Goal: Share content: Share content

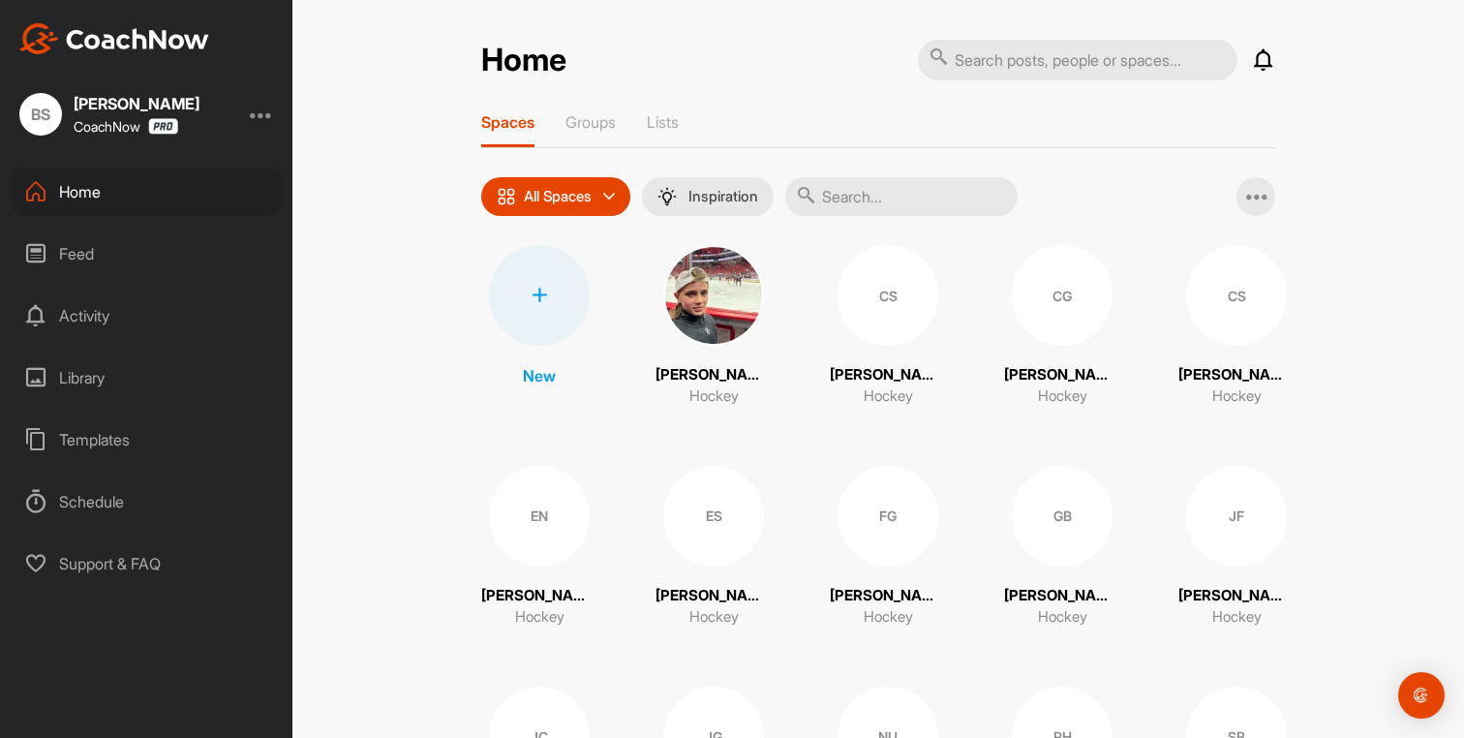
click at [78, 375] on div "Library" at bounding box center [147, 378] width 273 height 48
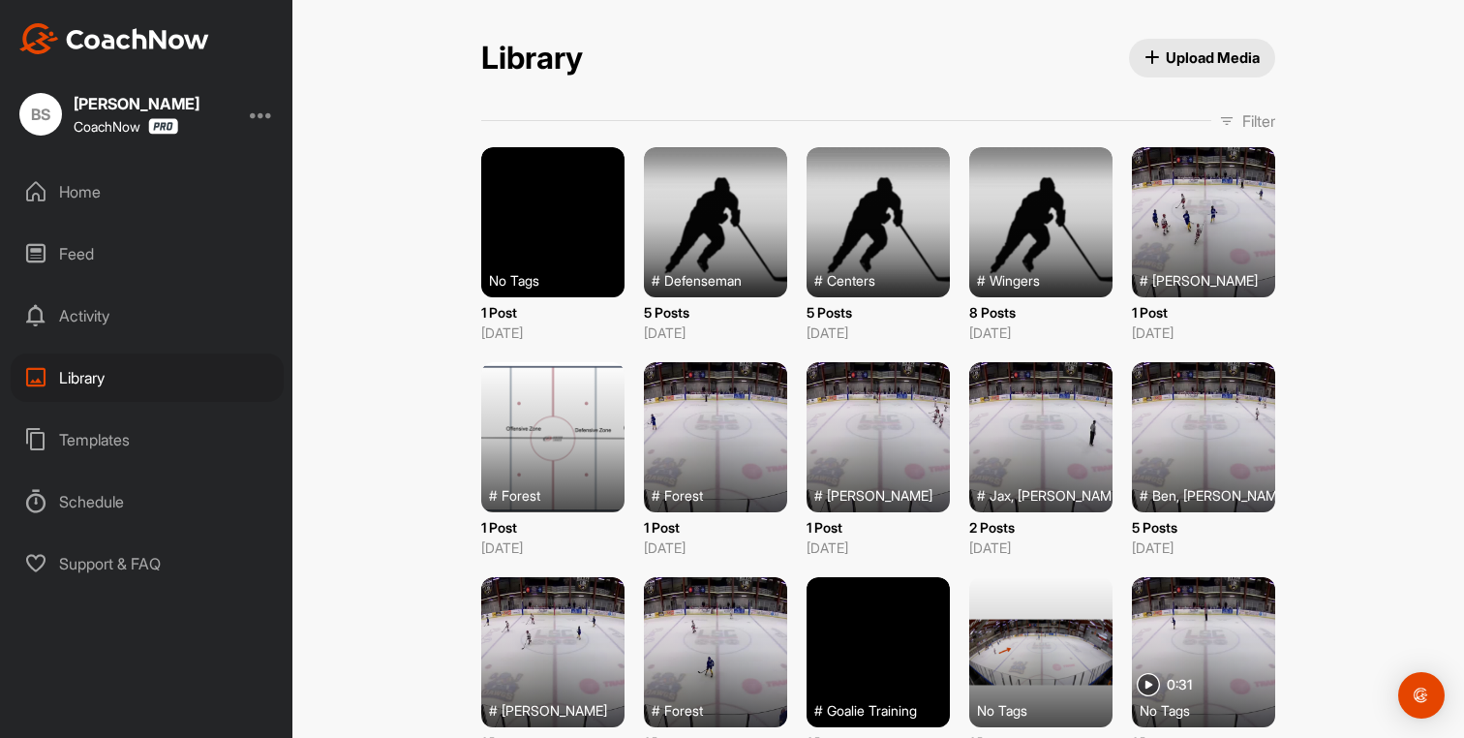
click at [1197, 60] on span "Upload Media" at bounding box center [1203, 57] width 116 height 20
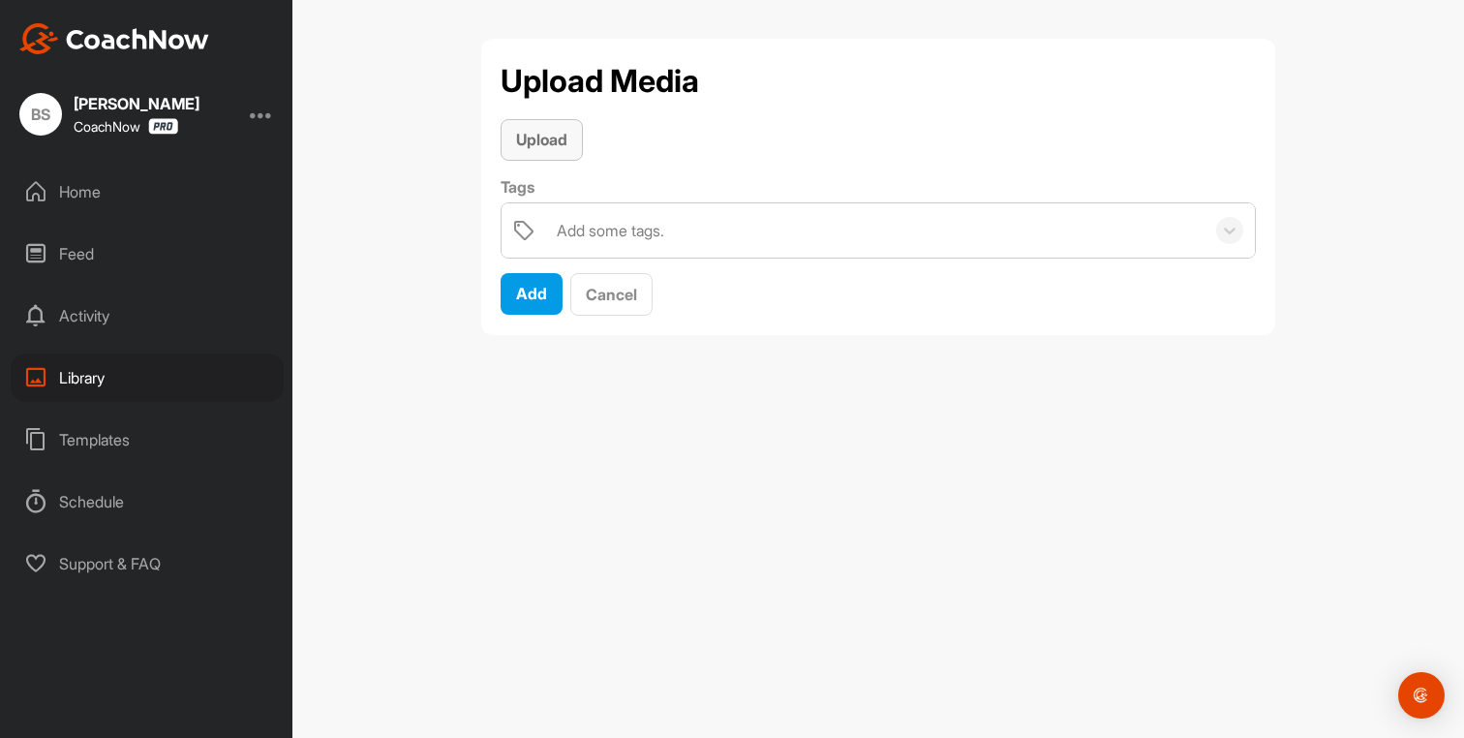
click at [562, 128] on div "Upload" at bounding box center [541, 139] width 51 height 23
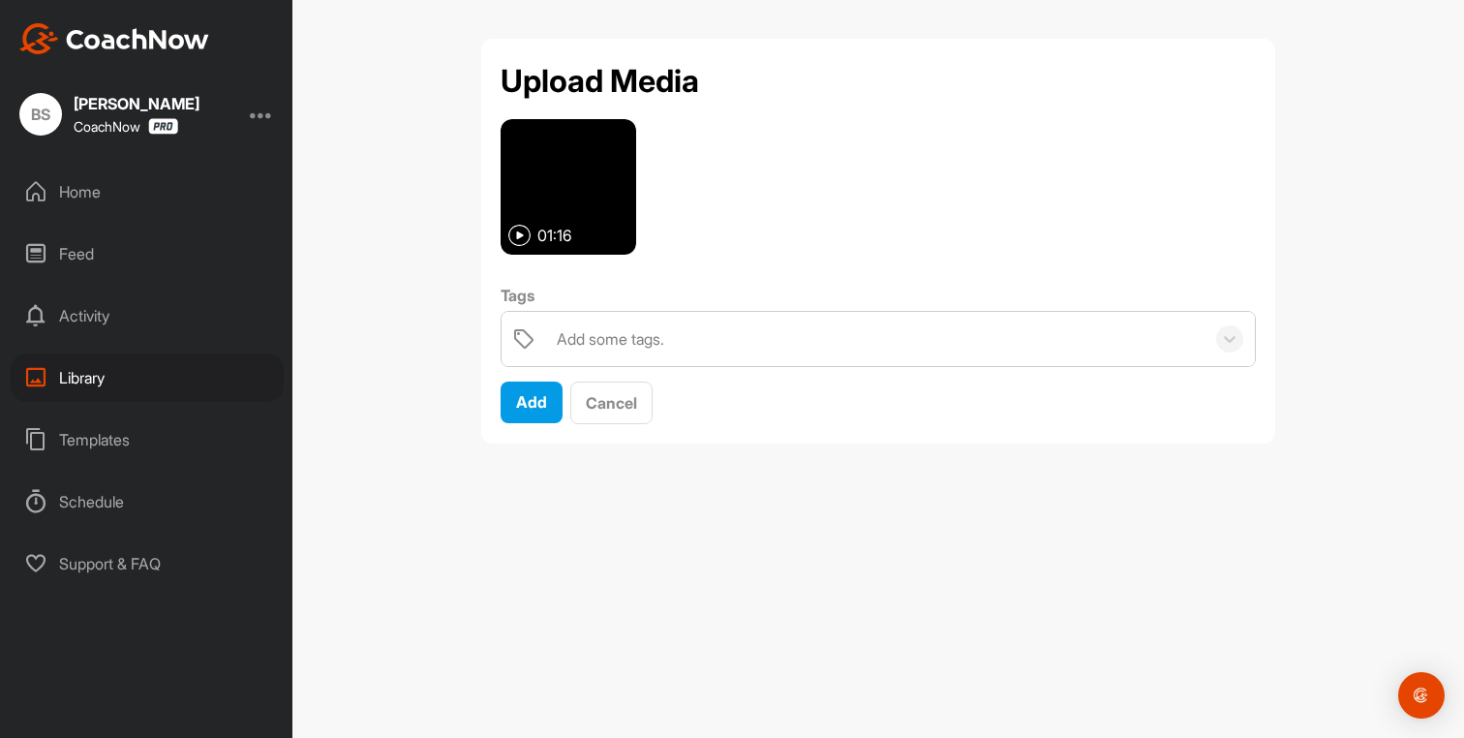
click at [642, 329] on div "Add some tags." at bounding box center [611, 338] width 108 height 23
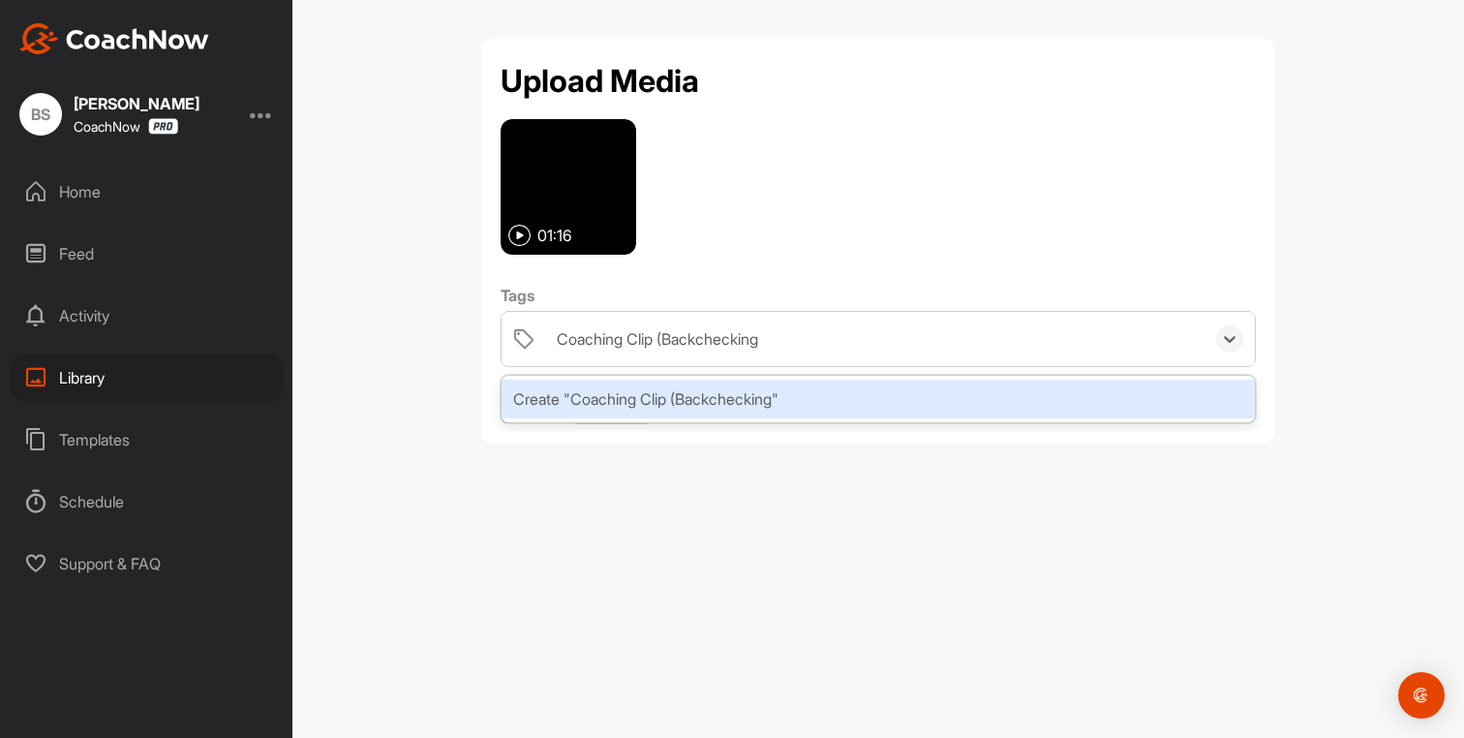
type input "Coaching Clip (Backchecking)"
click at [733, 412] on div "Create "Coaching Clip (Backchecking)"" at bounding box center [879, 399] width 754 height 39
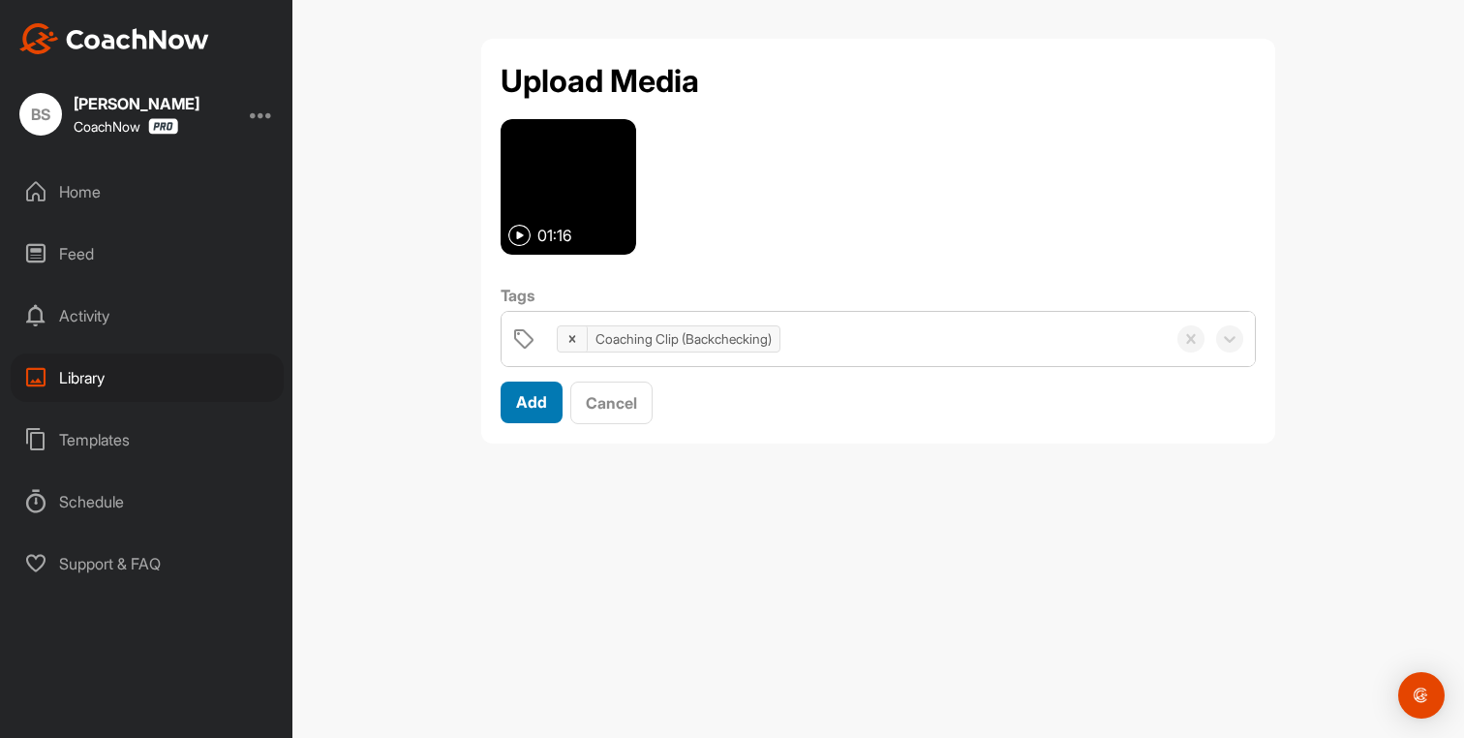
click at [532, 412] on div "Add" at bounding box center [531, 401] width 31 height 23
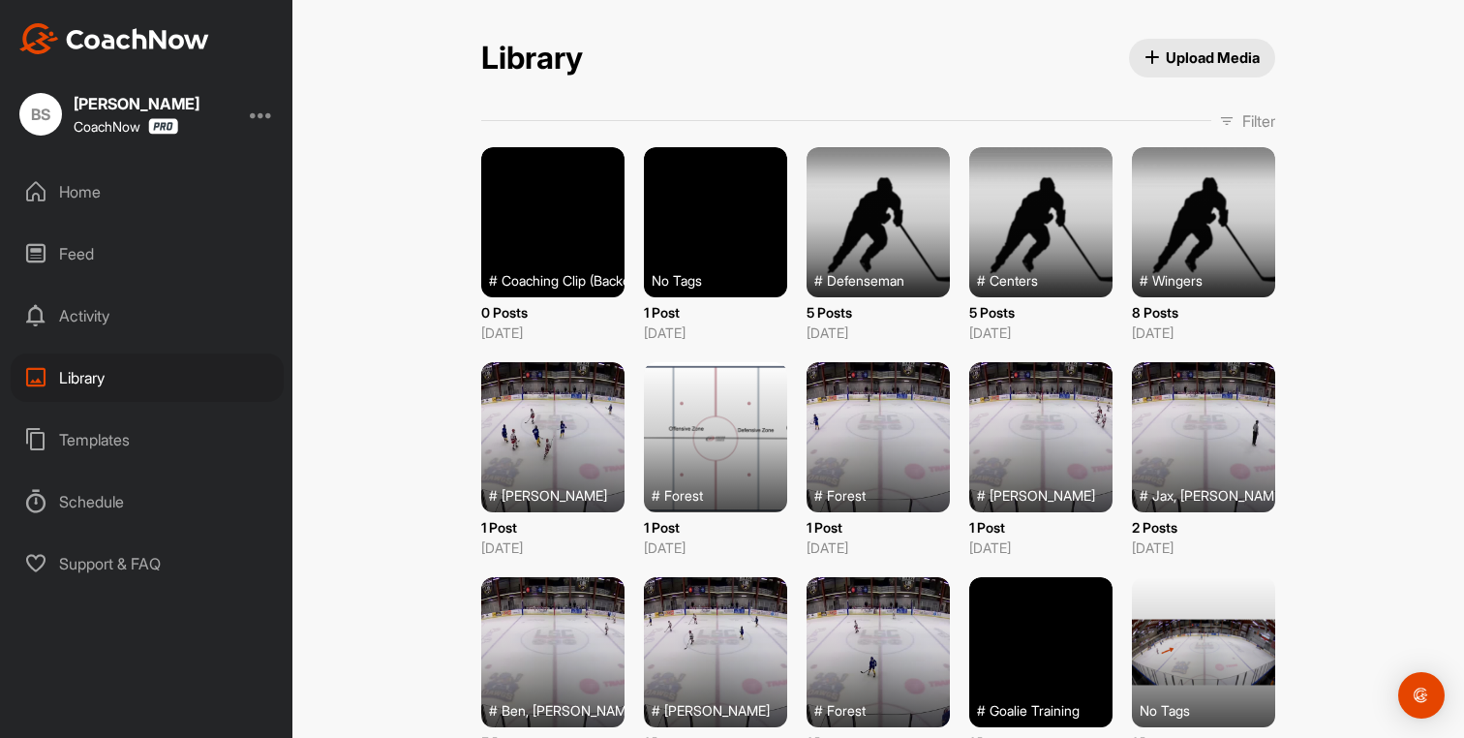
click at [90, 200] on div "Home" at bounding box center [147, 192] width 273 height 48
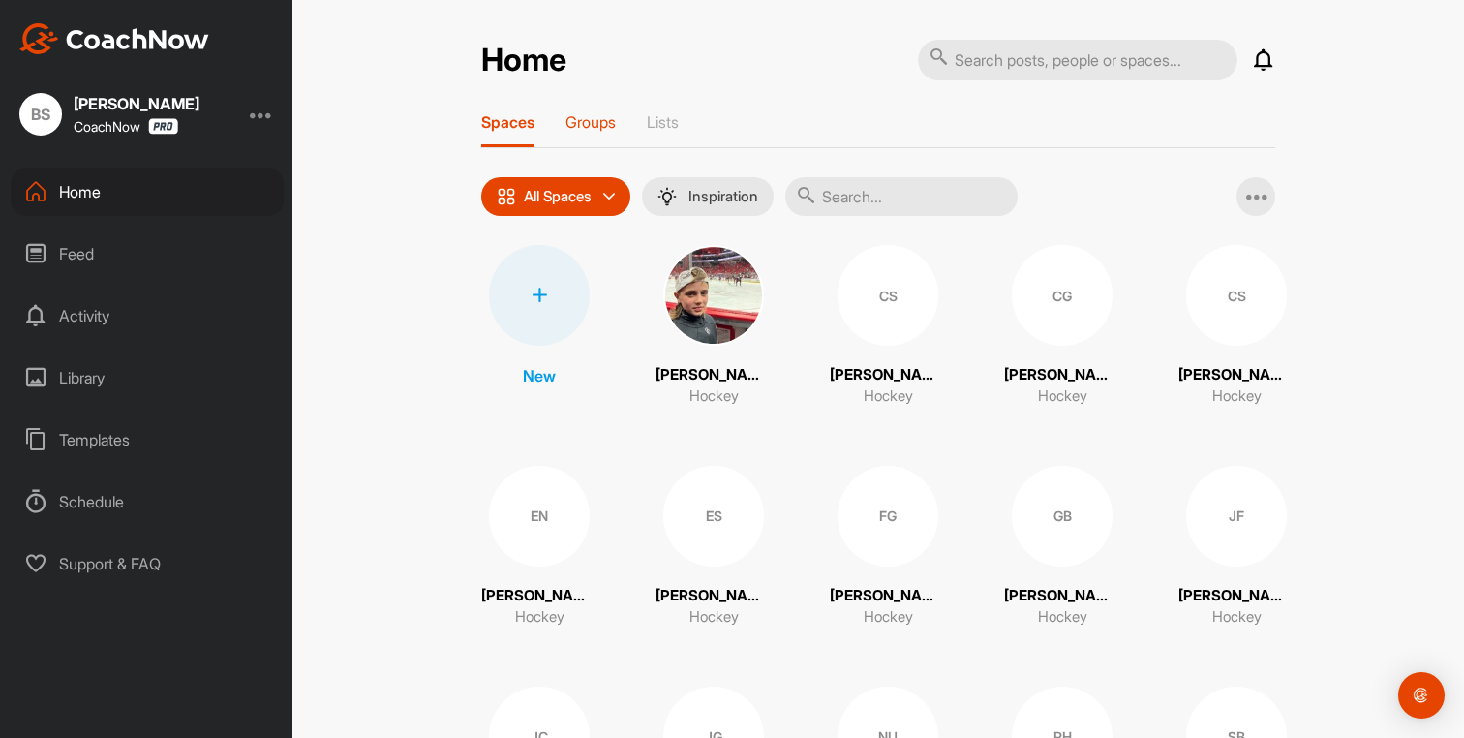
click at [575, 130] on p "Groups" at bounding box center [591, 121] width 50 height 19
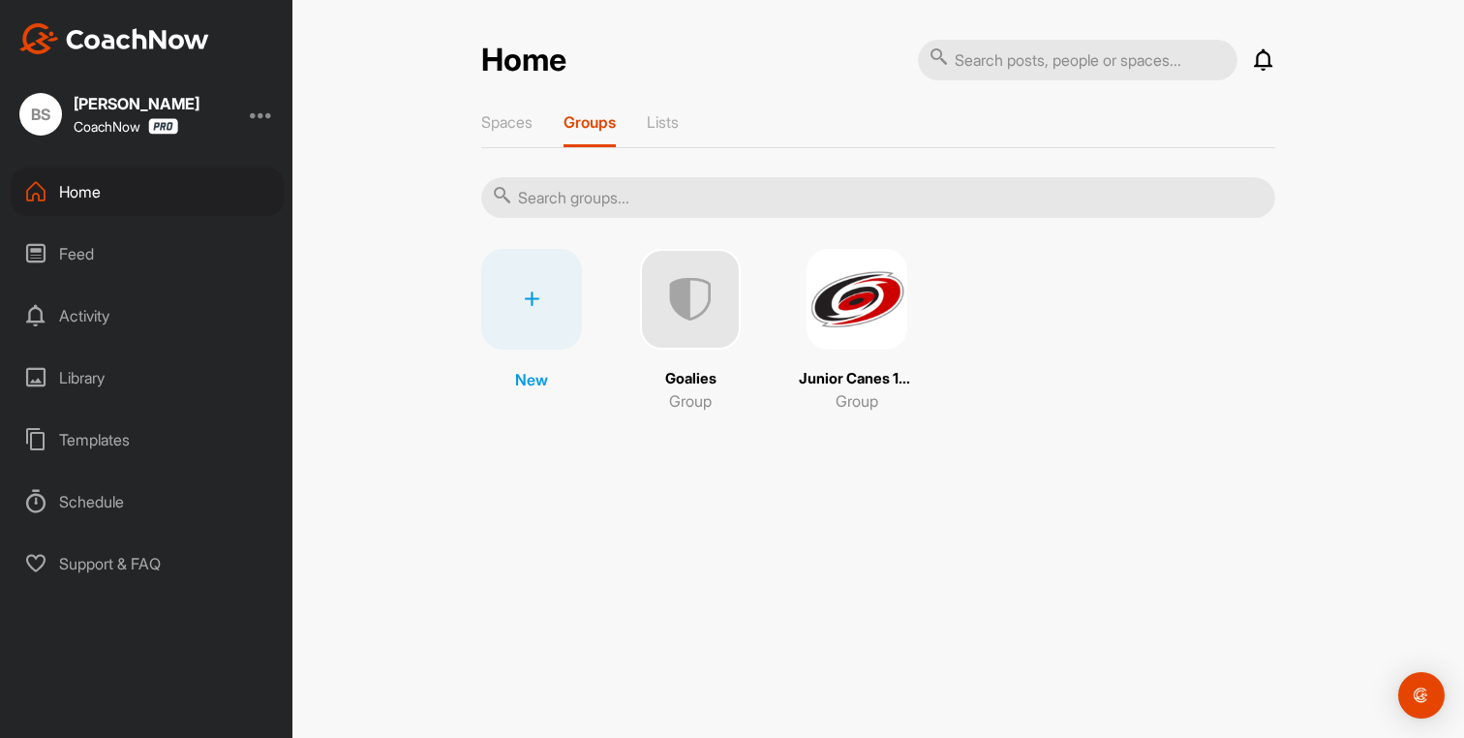
click at [870, 324] on img at bounding box center [857, 299] width 101 height 101
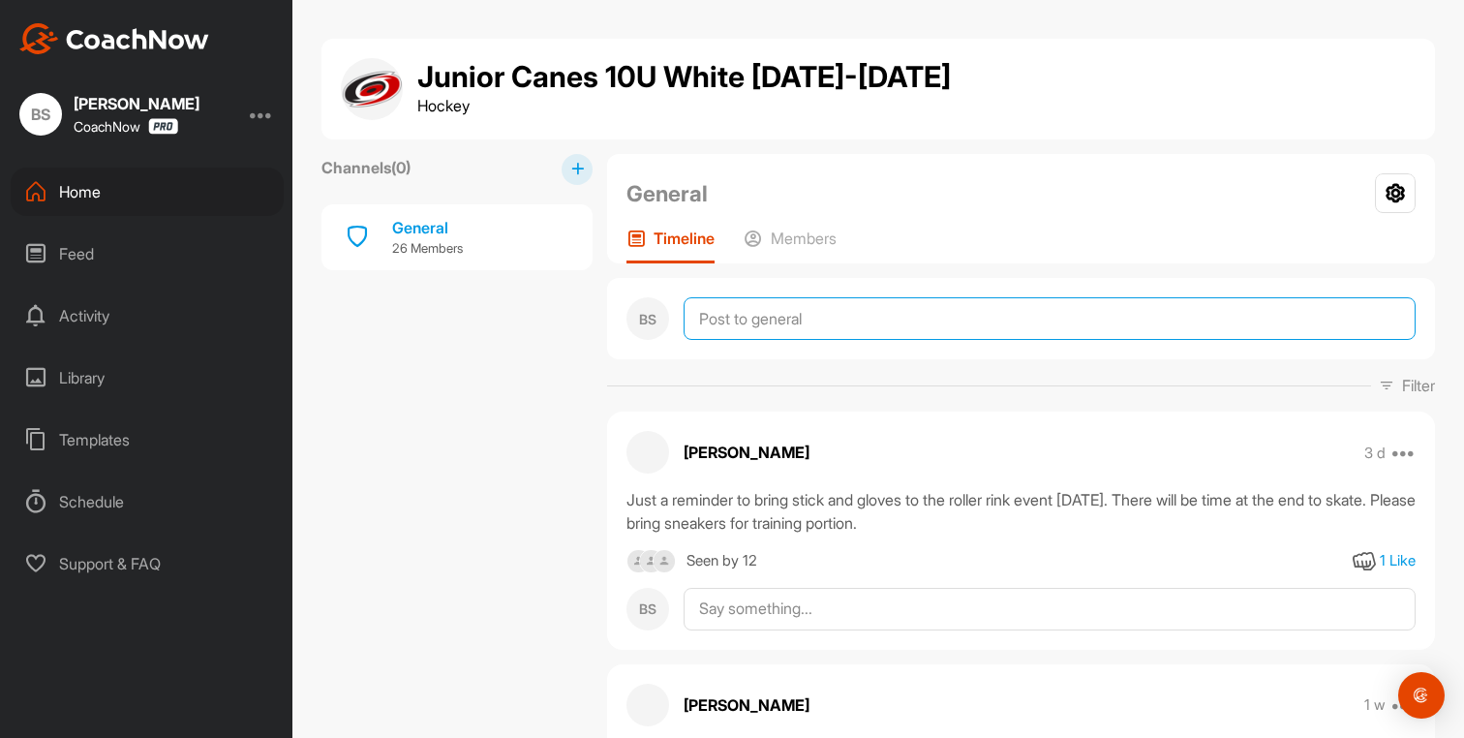
click at [792, 310] on textarea at bounding box center [1050, 318] width 732 height 43
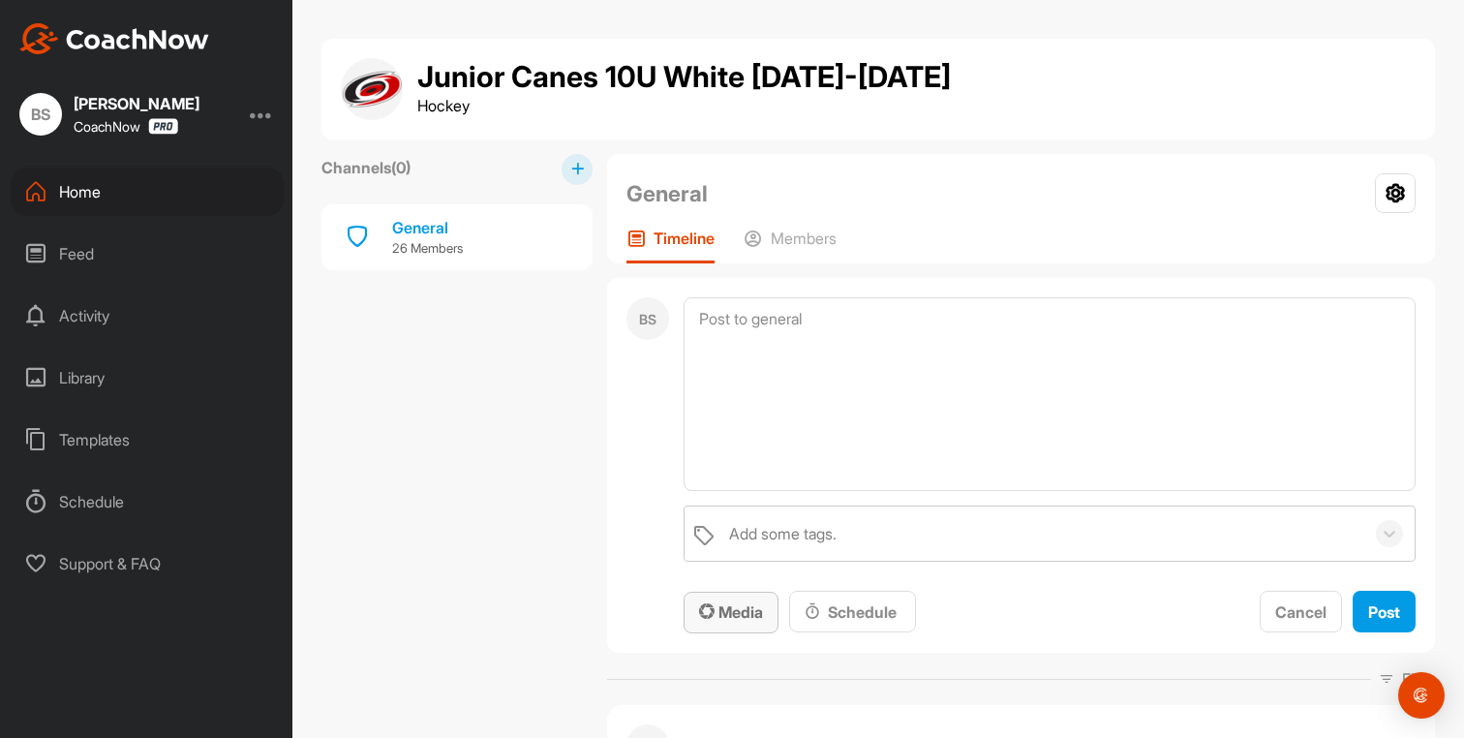
click at [741, 622] on div "Media" at bounding box center [731, 611] width 64 height 23
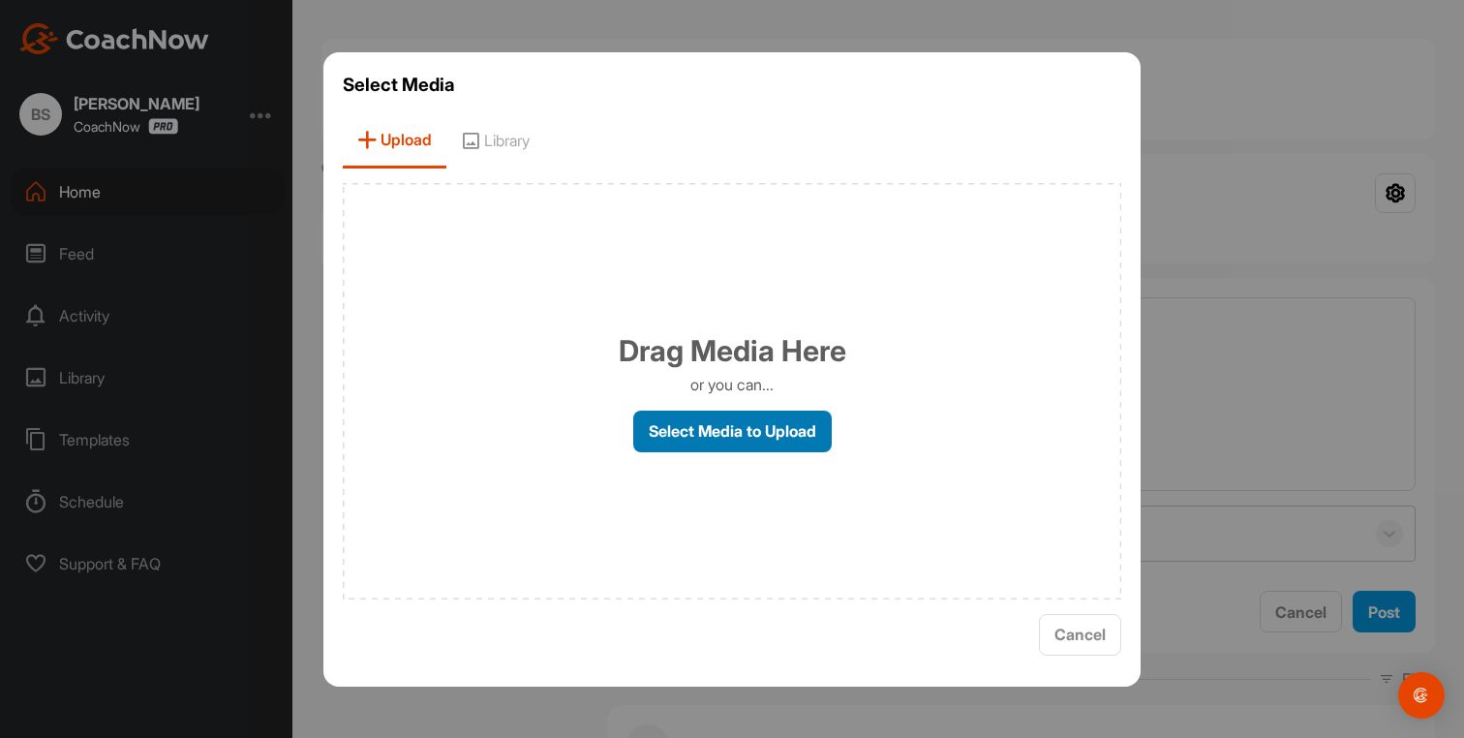
click at [670, 437] on label "Select Media to Upload" at bounding box center [732, 432] width 199 height 42
click at [0, 0] on input "Select Media to Upload" at bounding box center [0, 0] width 0 height 0
click at [484, 136] on span "Library" at bounding box center [495, 140] width 98 height 55
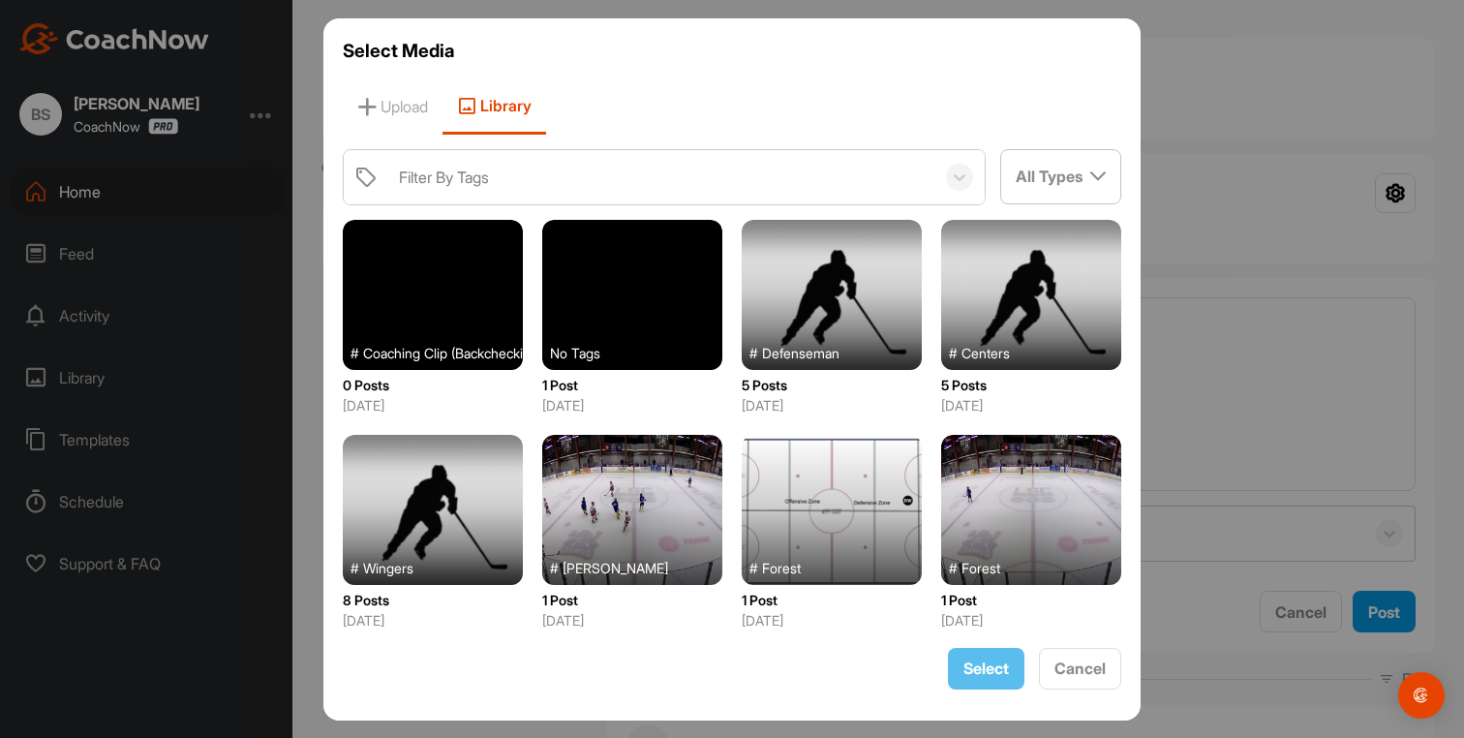
click at [468, 267] on div at bounding box center [433, 295] width 180 height 150
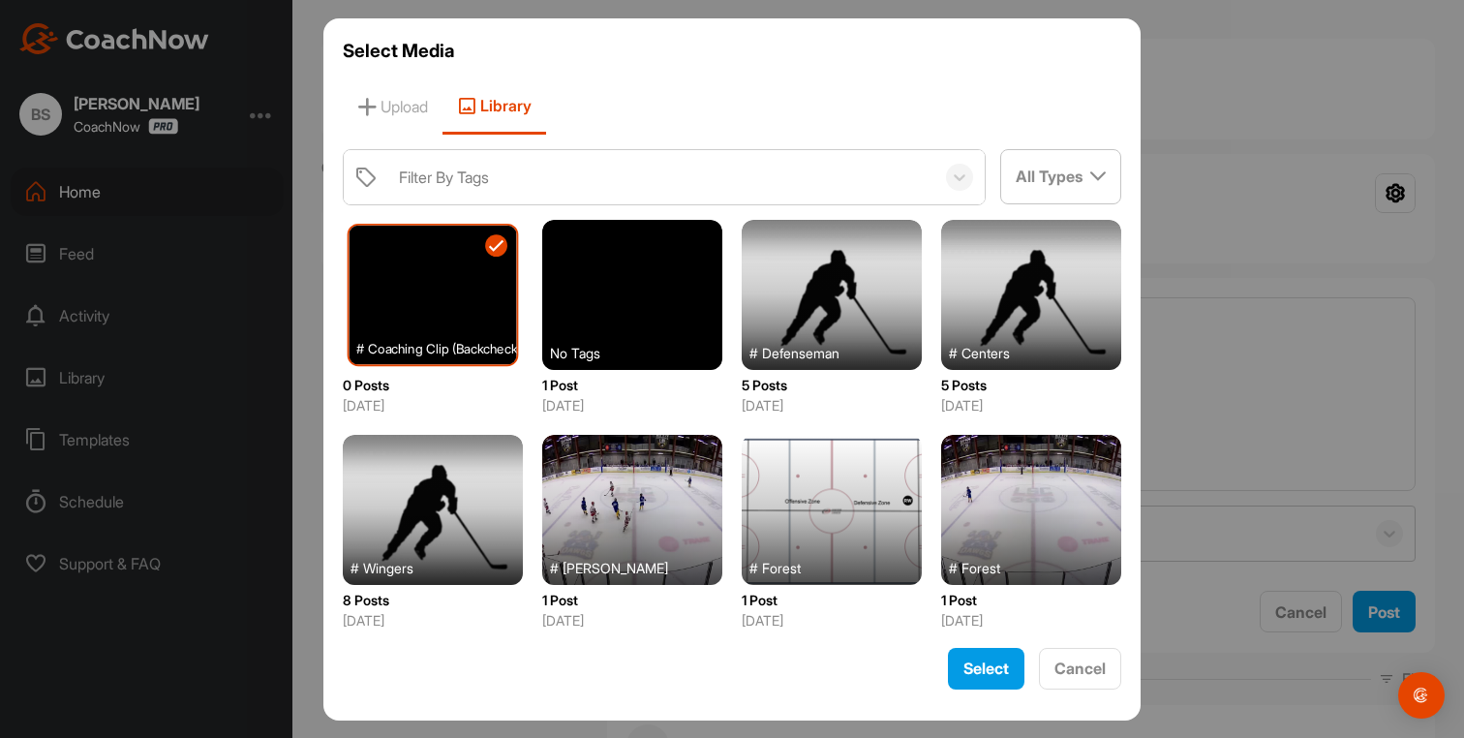
click at [468, 267] on div at bounding box center [434, 294] width 168 height 138
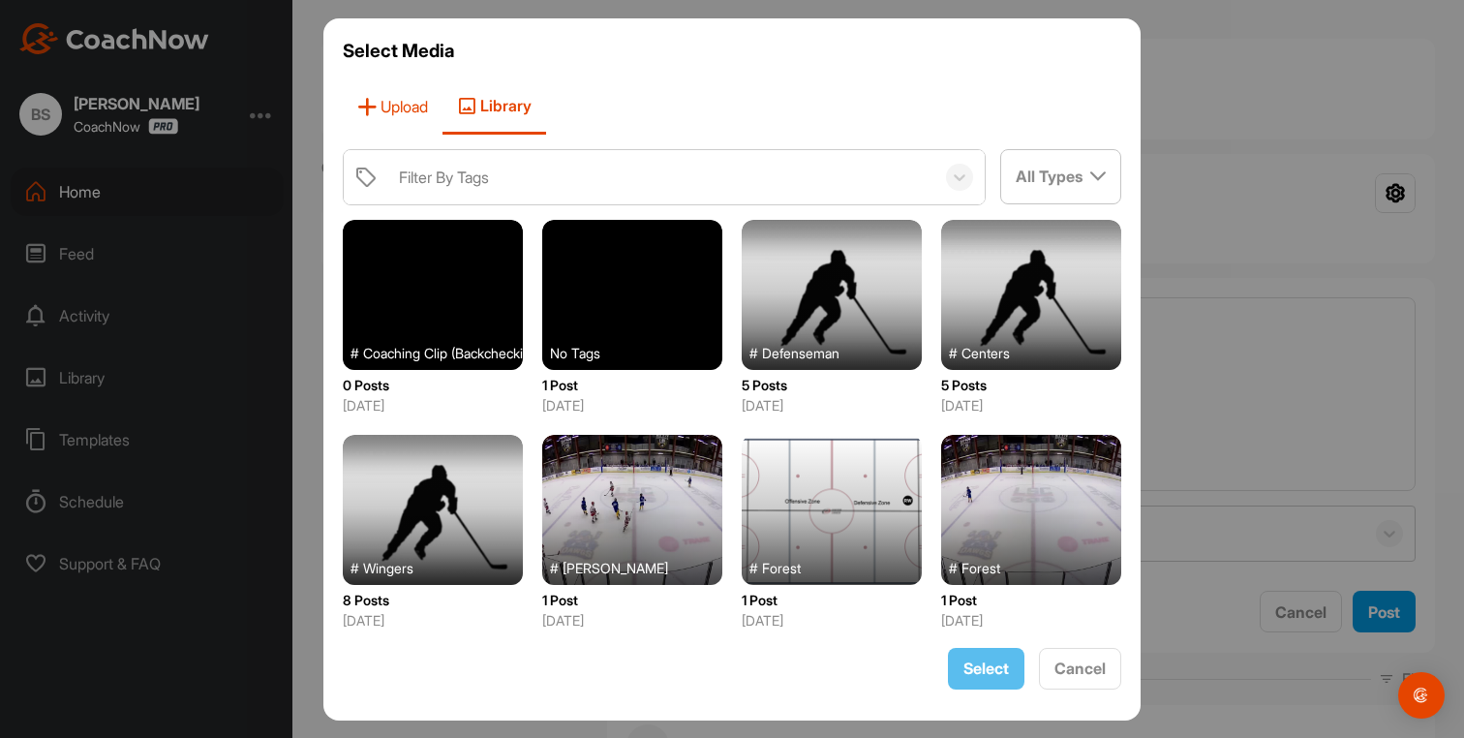
click at [403, 116] on span "Upload" at bounding box center [393, 106] width 100 height 55
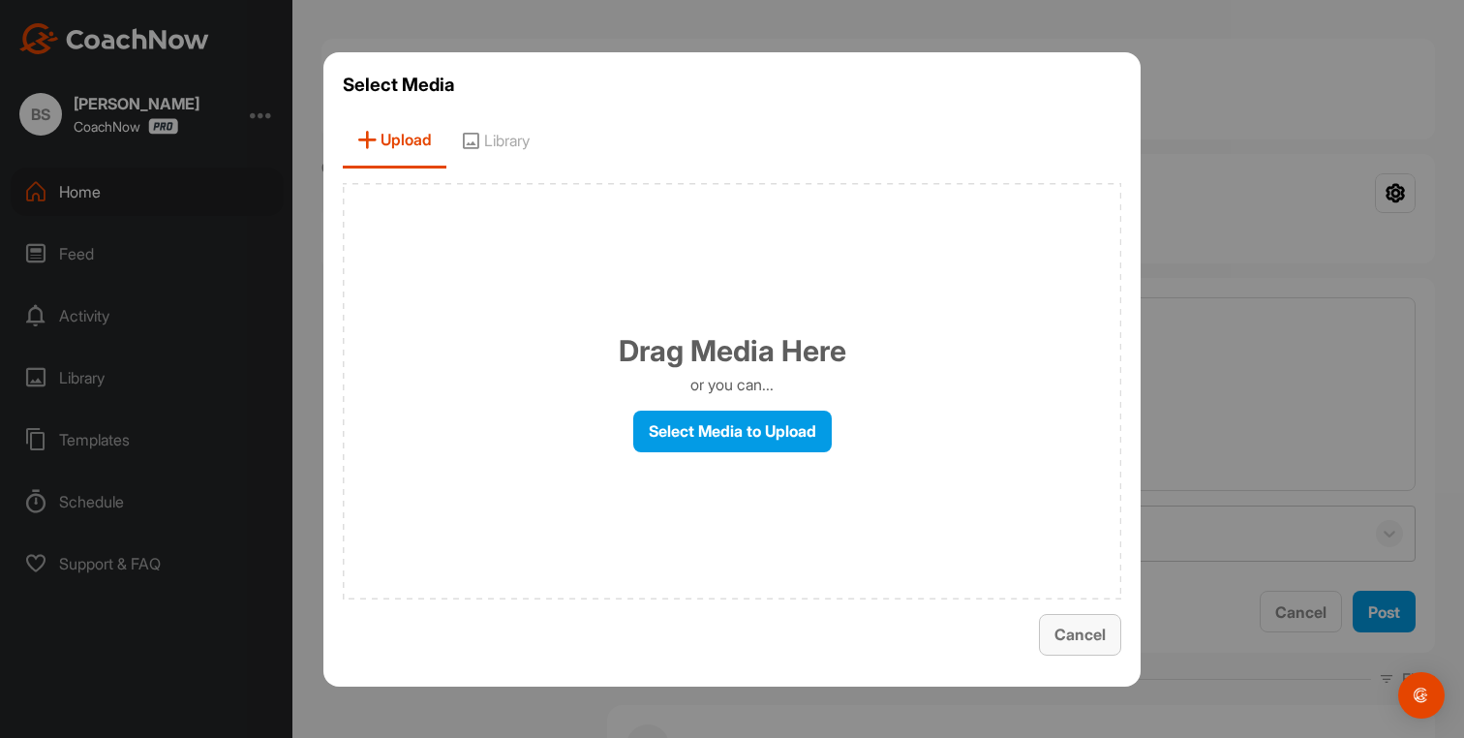
click at [1079, 619] on button "Cancel" at bounding box center [1080, 635] width 82 height 42
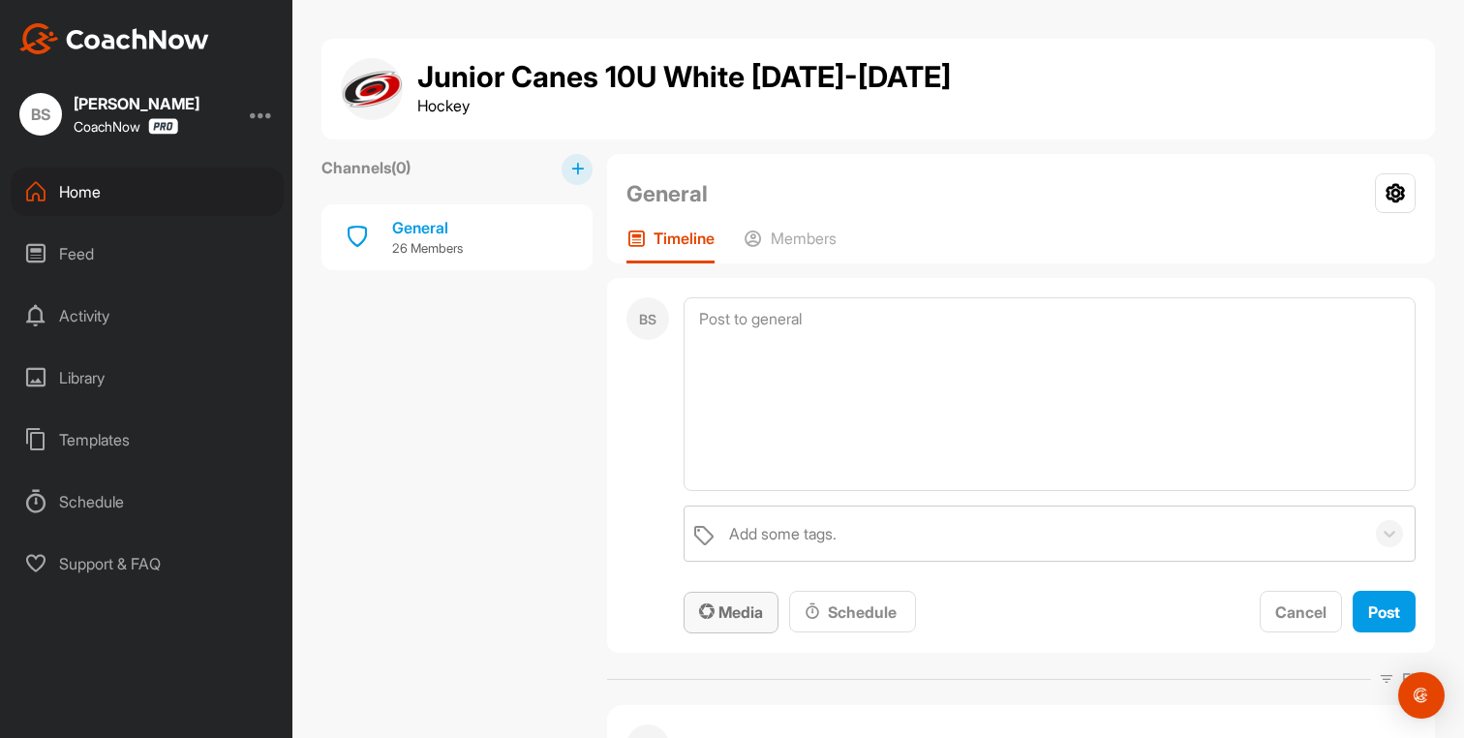
click at [720, 603] on span "Media" at bounding box center [731, 611] width 64 height 19
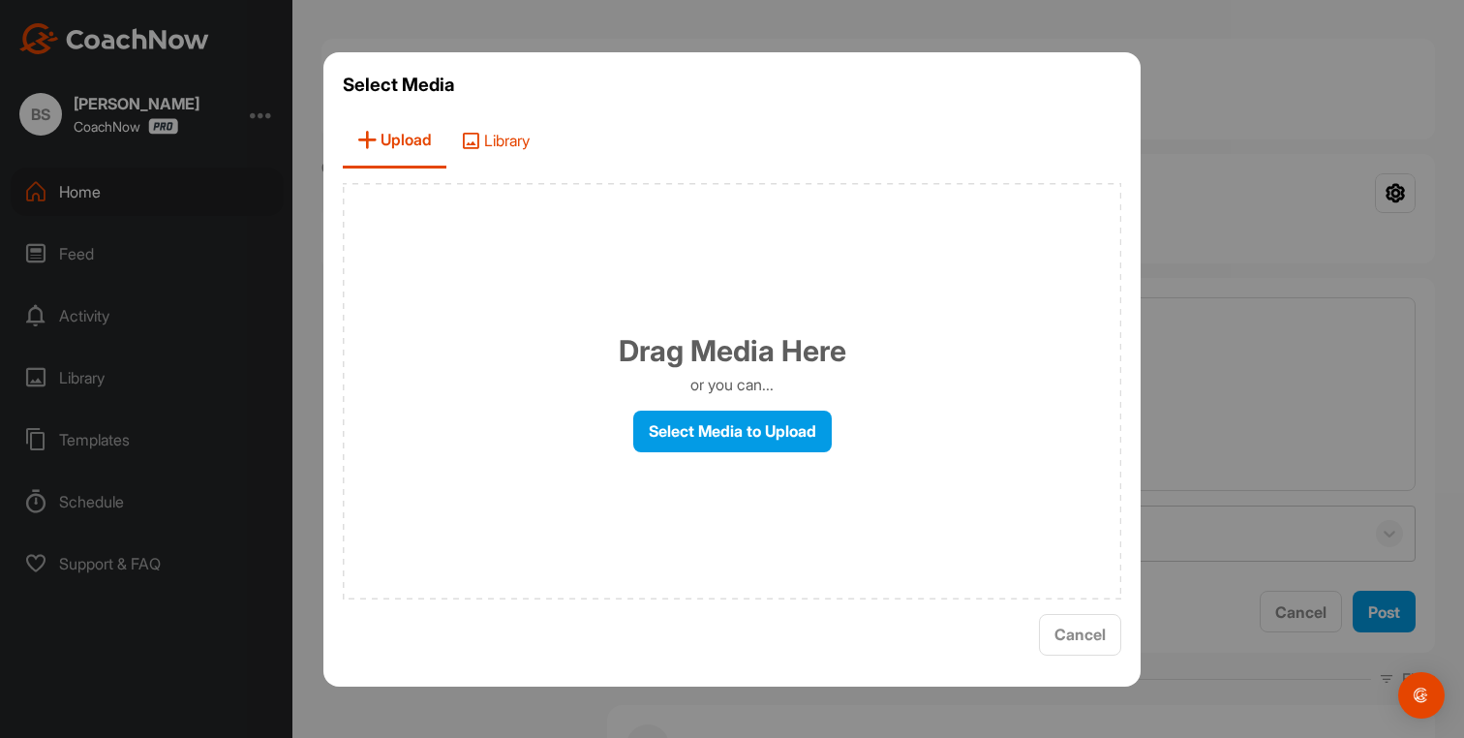
click at [489, 128] on span "Library" at bounding box center [495, 140] width 98 height 55
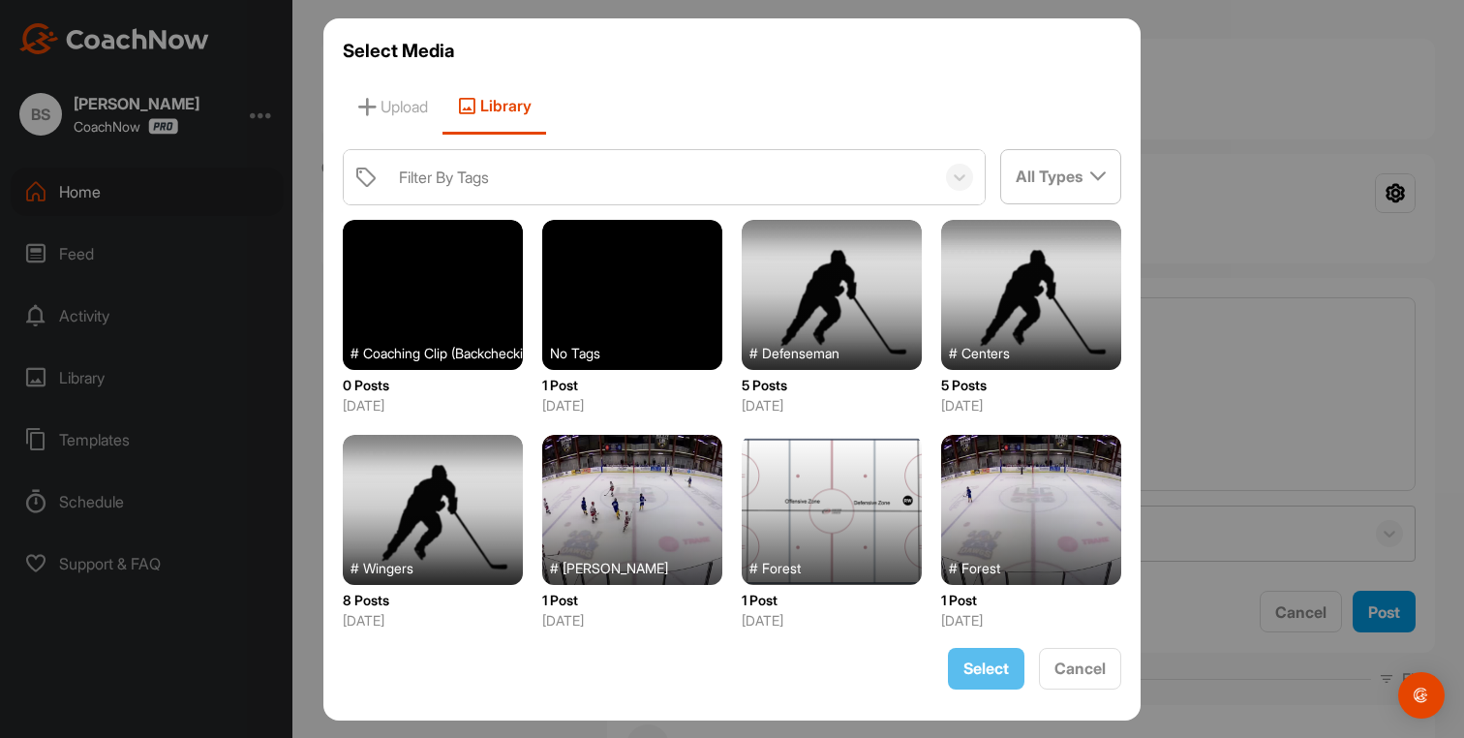
click at [448, 311] on div at bounding box center [433, 295] width 180 height 150
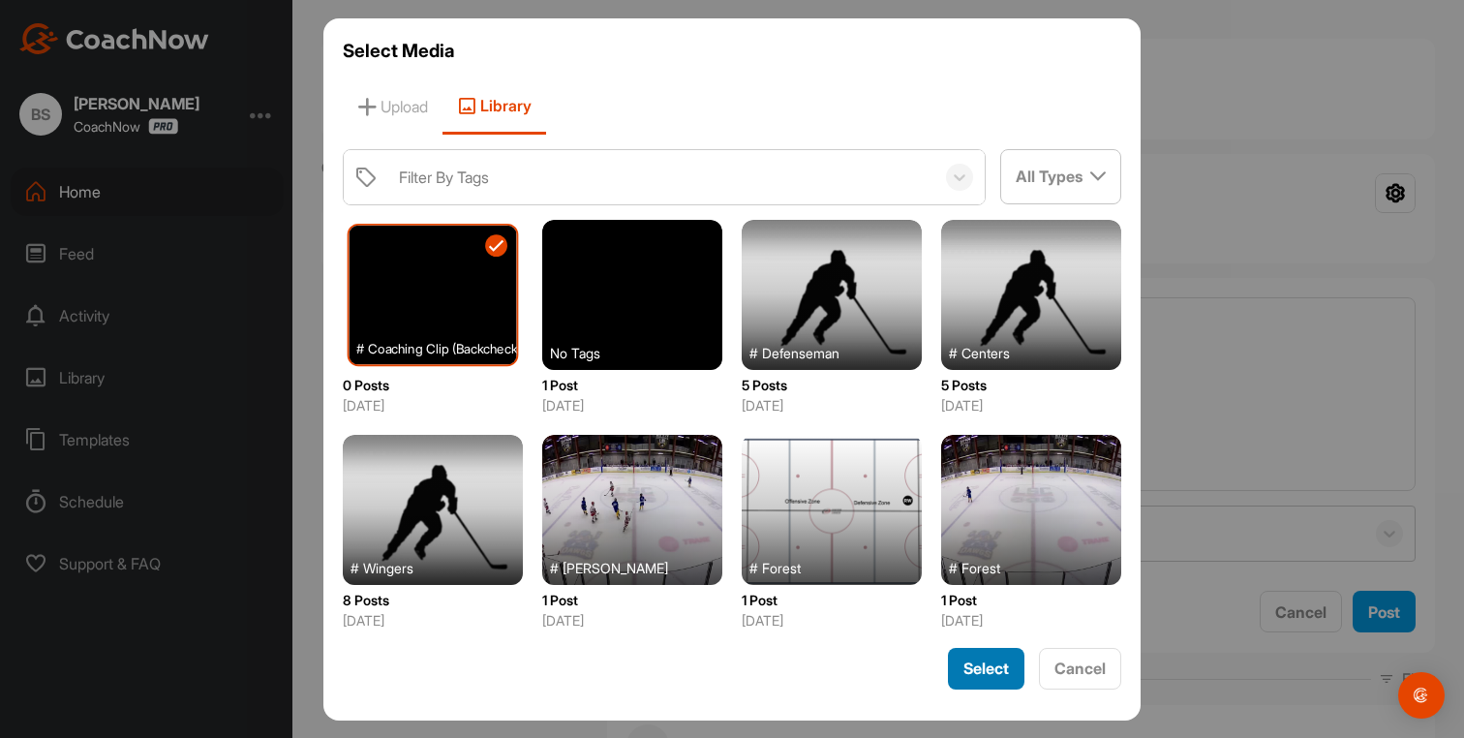
click at [998, 678] on div "Select" at bounding box center [987, 668] width 46 height 23
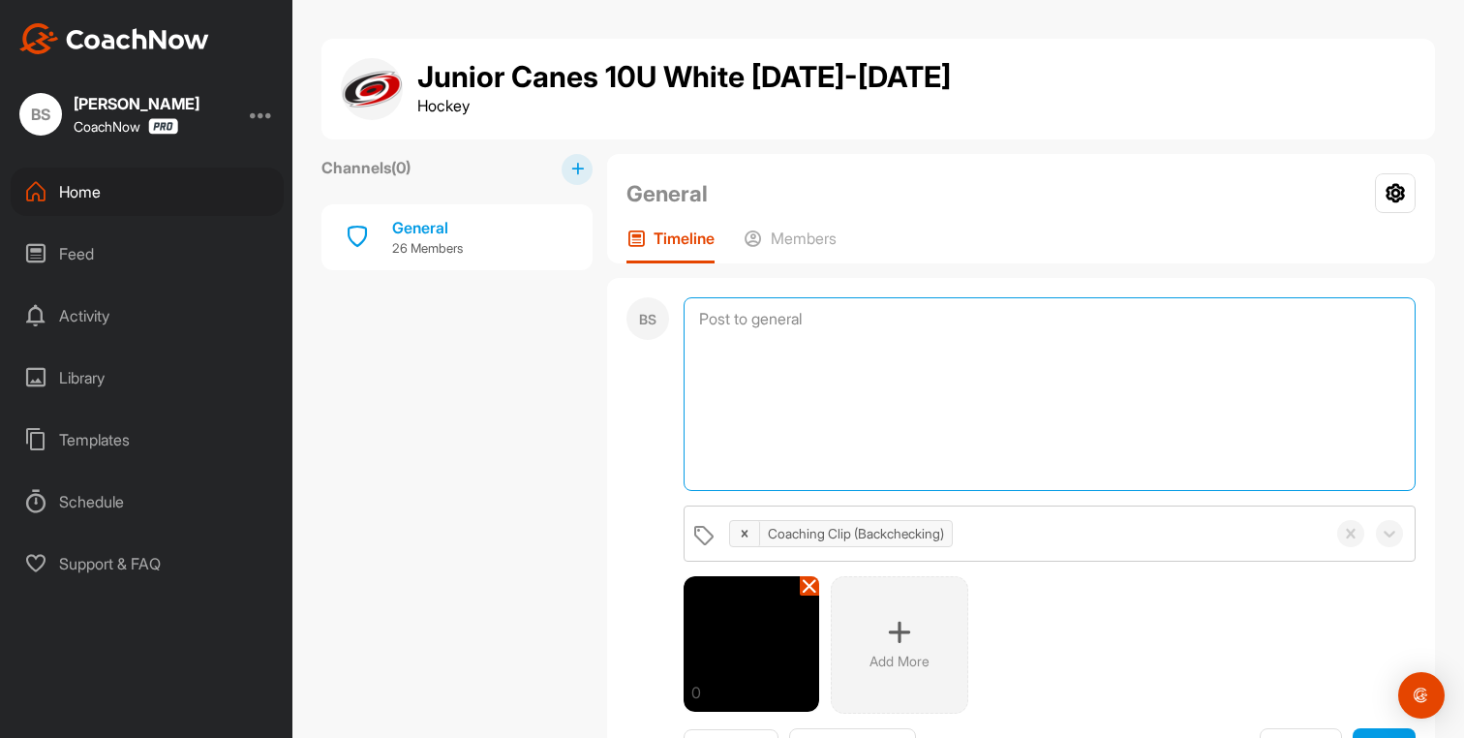
click at [763, 403] on textarea at bounding box center [1050, 394] width 732 height 194
paste textarea "Backchecking – The Effort That Wins Games Backchecking is one of the most impor…"
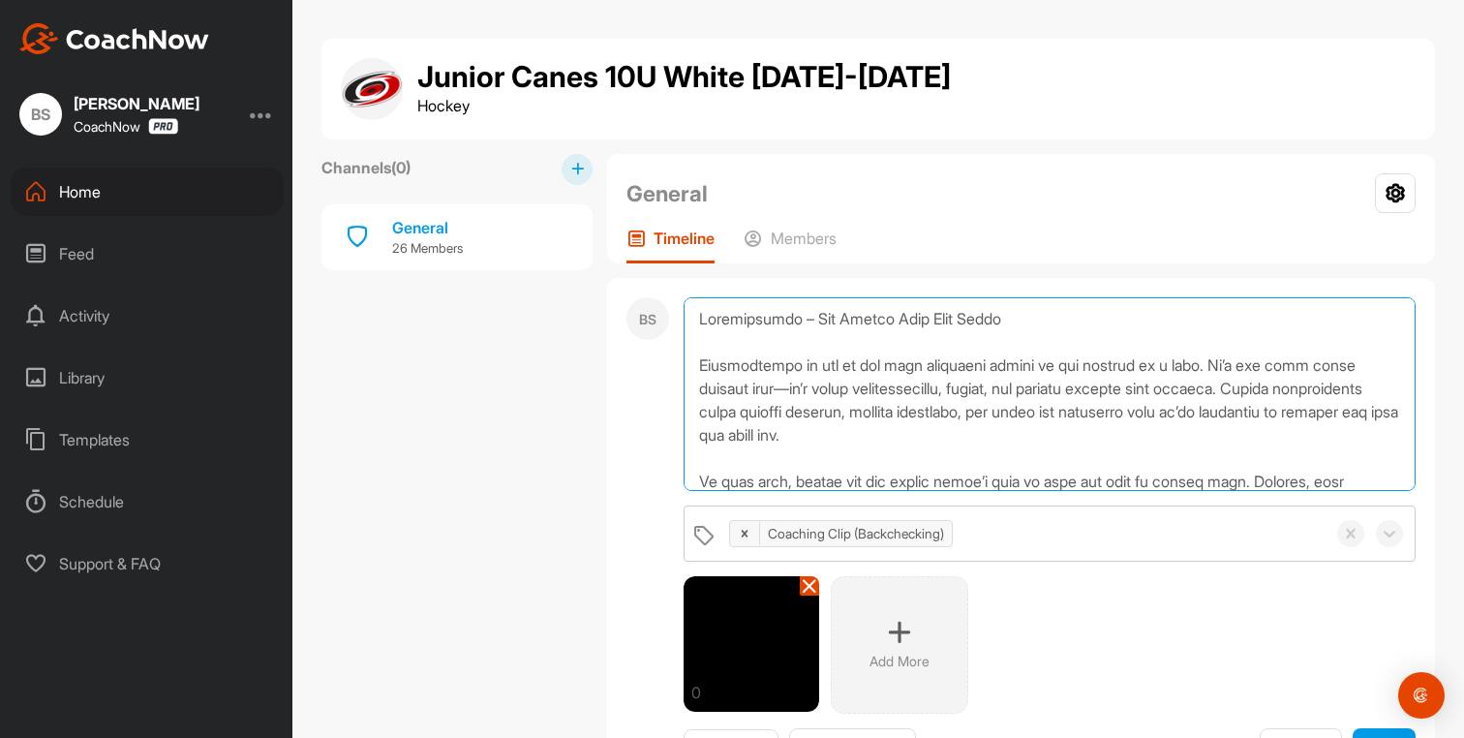
click at [894, 367] on textarea at bounding box center [1050, 394] width 732 height 194
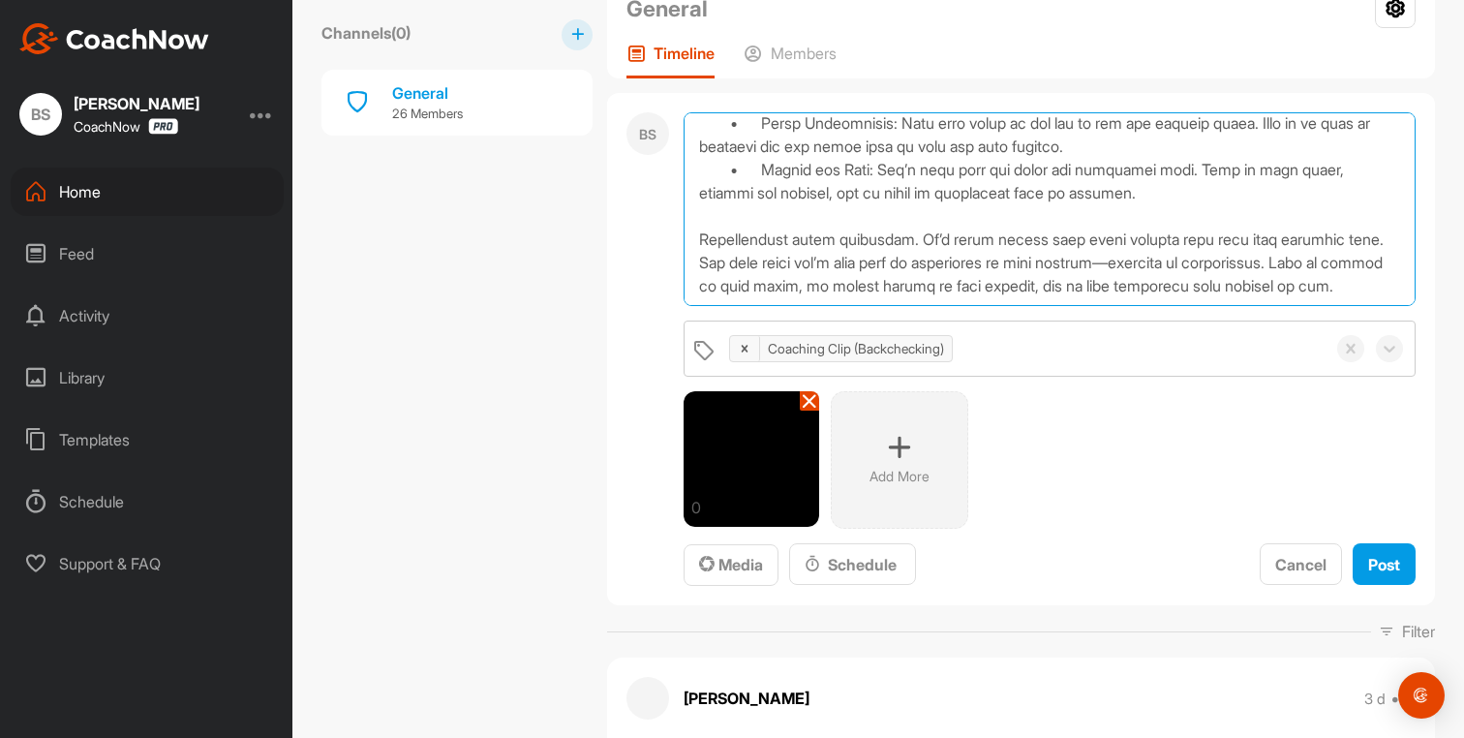
scroll to position [192, 0]
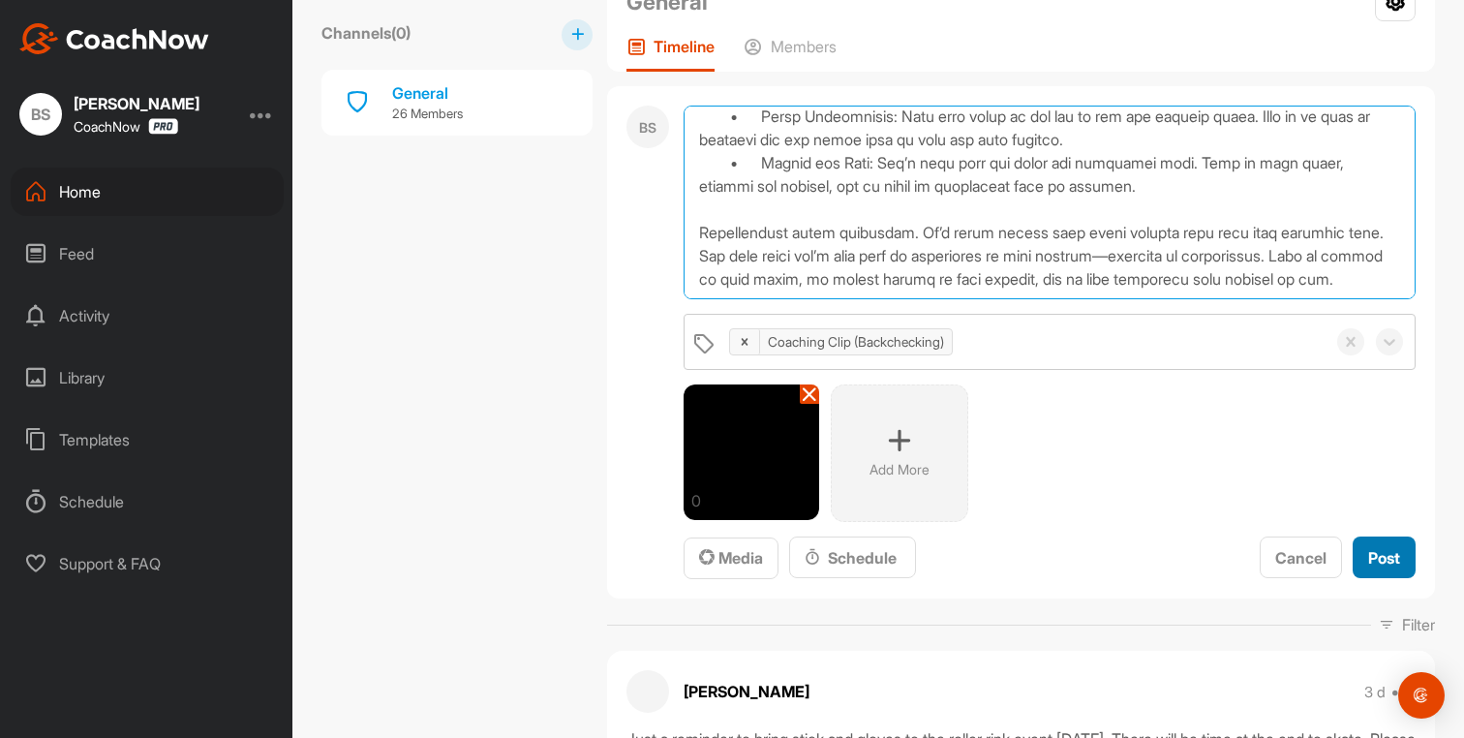
type textarea "Backchecking – The Effort That Wins Games Backchecking is one of the most impor…"
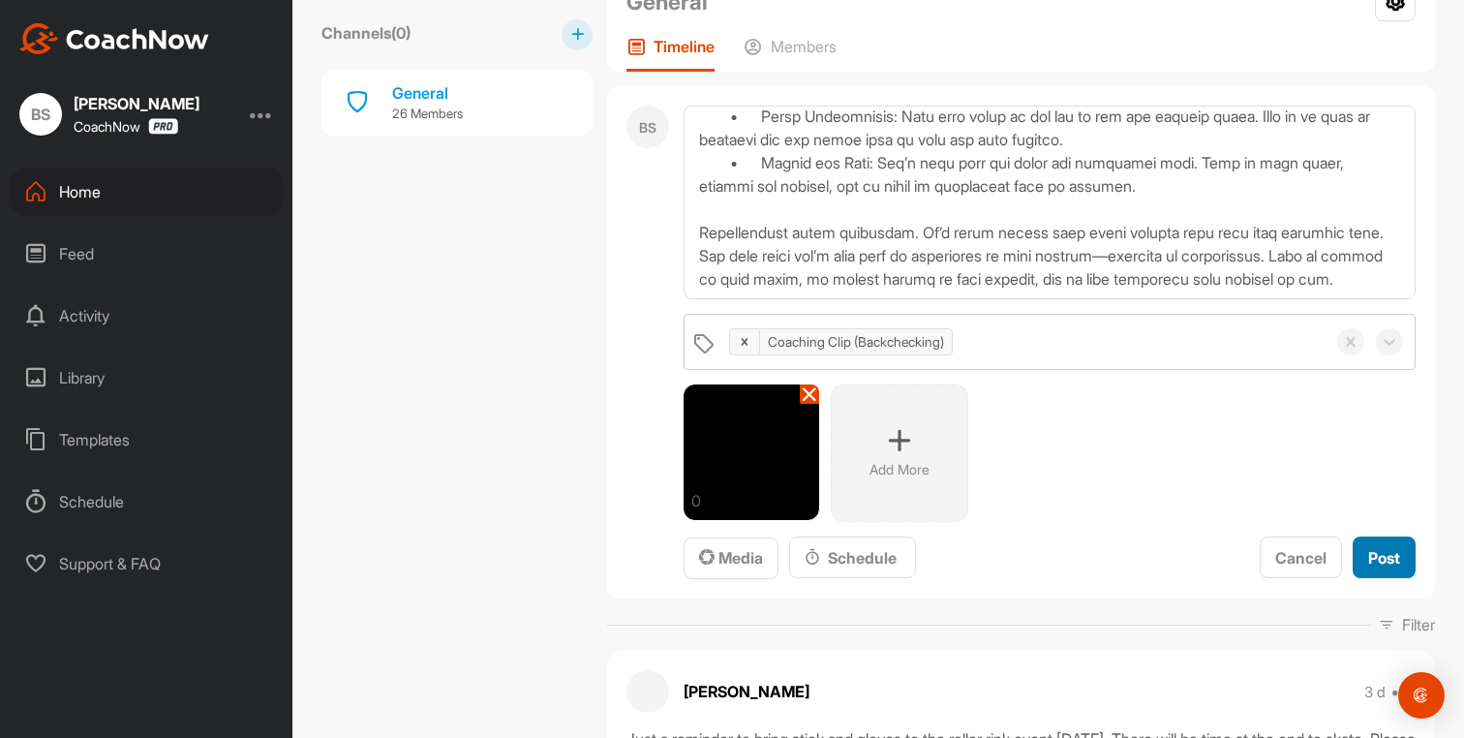
click at [1384, 563] on span "Post" at bounding box center [1385, 557] width 32 height 19
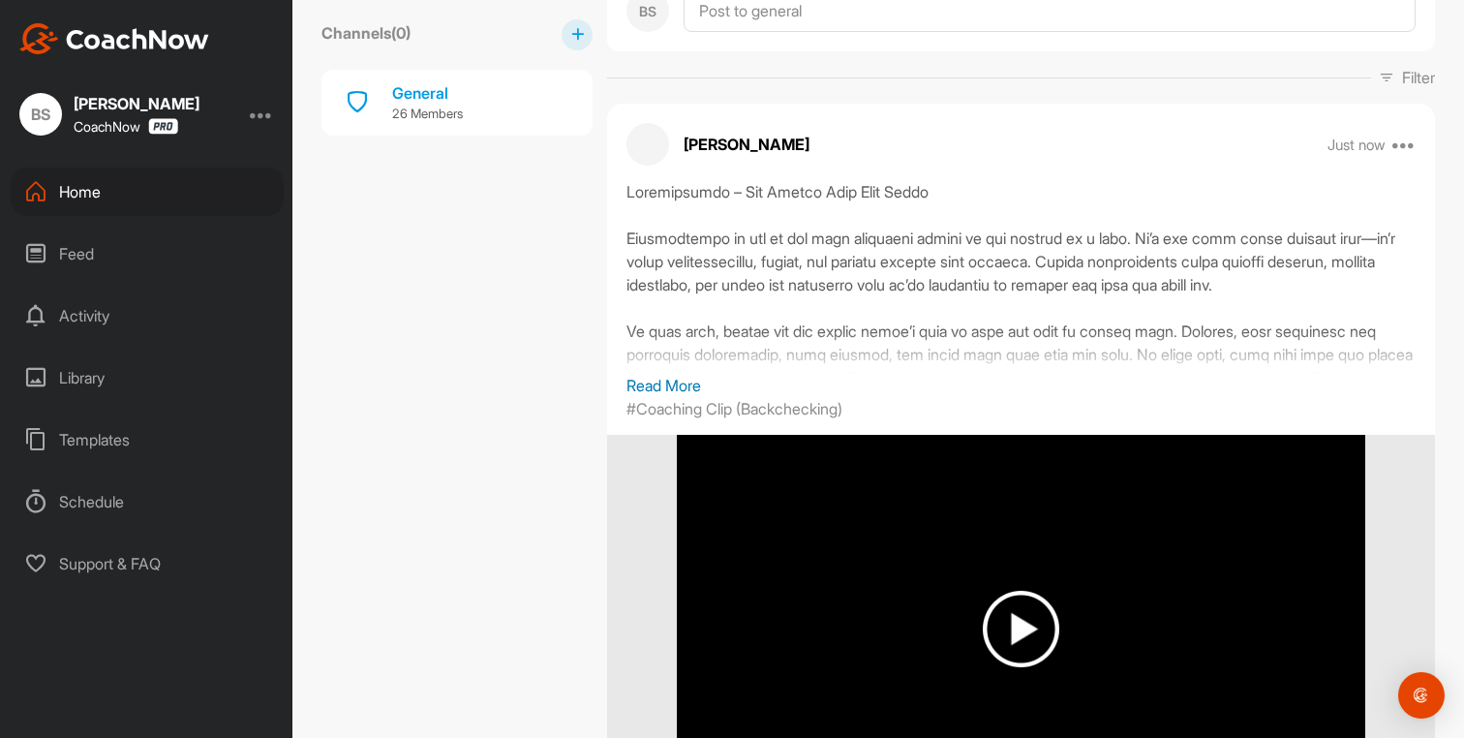
scroll to position [317, 0]
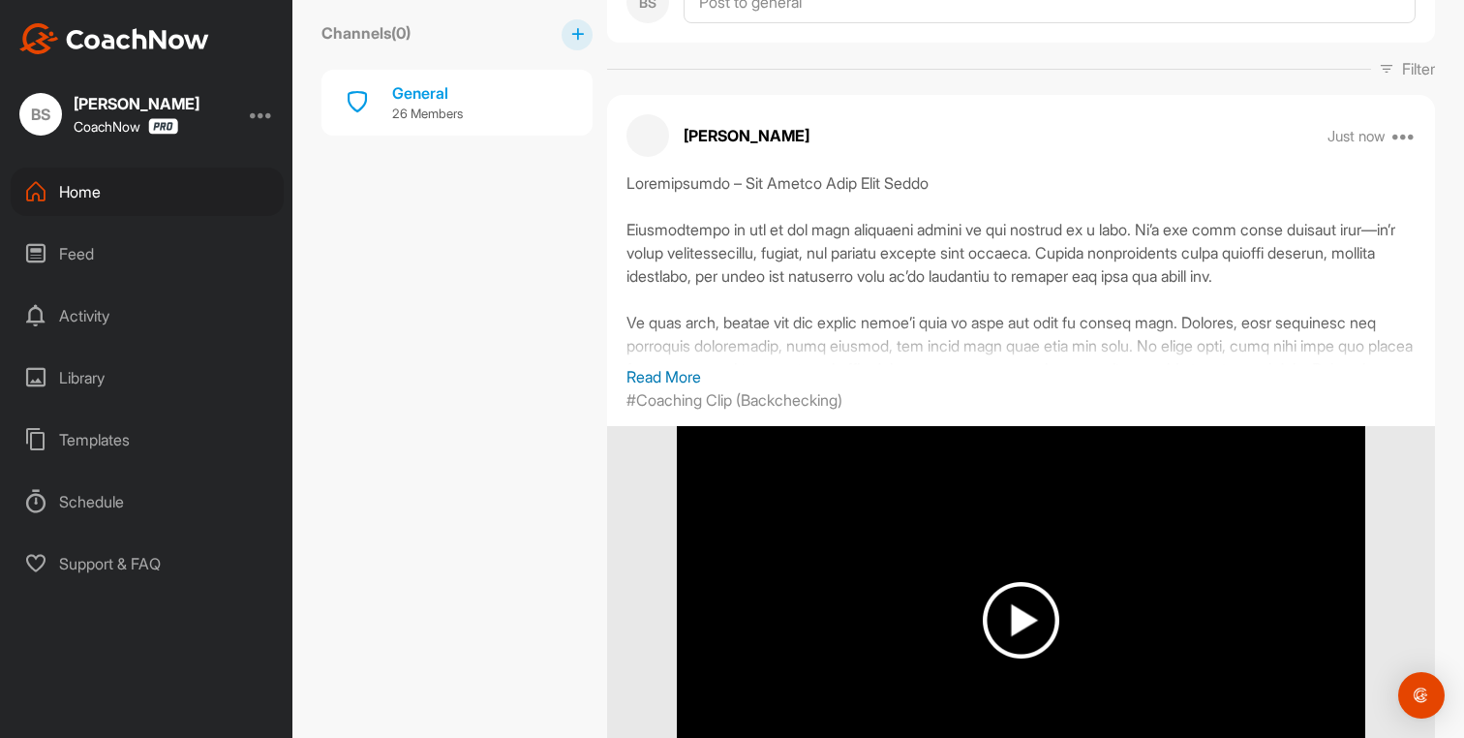
click at [664, 374] on p "Read More" at bounding box center [1021, 376] width 789 height 23
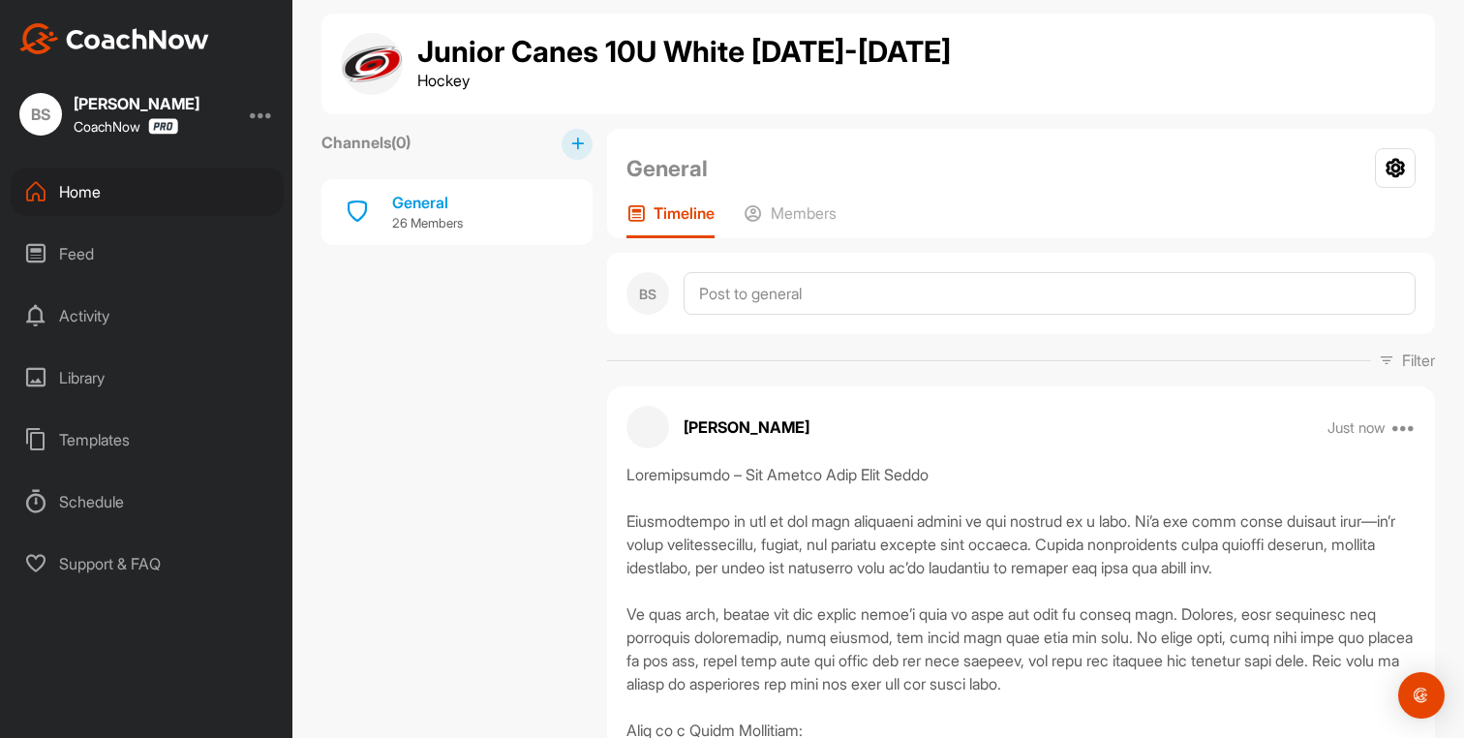
scroll to position [0, 0]
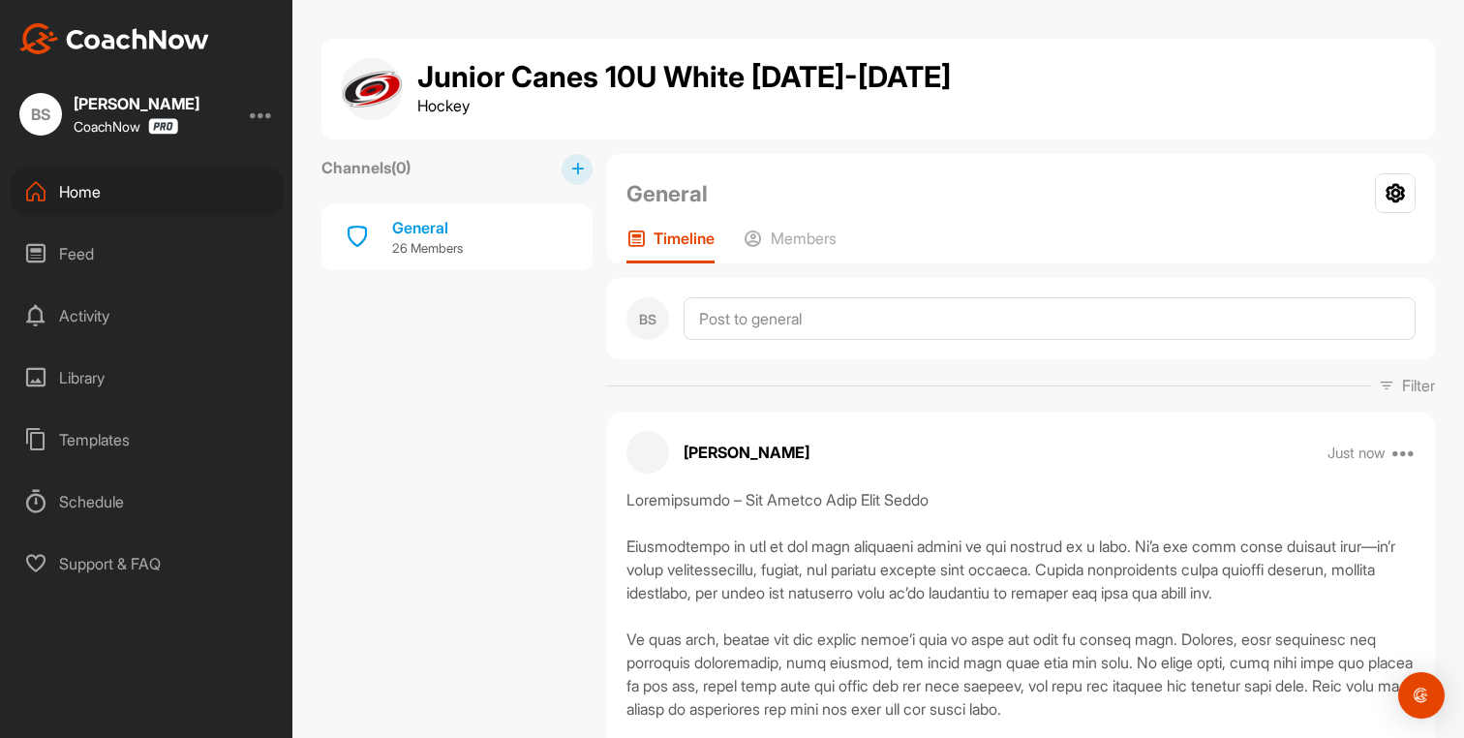
click at [73, 197] on div "Home" at bounding box center [147, 192] width 273 height 48
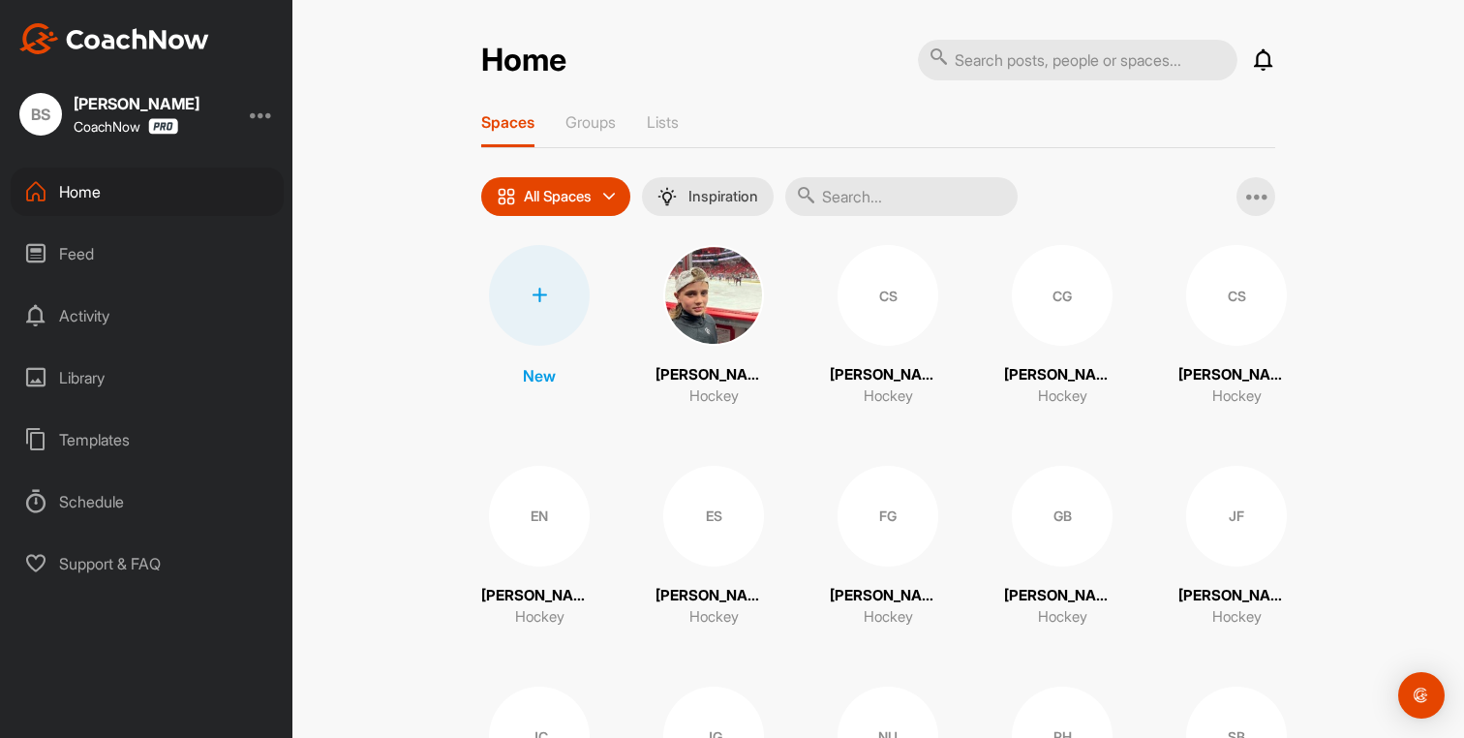
click at [99, 199] on div "Home" at bounding box center [147, 192] width 273 height 48
click at [666, 189] on img at bounding box center [667, 196] width 19 height 19
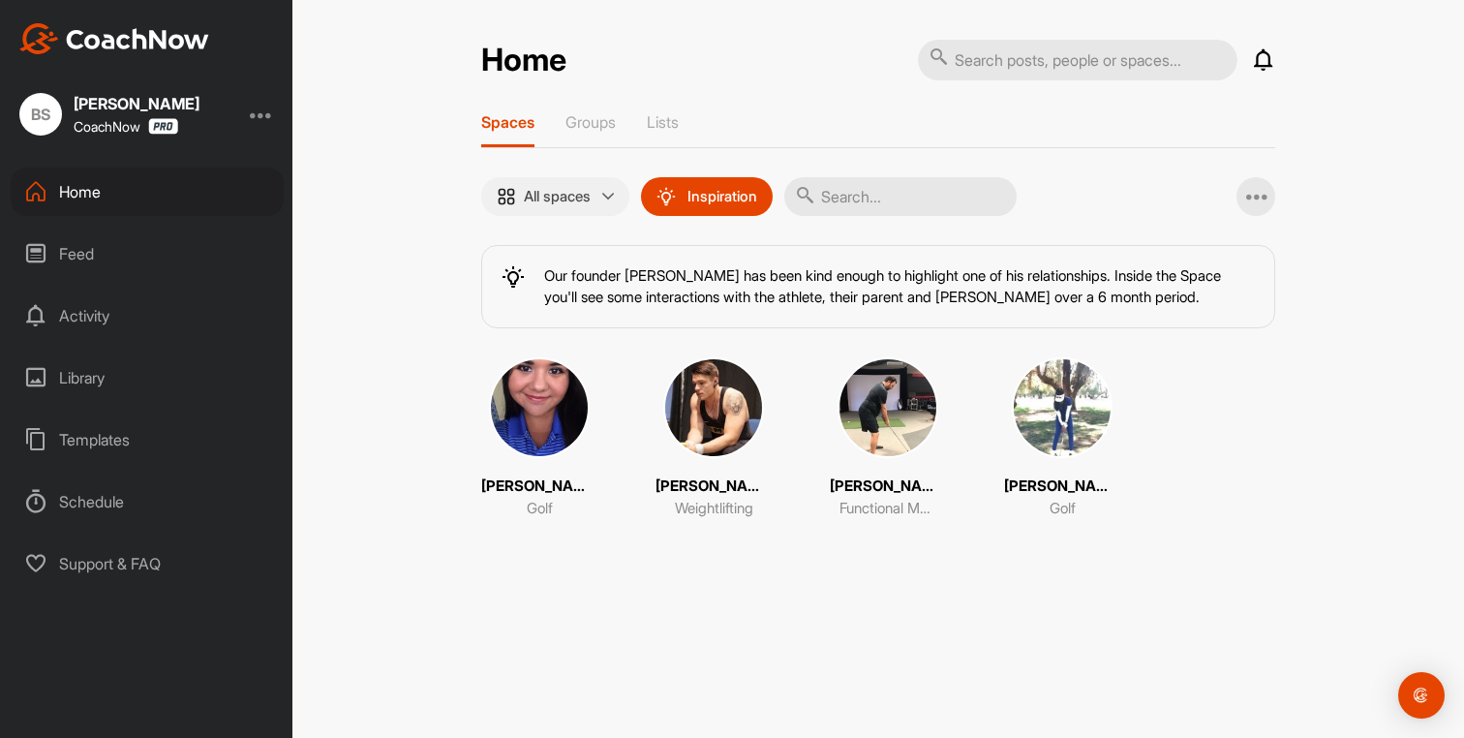
click at [538, 189] on p "All spaces" at bounding box center [557, 196] width 67 height 15
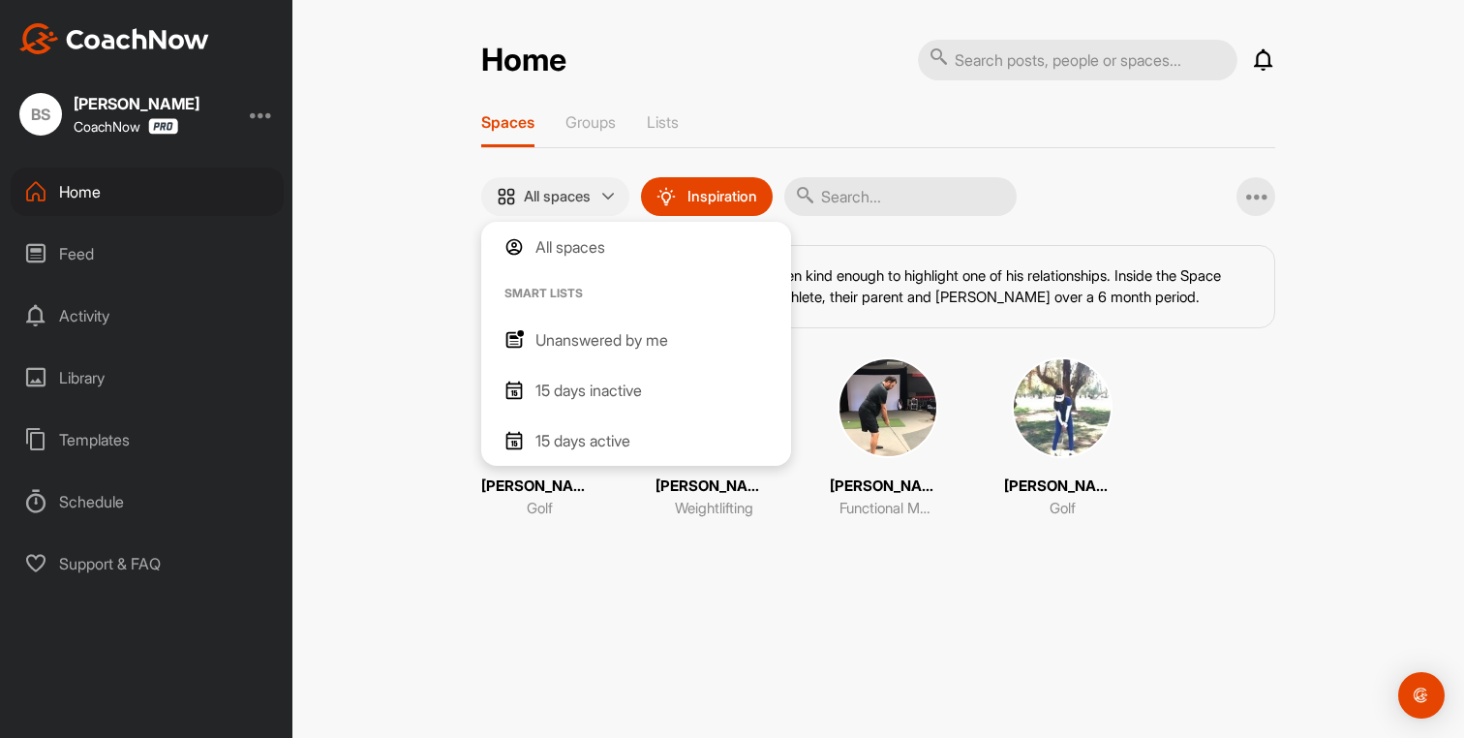
click at [546, 202] on p "All spaces" at bounding box center [557, 196] width 67 height 15
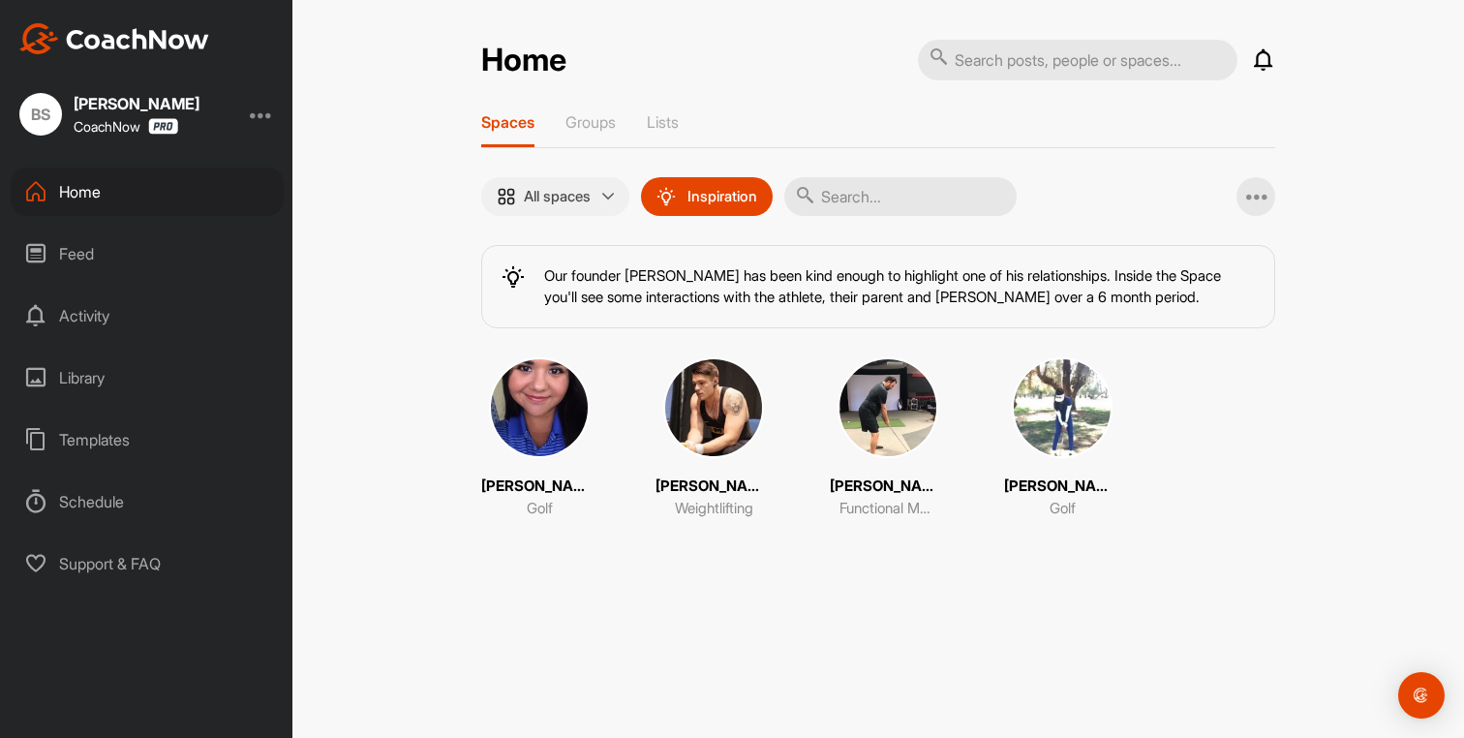
click at [546, 208] on div "All spaces" at bounding box center [555, 196] width 148 height 39
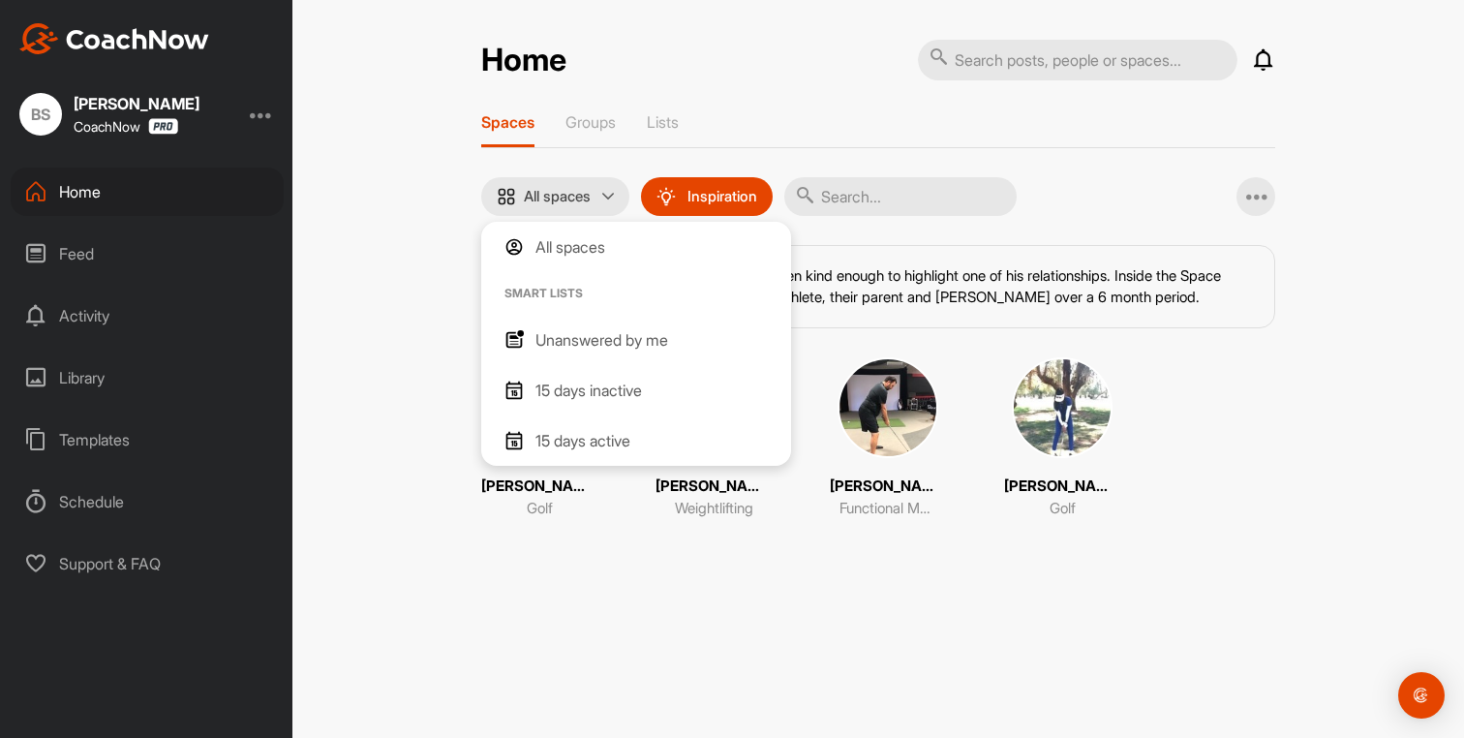
click at [577, 245] on p "All spaces" at bounding box center [571, 246] width 70 height 23
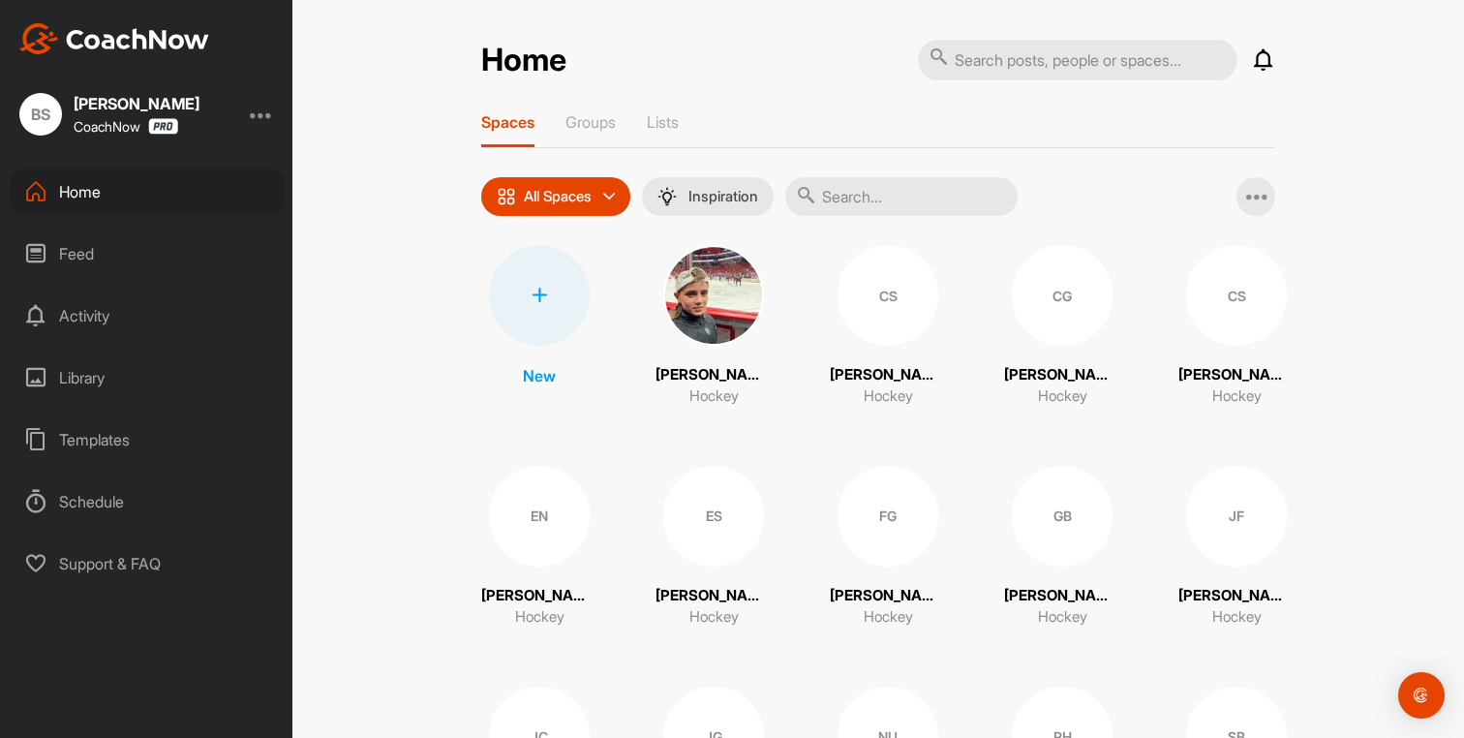
click at [705, 319] on img at bounding box center [713, 295] width 101 height 101
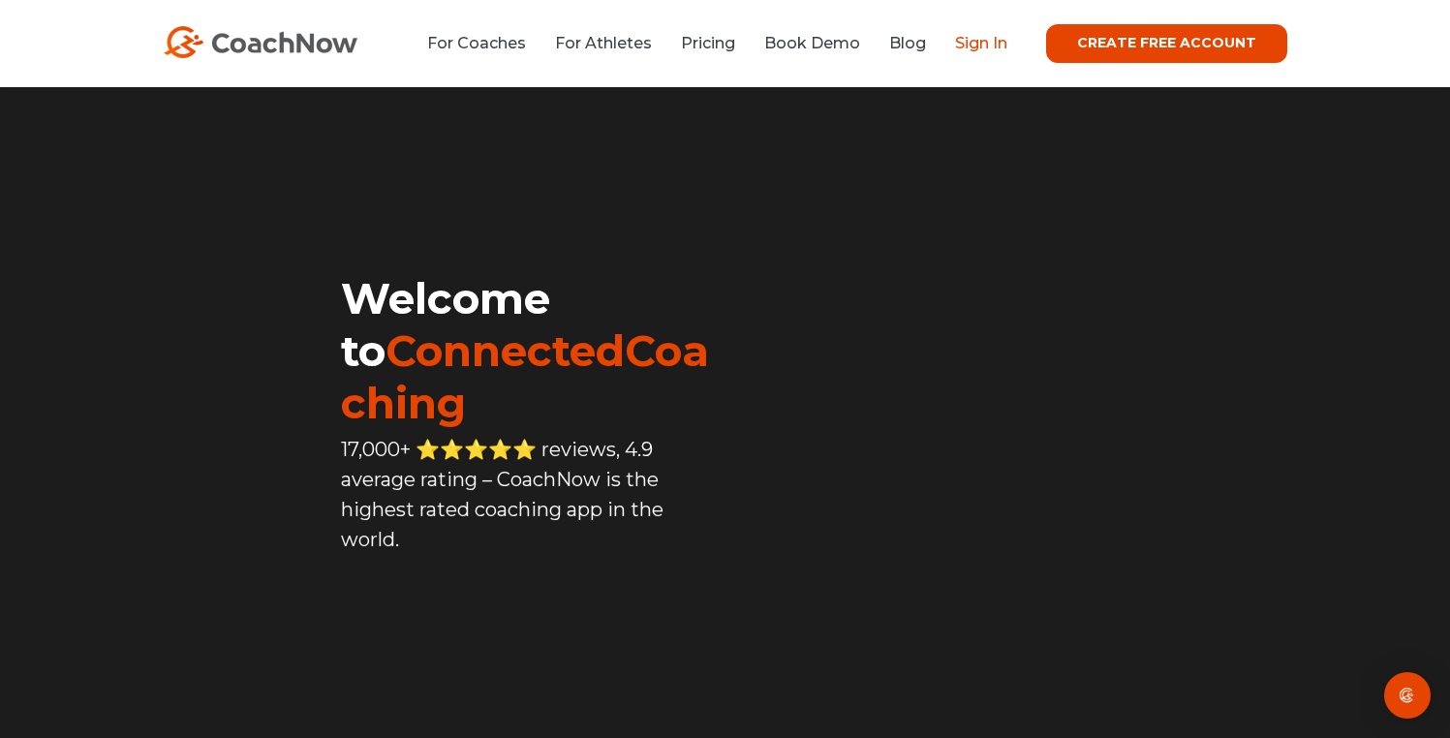
click at [979, 51] on link "Sign In" at bounding box center [981, 43] width 52 height 18
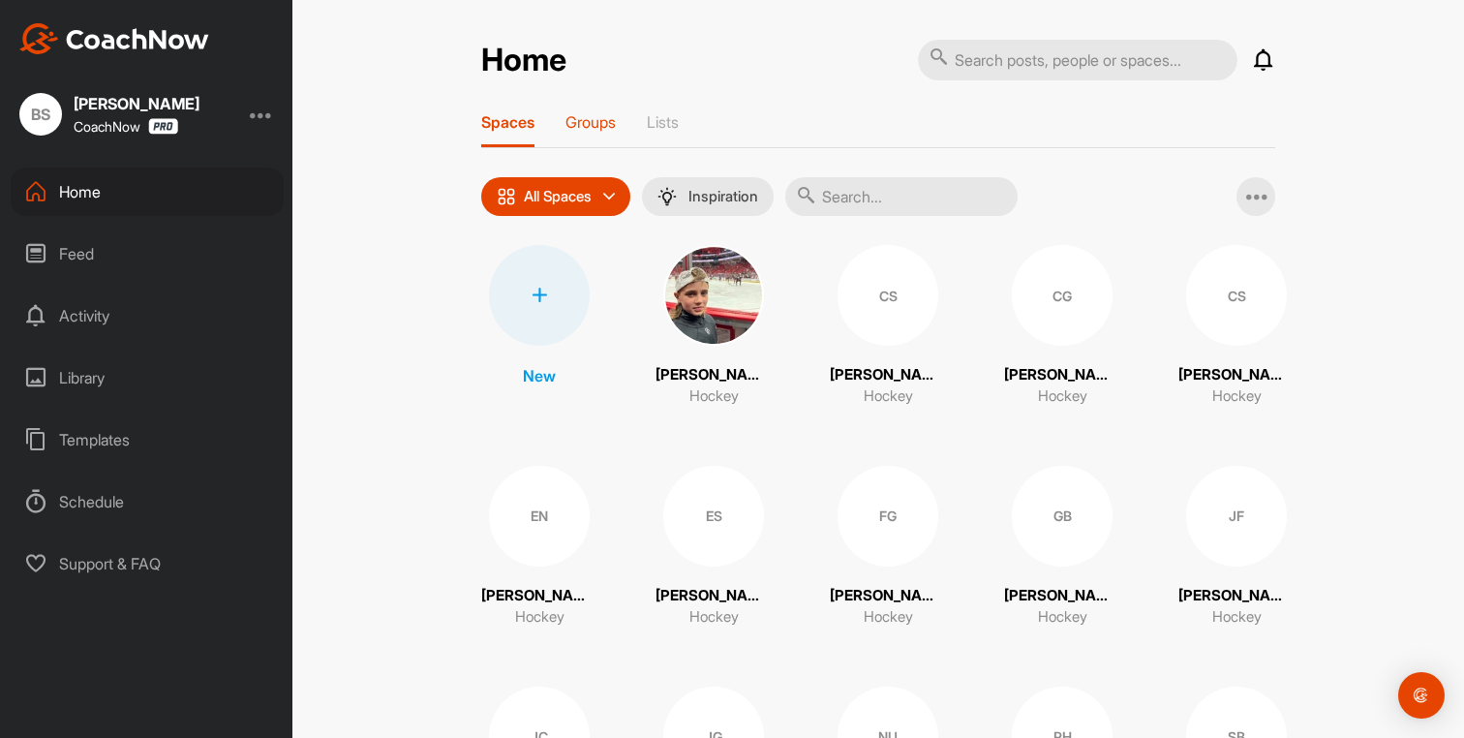
click at [609, 128] on p "Groups" at bounding box center [591, 121] width 50 height 19
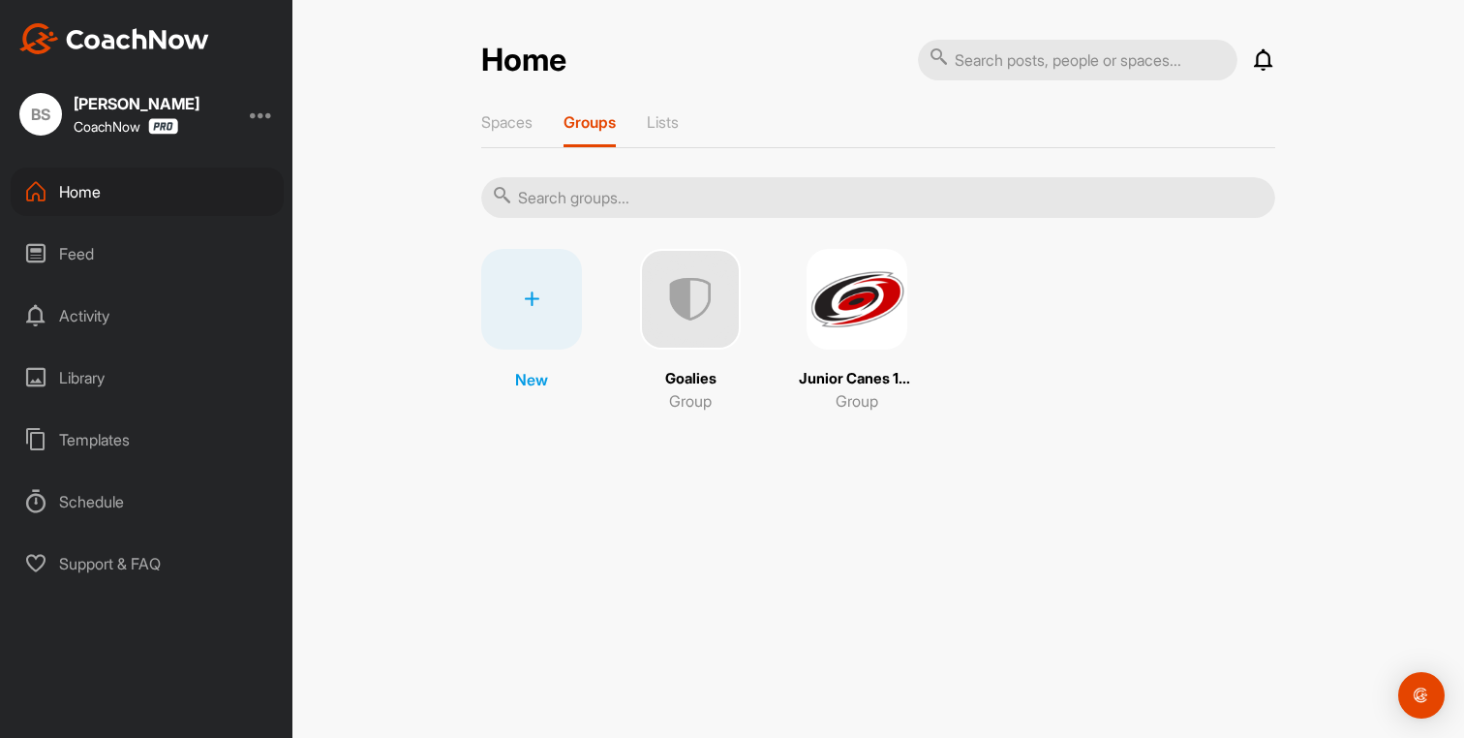
click at [893, 331] on img at bounding box center [857, 299] width 101 height 101
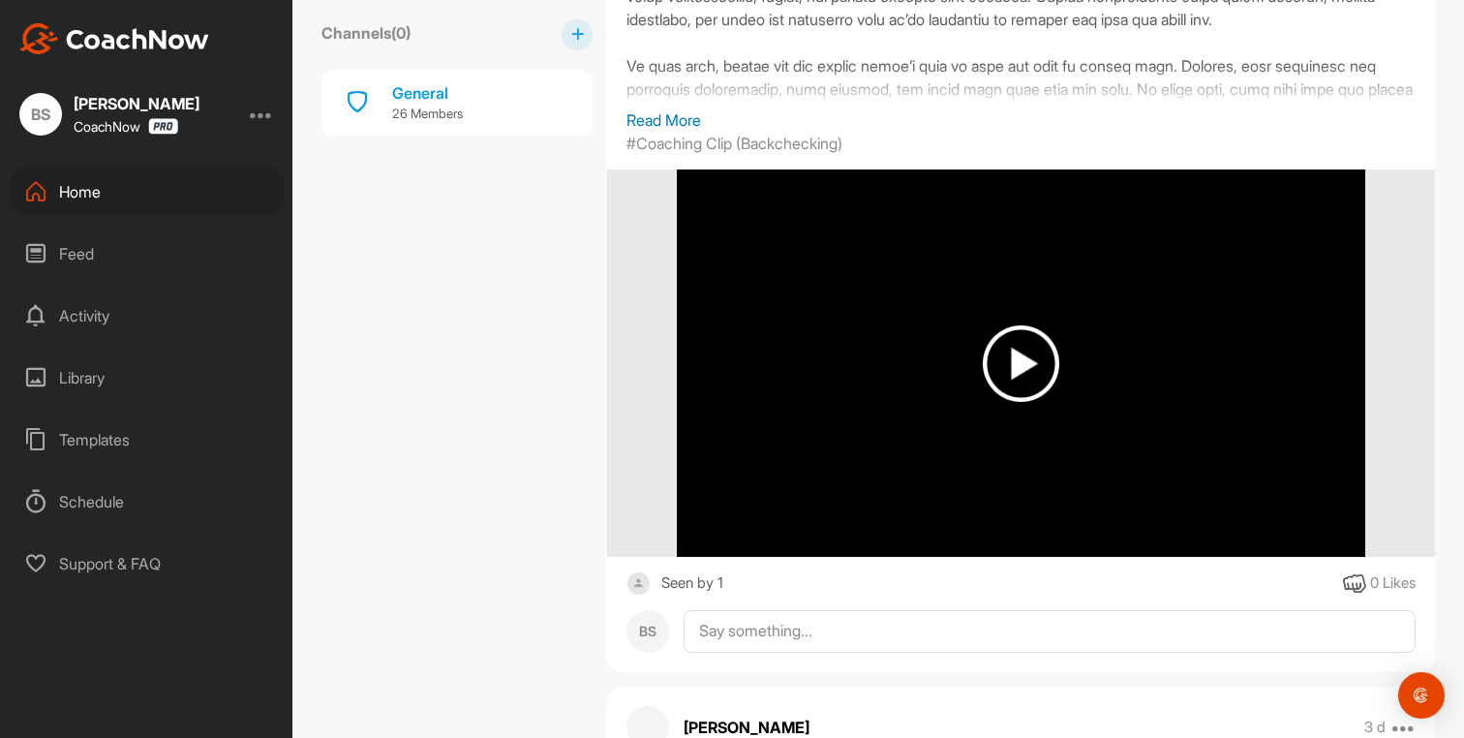
scroll to position [580, 0]
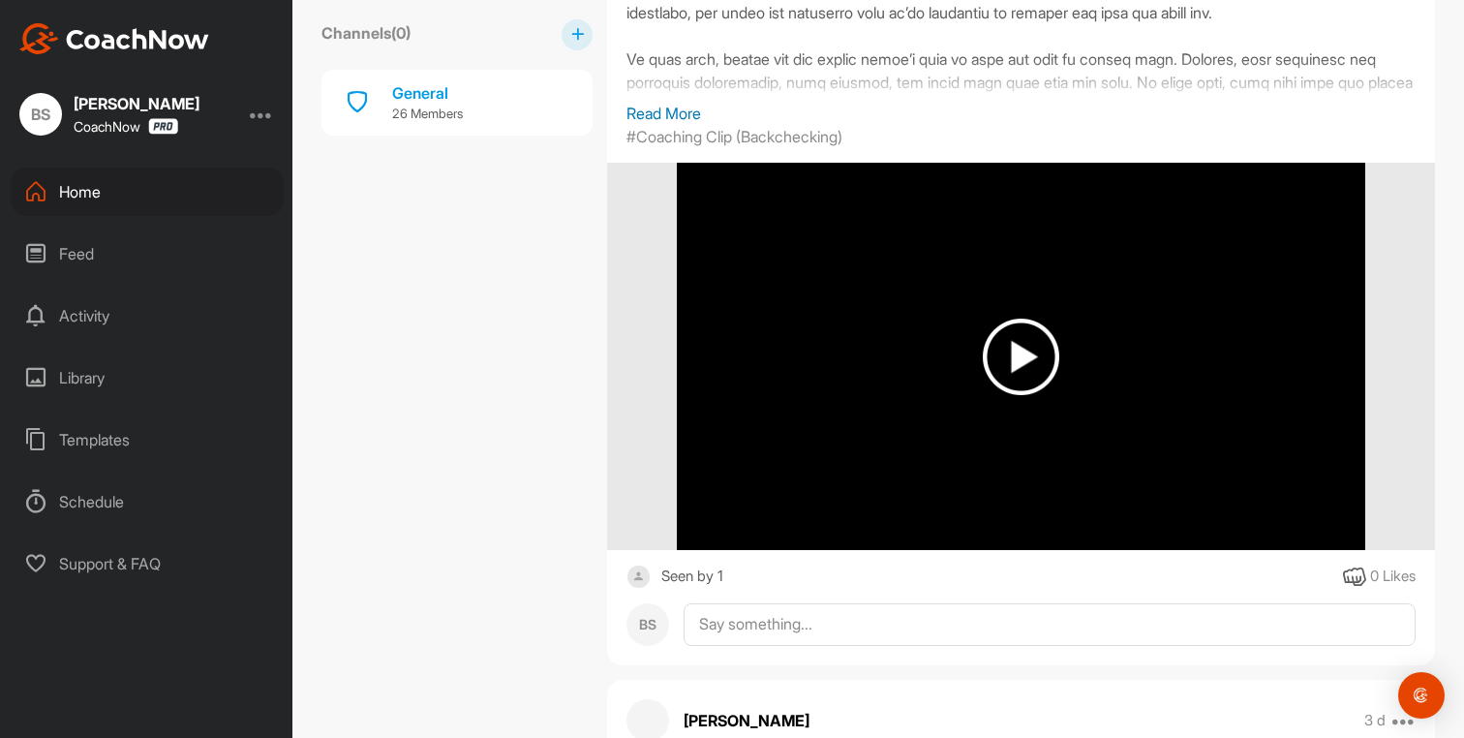
click at [661, 577] on div "Seen by 1" at bounding box center [692, 577] width 62 height 24
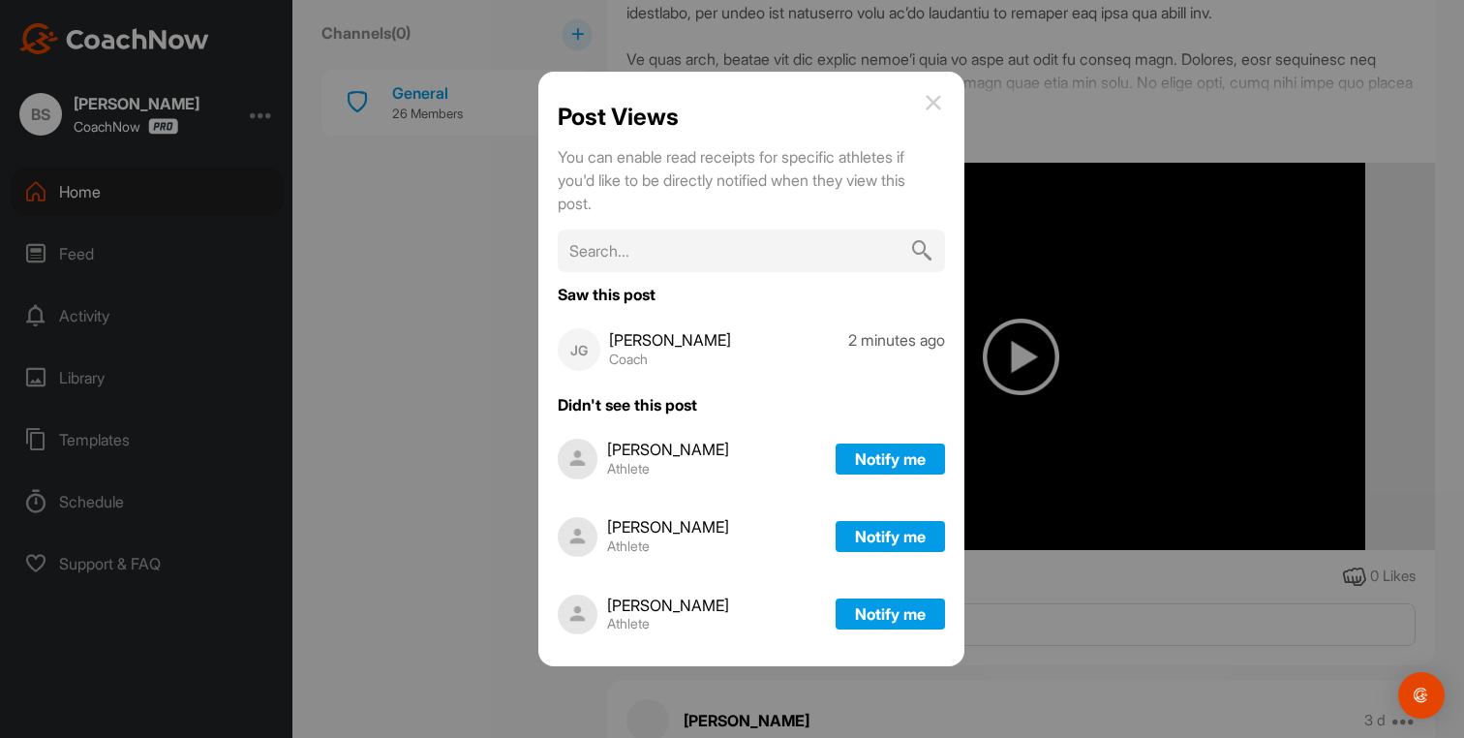
click at [929, 107] on img at bounding box center [933, 102] width 23 height 23
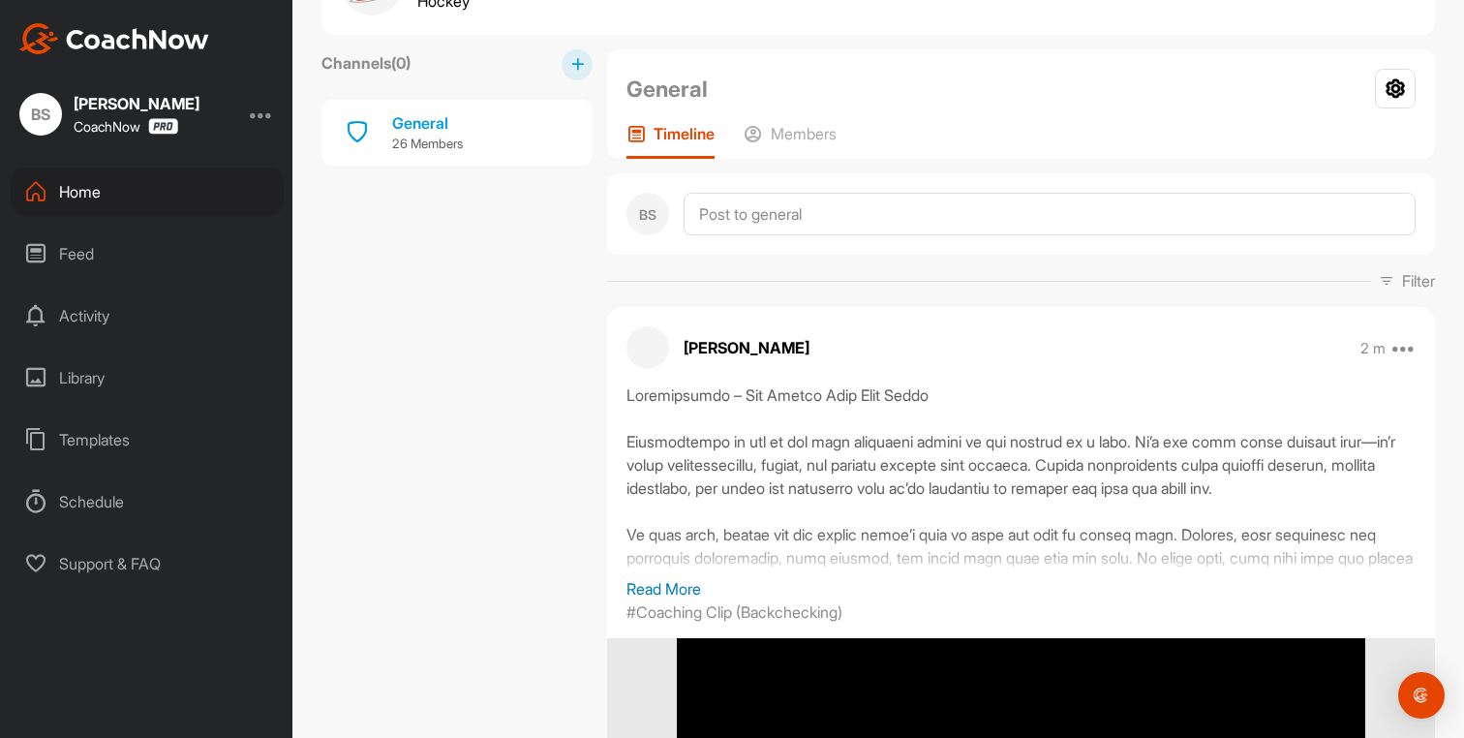
scroll to position [0, 0]
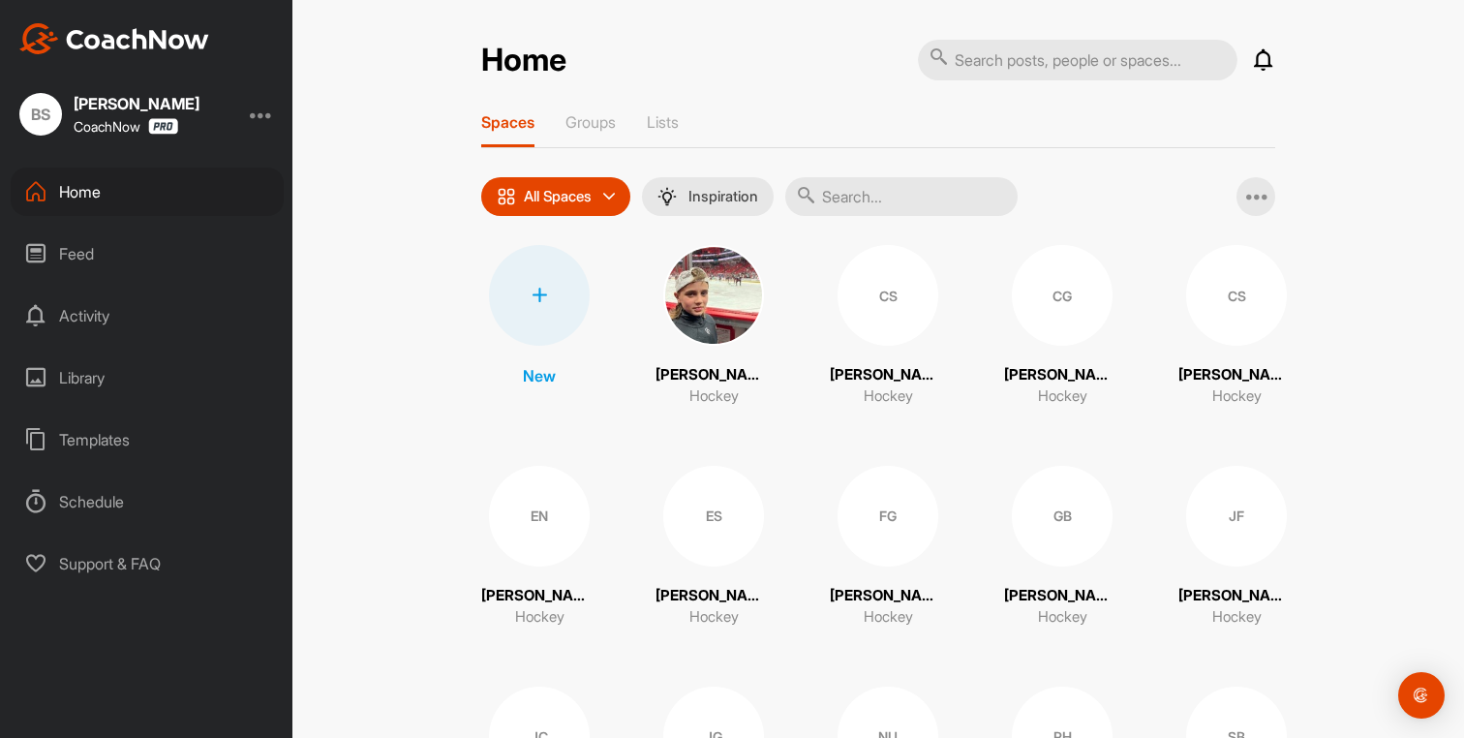
click at [107, 379] on div "Library" at bounding box center [147, 378] width 273 height 48
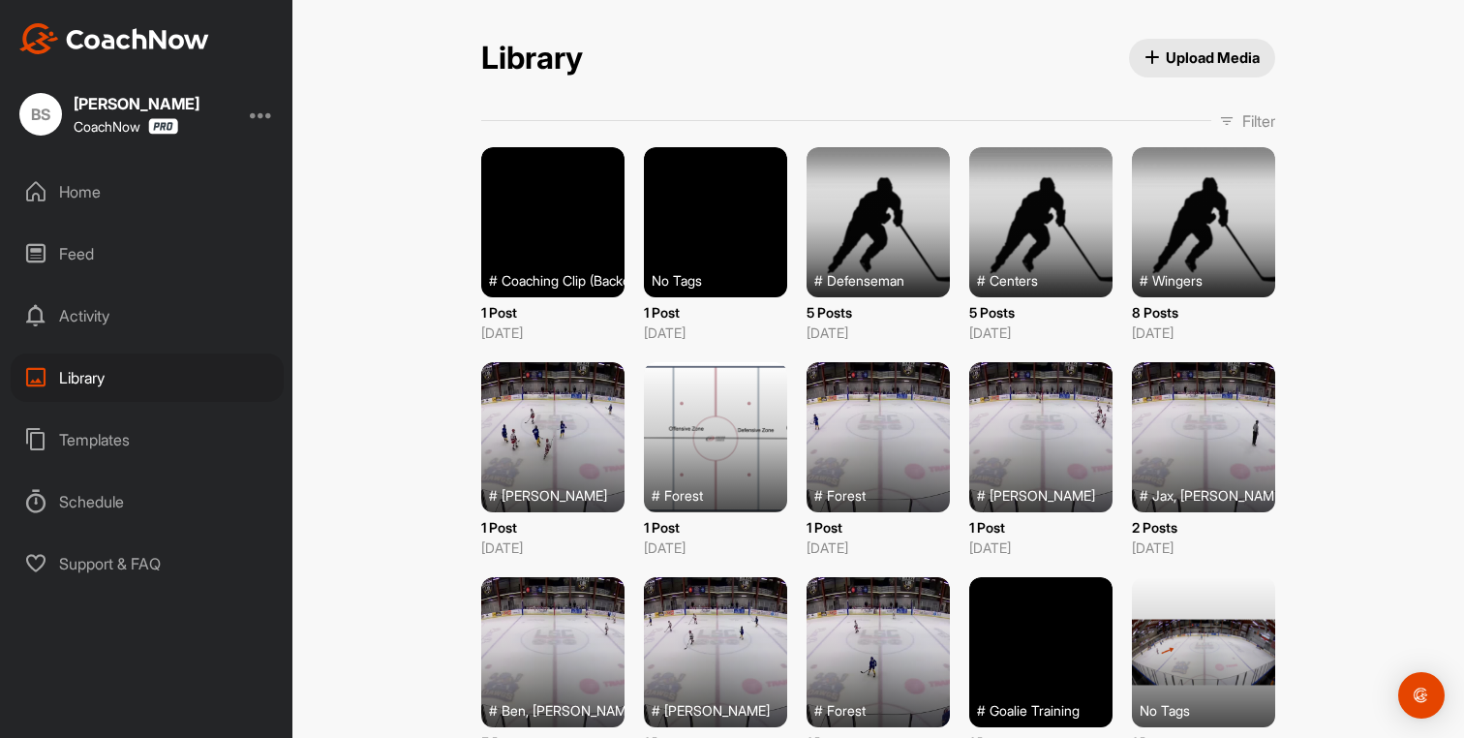
click at [1189, 65] on span "Upload Media" at bounding box center [1203, 57] width 116 height 20
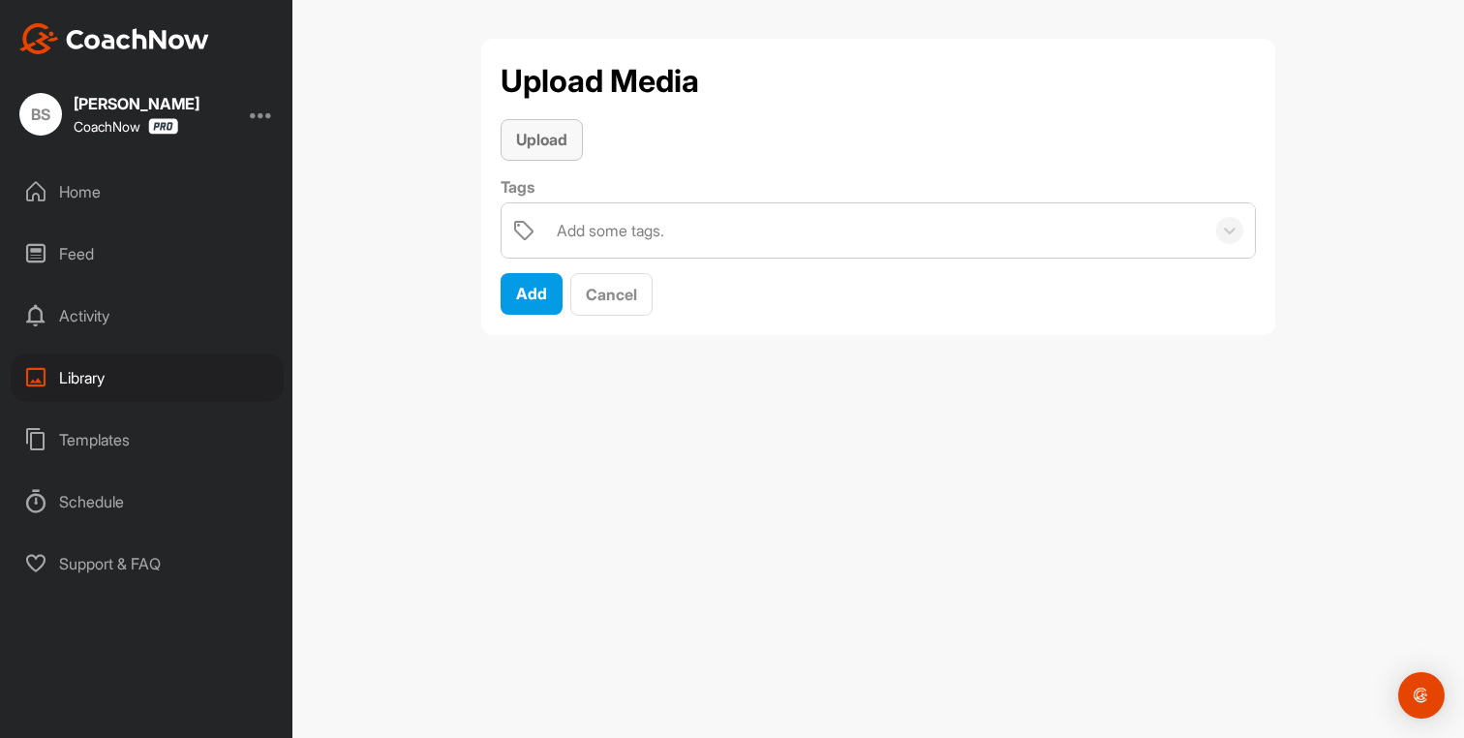
click at [563, 151] on div "Upload" at bounding box center [541, 139] width 51 height 23
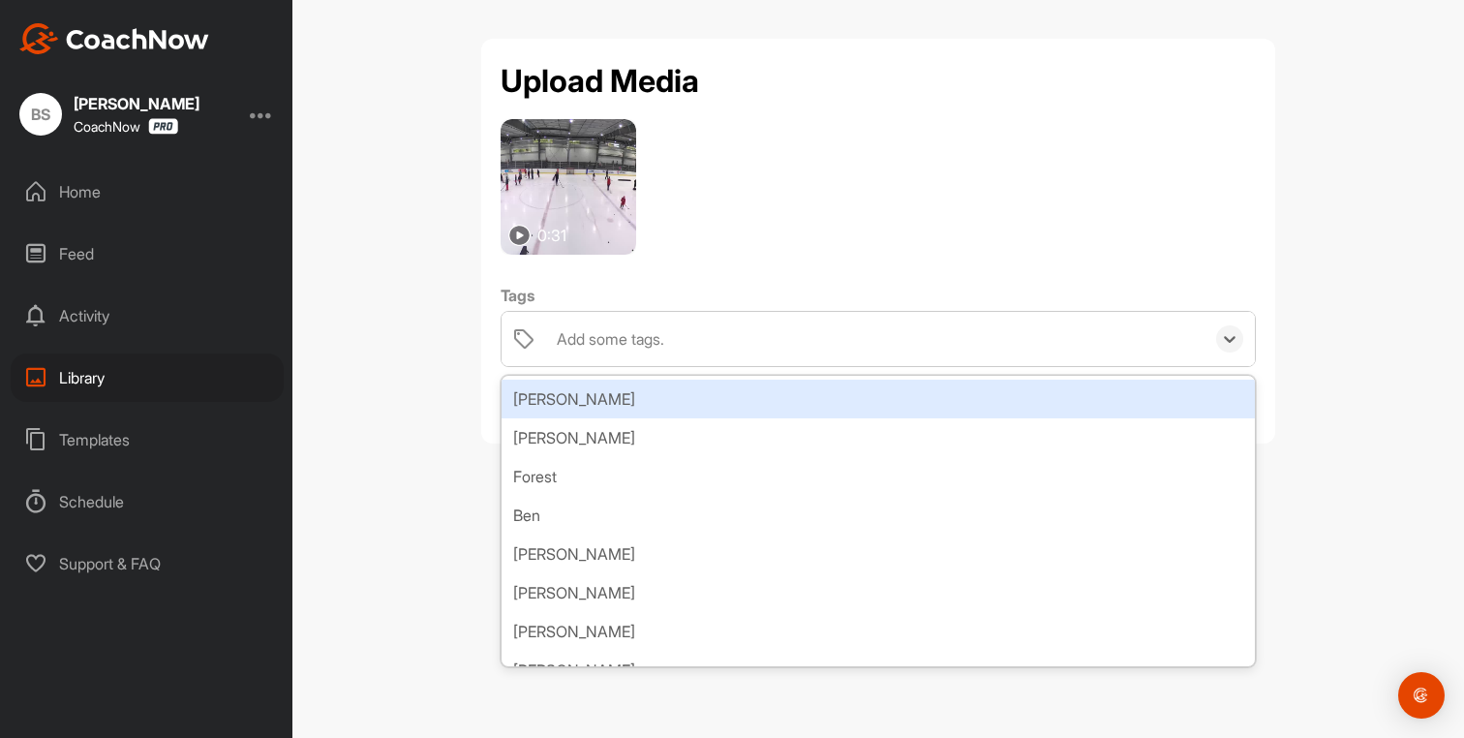
click at [685, 347] on div "Add some tags." at bounding box center [876, 339] width 658 height 54
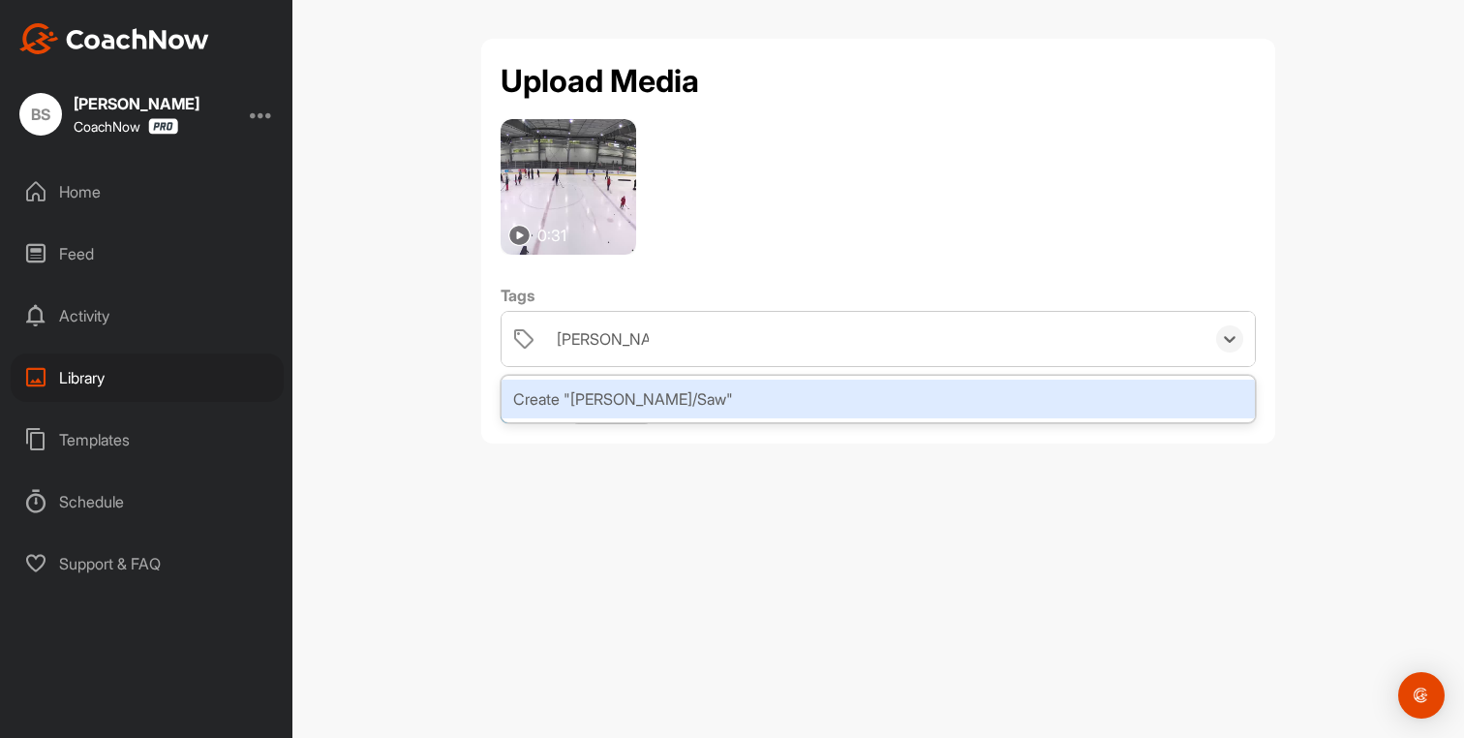
type input "[PERSON_NAME]/[PERSON_NAME]"
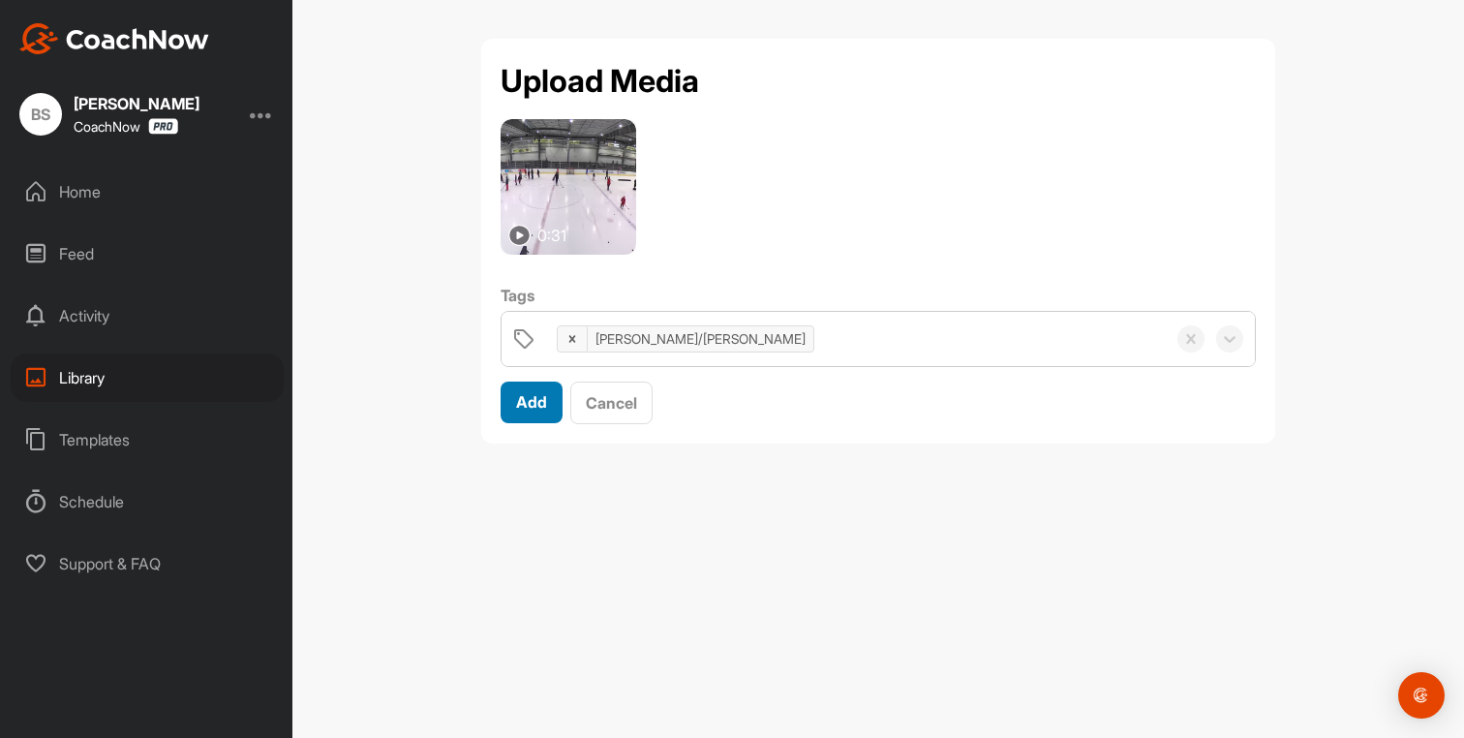
click at [542, 396] on span "Add" at bounding box center [531, 401] width 31 height 19
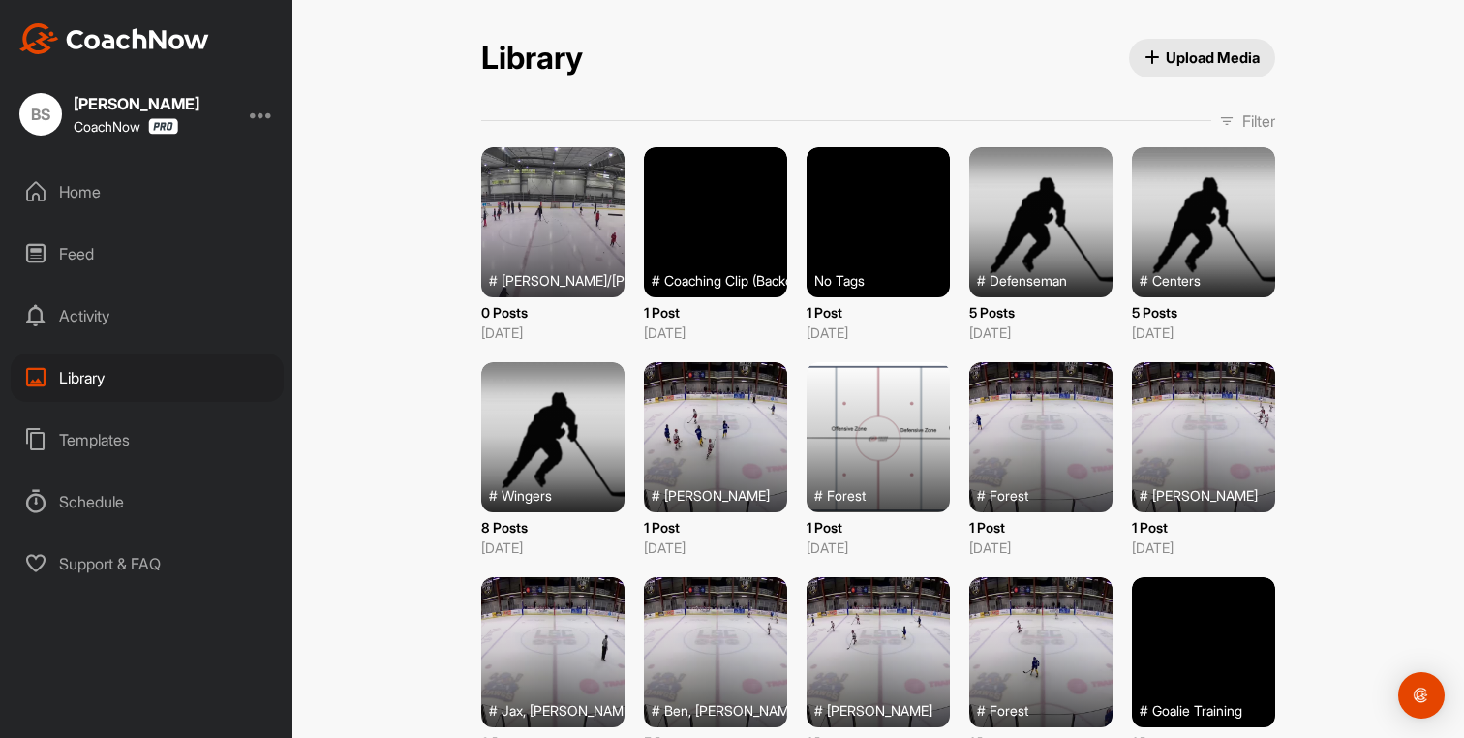
click at [549, 242] on div at bounding box center [552, 222] width 143 height 150
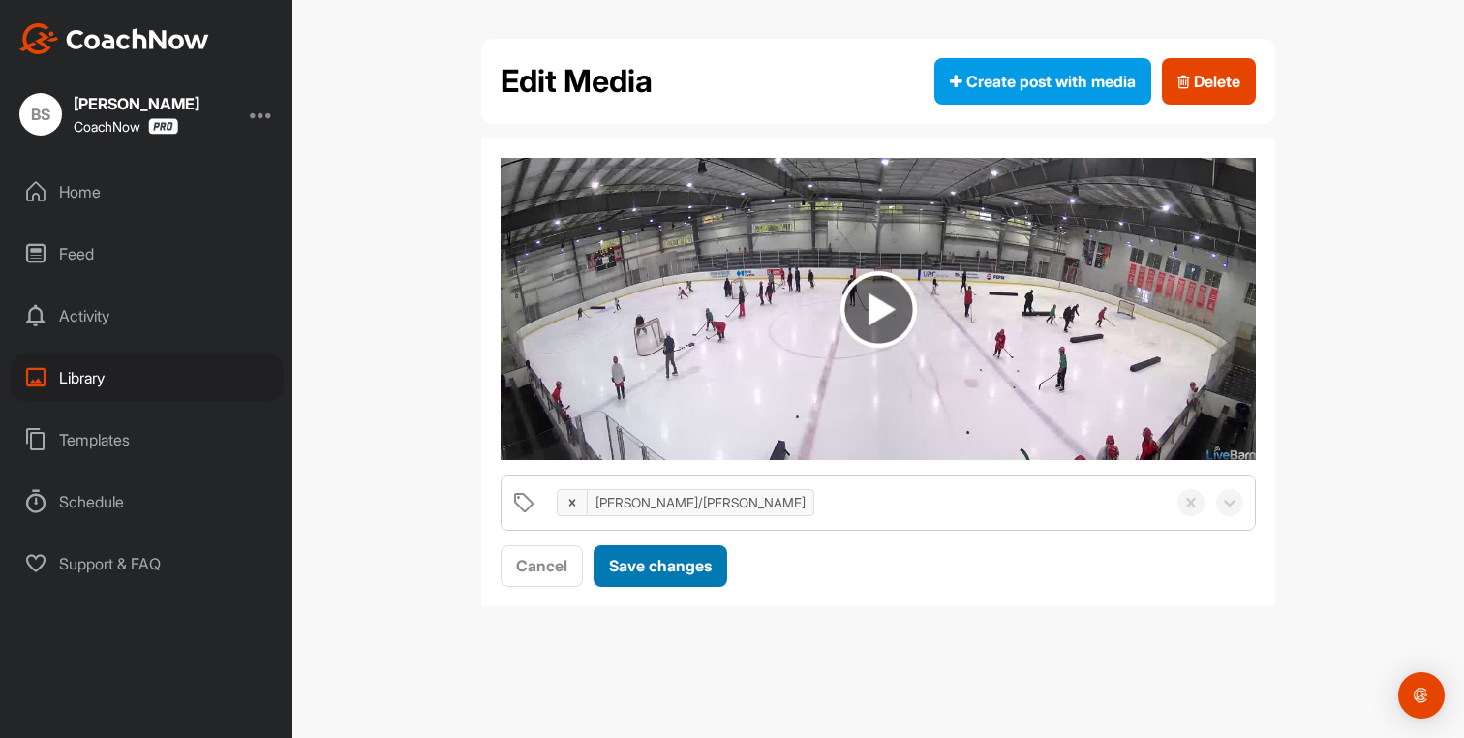
click at [636, 572] on span "Save changes" at bounding box center [660, 565] width 103 height 19
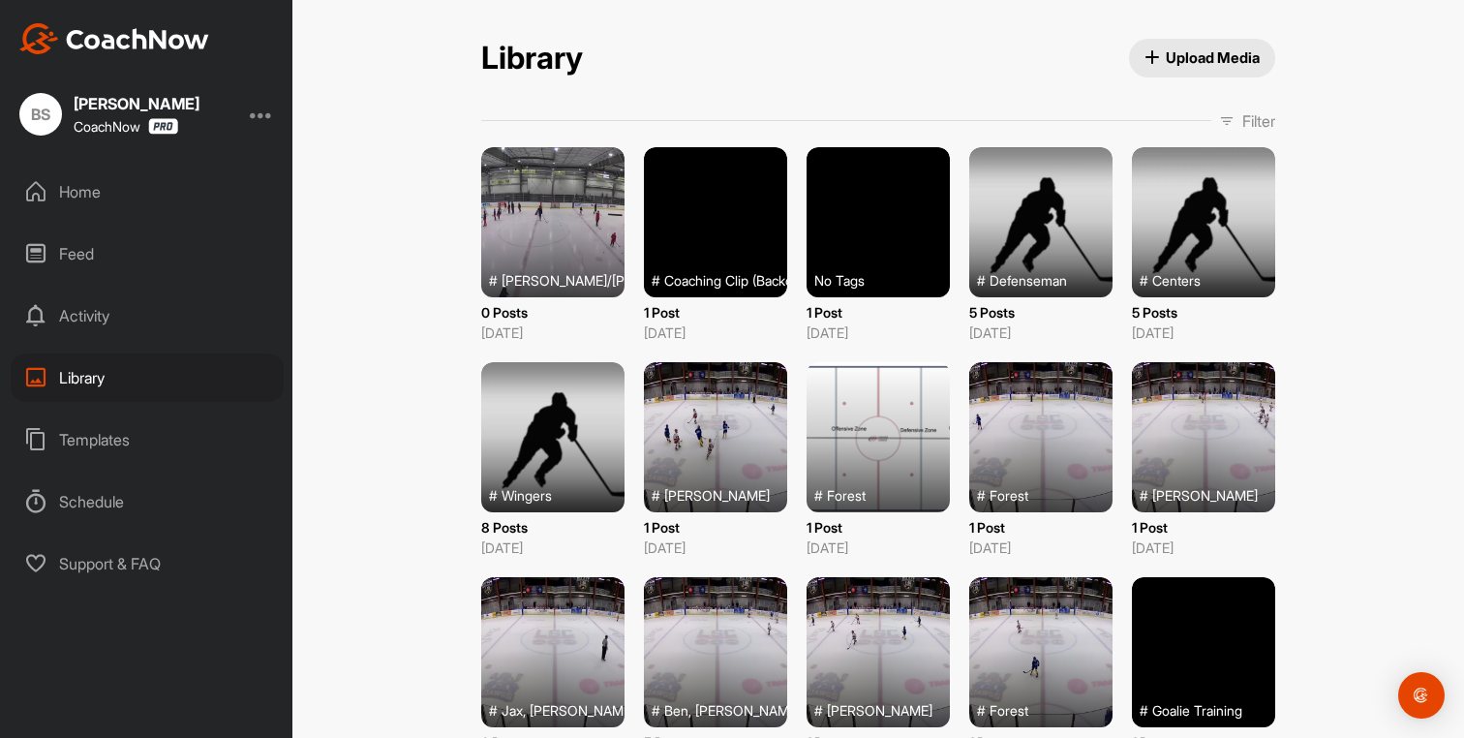
click at [1210, 71] on button "Upload Media" at bounding box center [1202, 58] width 147 height 39
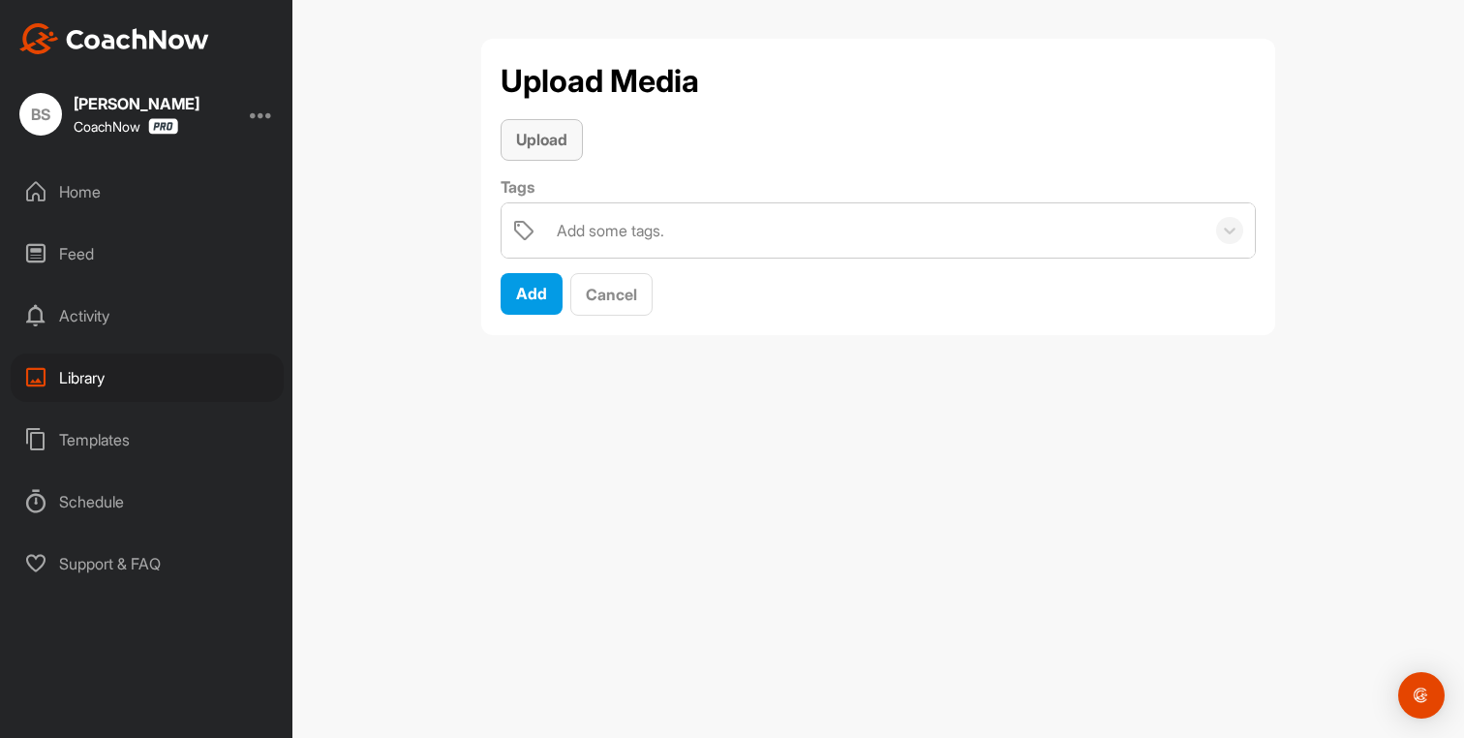
click at [538, 150] on div "Upload" at bounding box center [541, 139] width 51 height 23
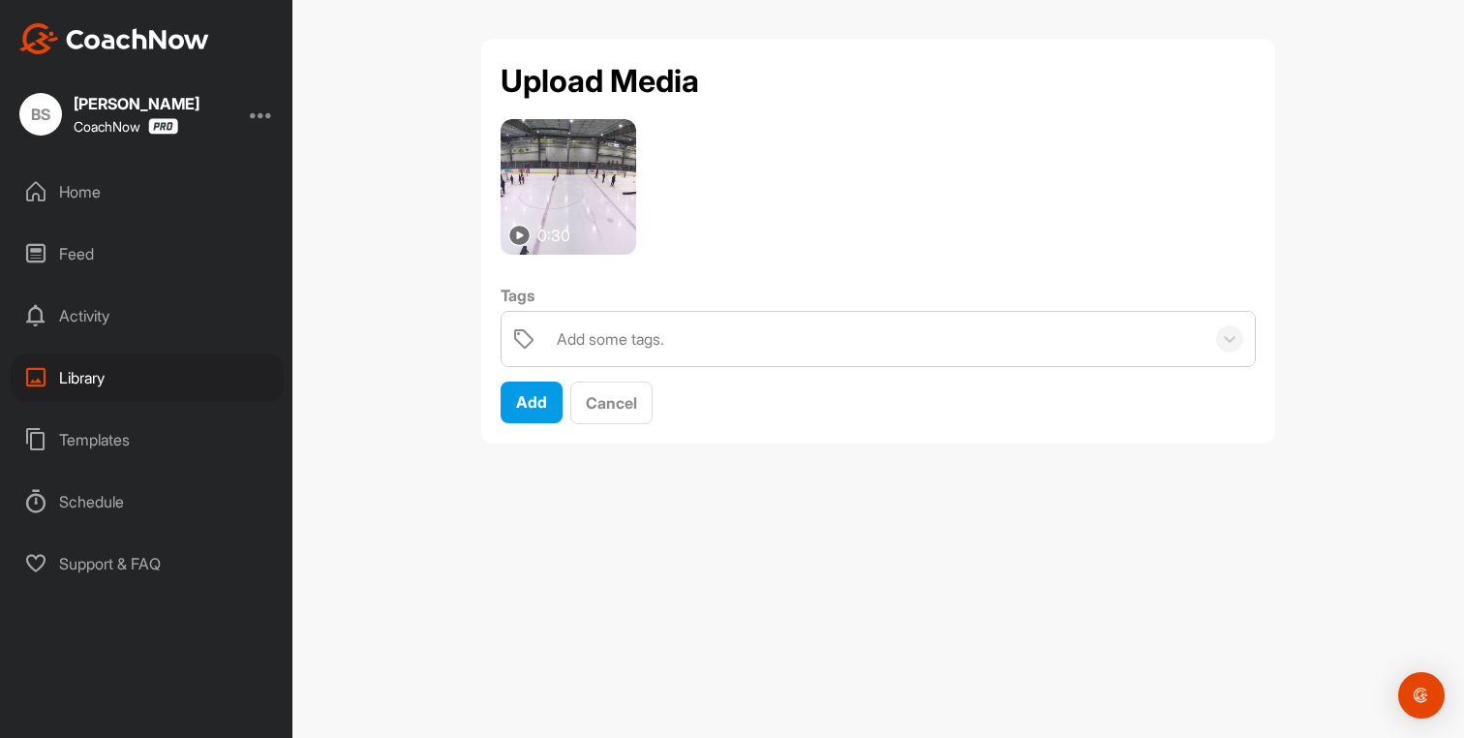
click at [612, 360] on div "Add some tags." at bounding box center [876, 339] width 658 height 54
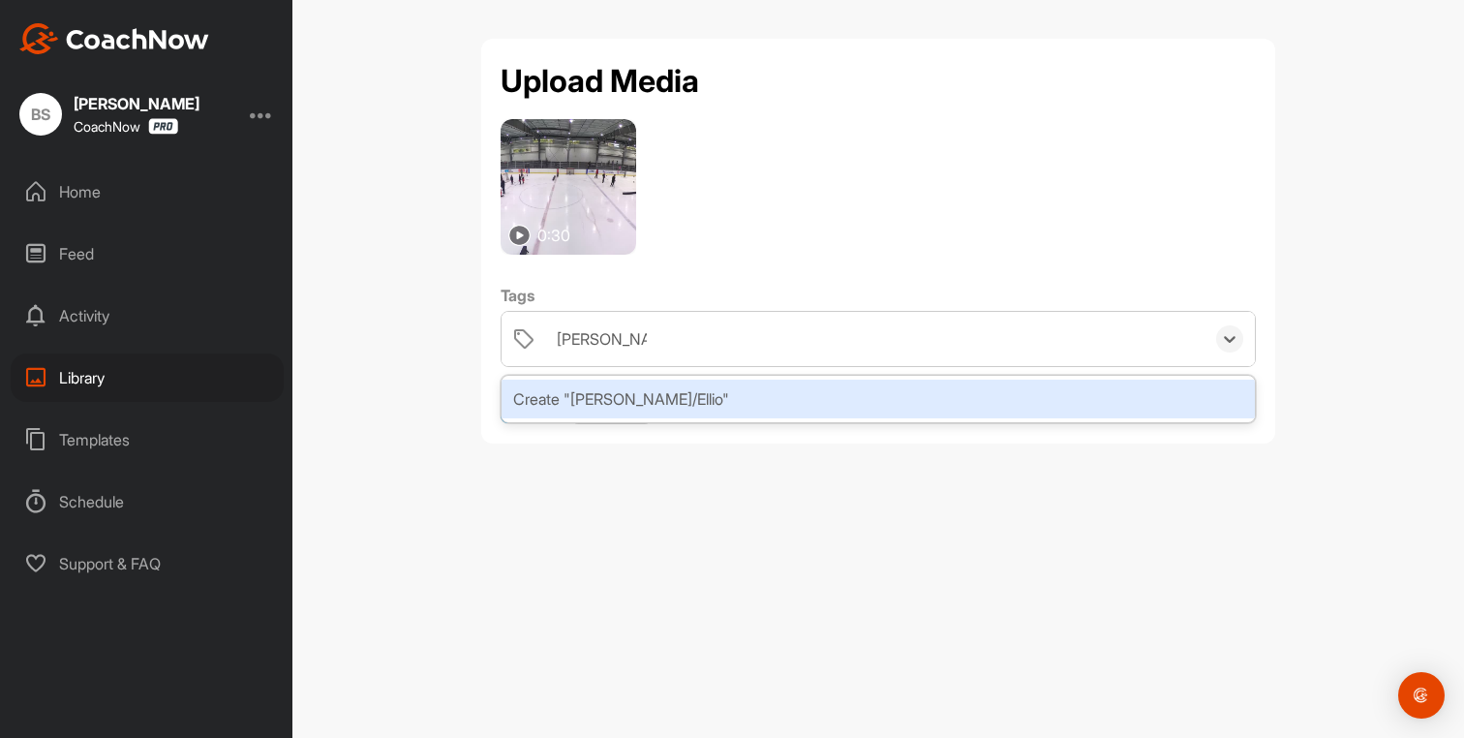
type input "Connor/Elliott"
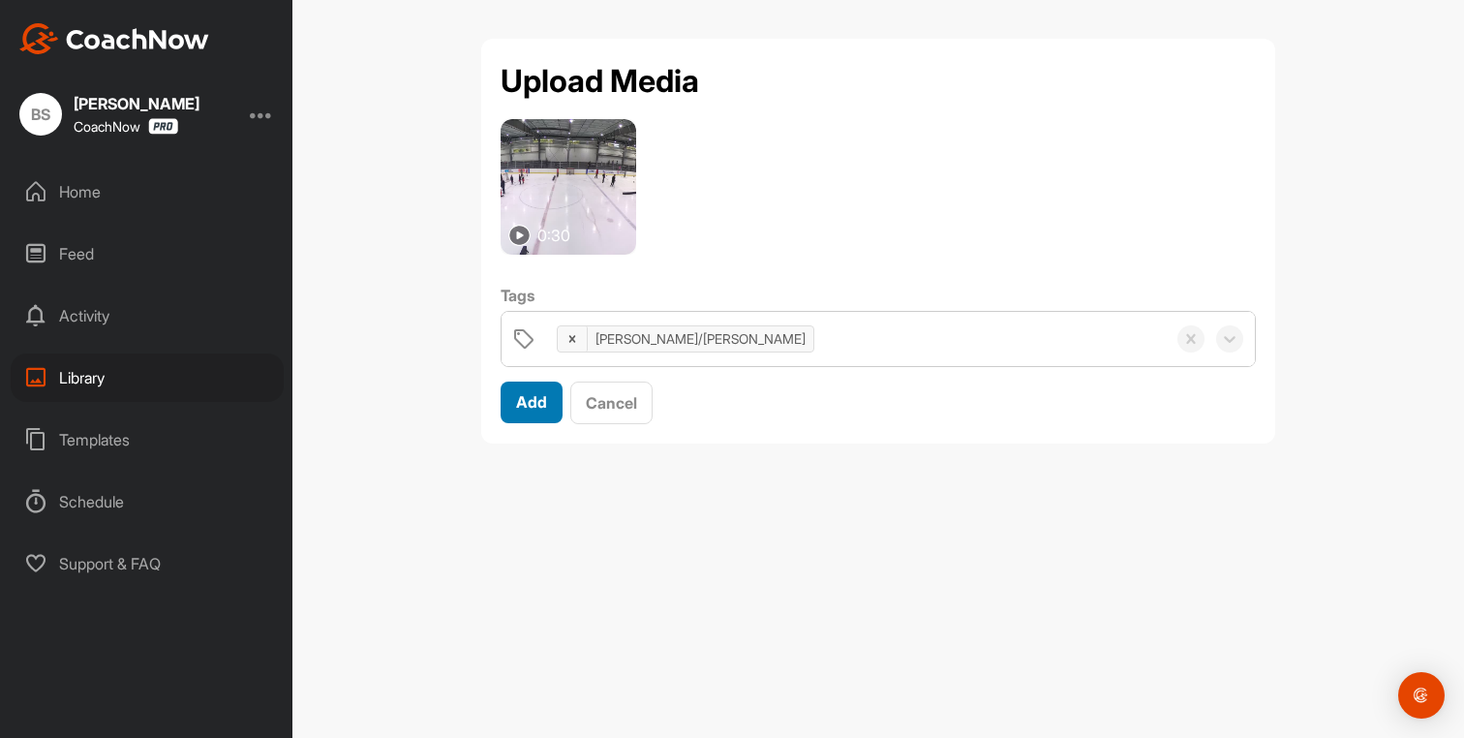
click at [533, 404] on span "Add" at bounding box center [531, 401] width 31 height 19
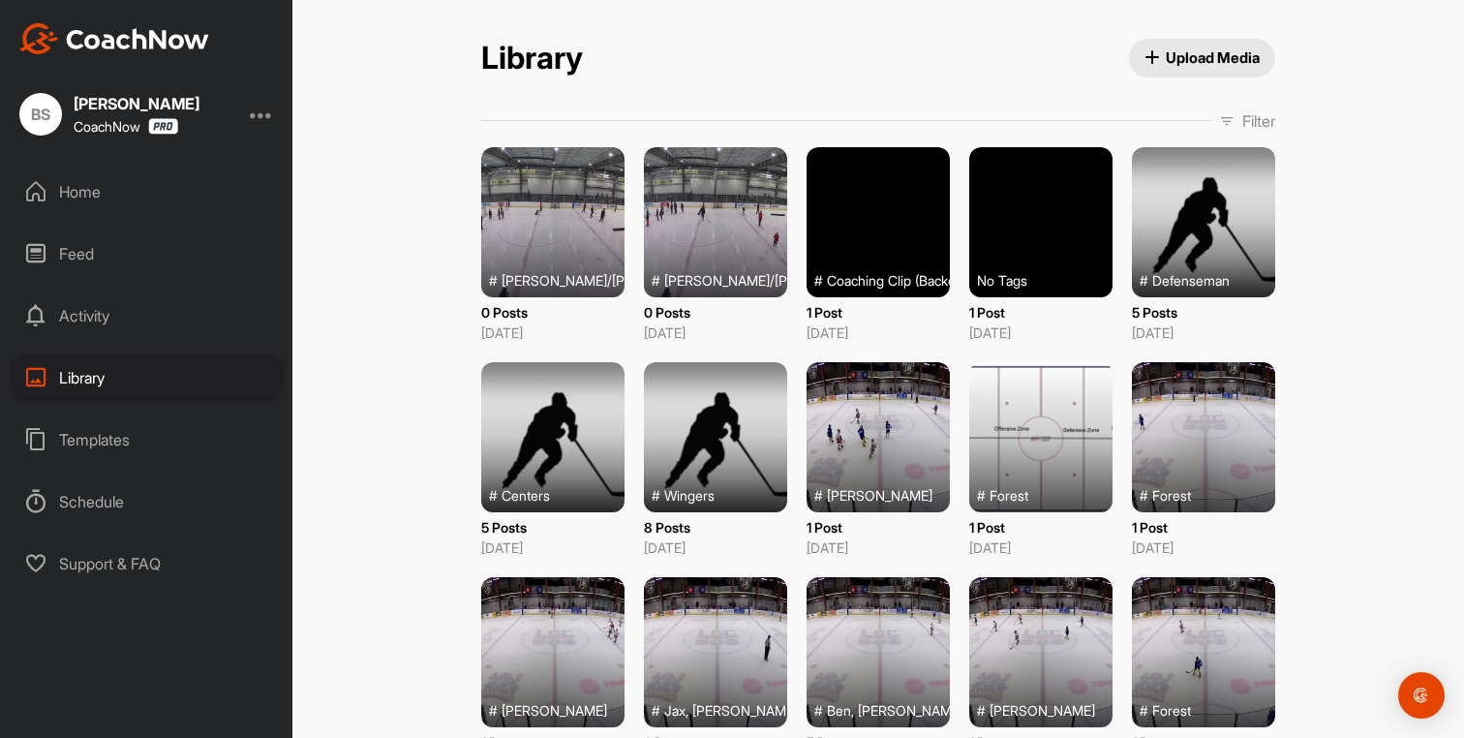
click at [1168, 66] on span "Upload Media" at bounding box center [1203, 57] width 116 height 20
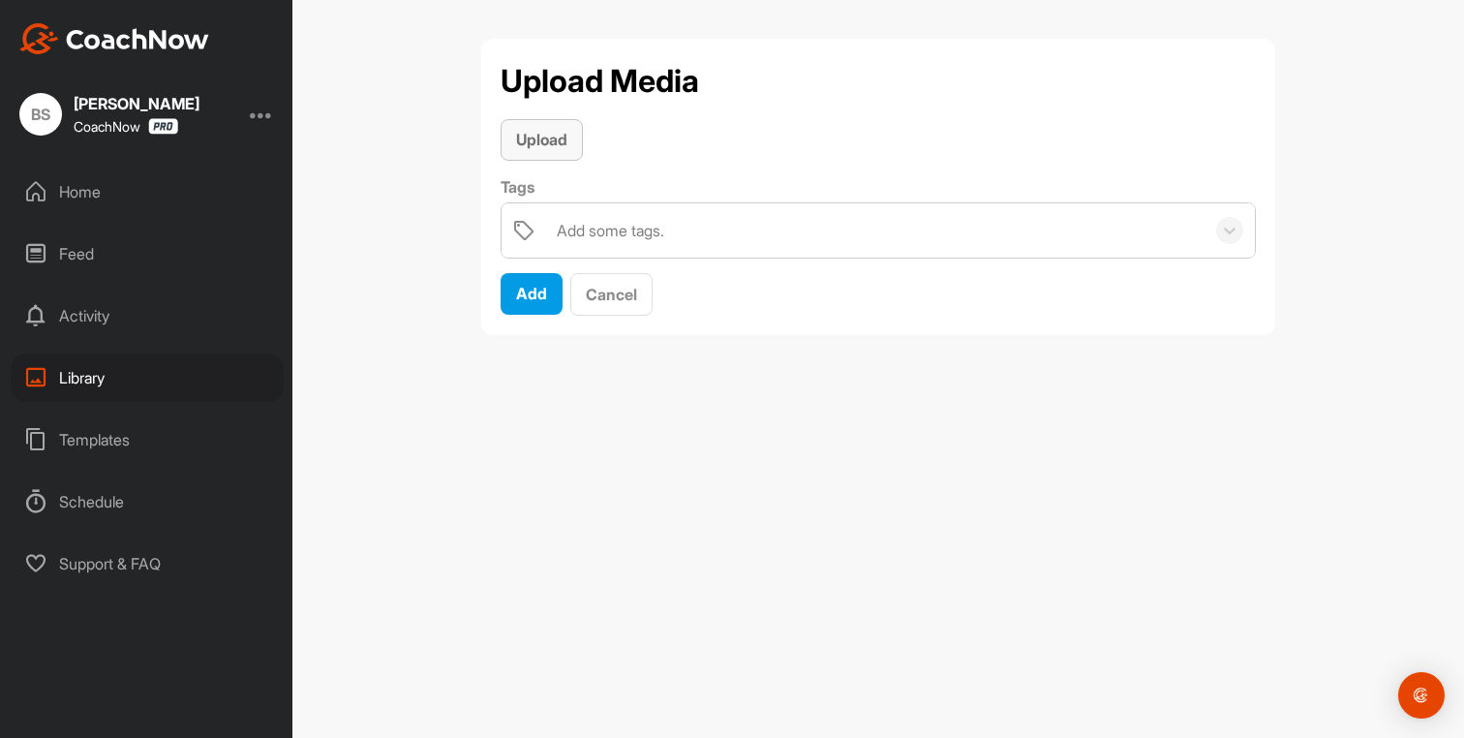
click at [528, 139] on span "Upload" at bounding box center [541, 139] width 51 height 19
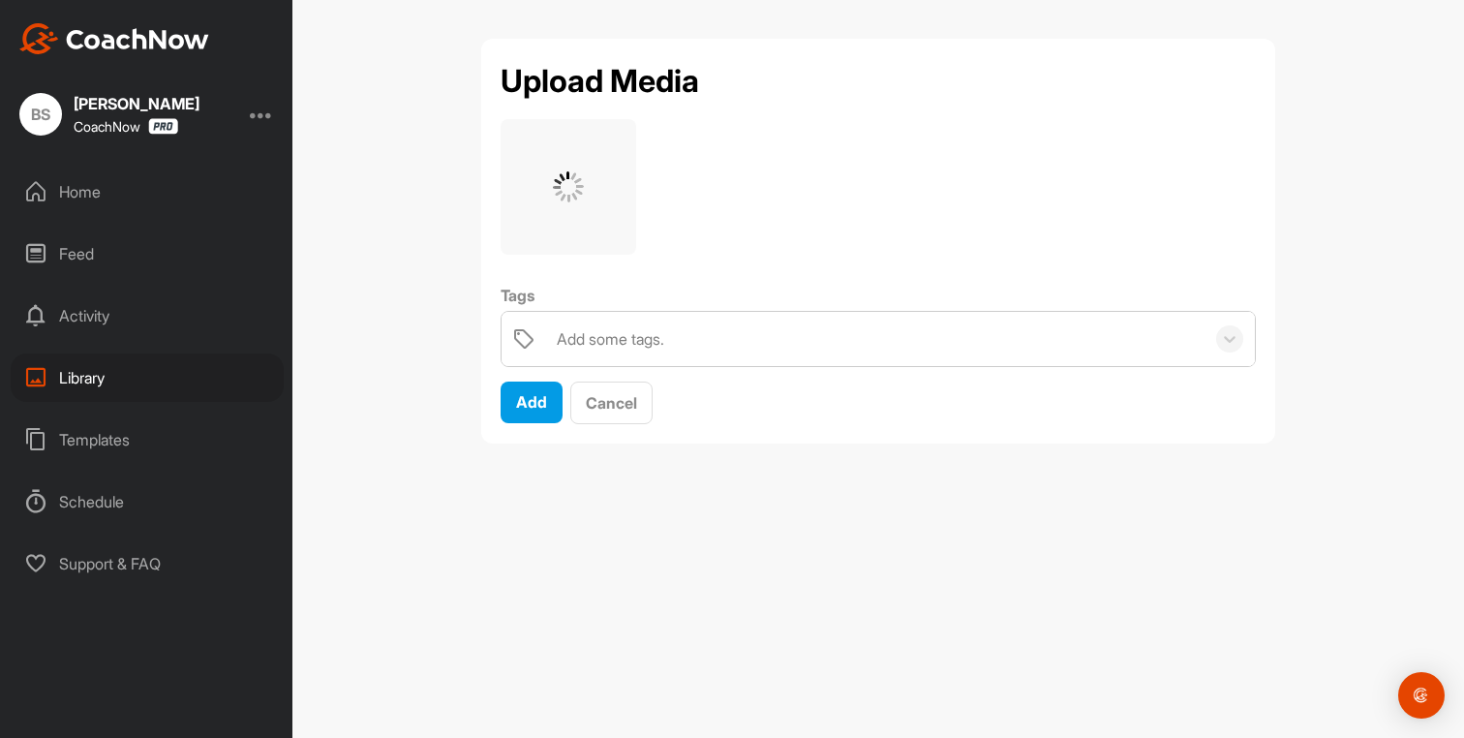
click at [585, 342] on div "Add some tags." at bounding box center [611, 338] width 108 height 23
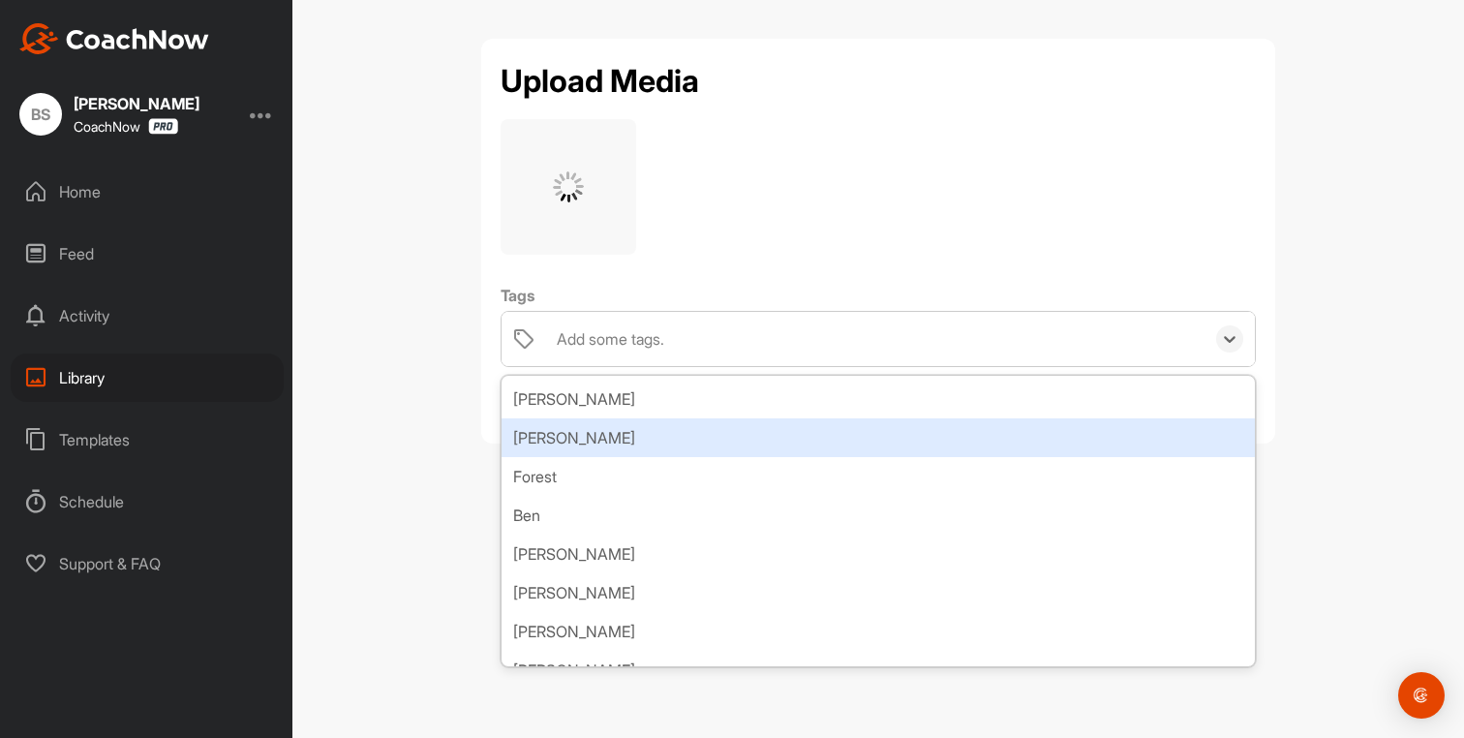
click at [685, 440] on div "[PERSON_NAME]" at bounding box center [879, 437] width 754 height 39
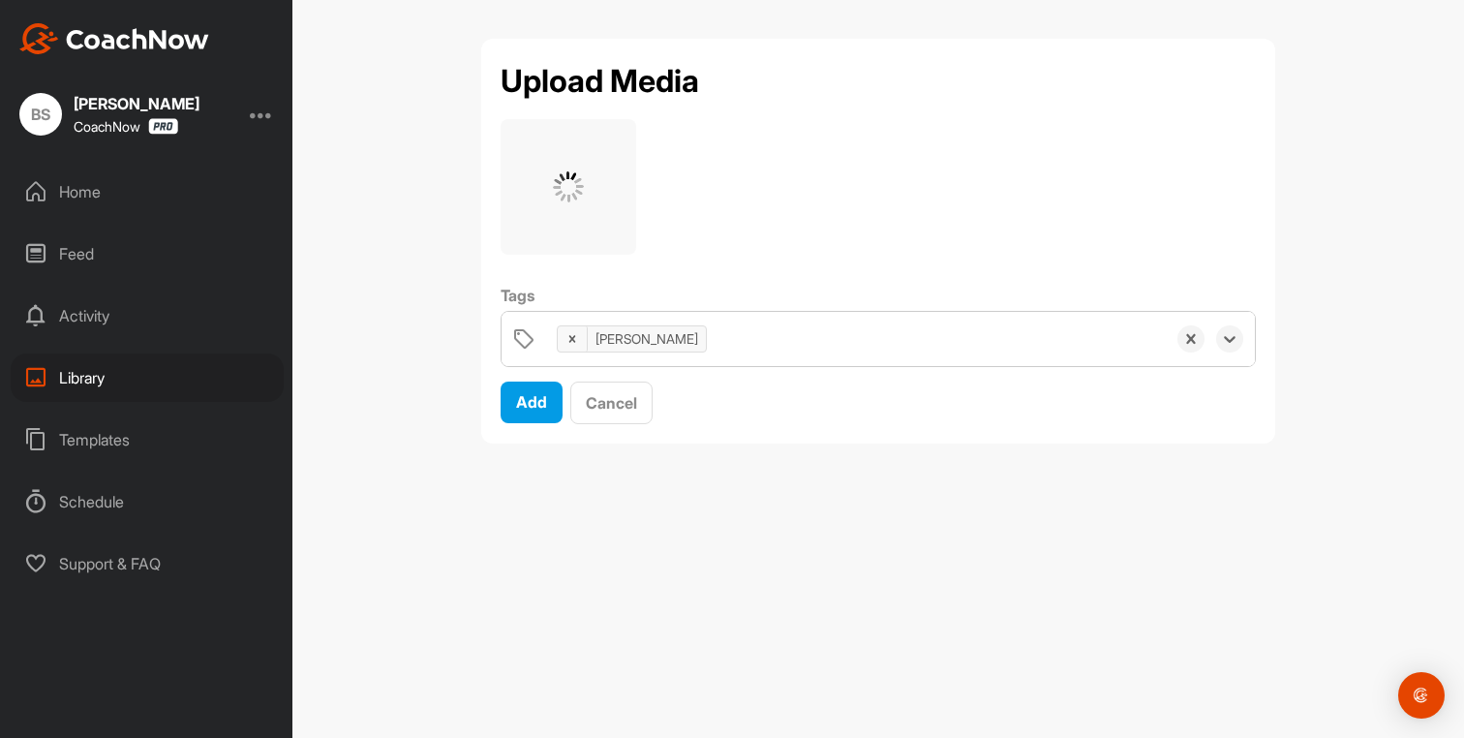
click at [692, 329] on div "[PERSON_NAME]" at bounding box center [856, 339] width 619 height 54
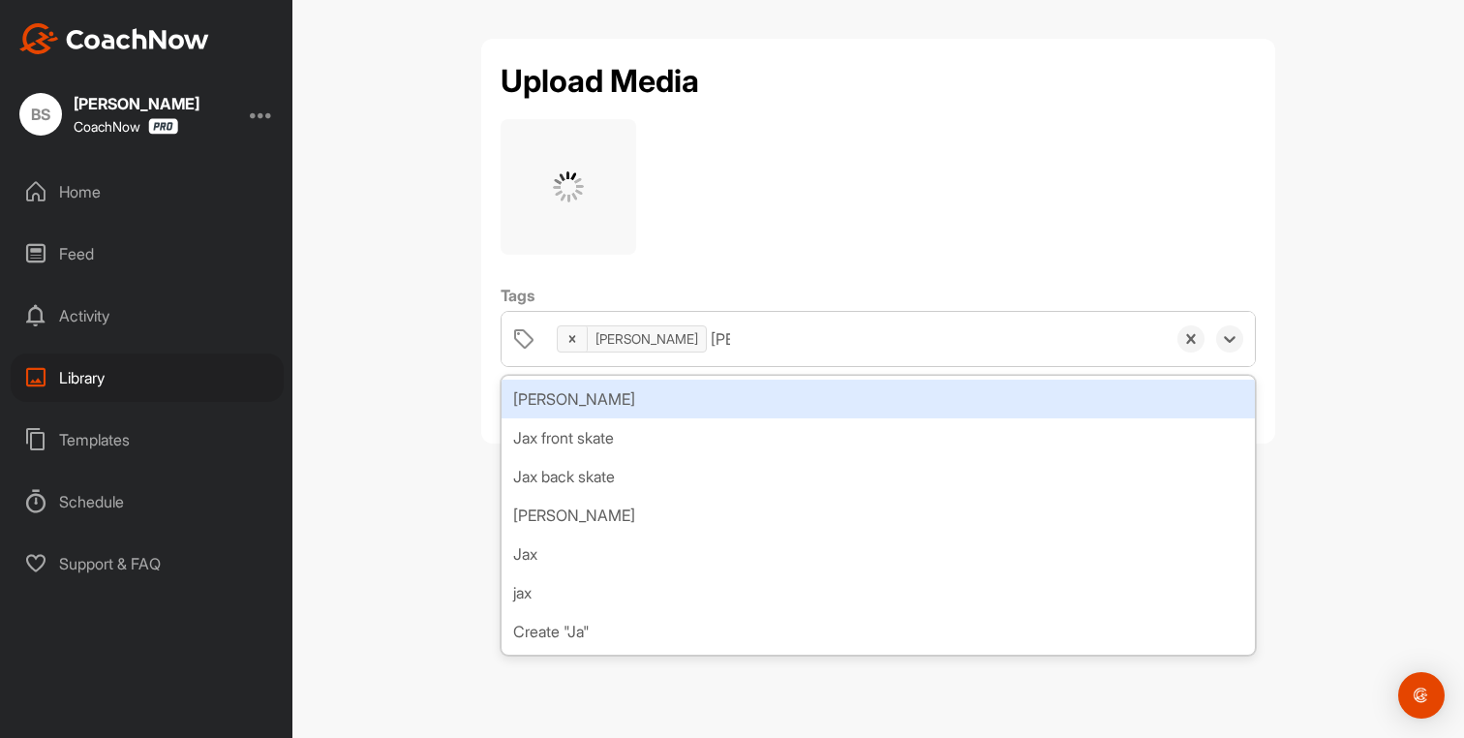
type input "Jax"
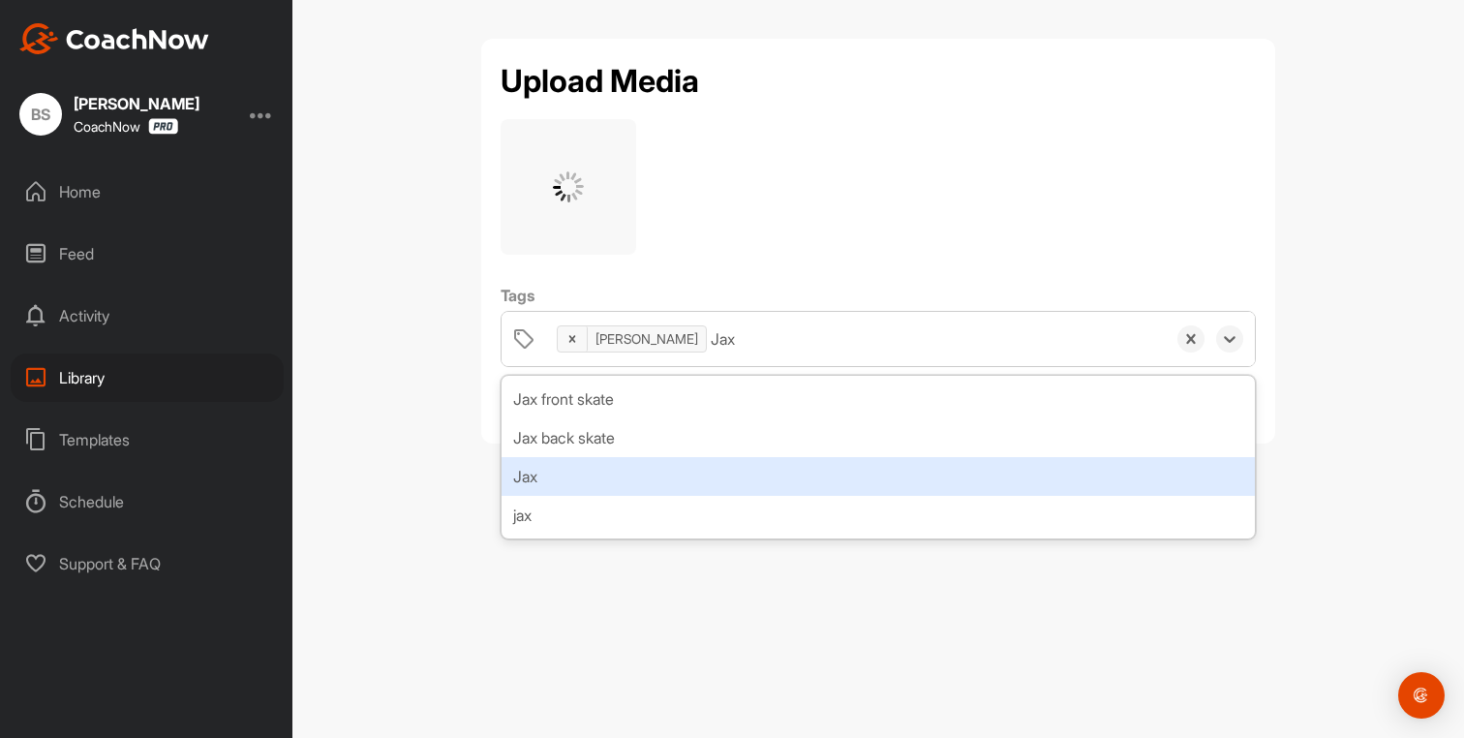
click at [556, 493] on div "Jax" at bounding box center [879, 476] width 754 height 39
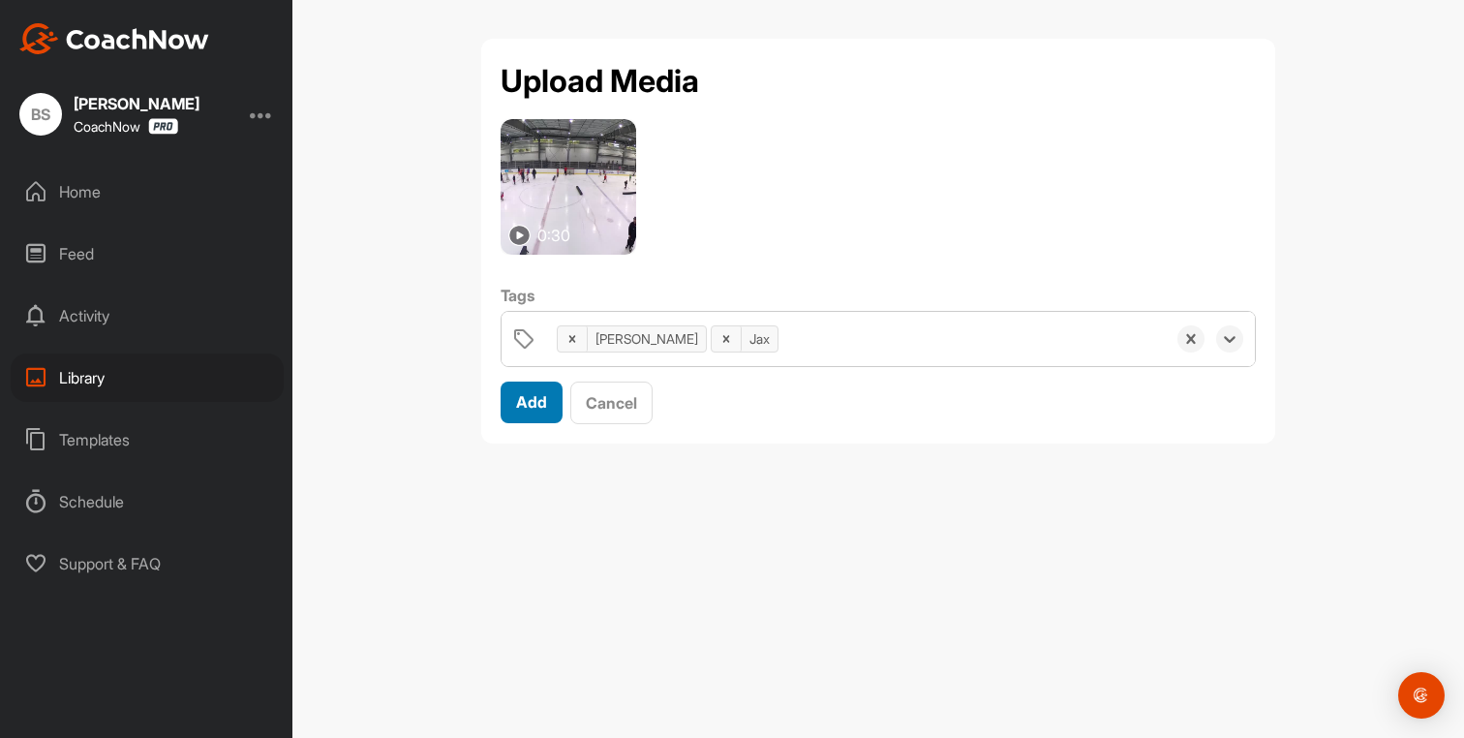
click at [532, 404] on span "Add" at bounding box center [531, 401] width 31 height 19
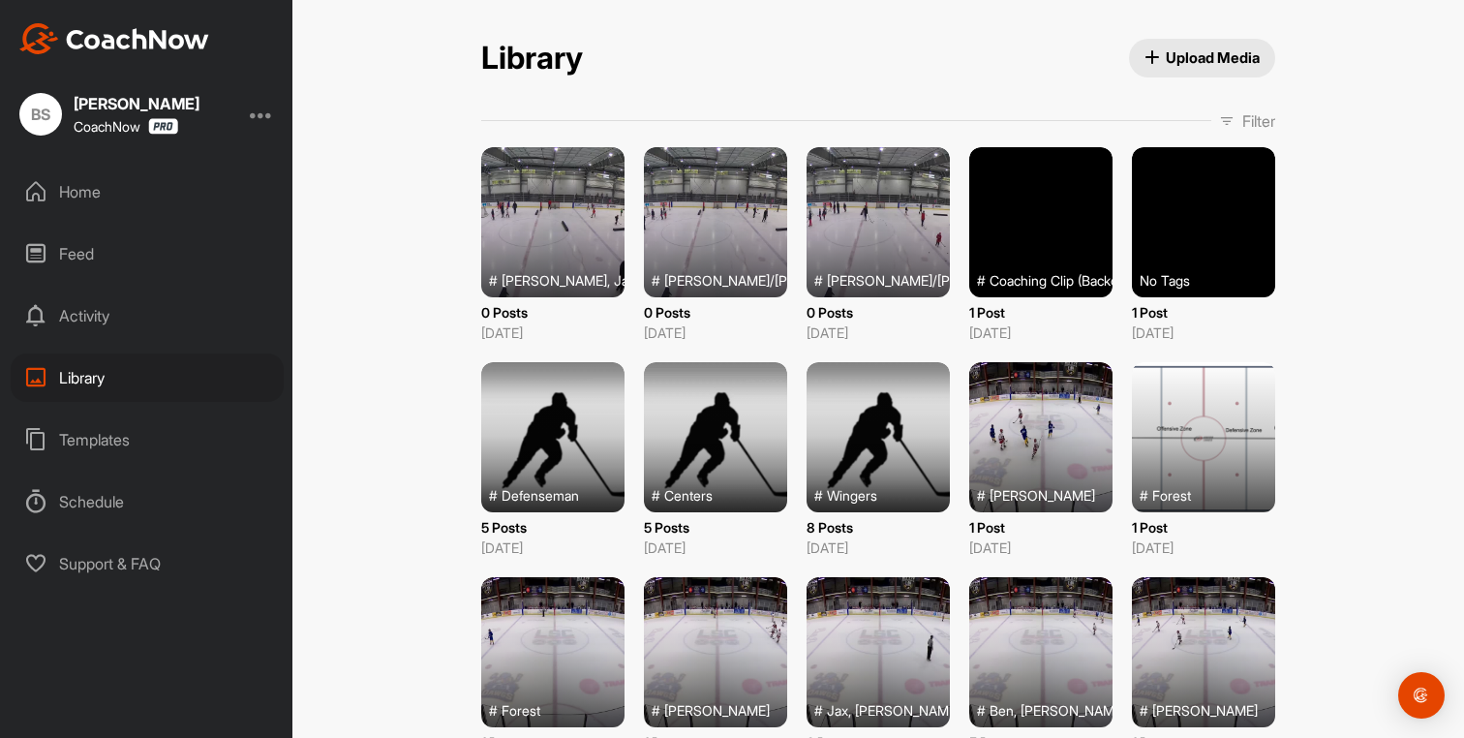
click at [1180, 59] on span "Upload Media" at bounding box center [1203, 57] width 116 height 20
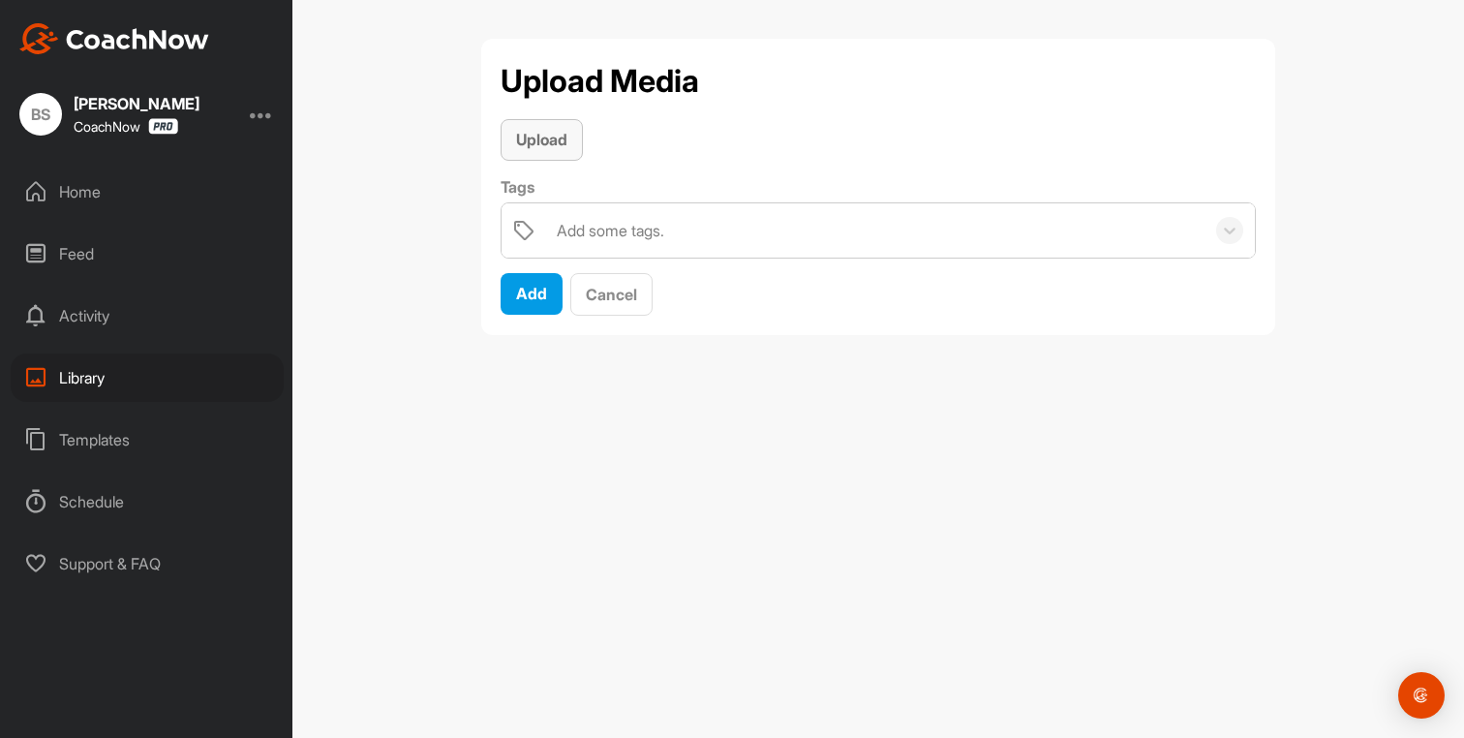
click at [555, 140] on span "Upload" at bounding box center [541, 139] width 51 height 19
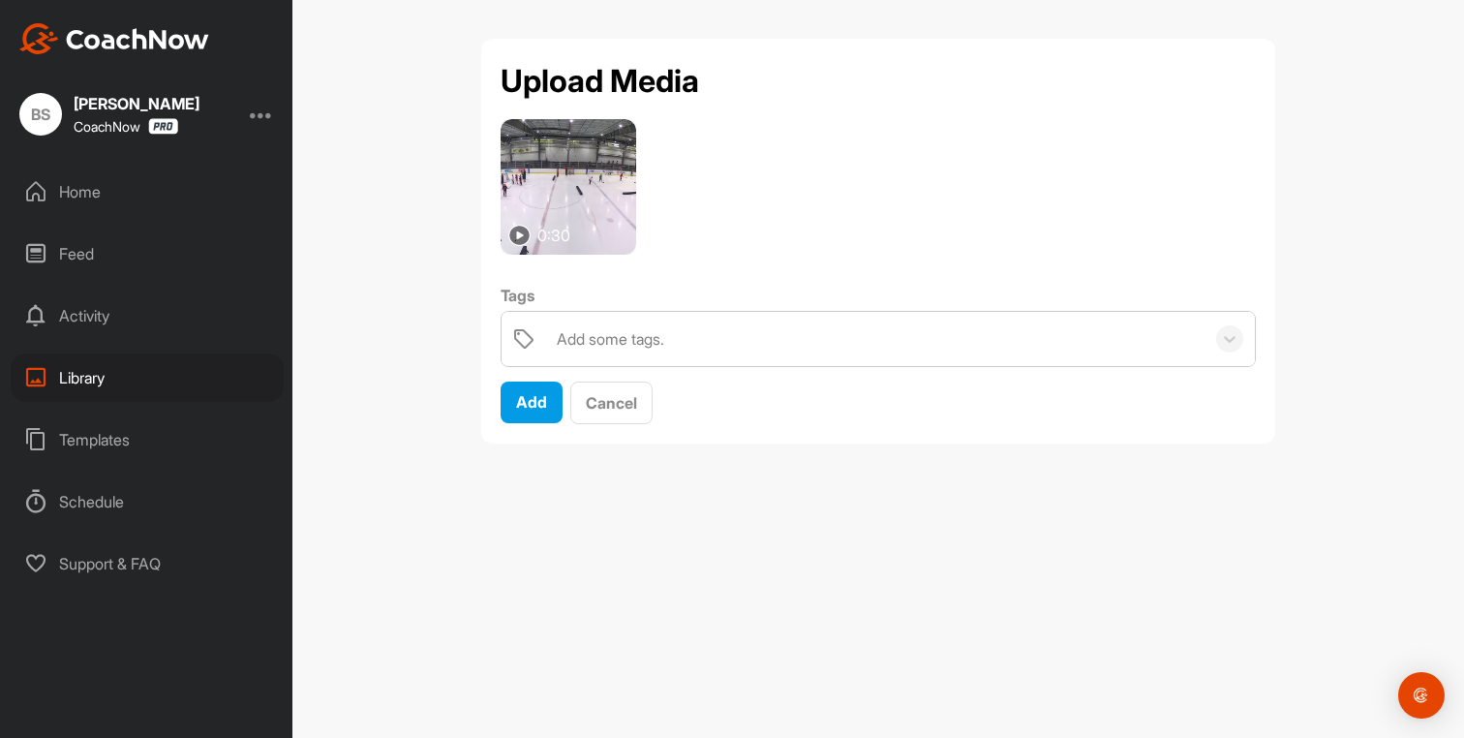
click at [614, 332] on div "Add some tags." at bounding box center [611, 338] width 108 height 23
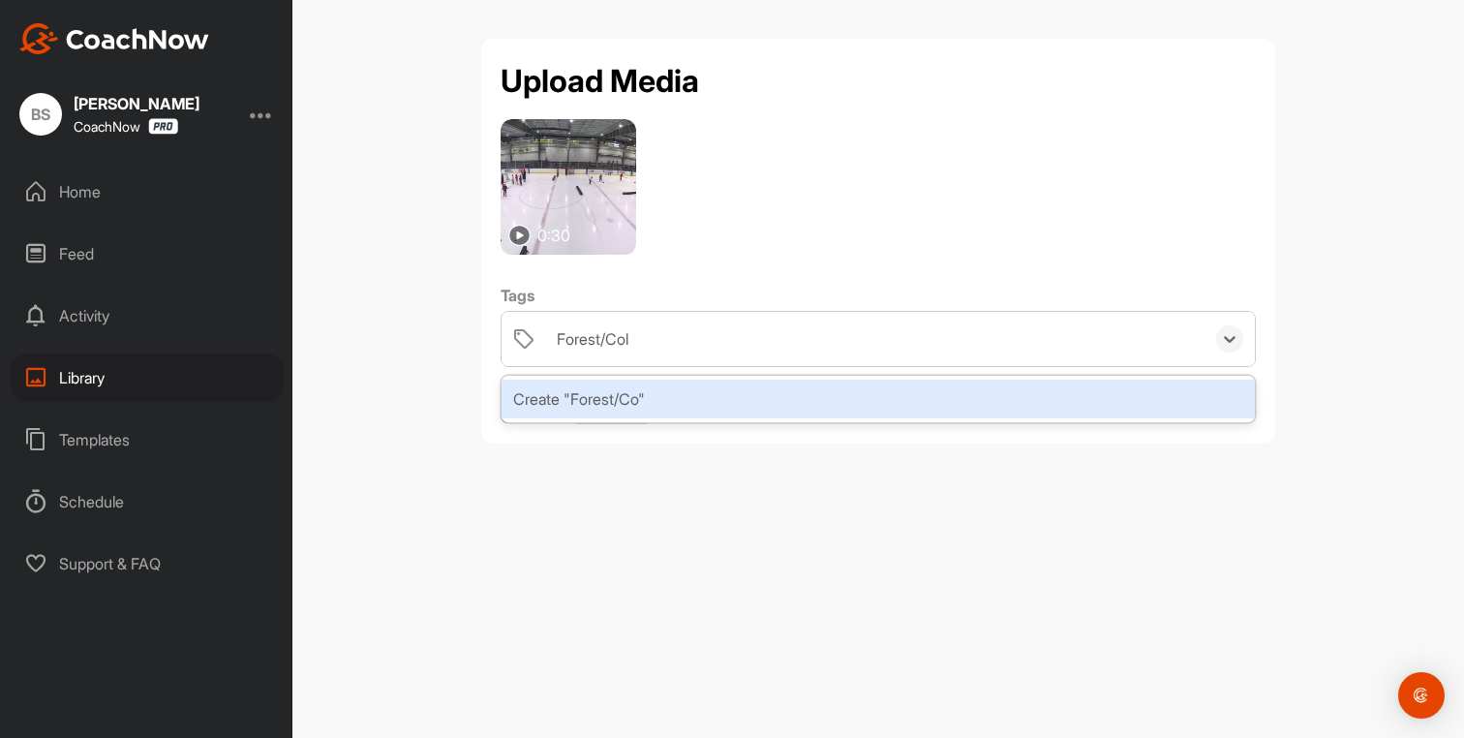
type input "Forest/Cole"
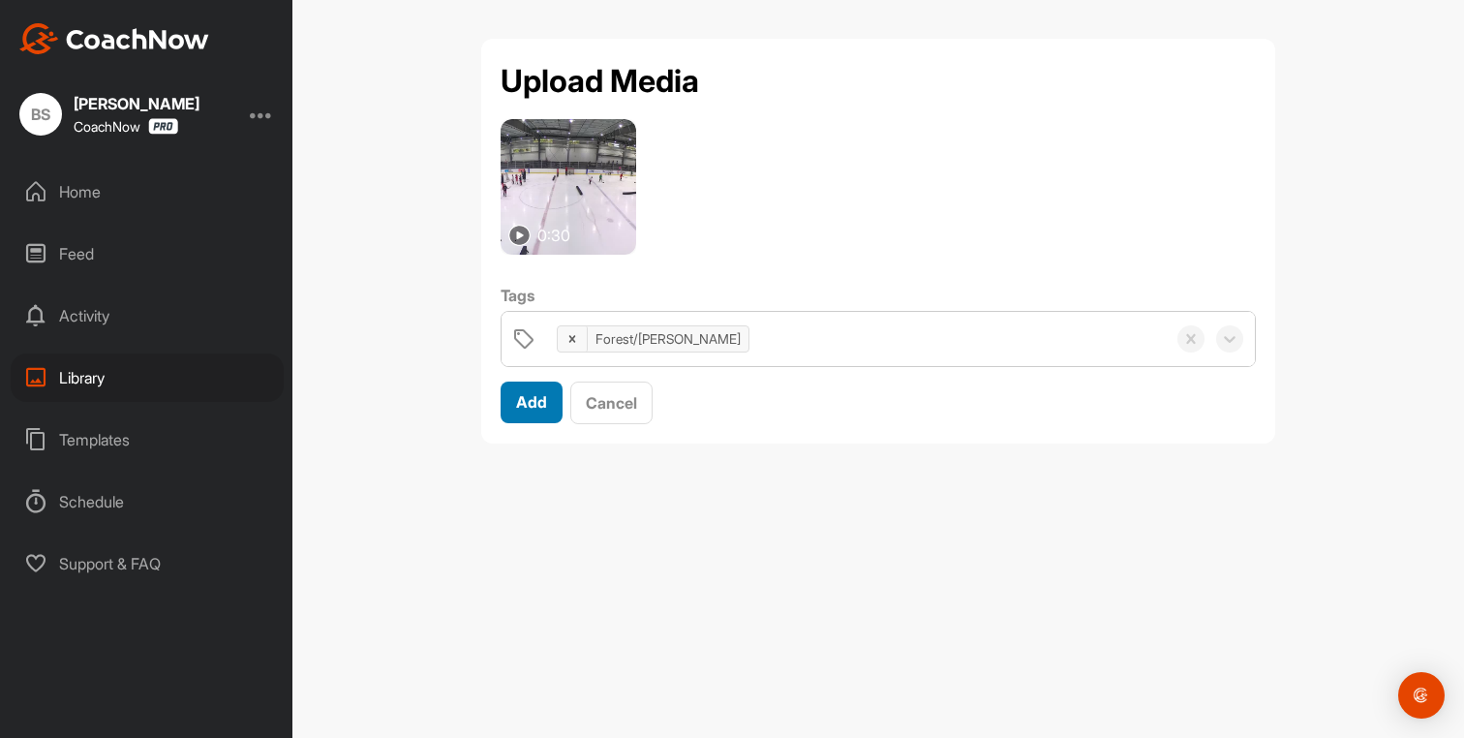
click at [523, 395] on span "Add" at bounding box center [531, 401] width 31 height 19
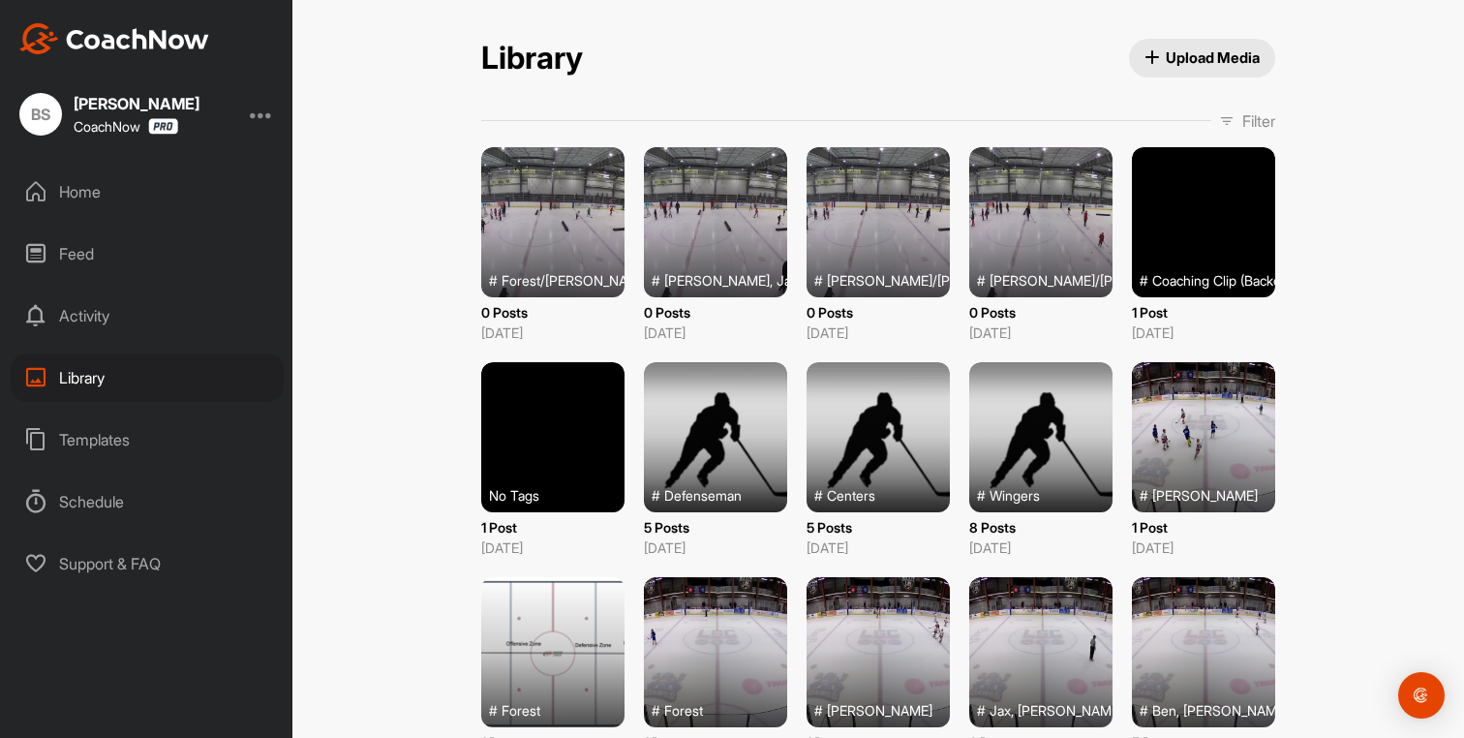
click at [1170, 59] on span "Upload Media" at bounding box center [1203, 57] width 116 height 20
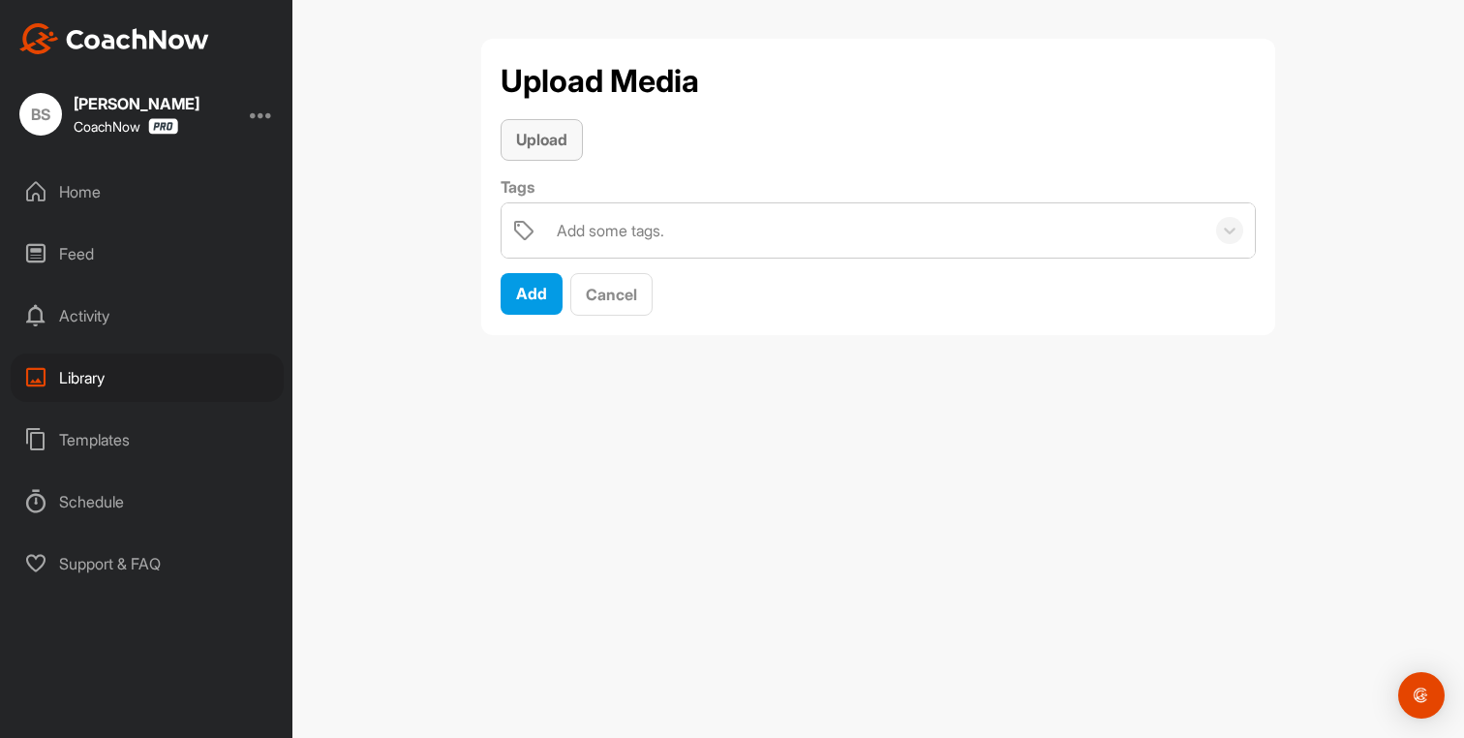
click at [561, 146] on span "Upload" at bounding box center [541, 139] width 51 height 19
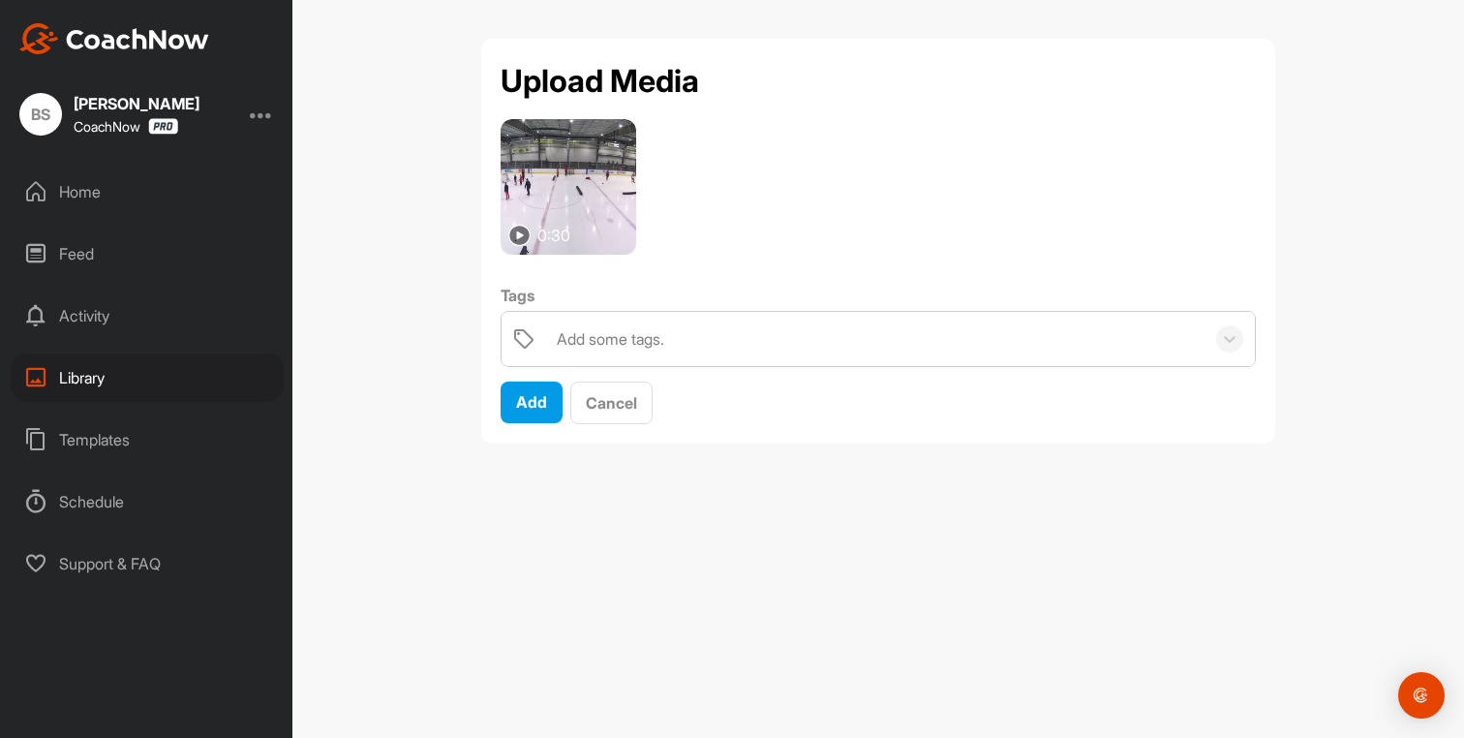
click at [580, 345] on div "Add some tags." at bounding box center [611, 338] width 108 height 23
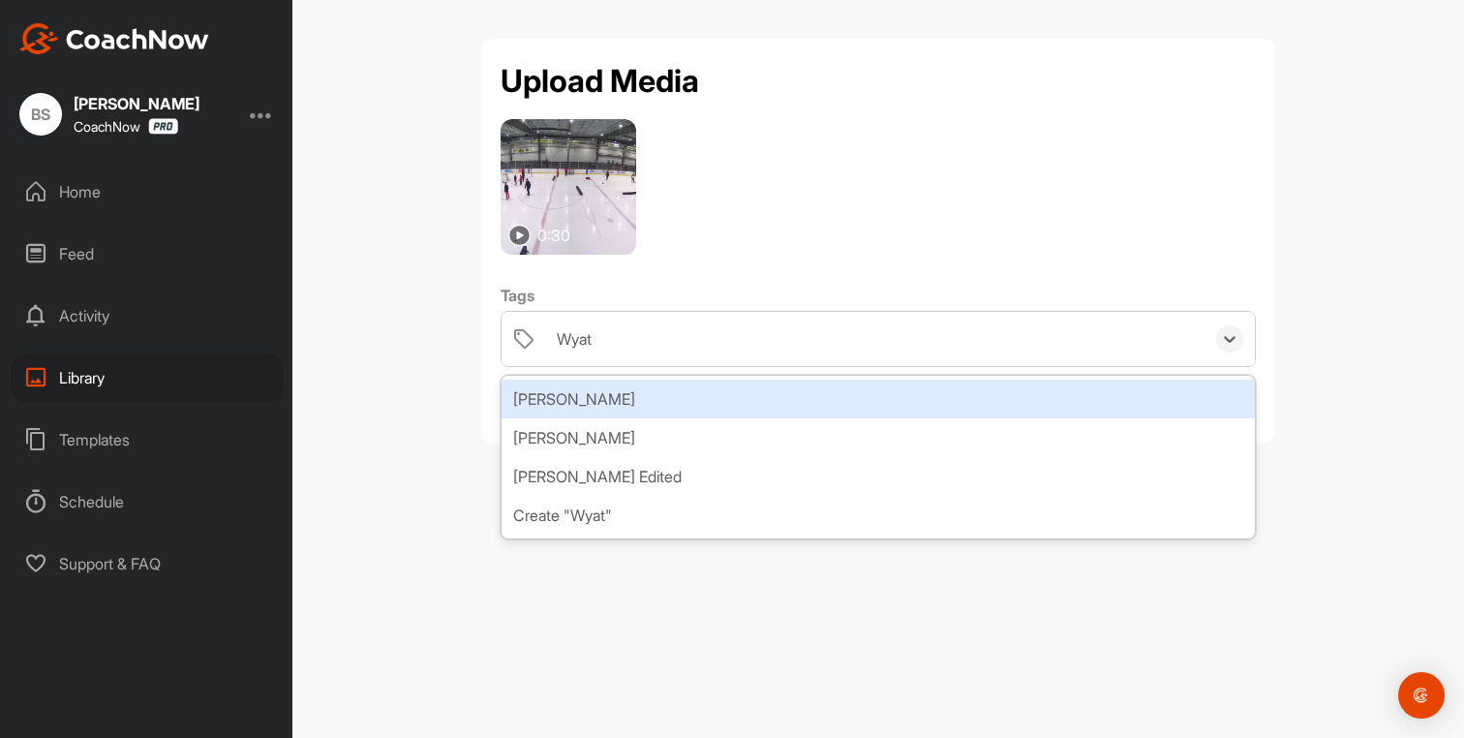
type input "[PERSON_NAME]"
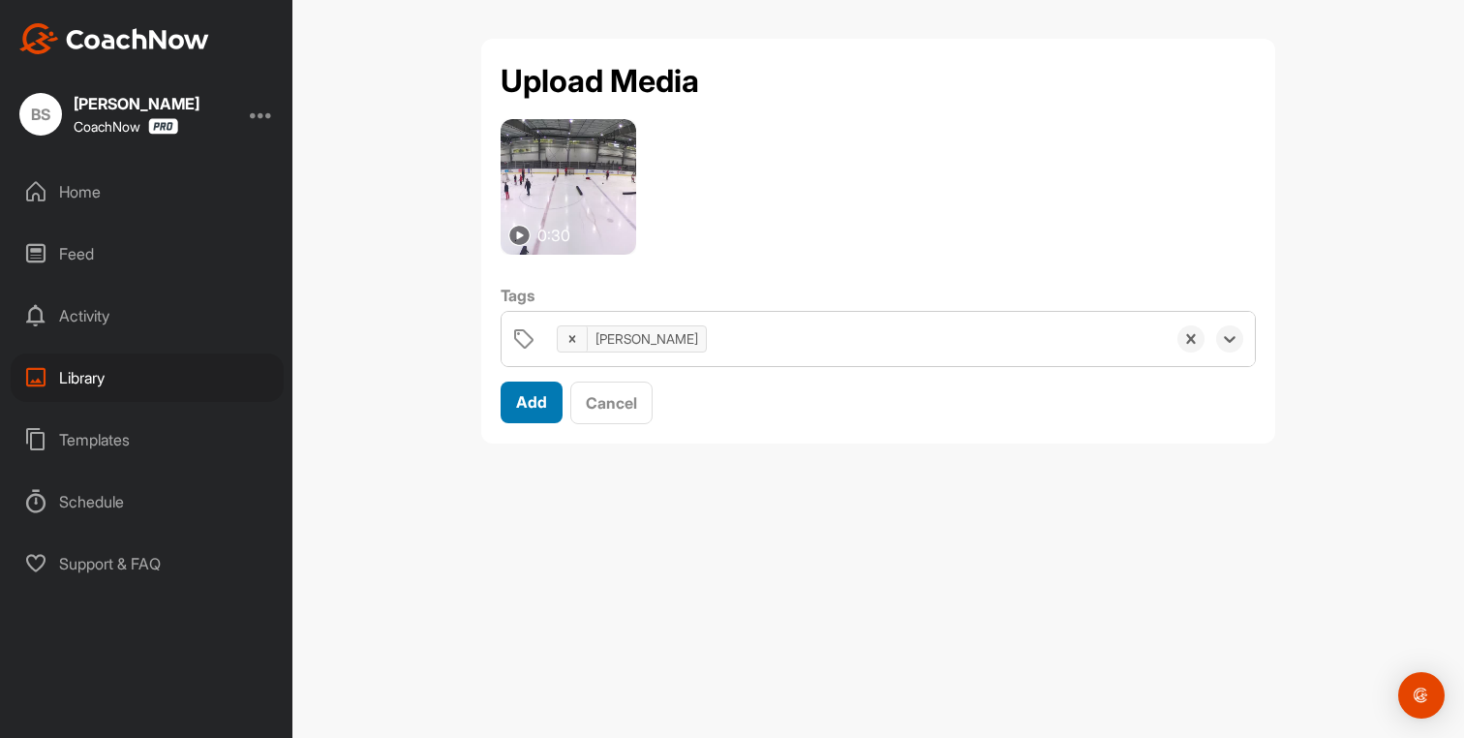
click at [538, 415] on button "Add" at bounding box center [532, 403] width 62 height 42
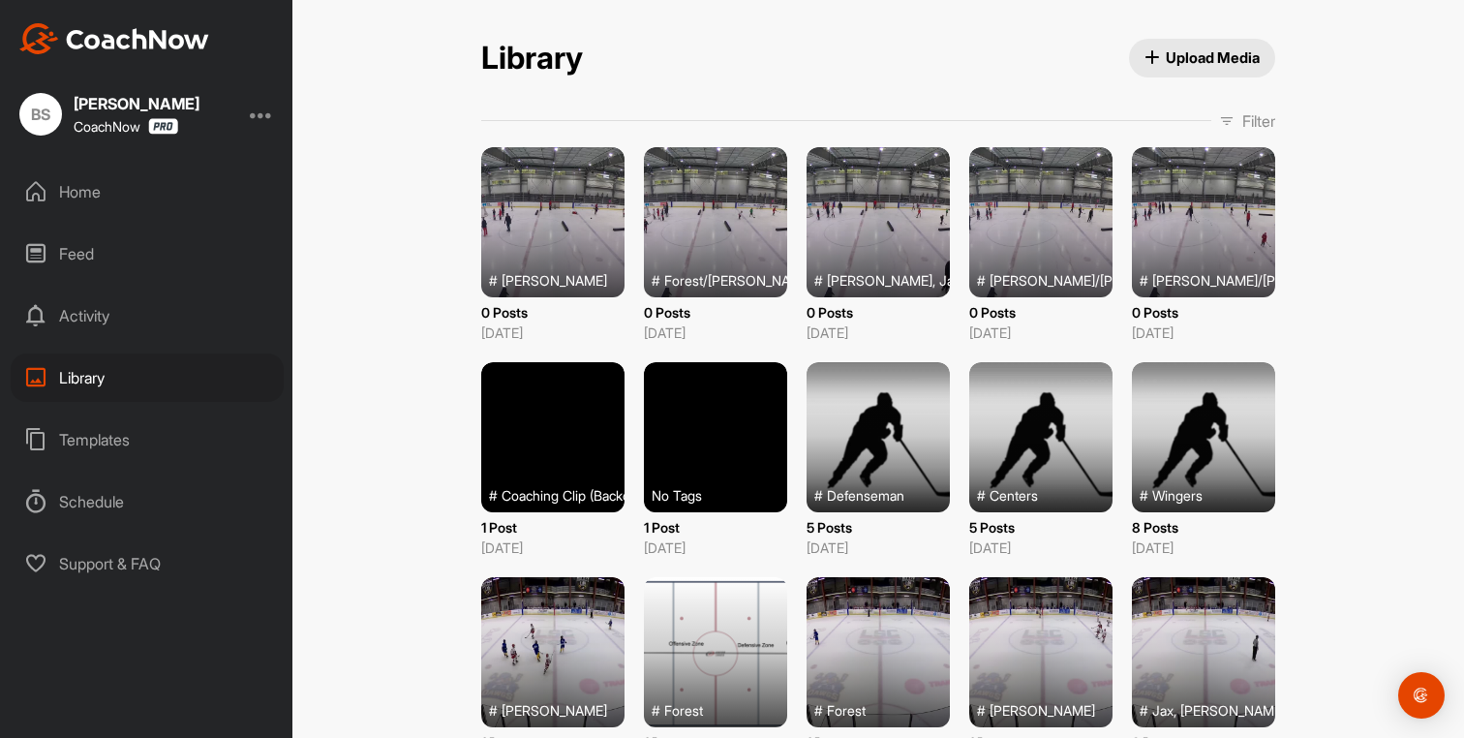
click at [1194, 59] on span "Upload Media" at bounding box center [1203, 57] width 116 height 20
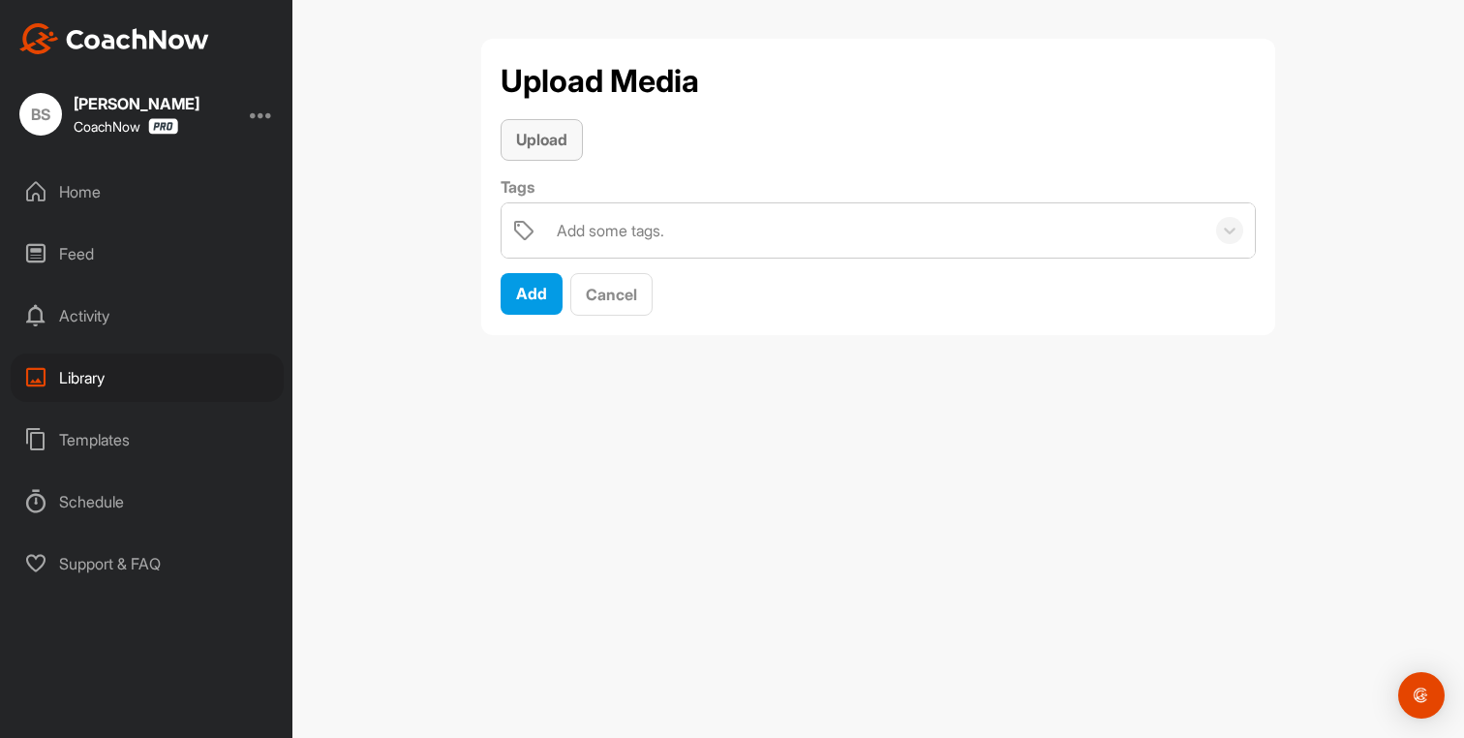
click at [529, 144] on span "Upload" at bounding box center [541, 139] width 51 height 19
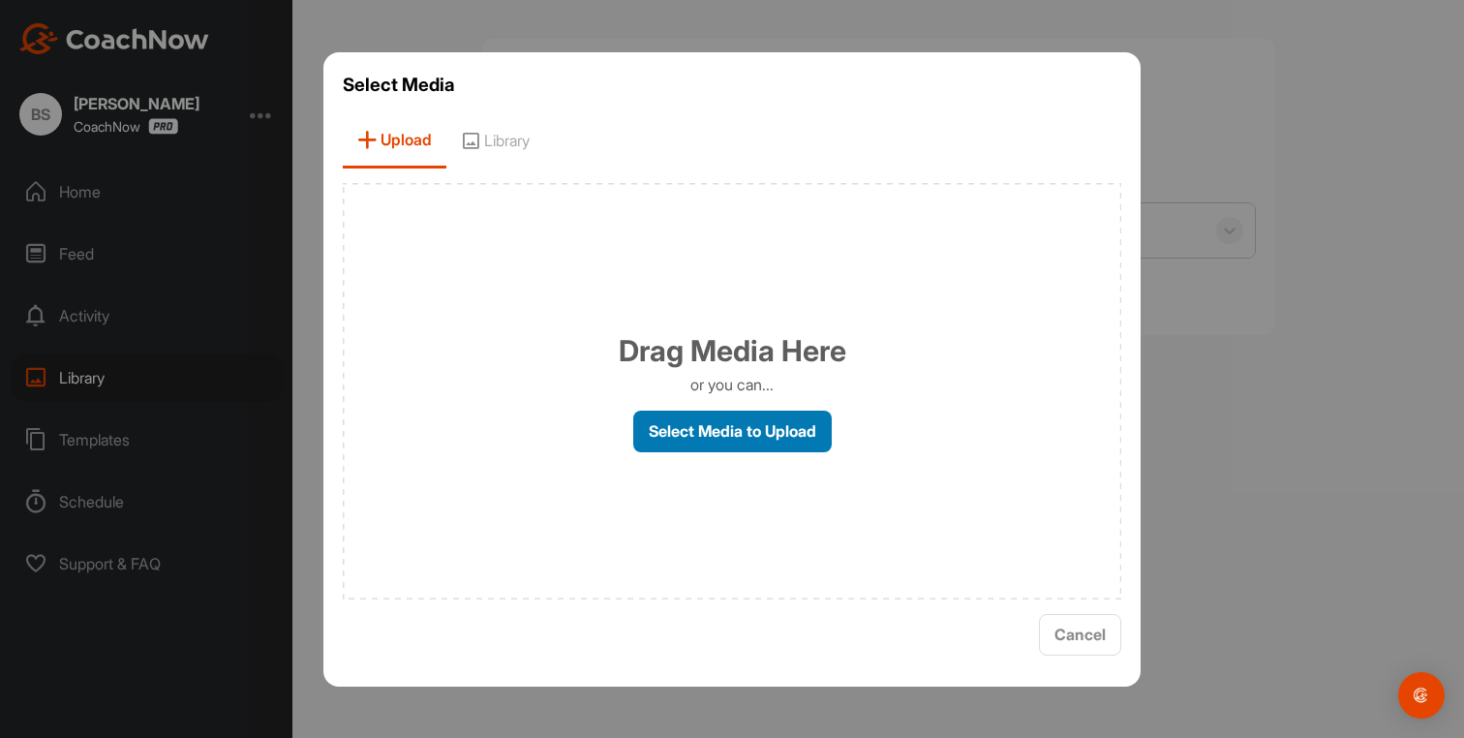
click at [775, 451] on label "Select Media to Upload" at bounding box center [732, 432] width 199 height 42
click at [0, 0] on input "Select Media to Upload" at bounding box center [0, 0] width 0 height 0
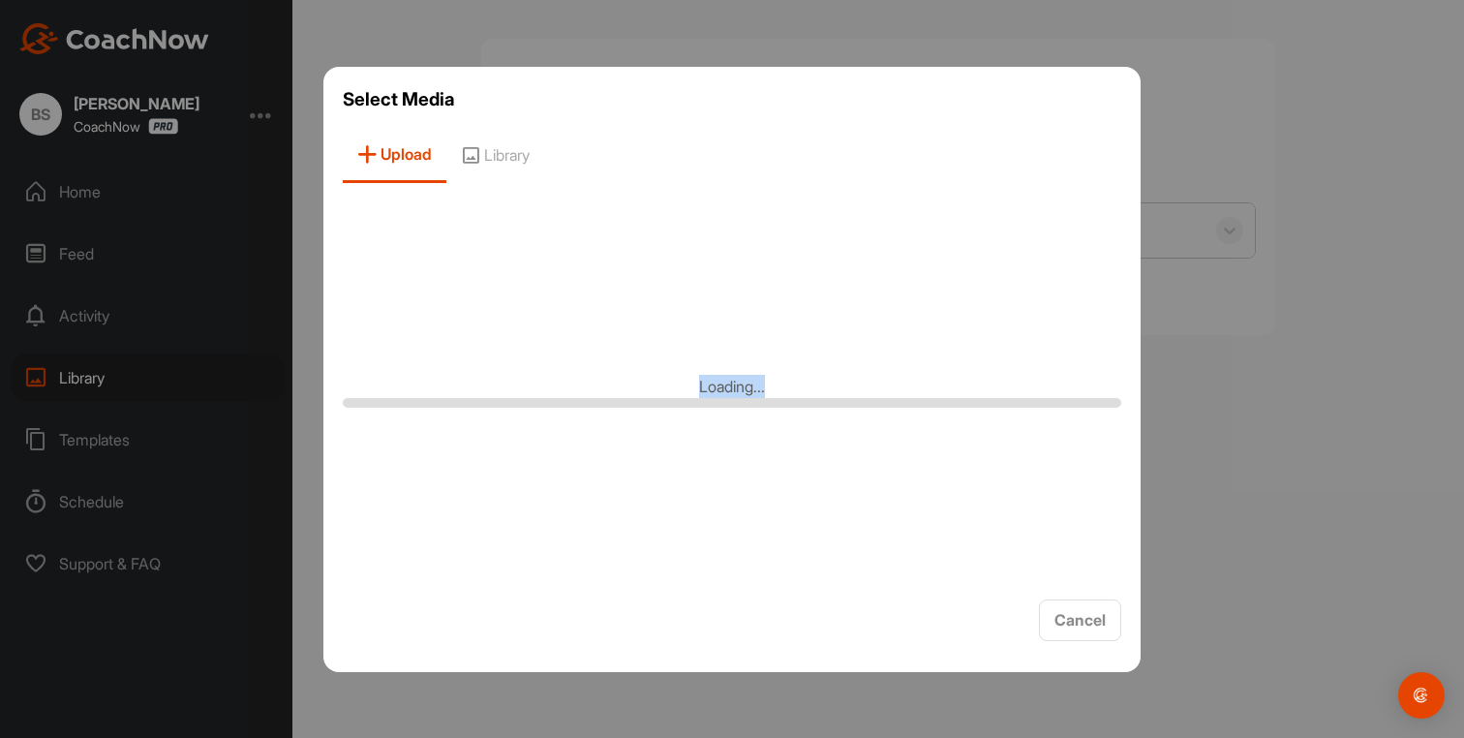
drag, startPoint x: 775, startPoint y: 391, endPoint x: 698, endPoint y: 392, distance: 76.5
click at [698, 392] on div "Loading..." at bounding box center [732, 391] width 779 height 387
click at [734, 468] on div "Loading..." at bounding box center [732, 391] width 779 height 387
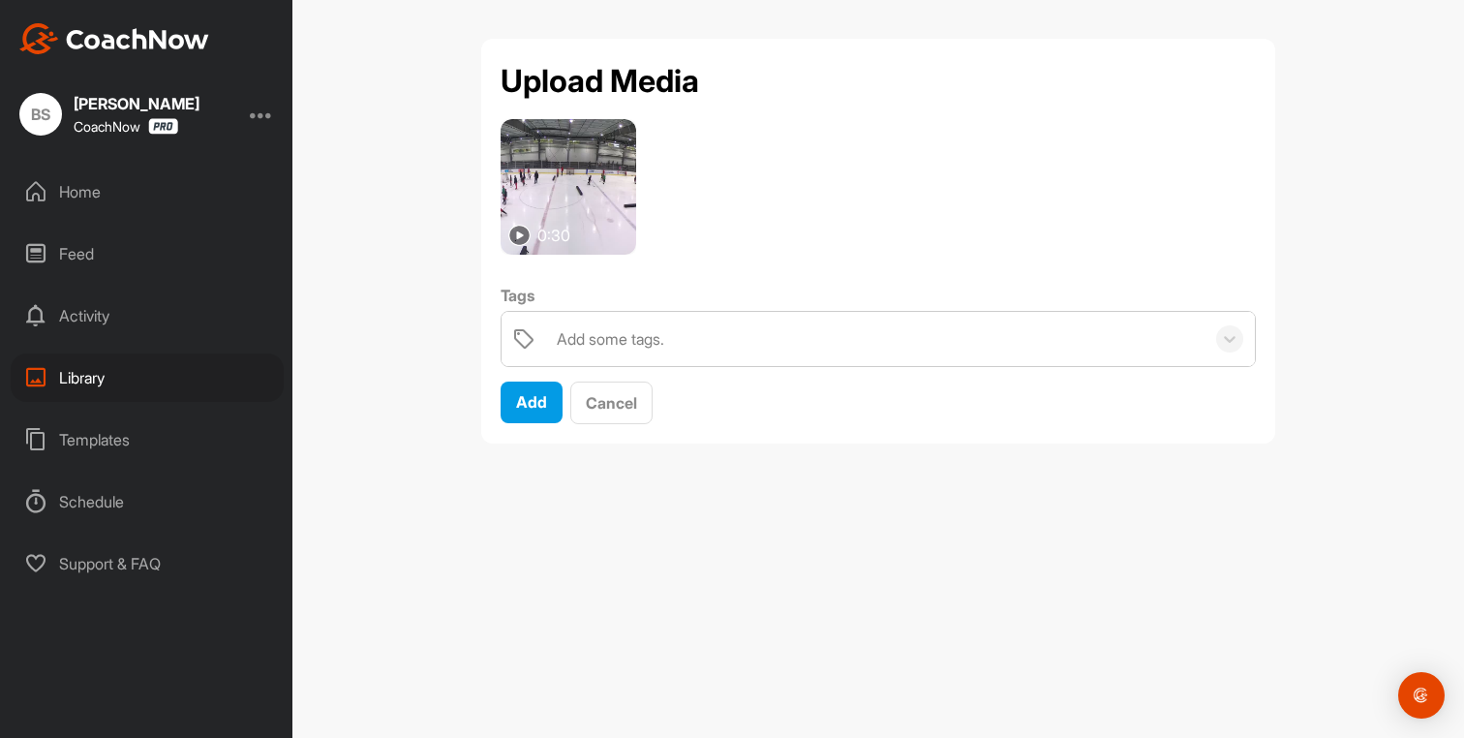
click at [617, 349] on div "Add some tags." at bounding box center [611, 338] width 108 height 23
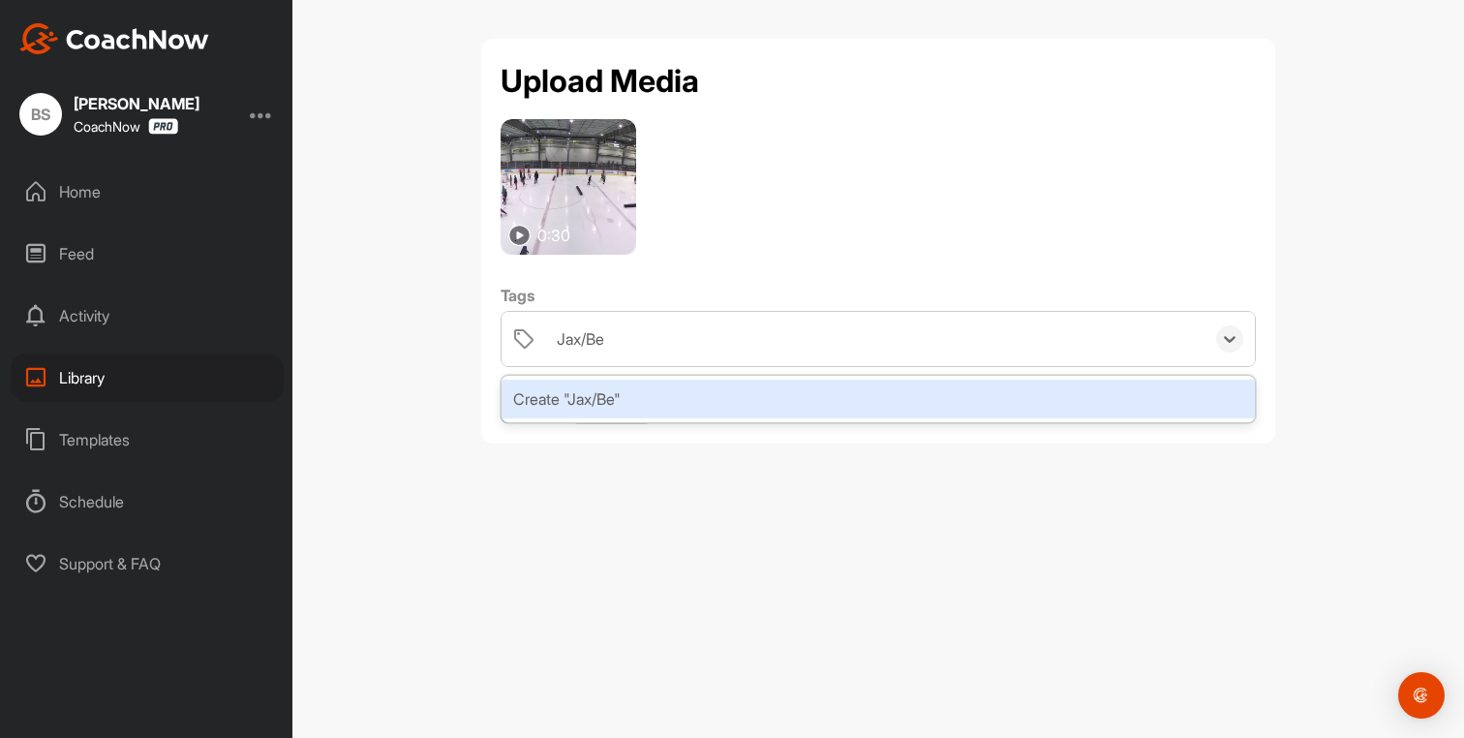
type input "Jax/Ben"
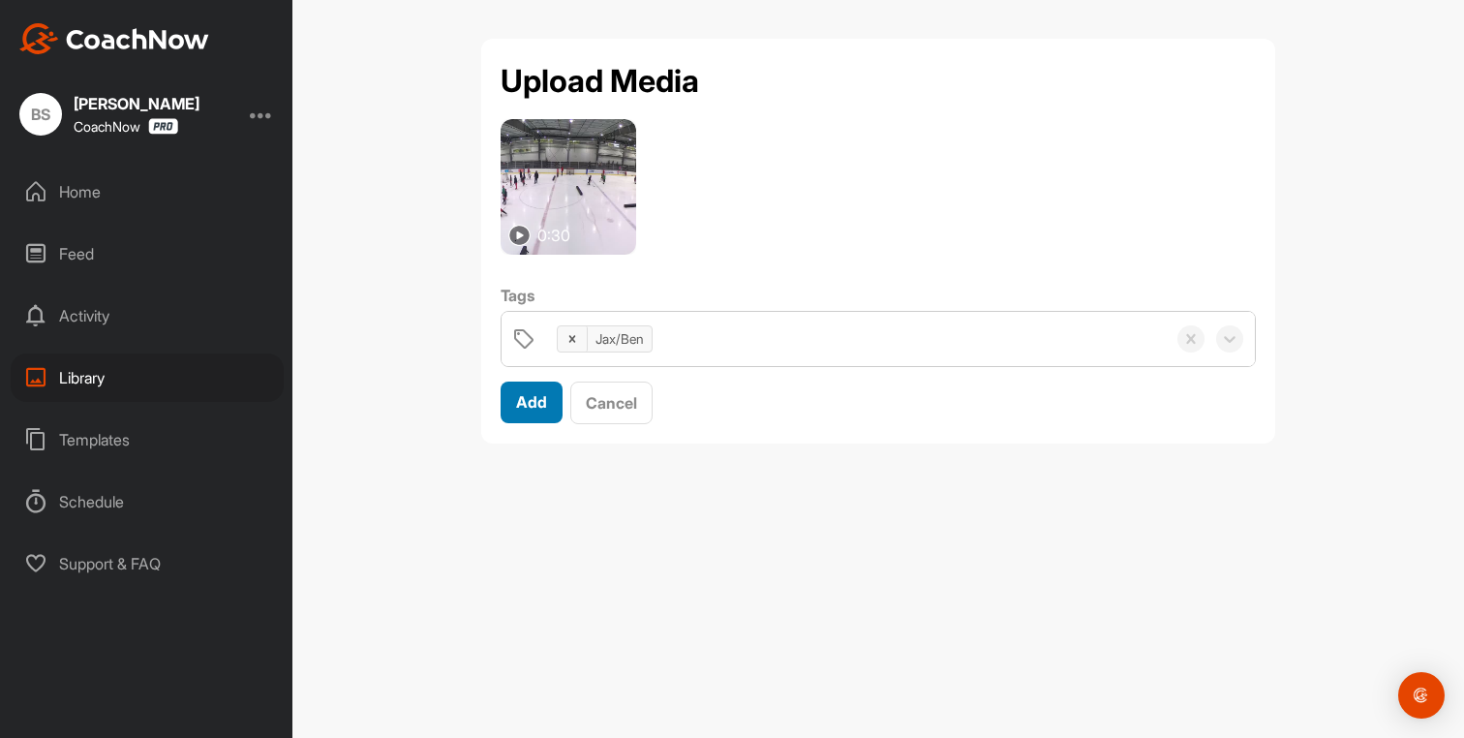
click at [516, 395] on span "Add" at bounding box center [531, 401] width 31 height 19
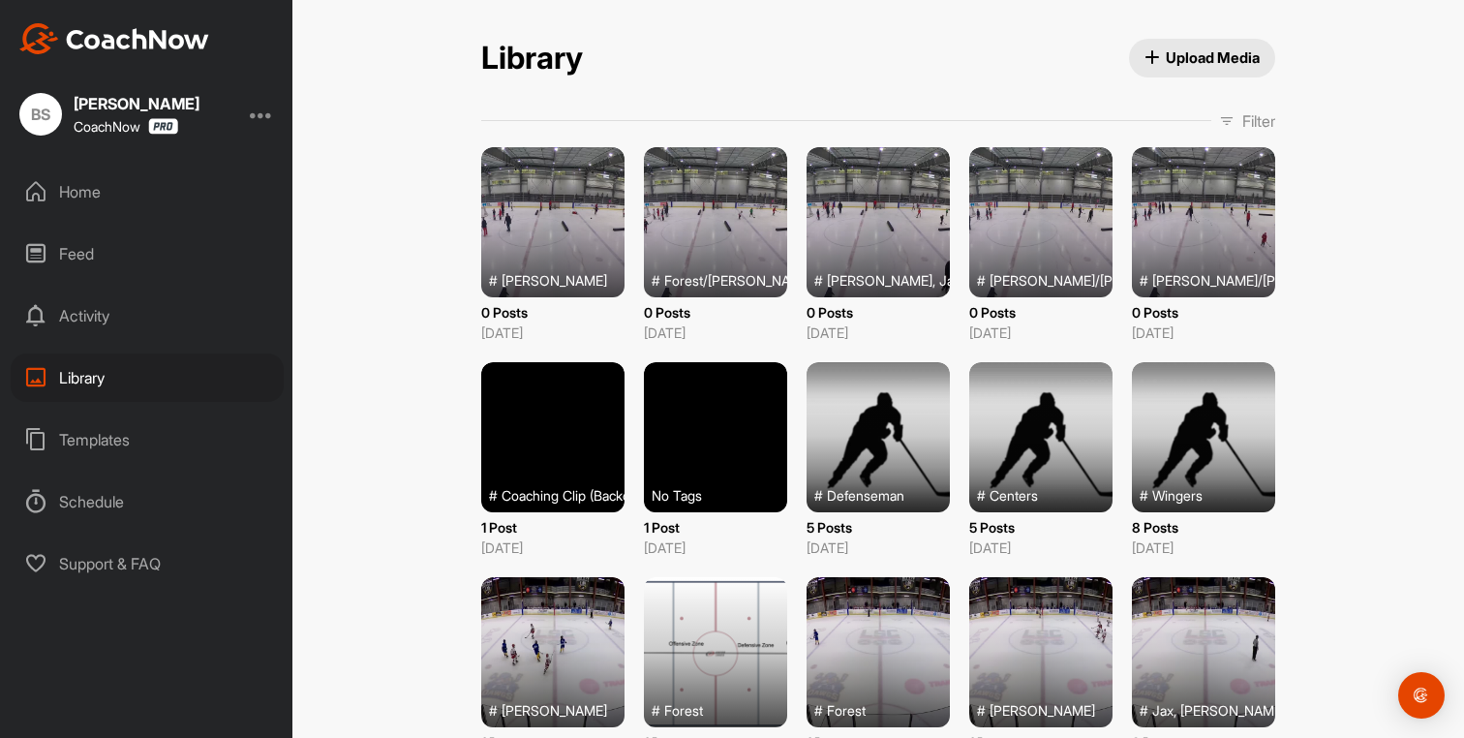
click at [1196, 64] on span "Upload Media" at bounding box center [1203, 57] width 116 height 20
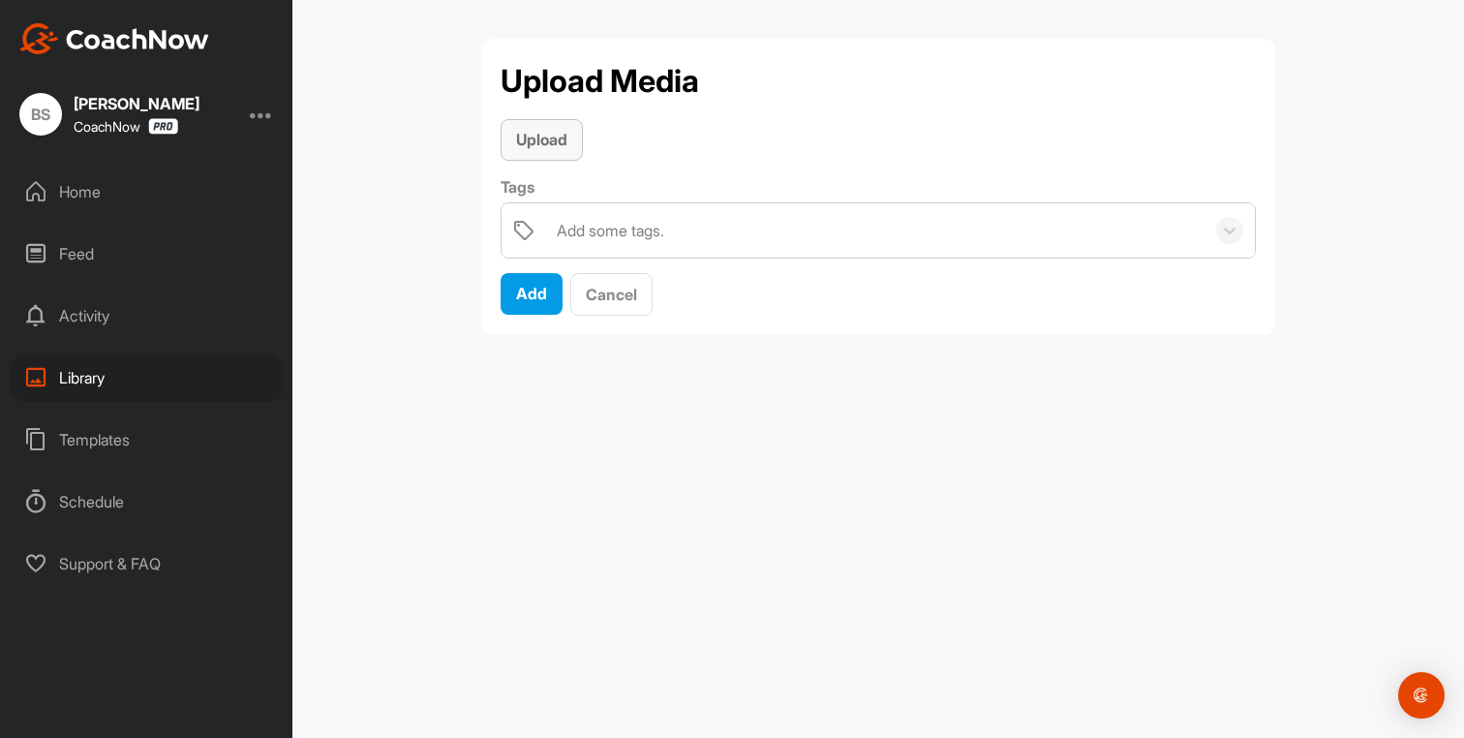
click at [538, 146] on span "Upload" at bounding box center [541, 139] width 51 height 19
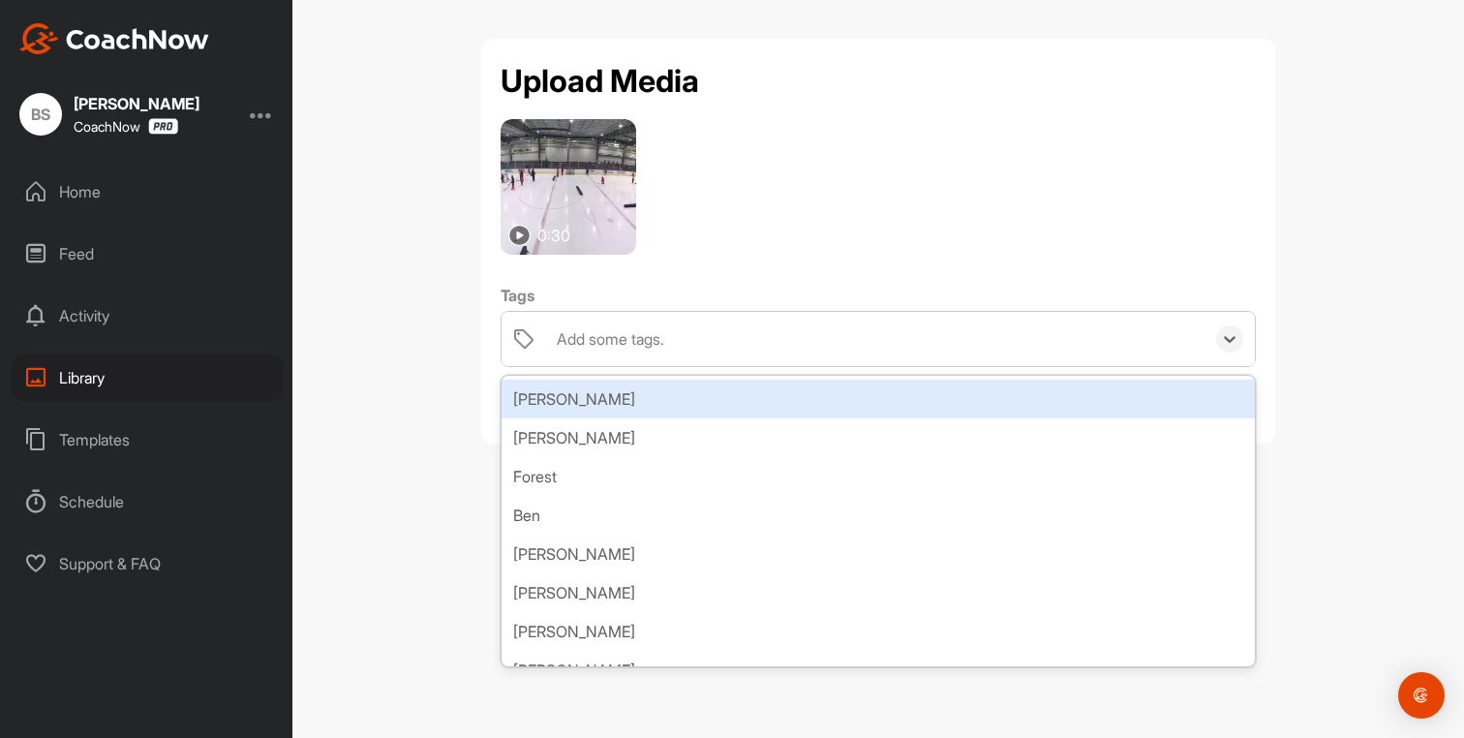
click at [587, 339] on div "Add some tags." at bounding box center [611, 338] width 108 height 23
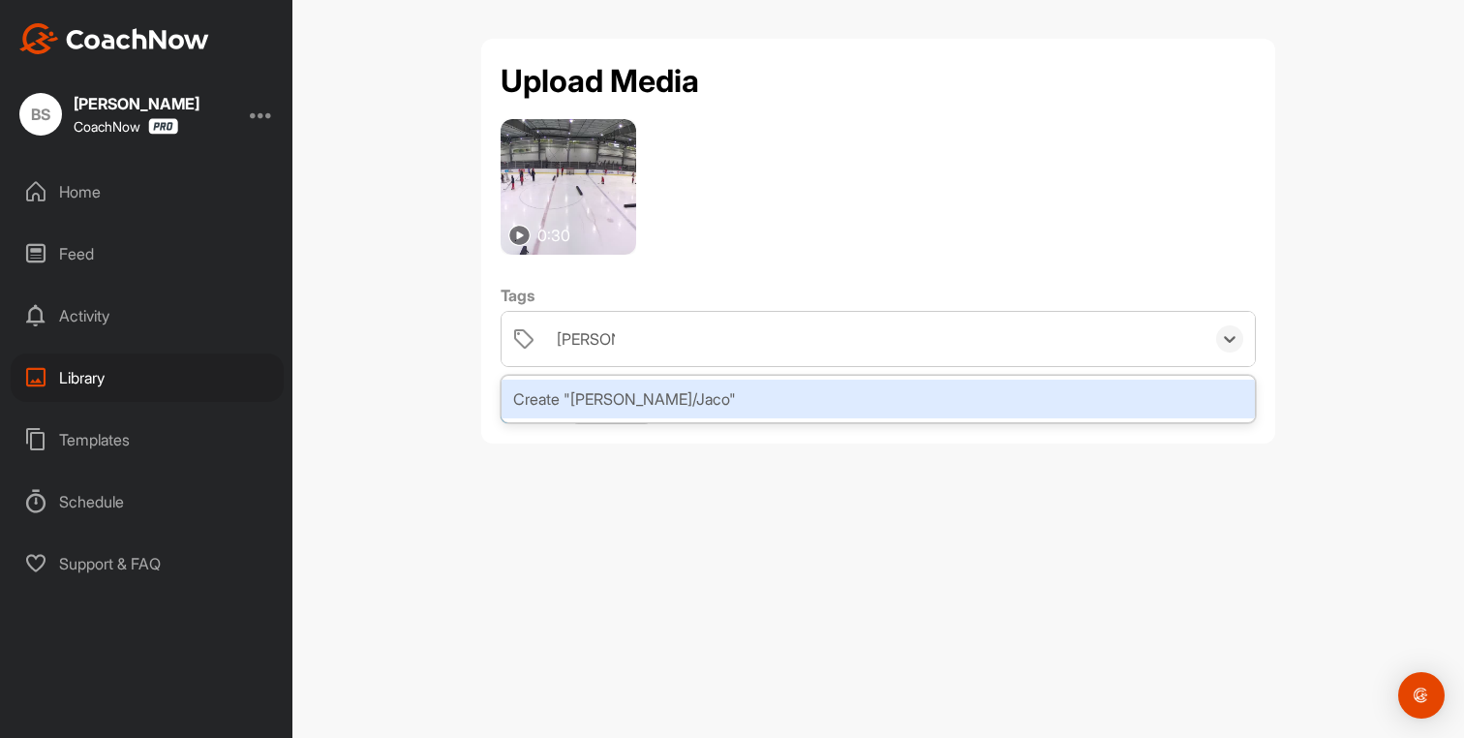
type input "Eli/Jacob"
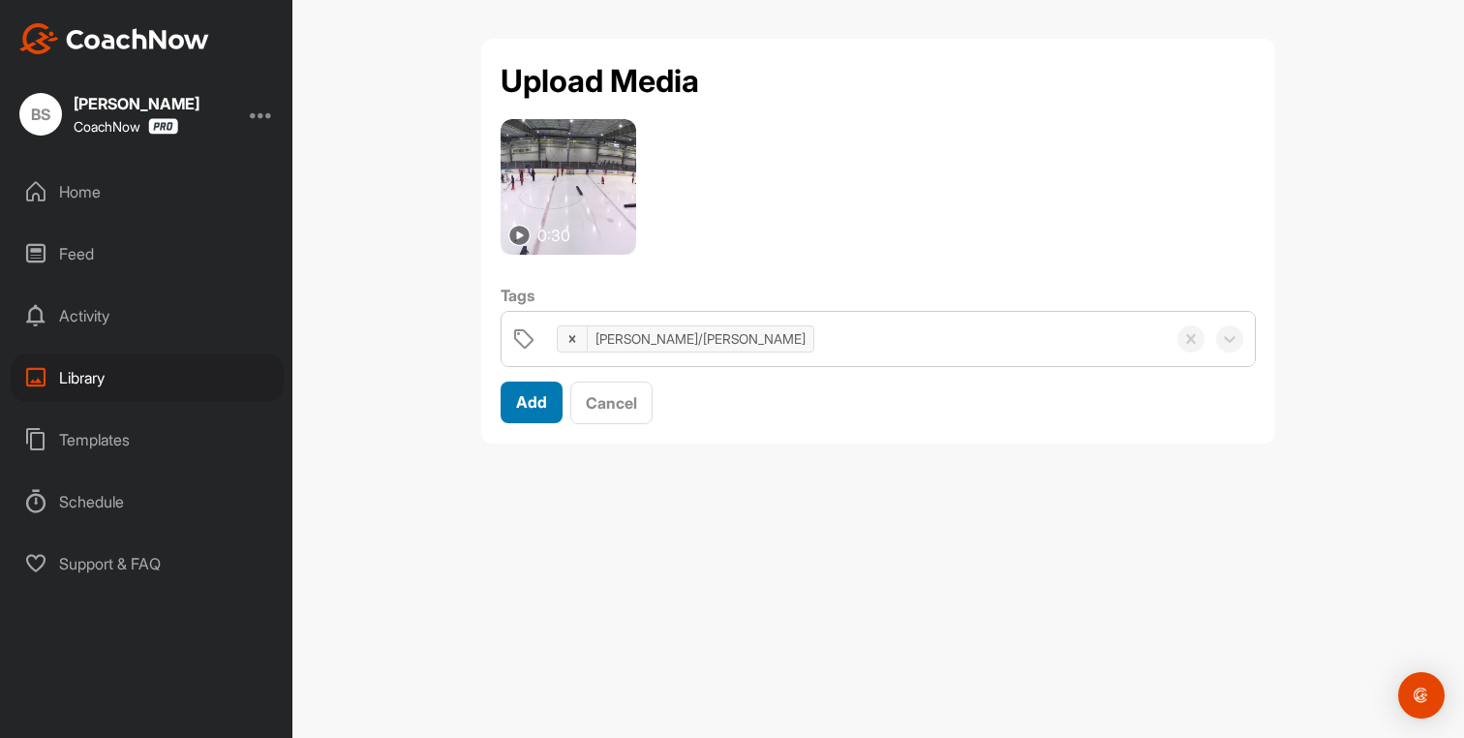
click at [522, 420] on button "Add" at bounding box center [532, 403] width 62 height 42
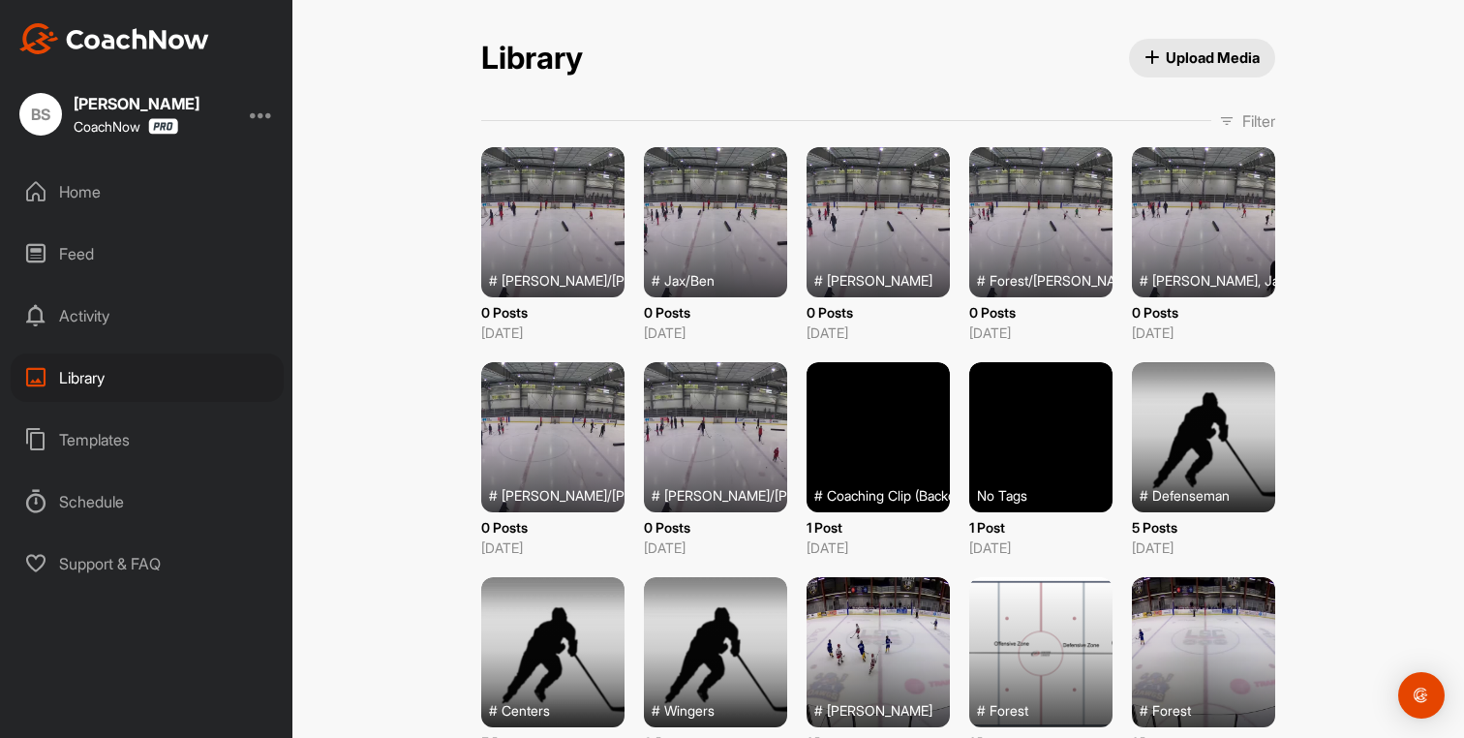
click at [1185, 49] on span "Upload Media" at bounding box center [1203, 57] width 116 height 20
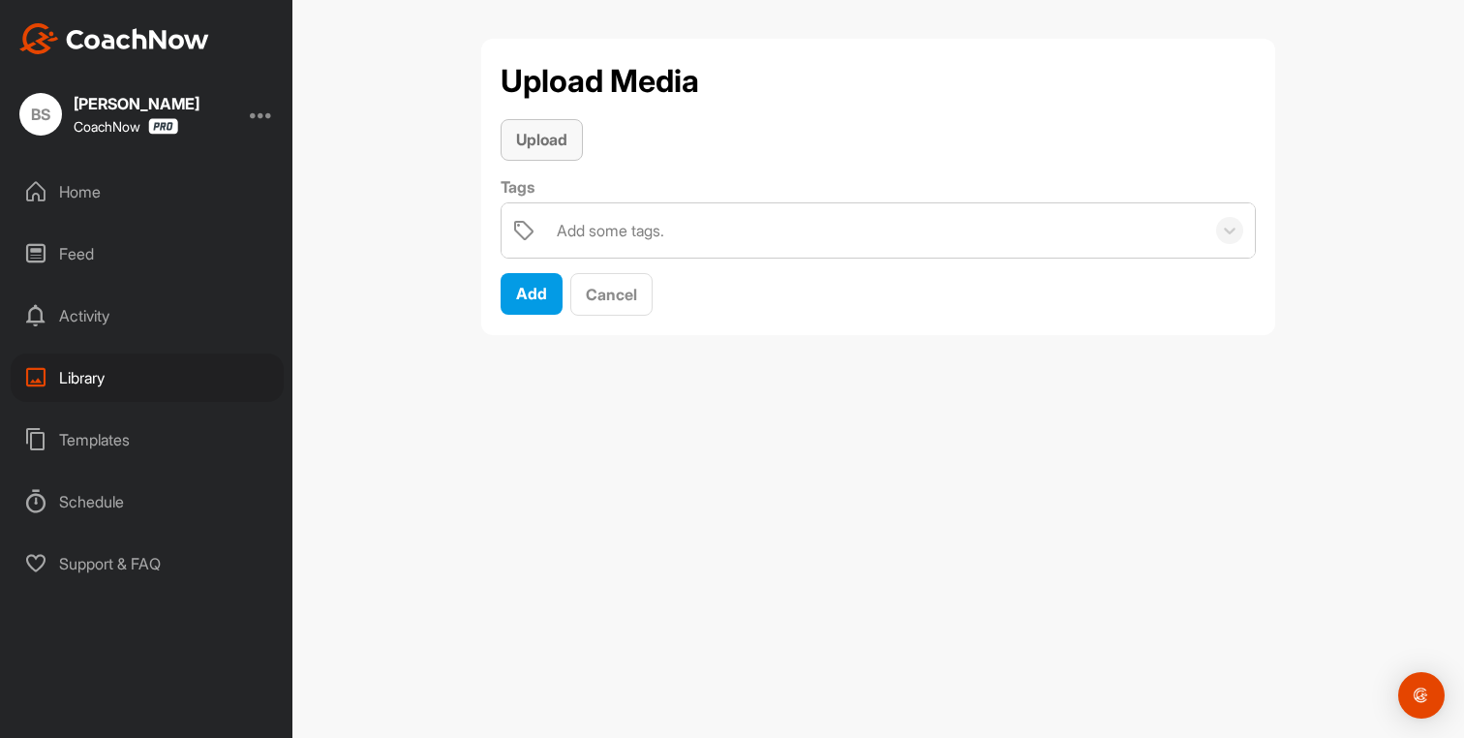
click at [528, 130] on span "Upload" at bounding box center [541, 139] width 51 height 19
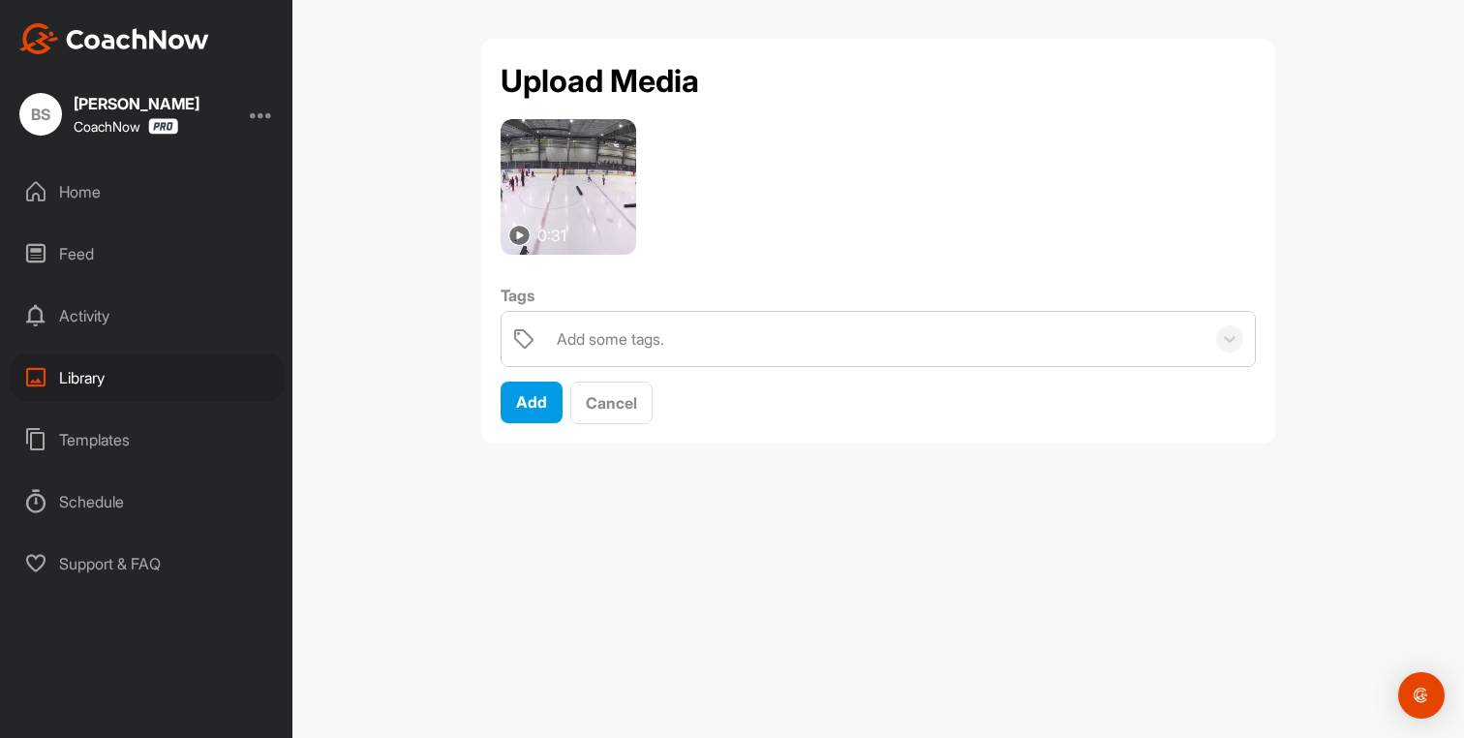
click at [702, 347] on div "Add some tags." at bounding box center [876, 339] width 658 height 54
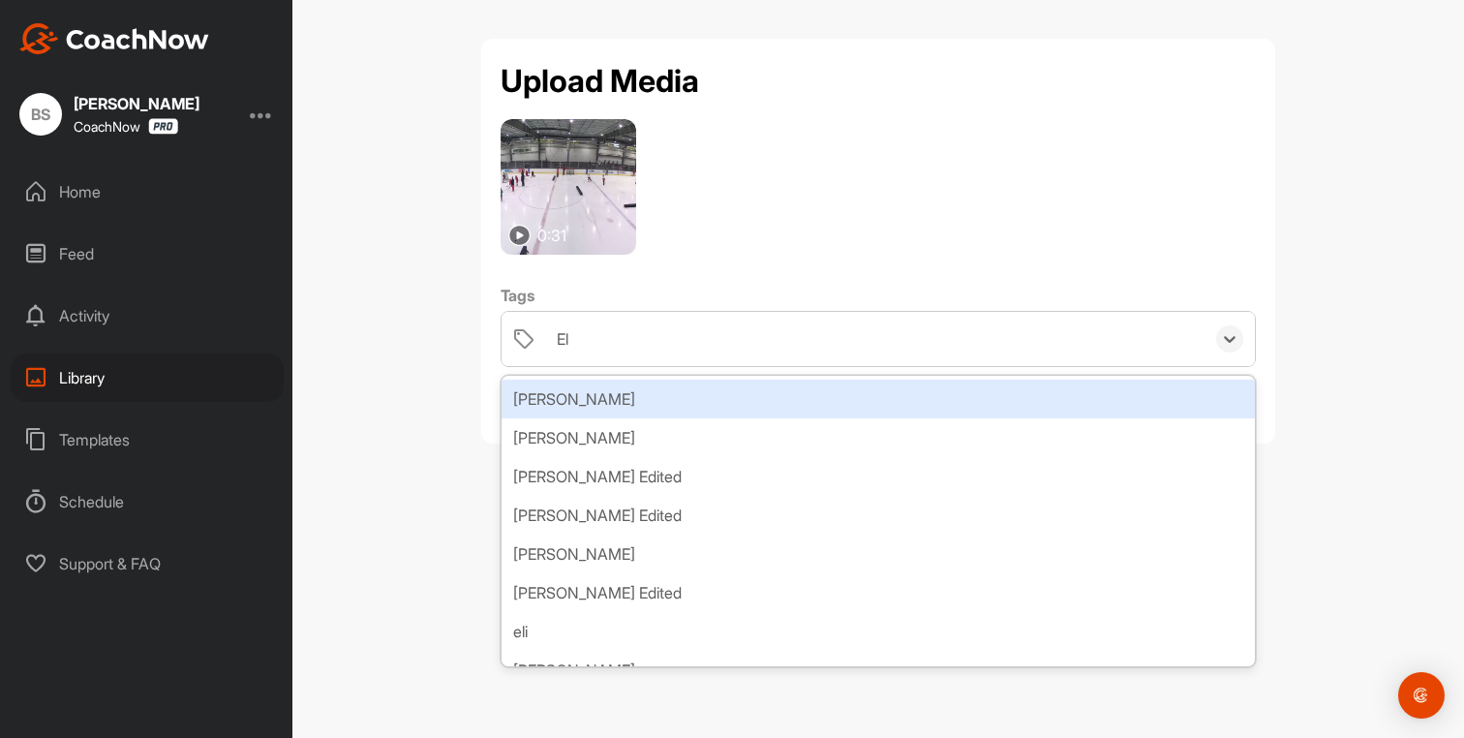
type input "E"
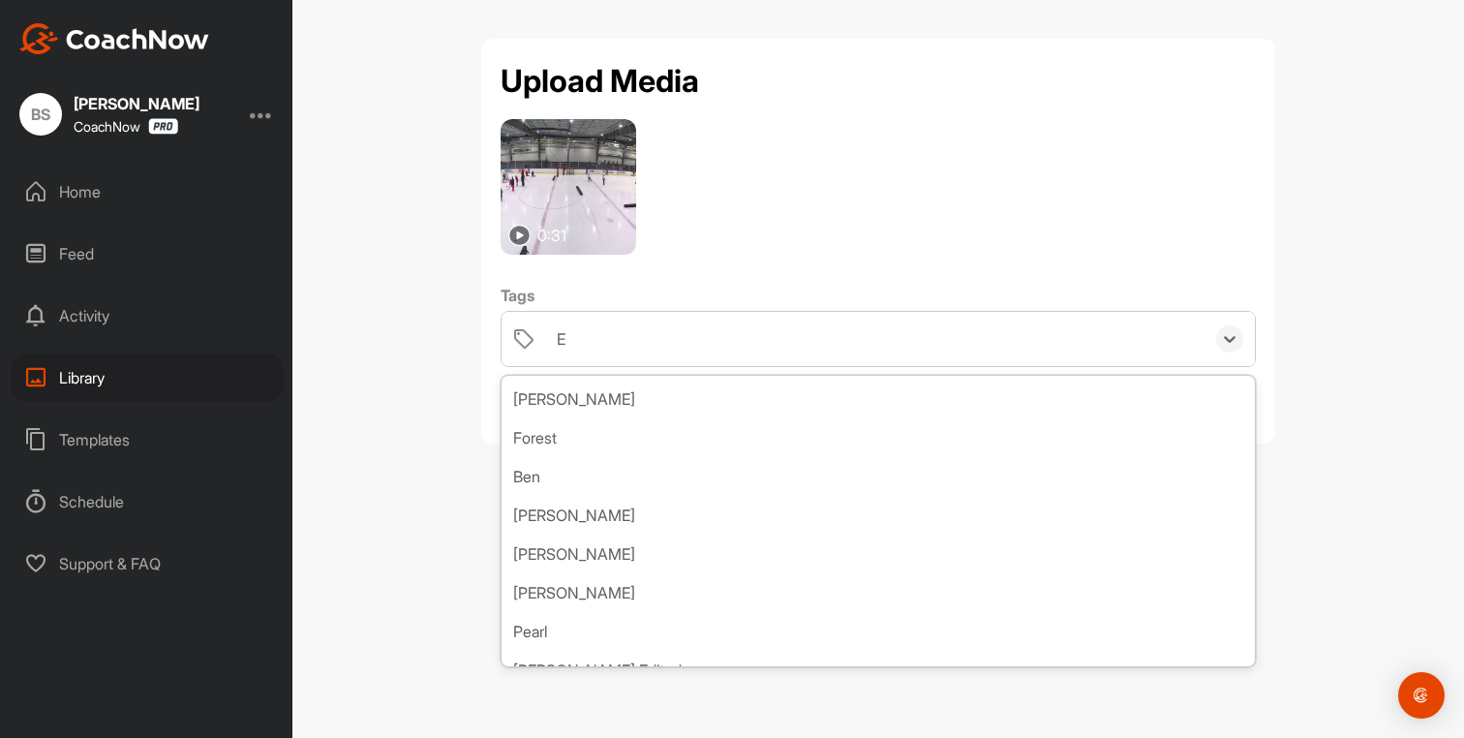
type input "E"
click at [435, 190] on div "Upload Media 0:31 Tags option Eli/Jacob focused, 67 of 68. 57 results available…" at bounding box center [878, 369] width 1172 height 738
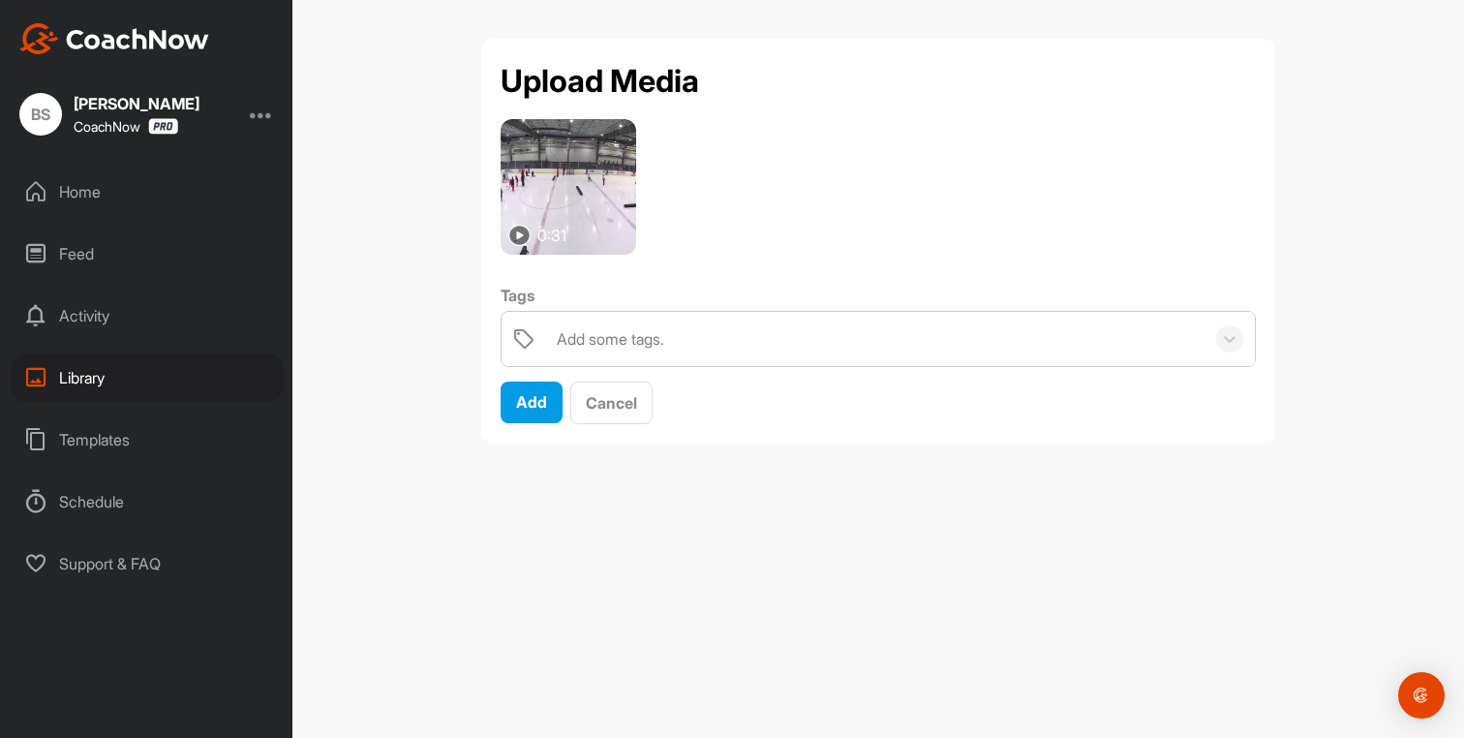
click at [561, 193] on img at bounding box center [569, 187] width 136 height 136
click at [521, 235] on img at bounding box center [519, 236] width 22 height 22
click at [554, 210] on img at bounding box center [569, 187] width 136 height 136
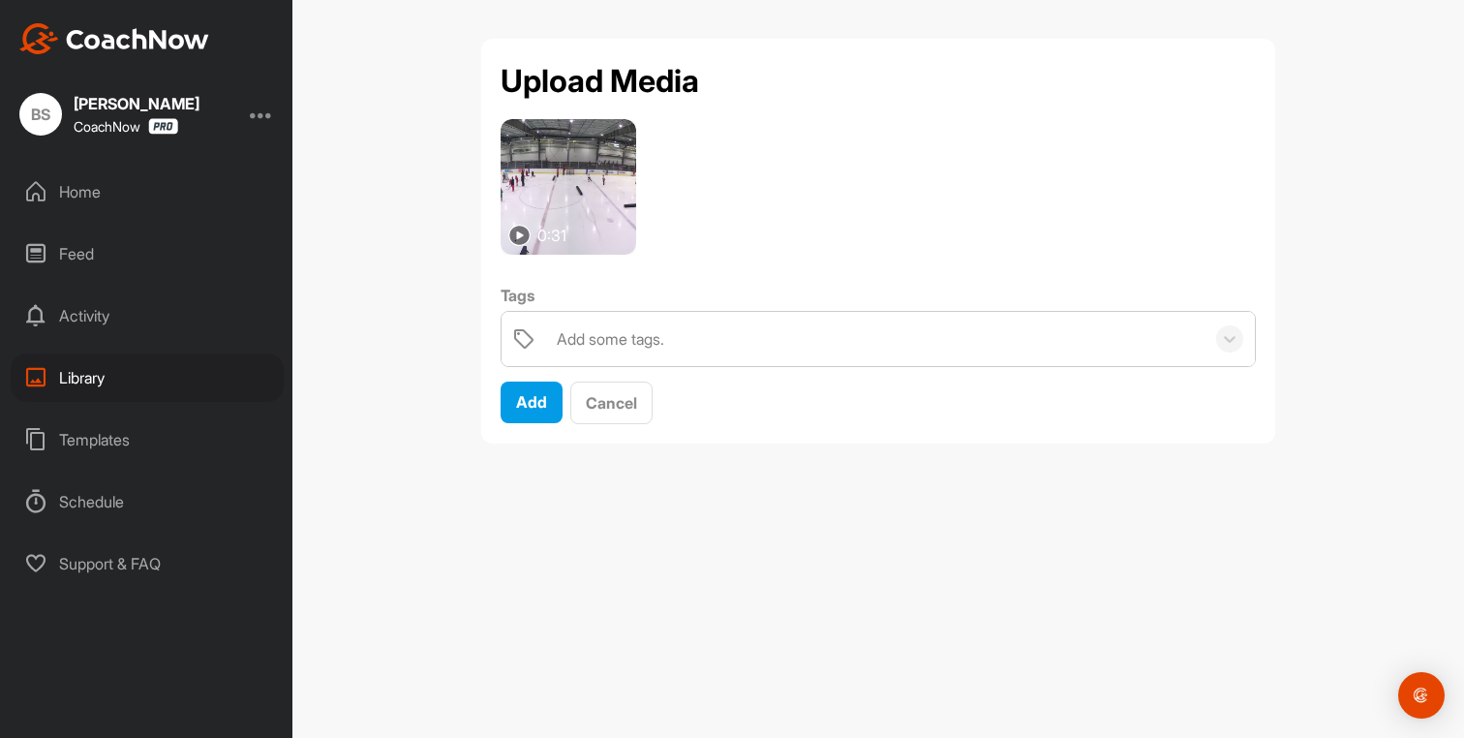
click at [554, 210] on img at bounding box center [569, 187] width 136 height 136
click at [582, 343] on div "Add some tags." at bounding box center [611, 338] width 108 height 23
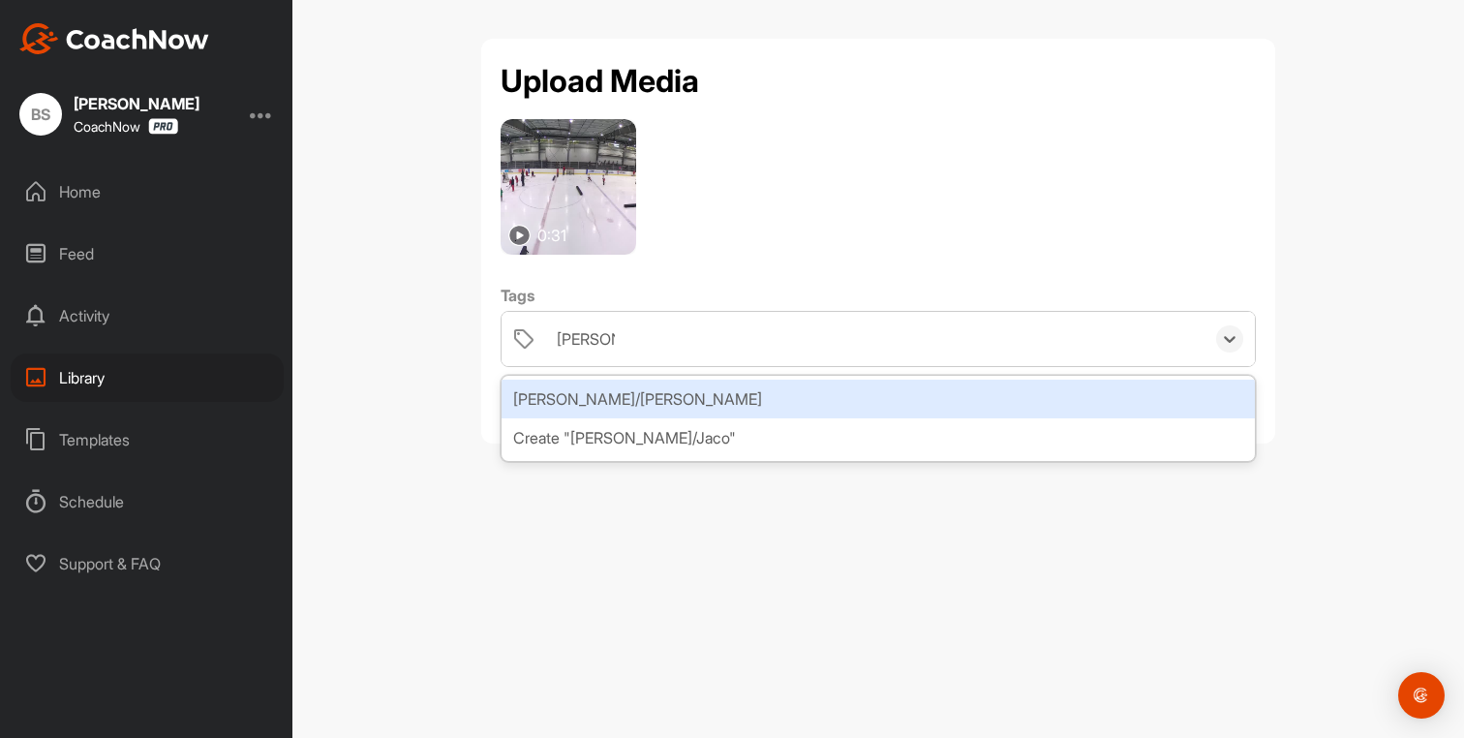
type input "Eli/Jacob"
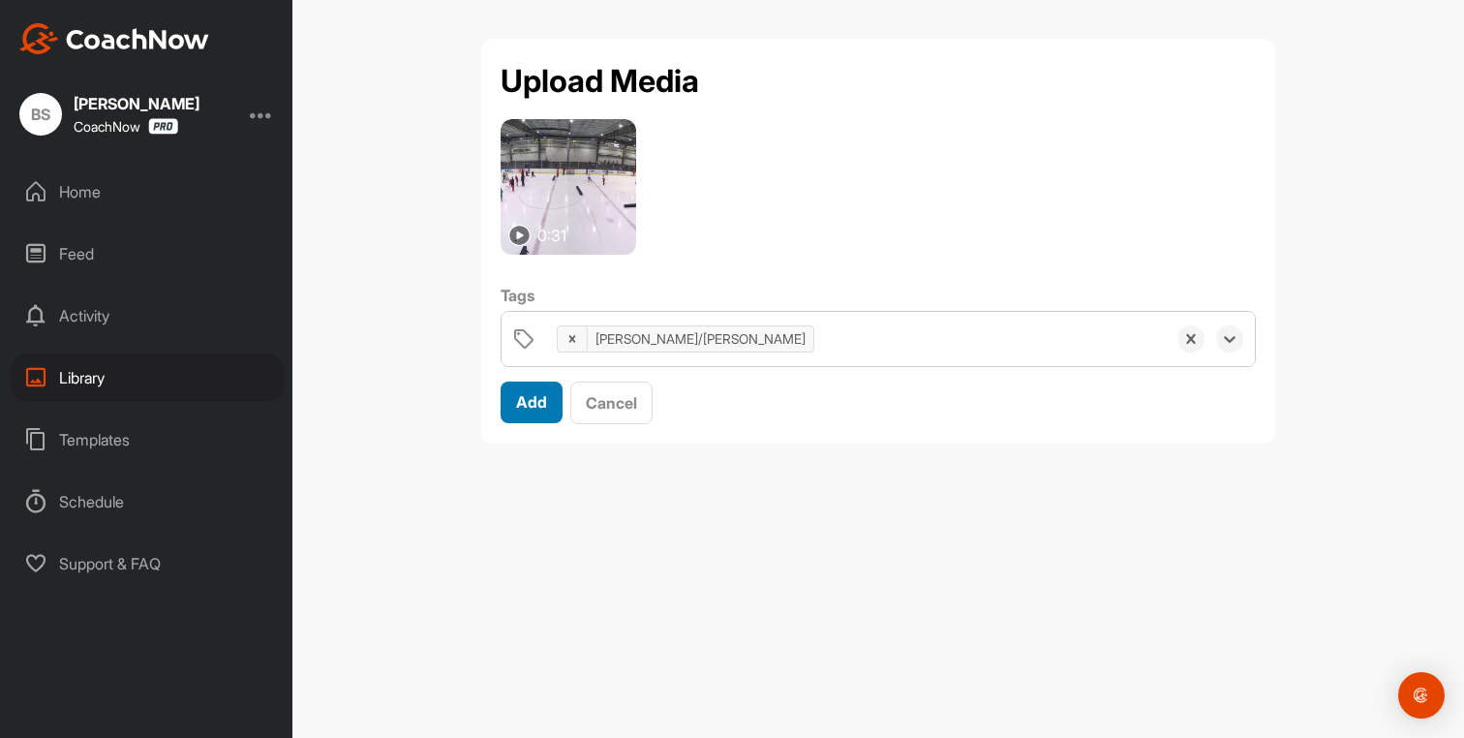
click at [528, 402] on span "Add" at bounding box center [531, 401] width 31 height 19
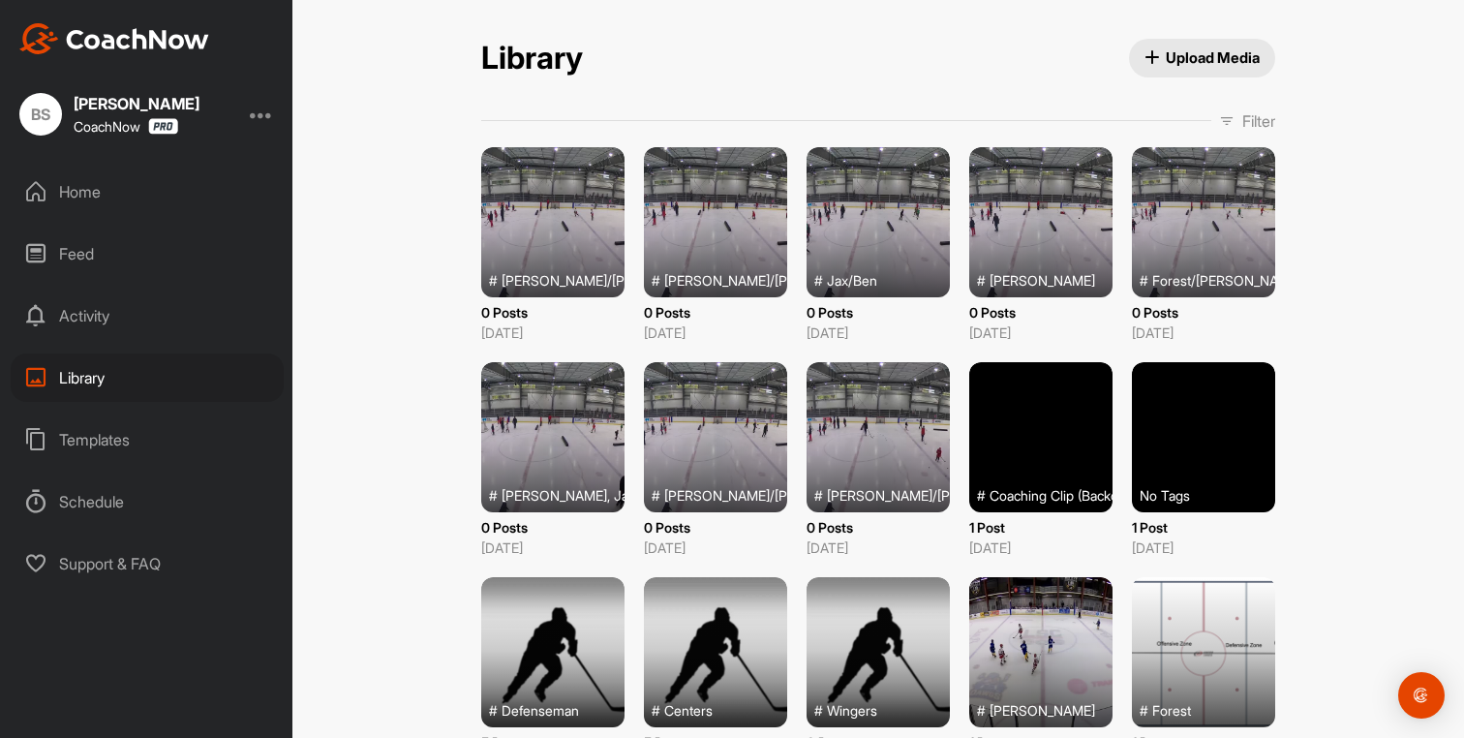
click at [1213, 63] on span "Upload Media" at bounding box center [1203, 57] width 116 height 20
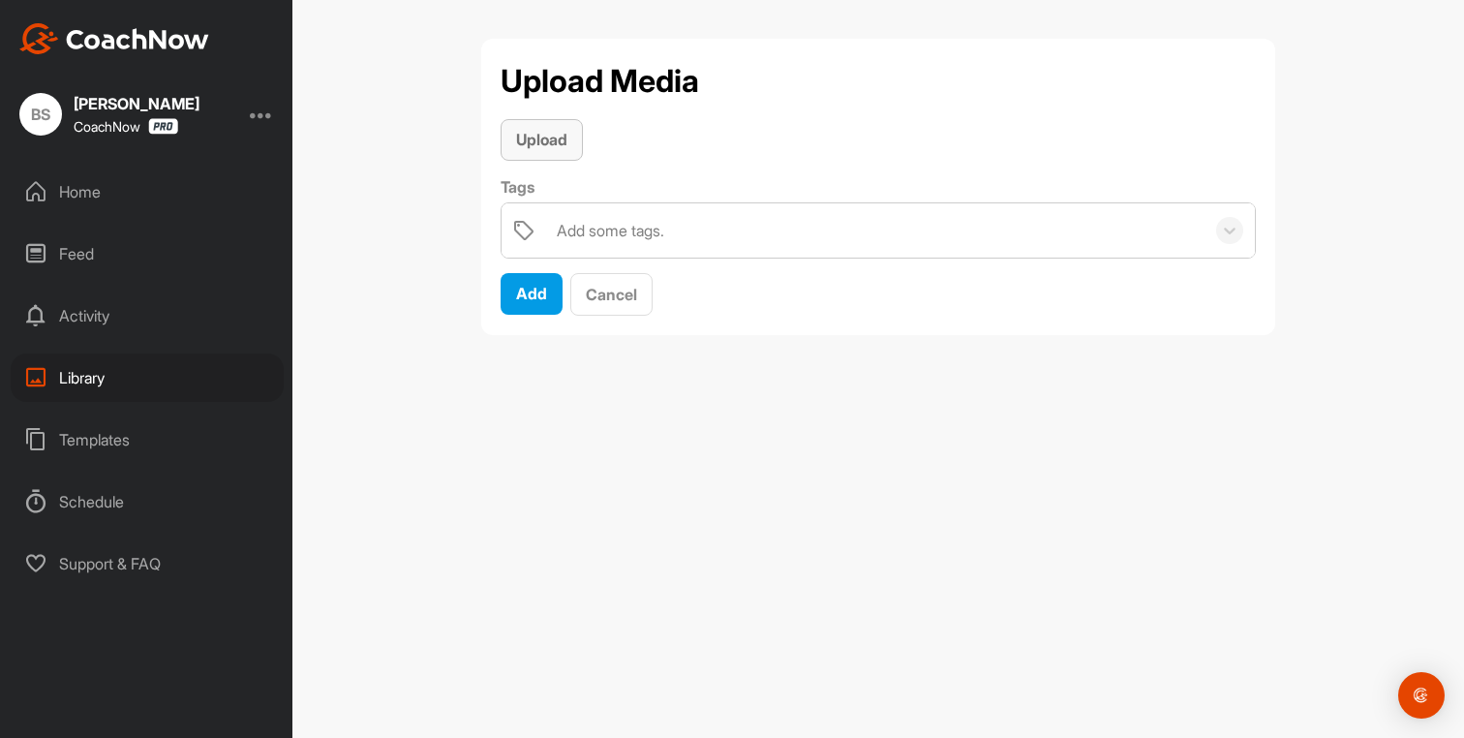
click at [548, 133] on span "Upload" at bounding box center [541, 139] width 51 height 19
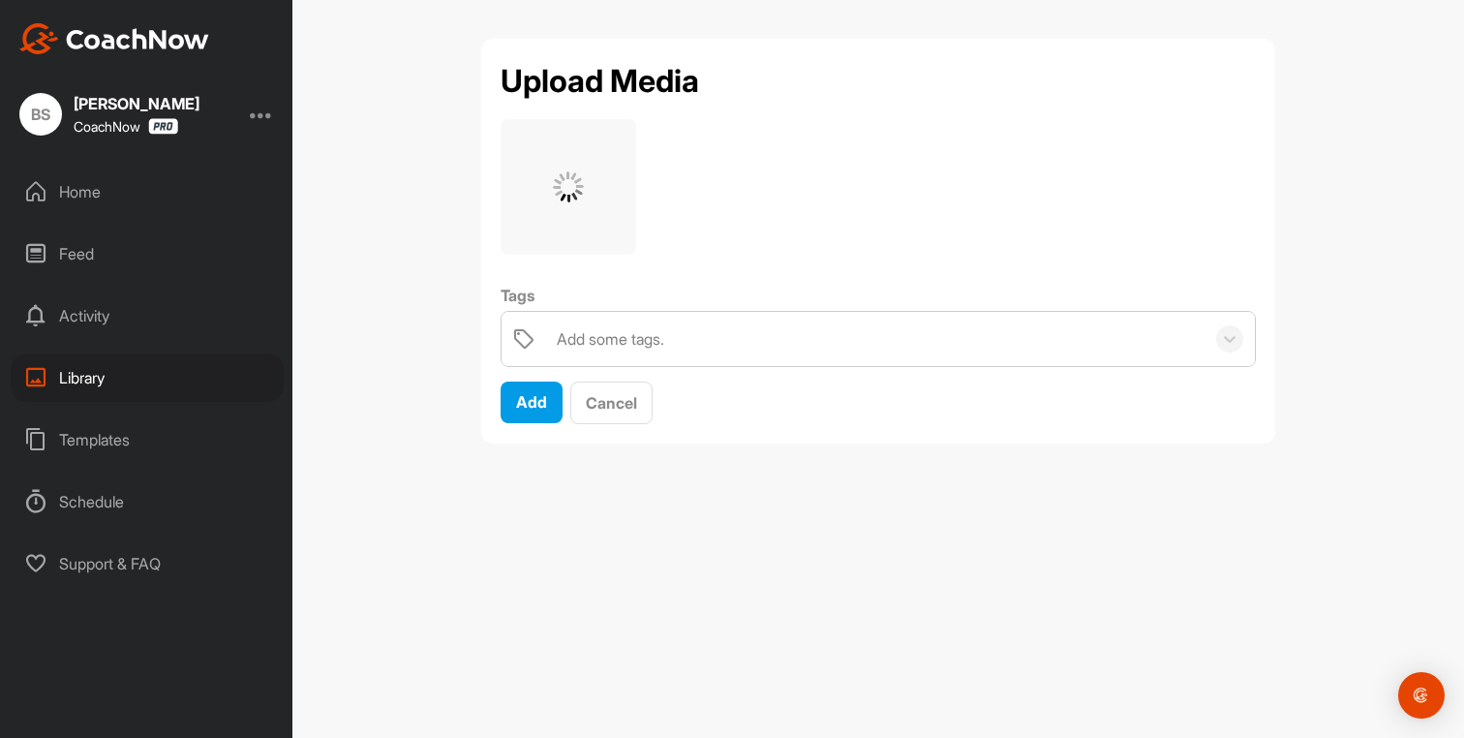
click at [608, 340] on div "Add some tags." at bounding box center [611, 338] width 108 height 23
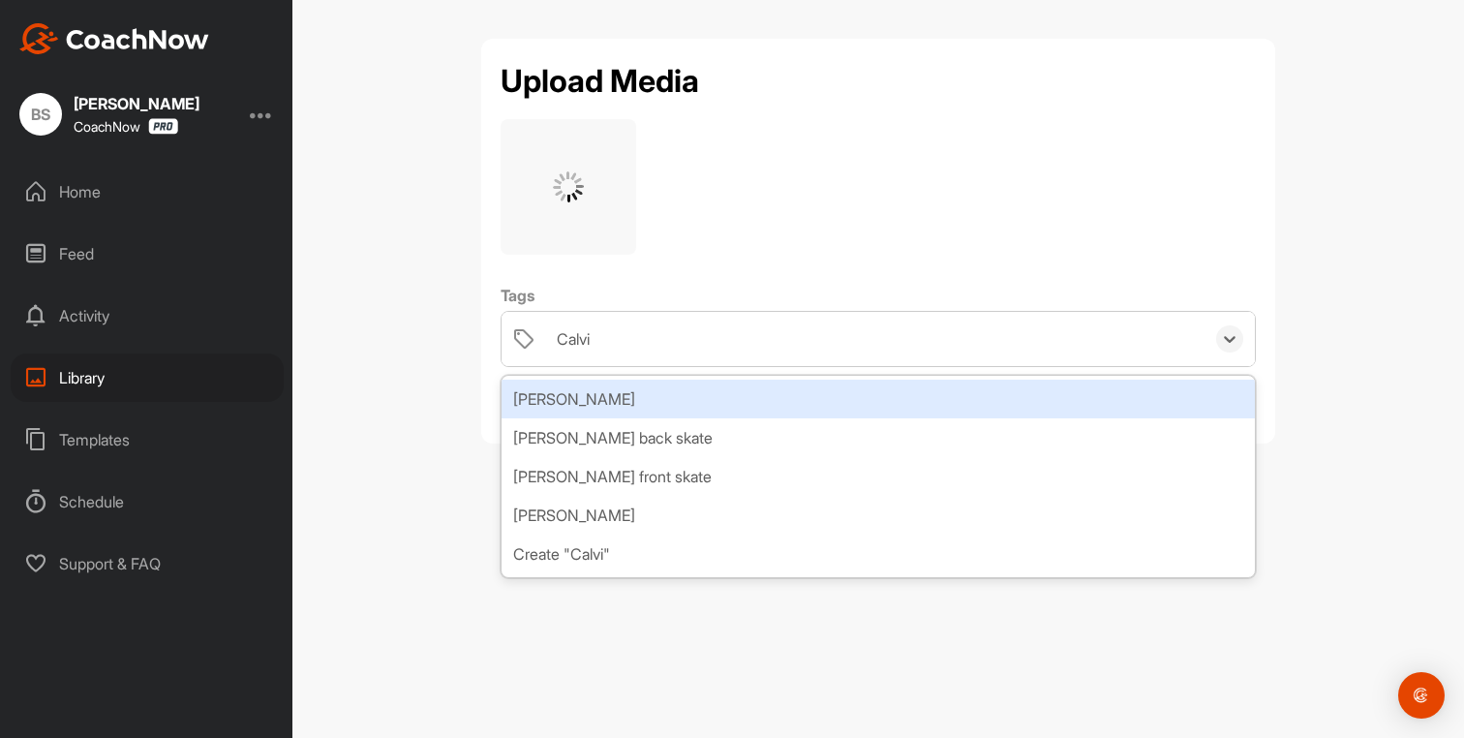
type input "[PERSON_NAME]"
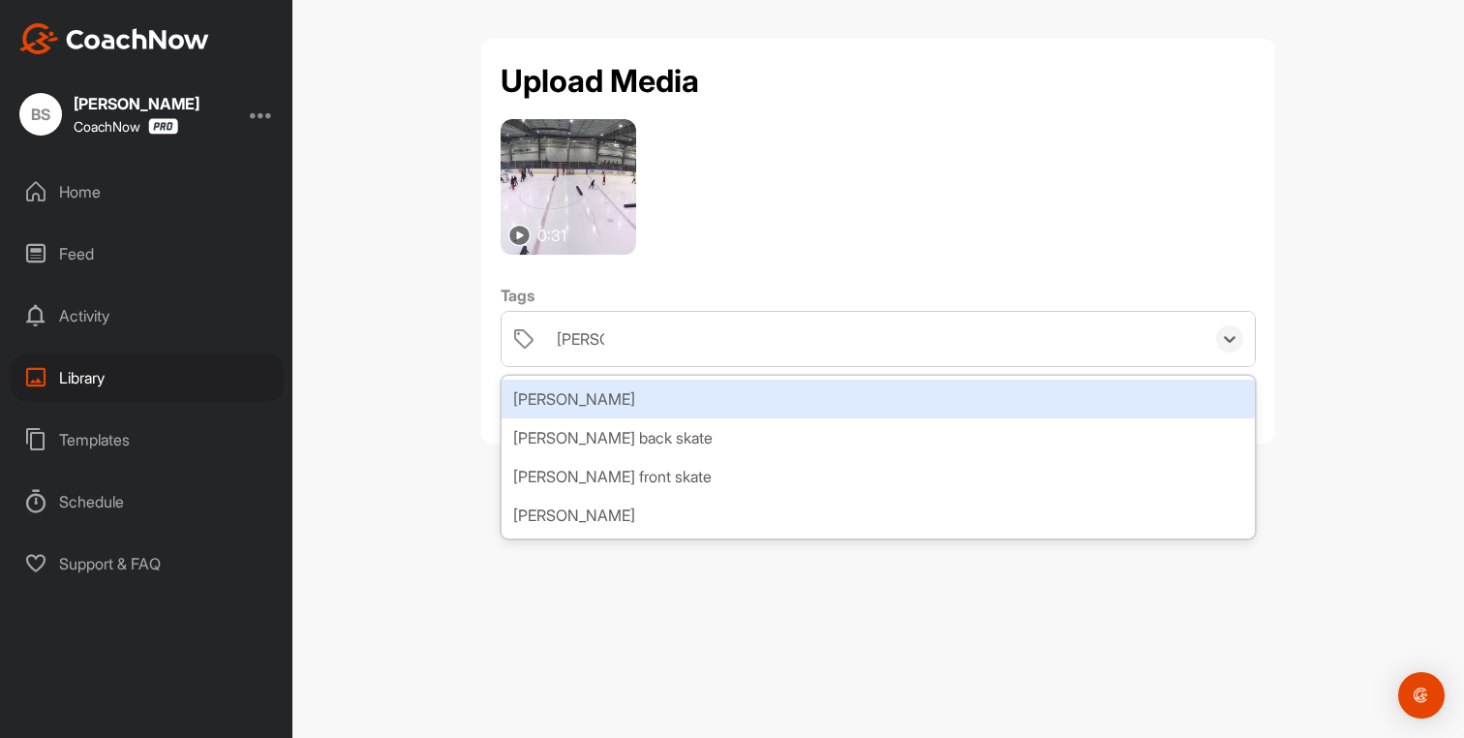
click at [562, 402] on div "[PERSON_NAME]" at bounding box center [879, 399] width 754 height 39
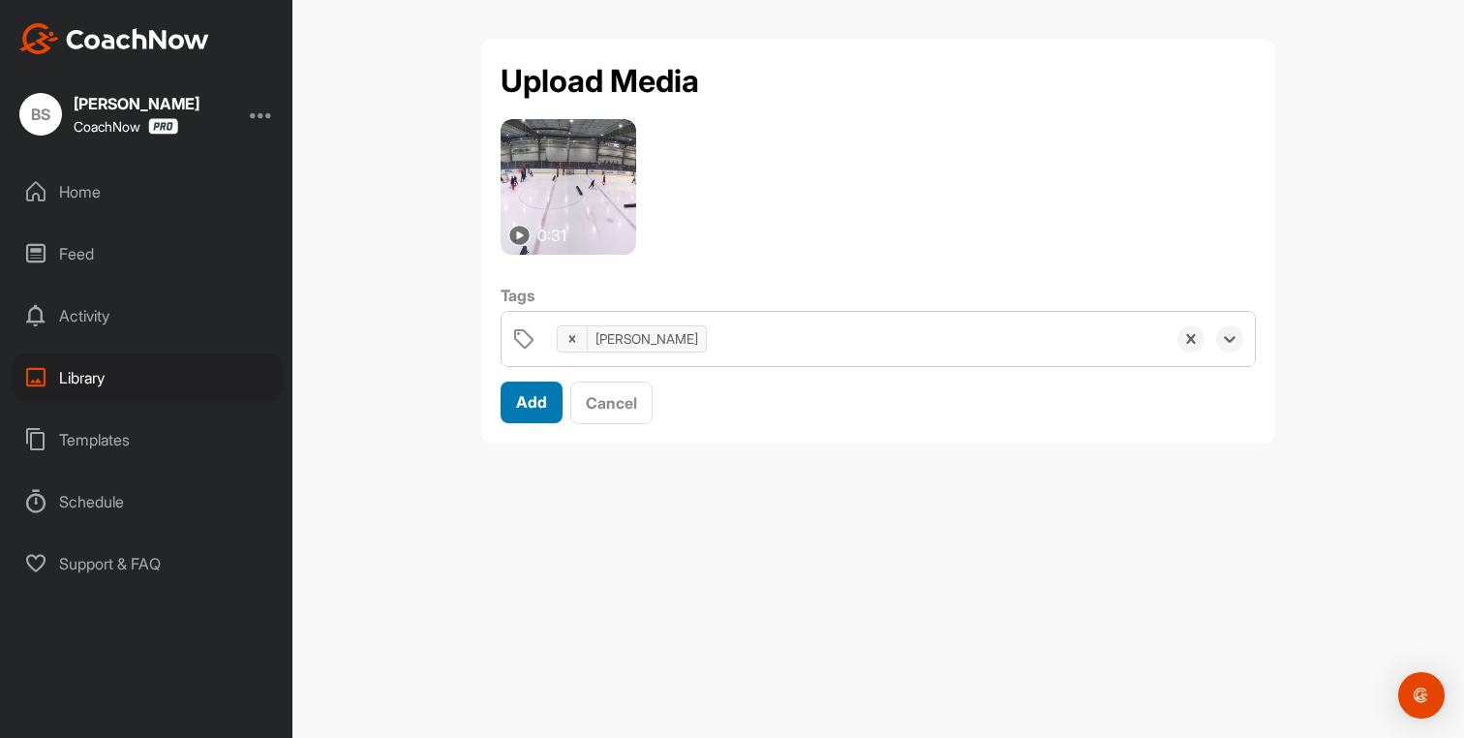
click at [522, 404] on span "Add" at bounding box center [531, 401] width 31 height 19
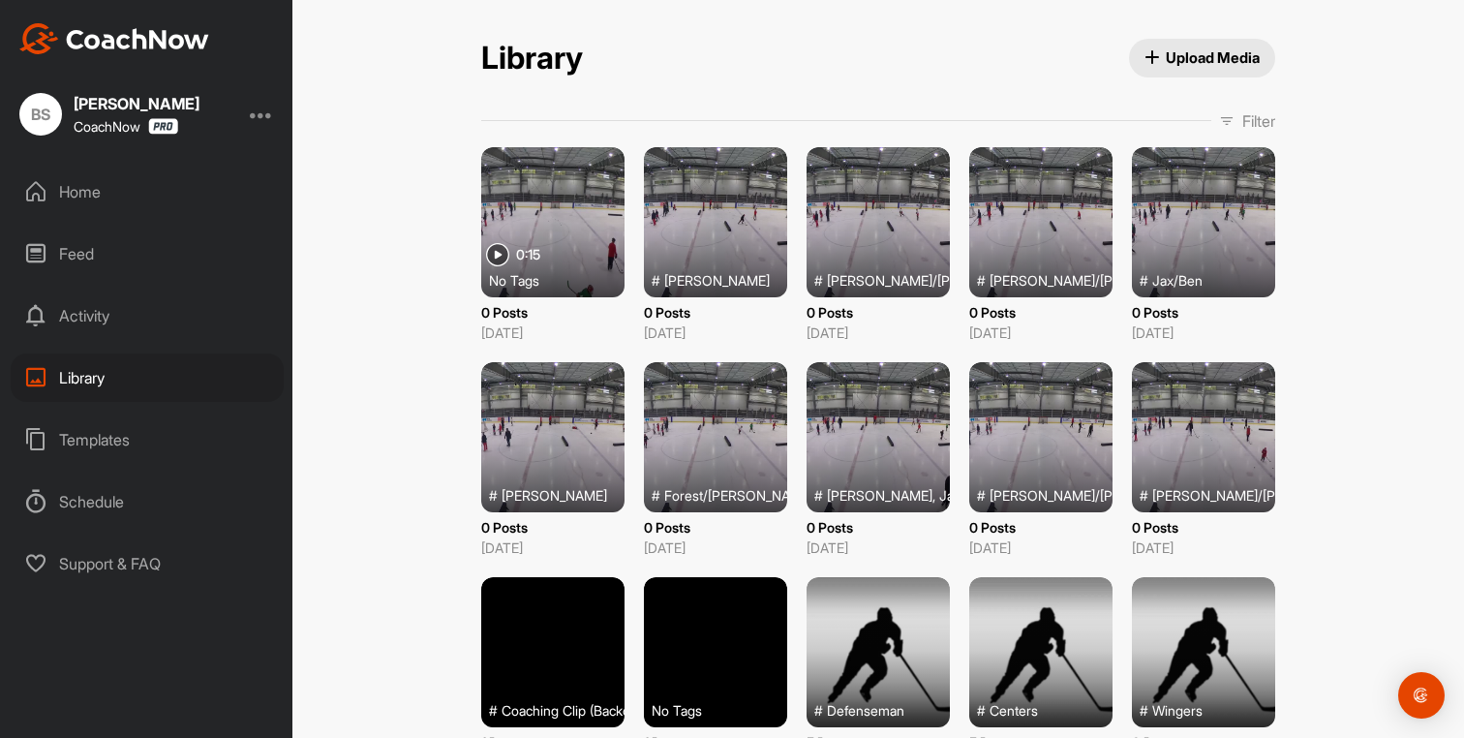
click at [78, 197] on div "Home" at bounding box center [147, 192] width 273 height 48
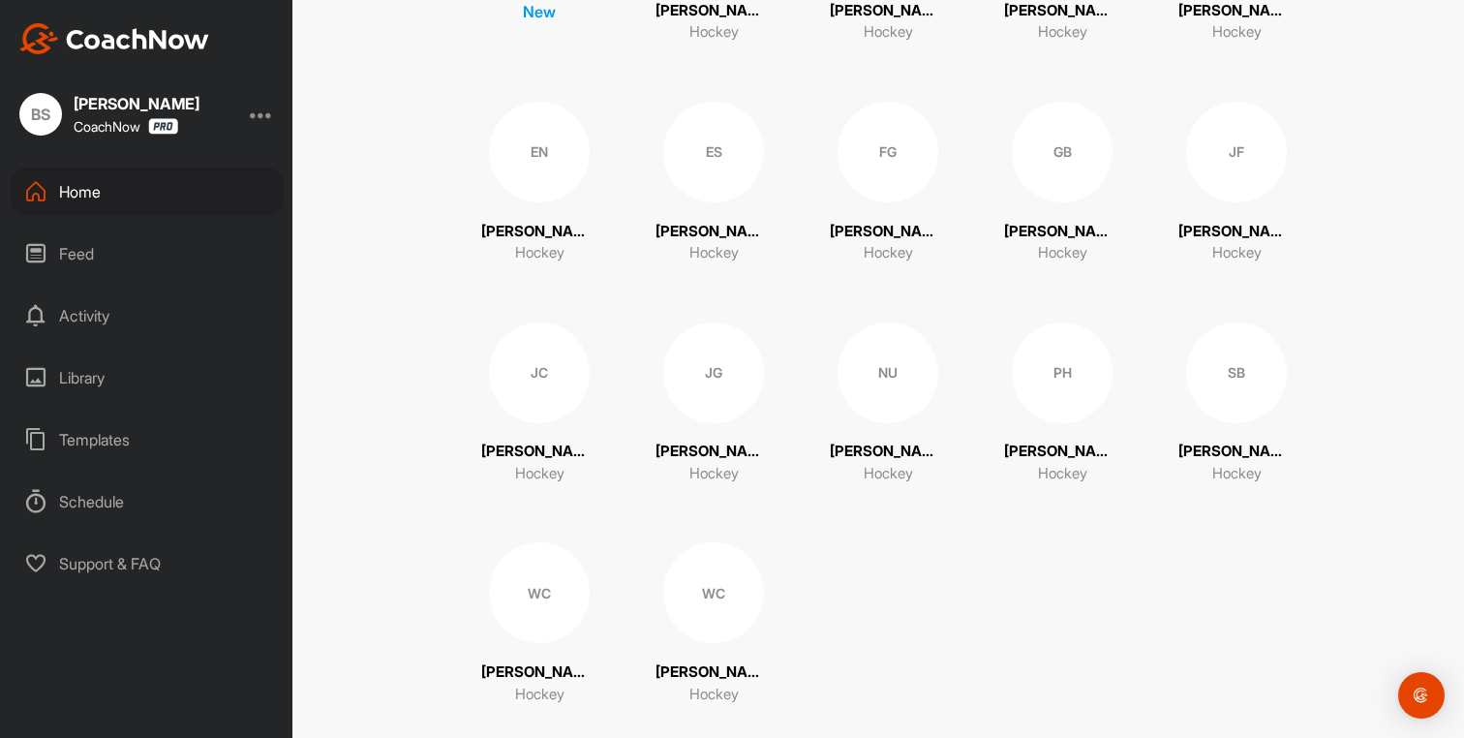
scroll to position [395, 0]
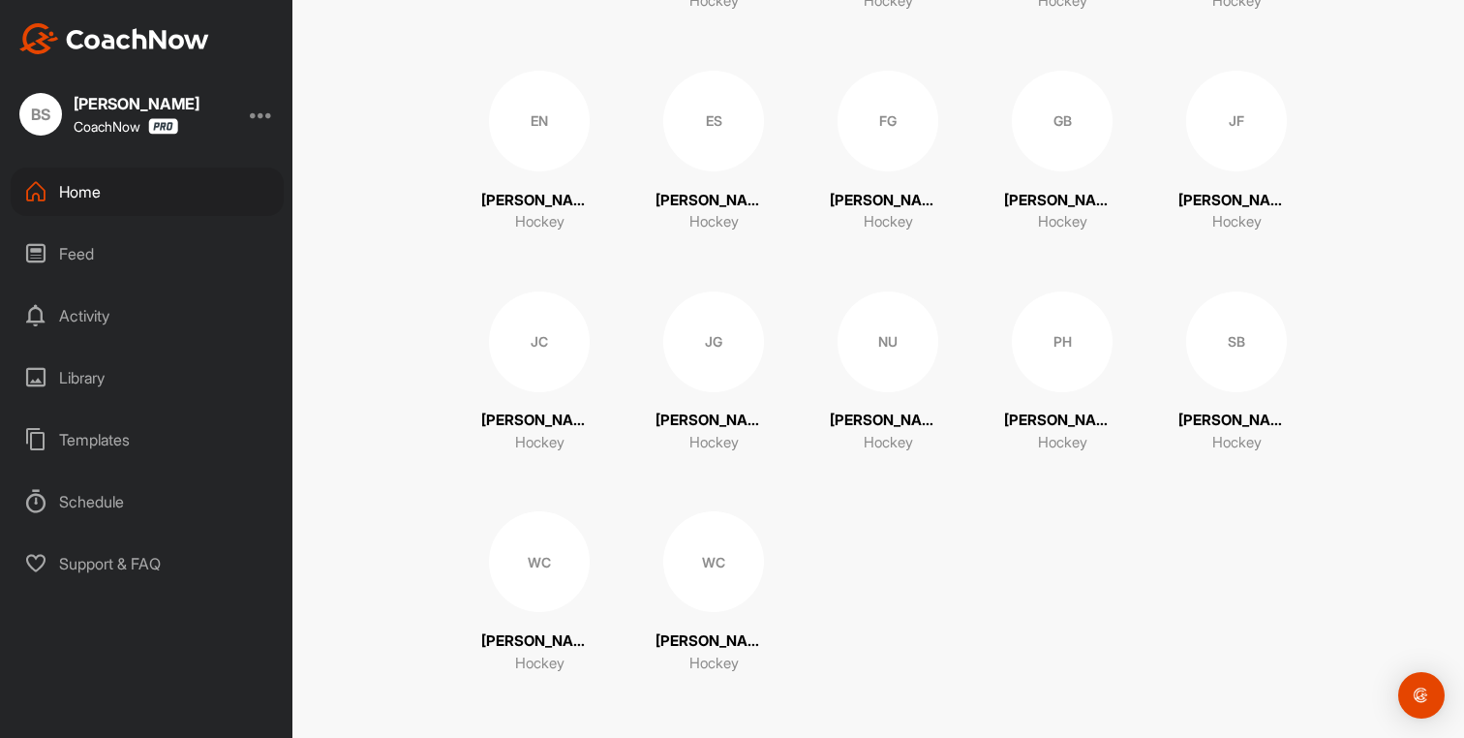
click at [1210, 378] on div "SB" at bounding box center [1236, 342] width 101 height 101
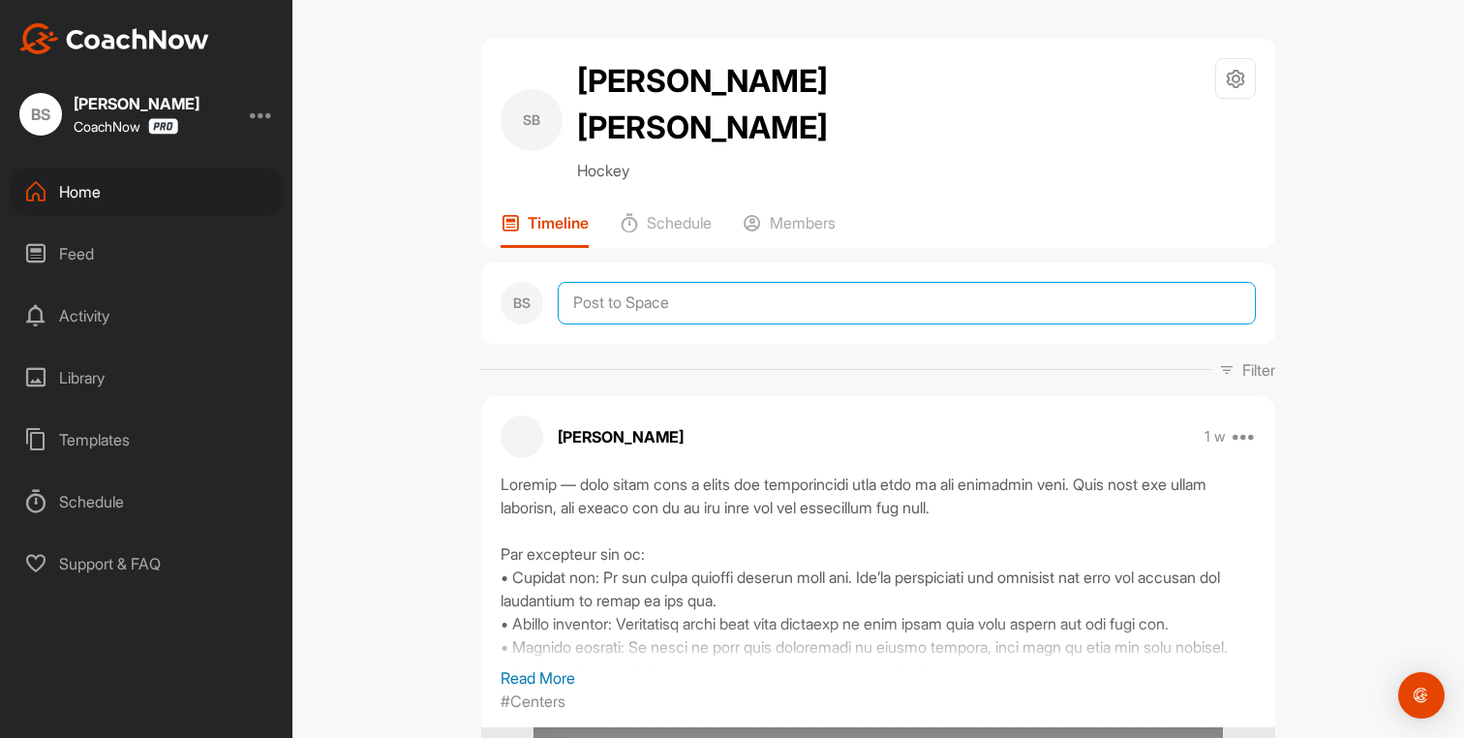
click at [616, 282] on textarea at bounding box center [907, 303] width 698 height 43
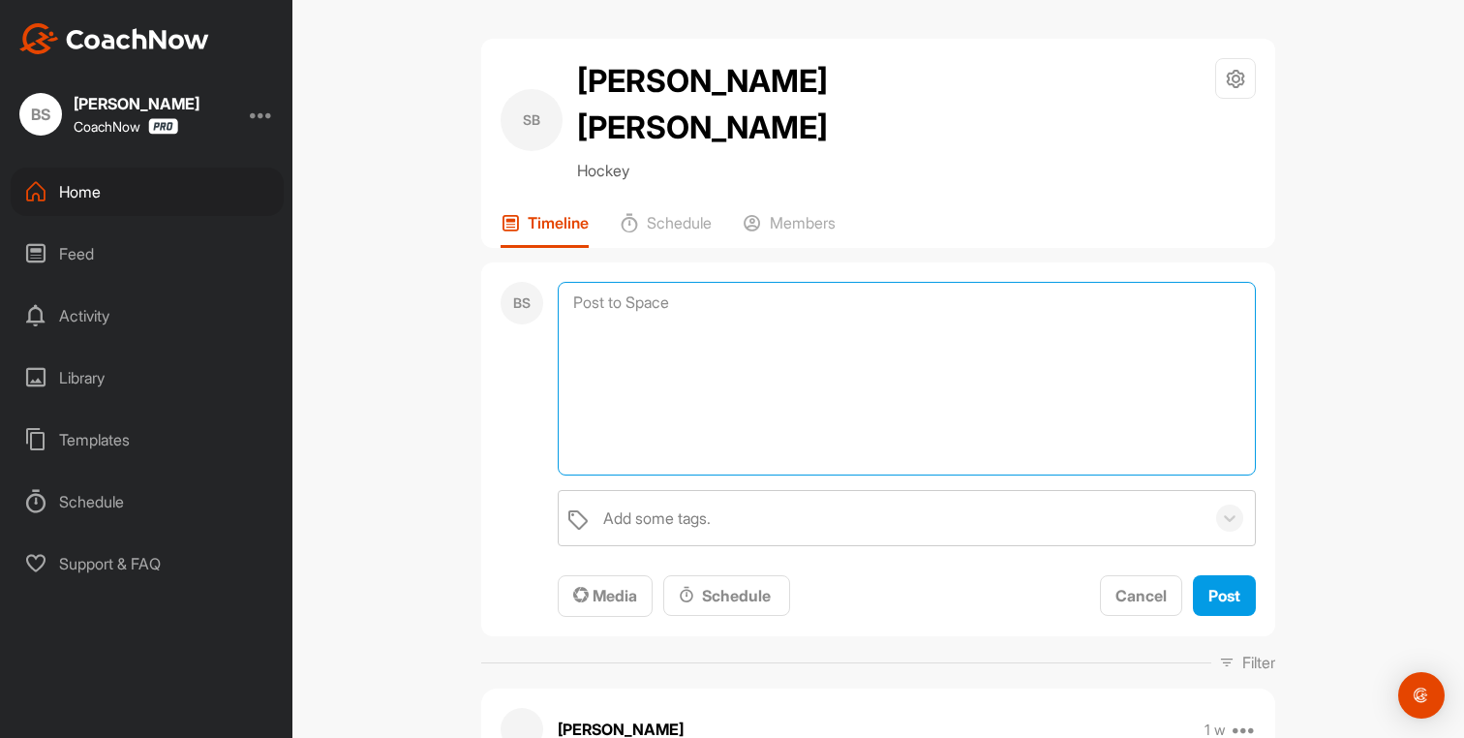
paste textarea "Loremi – Dolorsita co adi Elit Sedd Eiusmo, te inci 1-ut-7 labor etd magn aliq …"
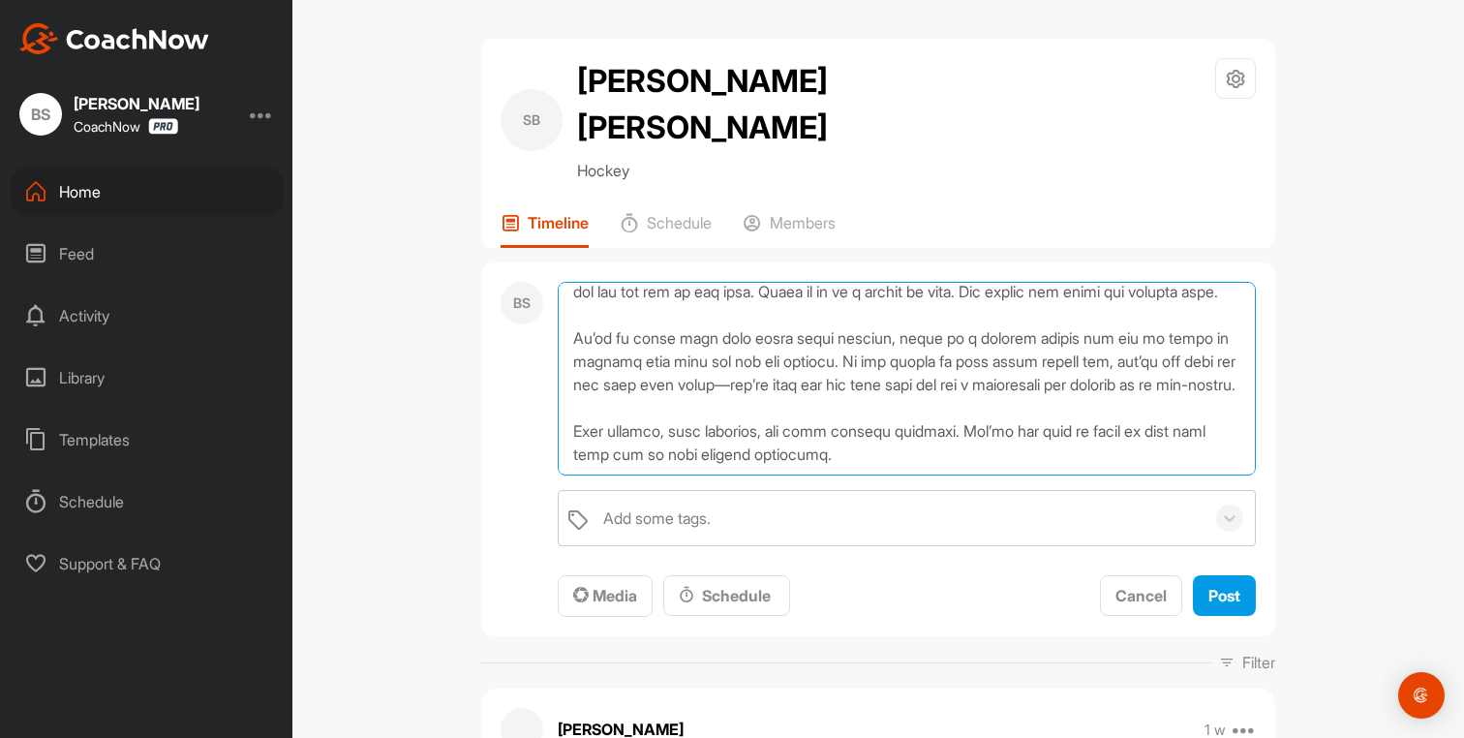
scroll to position [568, 0]
type textarea "Loremi – Dolorsita co adi Elit Sedd Eiusmo, te inci 1-ut-7 labor etd magn aliq …"
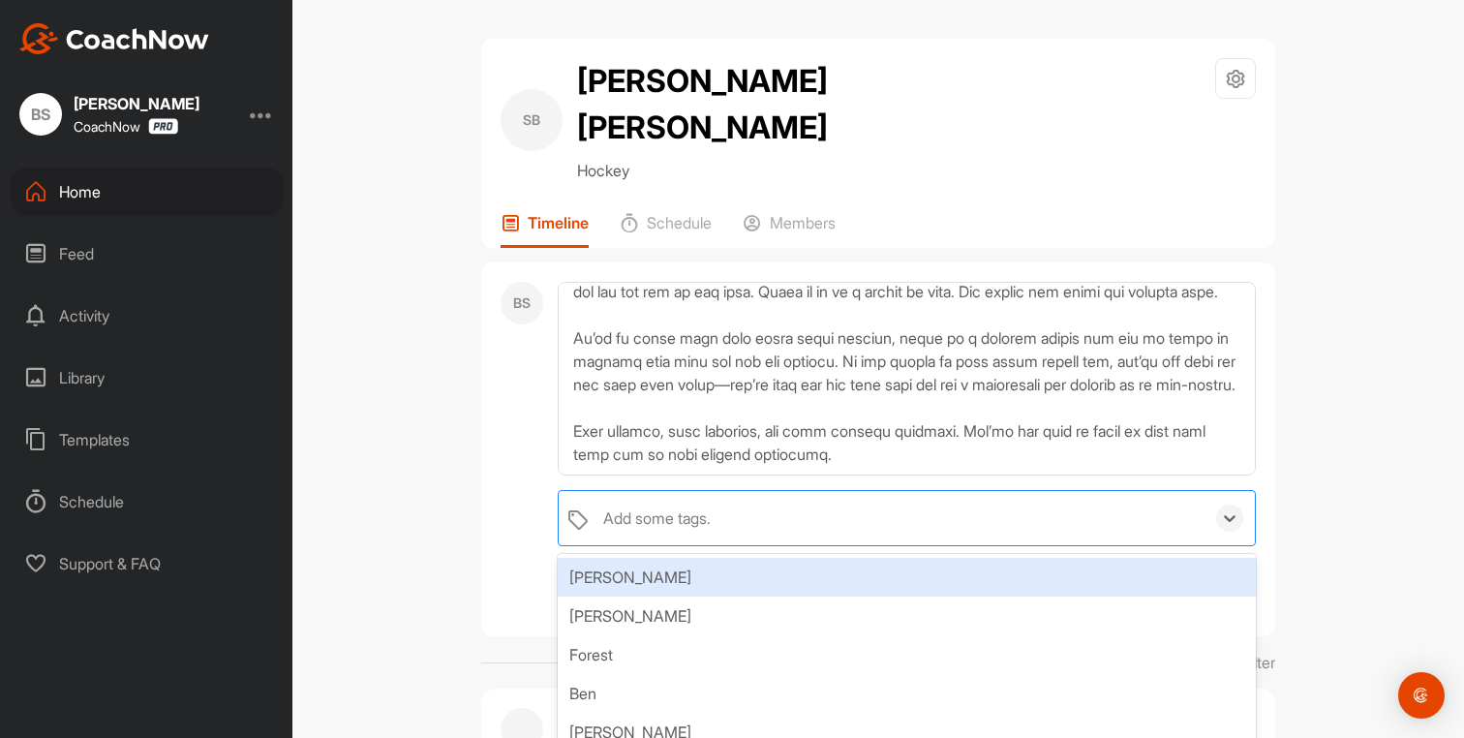
click at [631, 507] on div "Add some tags." at bounding box center [657, 518] width 108 height 23
click at [519, 408] on div "BS" at bounding box center [522, 450] width 43 height 336
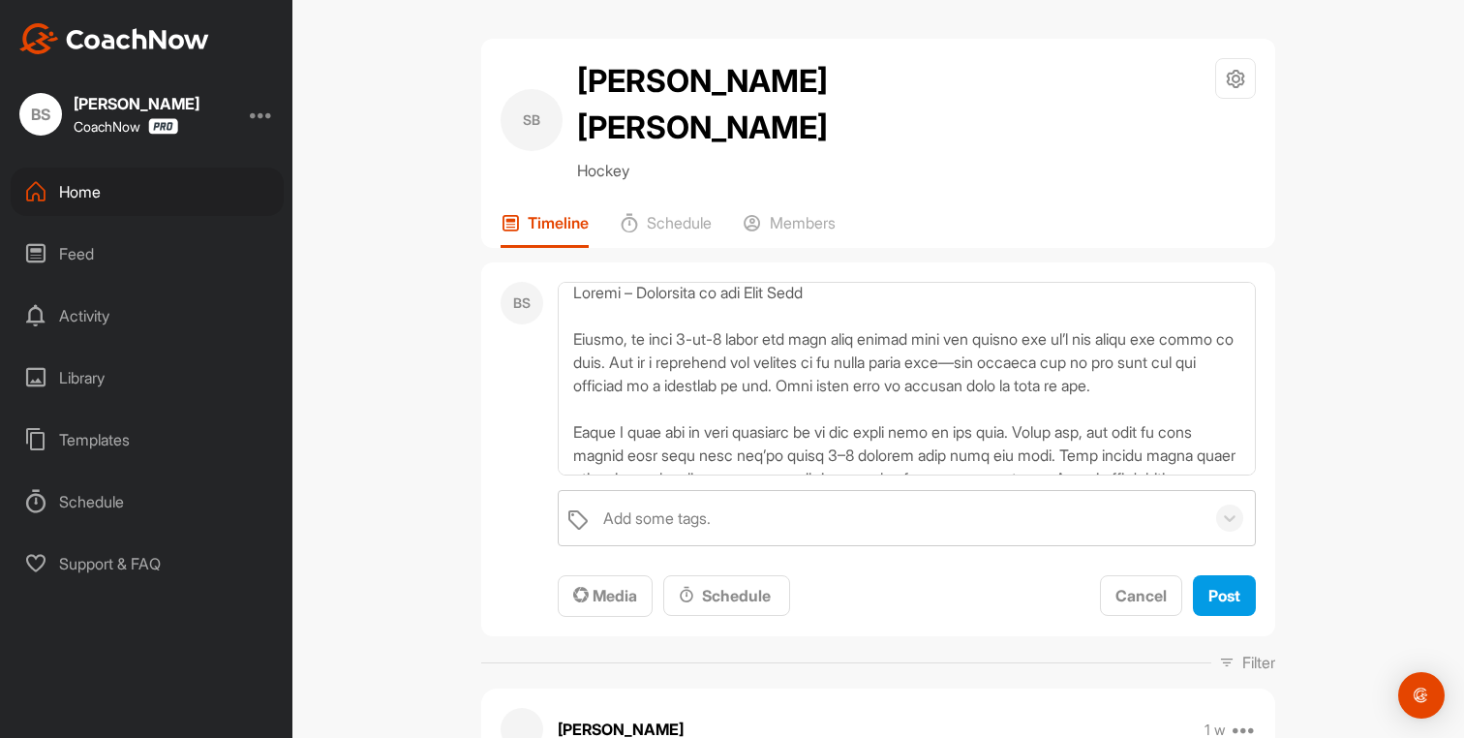
scroll to position [0, 0]
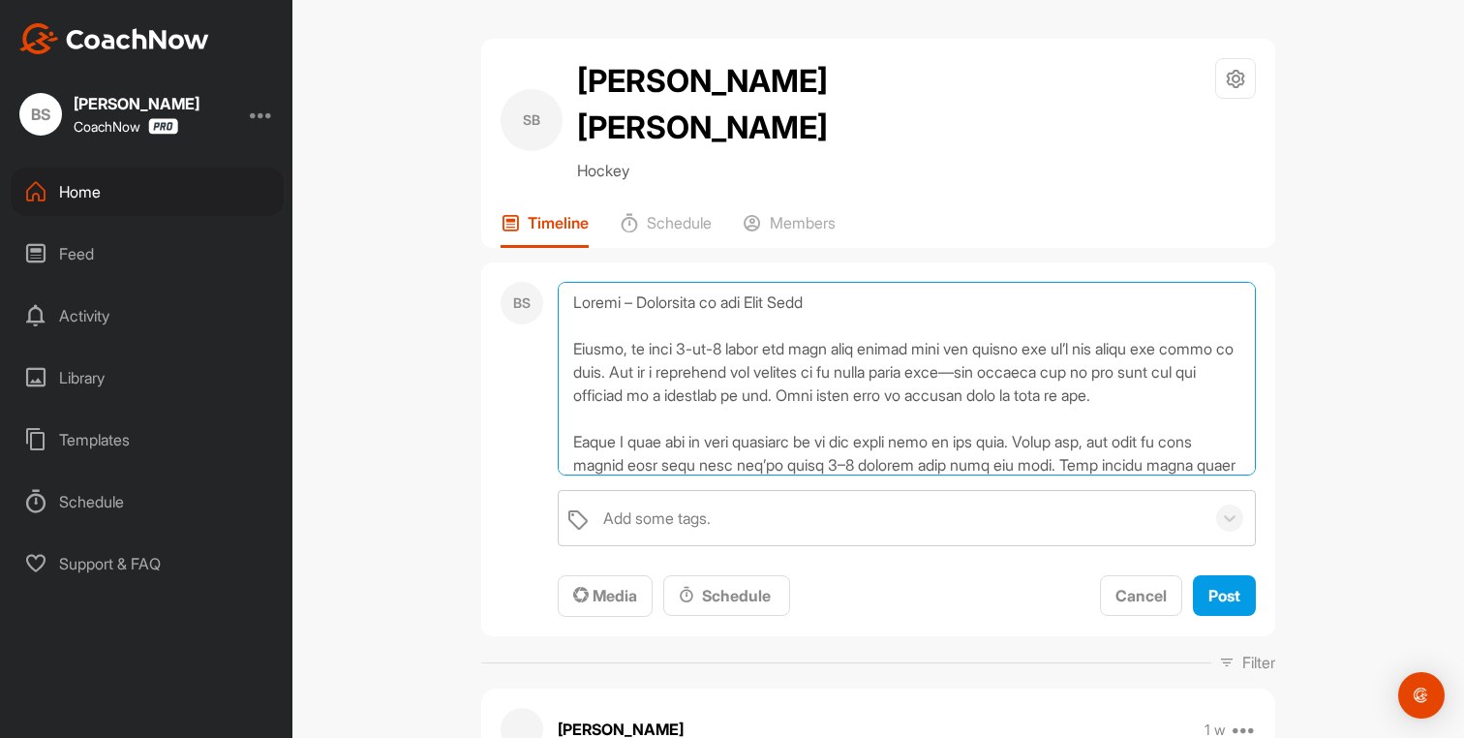
click at [662, 304] on textarea at bounding box center [907, 379] width 698 height 194
click at [729, 313] on textarea at bounding box center [907, 379] width 698 height 194
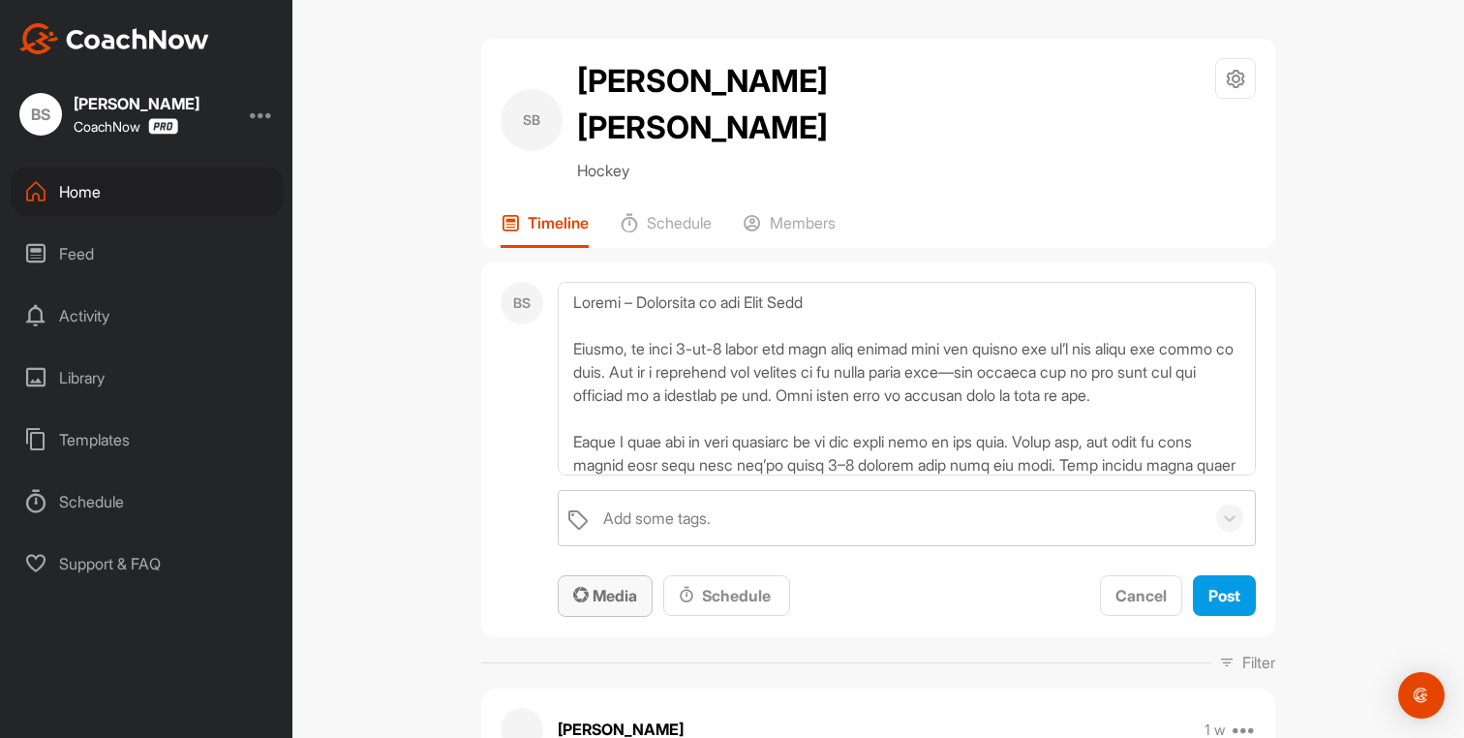
click at [617, 586] on span "Media" at bounding box center [605, 595] width 64 height 19
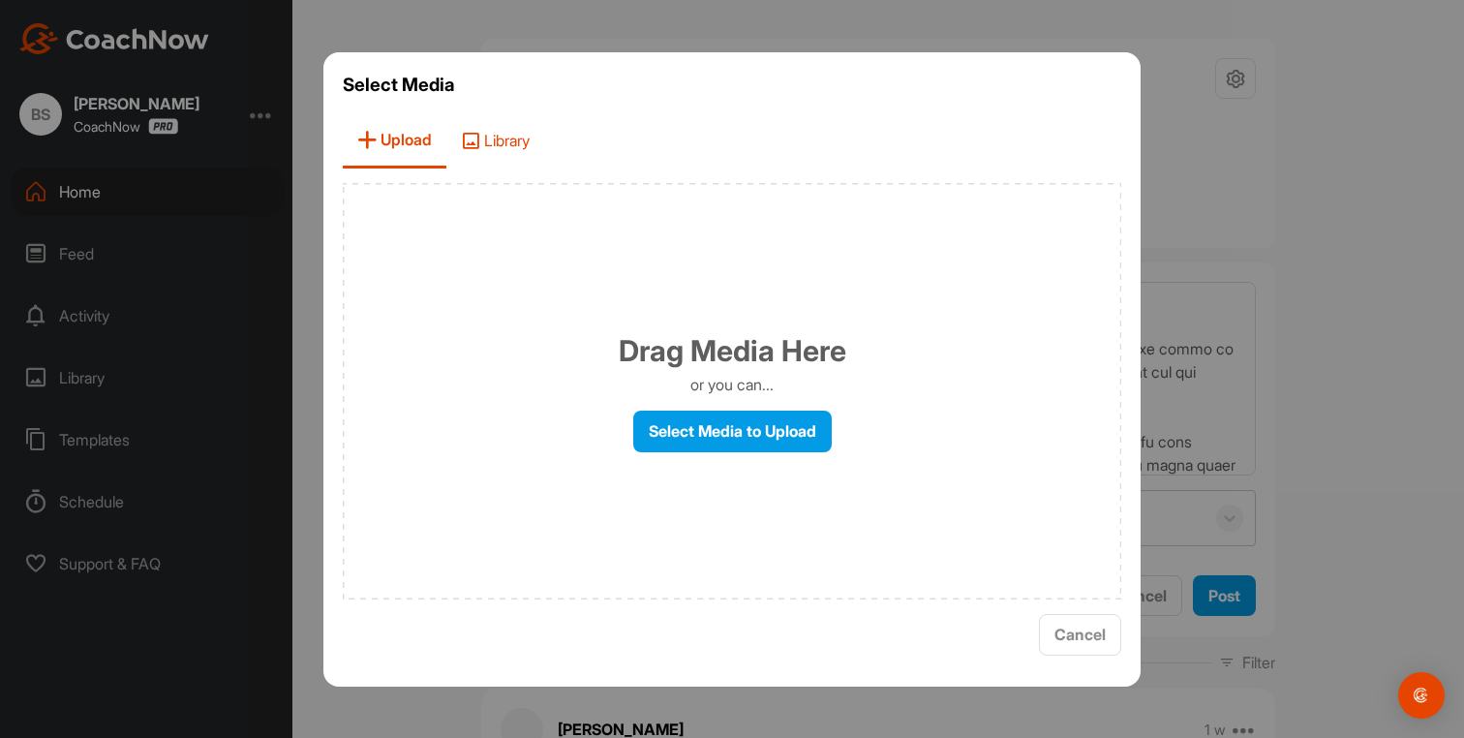
click at [518, 148] on span "Library" at bounding box center [495, 140] width 98 height 55
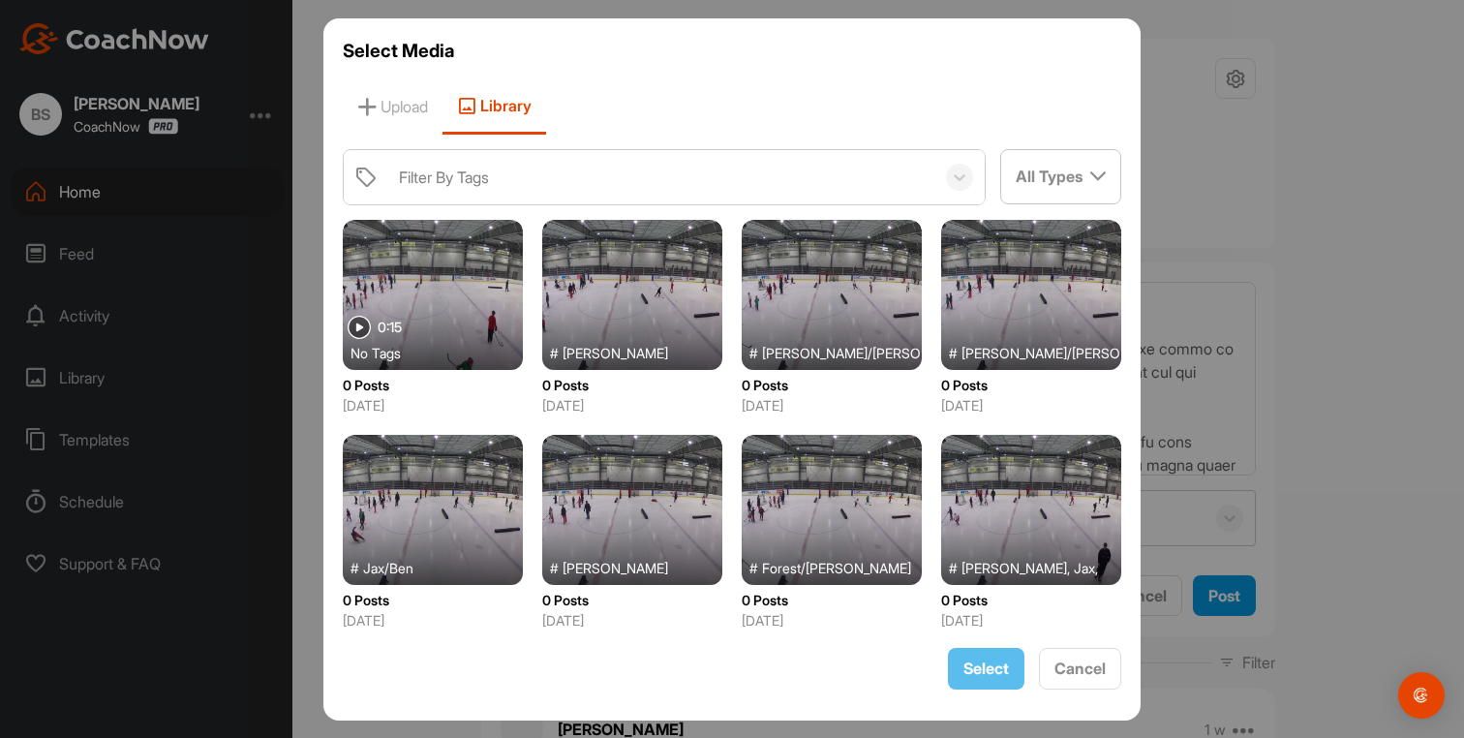
click at [443, 310] on div at bounding box center [433, 295] width 180 height 150
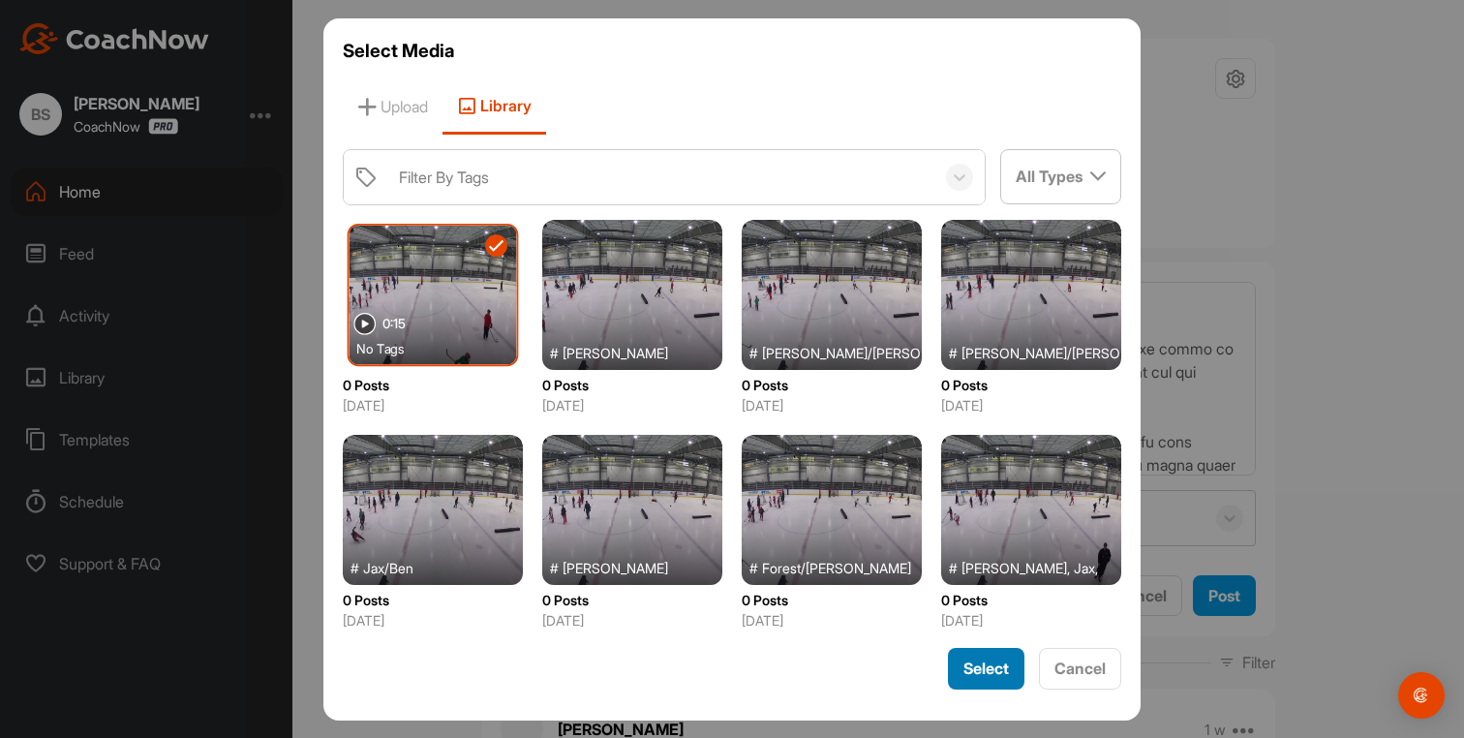
click at [967, 676] on span "Select" at bounding box center [987, 668] width 46 height 19
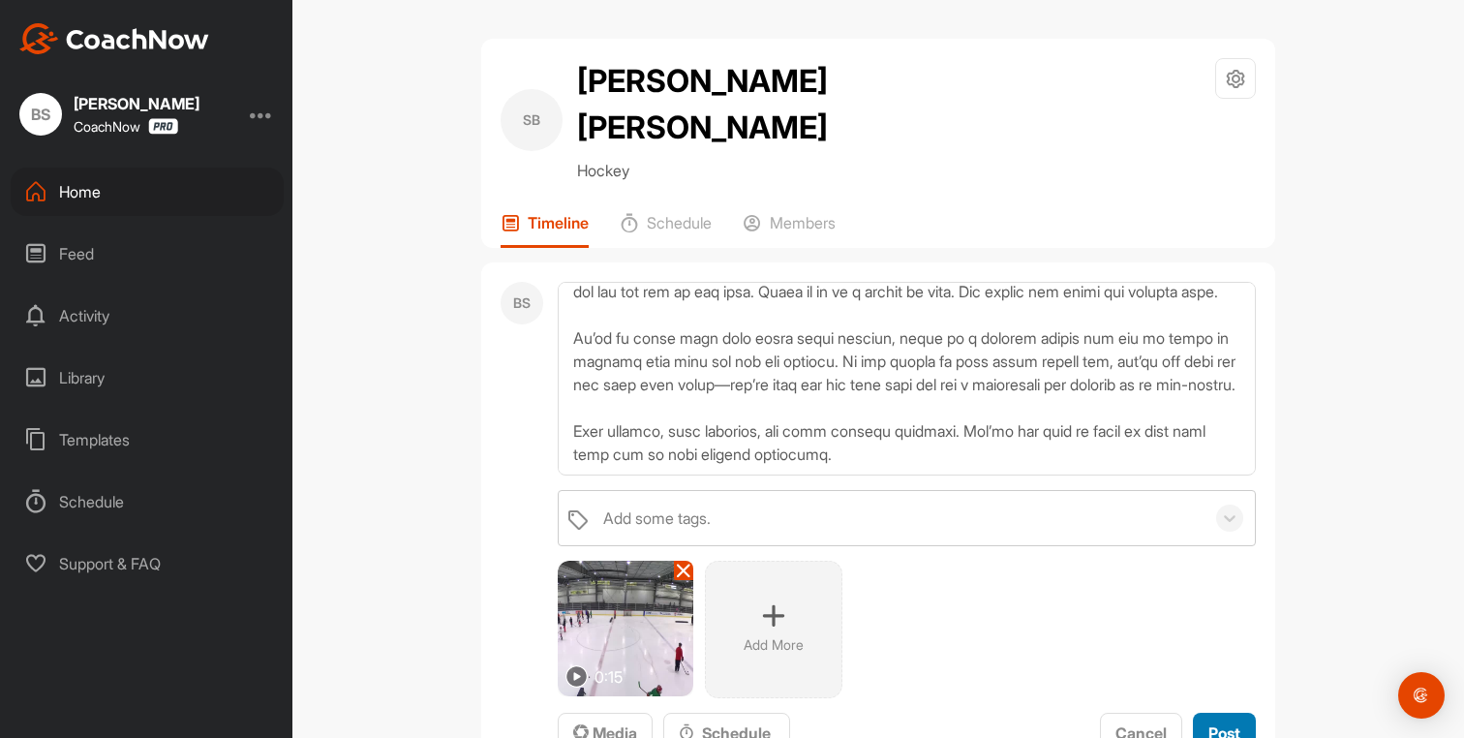
click at [1219, 723] on span "Post" at bounding box center [1225, 732] width 32 height 19
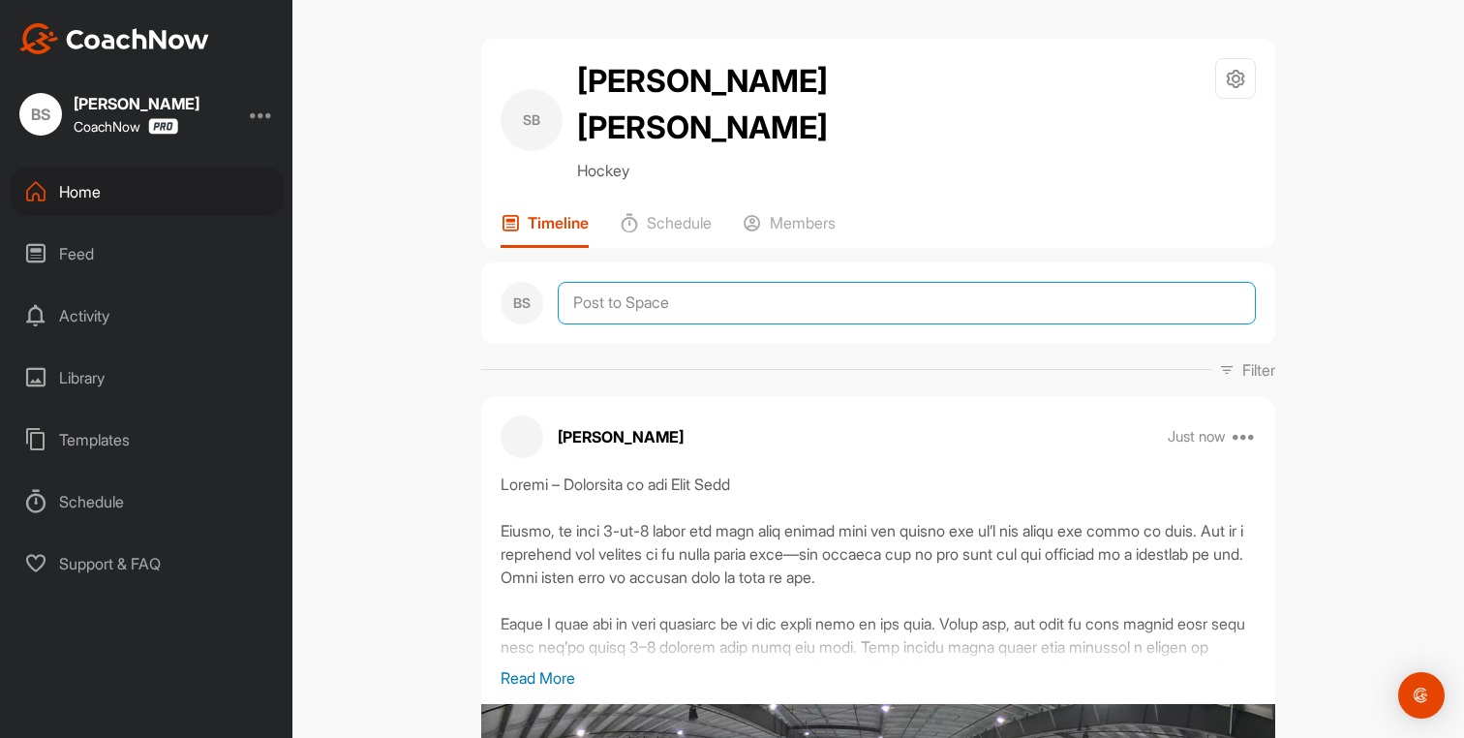
click at [611, 282] on textarea at bounding box center [907, 303] width 698 height 43
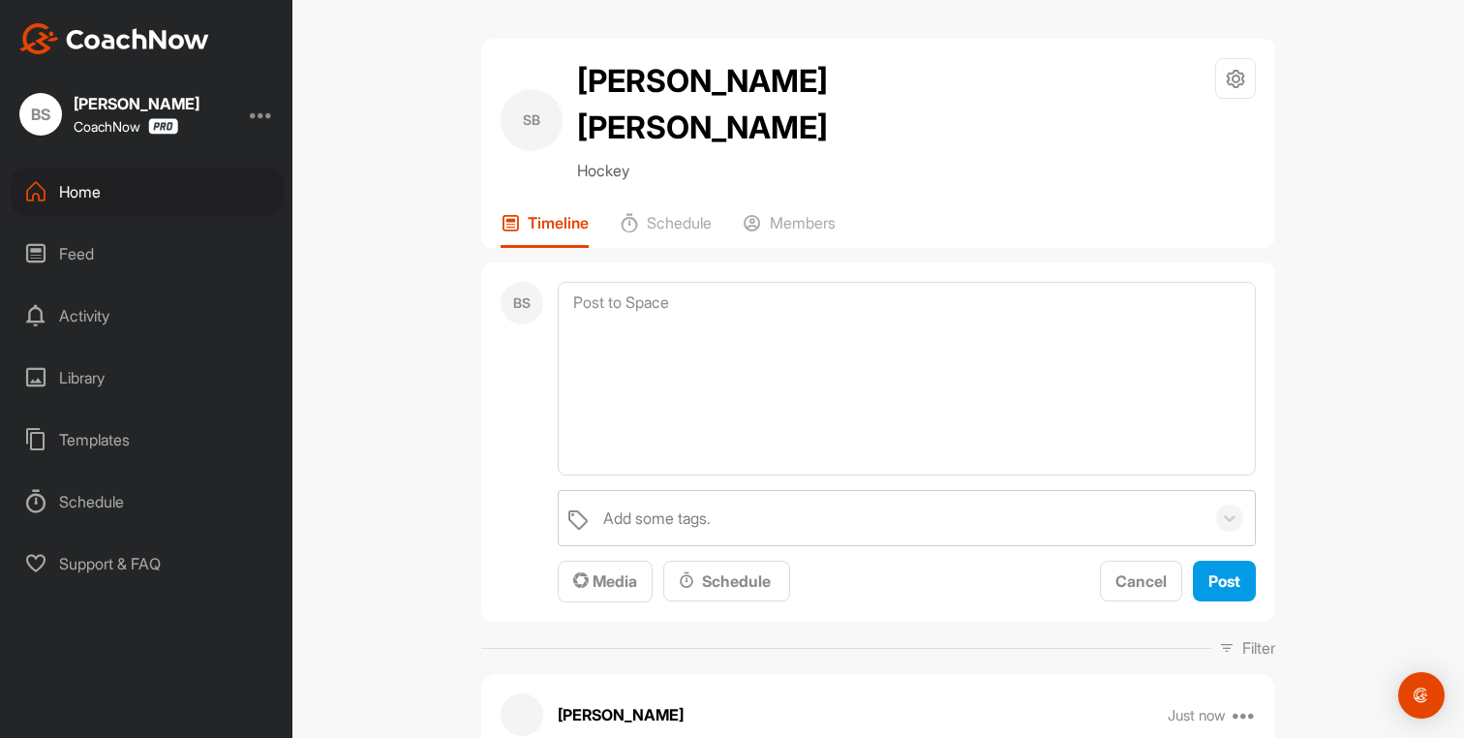
click at [134, 379] on div "Library" at bounding box center [147, 378] width 273 height 48
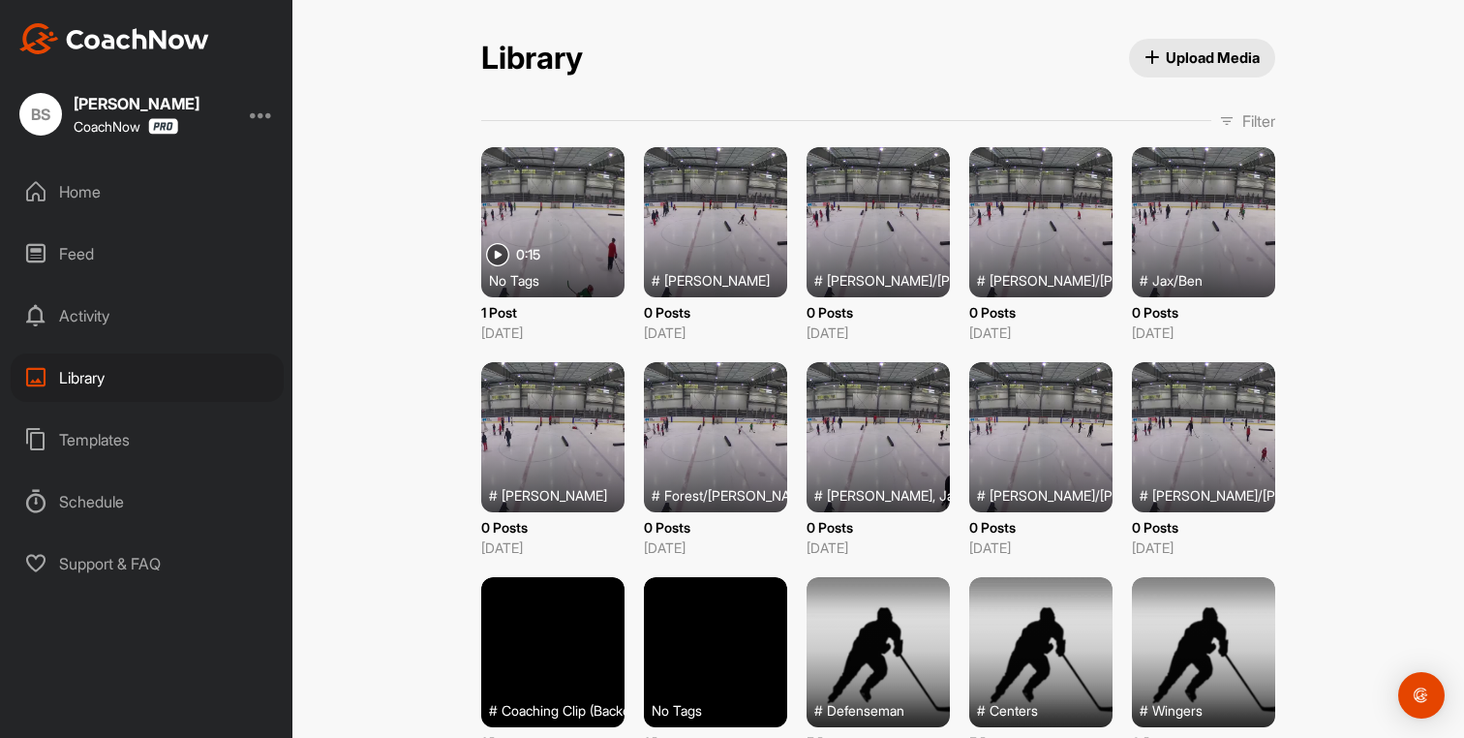
click at [528, 212] on div at bounding box center [552, 222] width 143 height 150
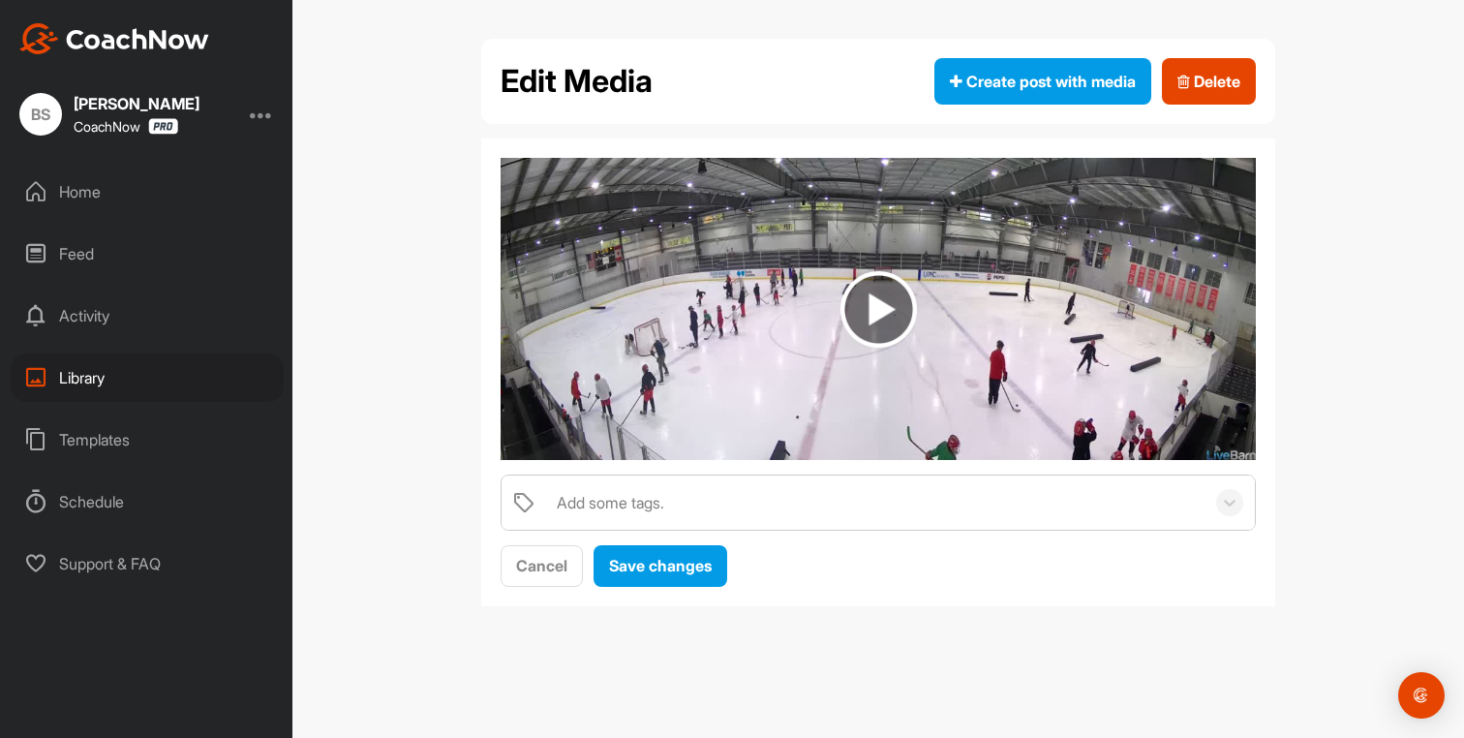
click at [866, 306] on img at bounding box center [879, 309] width 77 height 77
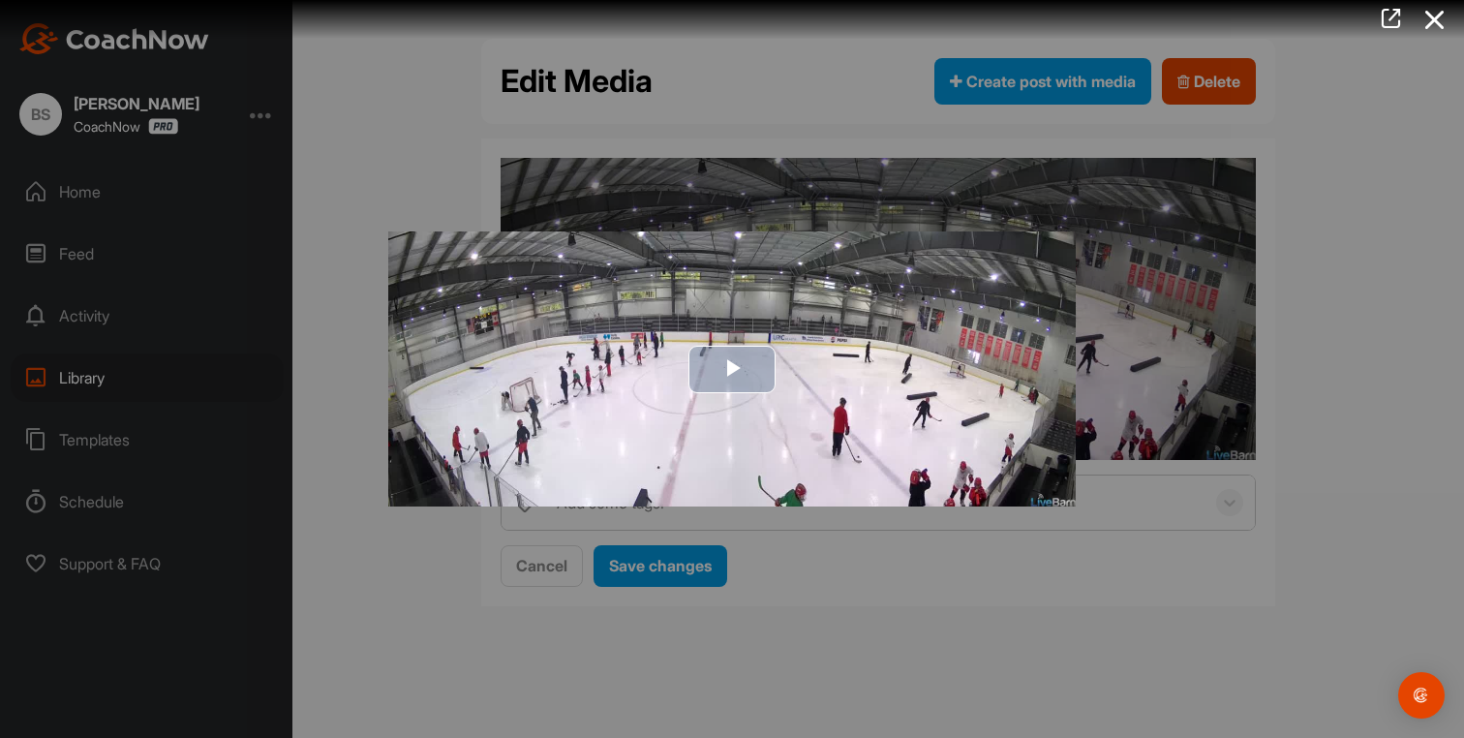
click at [732, 369] on span "Video Player" at bounding box center [732, 369] width 0 height 0
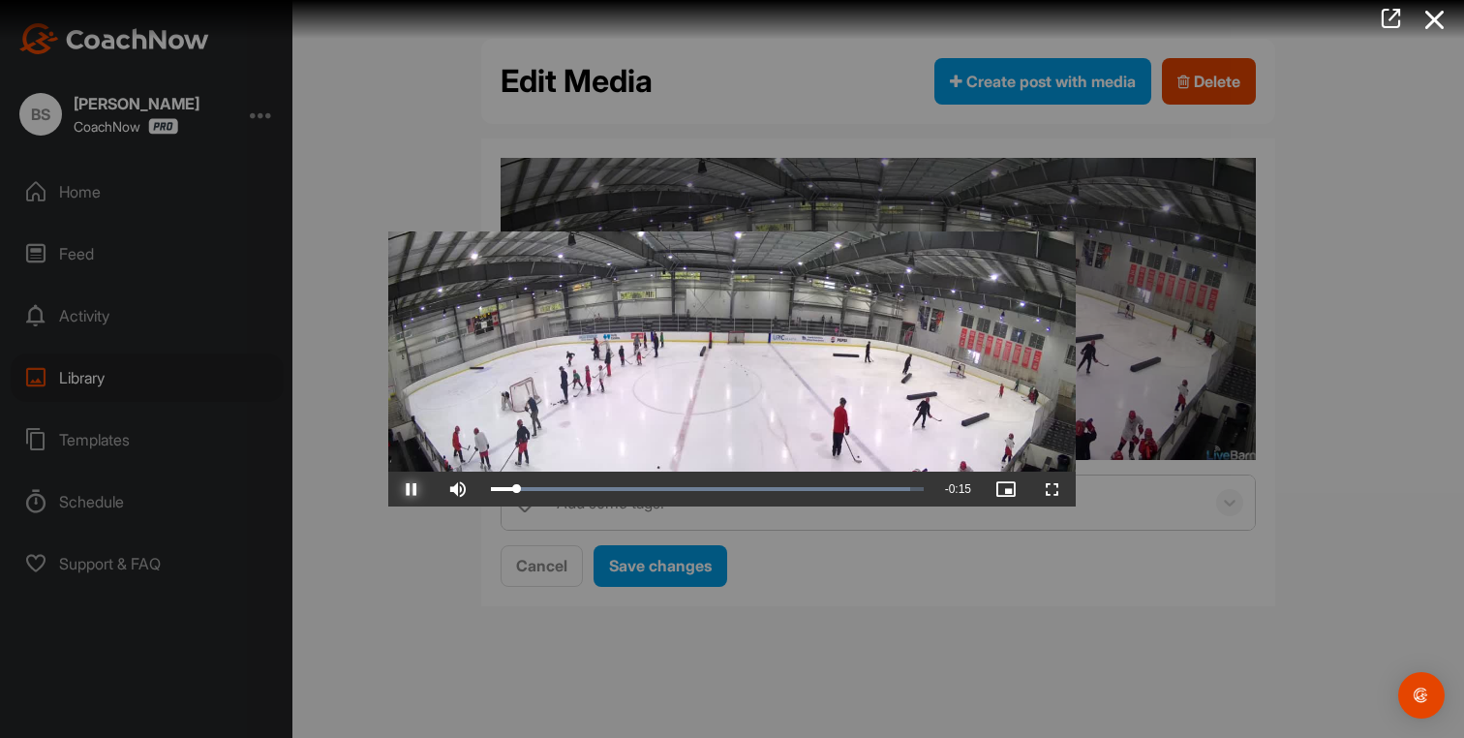
click at [410, 489] on span "Video Player" at bounding box center [411, 489] width 46 height 0
click at [1052, 489] on span "Video Player" at bounding box center [1053, 489] width 46 height 0
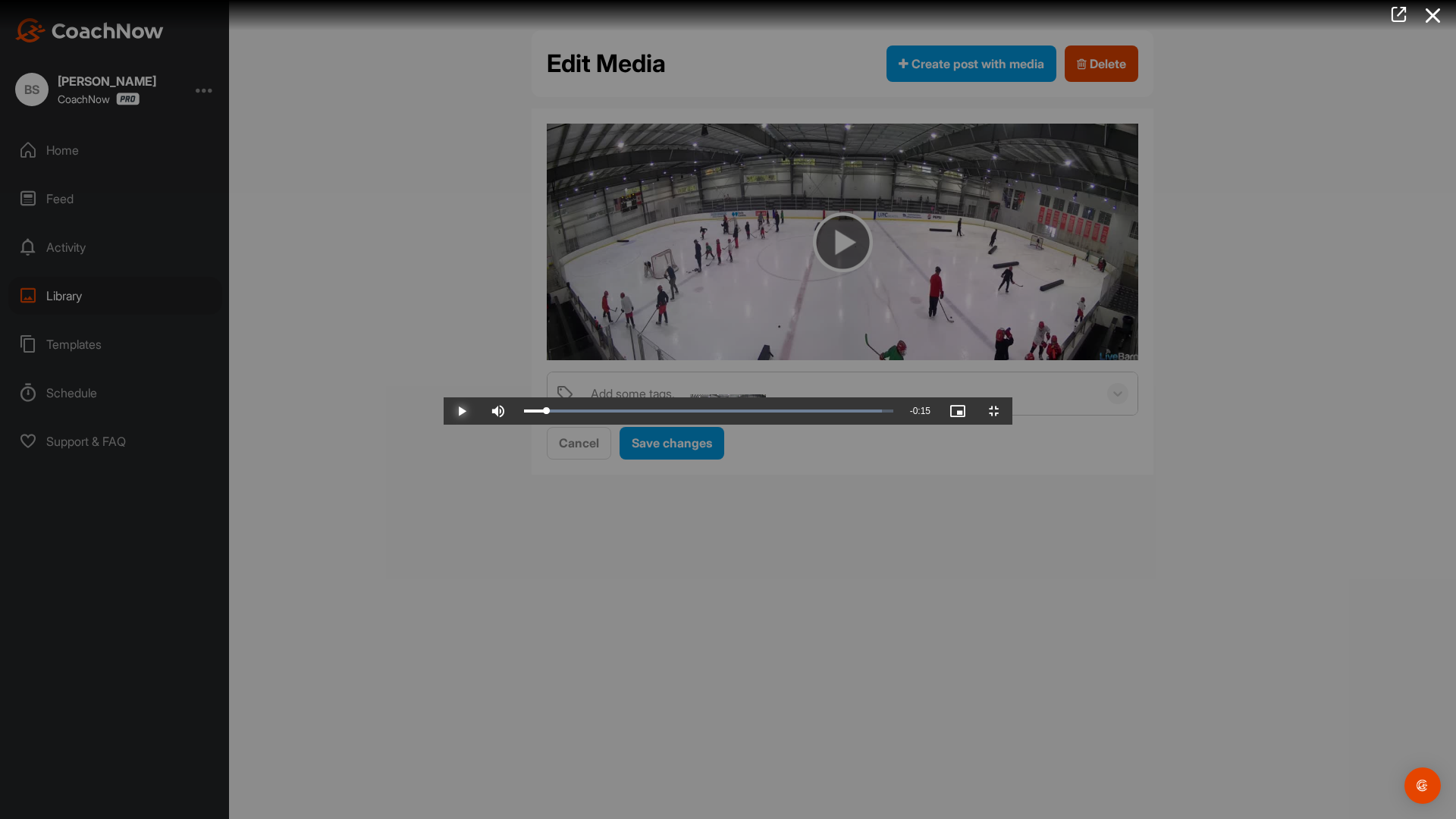
click at [444, 411] on span "Video Player" at bounding box center [462, 411] width 36 height 0
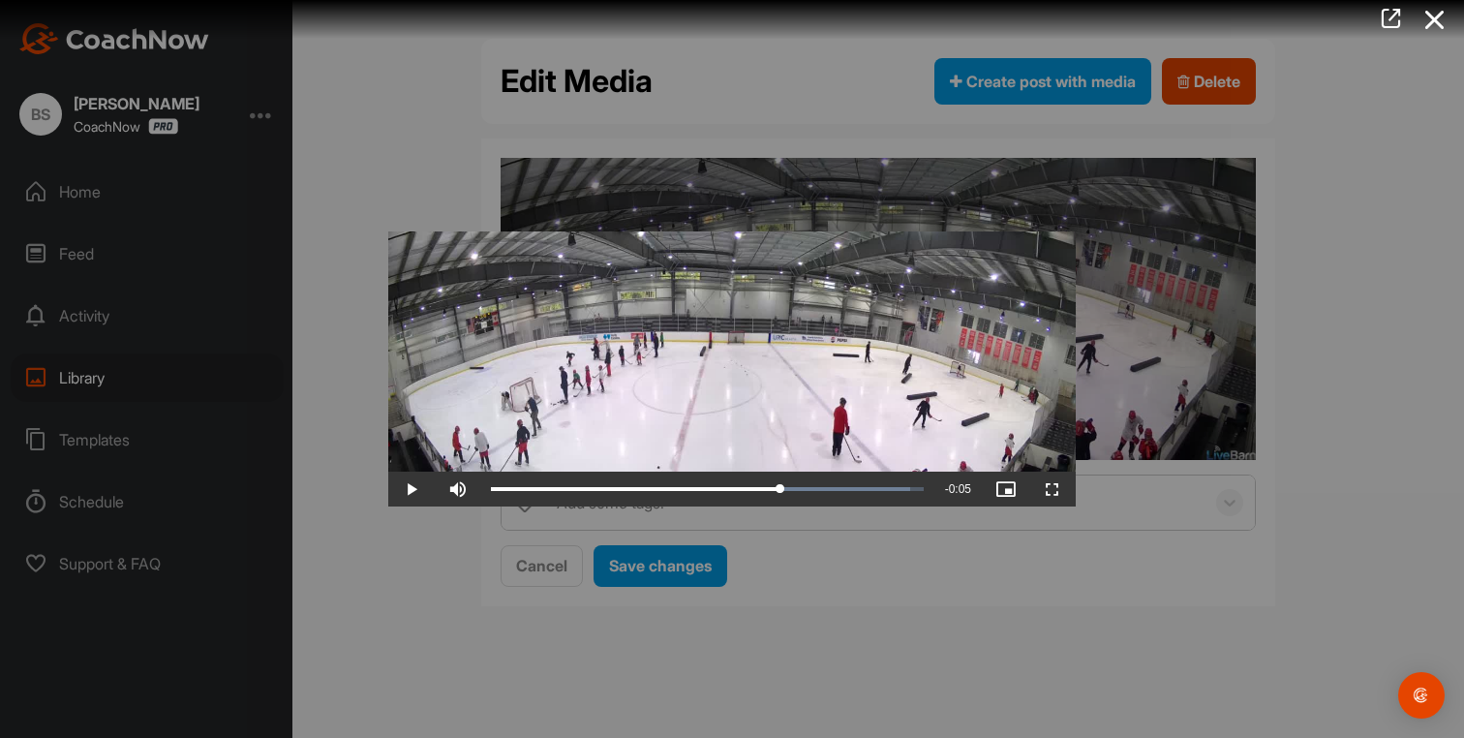
click at [1344, 225] on div at bounding box center [732, 369] width 1464 height 738
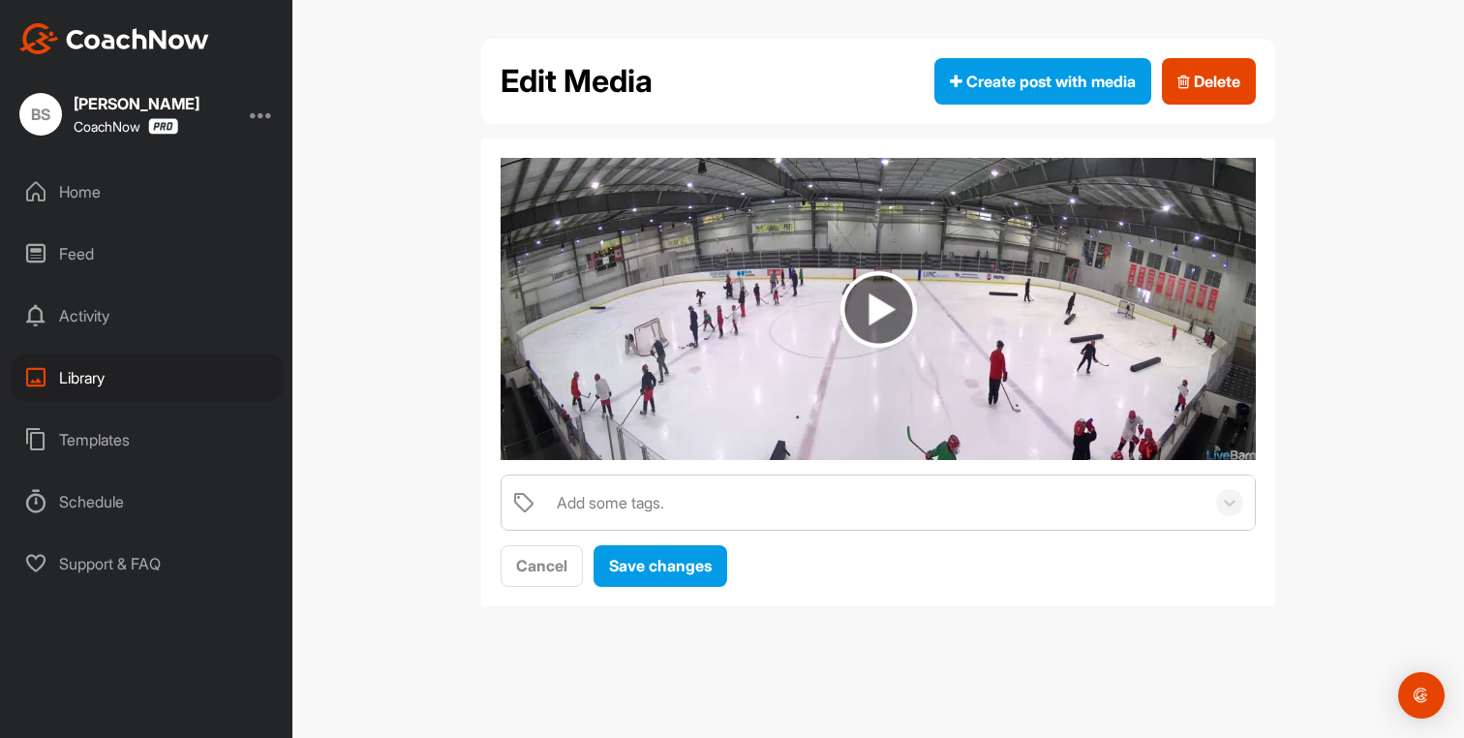
click at [91, 201] on div "Home" at bounding box center [147, 192] width 273 height 48
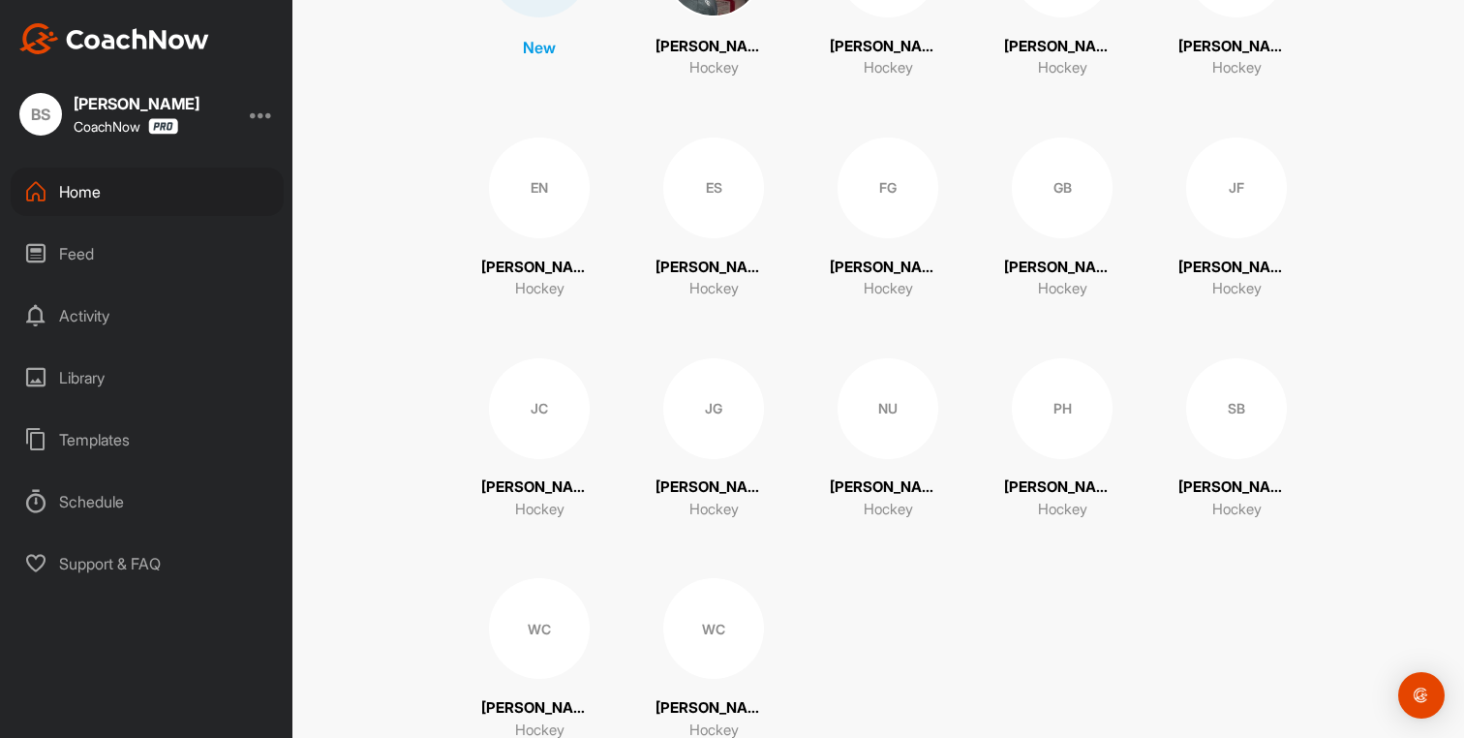
scroll to position [329, 0]
click at [550, 419] on div "JC" at bounding box center [539, 407] width 101 height 101
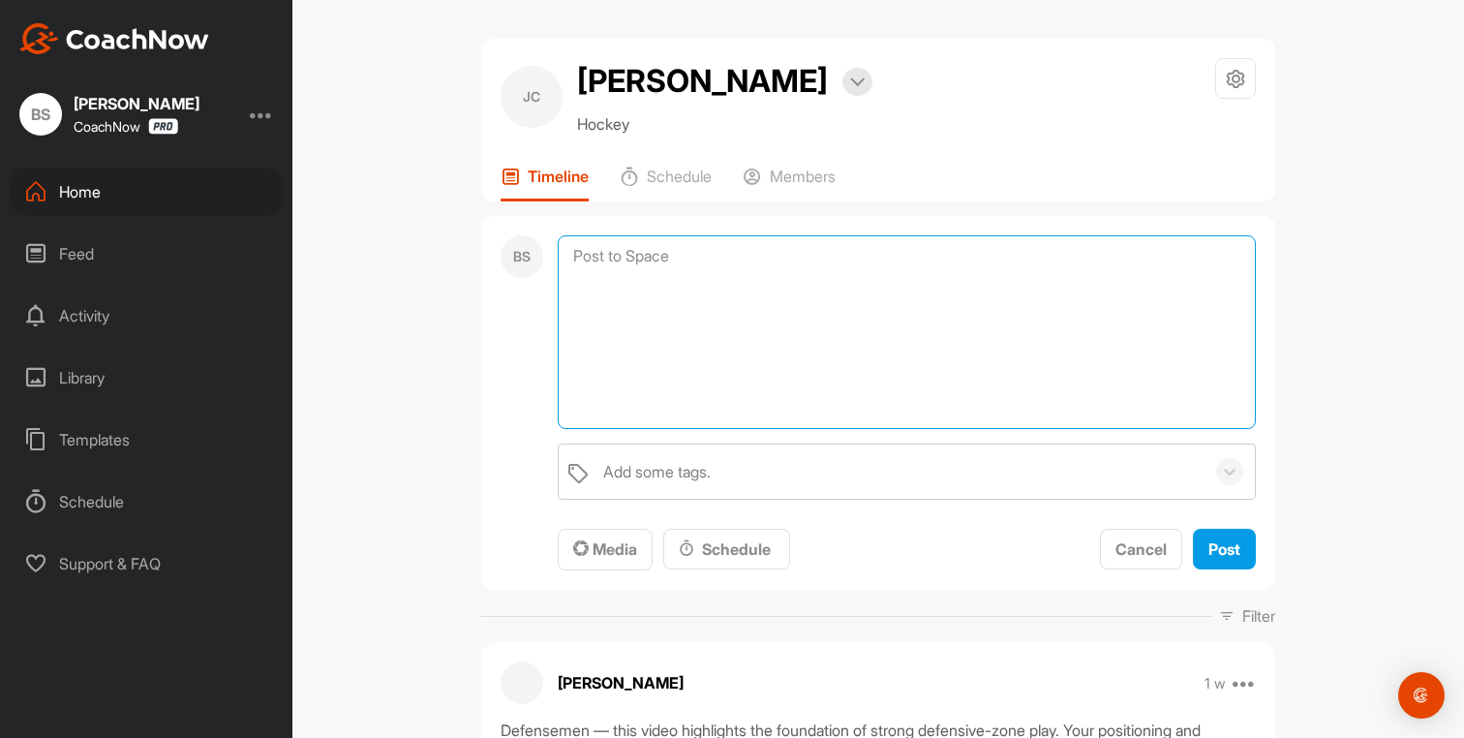
click at [619, 256] on textarea at bounding box center [907, 332] width 698 height 194
paste textarea "Lor – Ipsumdolo si ame Cons Adip Eli, se doei 6-te-7 incid utl etdo magn aliqua…"
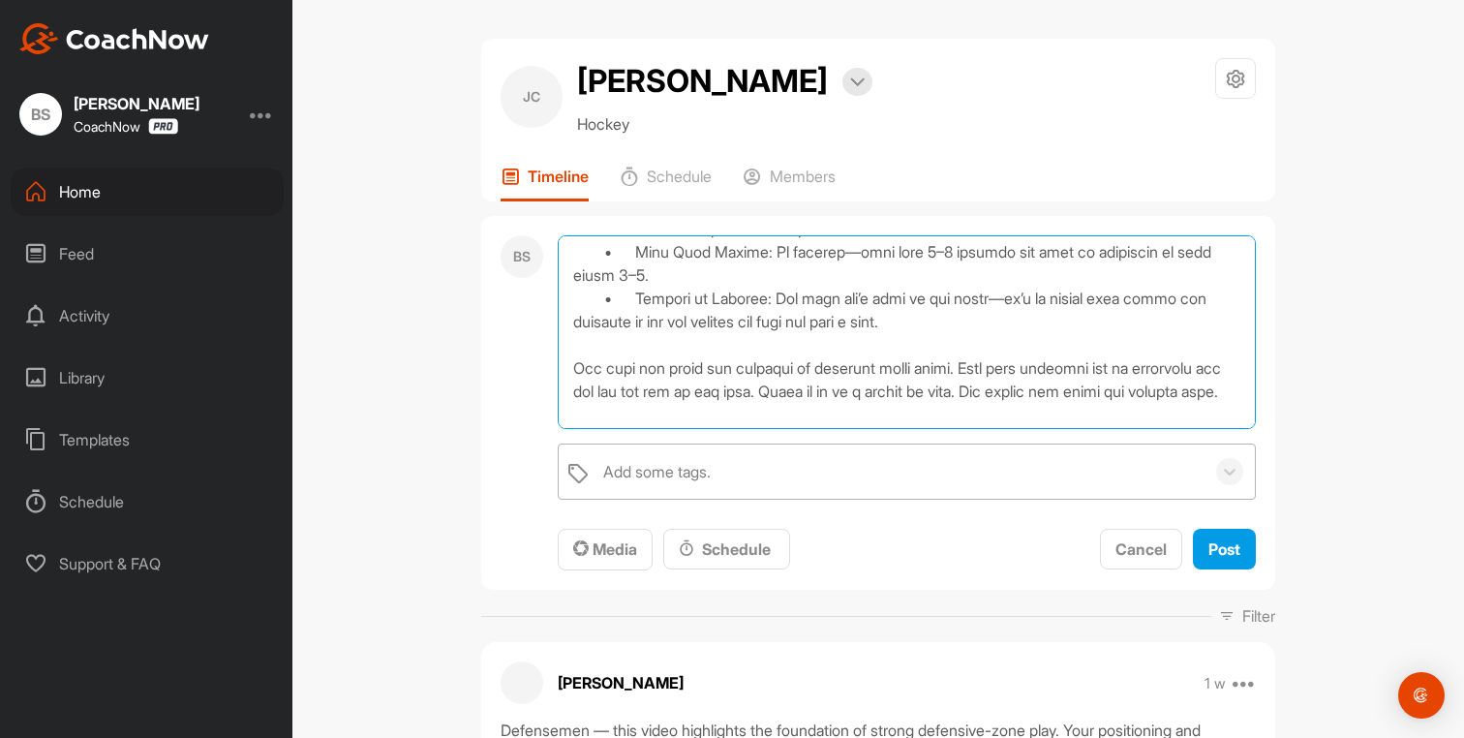
scroll to position [544, 0]
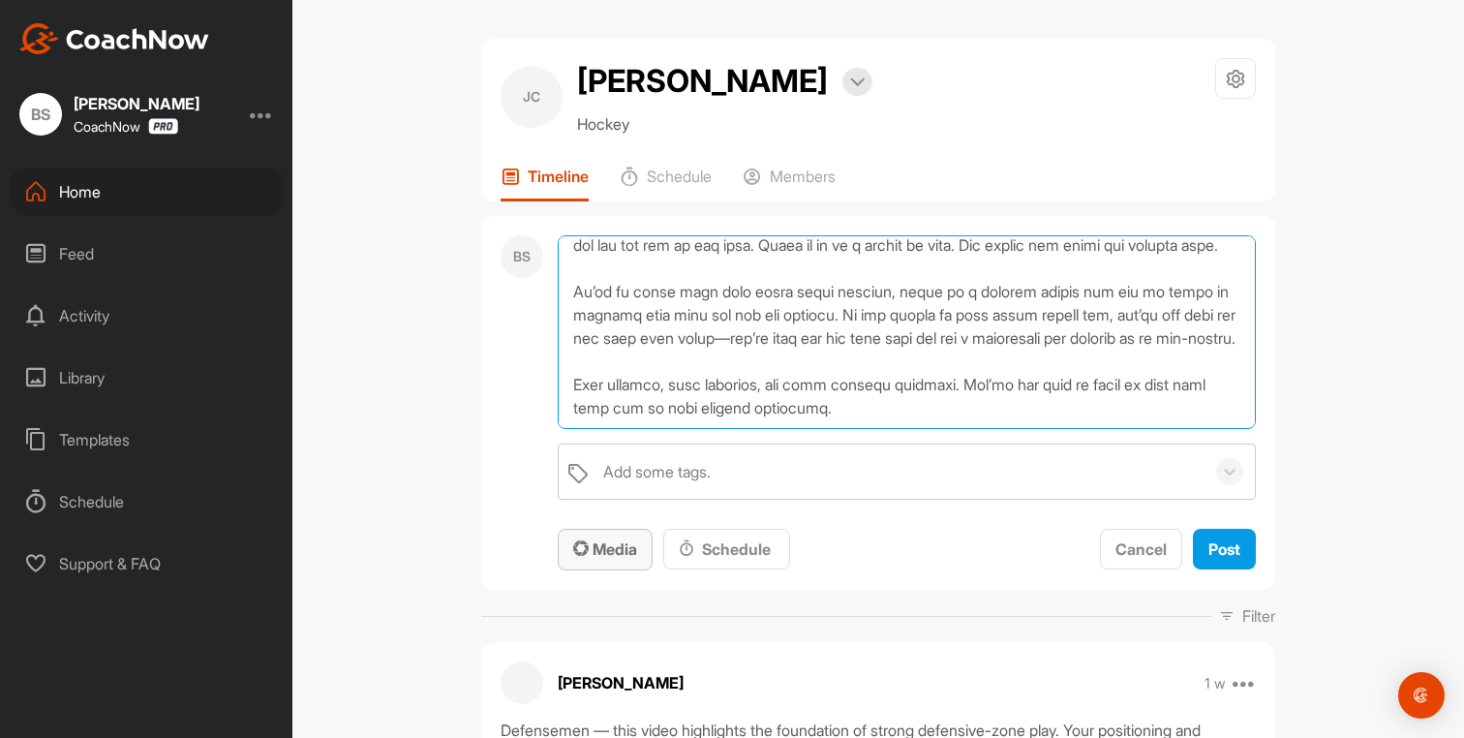
type textarea "Lor – Ipsumdolo si ame Cons Adip Eli, se doei 6-te-7 incid utl etdo magn aliqua…"
click at [597, 559] on div "Media" at bounding box center [605, 549] width 64 height 23
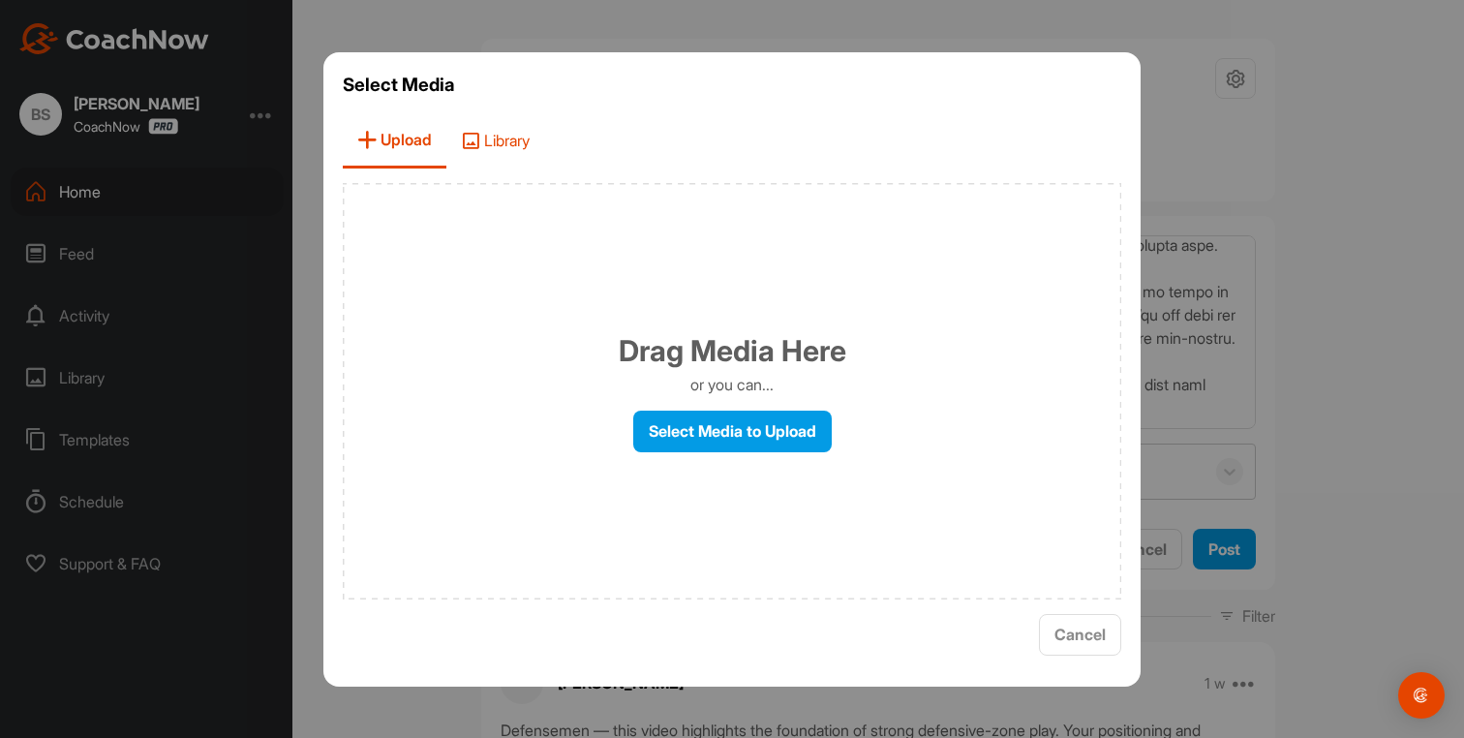
click at [494, 154] on span "Library" at bounding box center [495, 140] width 98 height 55
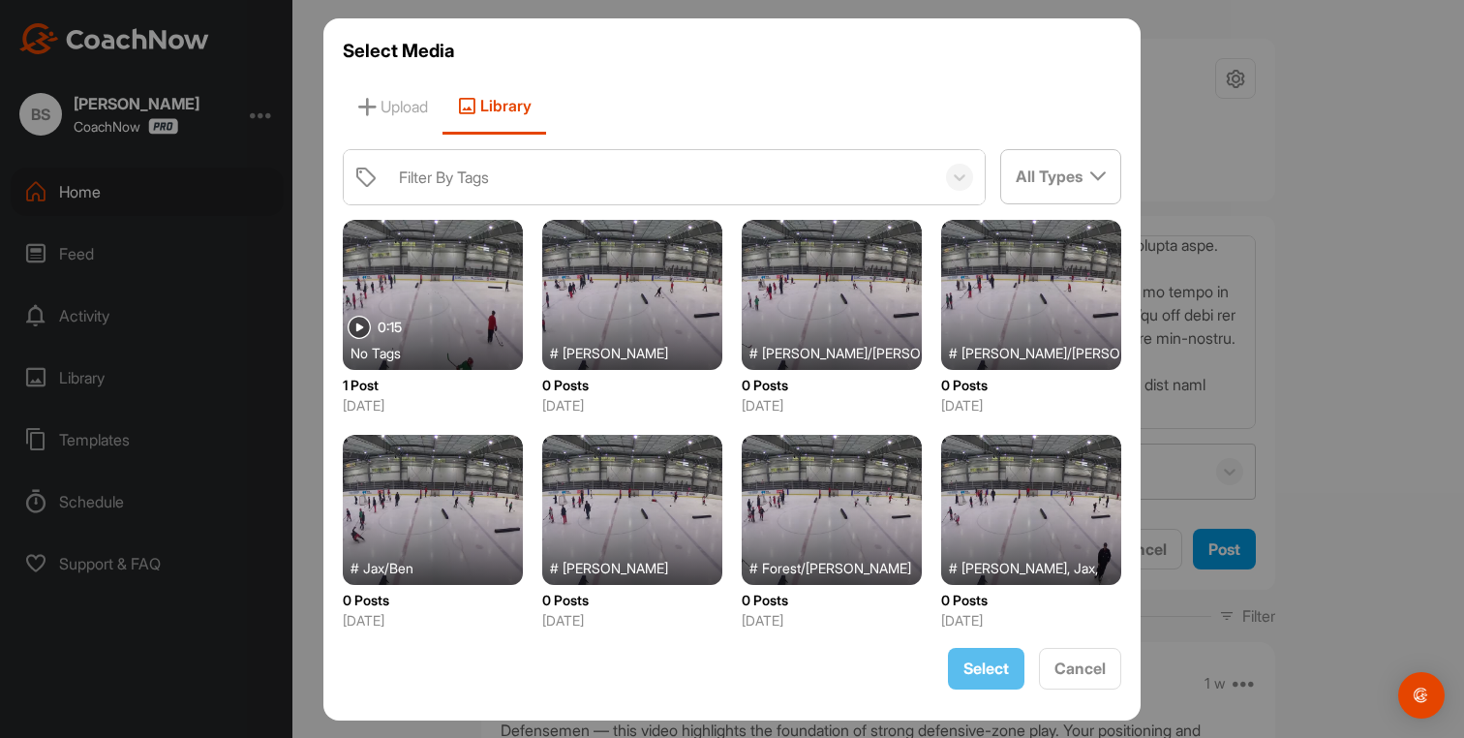
click at [447, 329] on div at bounding box center [433, 295] width 180 height 150
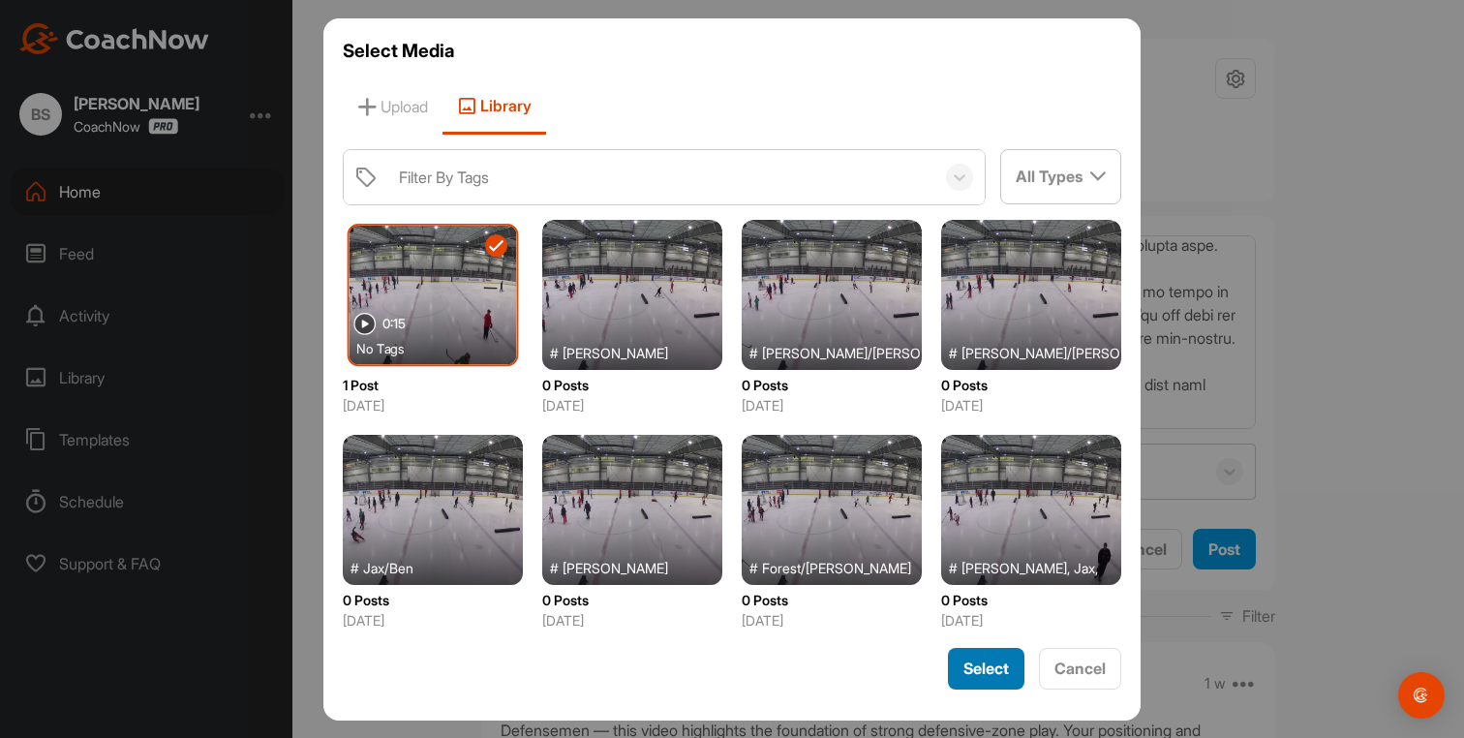
click at [974, 663] on span "Select" at bounding box center [987, 668] width 46 height 19
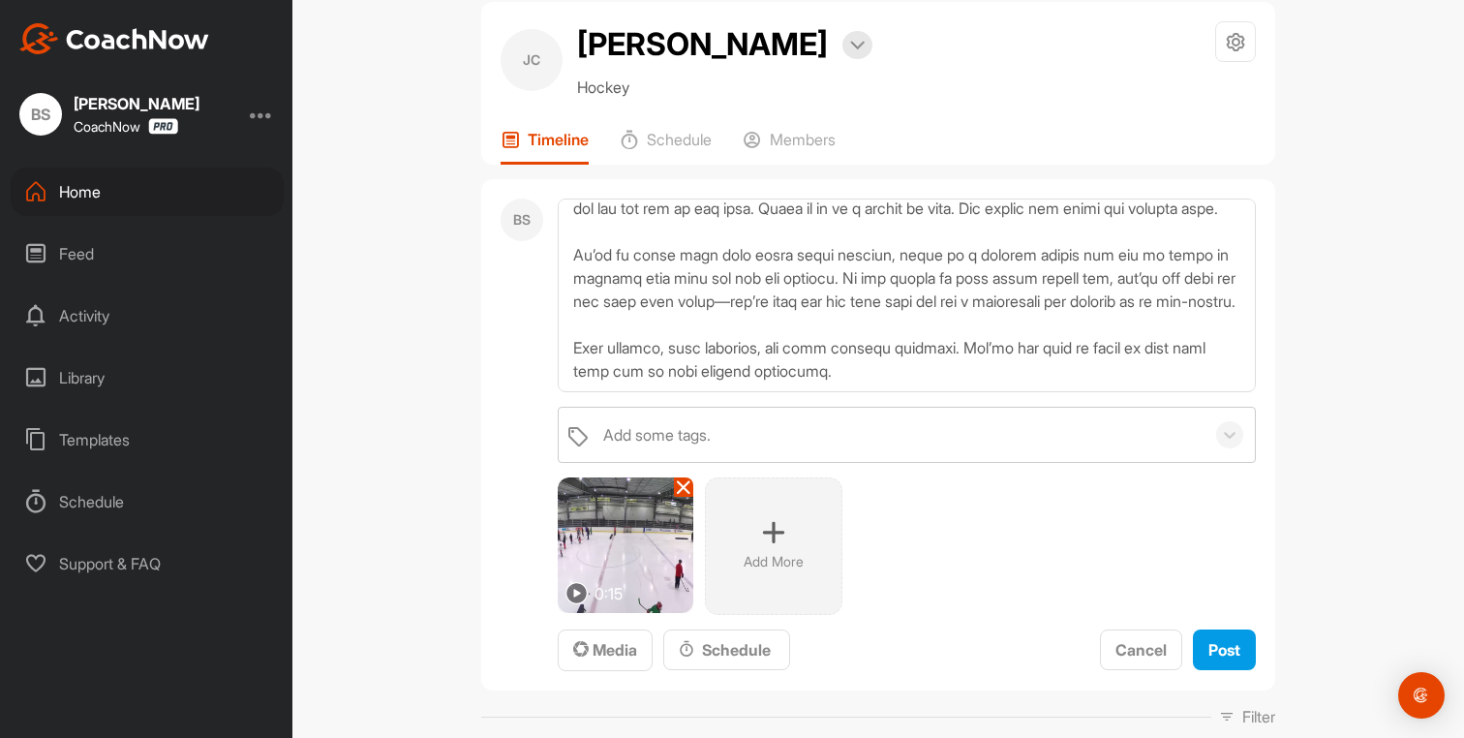
scroll to position [0, 0]
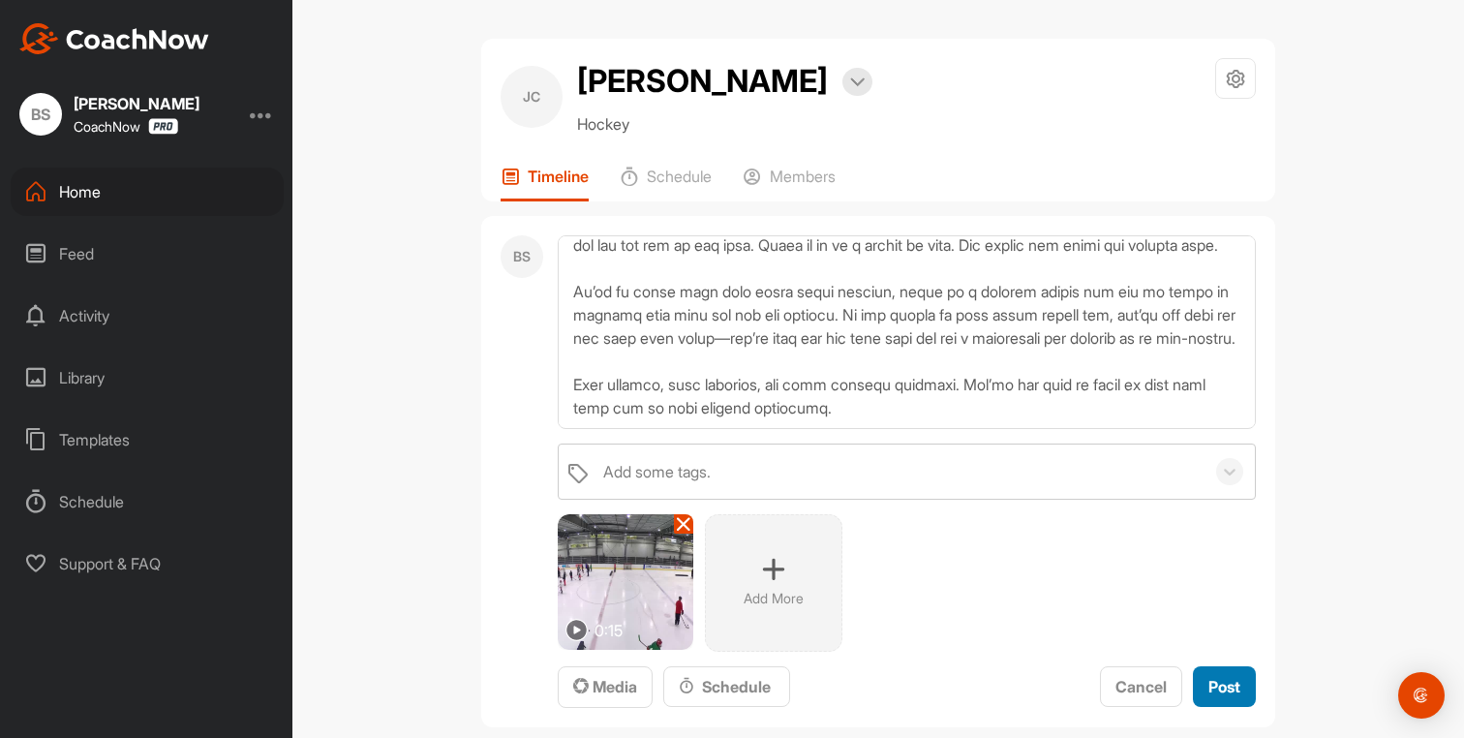
click at [1220, 686] on span "Post" at bounding box center [1225, 686] width 32 height 19
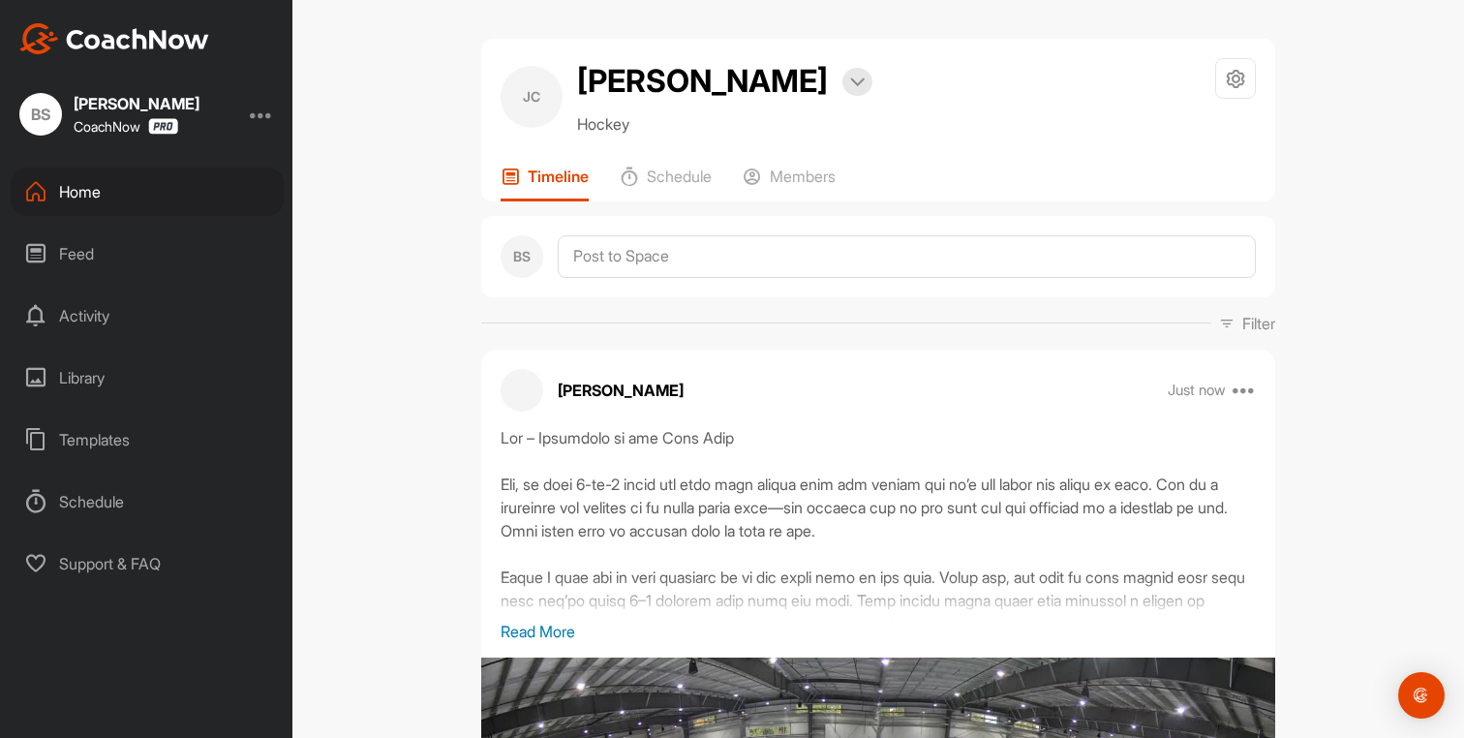
click at [68, 188] on div "Home" at bounding box center [147, 192] width 273 height 48
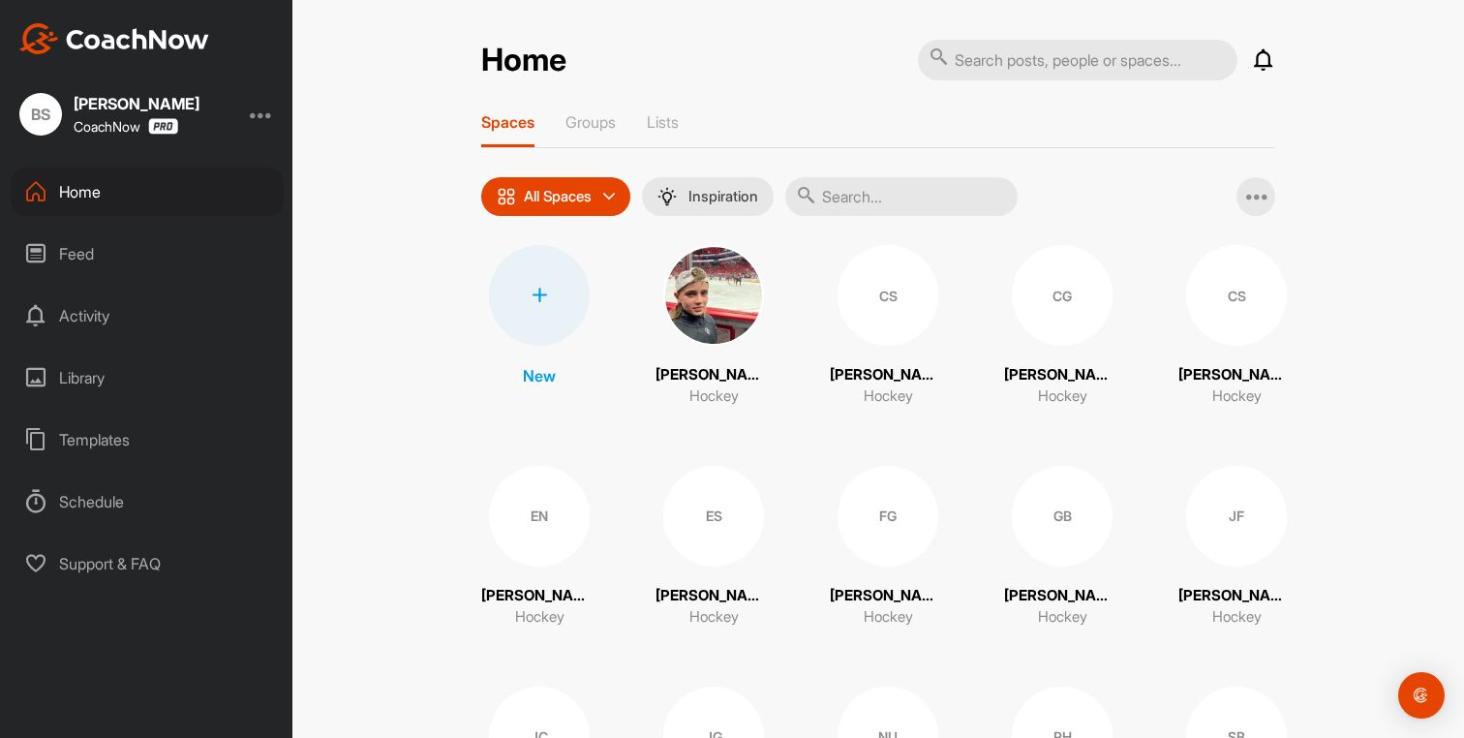
click at [96, 189] on div "Home" at bounding box center [147, 192] width 273 height 48
click at [108, 393] on div "Library" at bounding box center [147, 378] width 273 height 48
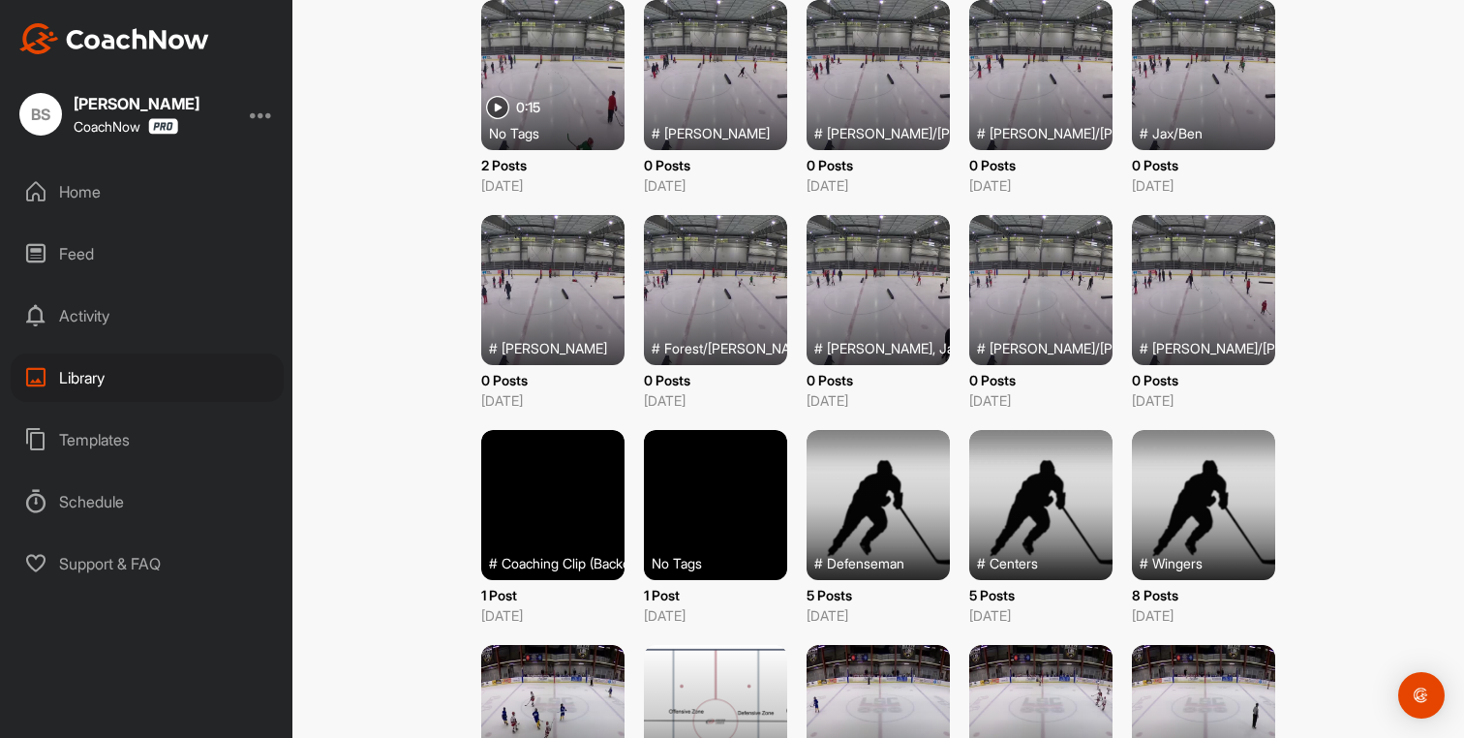
scroll to position [68, 0]
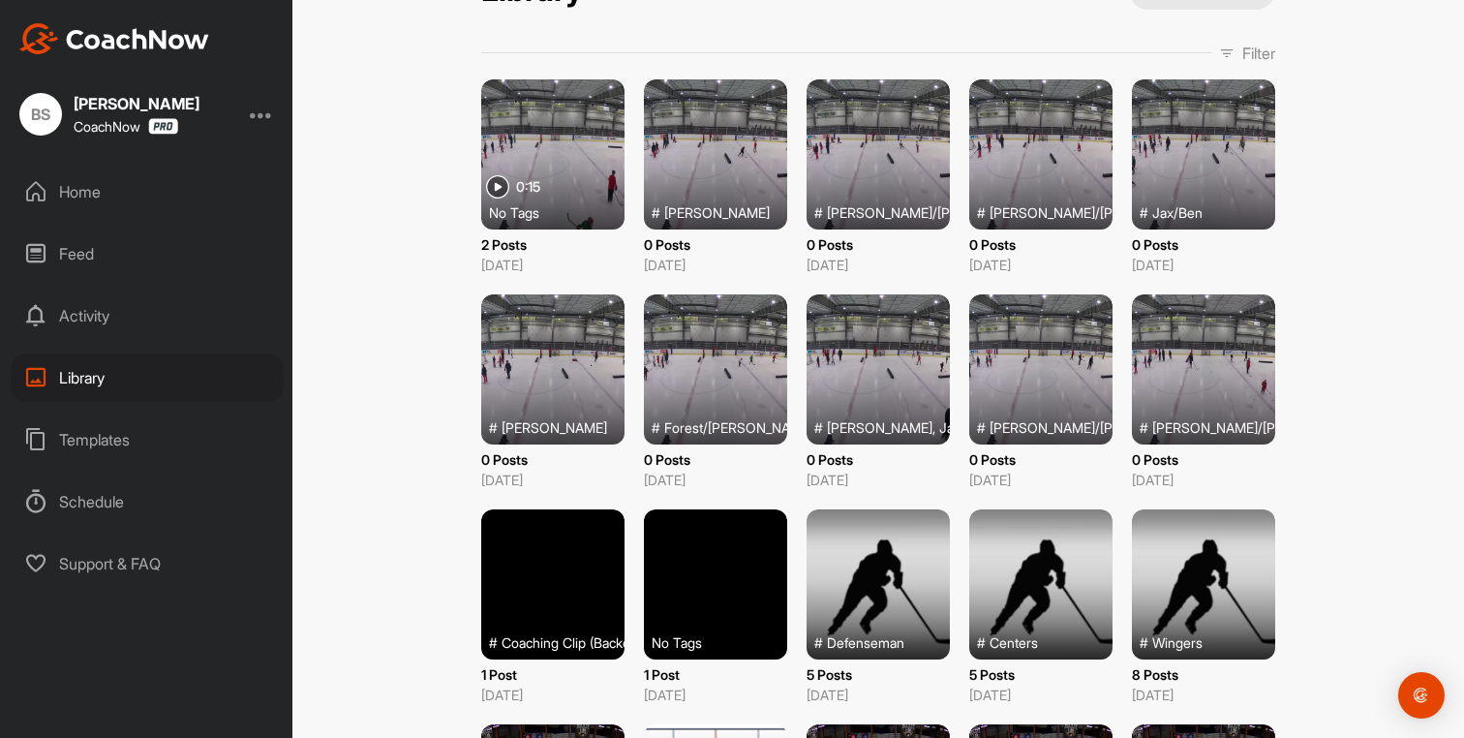
click at [1027, 383] on div at bounding box center [1040, 369] width 143 height 150
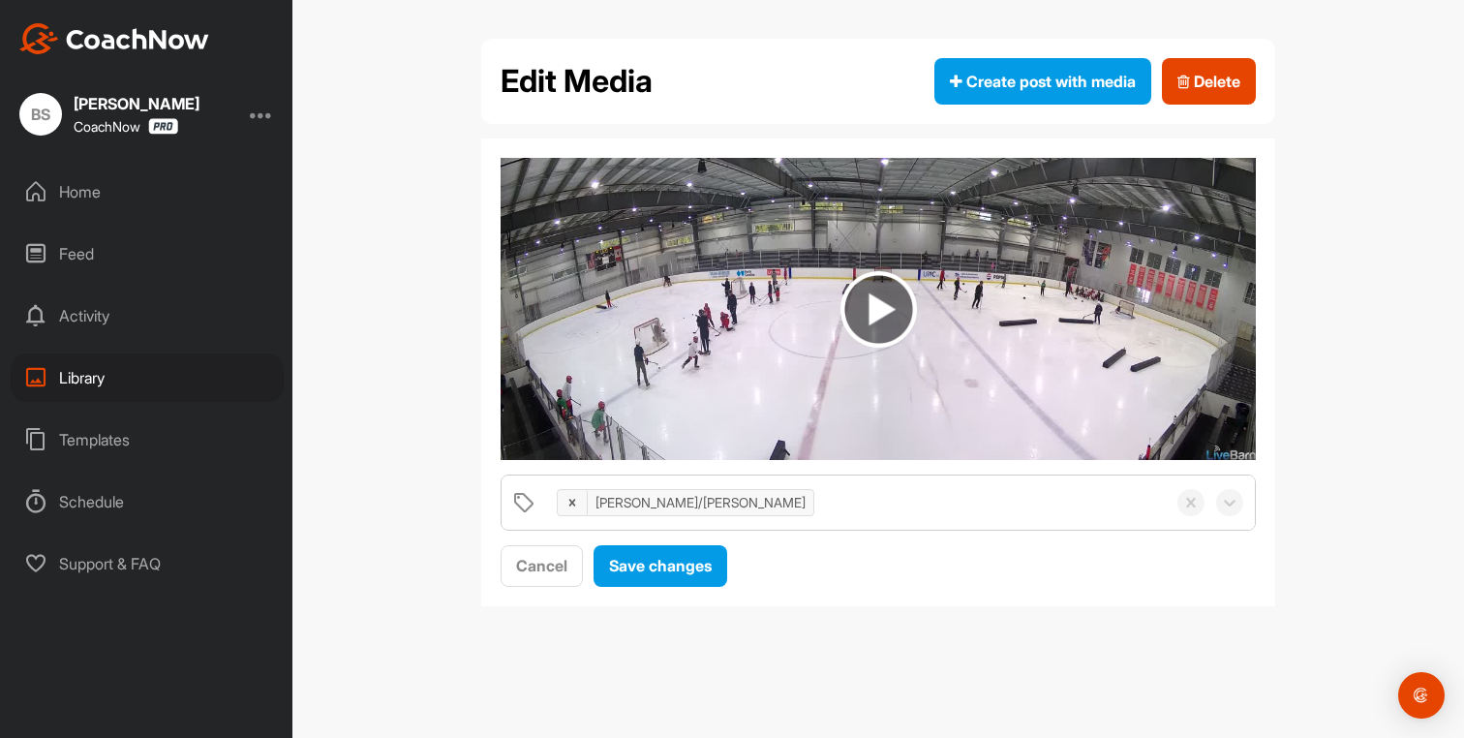
click at [87, 196] on div "Home" at bounding box center [147, 192] width 273 height 48
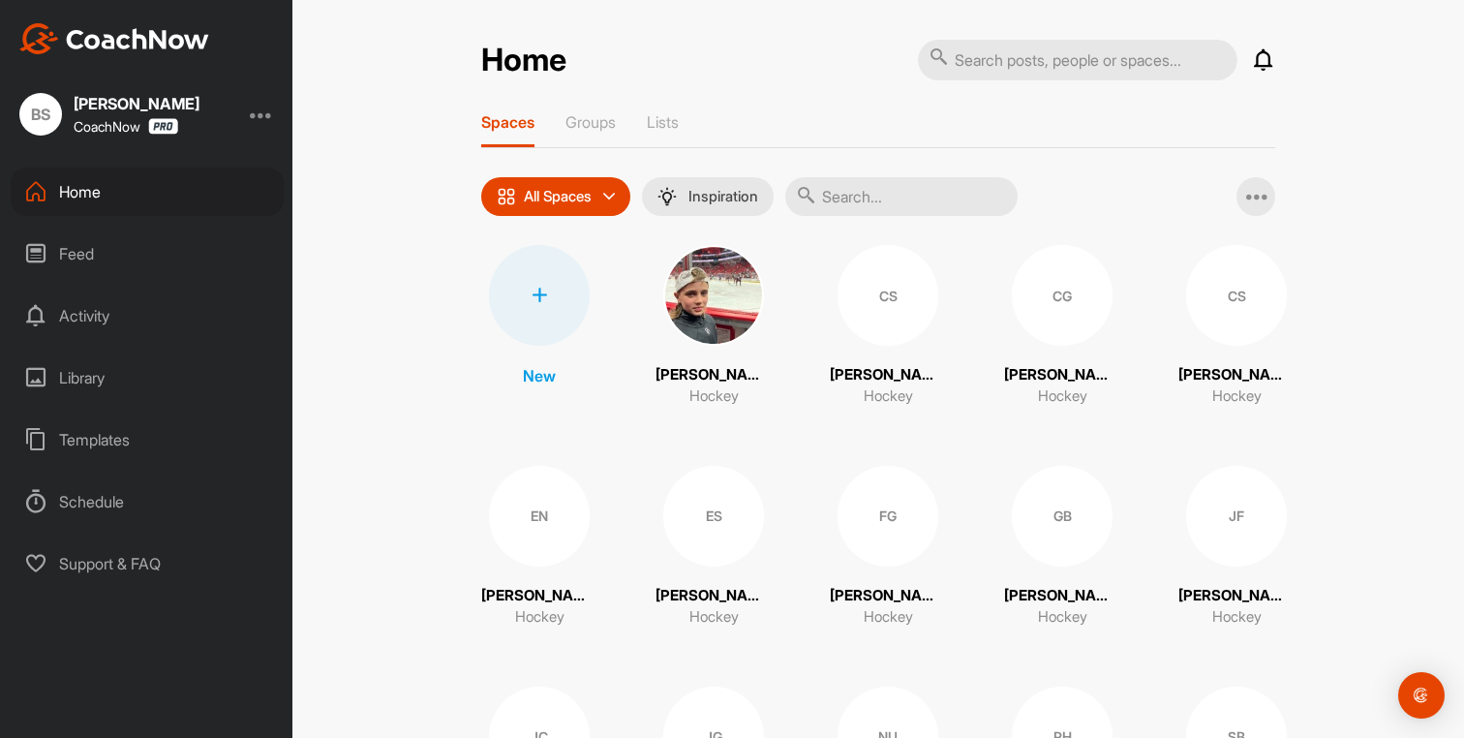
click at [1191, 325] on div "CS" at bounding box center [1236, 295] width 101 height 101
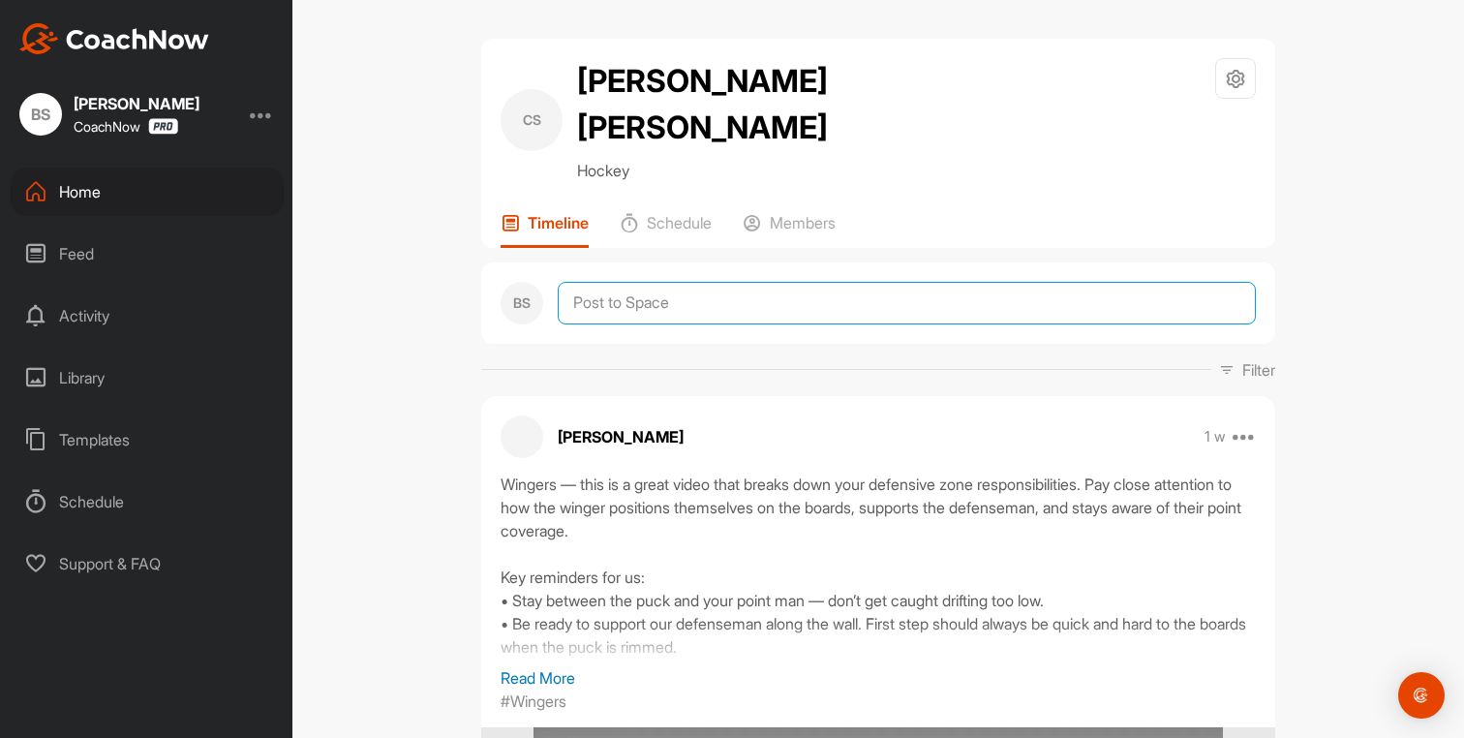
click at [607, 282] on textarea at bounding box center [907, 303] width 698 height 43
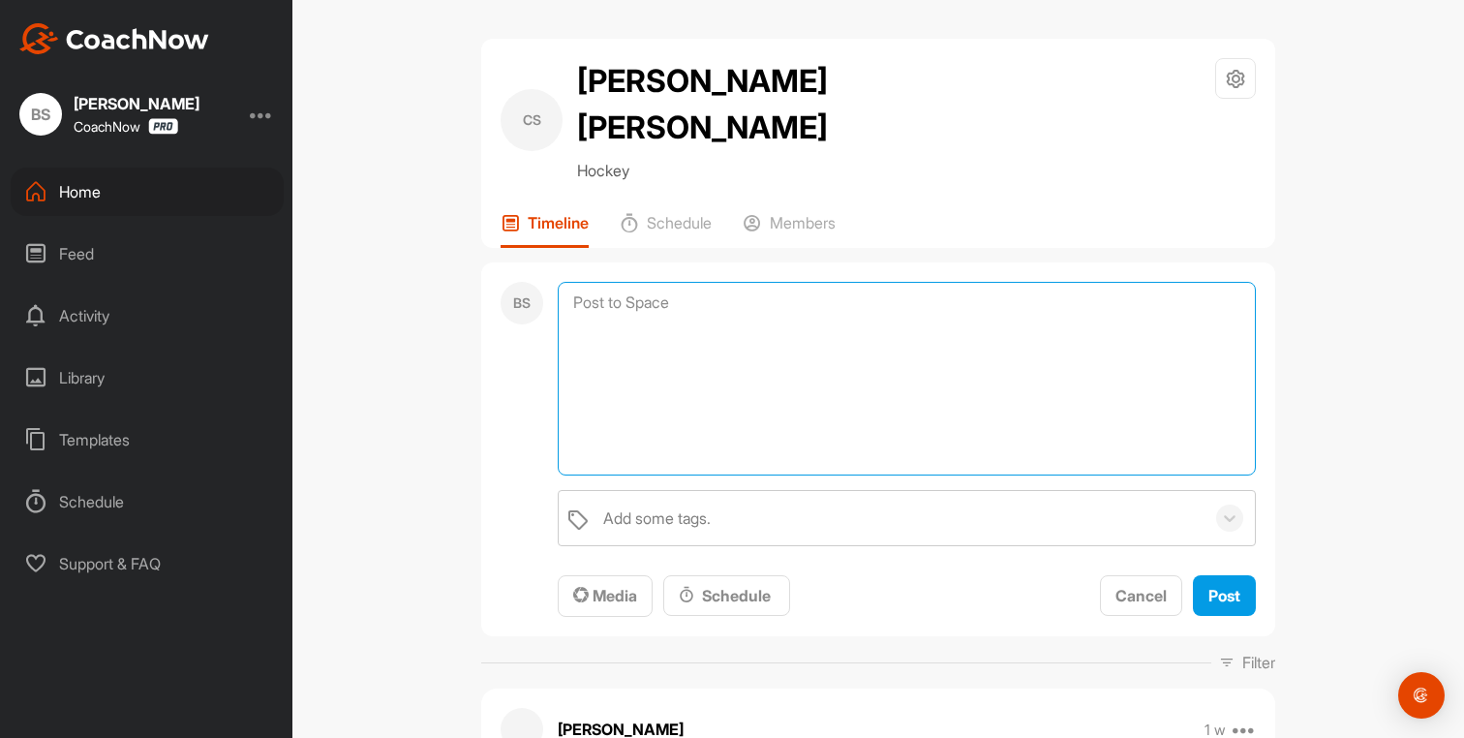
paste textarea "Loremi – Dolorsita co adi Elit Sedd Eiusmo, te inci 1-ut-2 labor etd magn aliq …"
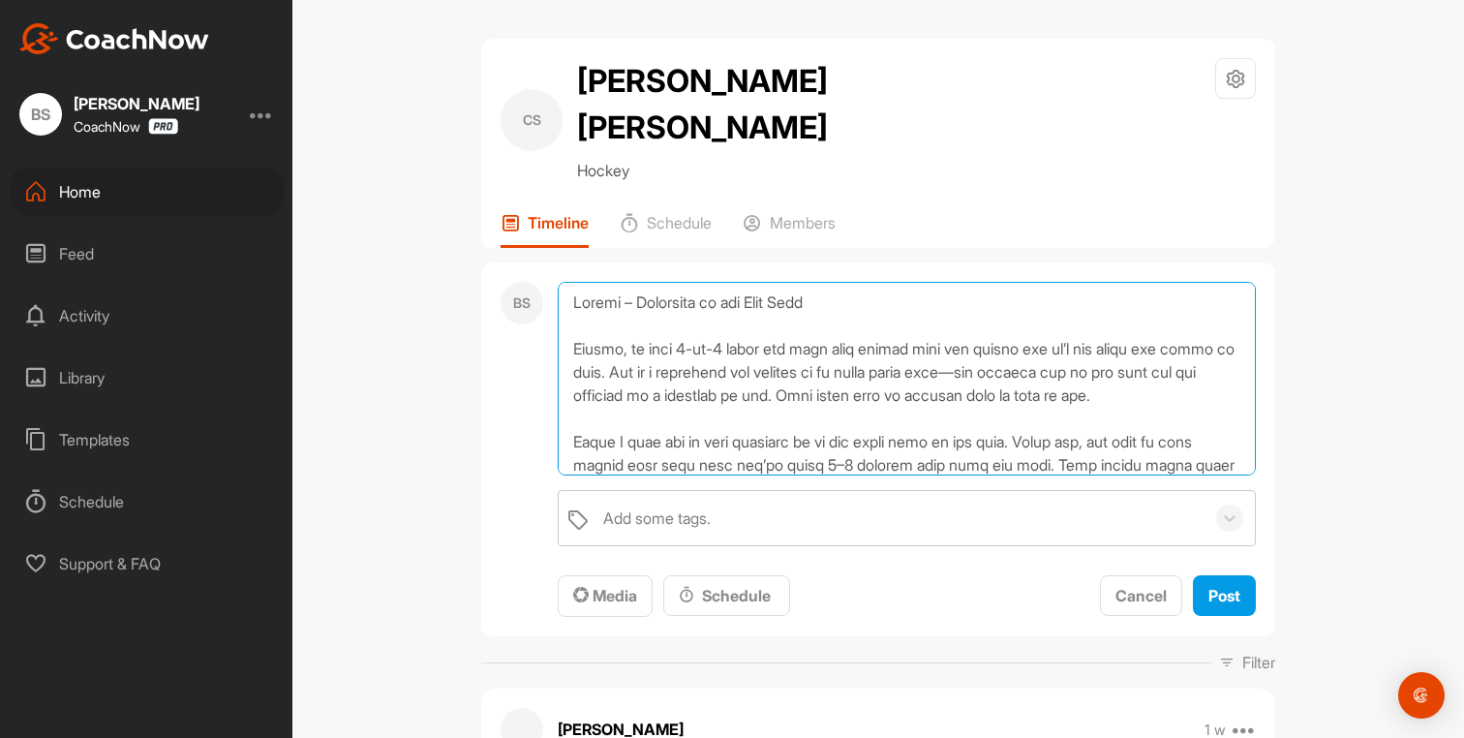
drag, startPoint x: 868, startPoint y: 415, endPoint x: 546, endPoint y: 231, distance: 370.5
click at [546, 262] on div "BS Add some tags. To pick up a draggable item, press the space bar. While dragg…" at bounding box center [878, 449] width 794 height 375
click at [717, 323] on textarea at bounding box center [907, 379] width 698 height 194
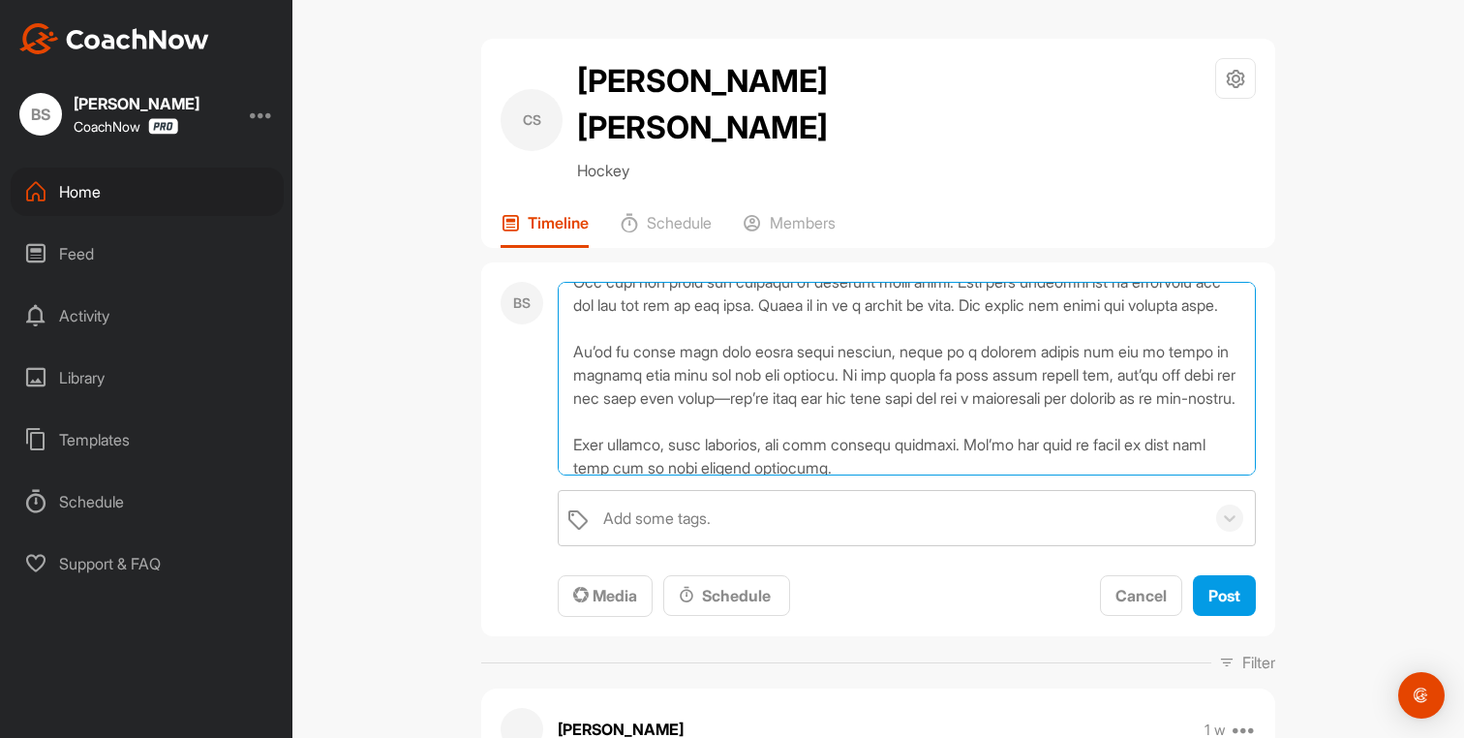
scroll to position [569, 0]
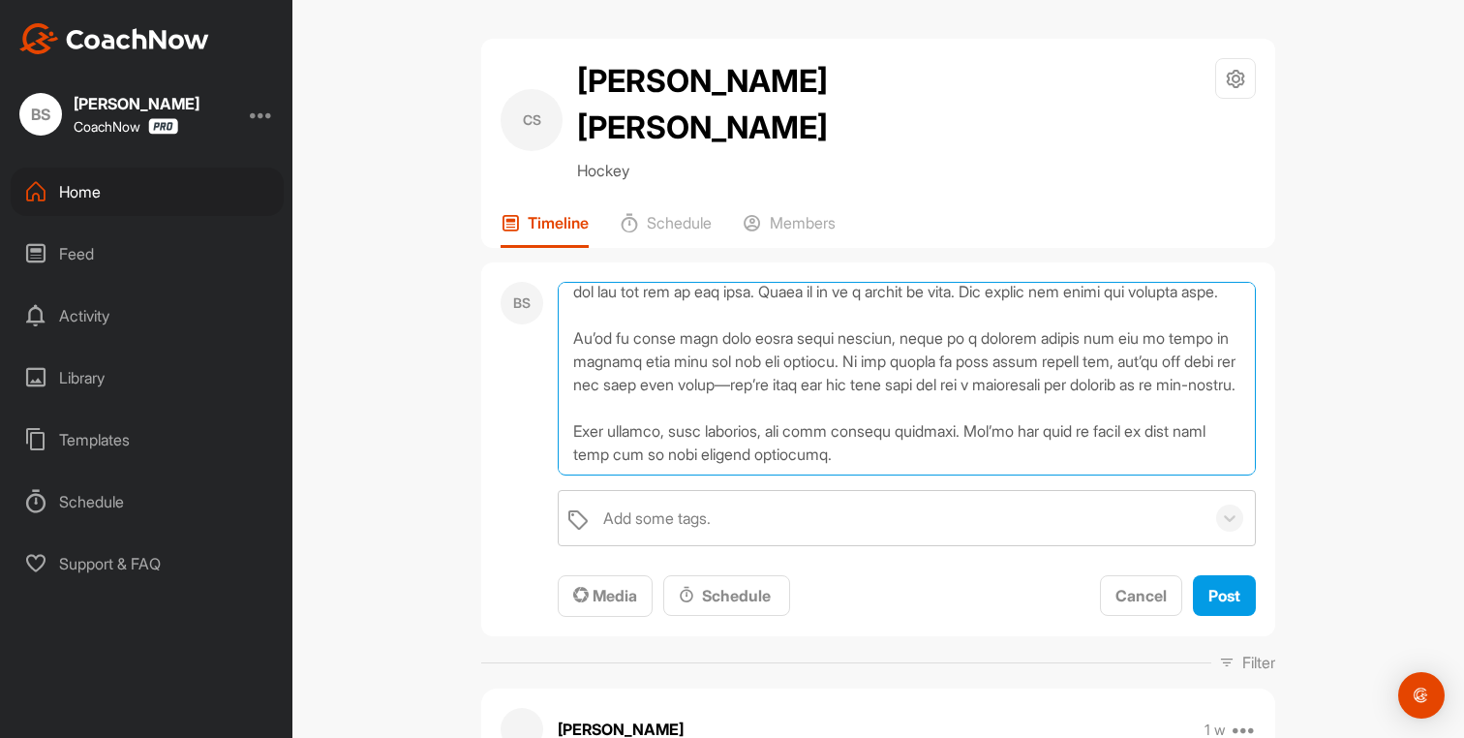
drag, startPoint x: 570, startPoint y: 258, endPoint x: 813, endPoint y: 442, distance: 304.1
click at [813, 442] on div "Add some tags. To pick up a draggable item, press the space bar. While dragging…" at bounding box center [907, 450] width 698 height 336
click at [779, 356] on textarea at bounding box center [907, 379] width 698 height 194
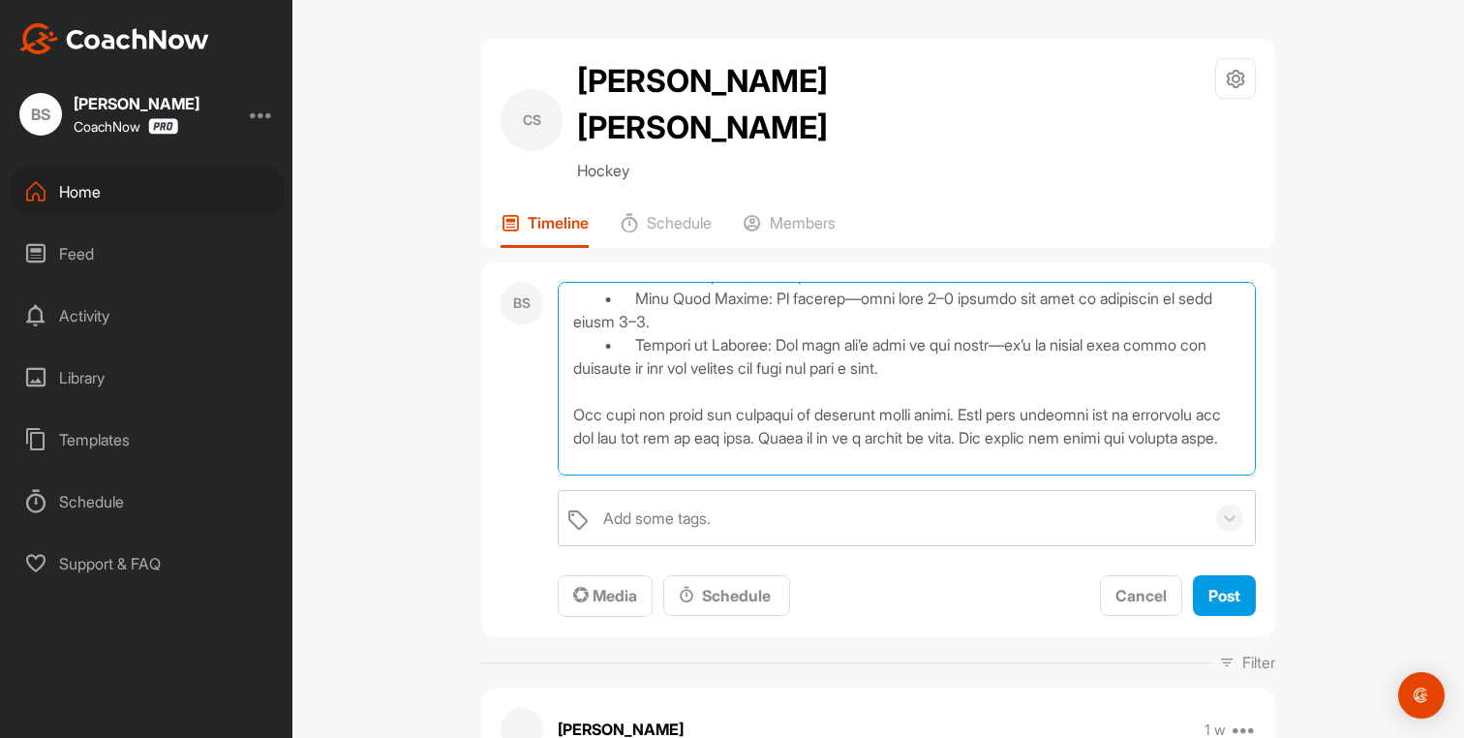
scroll to position [0, 0]
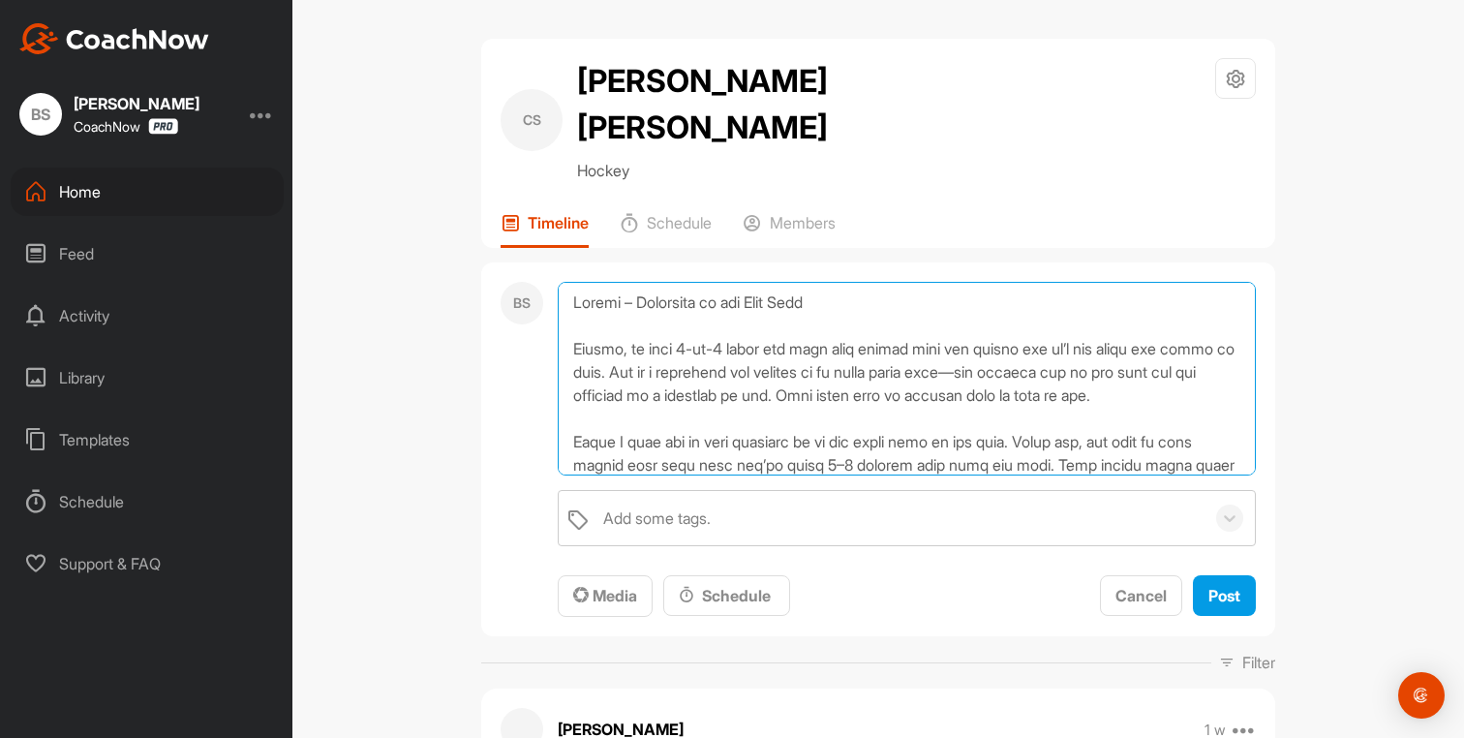
drag, startPoint x: 856, startPoint y: 410, endPoint x: 600, endPoint y: 211, distance: 323.7
click at [687, 331] on textarea at bounding box center [907, 379] width 698 height 194
type textarea "Loremi – Dolorsita co adi Elit Sedd Eiusmo, te inci 1-ut-2 labor etd magn aliq …"
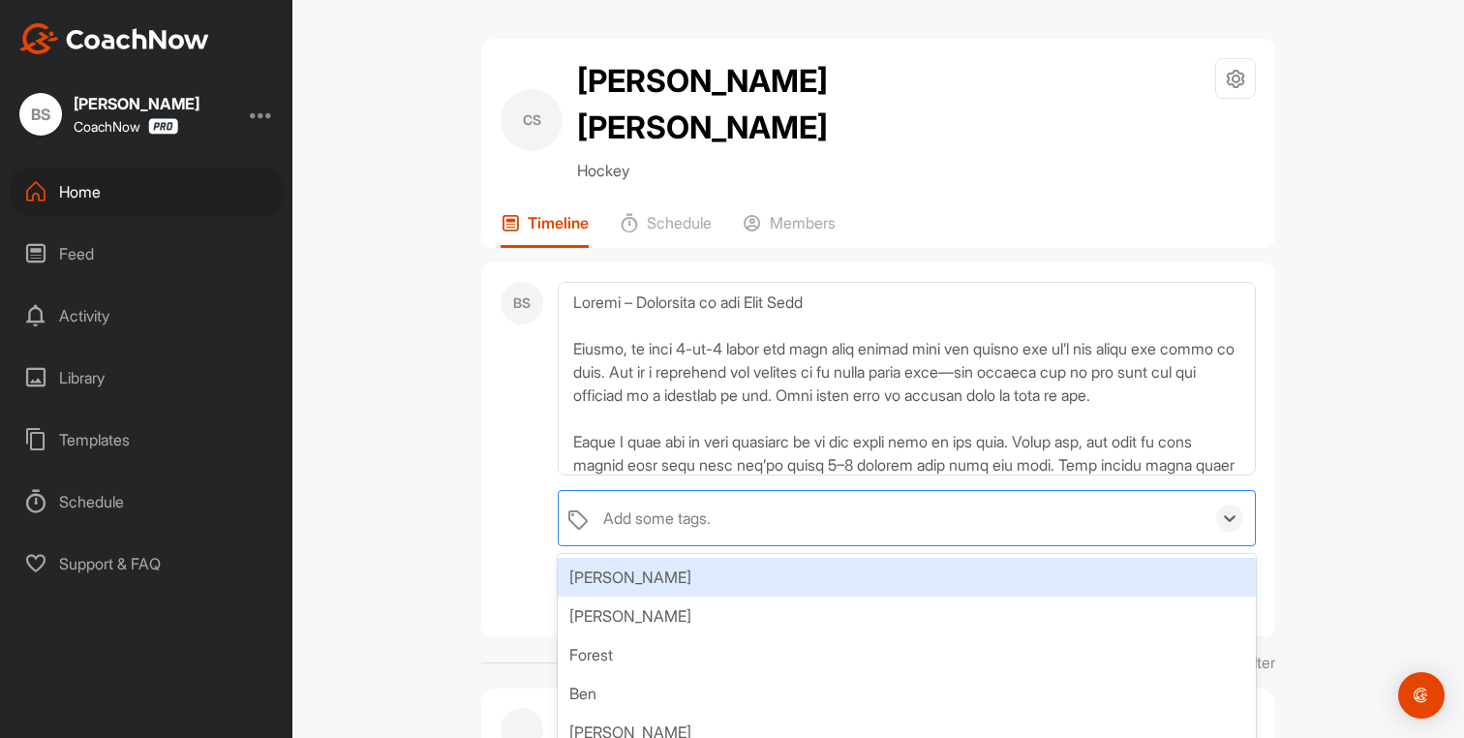
click at [632, 507] on div "Add some tags." at bounding box center [657, 518] width 108 height 23
click at [622, 558] on div "[PERSON_NAME]" at bounding box center [907, 577] width 698 height 39
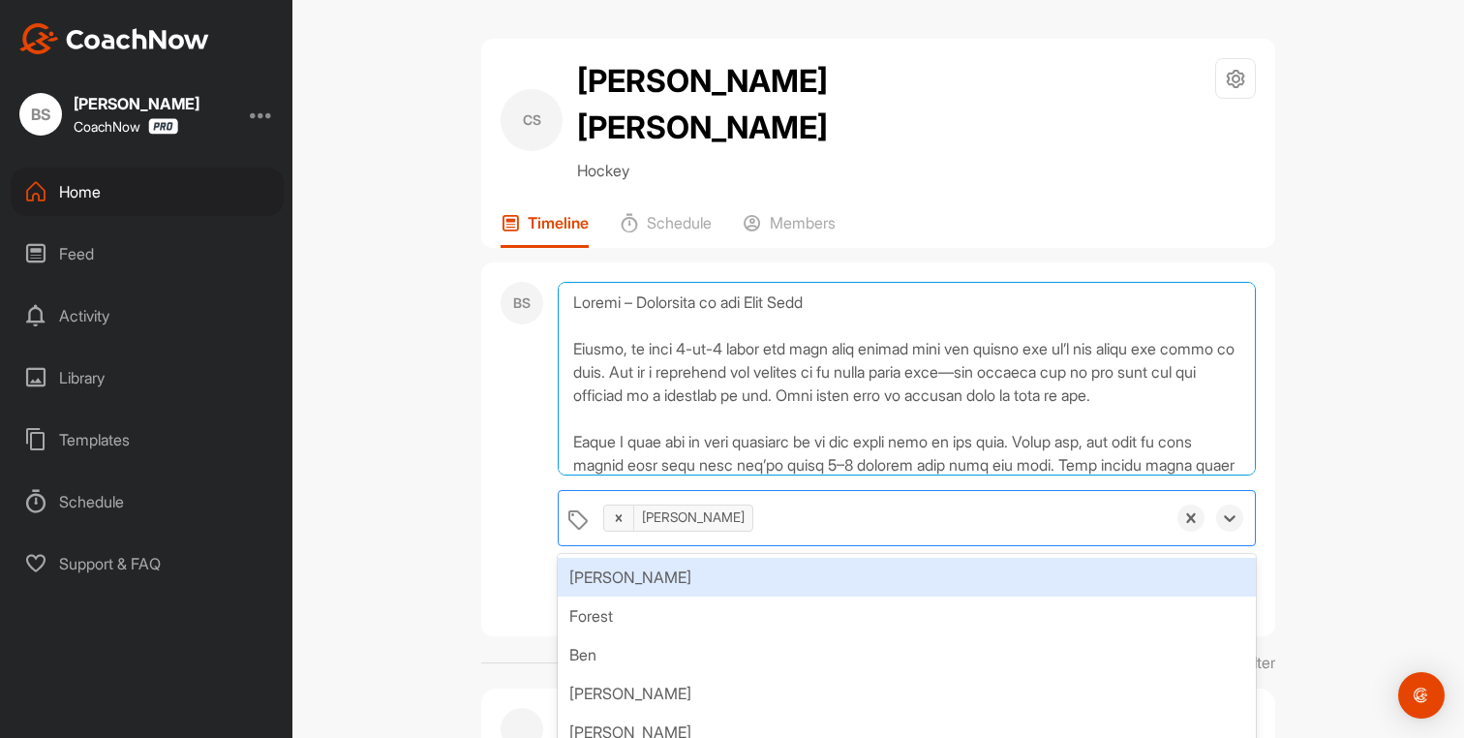
click at [806, 331] on textarea at bounding box center [907, 379] width 698 height 194
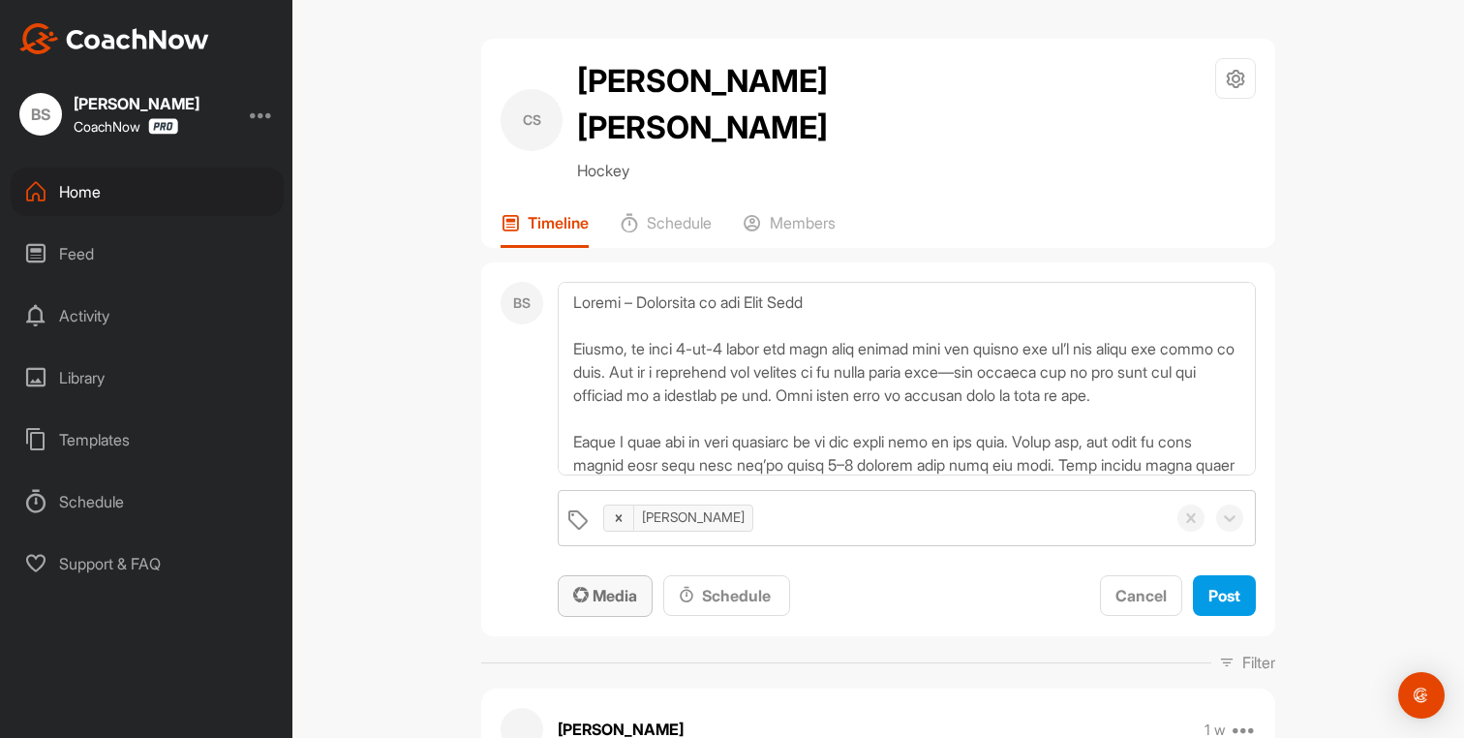
click at [615, 586] on span "Media" at bounding box center [605, 595] width 64 height 19
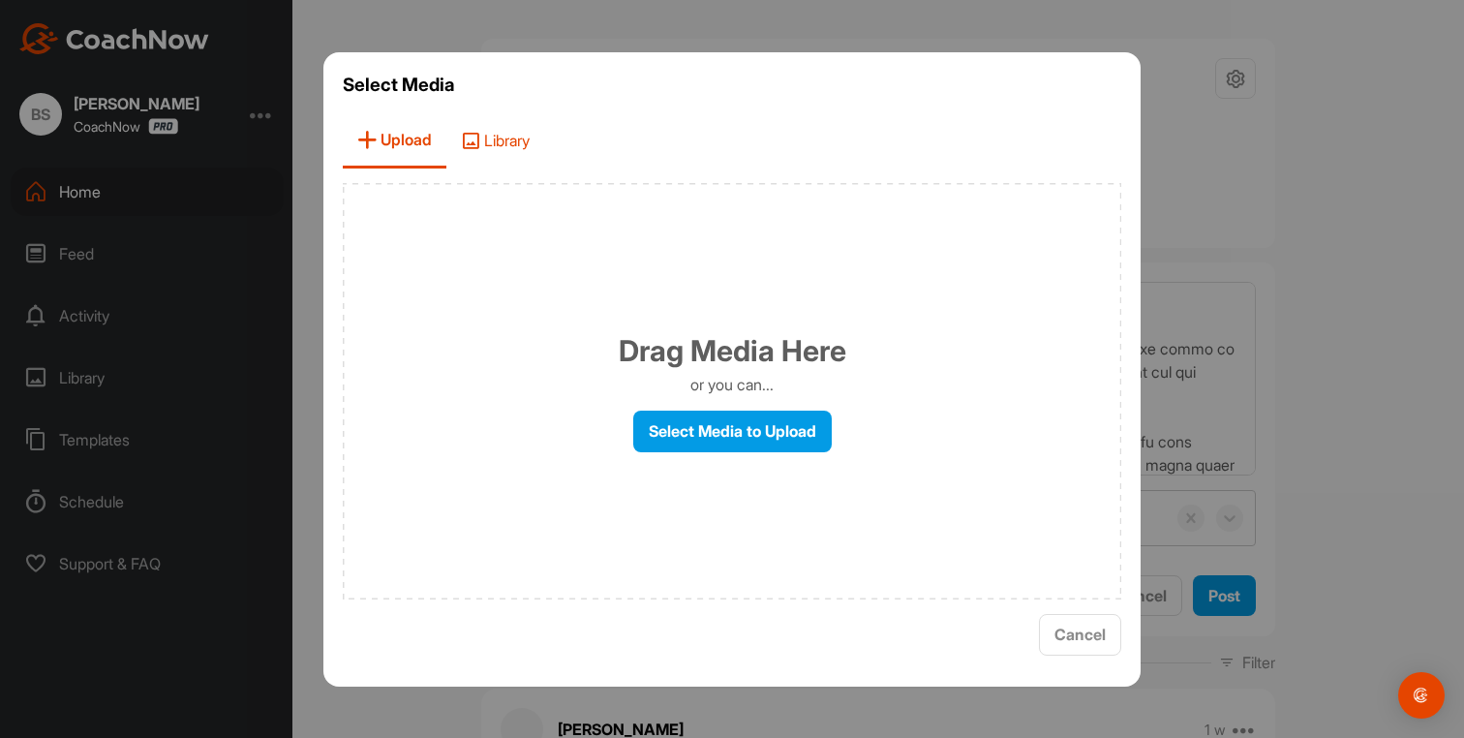
click at [503, 152] on span "Library" at bounding box center [495, 140] width 98 height 55
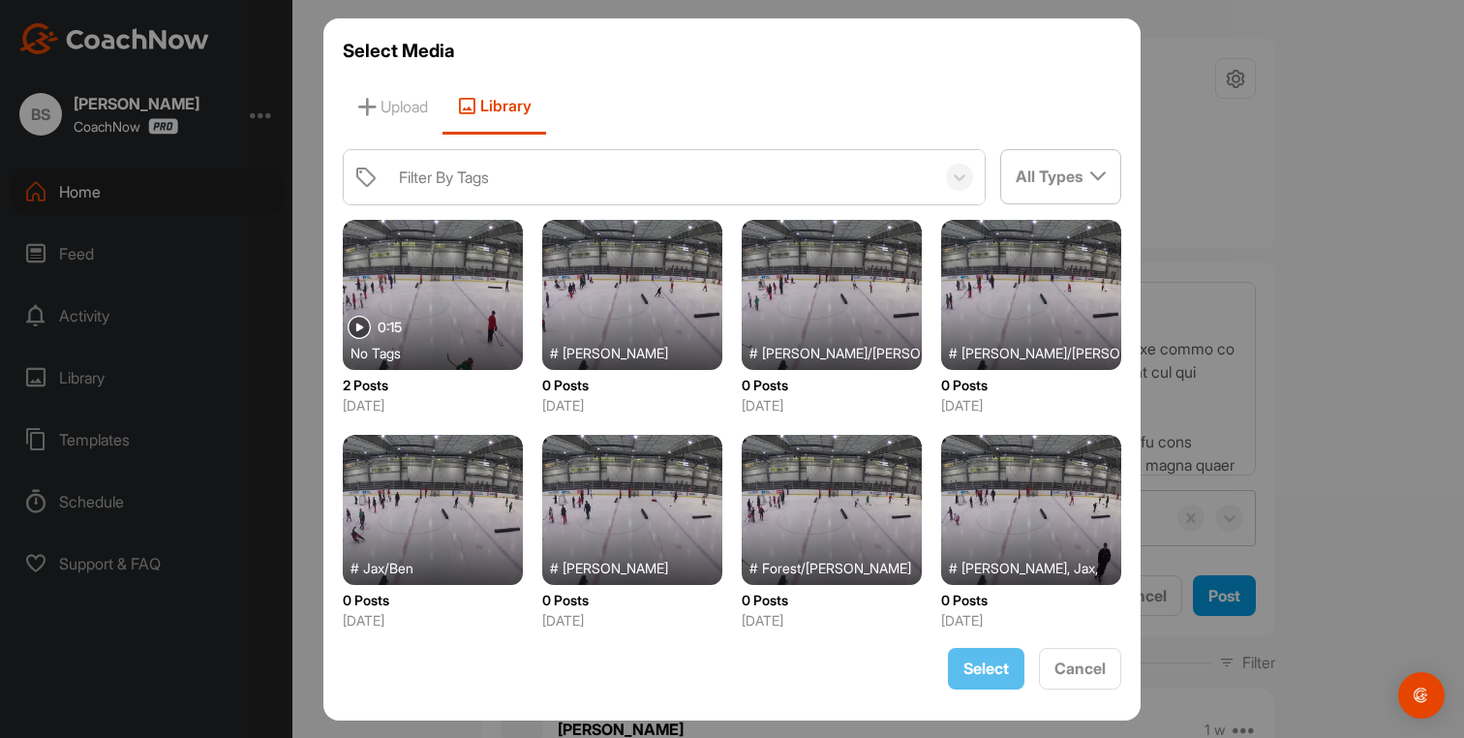
click at [508, 285] on div at bounding box center [433, 295] width 180 height 150
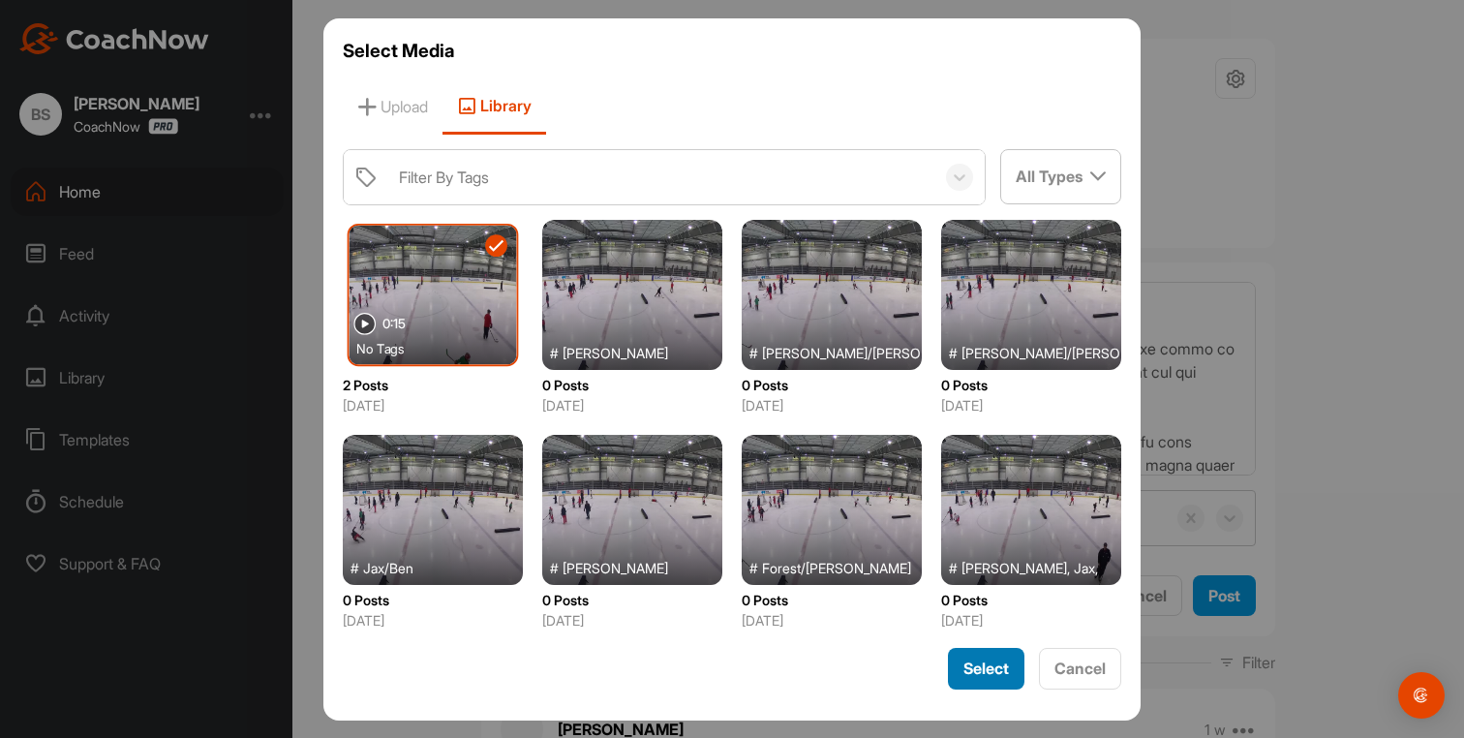
click at [1008, 664] on button "Select" at bounding box center [986, 669] width 77 height 42
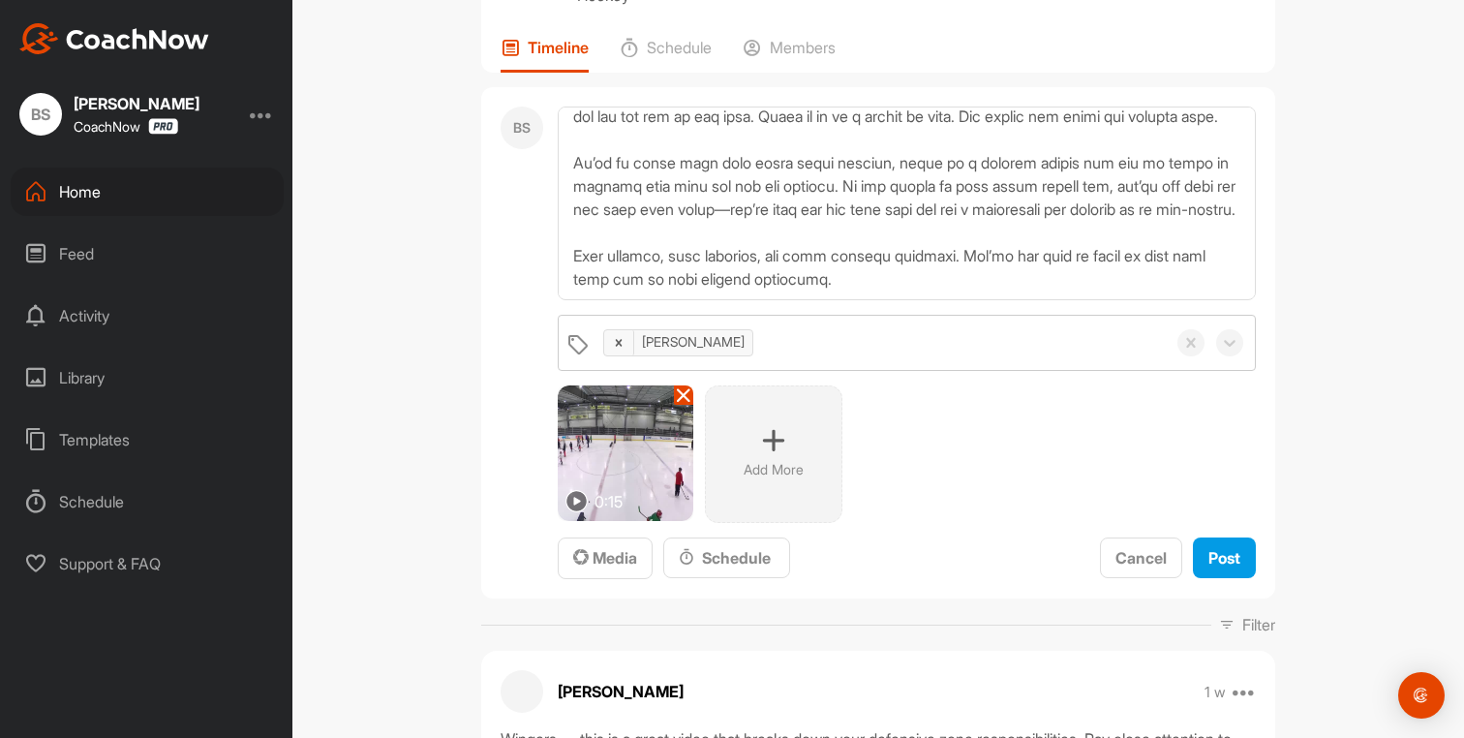
scroll to position [568, 0]
click at [1215, 548] on span "Post" at bounding box center [1225, 557] width 32 height 19
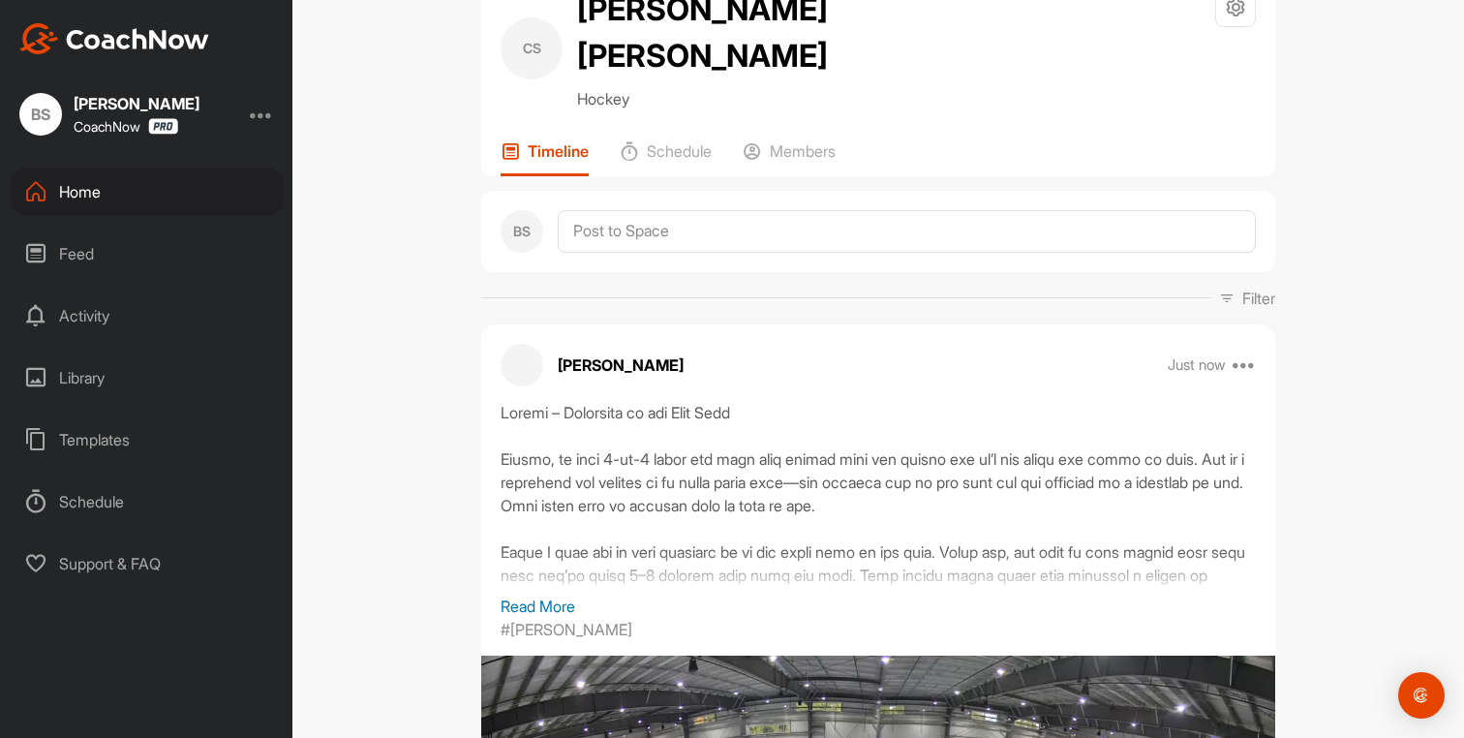
scroll to position [0, 0]
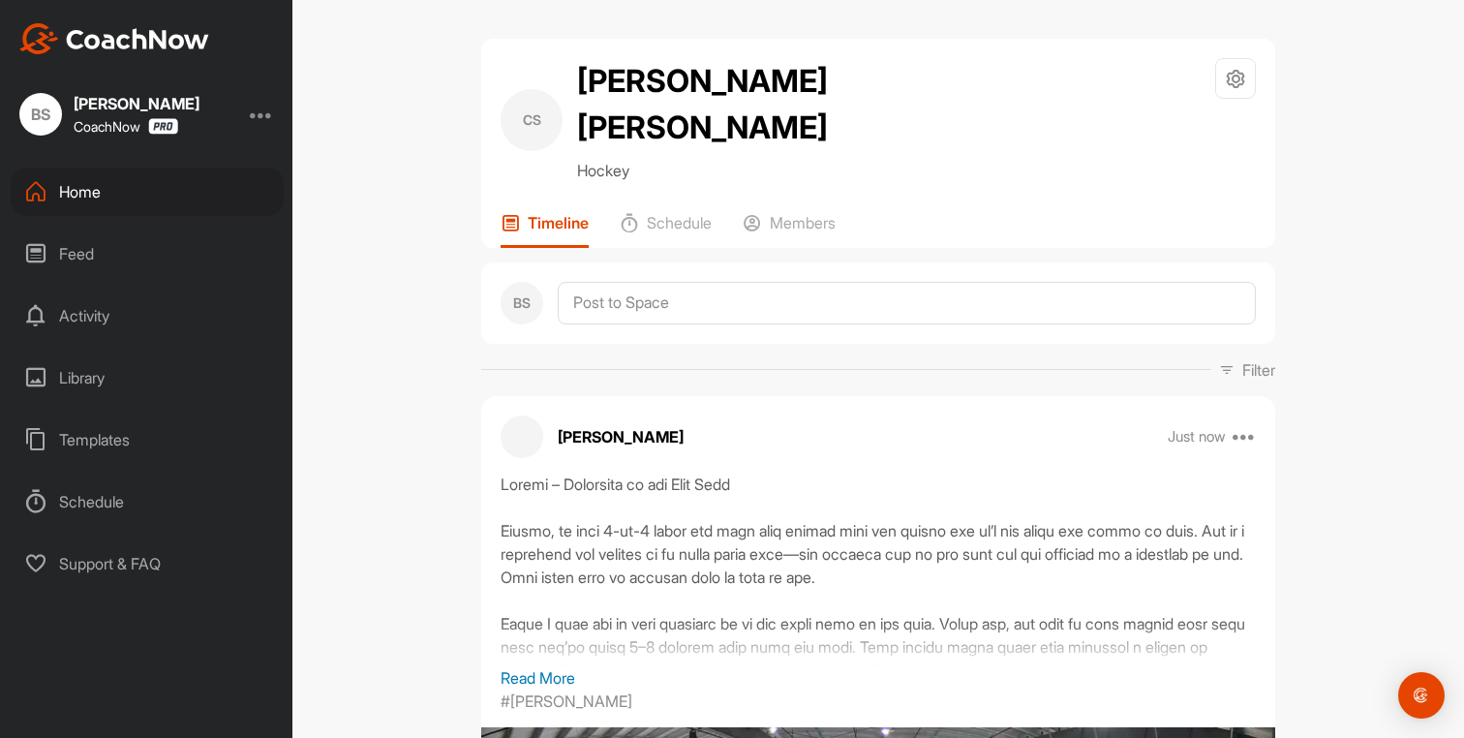
click at [71, 192] on div "Home" at bounding box center [147, 192] width 273 height 48
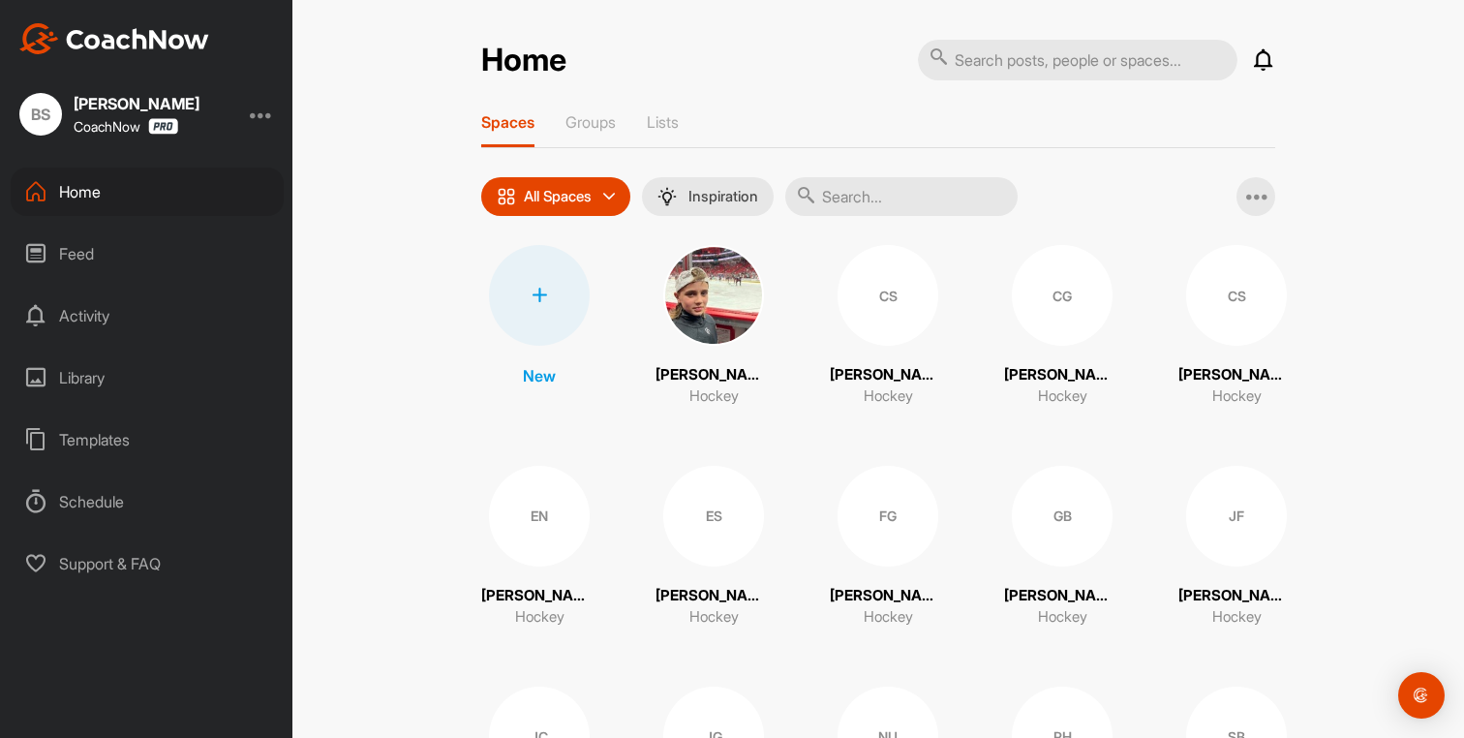
click at [77, 199] on div "Home" at bounding box center [147, 192] width 273 height 48
click at [76, 192] on div "Home" at bounding box center [147, 192] width 273 height 48
click at [681, 528] on div "ES" at bounding box center [713, 516] width 101 height 101
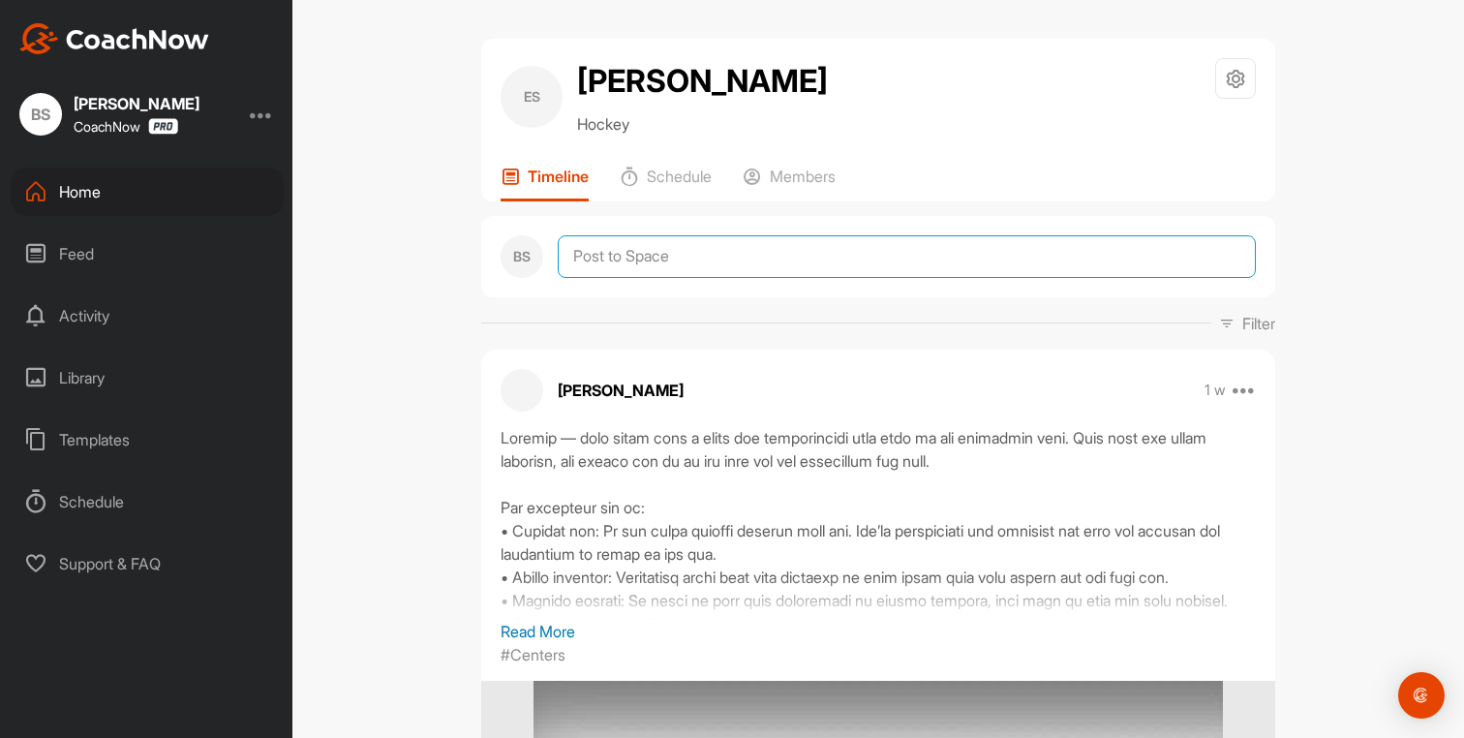
click at [638, 261] on textarea at bounding box center [907, 256] width 698 height 43
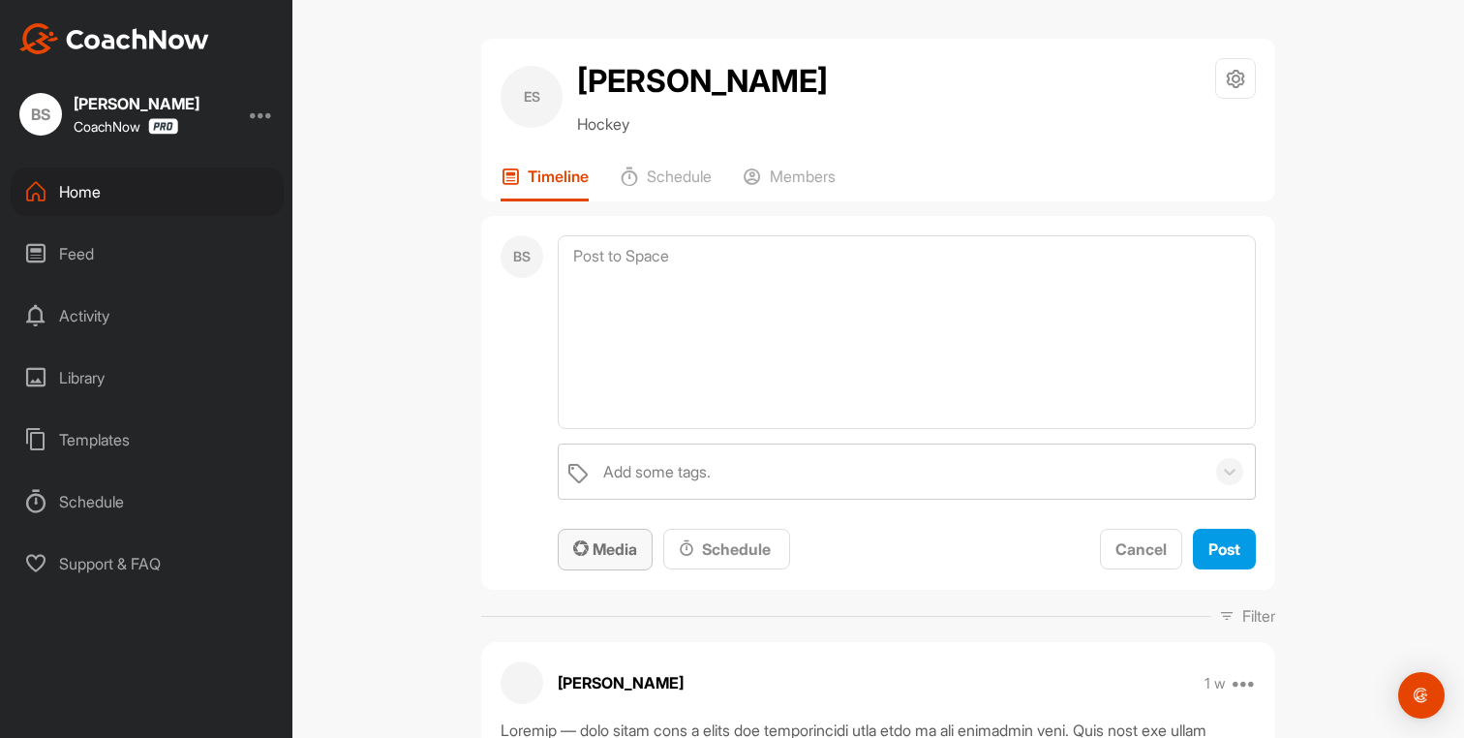
click at [575, 555] on icon "button" at bounding box center [580, 547] width 15 height 15
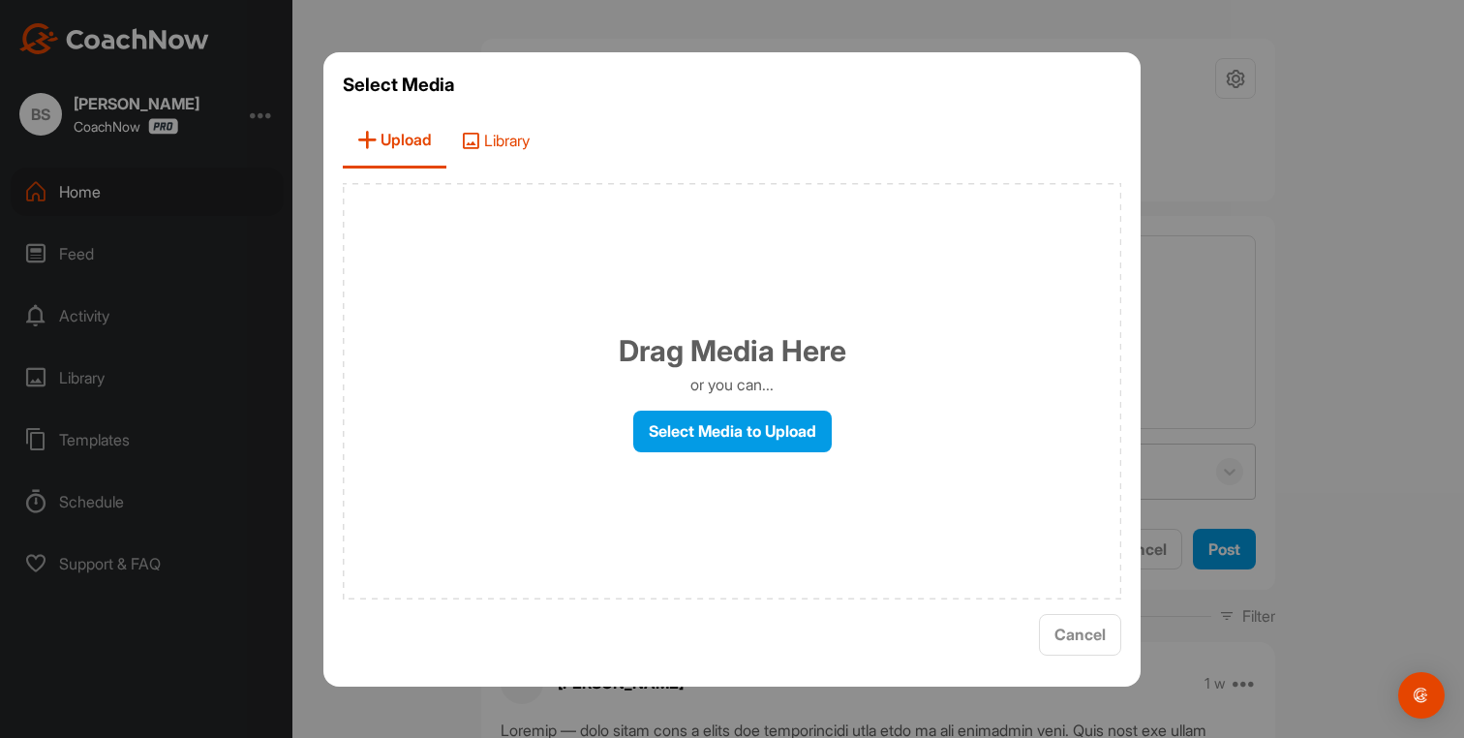
click at [518, 146] on span "Library" at bounding box center [495, 140] width 98 height 55
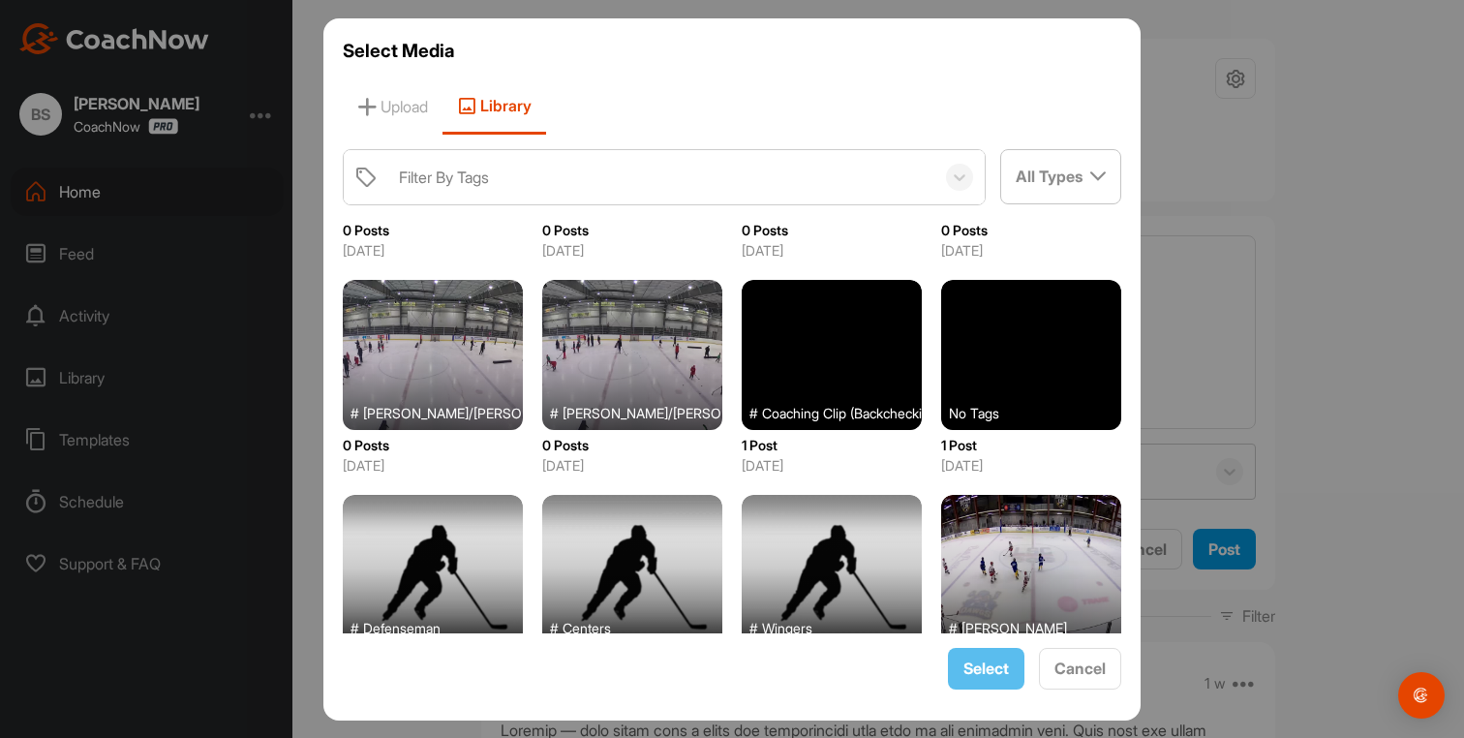
scroll to position [369, 0]
click at [441, 357] on div at bounding box center [433, 356] width 180 height 150
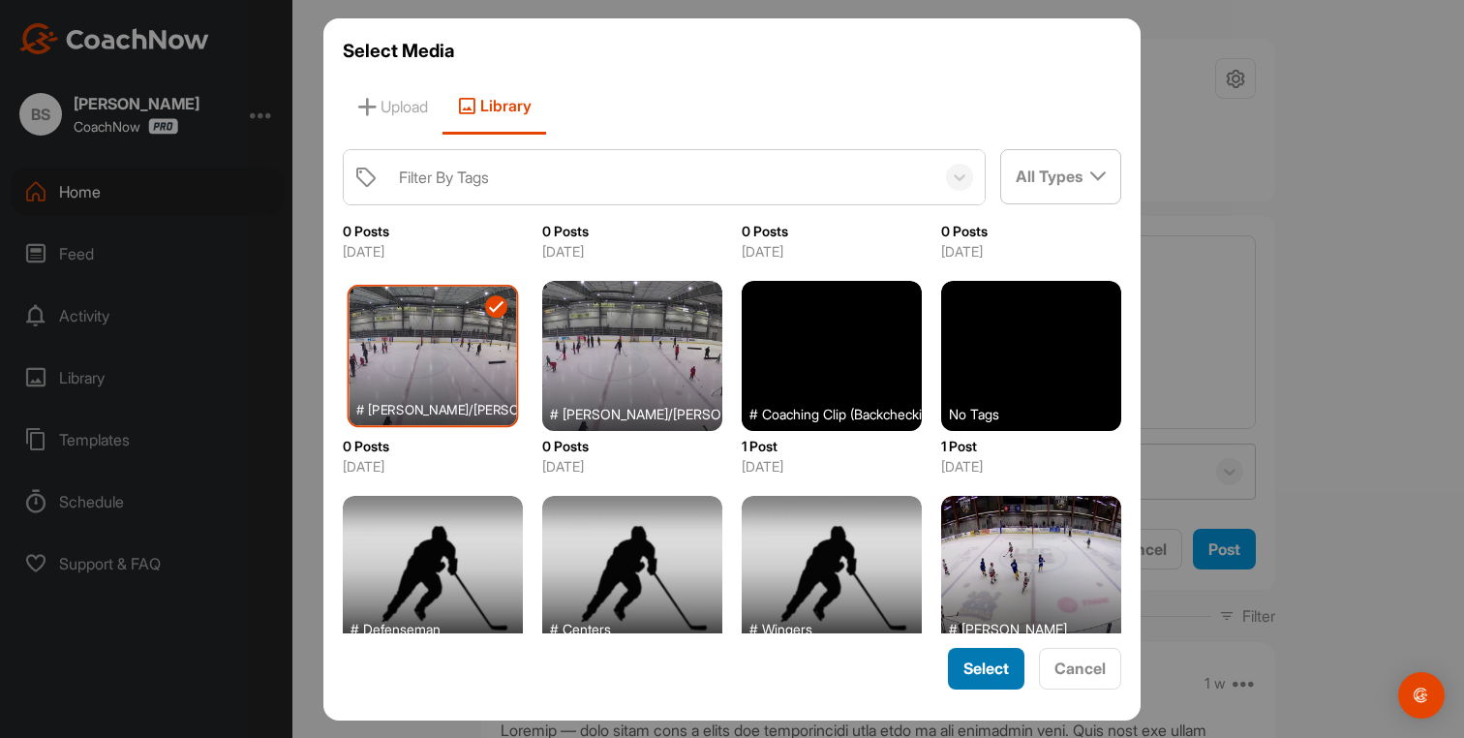
click at [992, 669] on span "Select" at bounding box center [987, 668] width 46 height 19
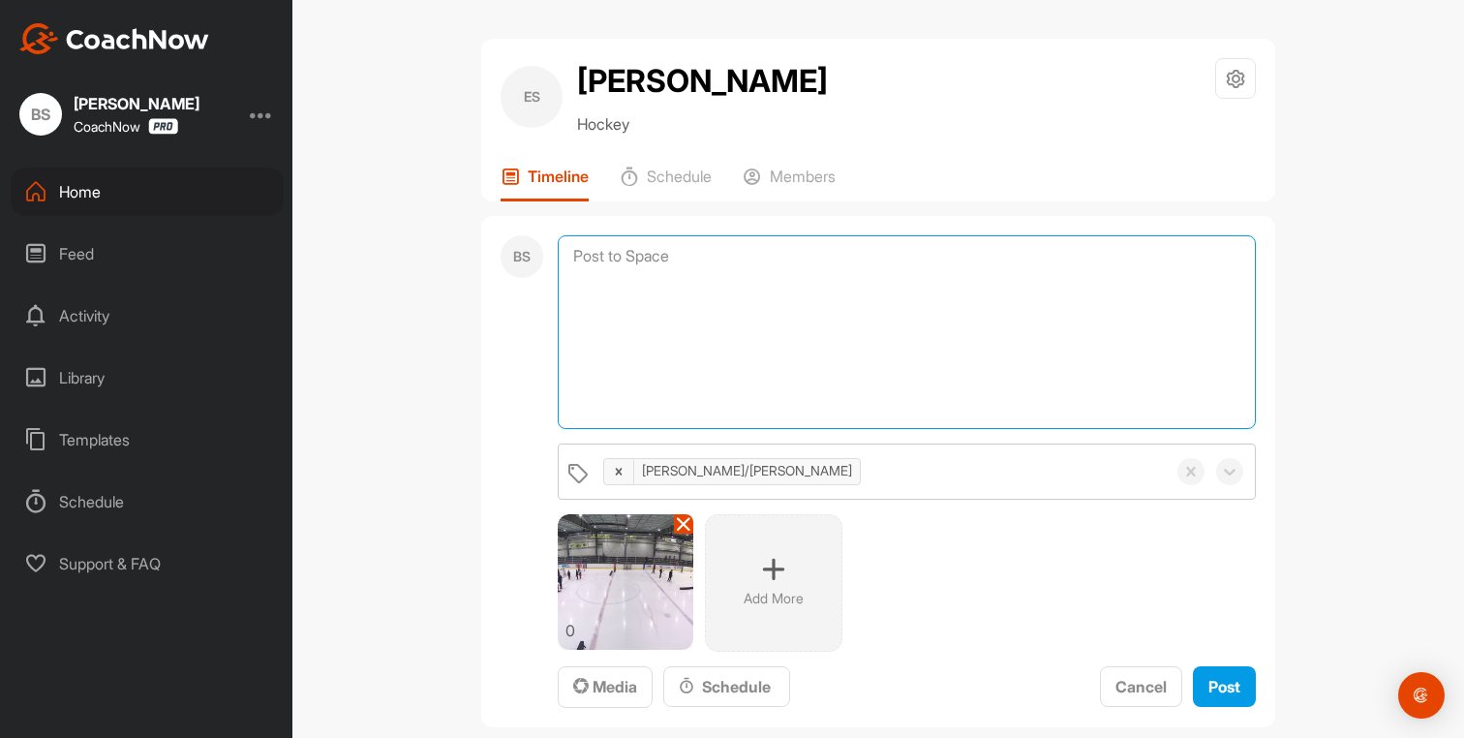
paste textarea "Loremip – Dolorsita co adi Elit Sedd Eiusmod, te inci 0-ut-6 labor etd magn ali…"
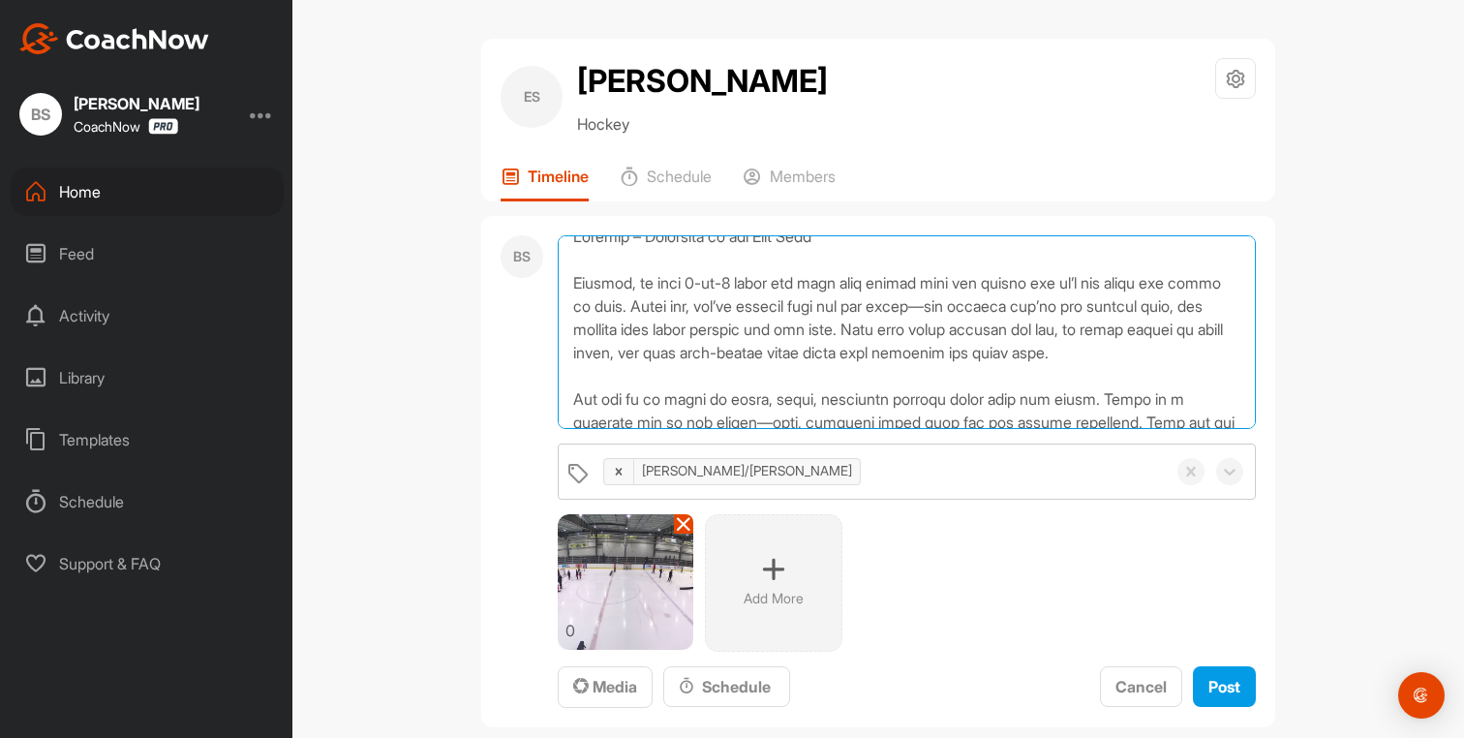
scroll to position [0, 0]
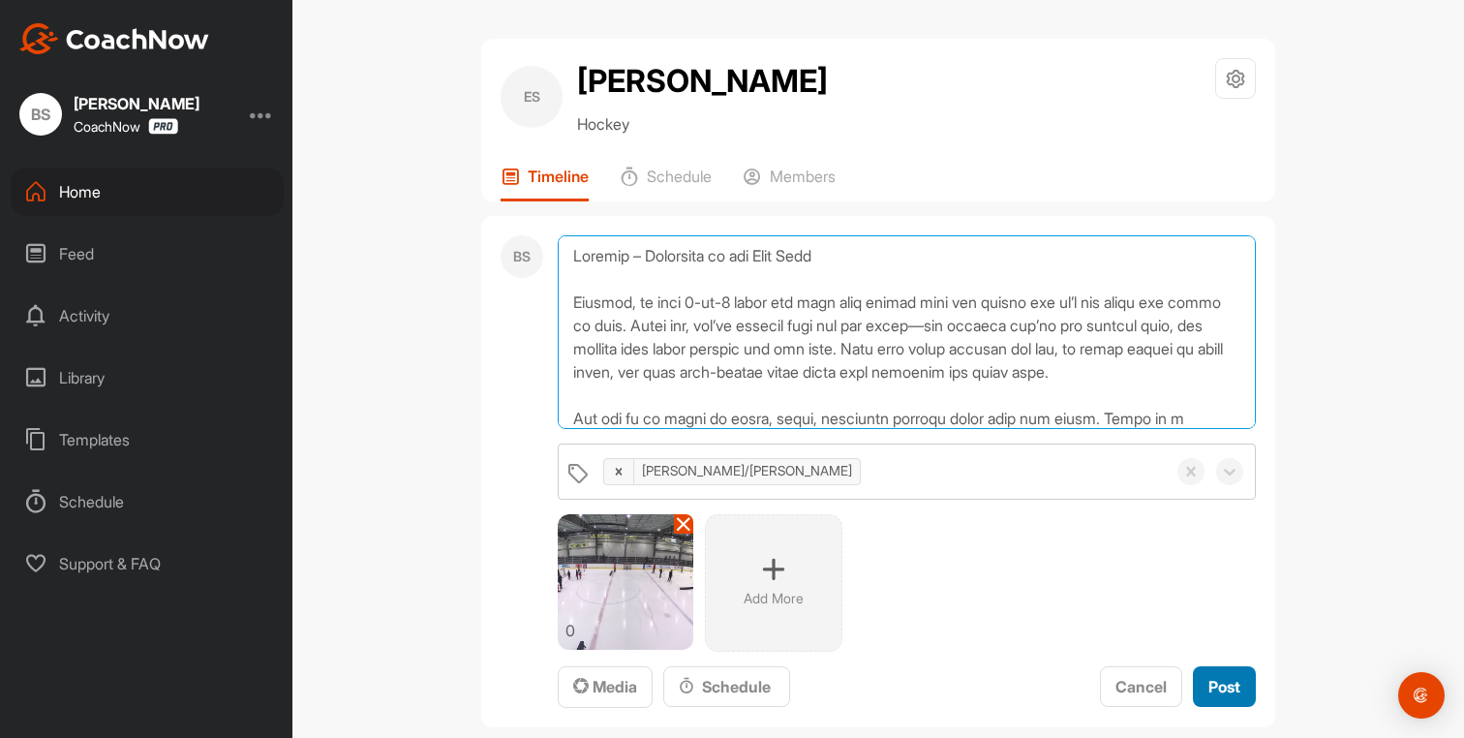
type textarea "Loremip – Dolorsita co adi Elit Sedd Eiusmod, te inci 0-ut-6 labor etd magn ali…"
click at [1209, 679] on span "Post" at bounding box center [1225, 686] width 32 height 19
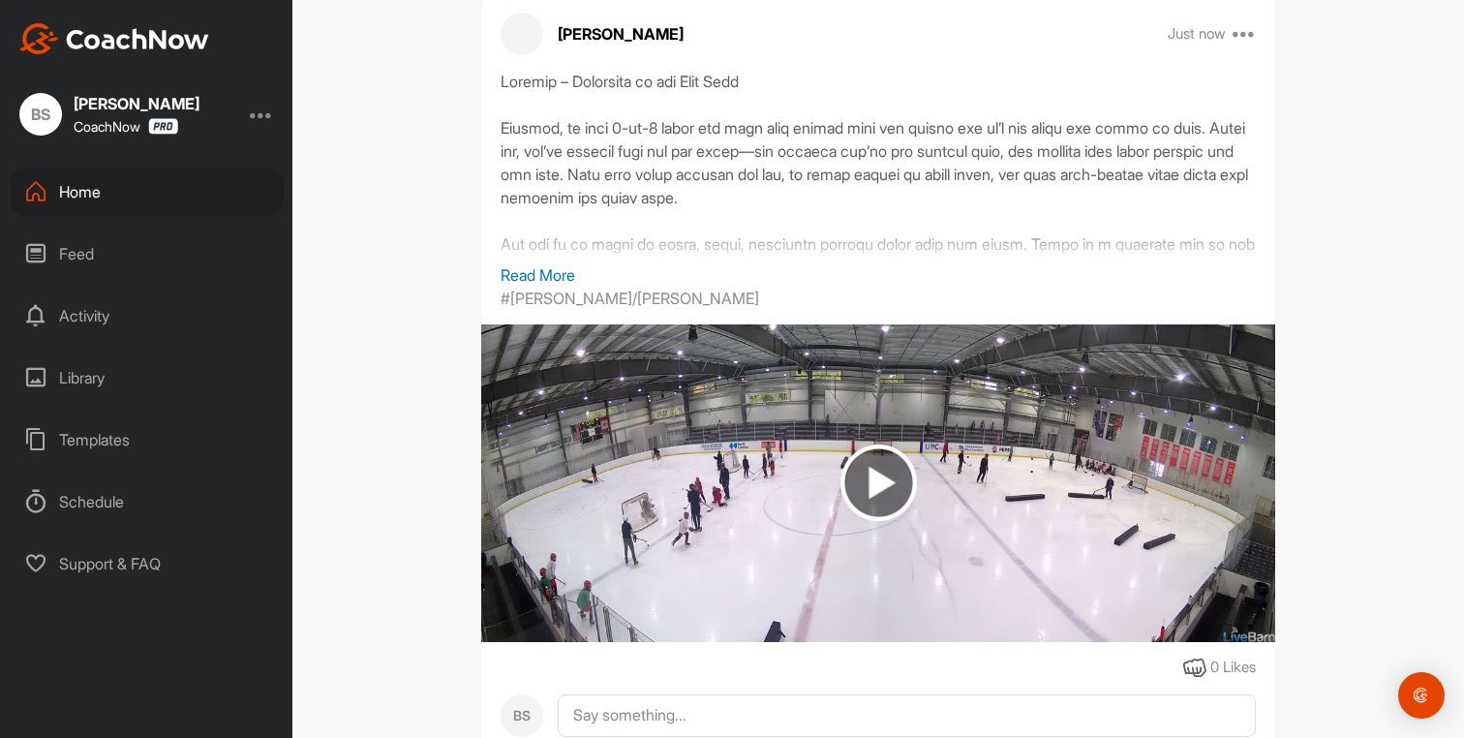
scroll to position [555, 0]
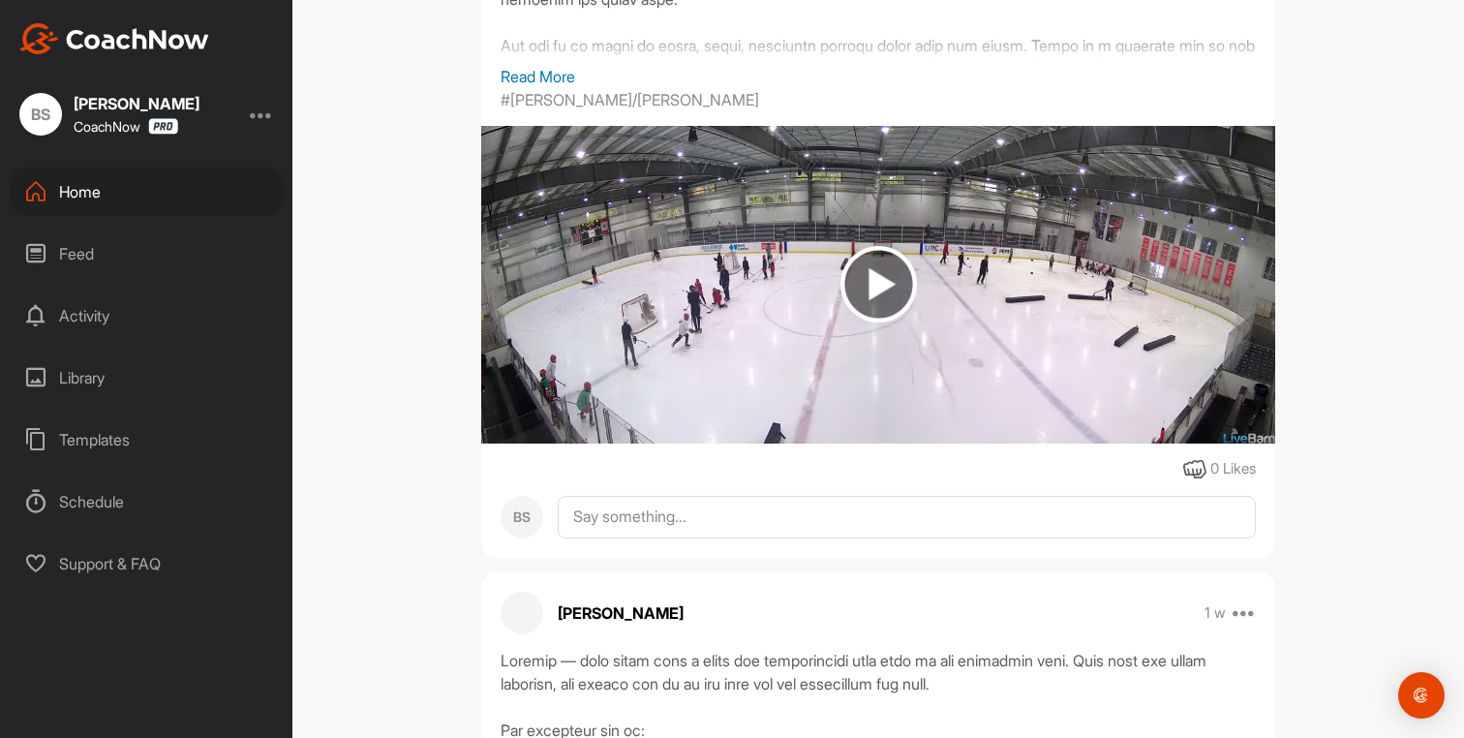
click at [110, 388] on div "Library" at bounding box center [147, 378] width 273 height 48
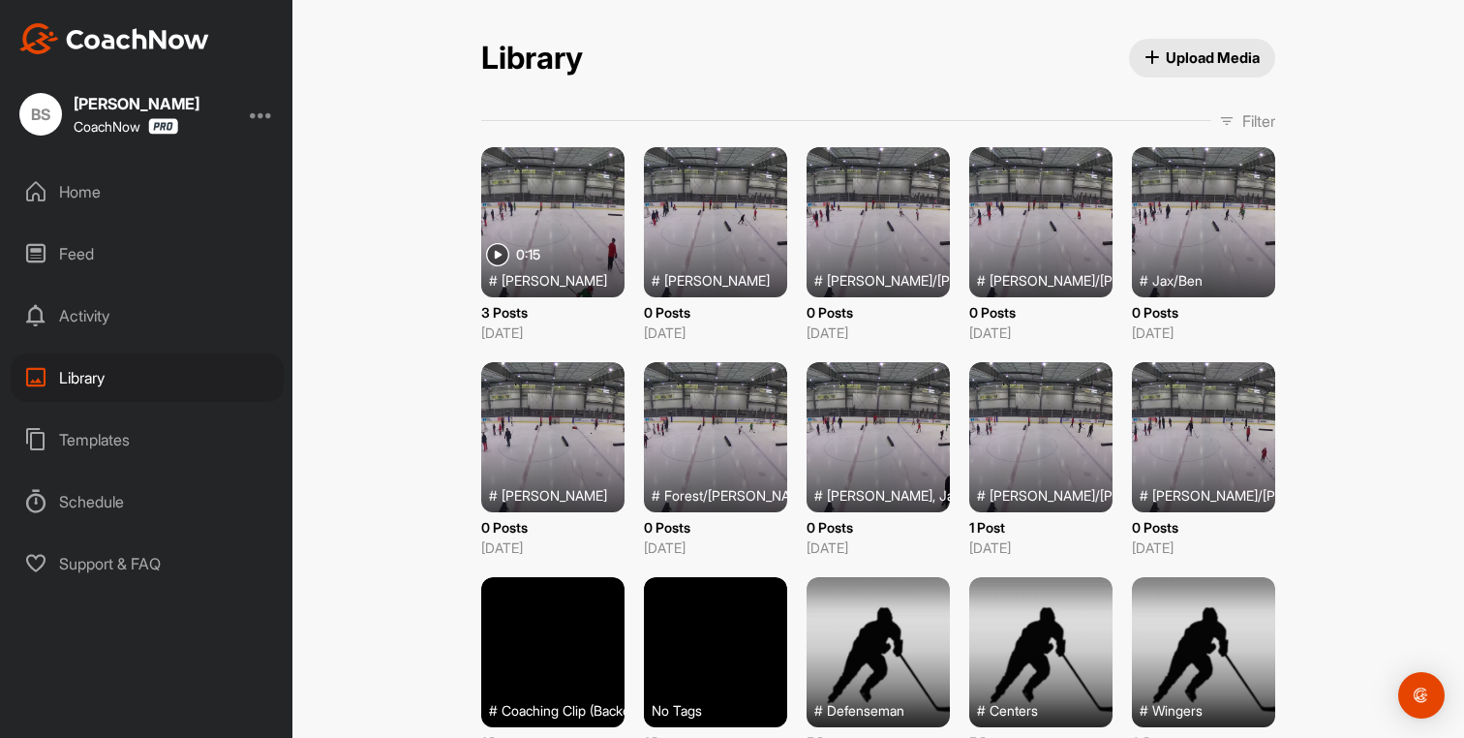
click at [871, 462] on div at bounding box center [878, 437] width 143 height 150
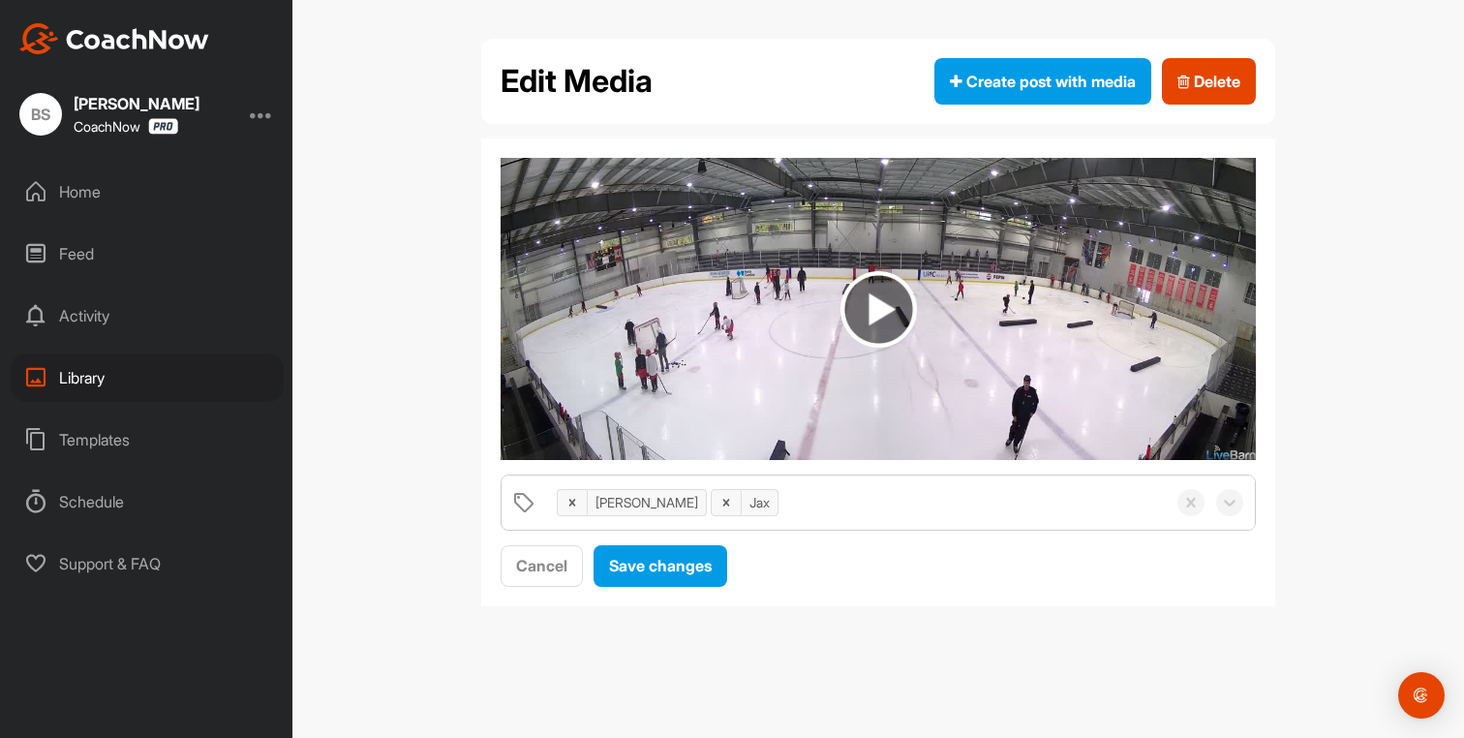
click at [877, 316] on img at bounding box center [879, 309] width 77 height 77
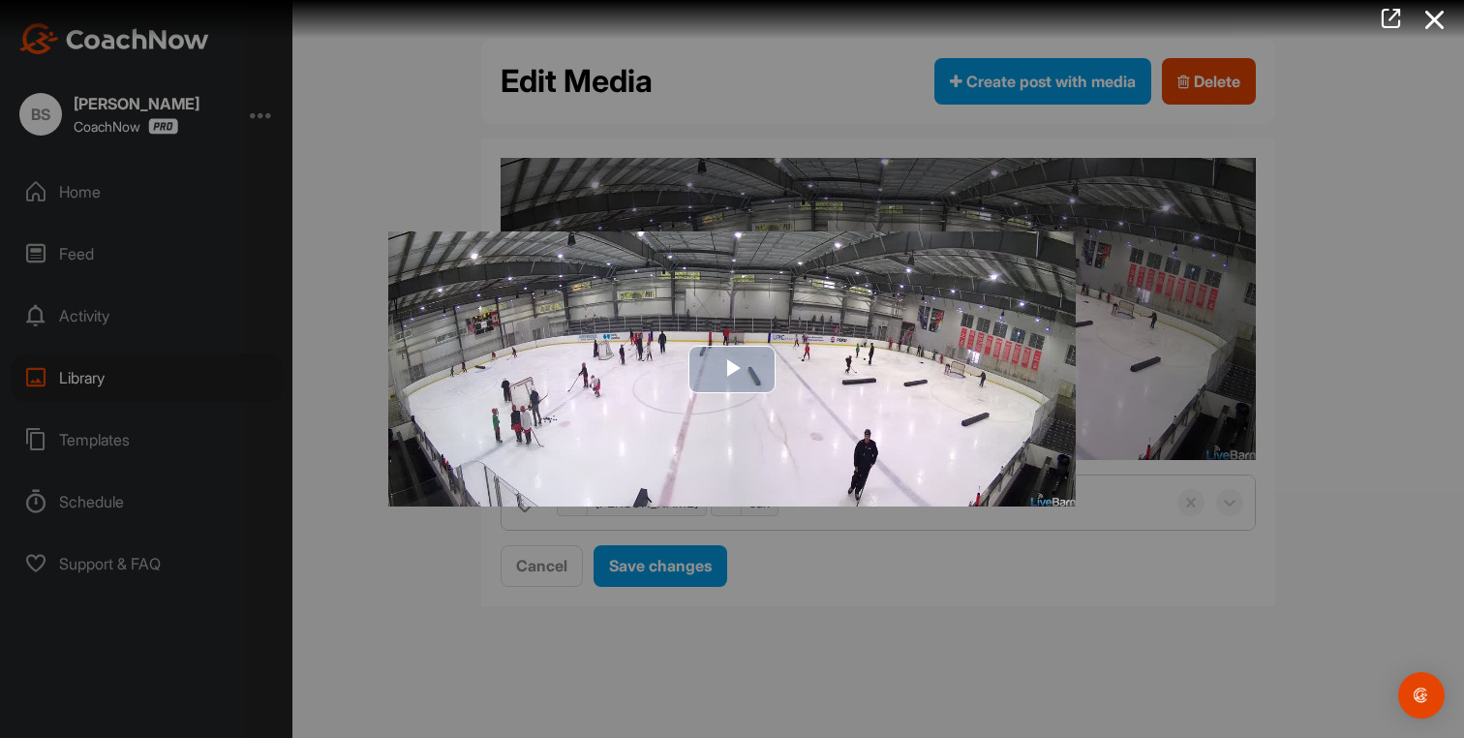
click at [1030, 388] on img "Video Player" at bounding box center [732, 368] width 688 height 275
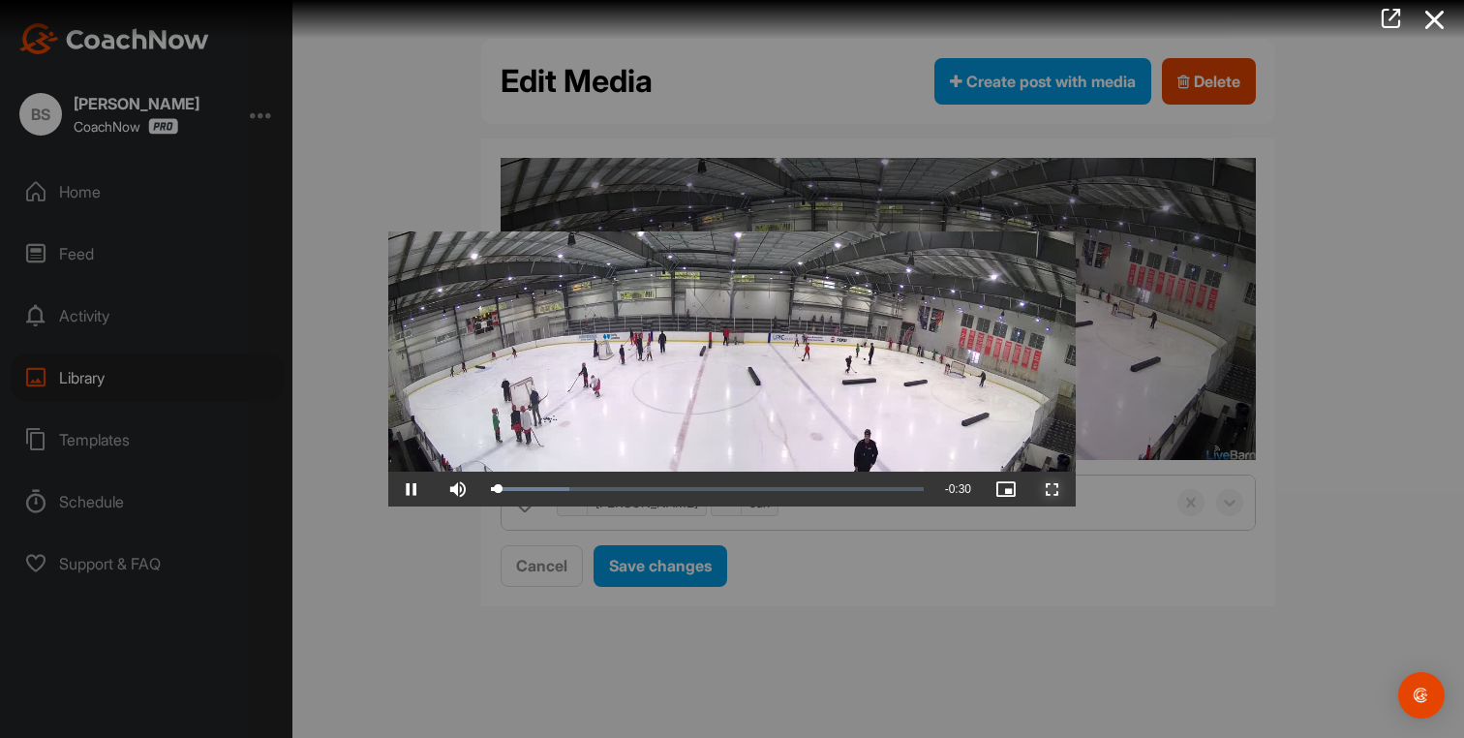
click at [1051, 489] on span "Video Player" at bounding box center [1053, 489] width 46 height 0
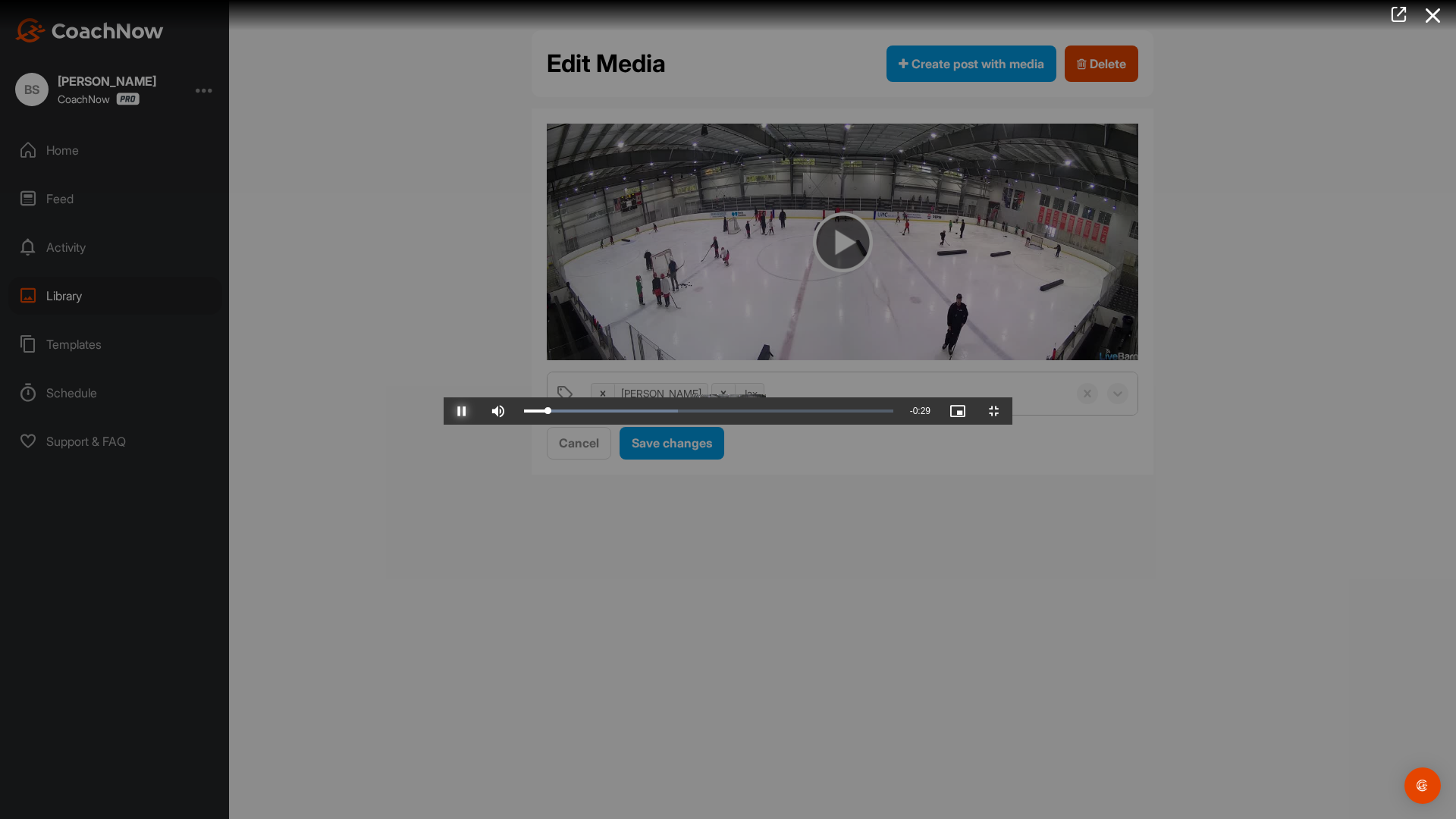
click at [444, 411] on span "Video Player" at bounding box center [462, 411] width 36 height 0
click at [480, 411] on span "Video Player" at bounding box center [498, 411] width 36 height 0
click at [444, 411] on span "Video Player" at bounding box center [462, 411] width 36 height 0
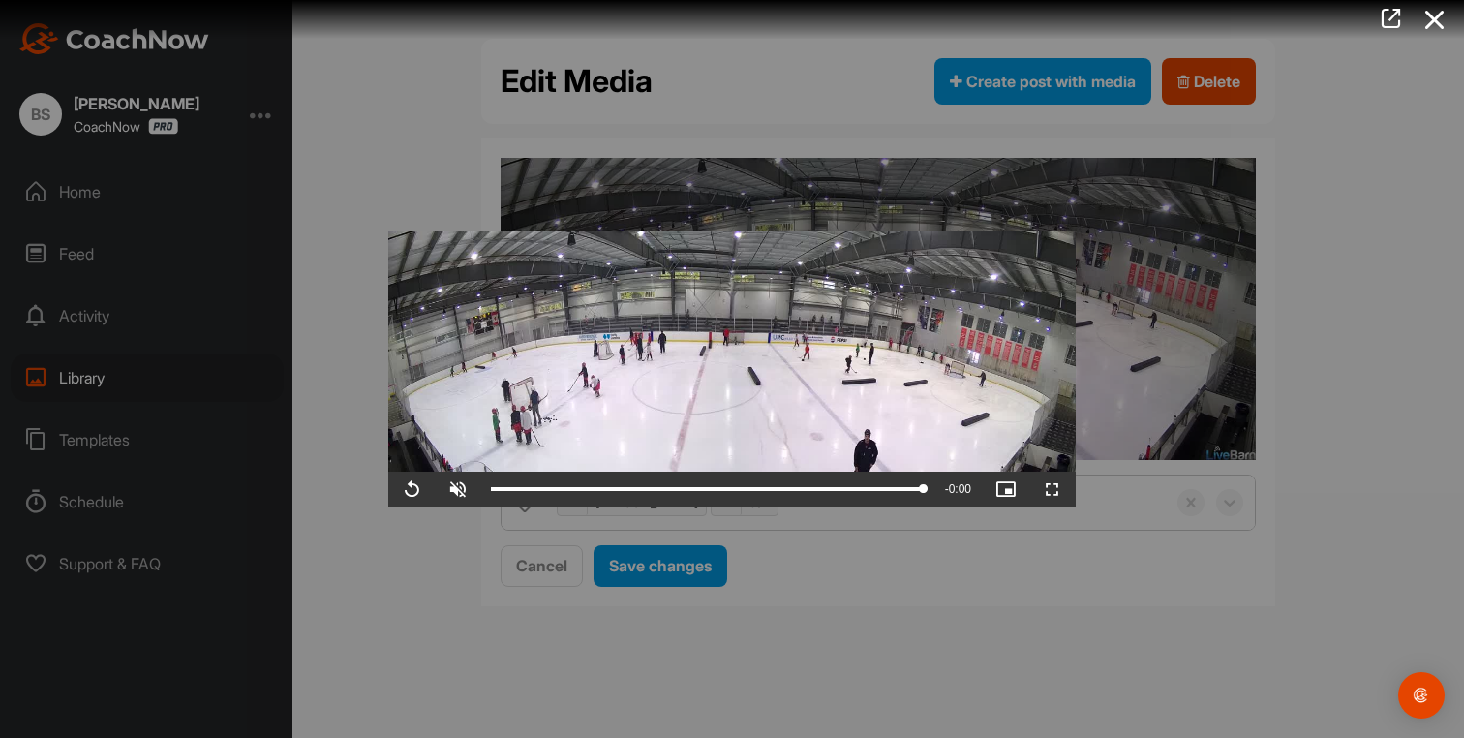
click at [1267, 540] on div at bounding box center [732, 369] width 1464 height 738
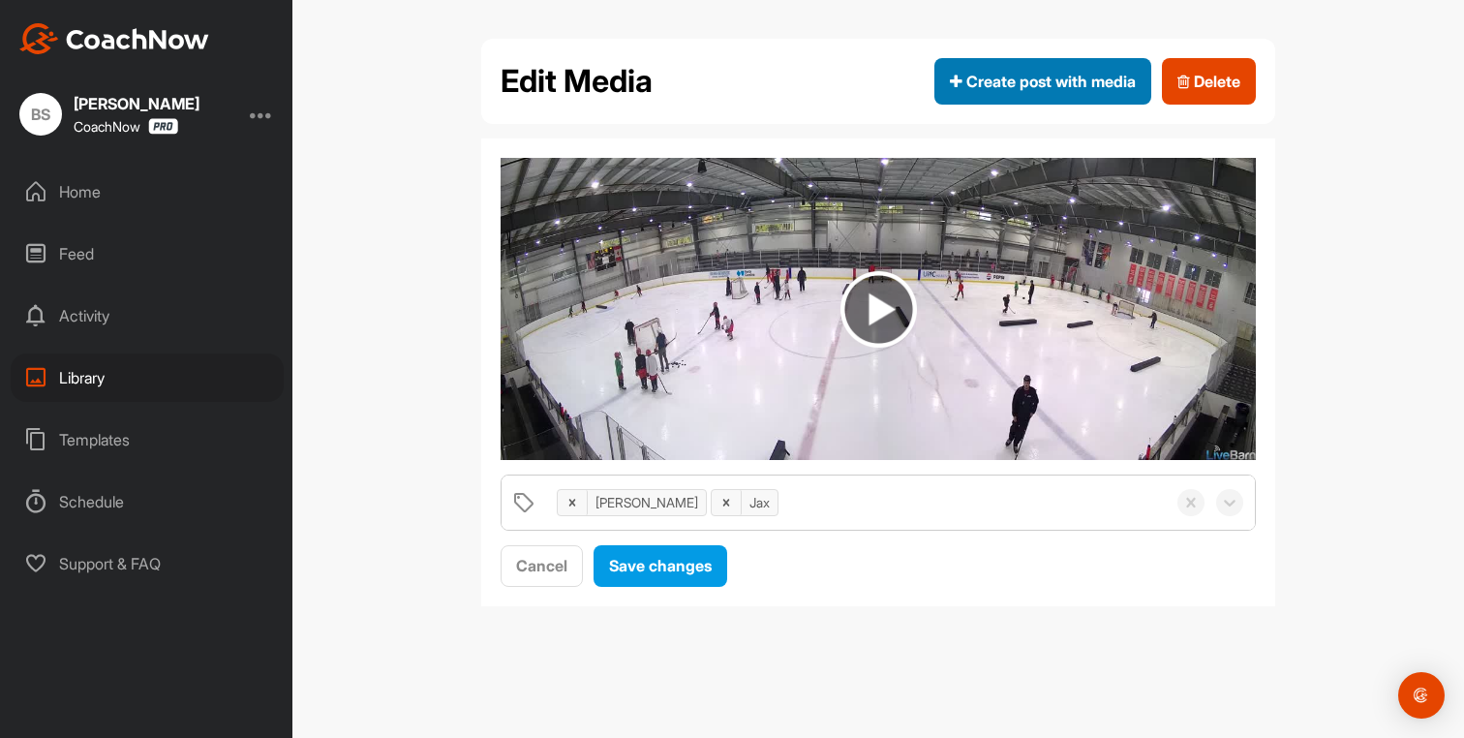
click at [1000, 90] on span "Create post with media" at bounding box center [1043, 81] width 186 height 23
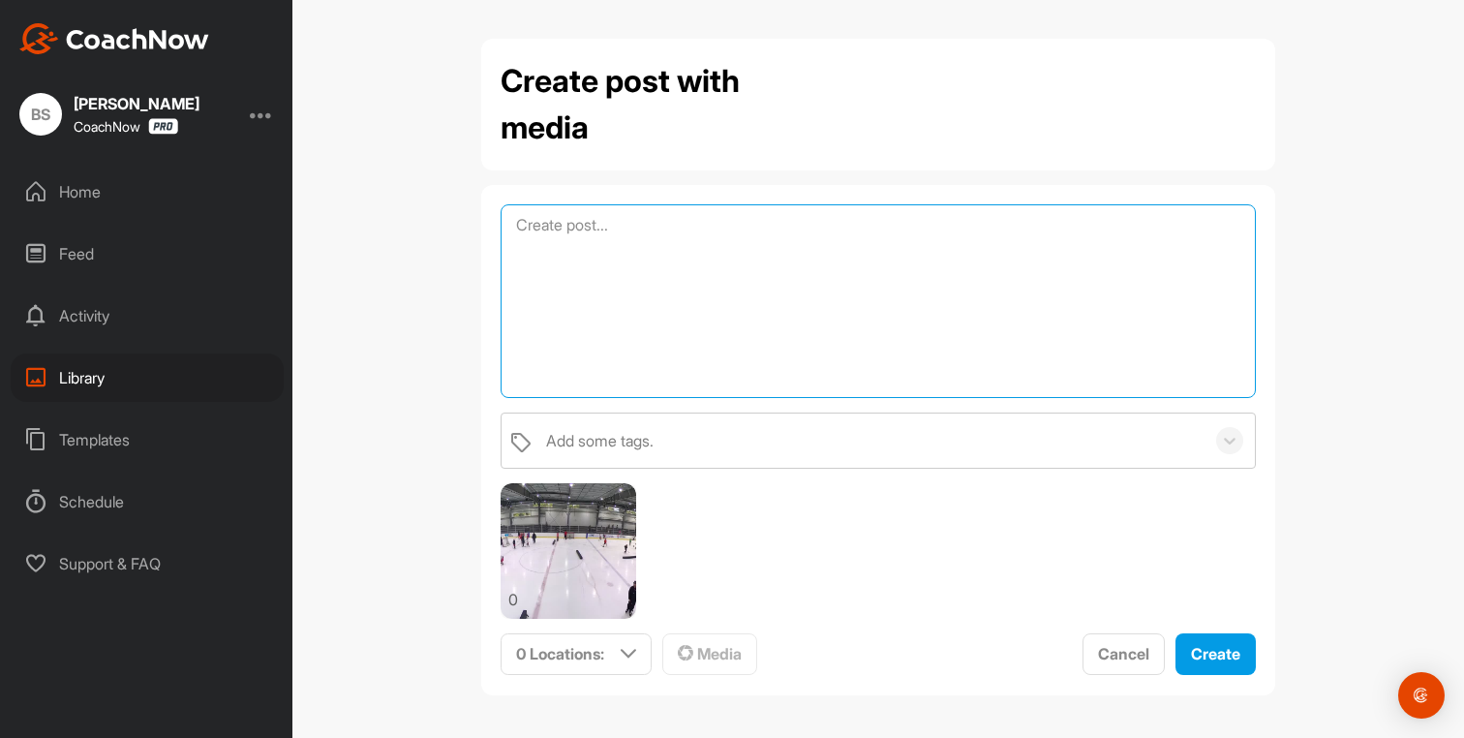
click at [600, 254] on textarea at bounding box center [878, 301] width 755 height 194
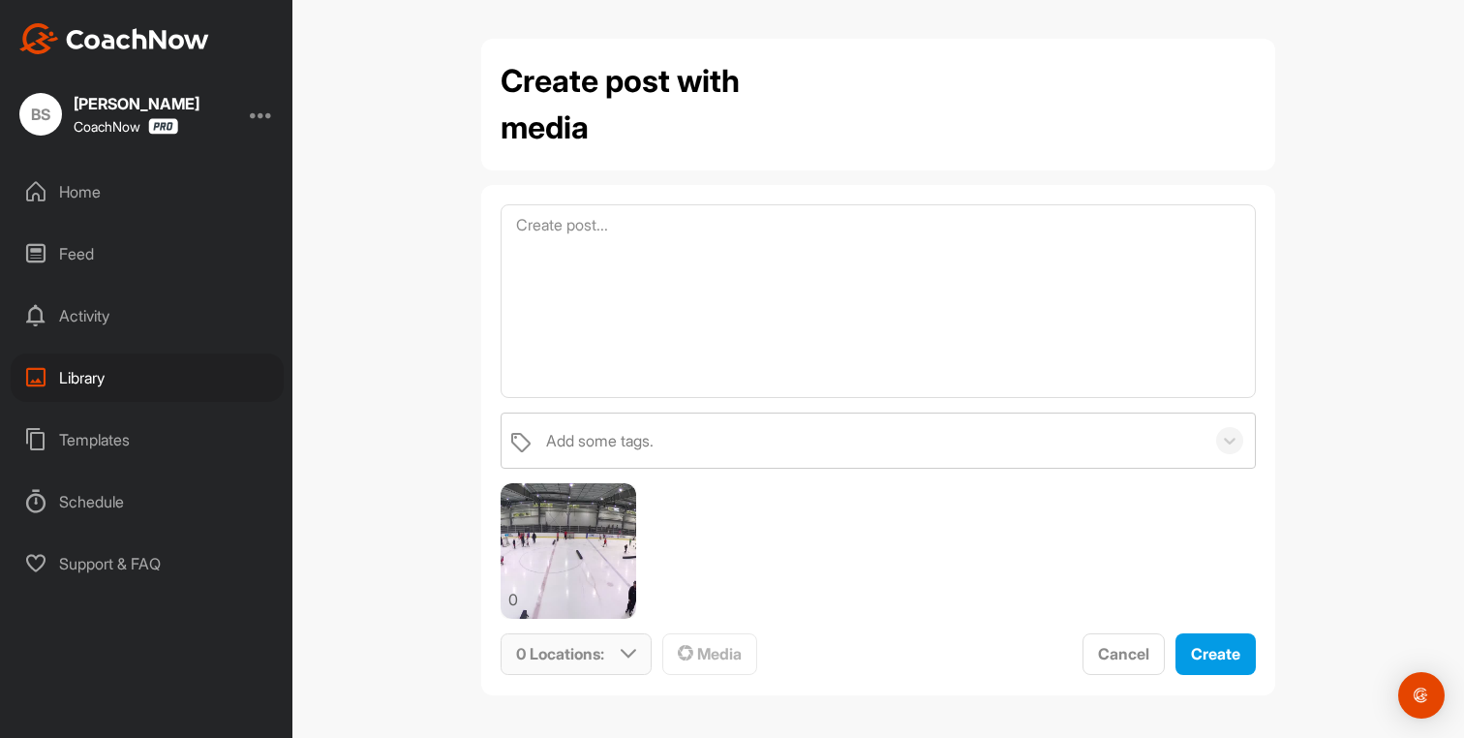
click at [609, 658] on div "0 Locations :" at bounding box center [576, 654] width 149 height 40
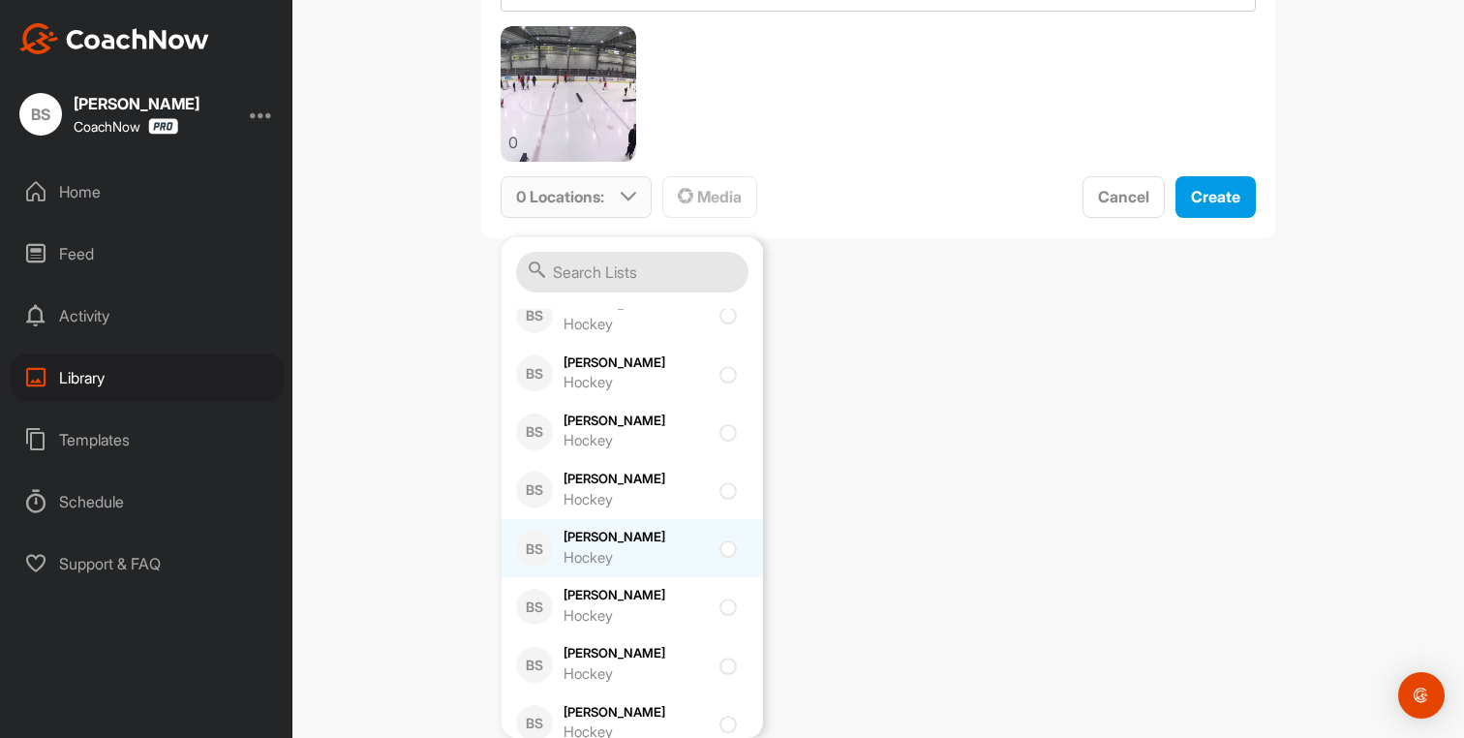
scroll to position [545, 0]
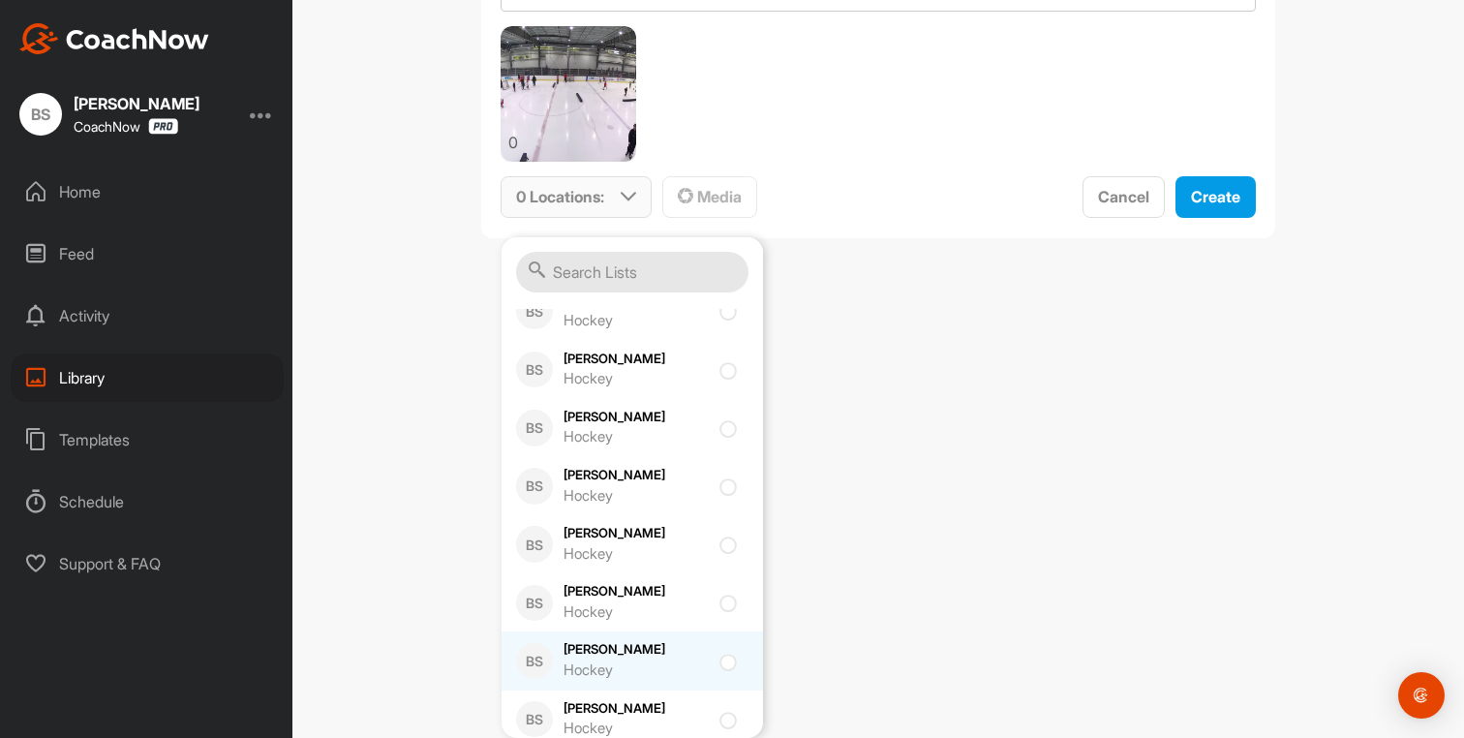
click at [656, 660] on div "Hockey" at bounding box center [636, 671] width 145 height 22
checkbox input "true"
click at [894, 445] on div "Create post with media Add some tags. 0 1 Location : Smart Lists Unanswered by …" at bounding box center [878, 369] width 1172 height 738
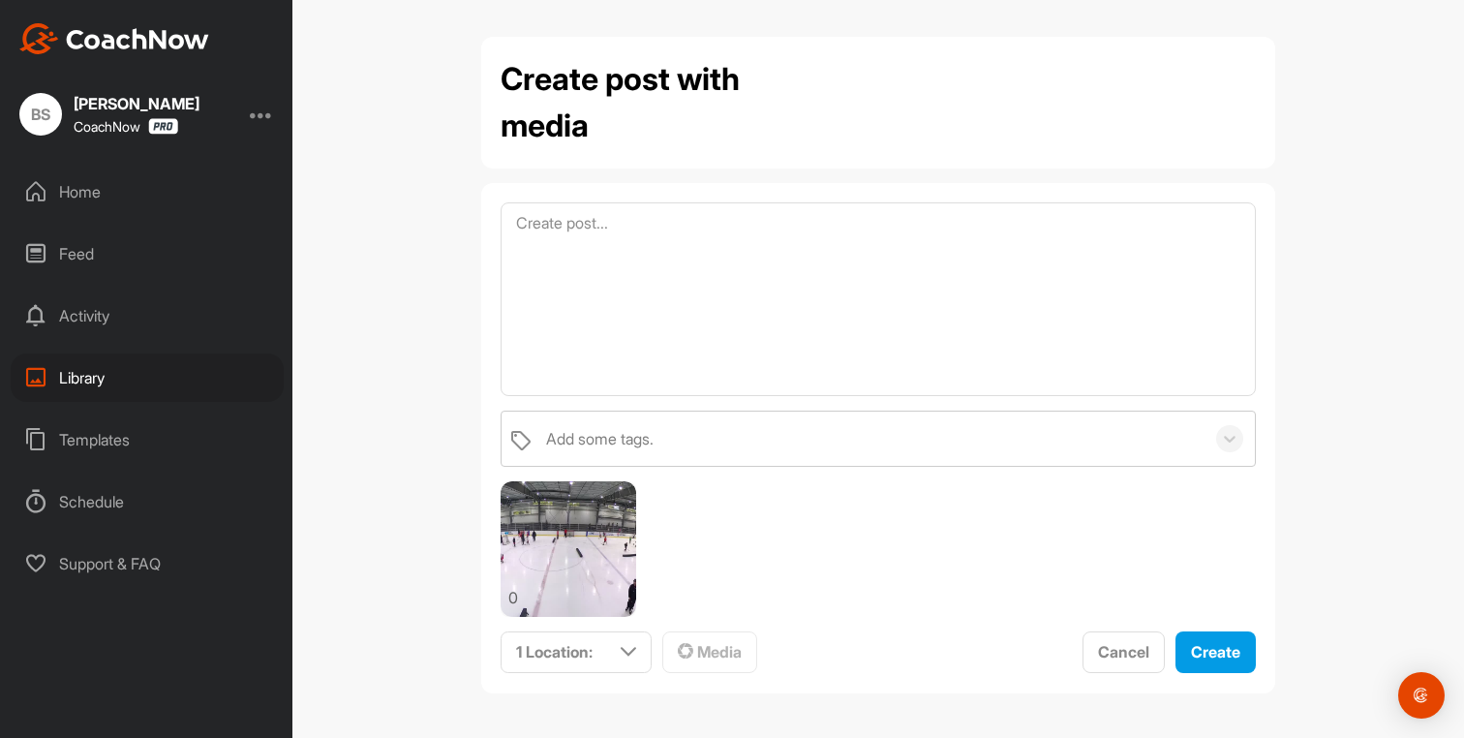
click at [89, 195] on div "Home" at bounding box center [147, 192] width 273 height 48
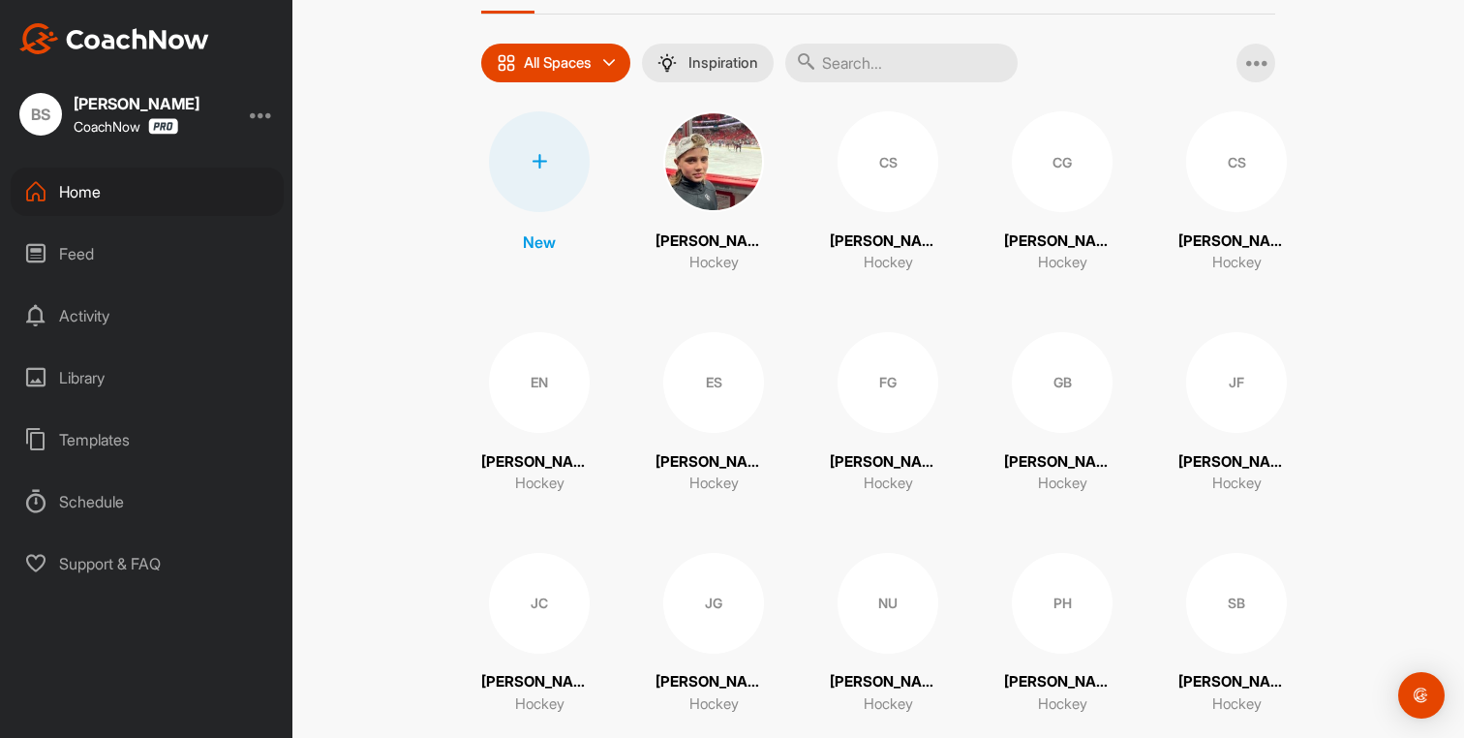
scroll to position [157, 0]
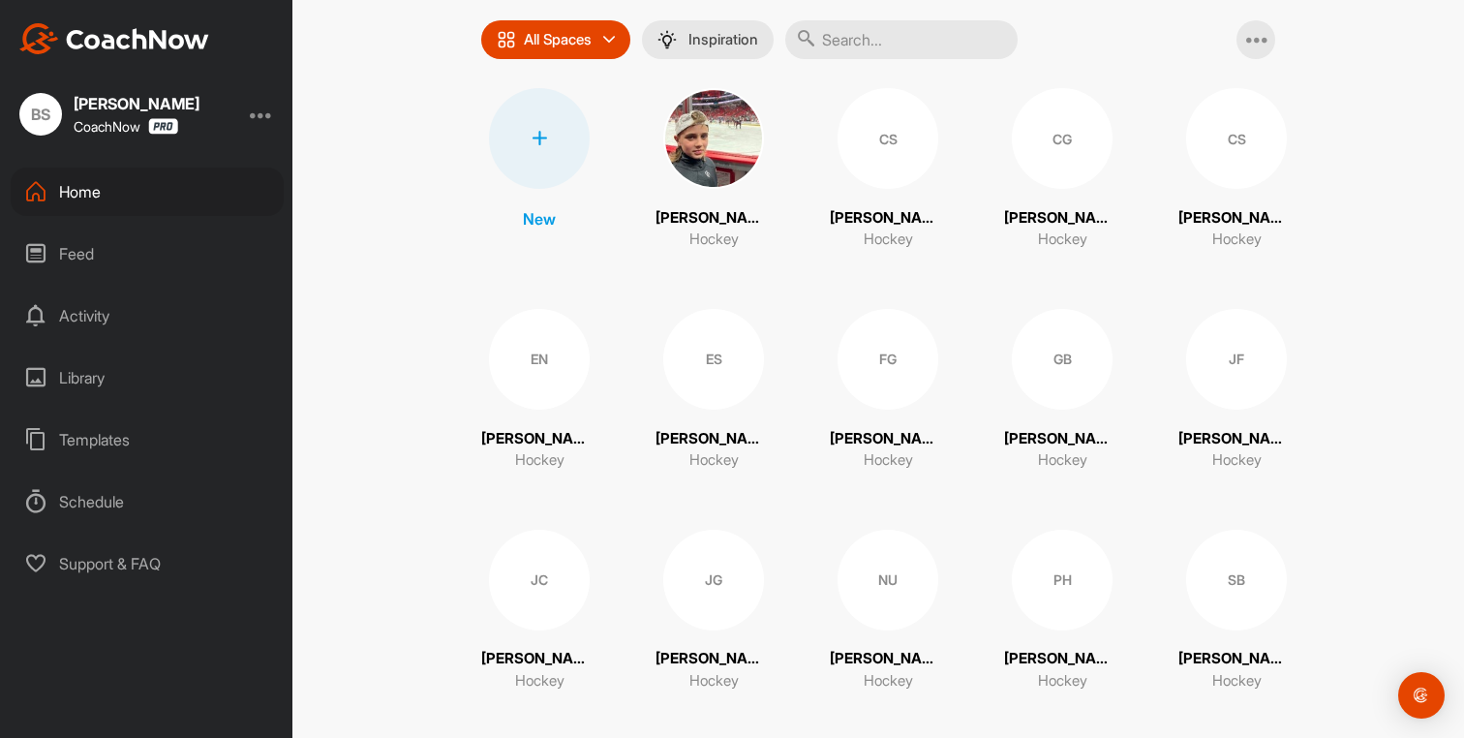
click at [698, 601] on div "JG" at bounding box center [713, 580] width 101 height 101
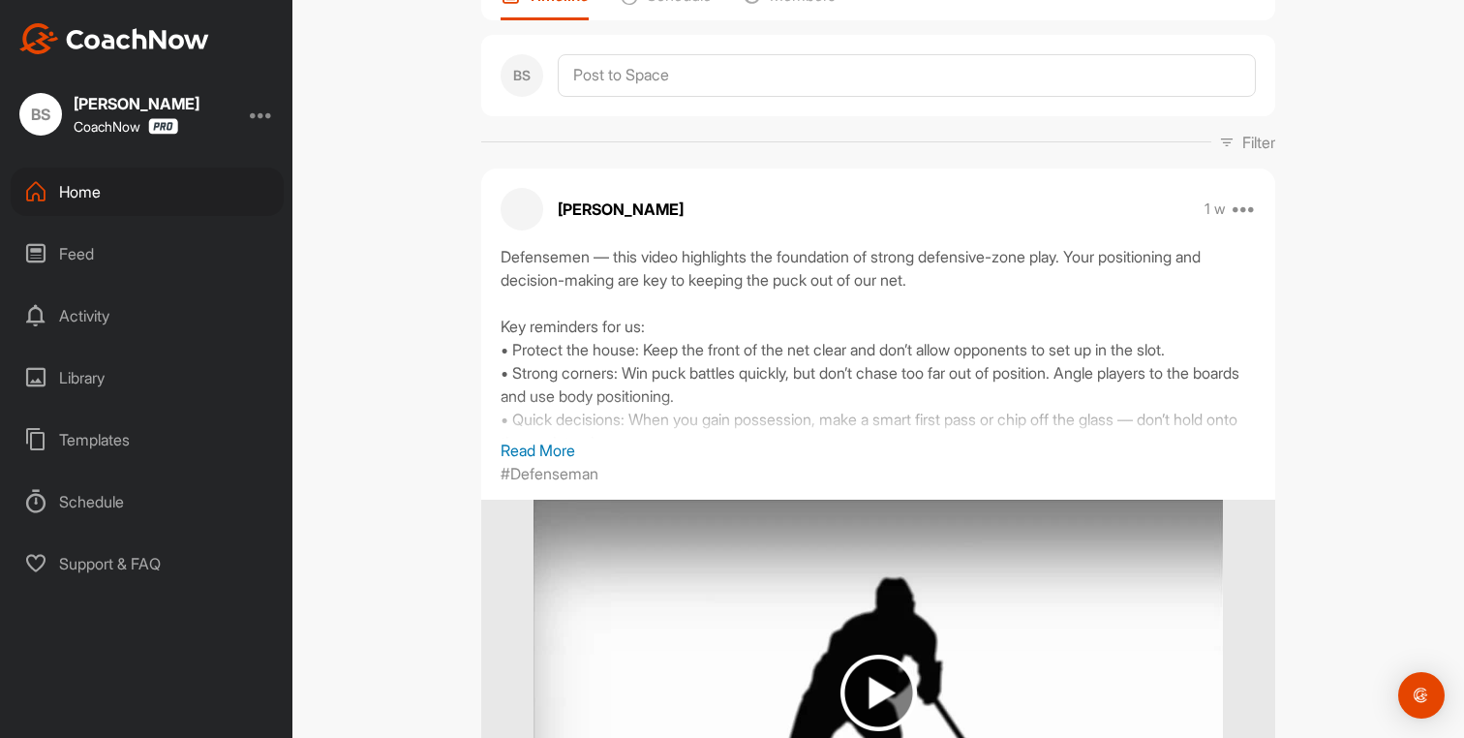
scroll to position [88, 0]
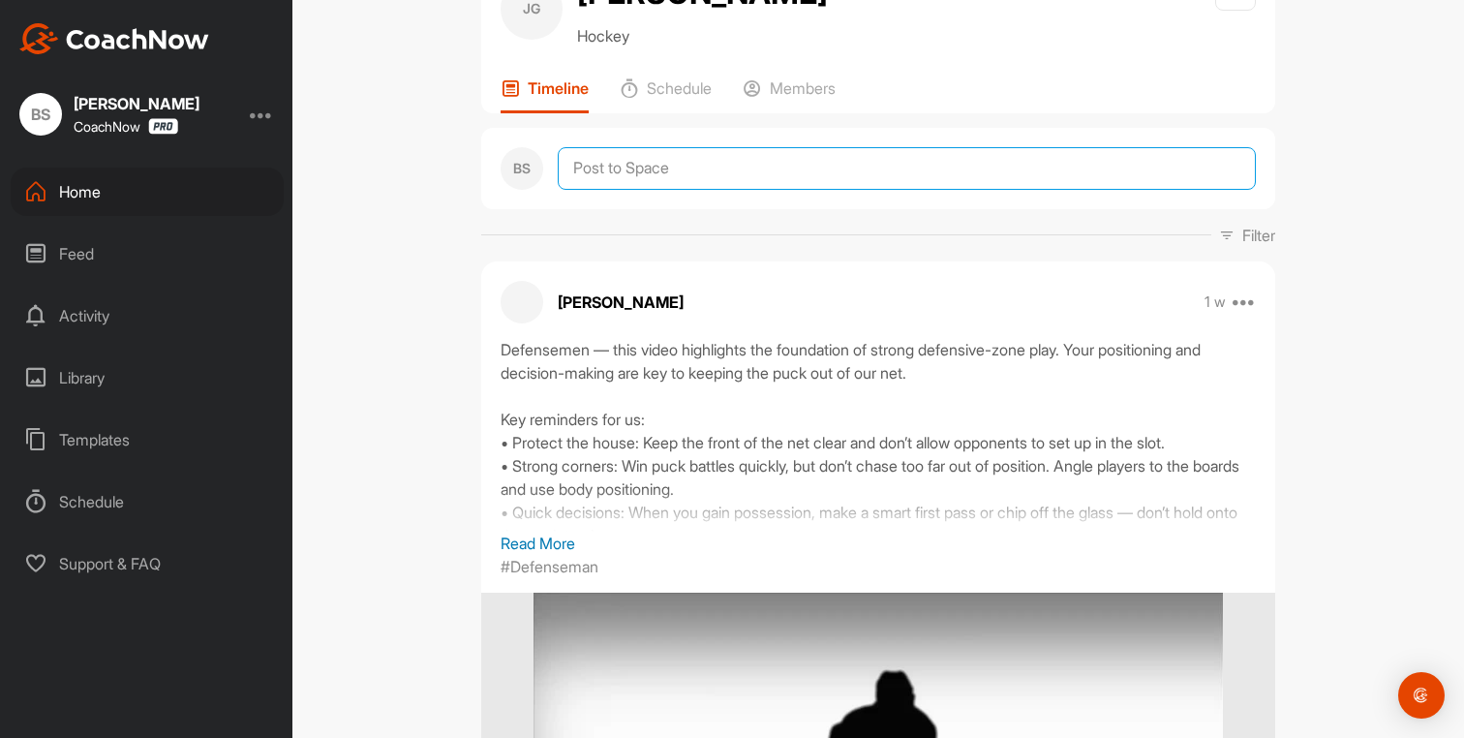
click at [604, 157] on textarea at bounding box center [907, 168] width 698 height 43
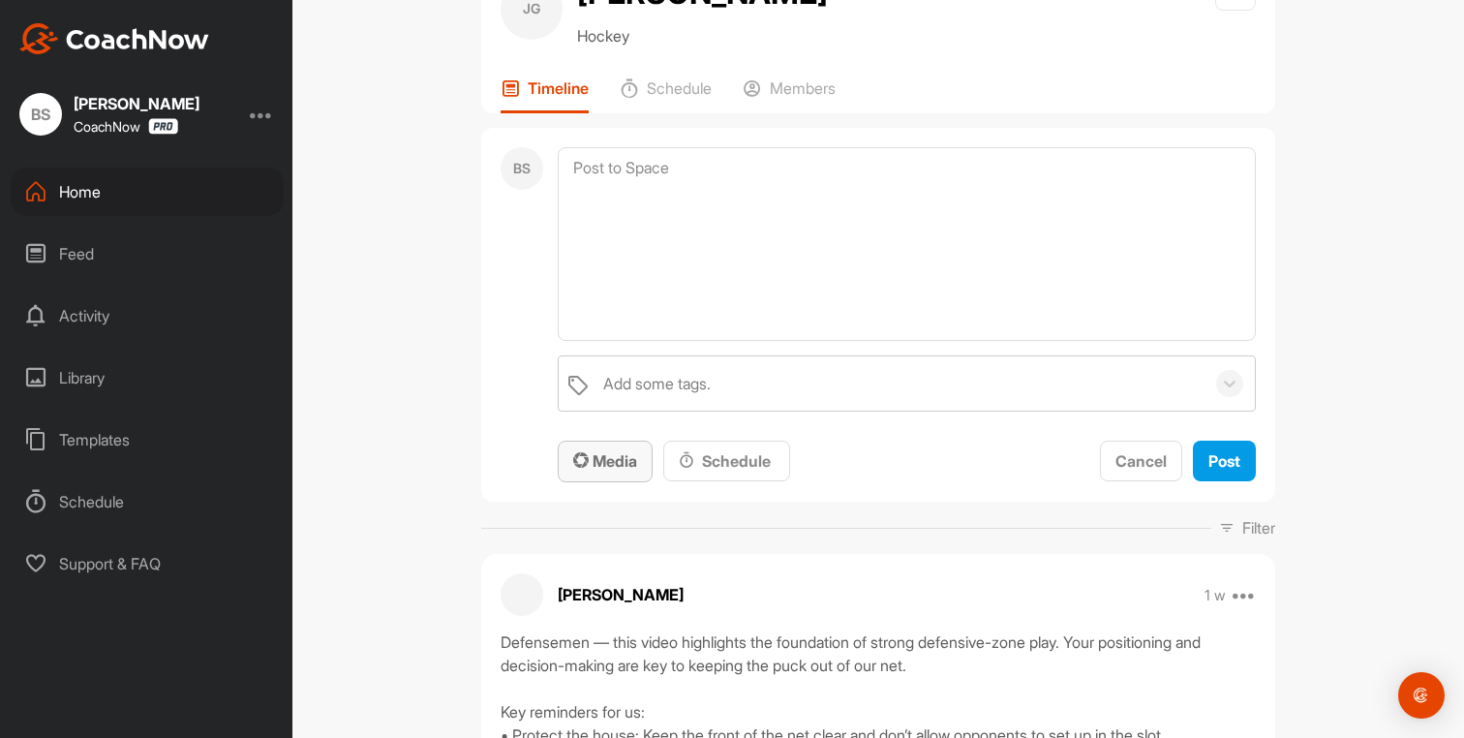
click at [612, 472] on div "Media" at bounding box center [605, 460] width 64 height 23
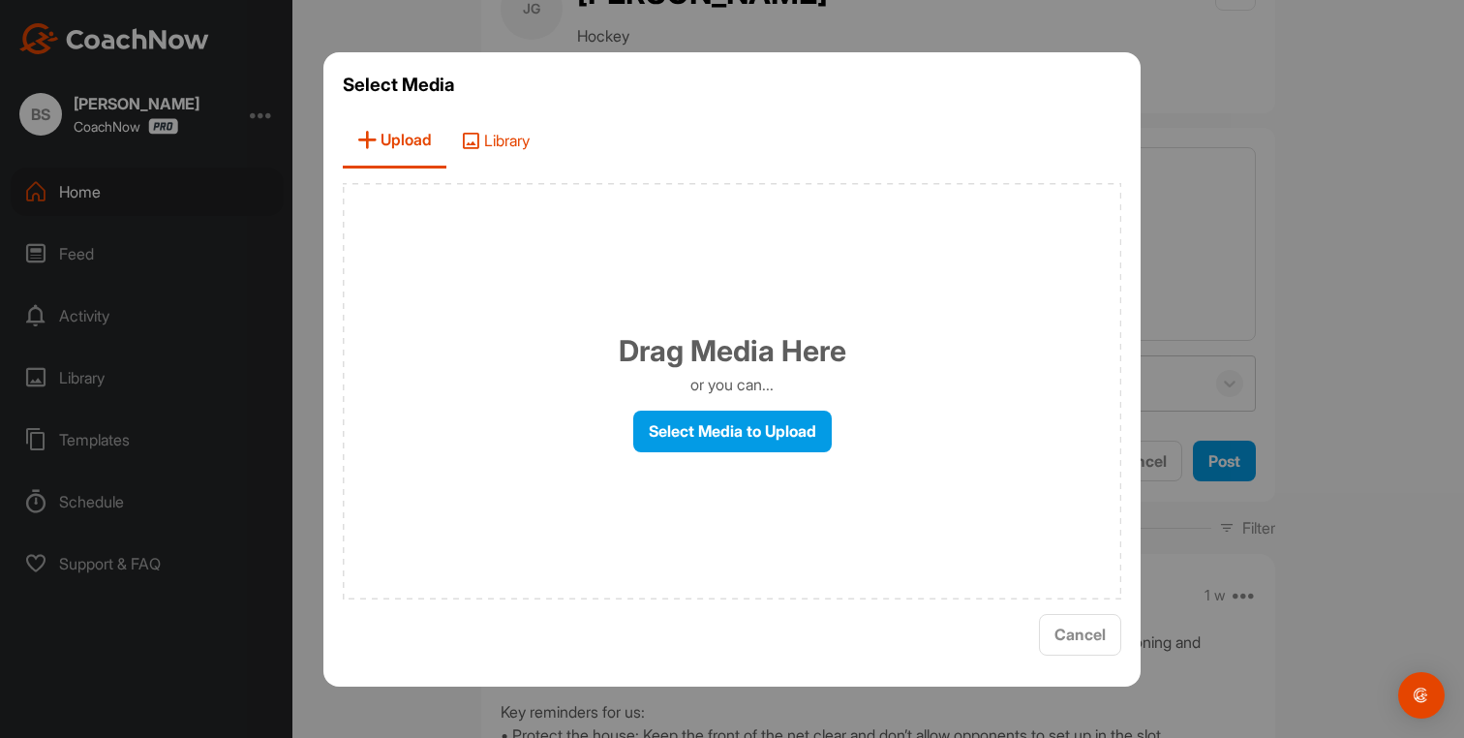
click at [521, 157] on span "Library" at bounding box center [495, 140] width 98 height 55
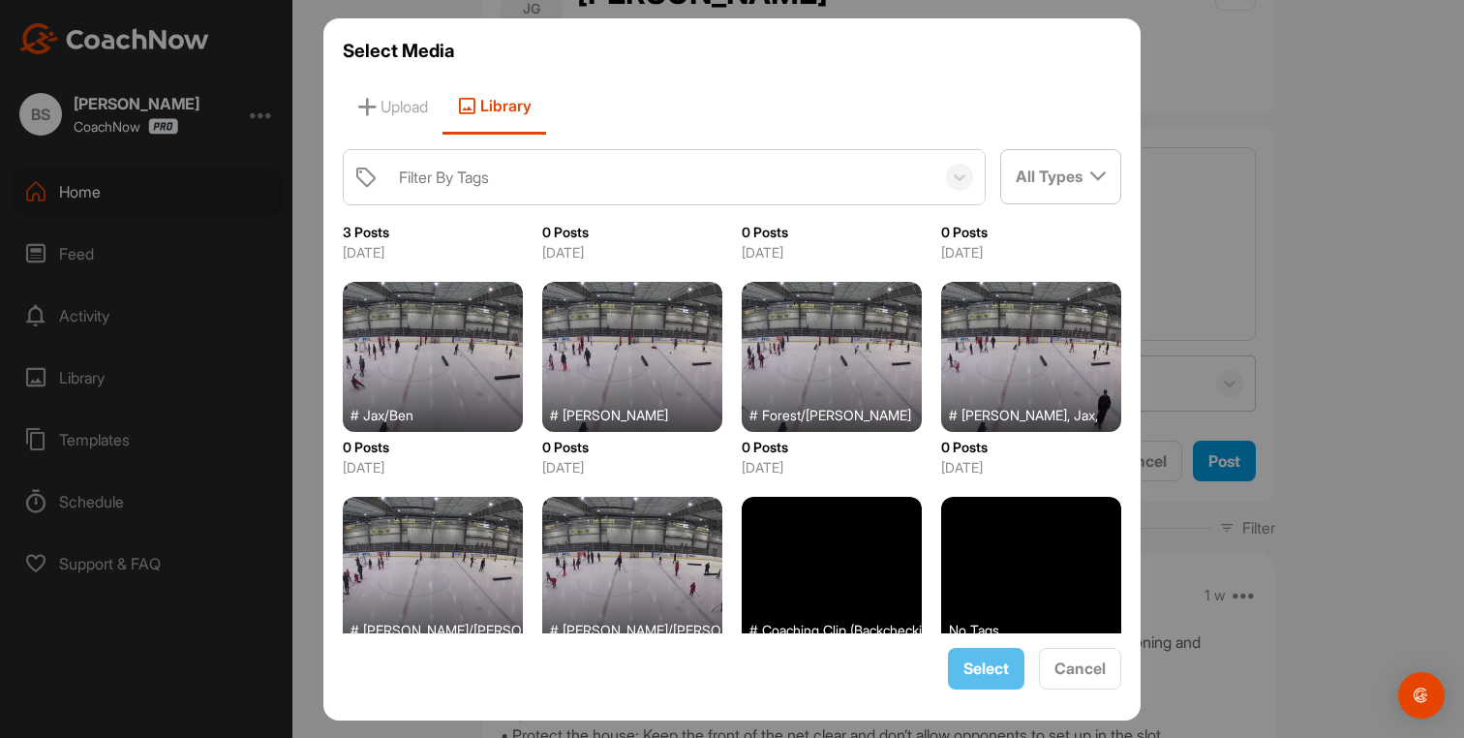
scroll to position [147, 0]
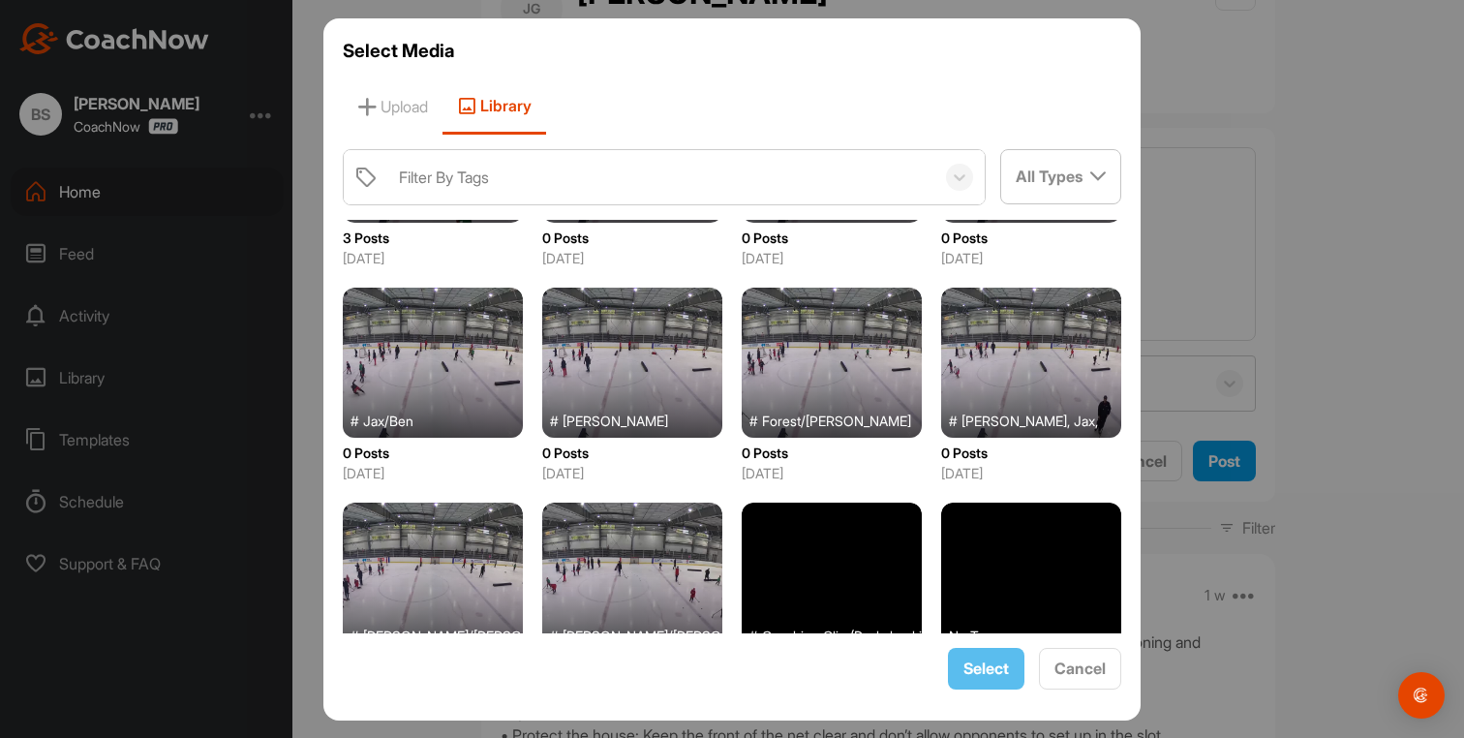
click at [980, 368] on div at bounding box center [1031, 363] width 180 height 150
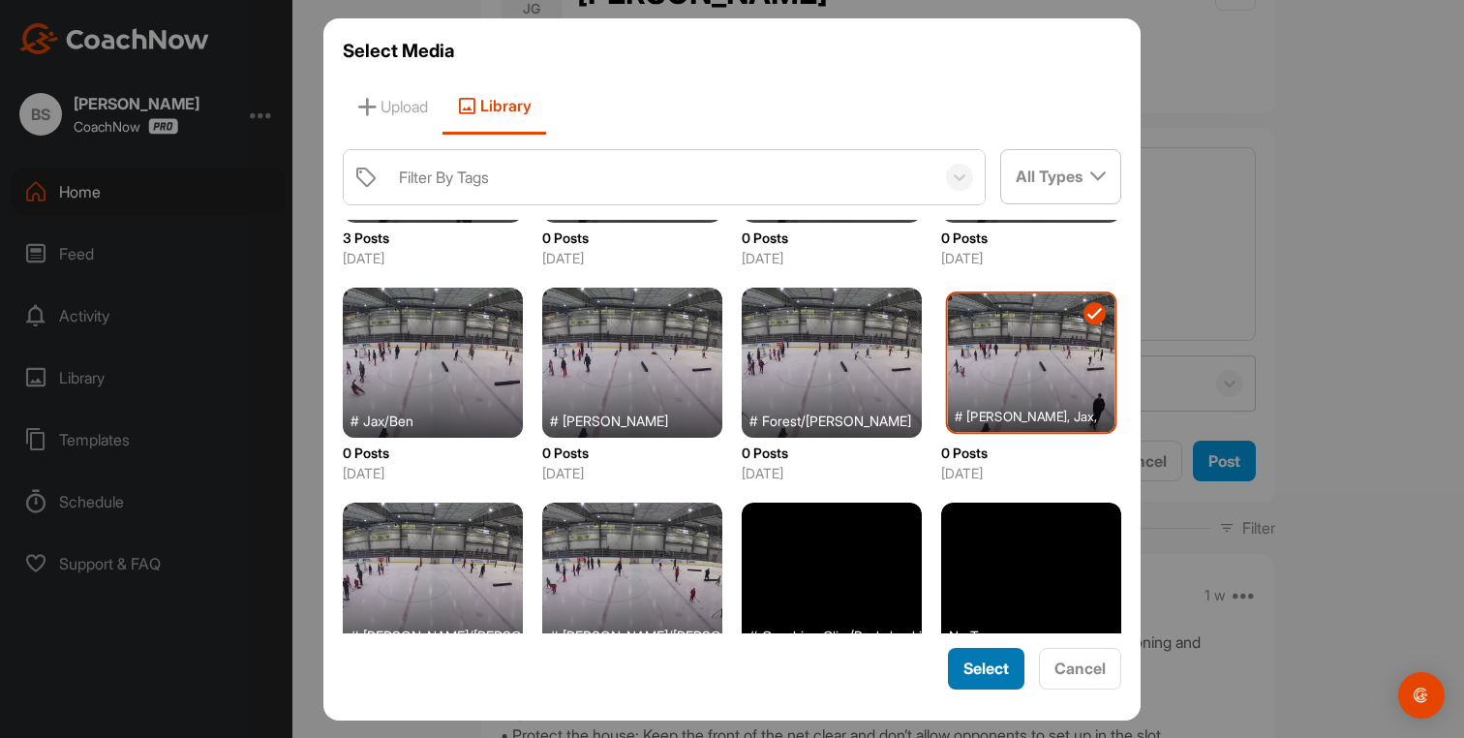
click at [978, 672] on span "Select" at bounding box center [987, 668] width 46 height 19
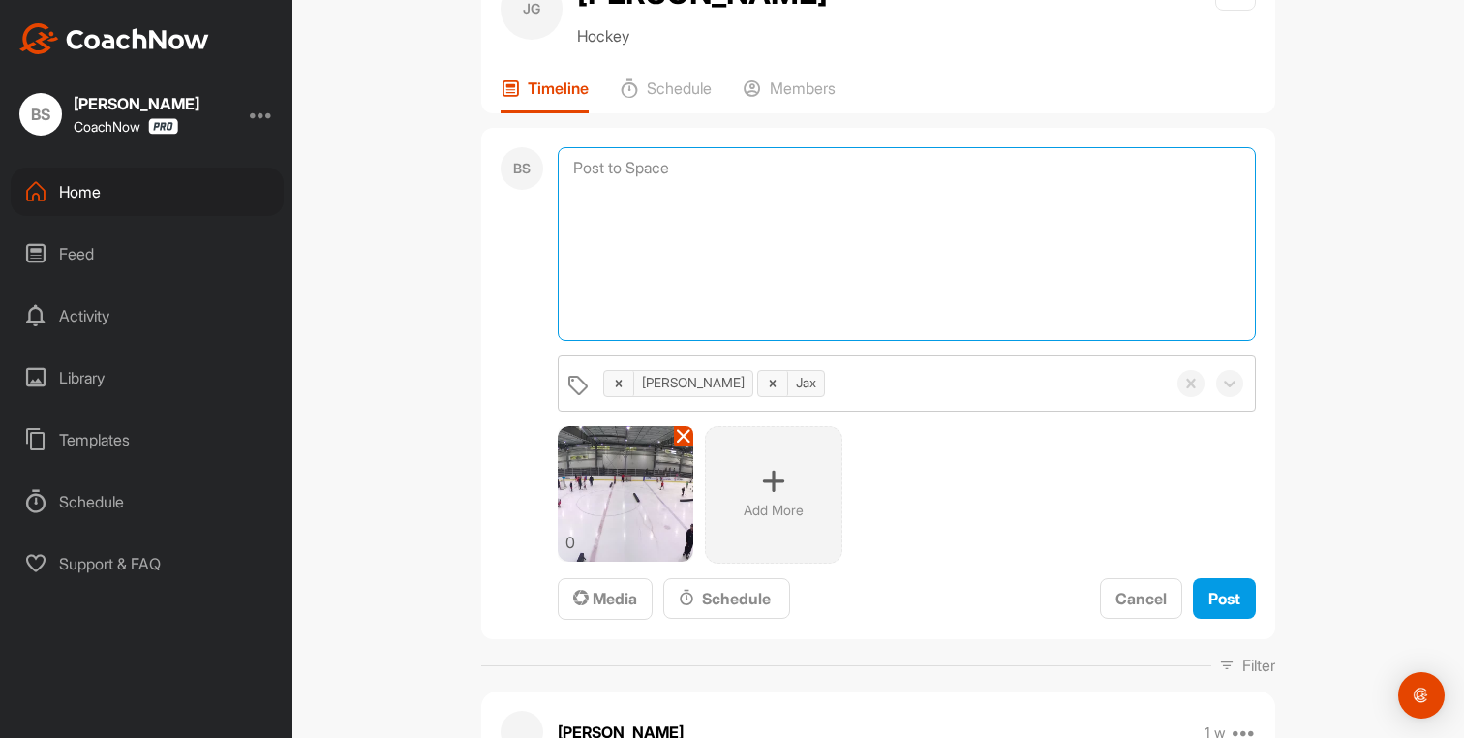
click at [583, 173] on textarea at bounding box center [907, 244] width 698 height 194
paste textarea "Loremi – Dolorsita co adi Elit Sedd Eiusmo, te inci 8-ut-4 labor etd magn aliq …"
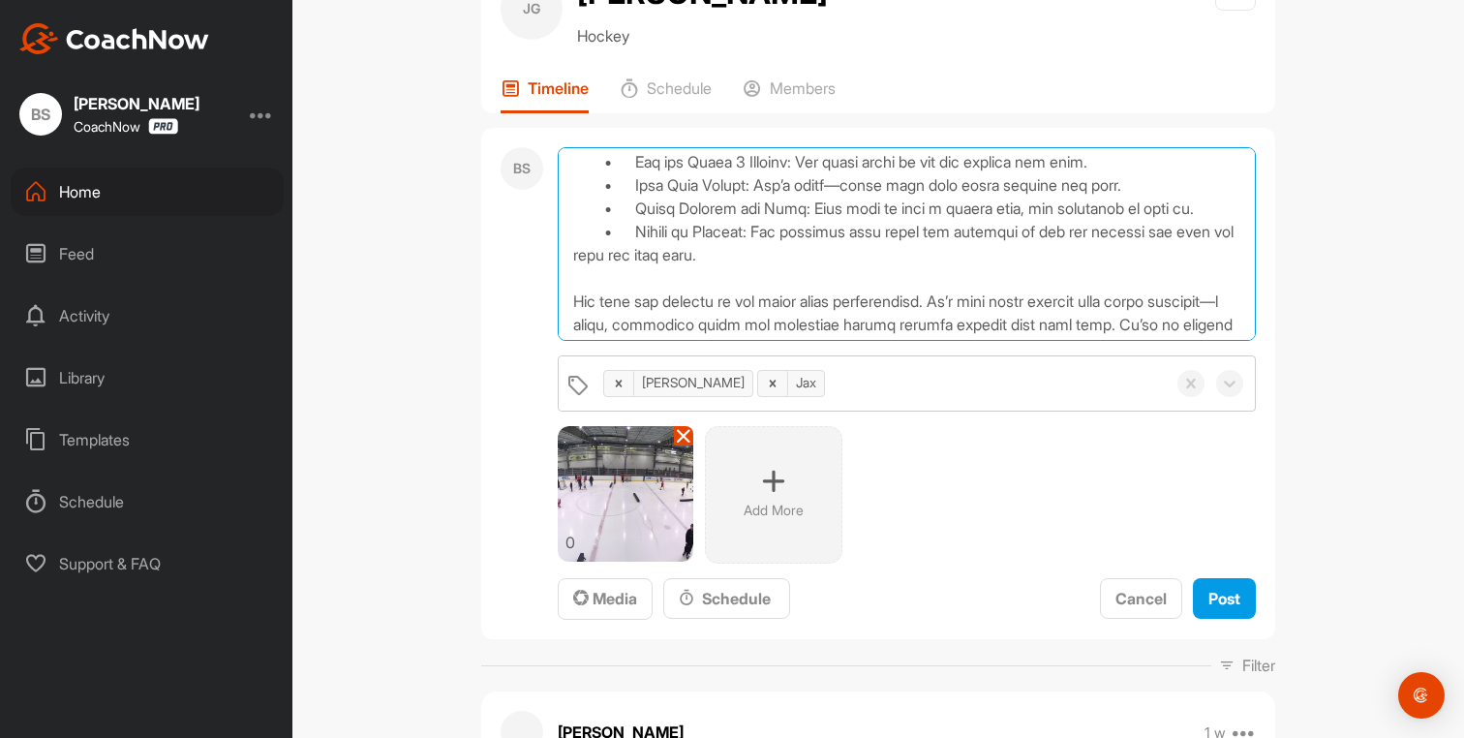
scroll to position [521, 0]
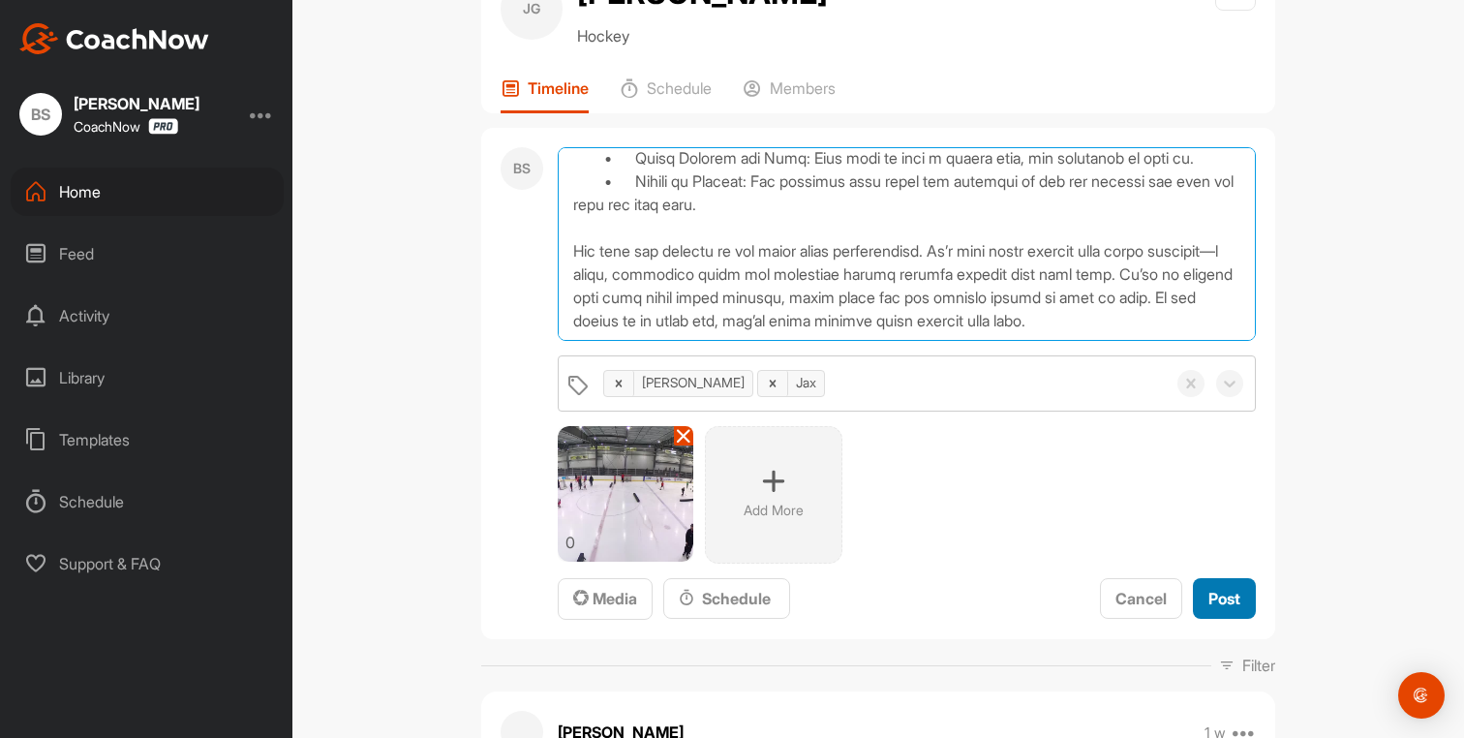
type textarea "Loremi – Dolorsita co adi Elit Sedd Eiusmo, te inci 8-ut-4 labor etd magn aliq …"
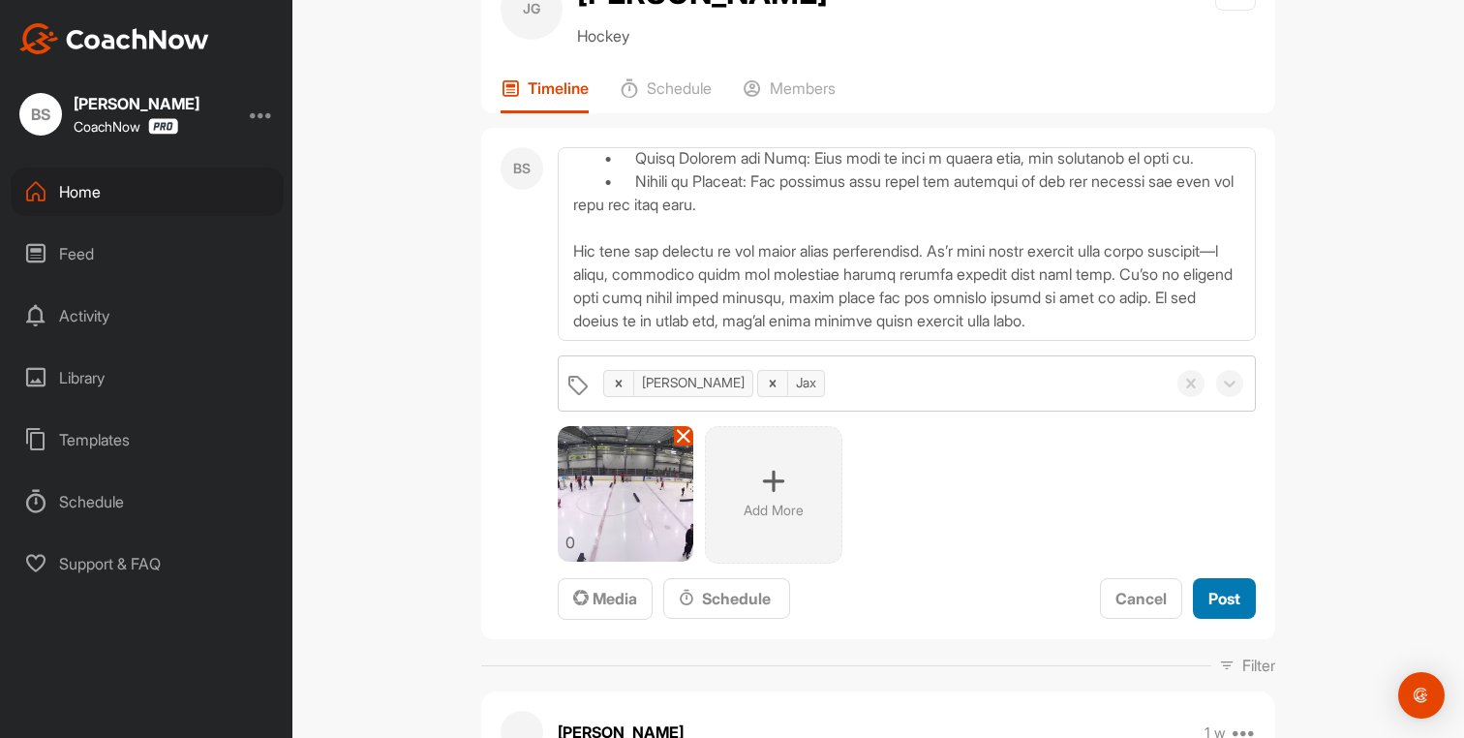
click at [1209, 590] on span "Post" at bounding box center [1225, 598] width 32 height 19
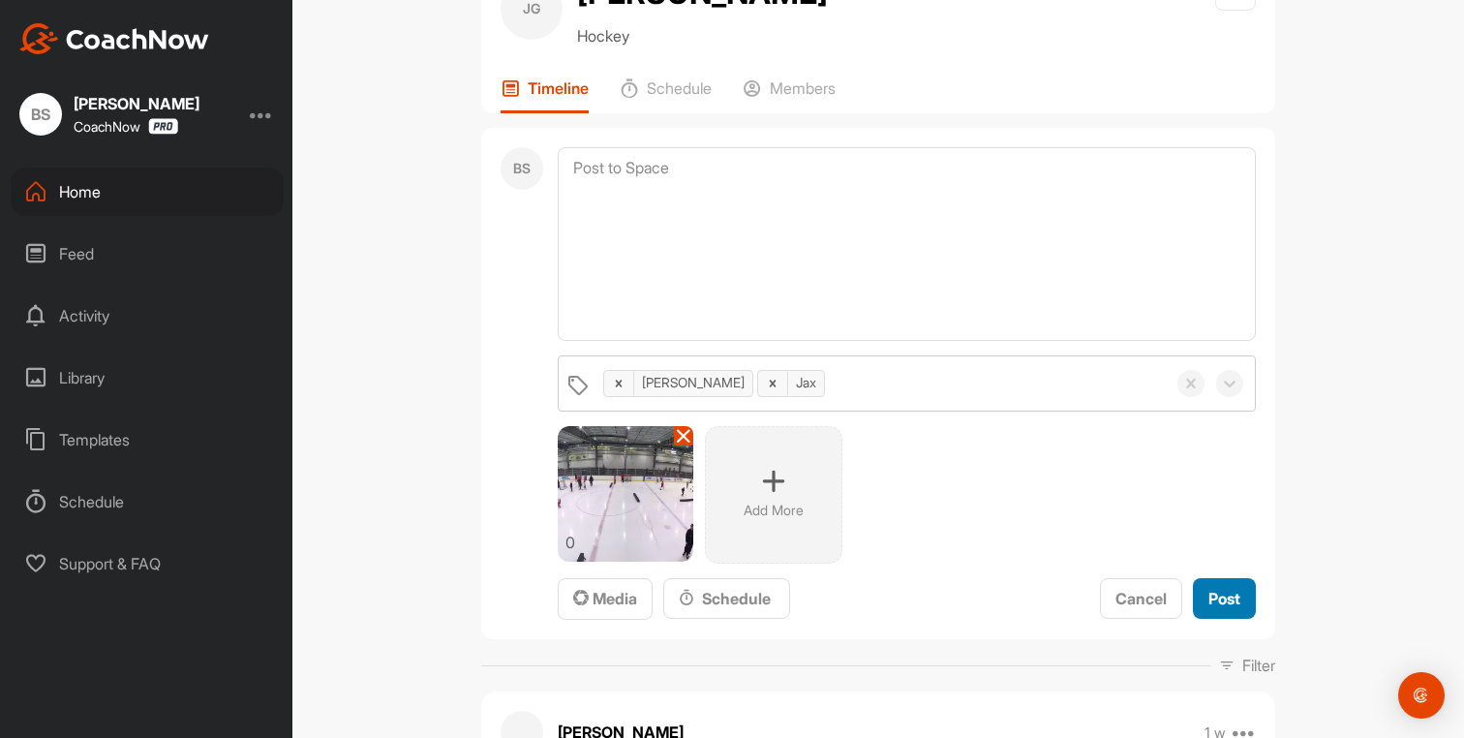
scroll to position [0, 0]
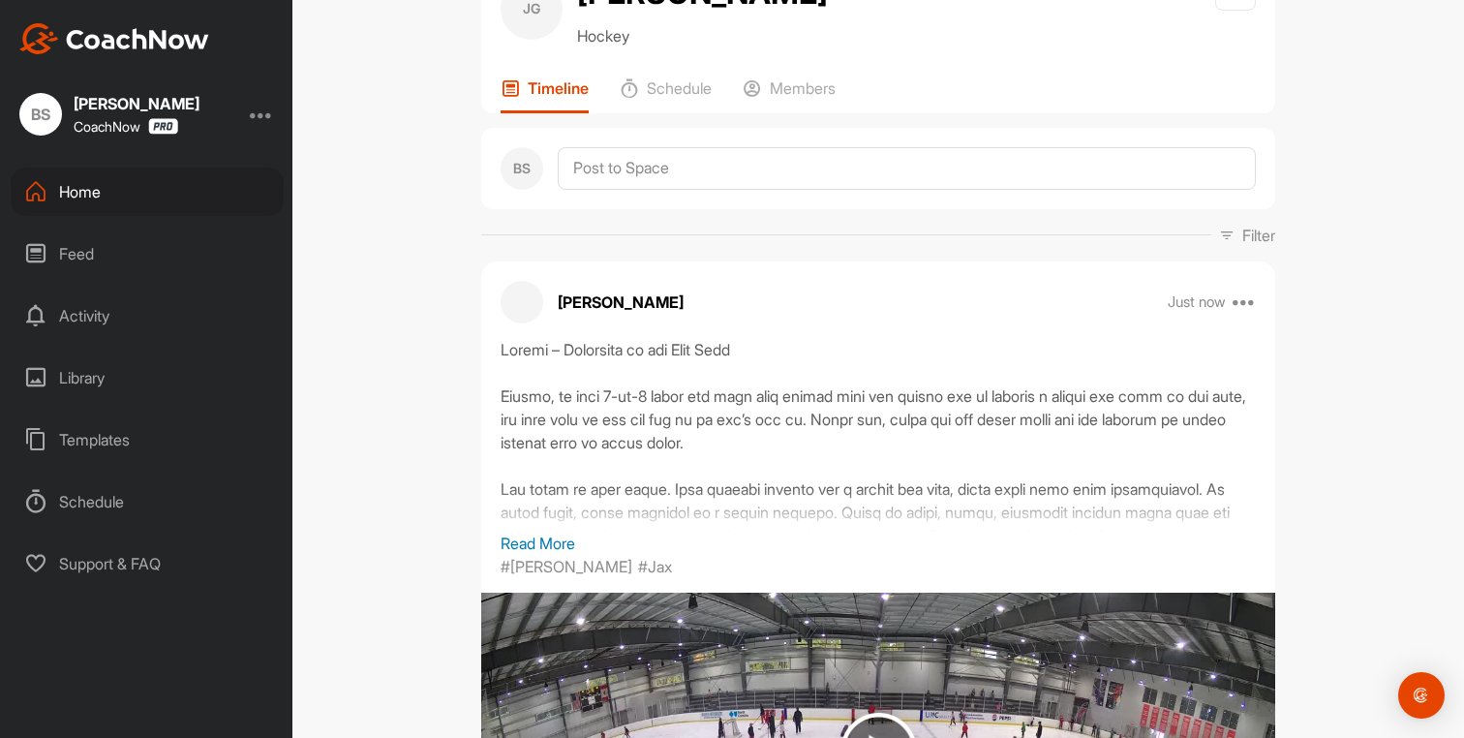
click at [79, 195] on div "Home" at bounding box center [147, 192] width 273 height 48
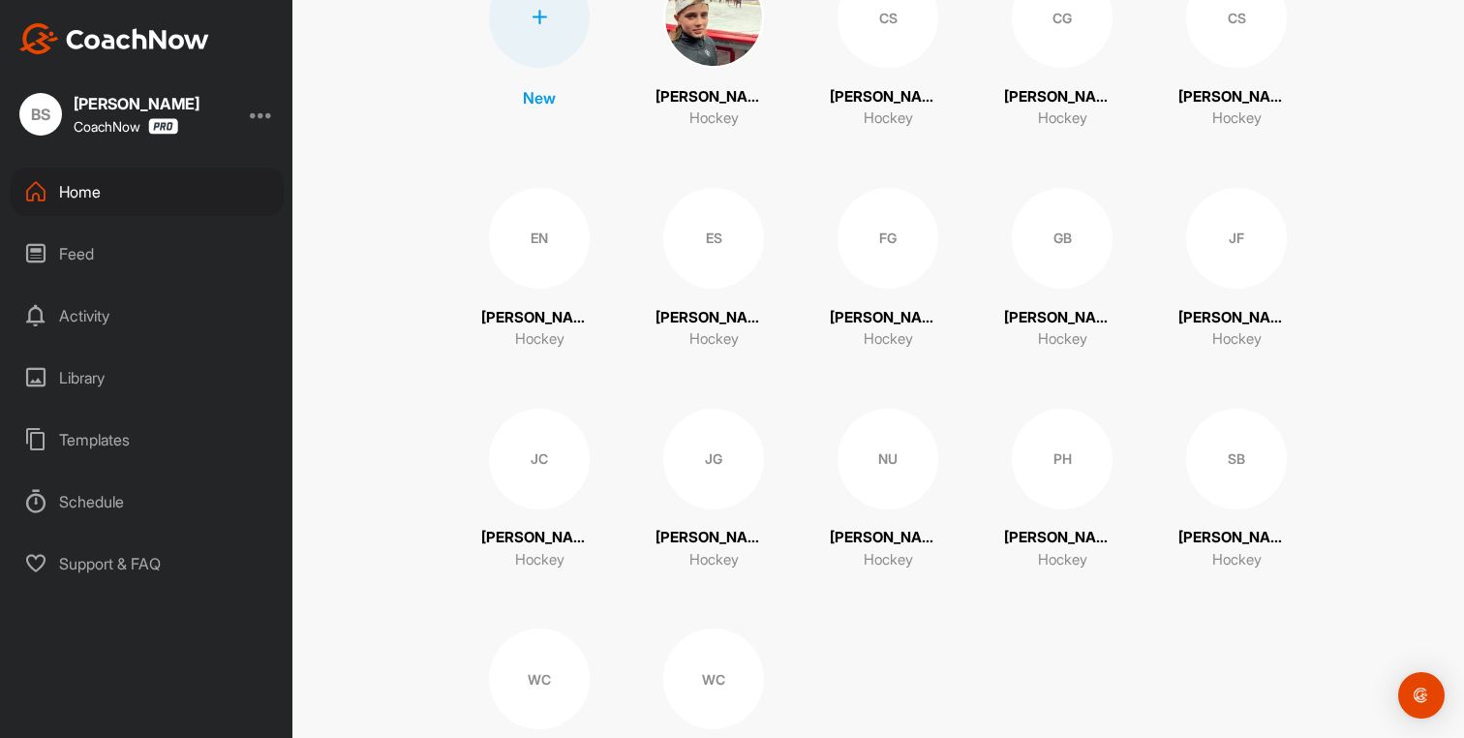
scroll to position [199, 0]
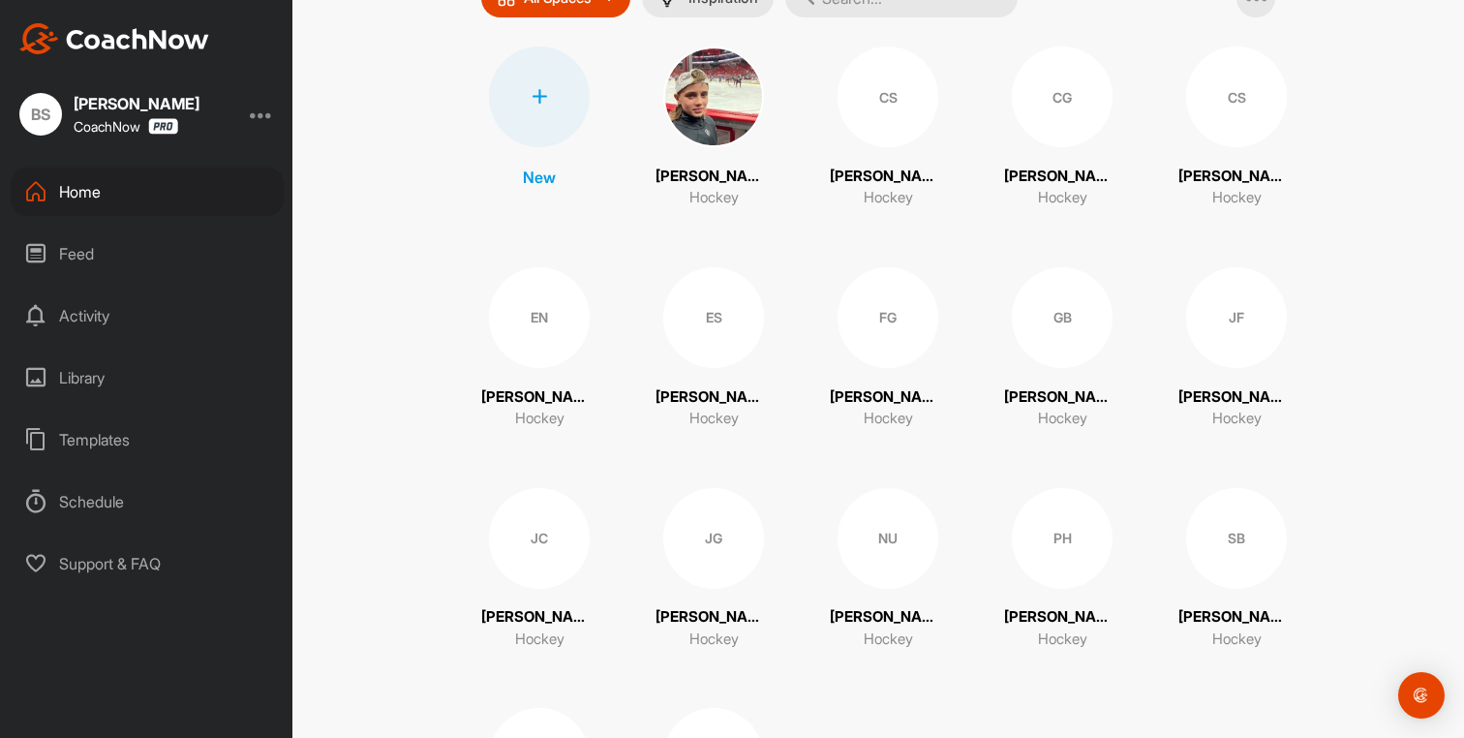
click at [123, 200] on div "Home" at bounding box center [147, 192] width 273 height 48
click at [105, 384] on div "Library" at bounding box center [147, 378] width 273 height 48
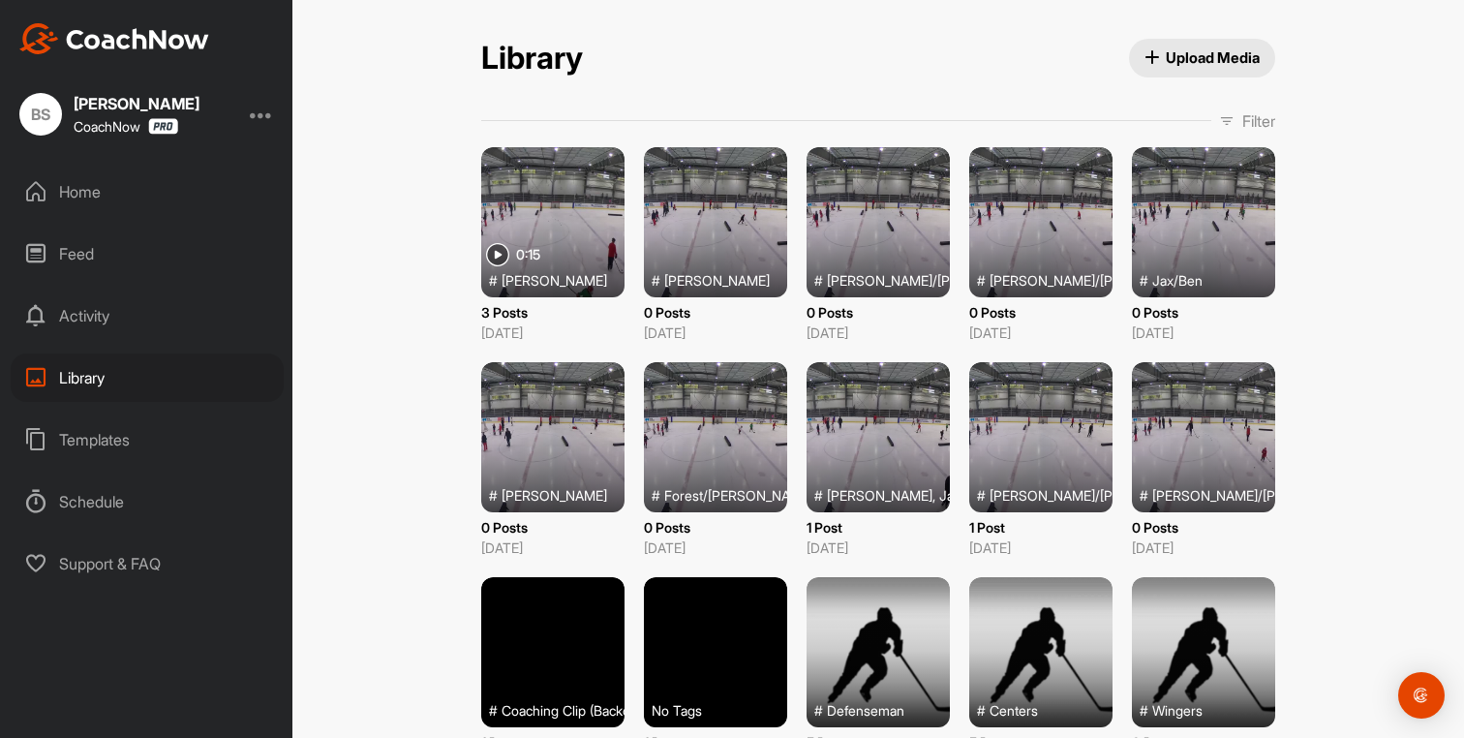
click at [725, 456] on div at bounding box center [715, 437] width 143 height 150
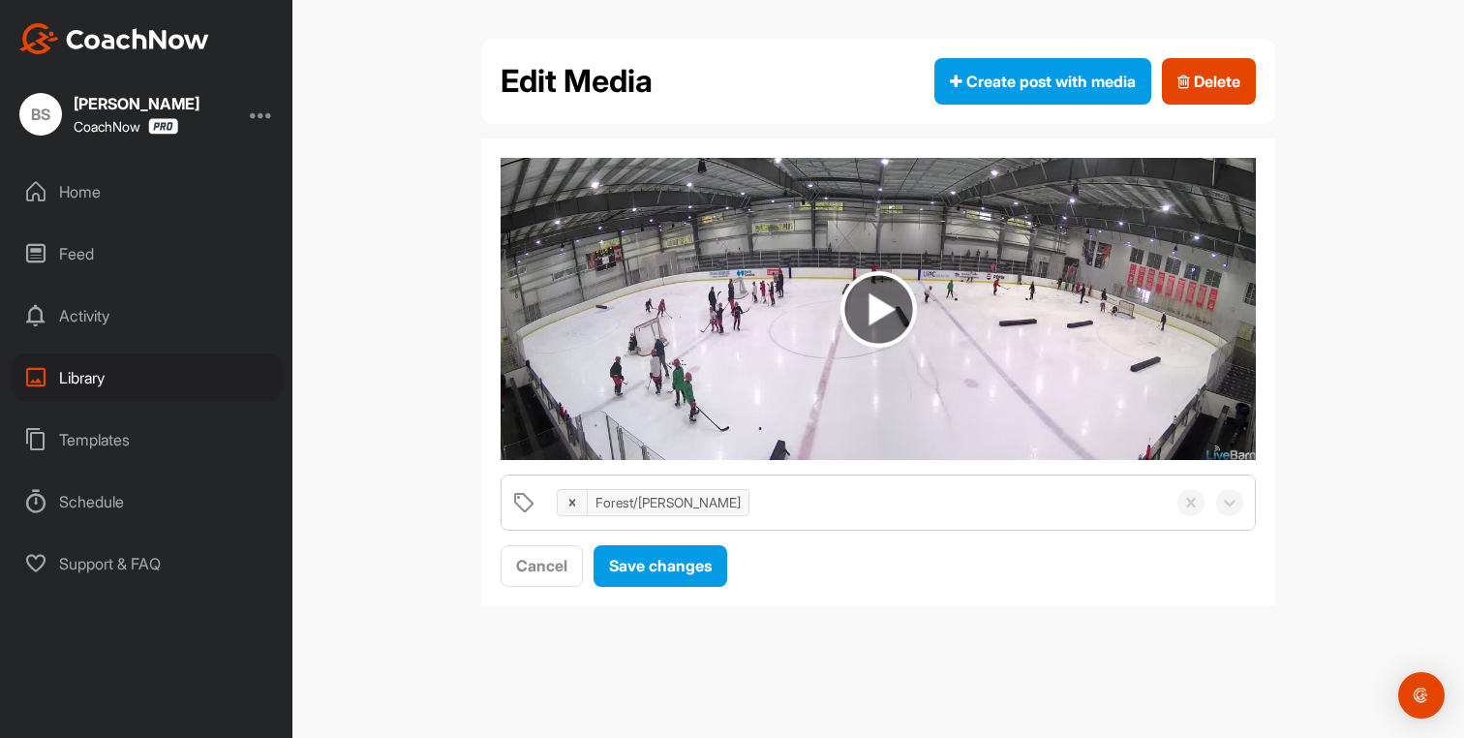
click at [79, 198] on div "Home" at bounding box center [147, 192] width 273 height 48
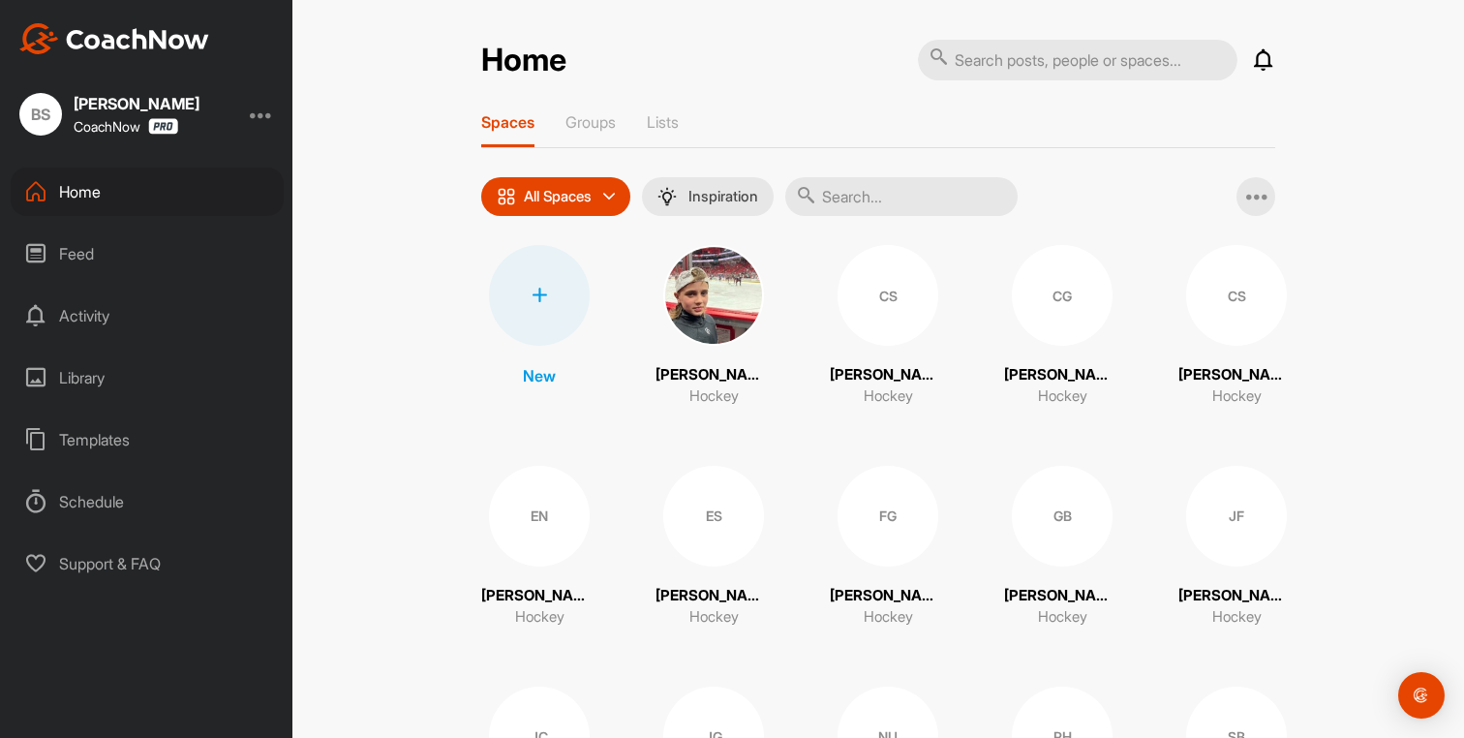
click at [1013, 310] on div "CG" at bounding box center [1062, 295] width 101 height 101
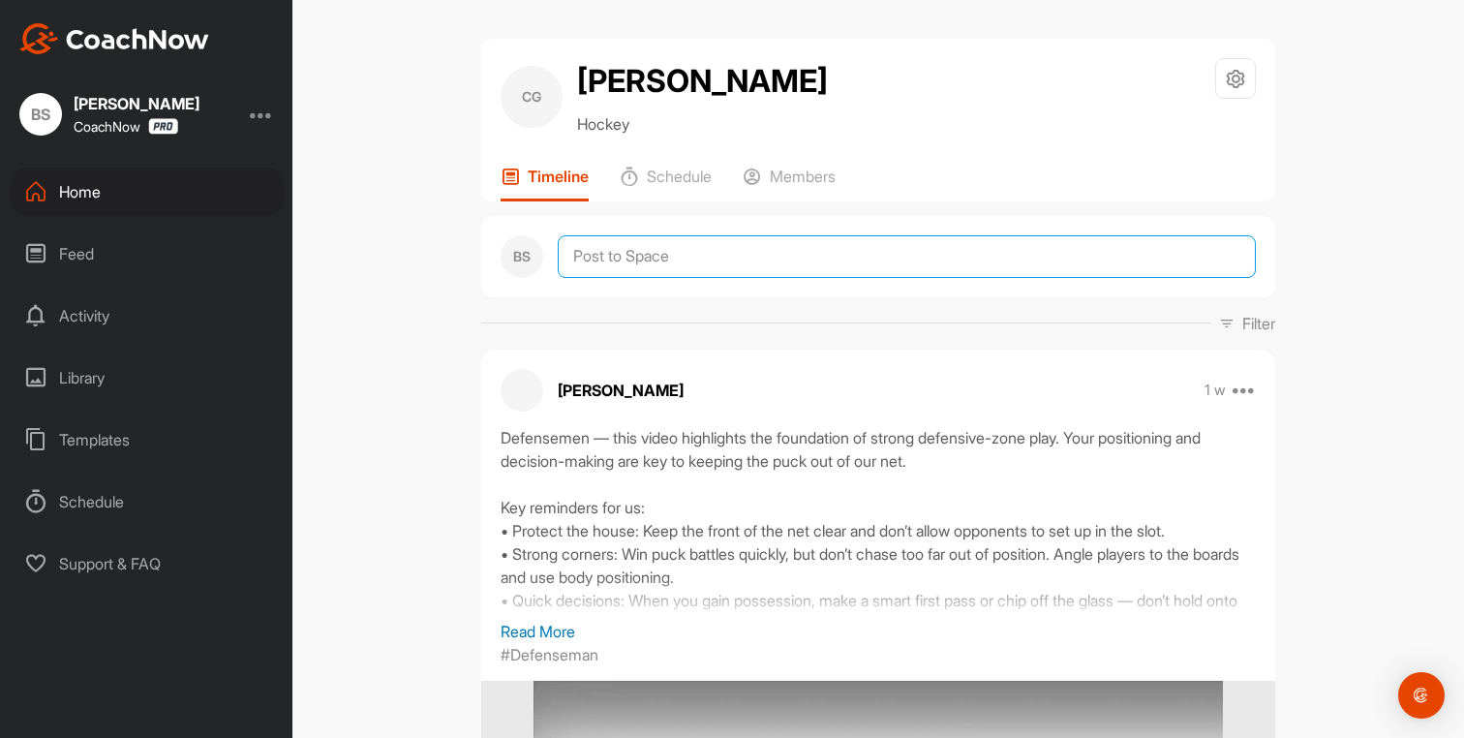
click at [634, 268] on textarea at bounding box center [907, 256] width 698 height 43
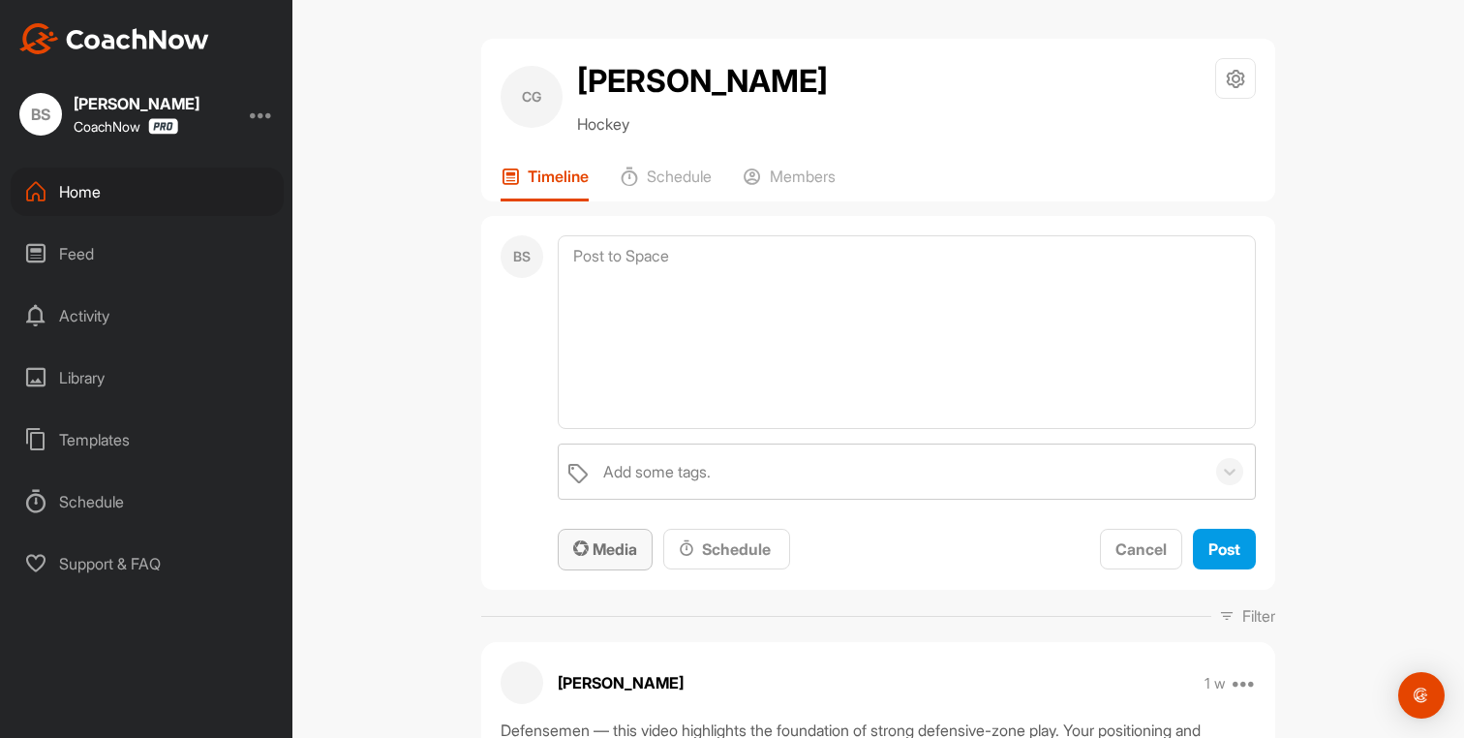
click at [630, 556] on span "Media" at bounding box center [605, 548] width 64 height 19
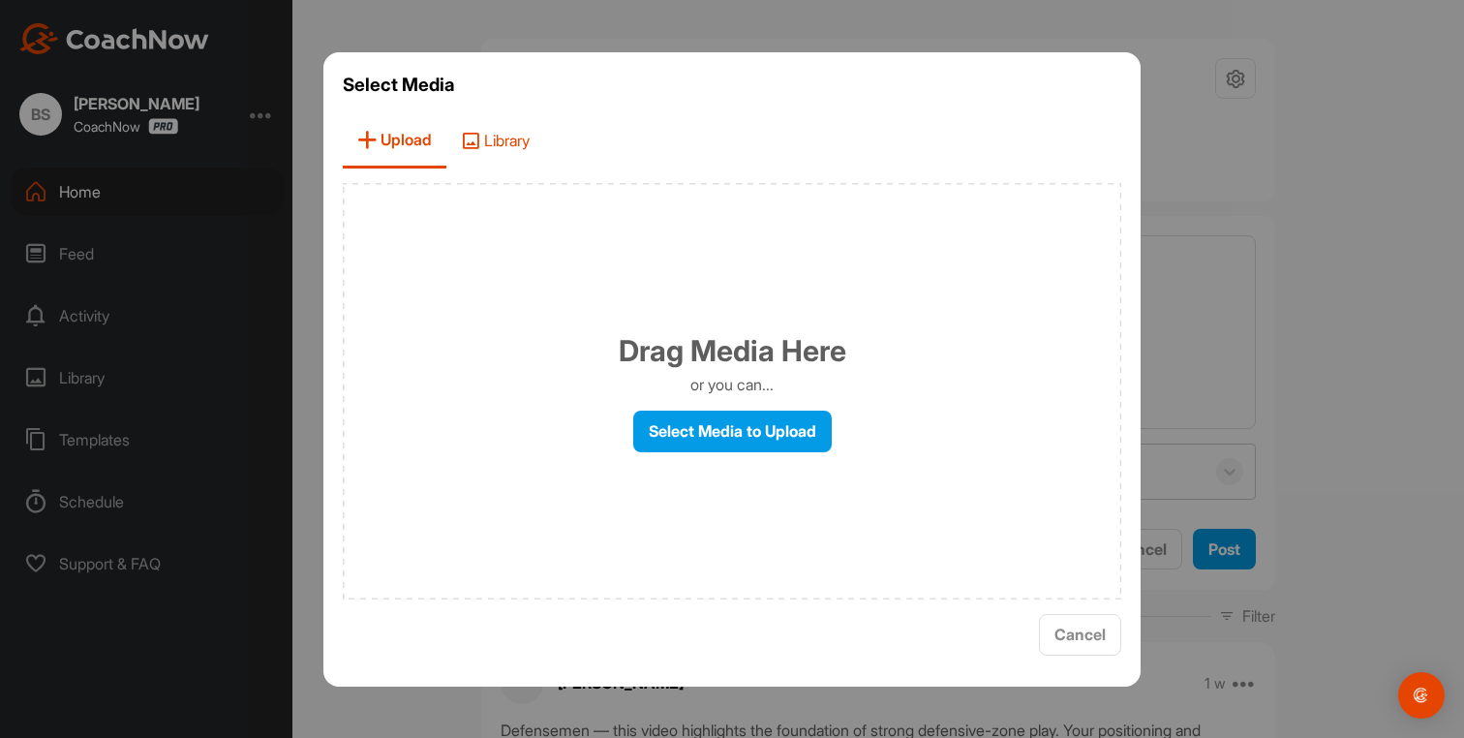
click at [508, 157] on span "Library" at bounding box center [495, 140] width 98 height 55
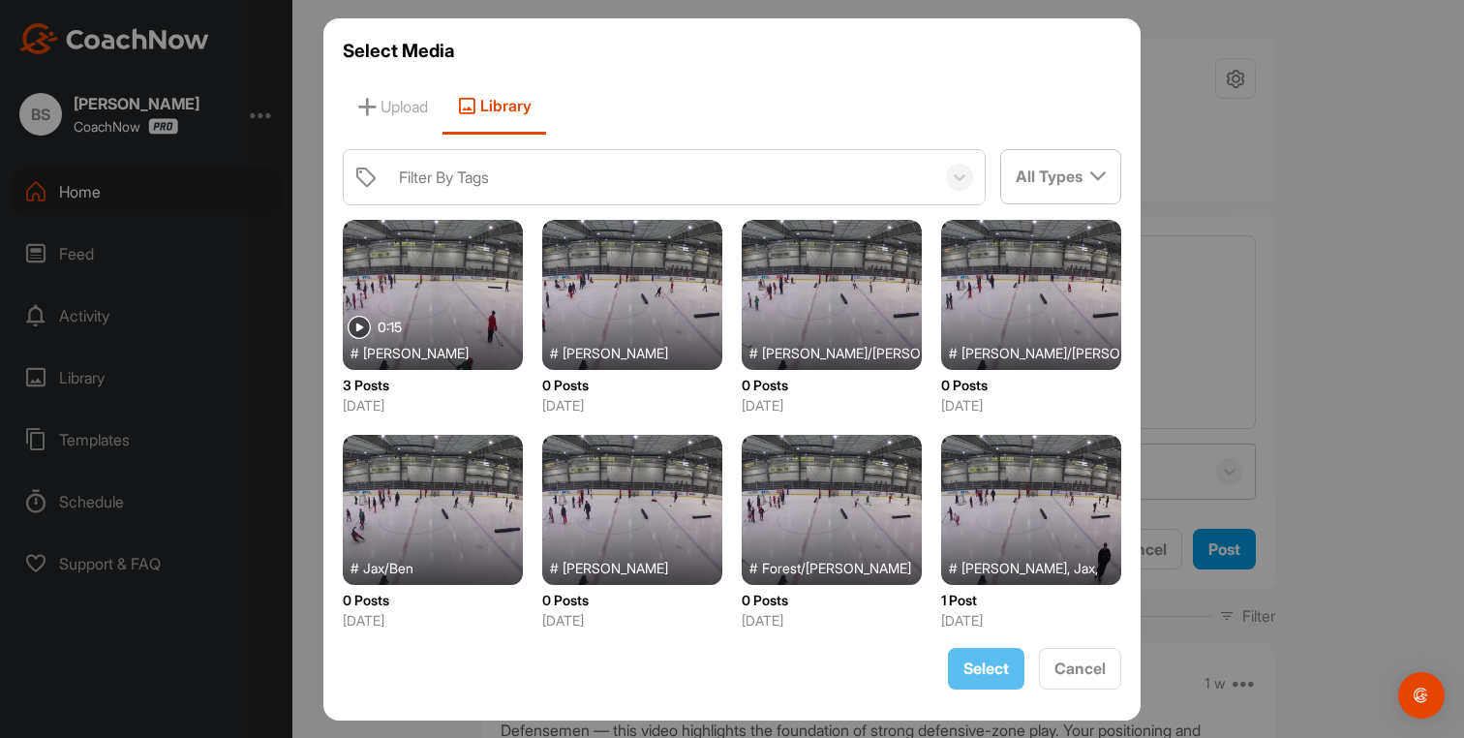
click at [812, 534] on div at bounding box center [832, 510] width 180 height 150
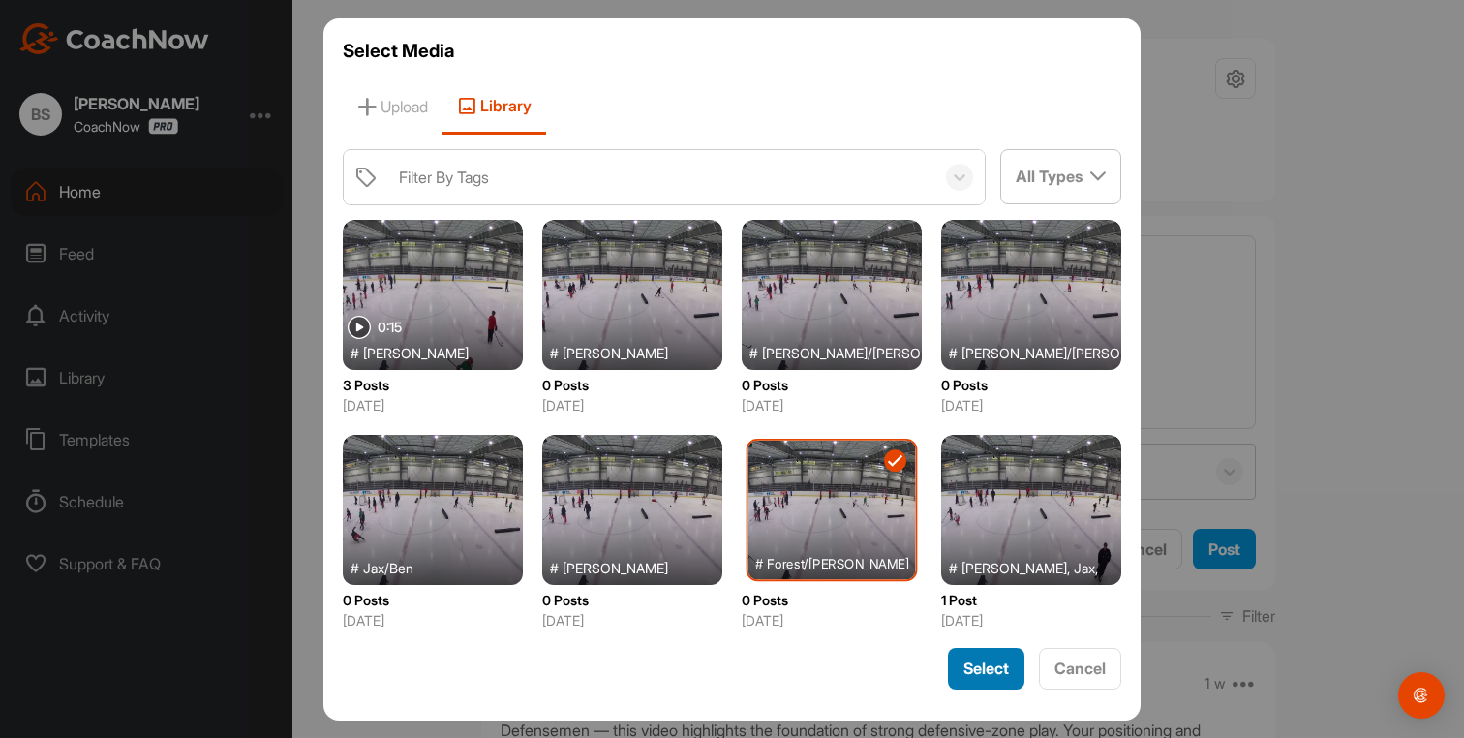
click at [984, 665] on span "Select" at bounding box center [987, 668] width 46 height 19
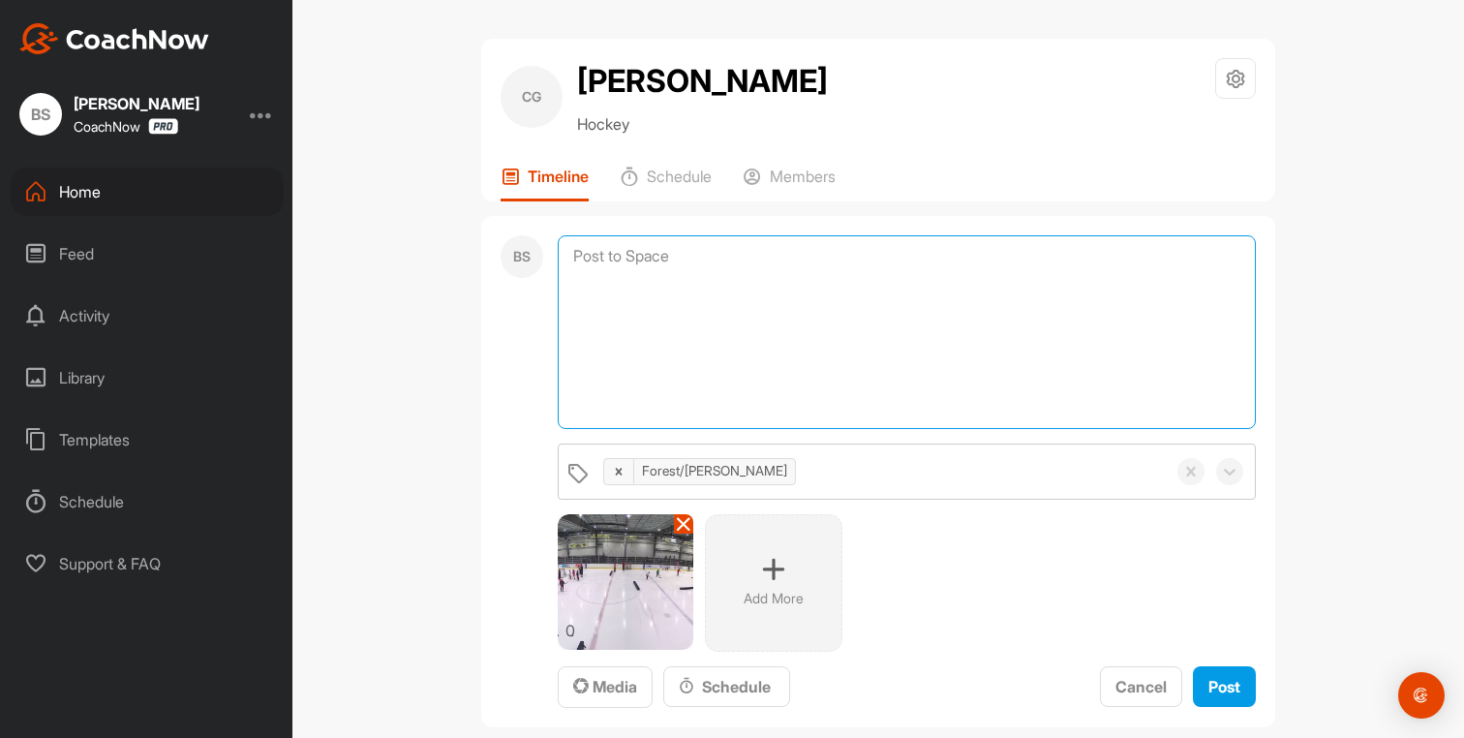
click at [614, 257] on textarea at bounding box center [907, 332] width 698 height 194
paste textarea "Loremi – Dolorsita co adi Elit Sedd Eiusmo, te inci 8-ut-4 labor etd magn aliq …"
type textarea "Loremi – Dolorsita co adi Elit Sedd Eiusmo, te inci 8-ut-4 labor etd magn aliq …"
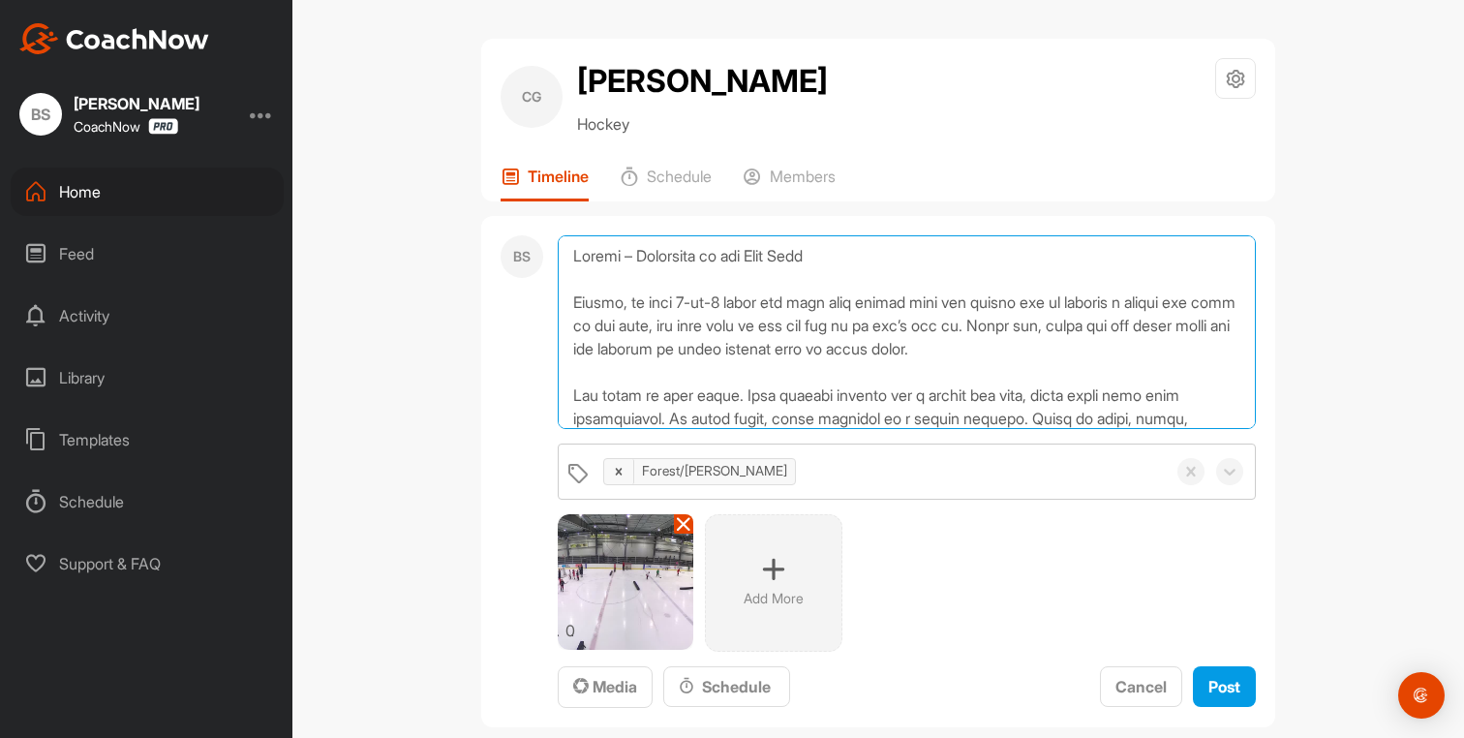
drag, startPoint x: 1164, startPoint y: 413, endPoint x: 601, endPoint y: 164, distance: 615.3
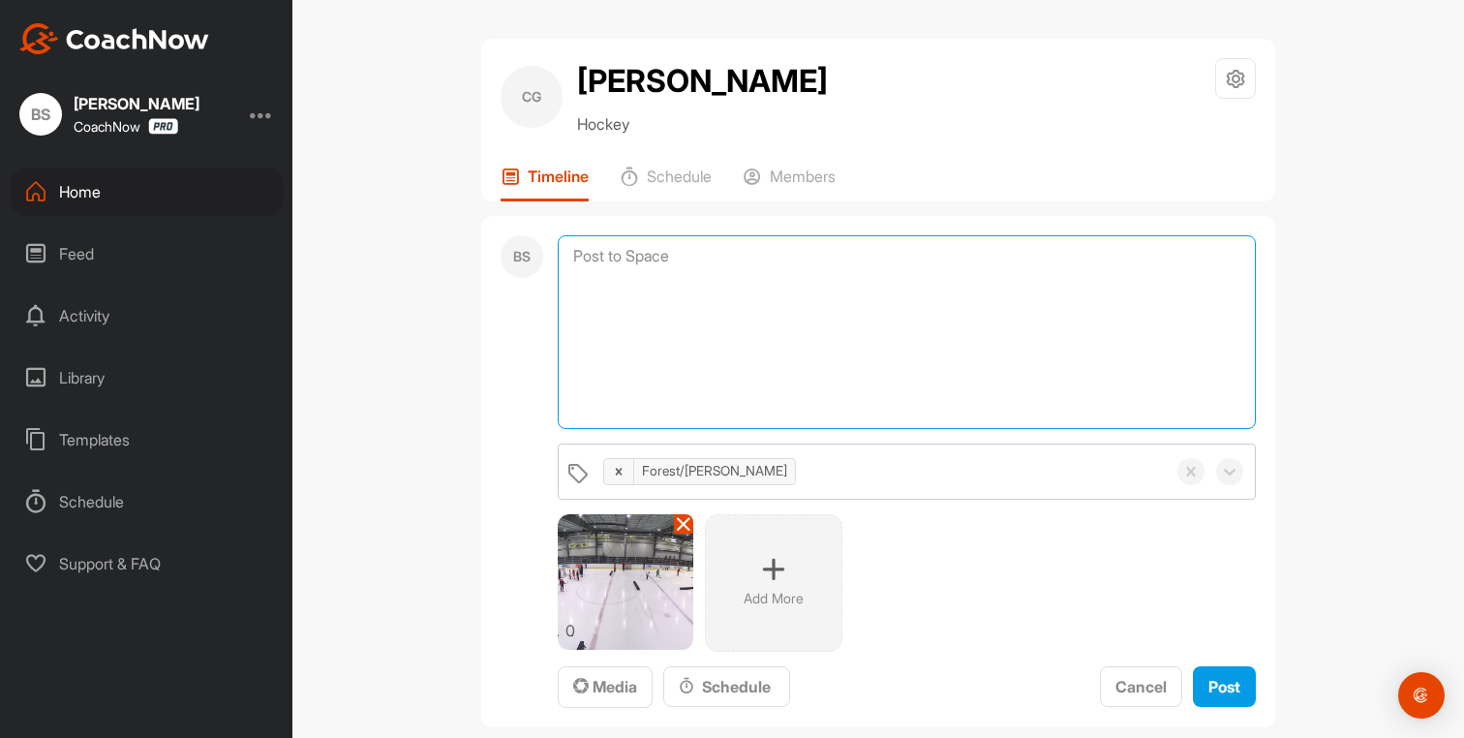
paste textarea "Lore – Ipsumdolo si ame Cons Adip Elit, se doei 6-te-5 incid utl etdo magn aliq…"
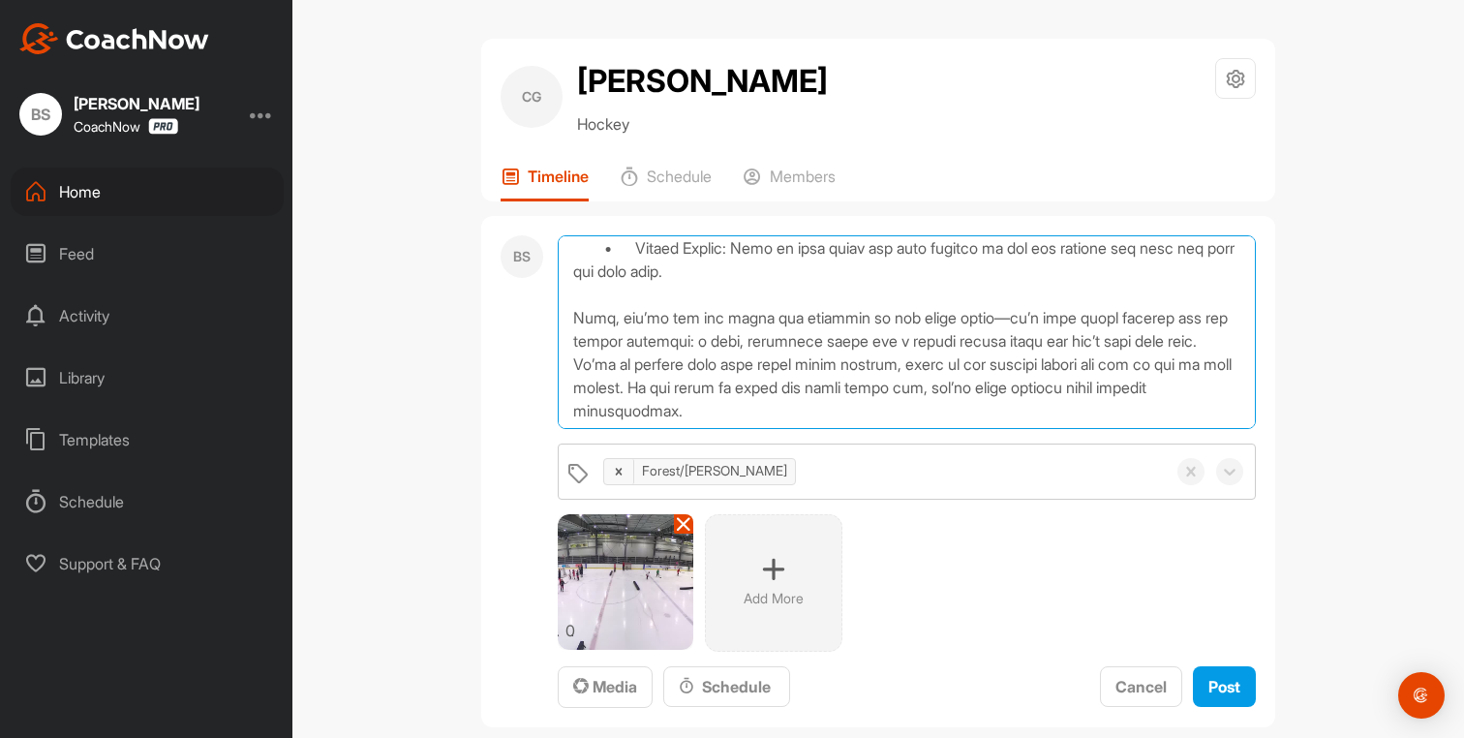
scroll to position [498, 0]
type textarea "Lore – Ipsumdolo si ame Cons Adip Elit, se doei 6-te-5 incid utl etdo magn aliq…"
click at [1215, 692] on span "Post" at bounding box center [1225, 686] width 32 height 19
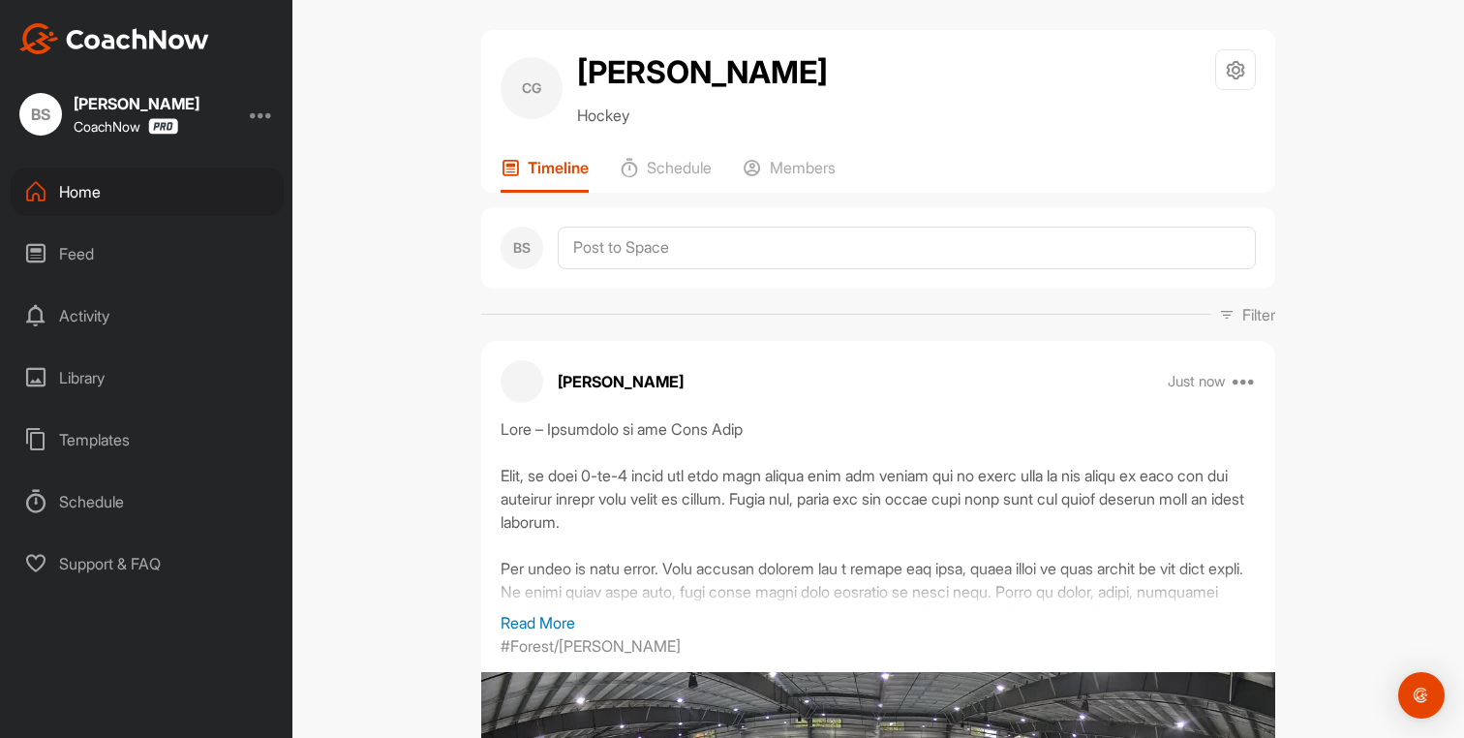
scroll to position [0, 0]
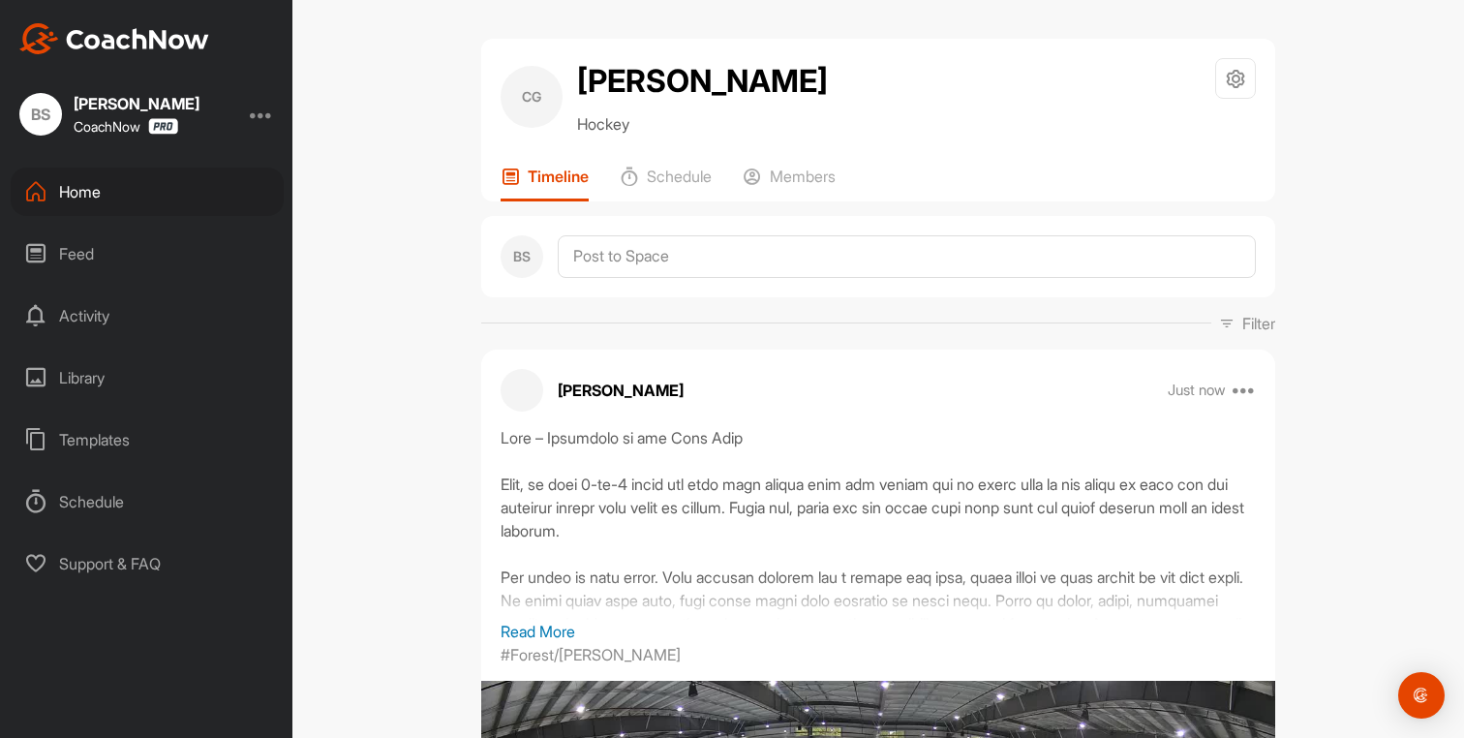
click at [95, 199] on div "Home" at bounding box center [147, 192] width 273 height 48
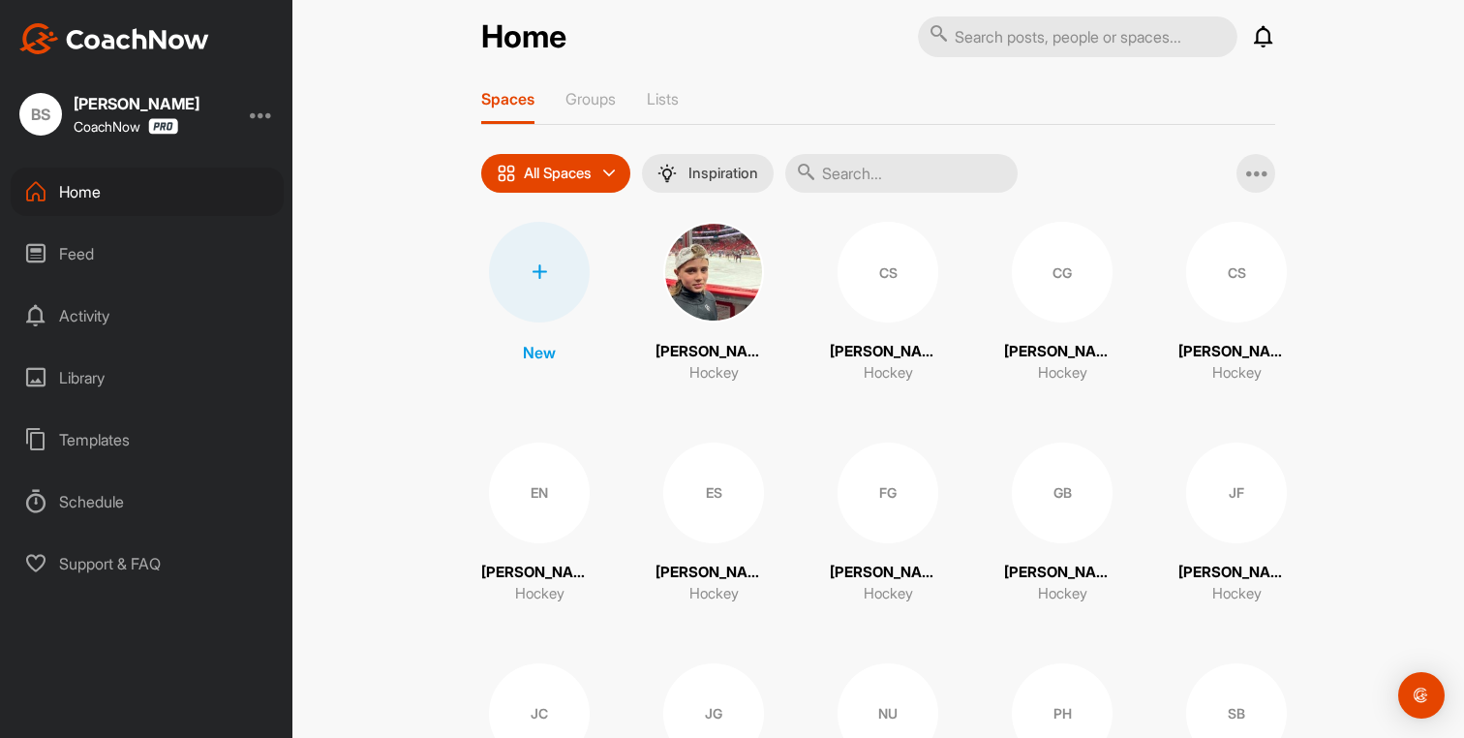
scroll to position [35, 0]
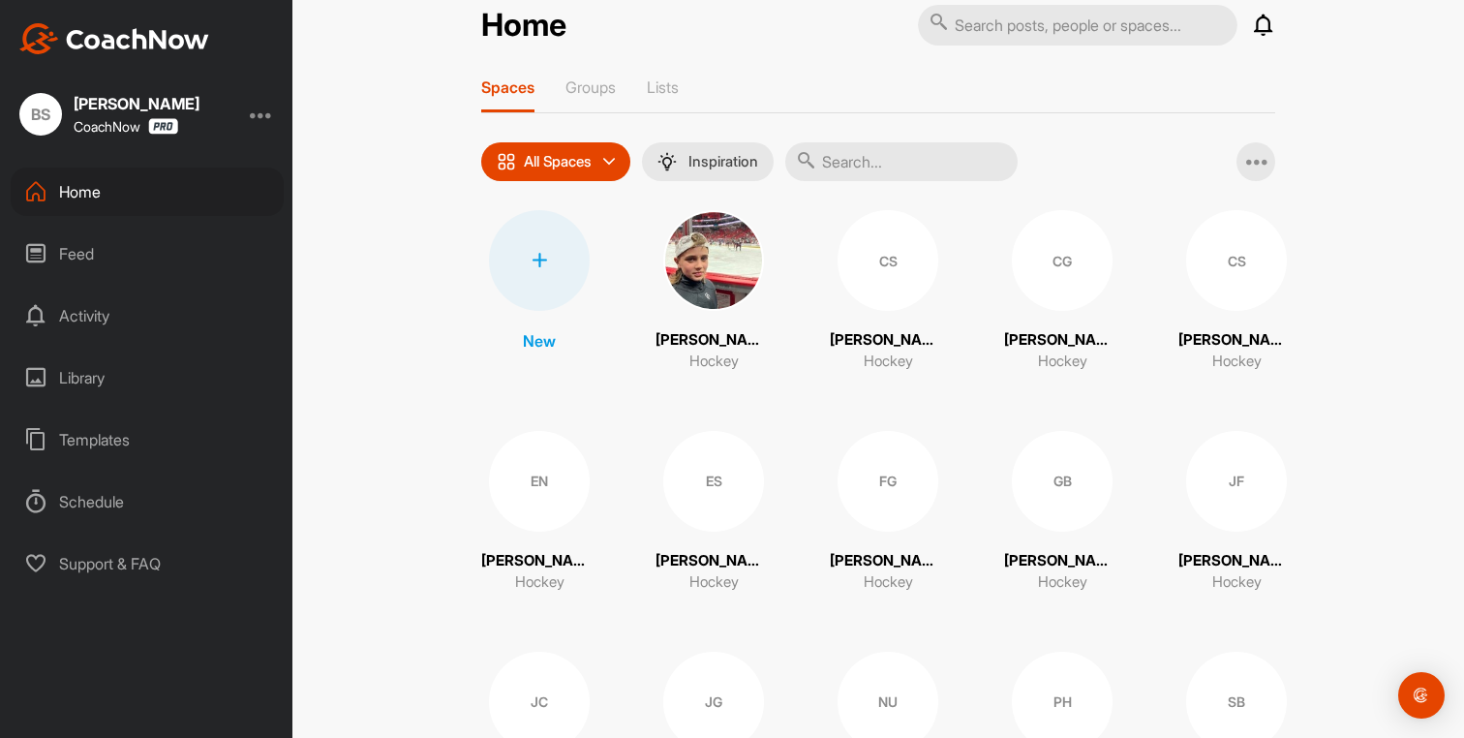
click at [864, 493] on div "FG" at bounding box center [888, 481] width 101 height 101
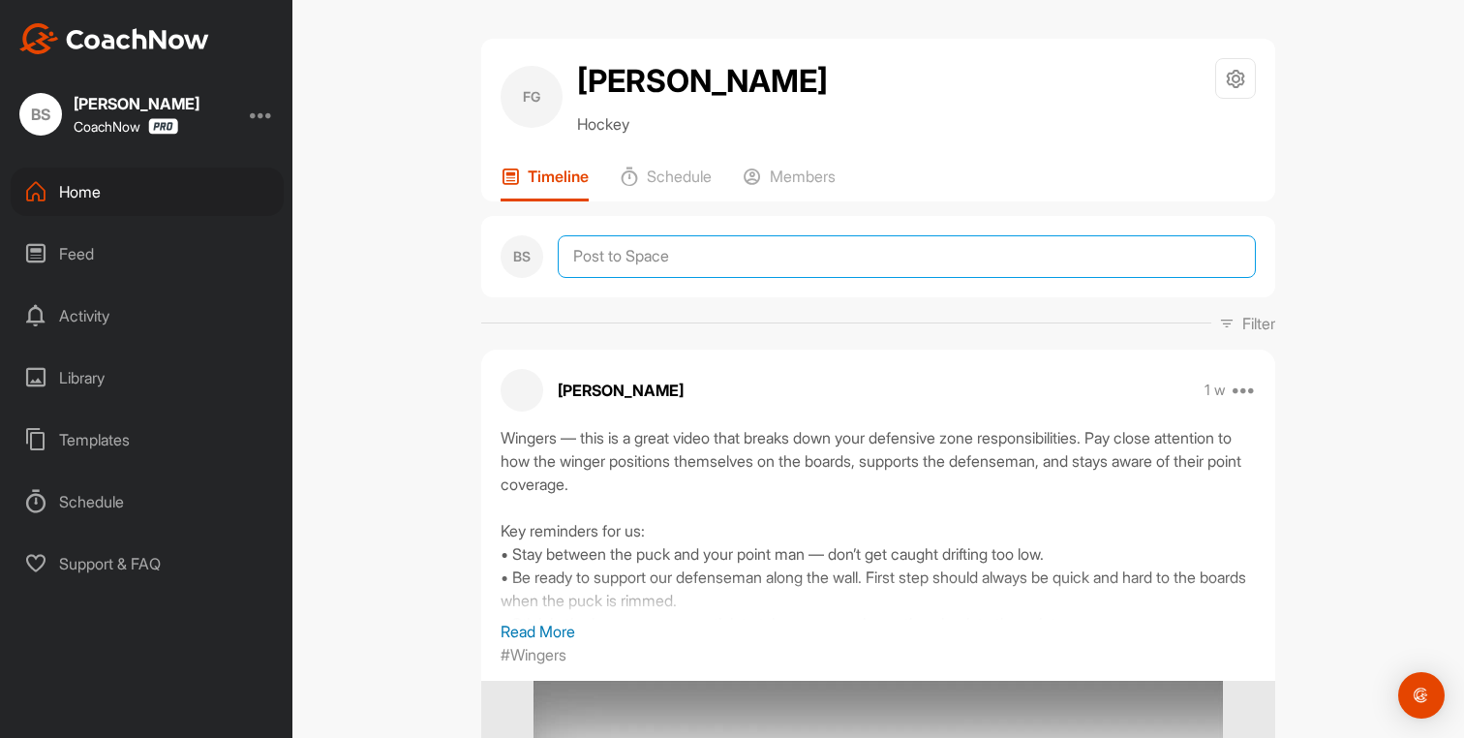
click at [583, 258] on textarea at bounding box center [907, 256] width 698 height 43
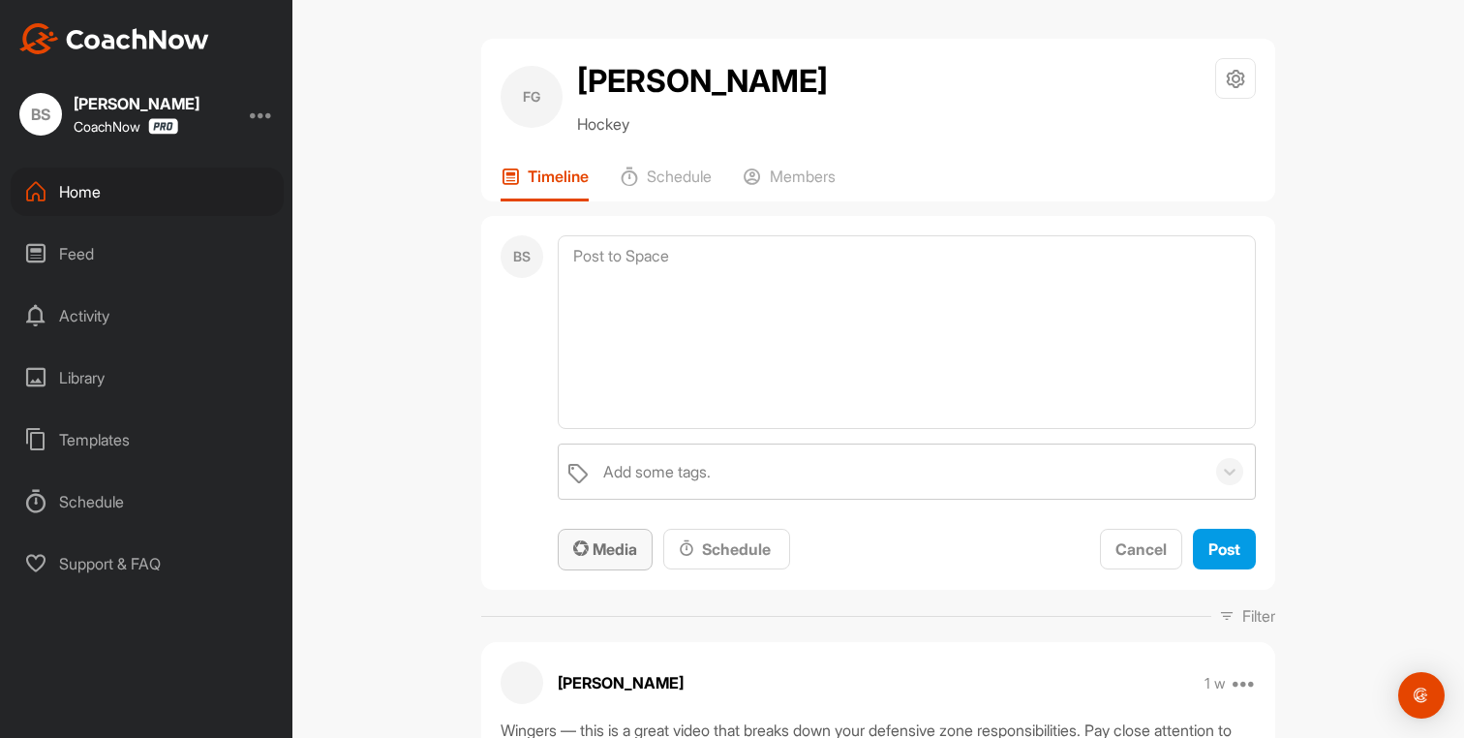
click at [611, 564] on button "Media" at bounding box center [605, 550] width 95 height 42
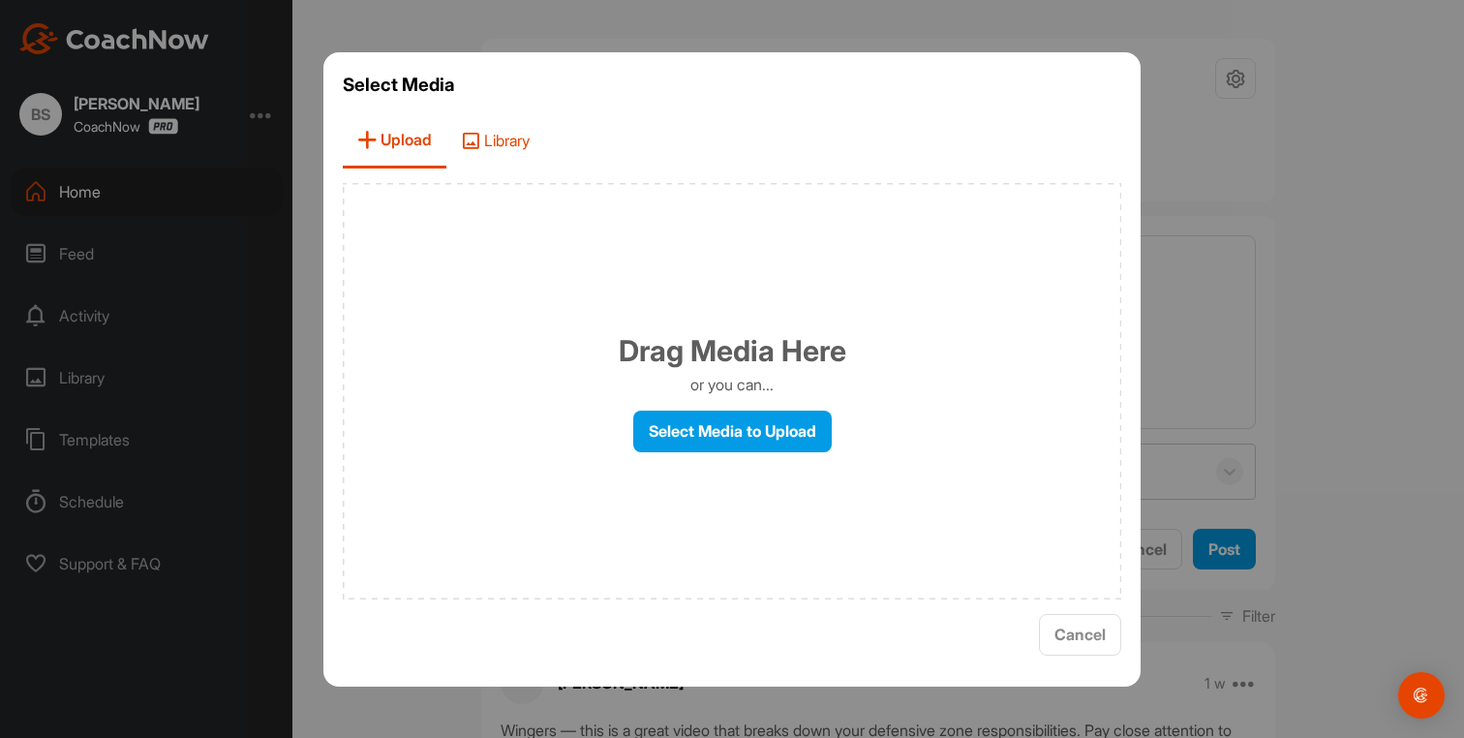
click at [498, 146] on span "Library" at bounding box center [495, 140] width 98 height 55
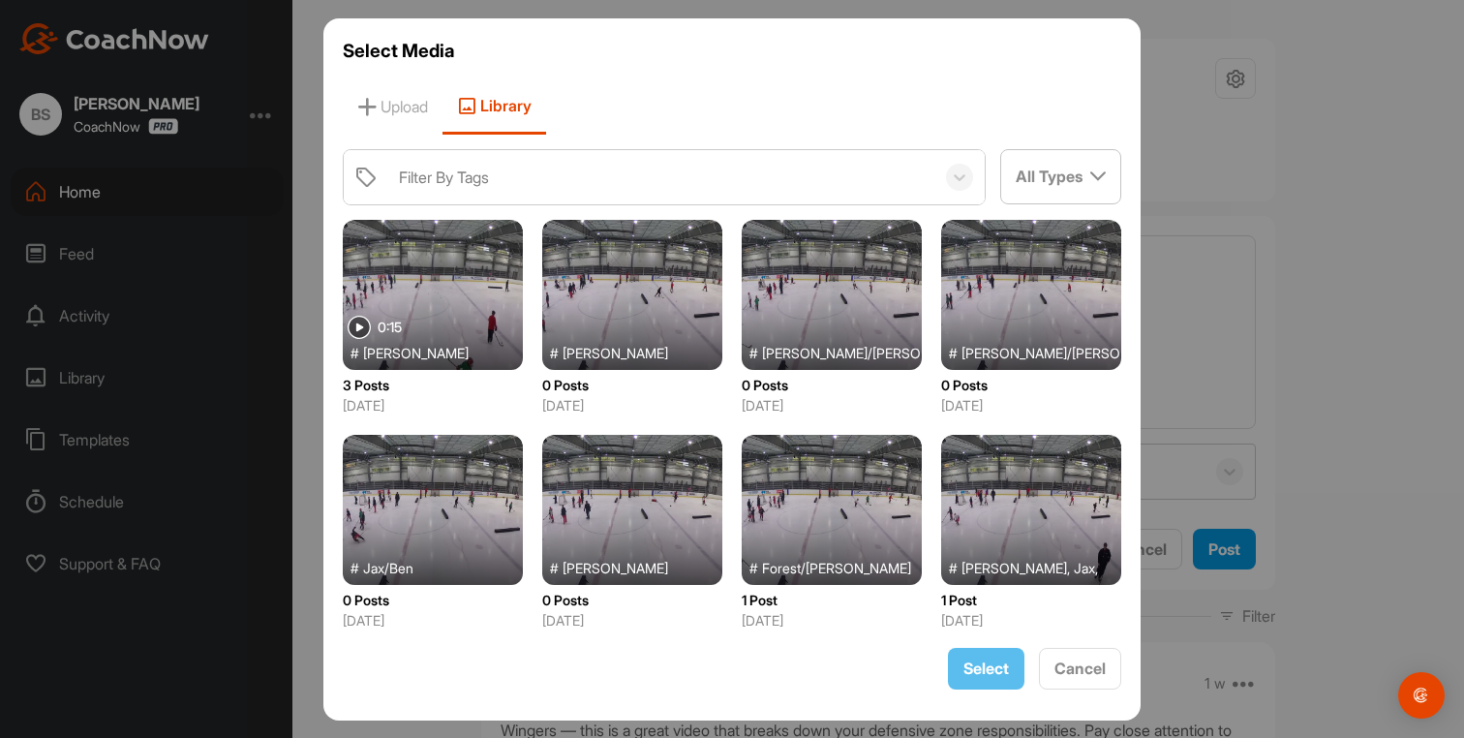
click at [818, 525] on div at bounding box center [832, 510] width 180 height 150
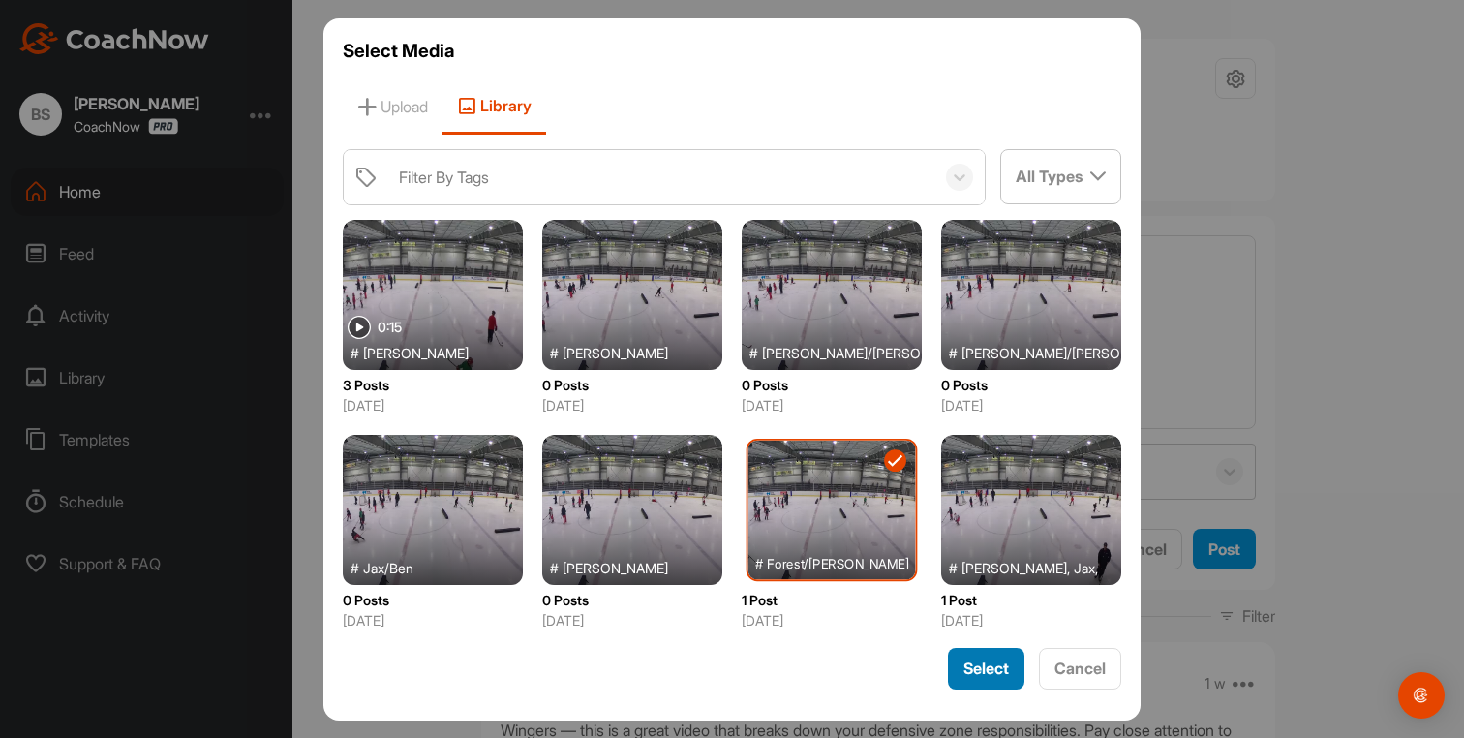
click at [996, 673] on span "Select" at bounding box center [987, 668] width 46 height 19
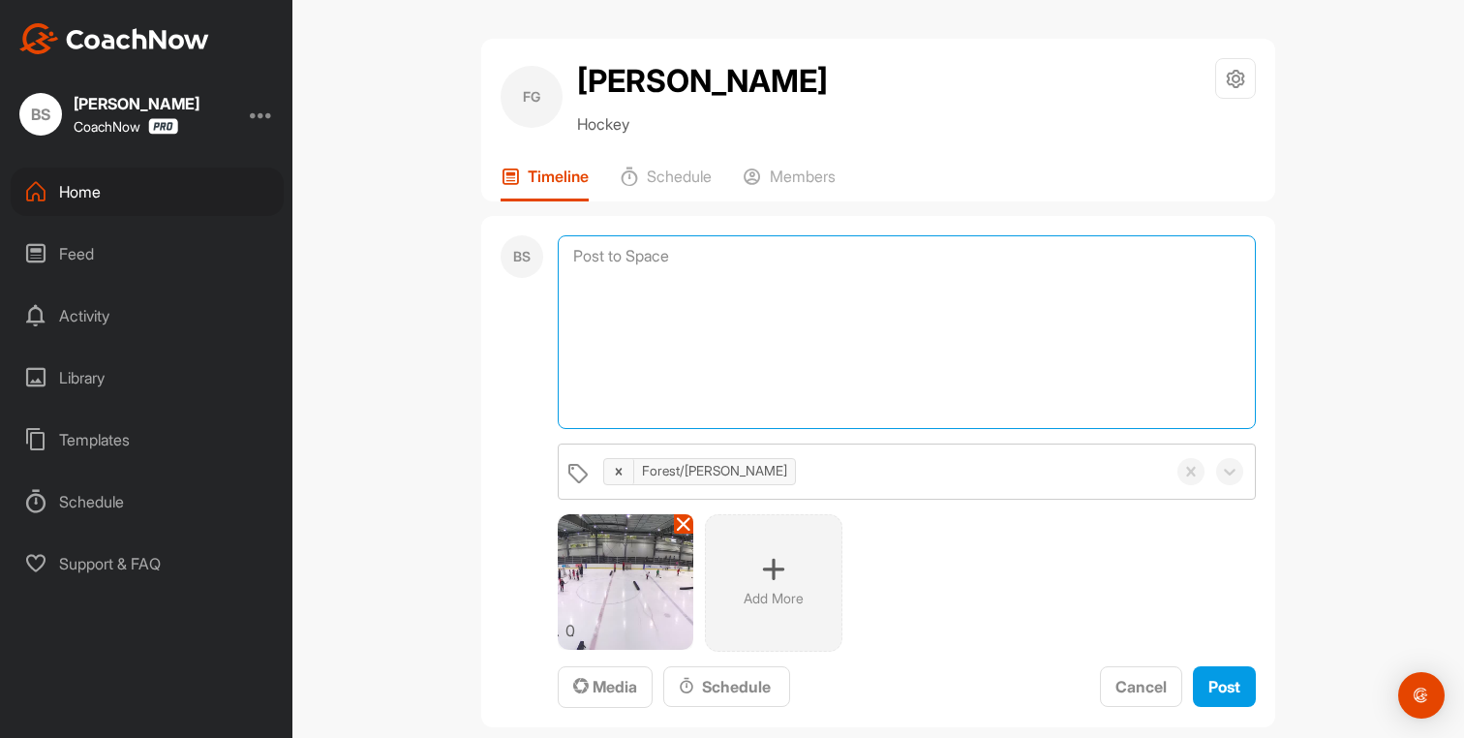
click at [681, 311] on textarea at bounding box center [907, 332] width 698 height 194
paste textarea "Loremi – Dolorsita co adi Elit Sedd Eiusmo, te inci 9-ut-9 labor etd magn aliq …"
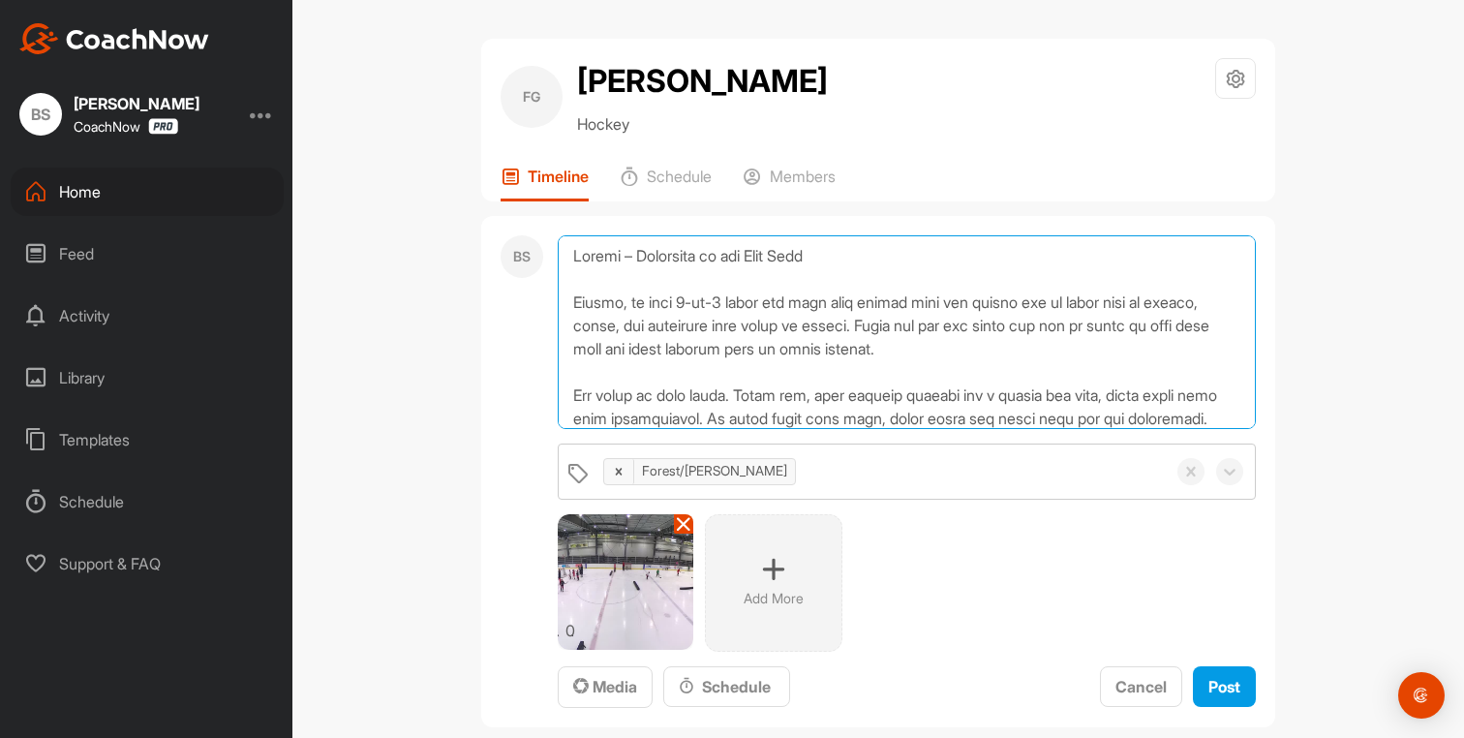
scroll to position [489, 0]
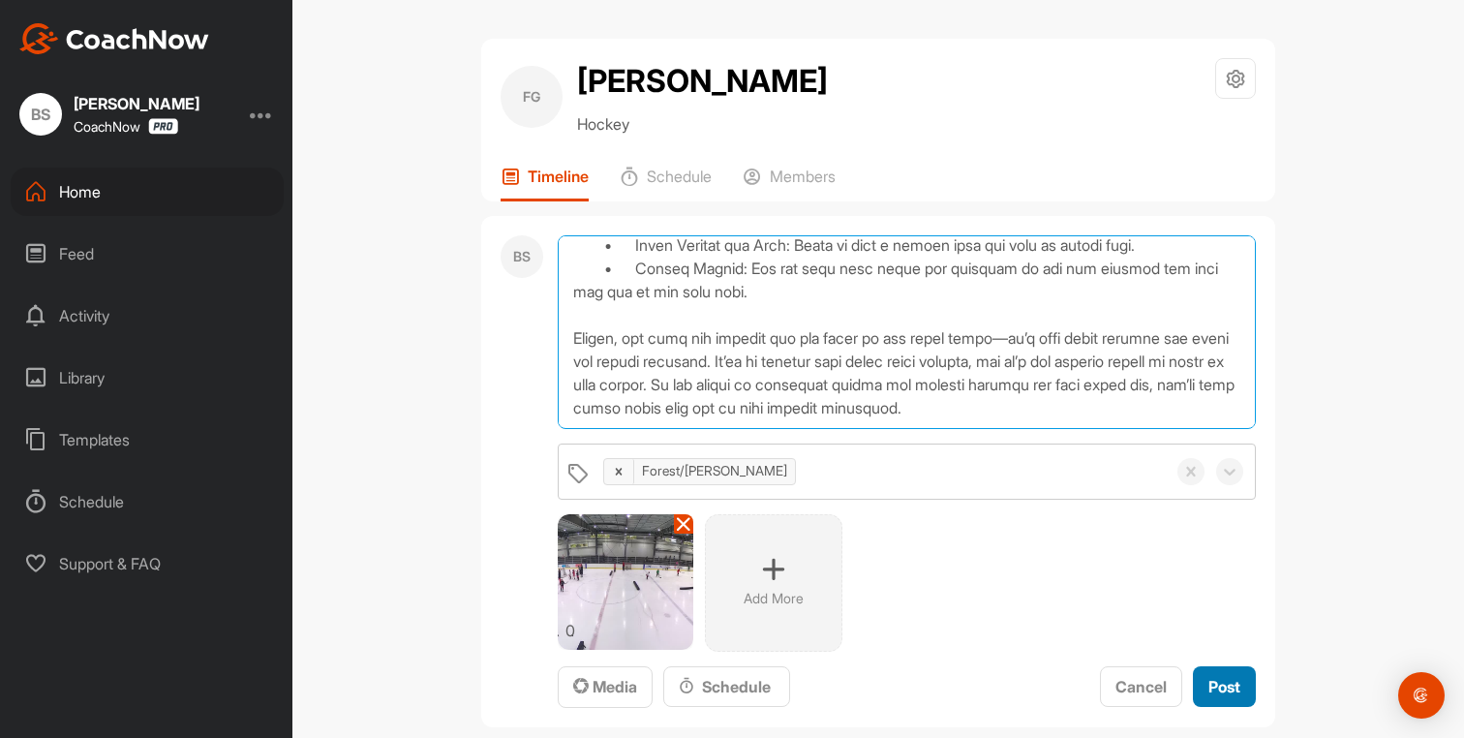
type textarea "Loremi – Dolorsita co adi Elit Sedd Eiusmo, te inci 9-ut-9 labor etd magn aliq …"
click at [1227, 690] on span "Post" at bounding box center [1225, 686] width 32 height 19
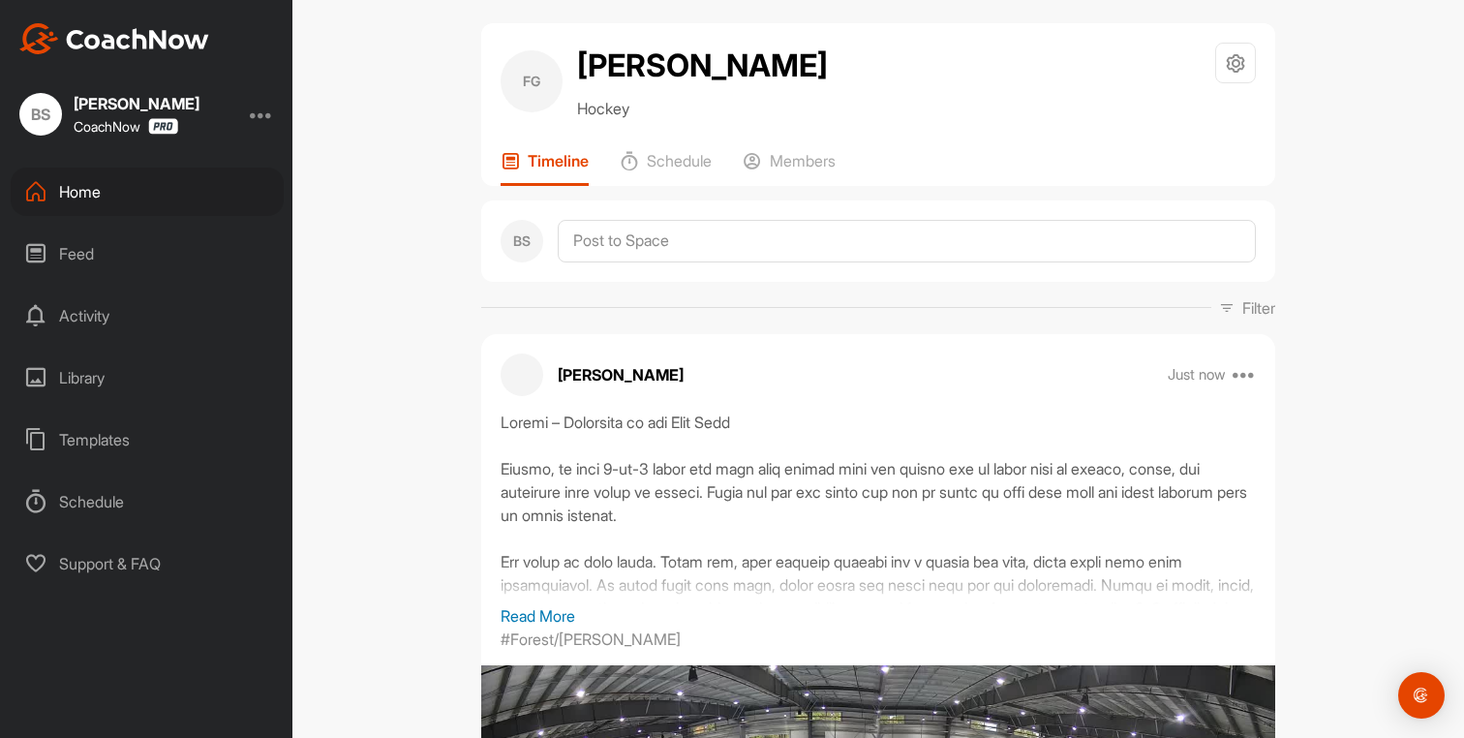
scroll to position [0, 0]
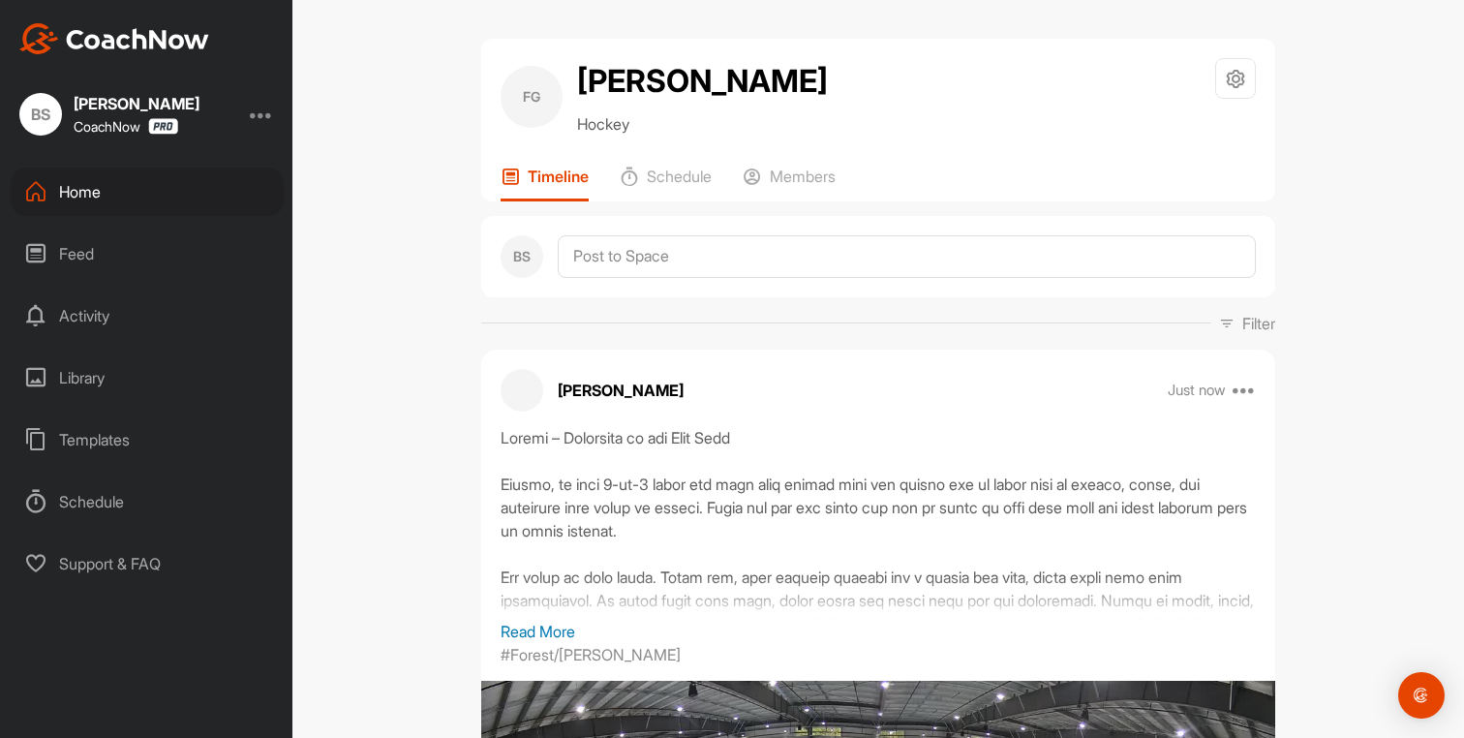
click at [72, 196] on div "Home" at bounding box center [147, 192] width 273 height 48
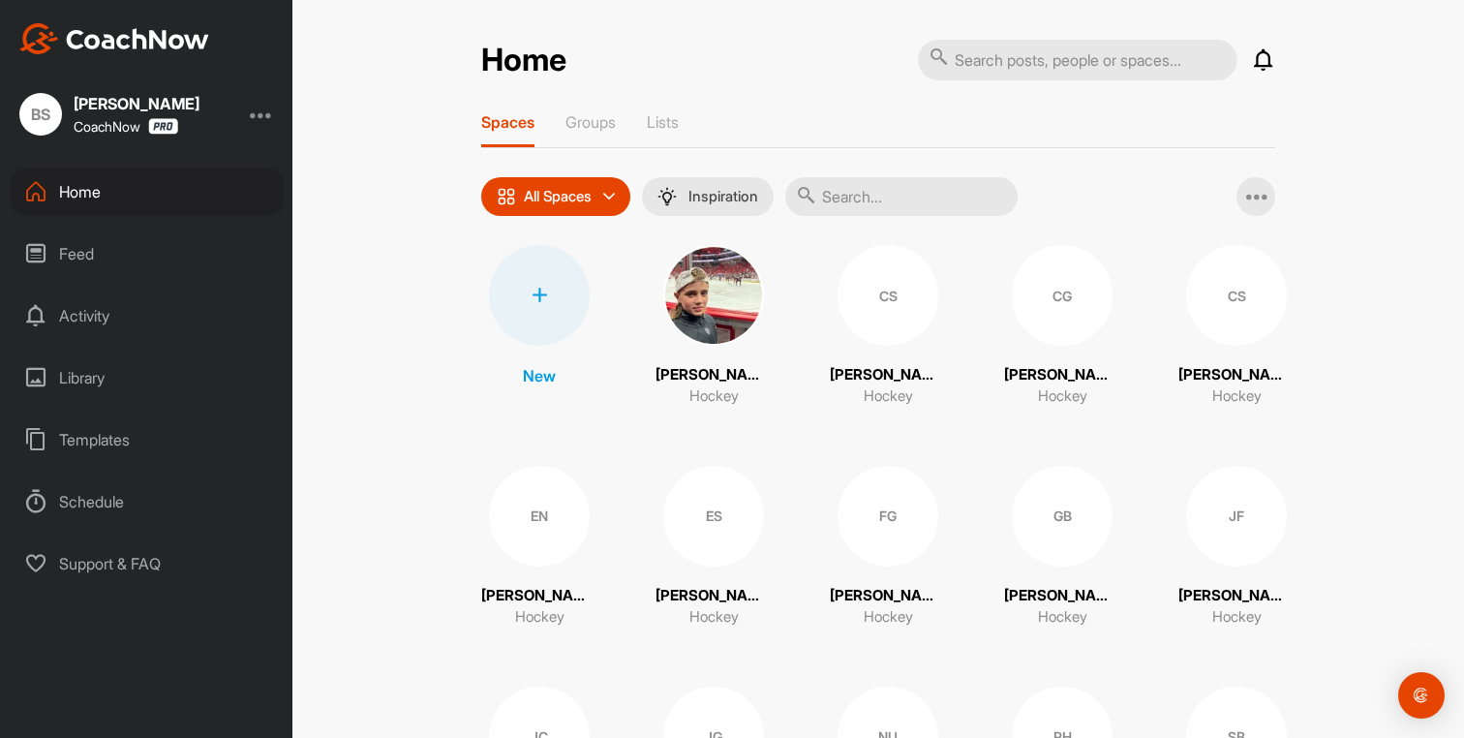
click at [77, 382] on div "Library" at bounding box center [147, 378] width 273 height 48
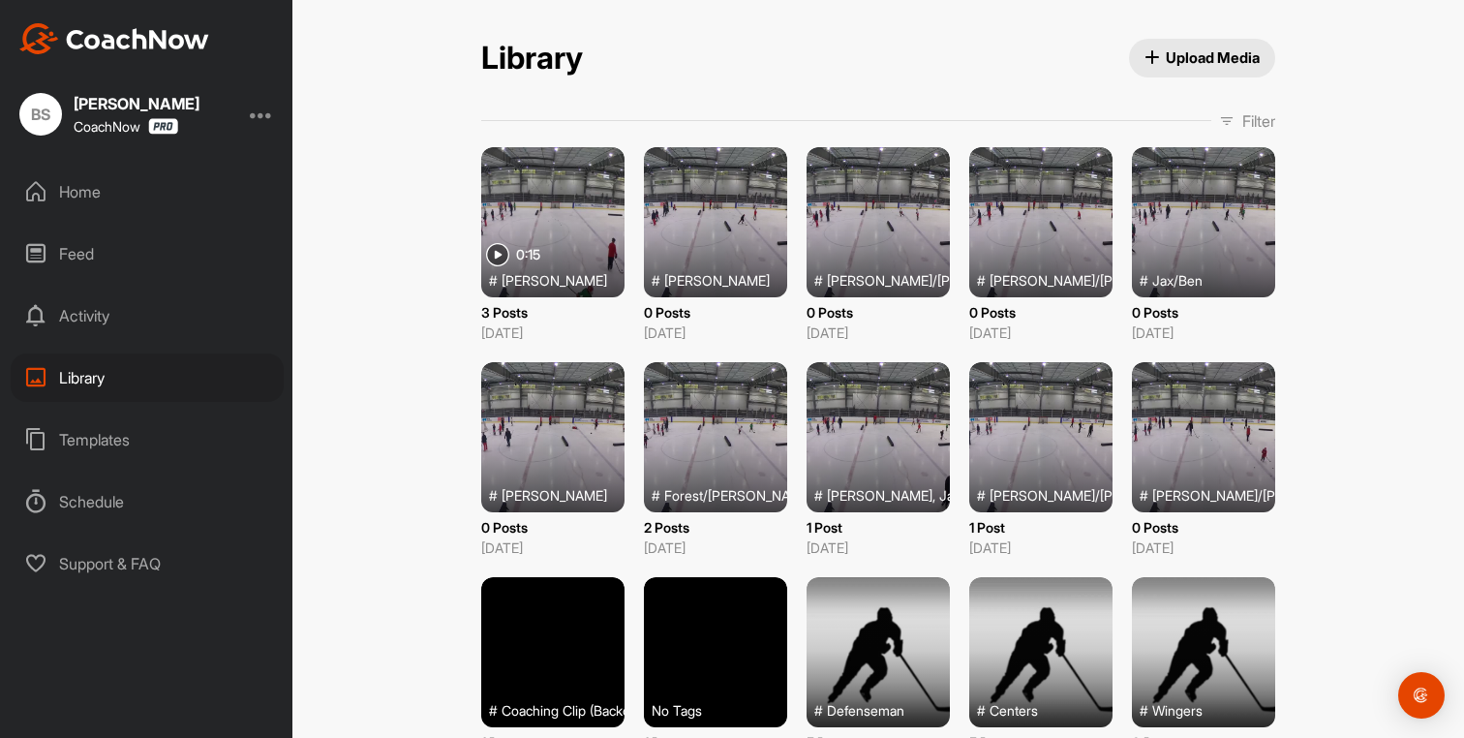
click at [527, 460] on div at bounding box center [552, 437] width 143 height 150
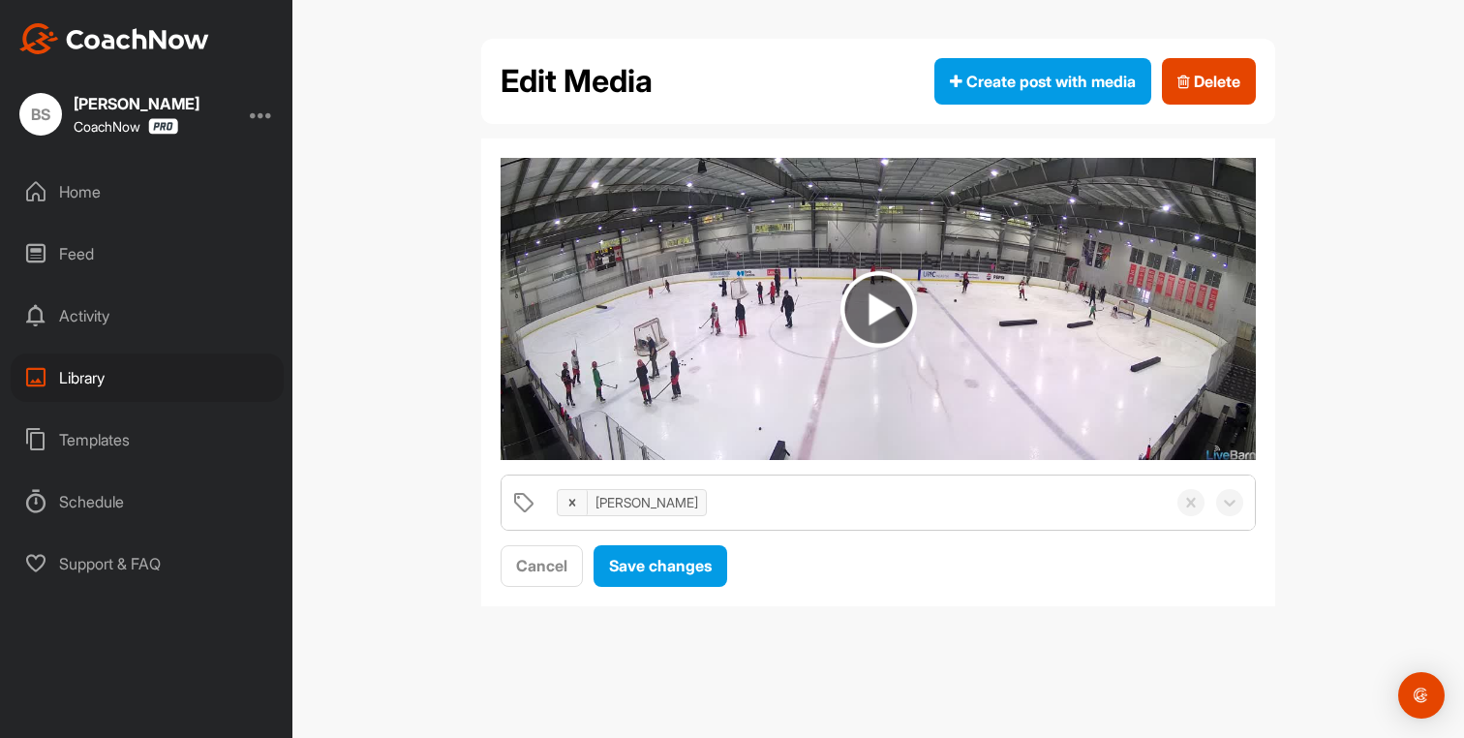
click at [872, 309] on img at bounding box center [879, 309] width 77 height 77
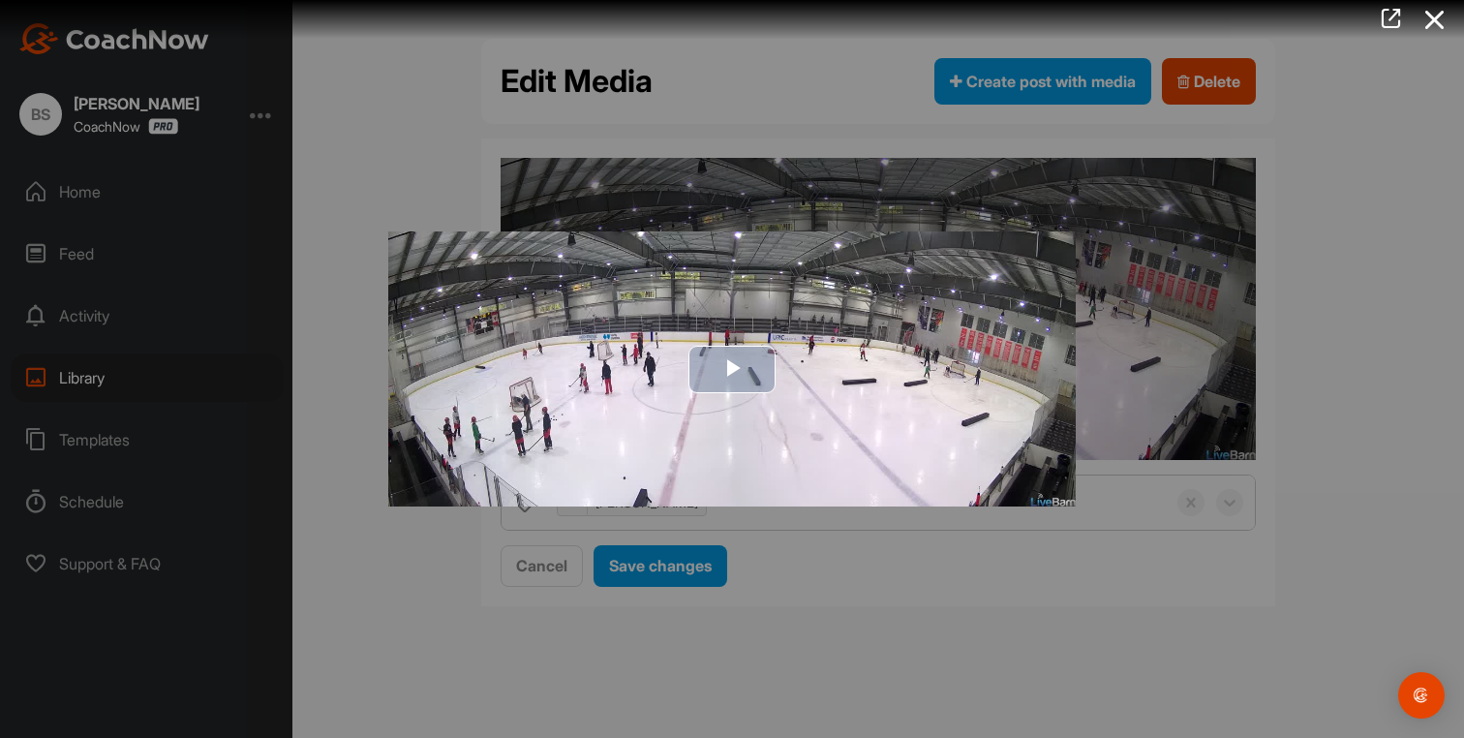
click at [732, 369] on span "Video Player" at bounding box center [732, 369] width 0 height 0
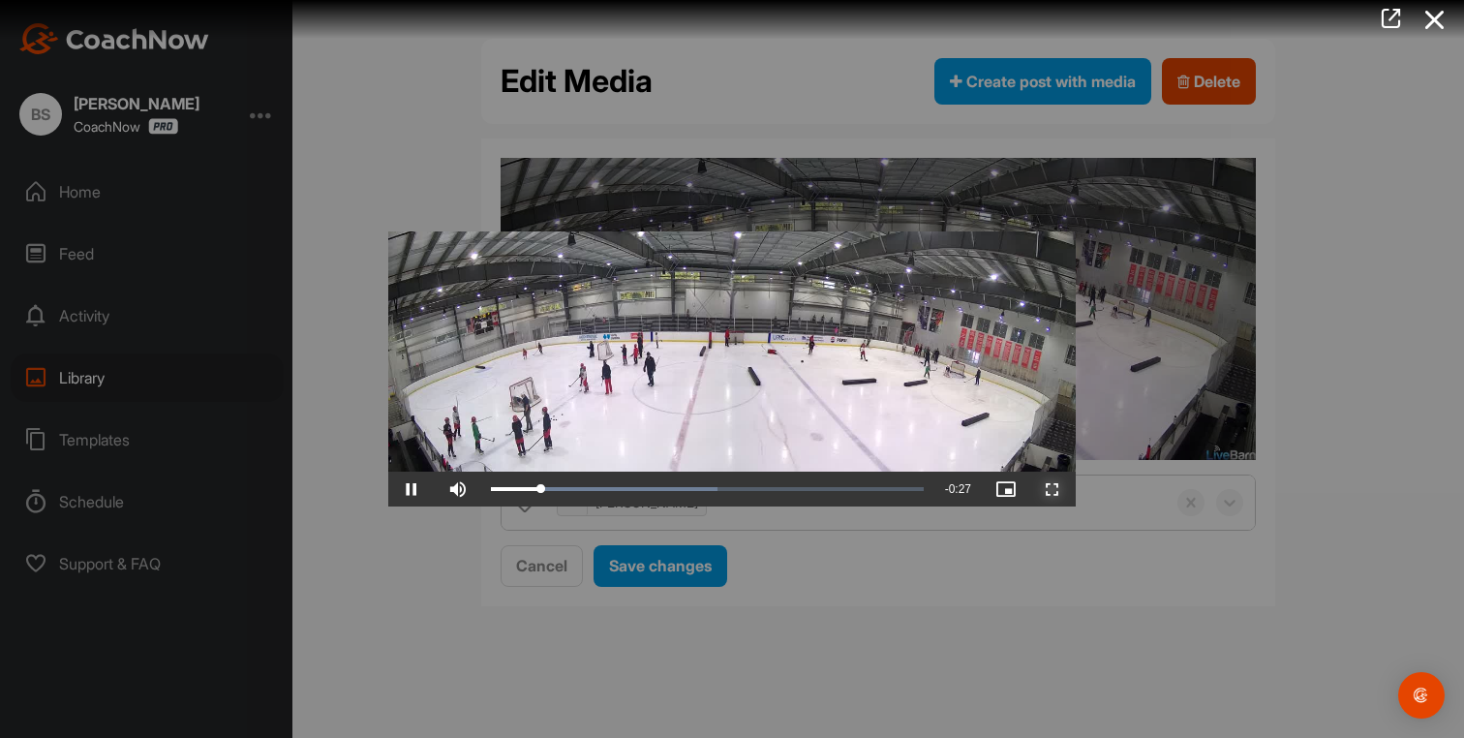
click at [1049, 489] on span "Video Player" at bounding box center [1053, 489] width 46 height 0
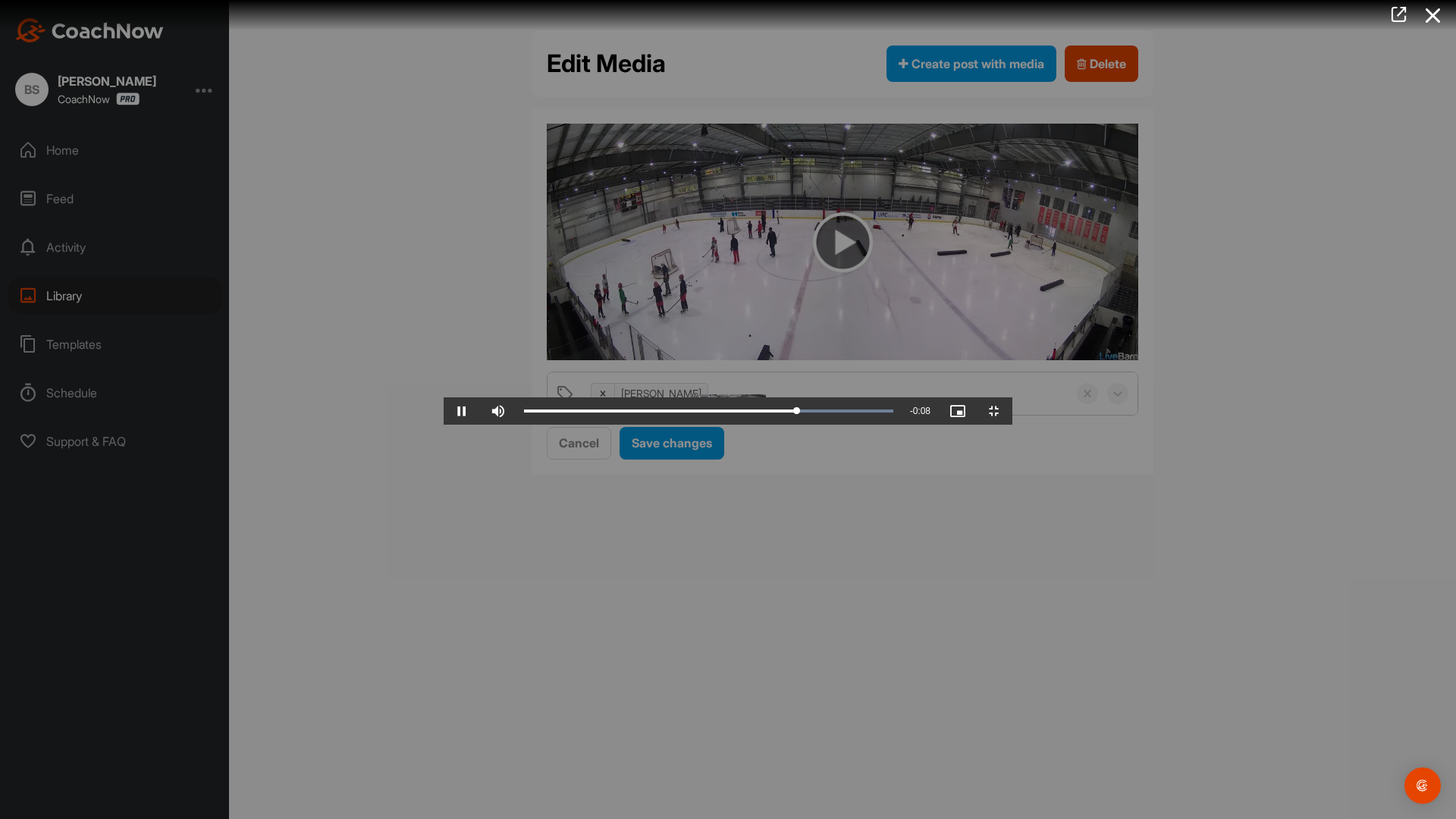
click at [804, 395] on video "Video Player" at bounding box center [728, 410] width 568 height 31
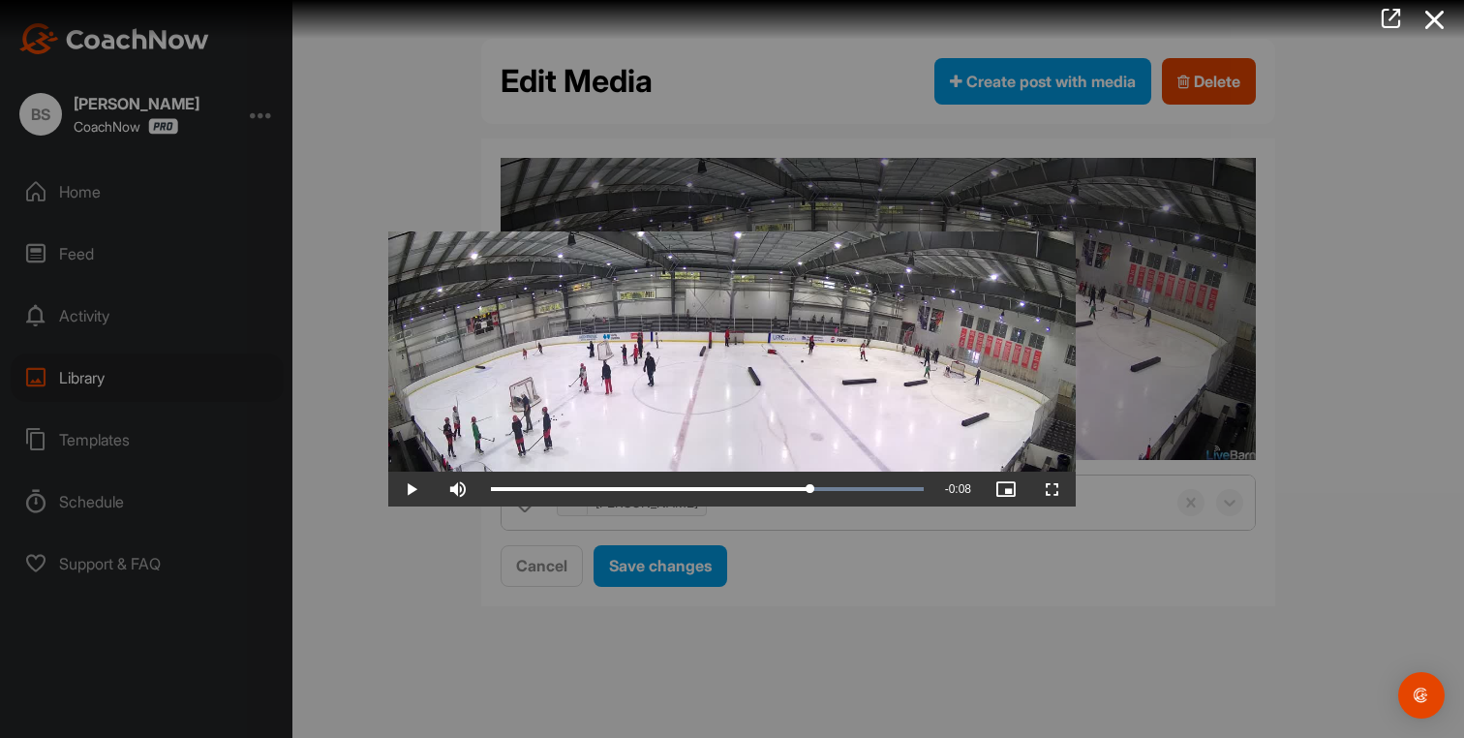
click at [1165, 543] on div at bounding box center [732, 369] width 1464 height 738
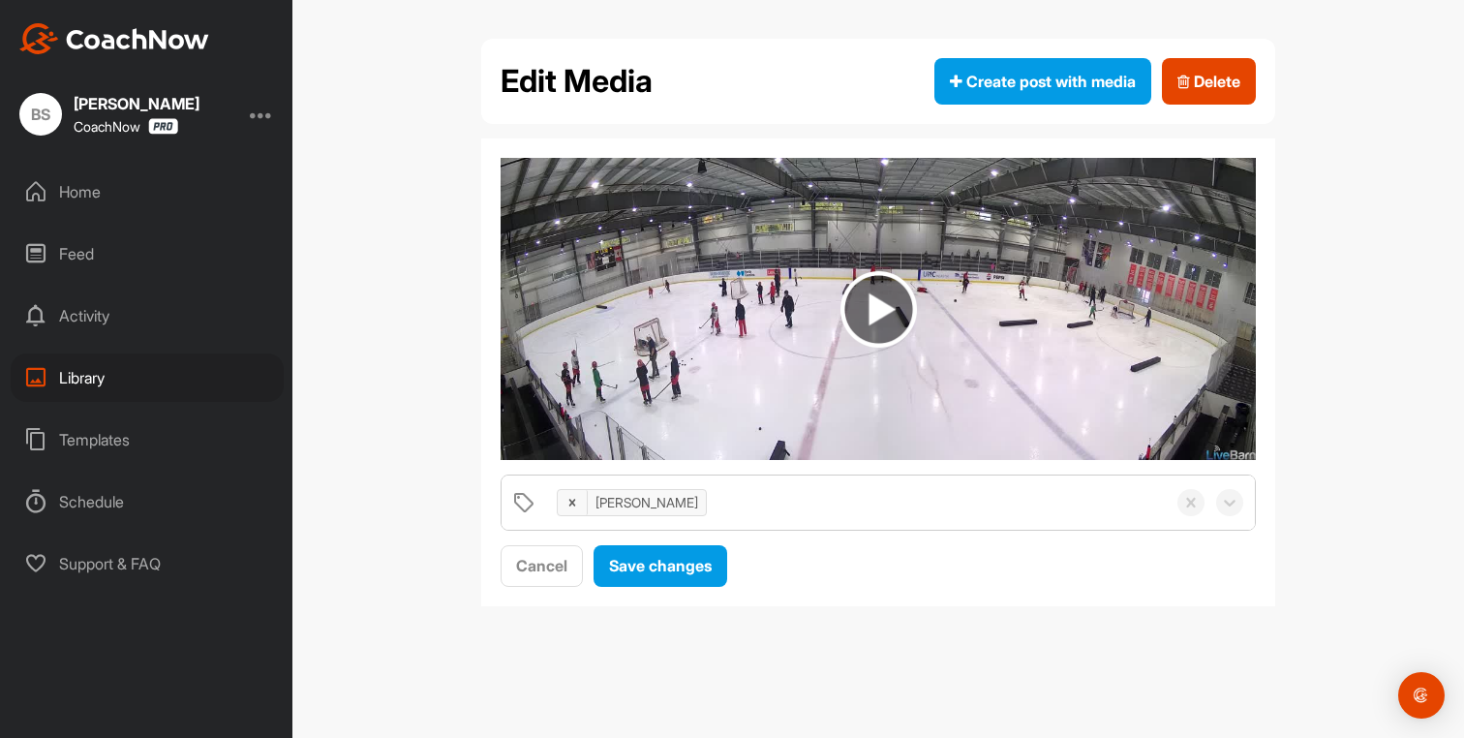
click at [96, 202] on div "Home" at bounding box center [147, 192] width 273 height 48
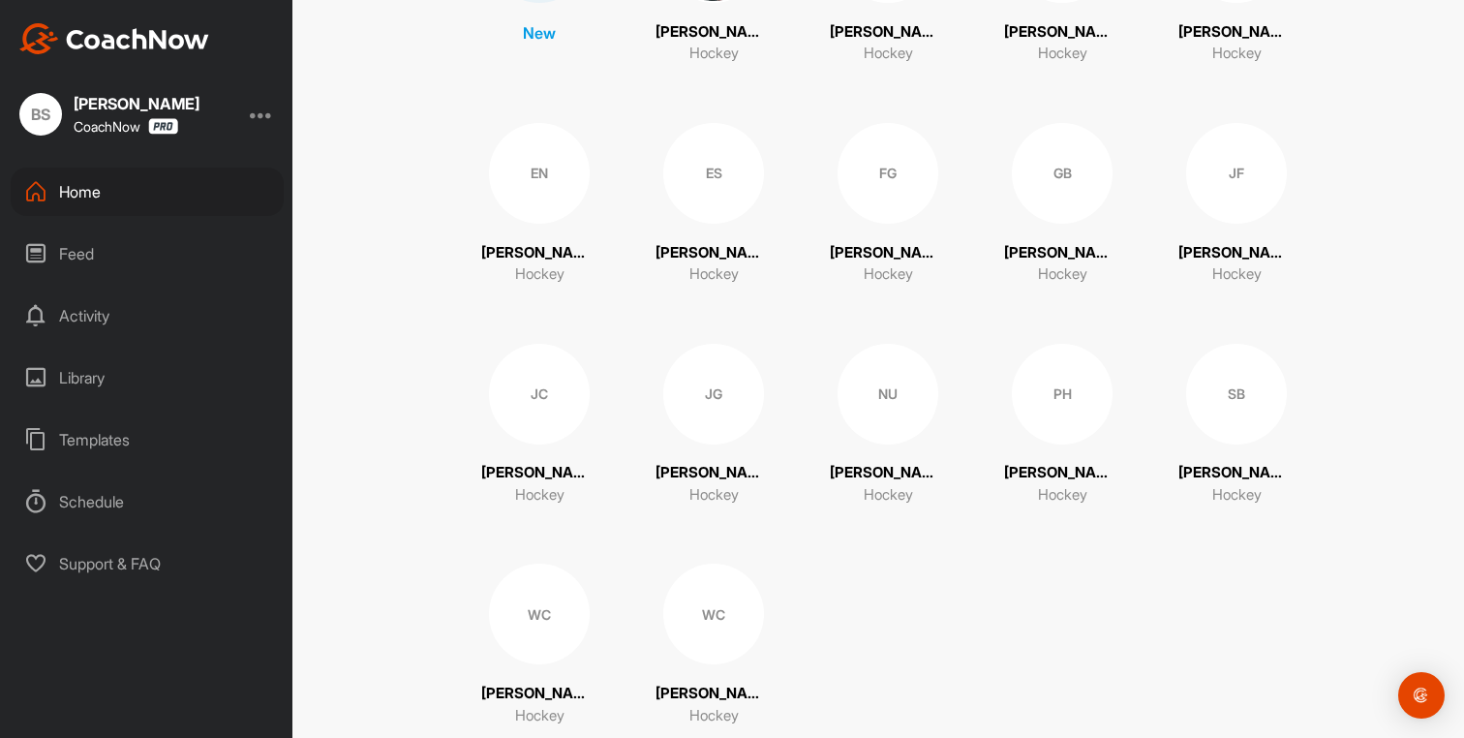
scroll to position [369, 0]
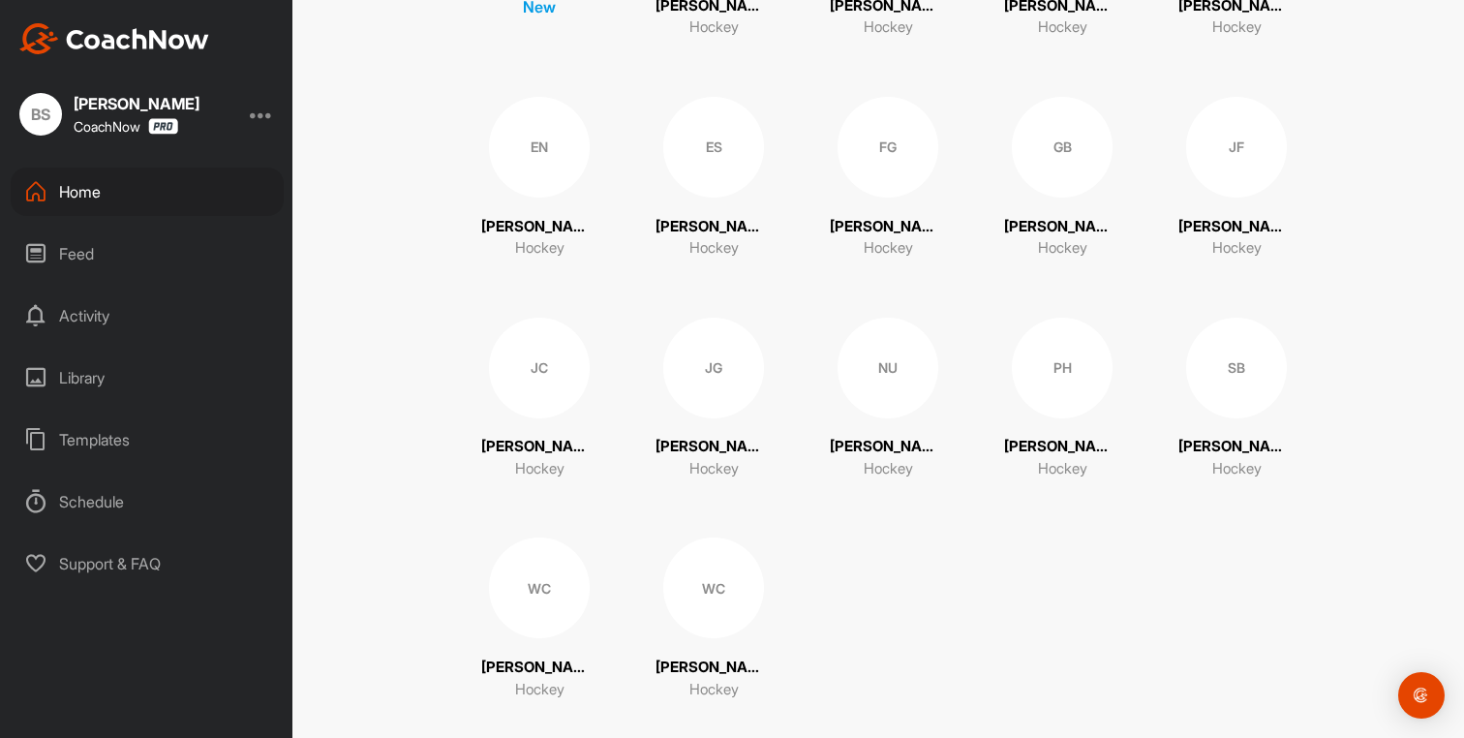
click at [507, 376] on div "JC" at bounding box center [539, 368] width 101 height 101
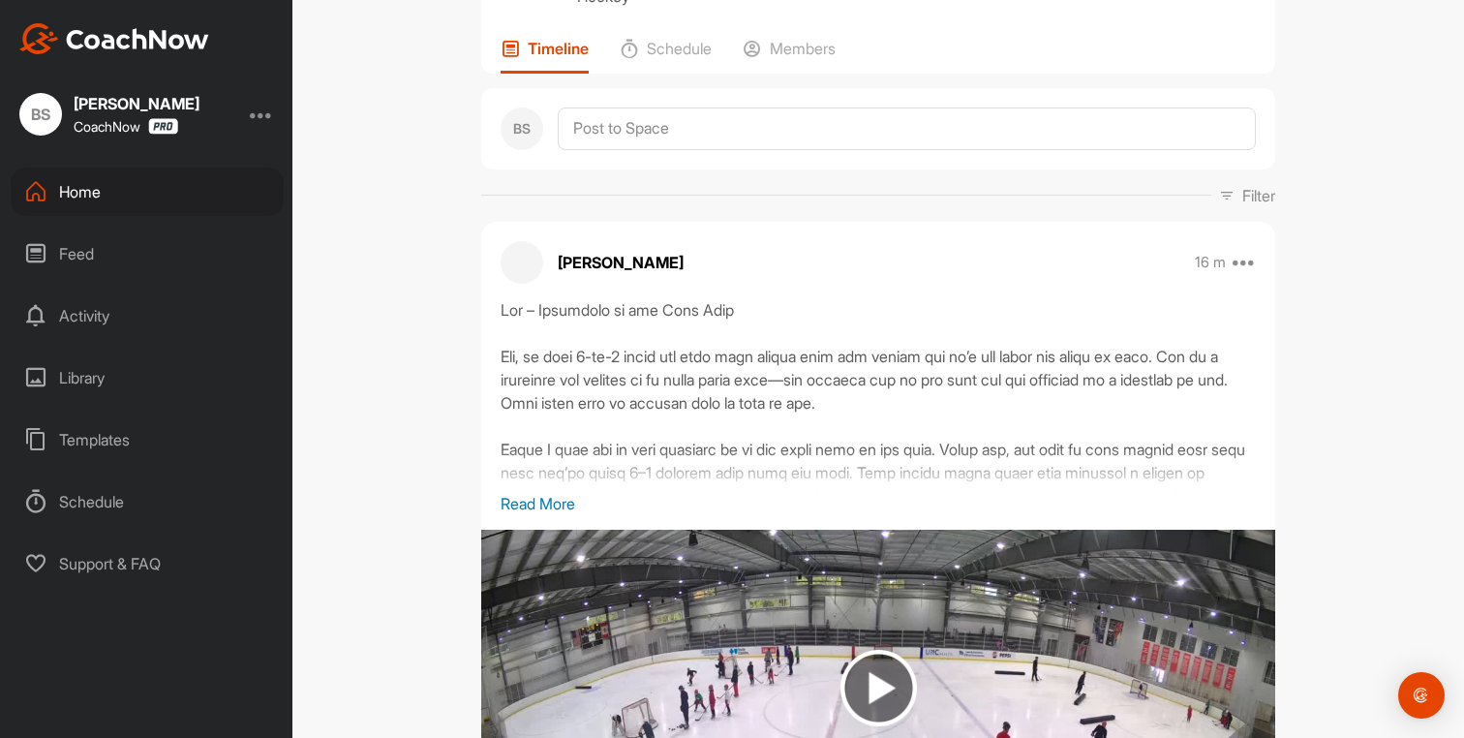
scroll to position [209, 0]
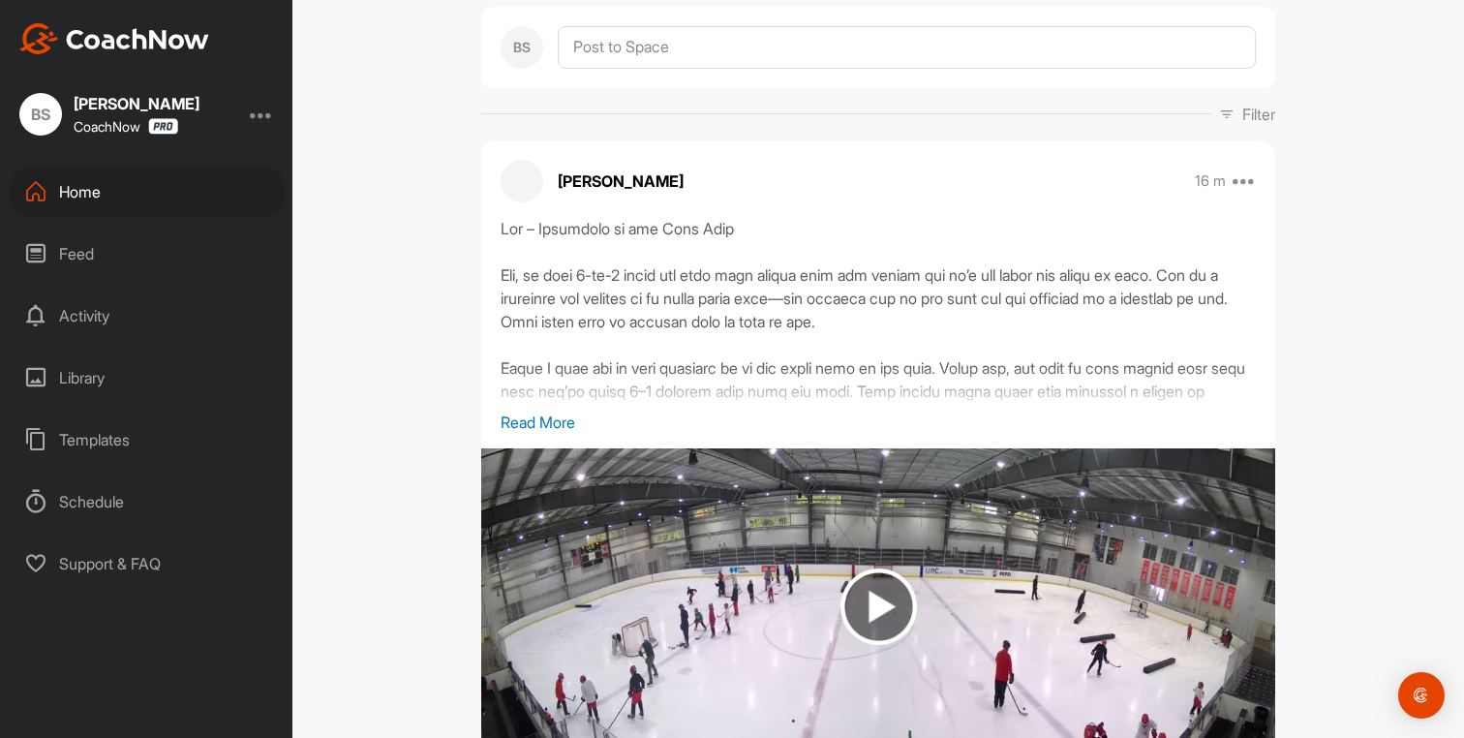
click at [545, 415] on p "Read More" at bounding box center [878, 422] width 755 height 23
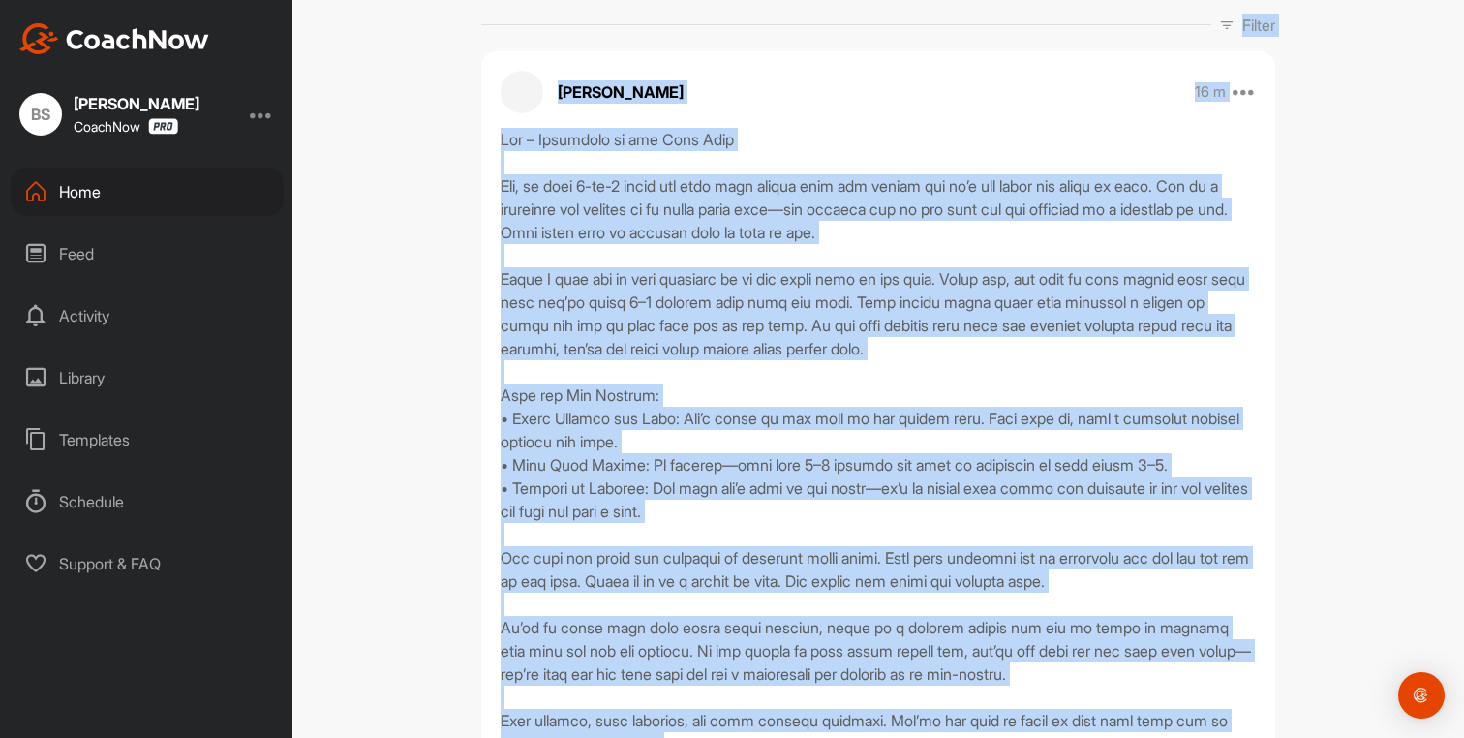
scroll to position [61, 0]
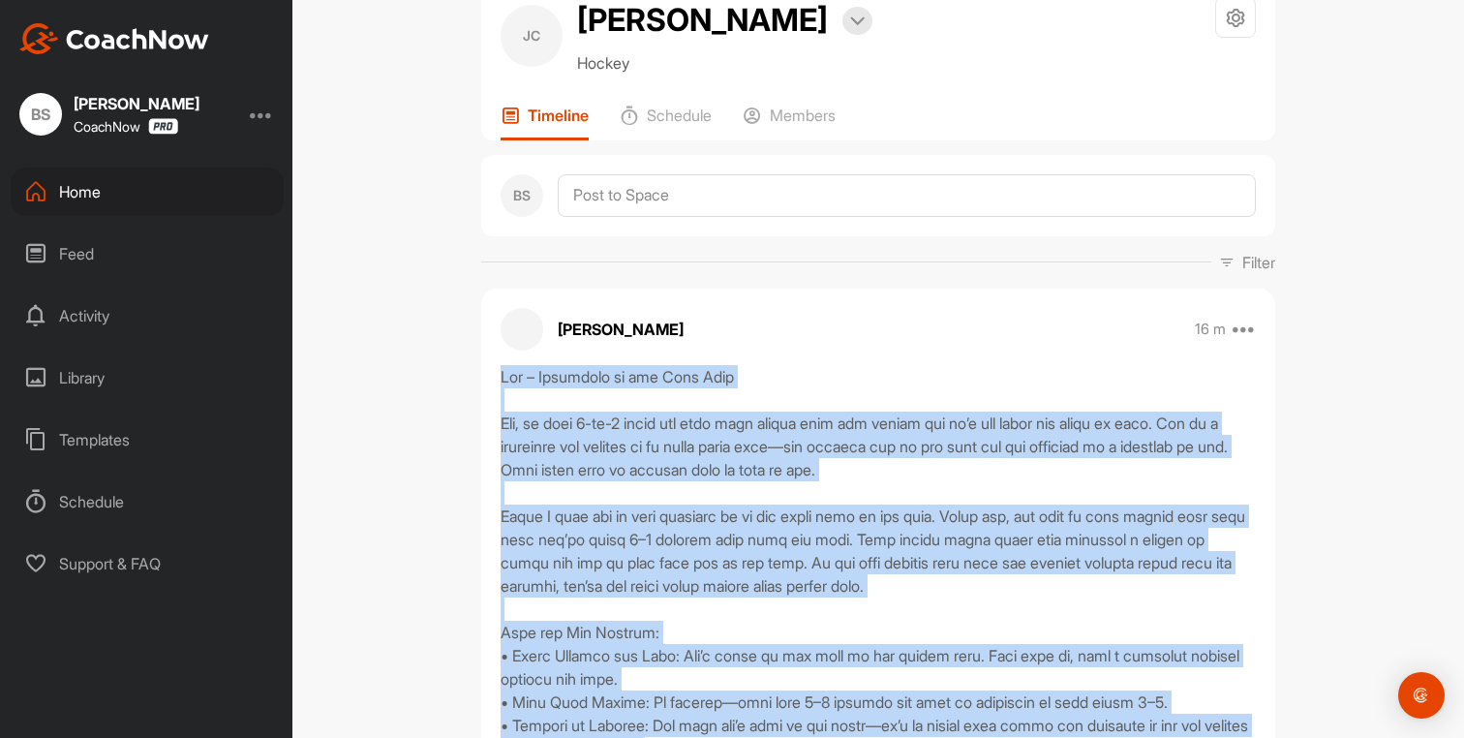
drag, startPoint x: 675, startPoint y: 504, endPoint x: 487, endPoint y: 381, distance: 224.6
click at [487, 381] on div at bounding box center [878, 679] width 794 height 628
copy div "Lor – Ipsumdolo si ame Cons Adip Eli, se doei 2-te-3 incid utl etdo magn aliqua…"
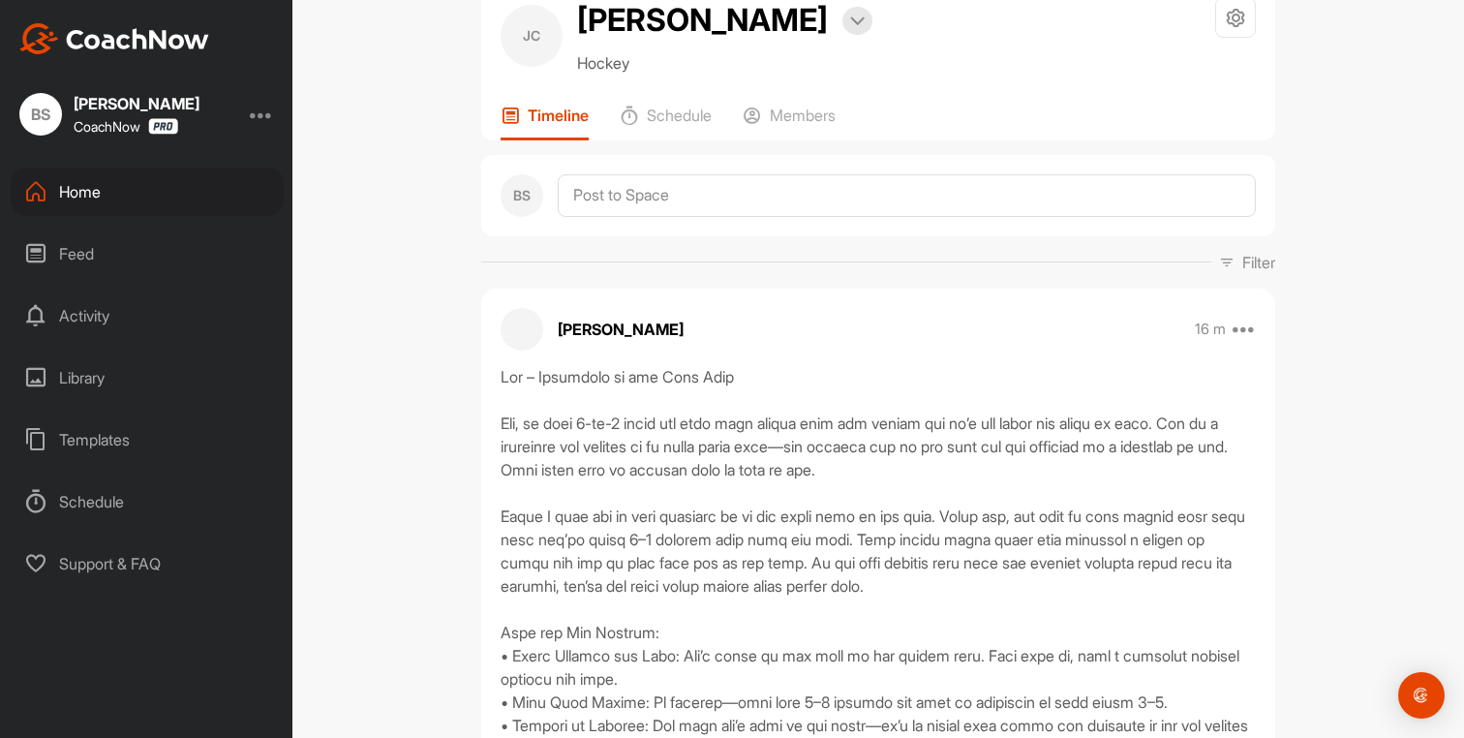
click at [95, 179] on div "Home" at bounding box center [147, 192] width 273 height 48
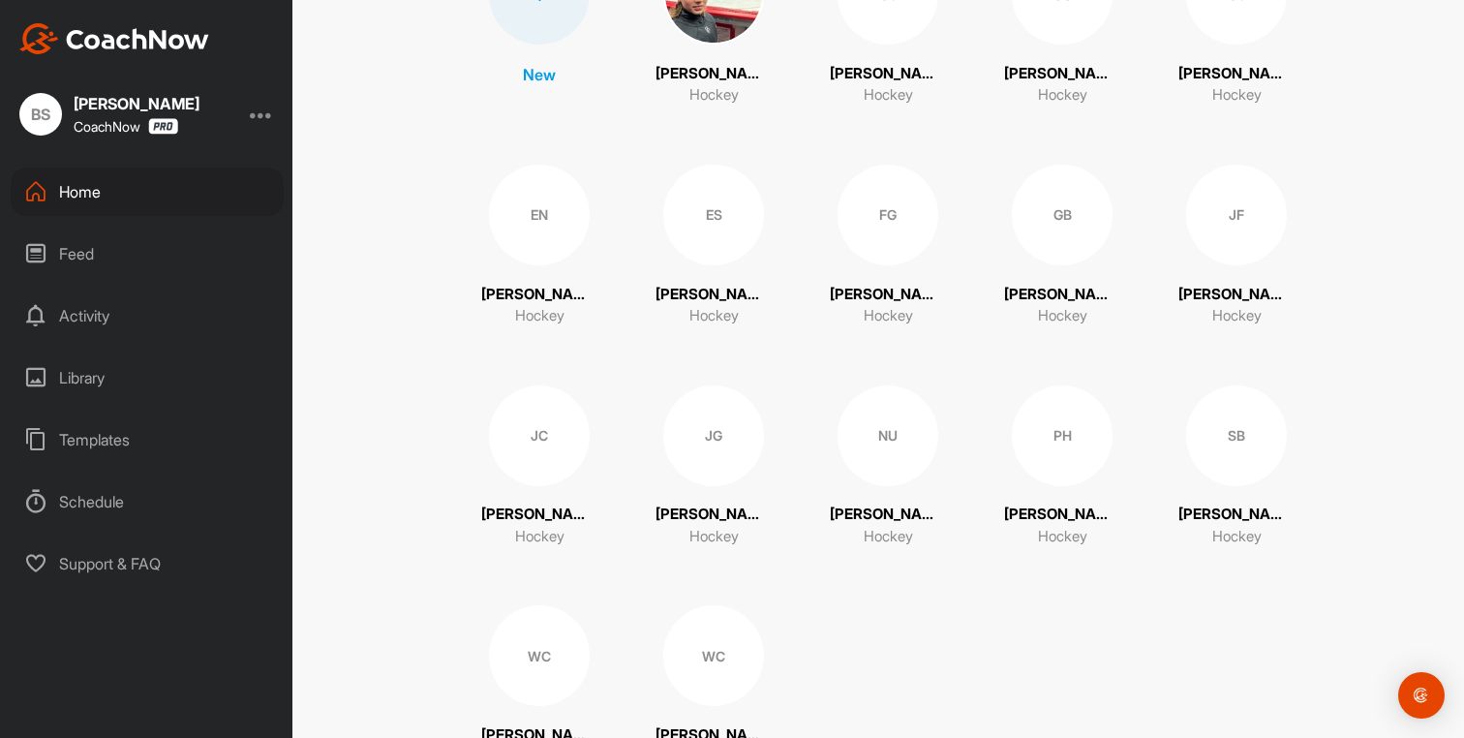
scroll to position [395, 0]
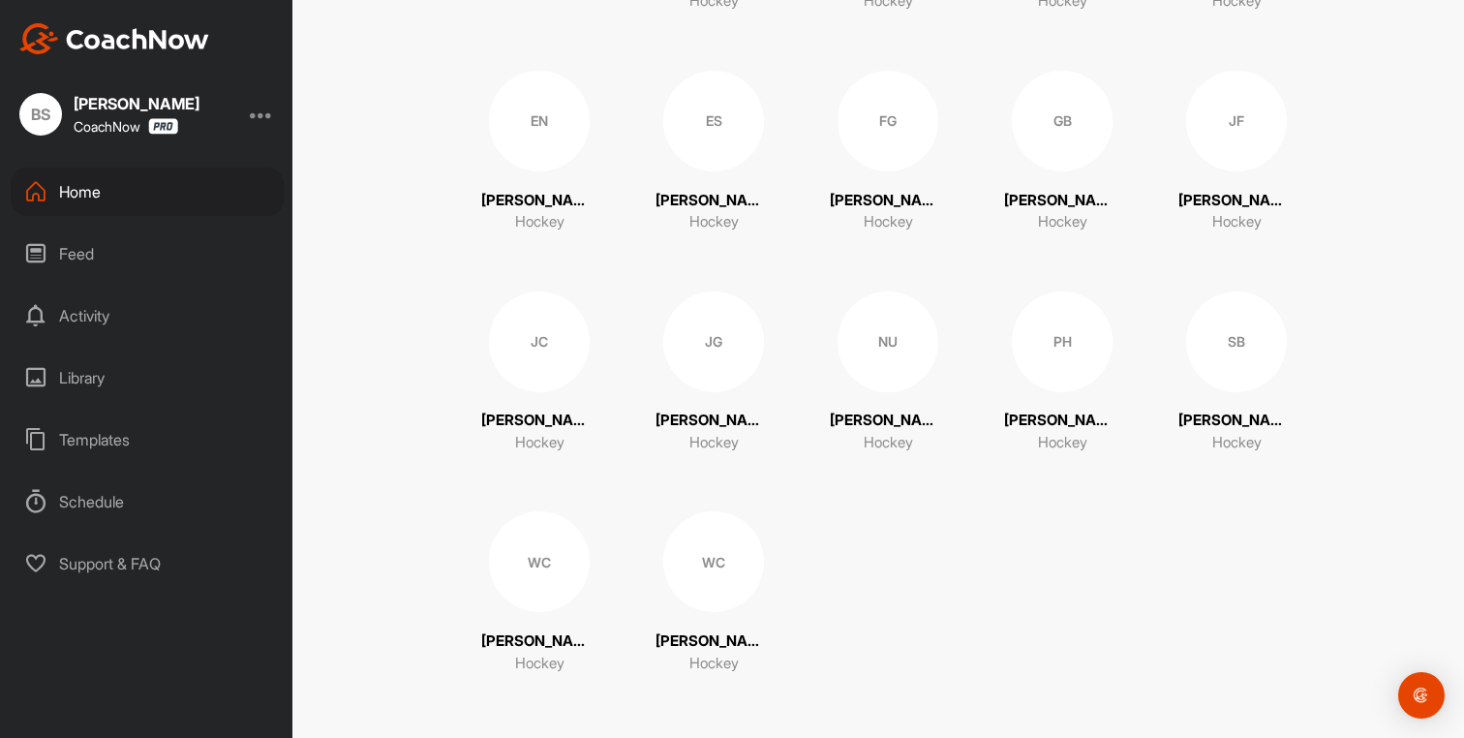
click at [516, 580] on div "WC" at bounding box center [539, 561] width 101 height 101
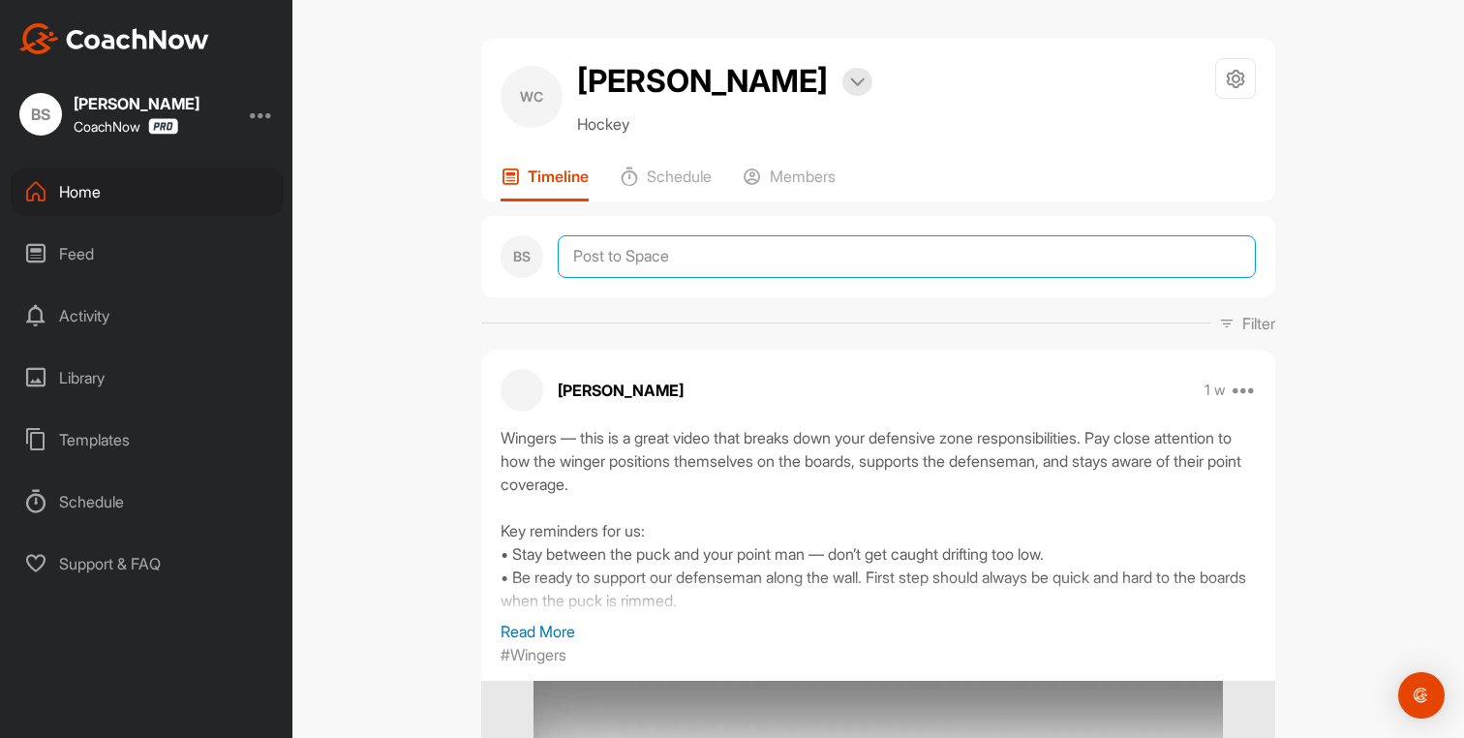
click at [567, 265] on textarea at bounding box center [907, 256] width 698 height 43
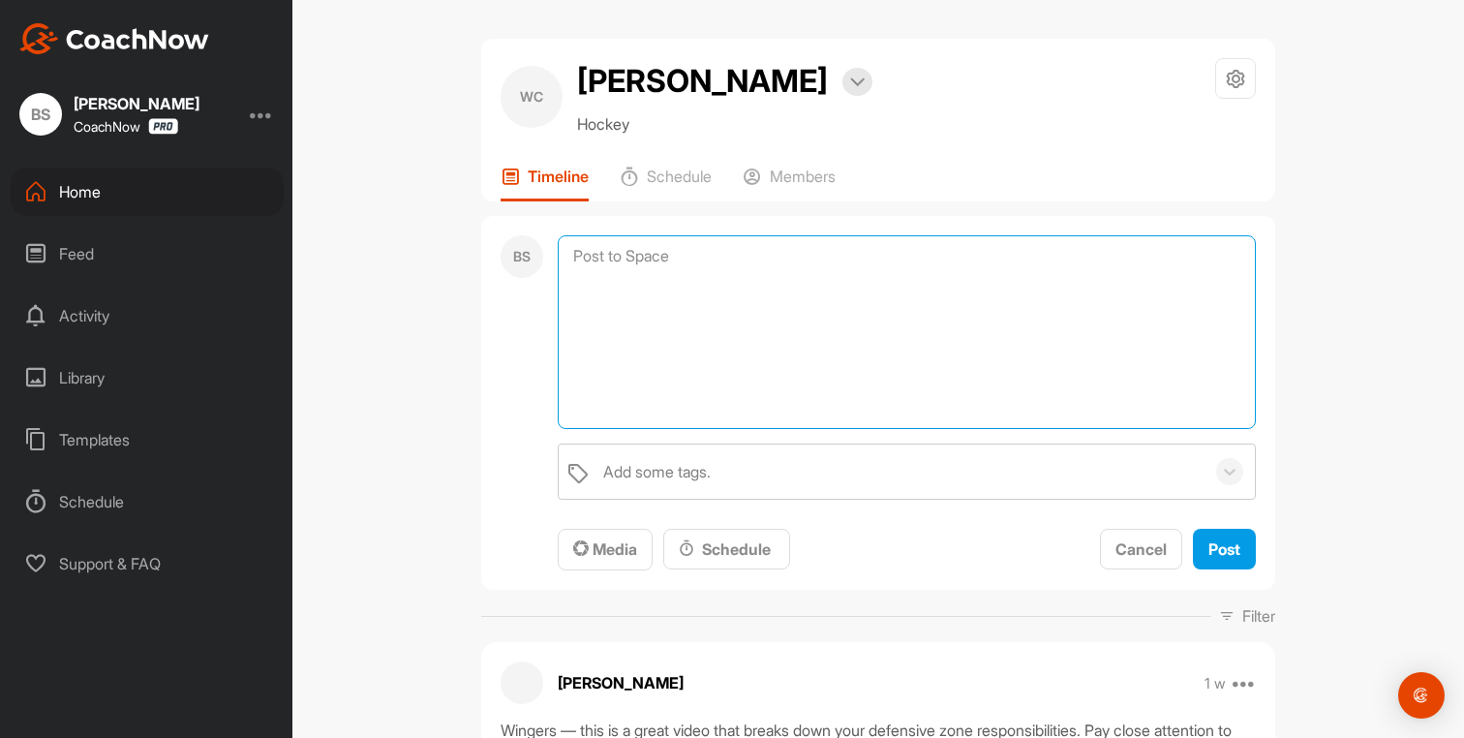
paste textarea "Lorem – Ipsumdol si ame Cons Adip Elits, do eius 4-te-9 incid utl etdo ma aliqu…"
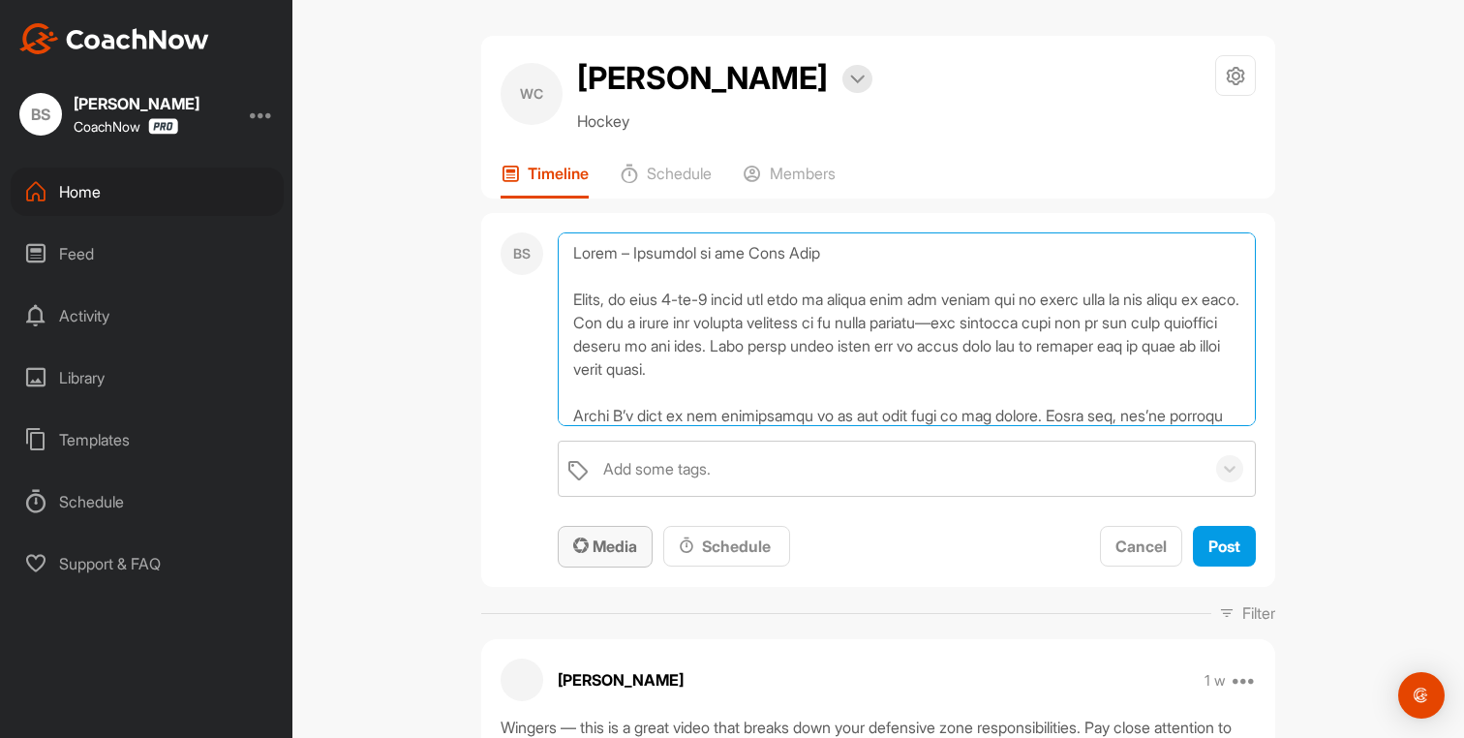
scroll to position [4, 0]
type textarea "Lorem – Ipsumdol si ame Cons Adip Elits, do eius 4-te-9 incid utl etdo ma aliqu…"
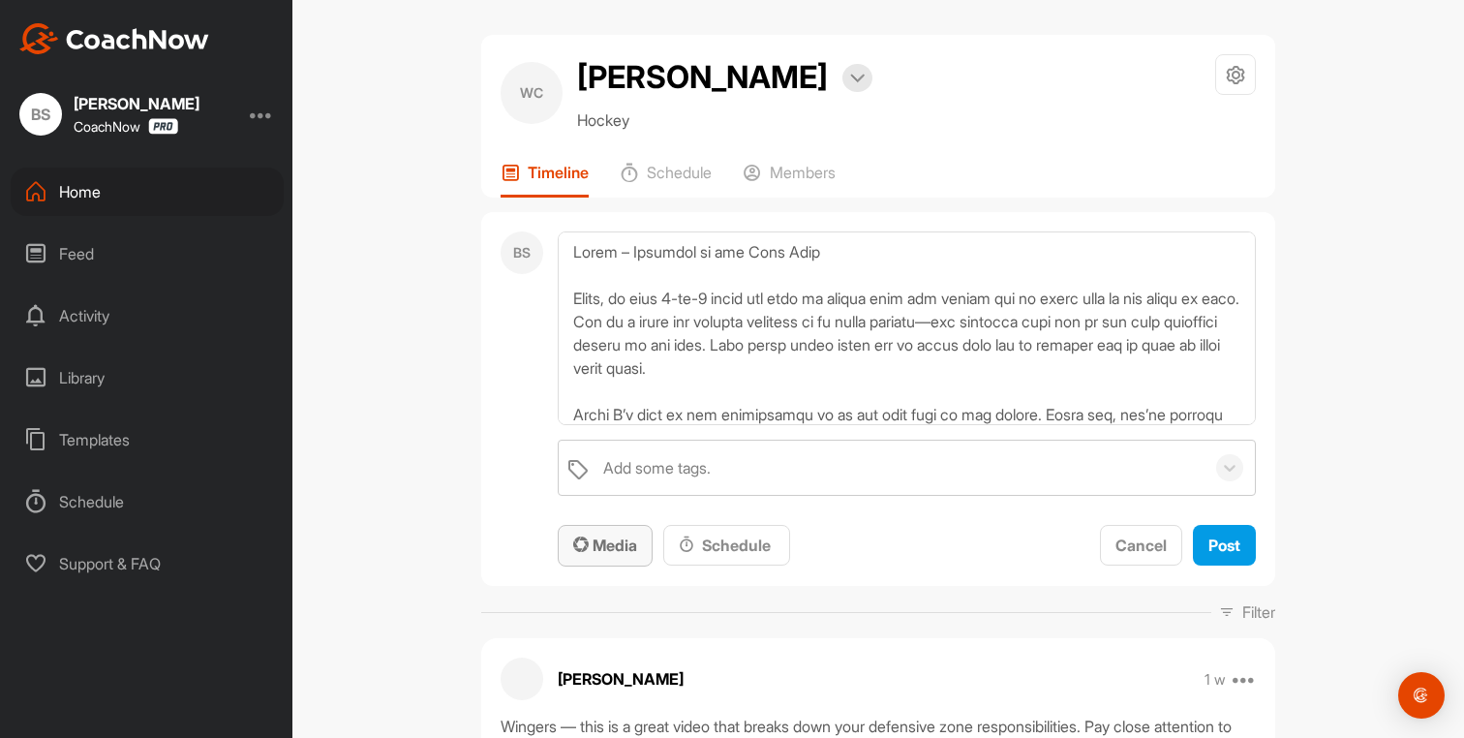
click at [610, 538] on span "Media" at bounding box center [605, 545] width 64 height 19
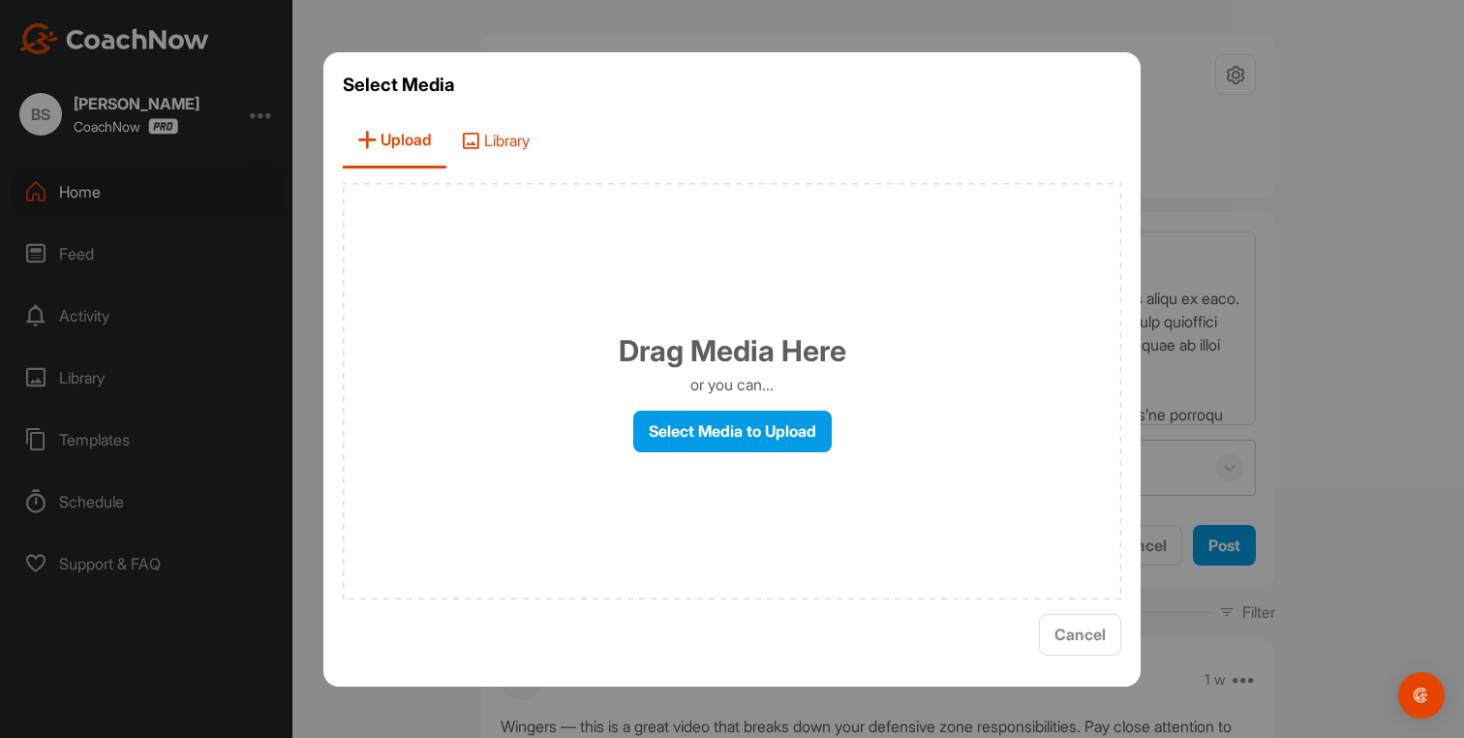
click at [505, 139] on span "Library" at bounding box center [495, 140] width 98 height 55
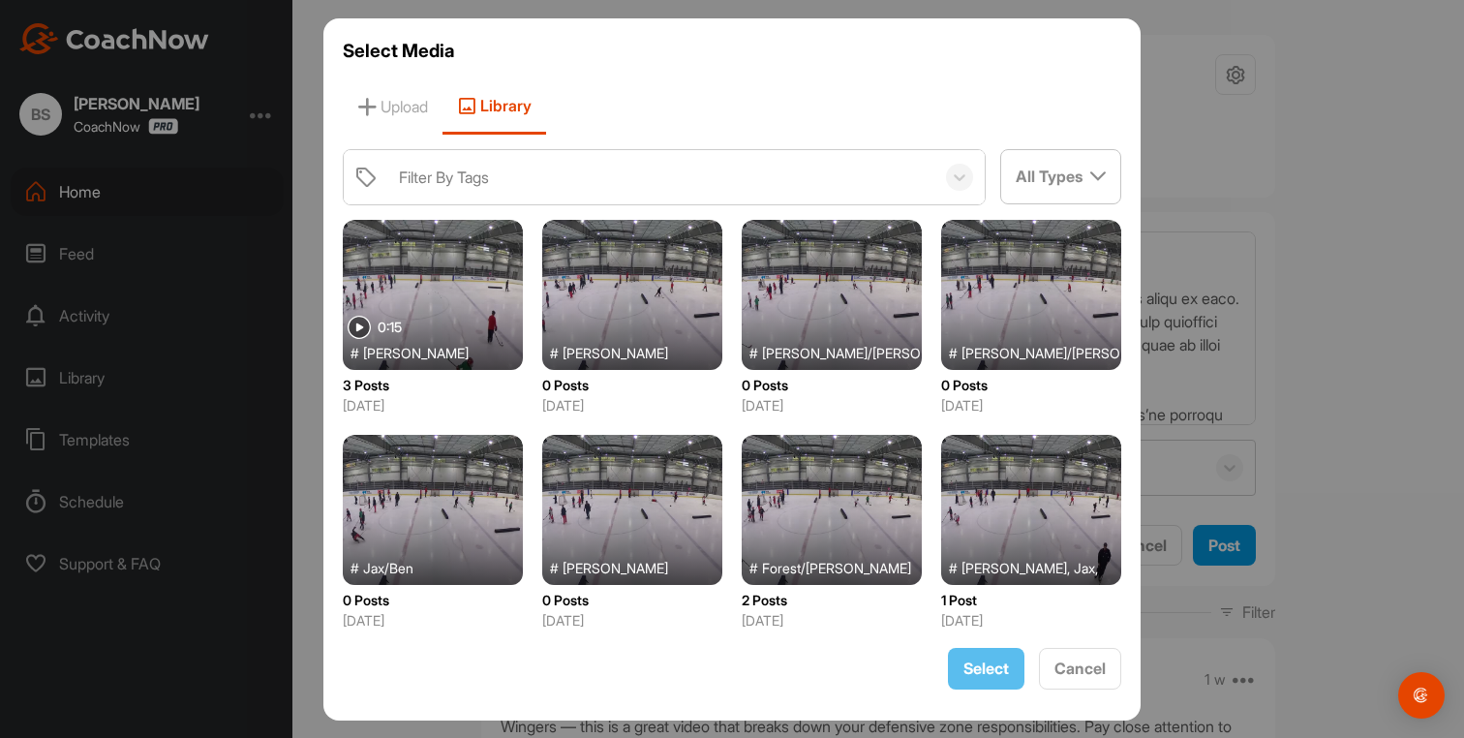
click at [673, 544] on div at bounding box center [632, 510] width 180 height 150
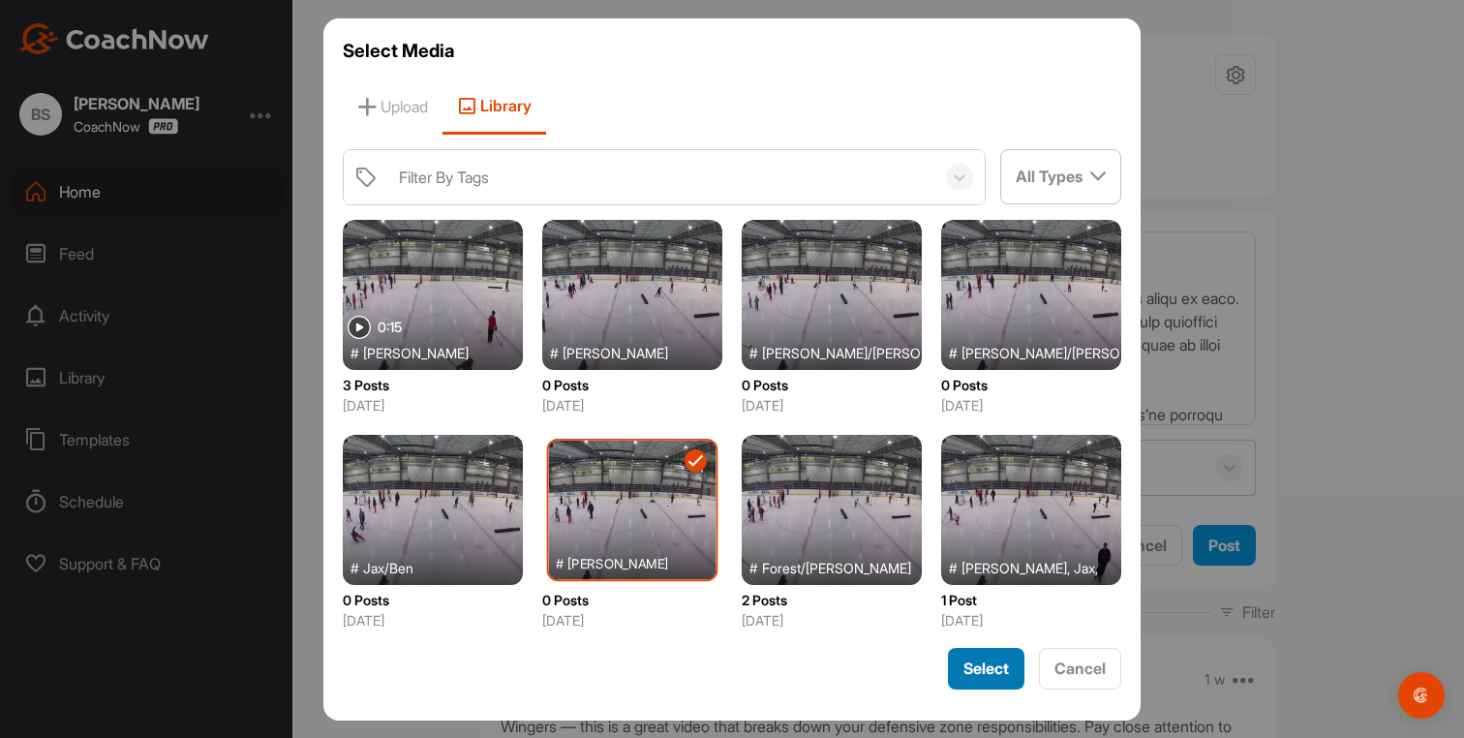
click at [966, 676] on span "Select" at bounding box center [987, 668] width 46 height 19
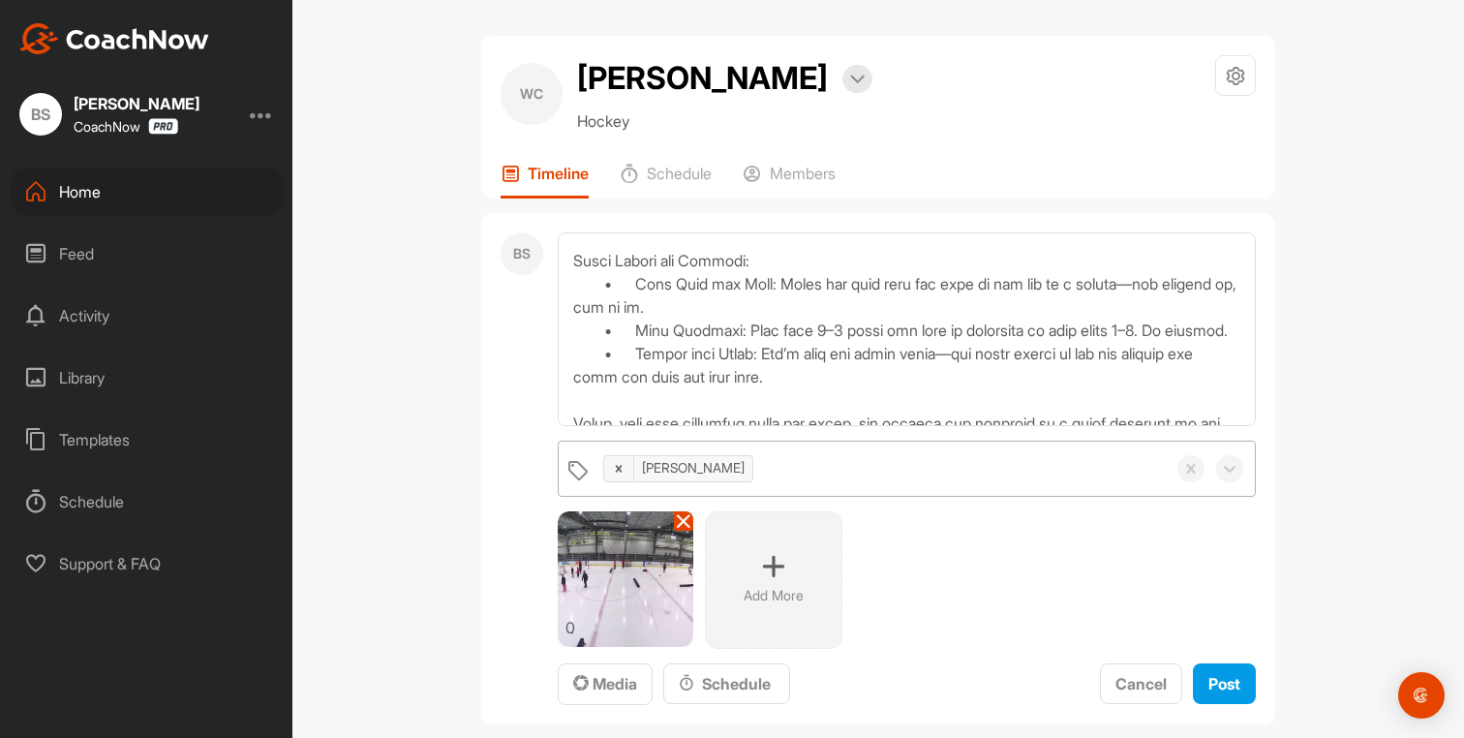
scroll to position [0, 0]
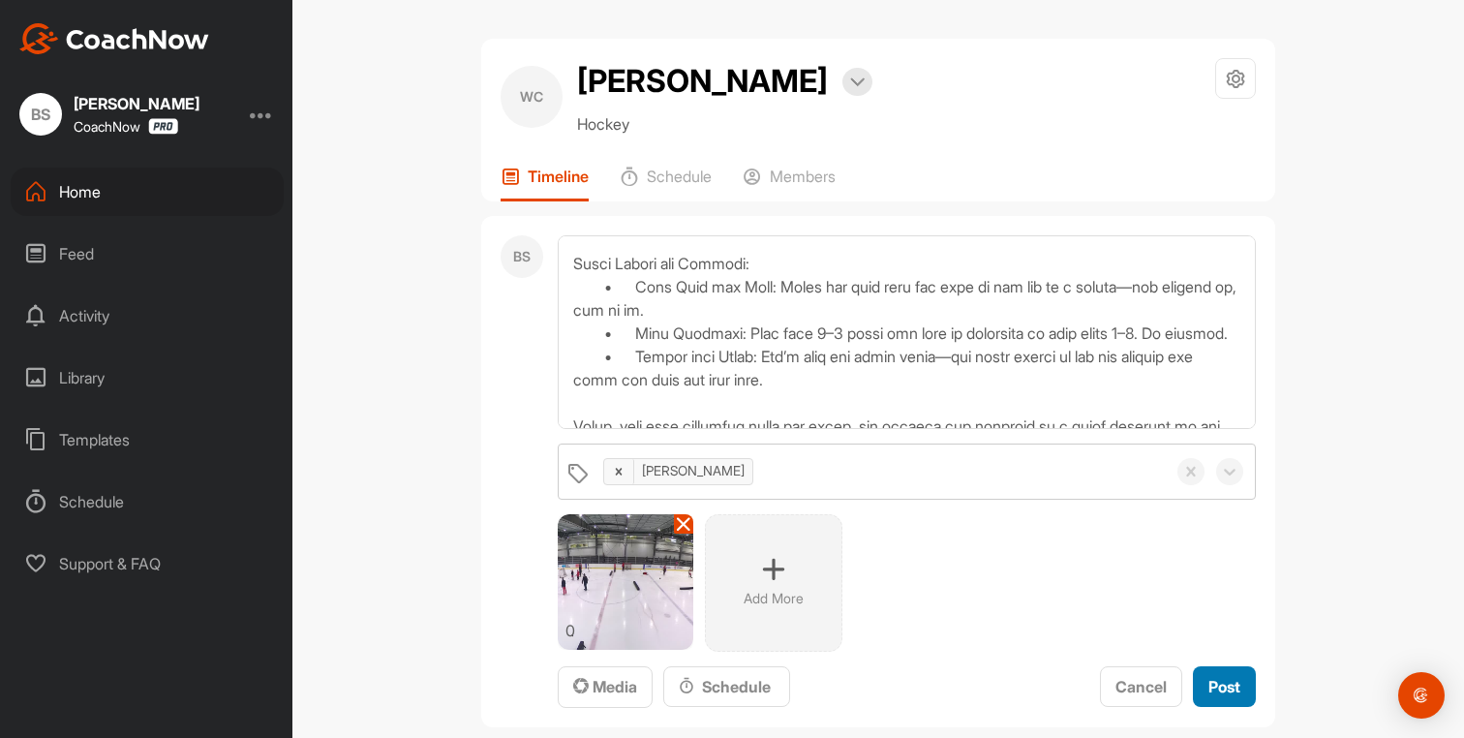
click at [1221, 687] on span "Post" at bounding box center [1225, 686] width 32 height 19
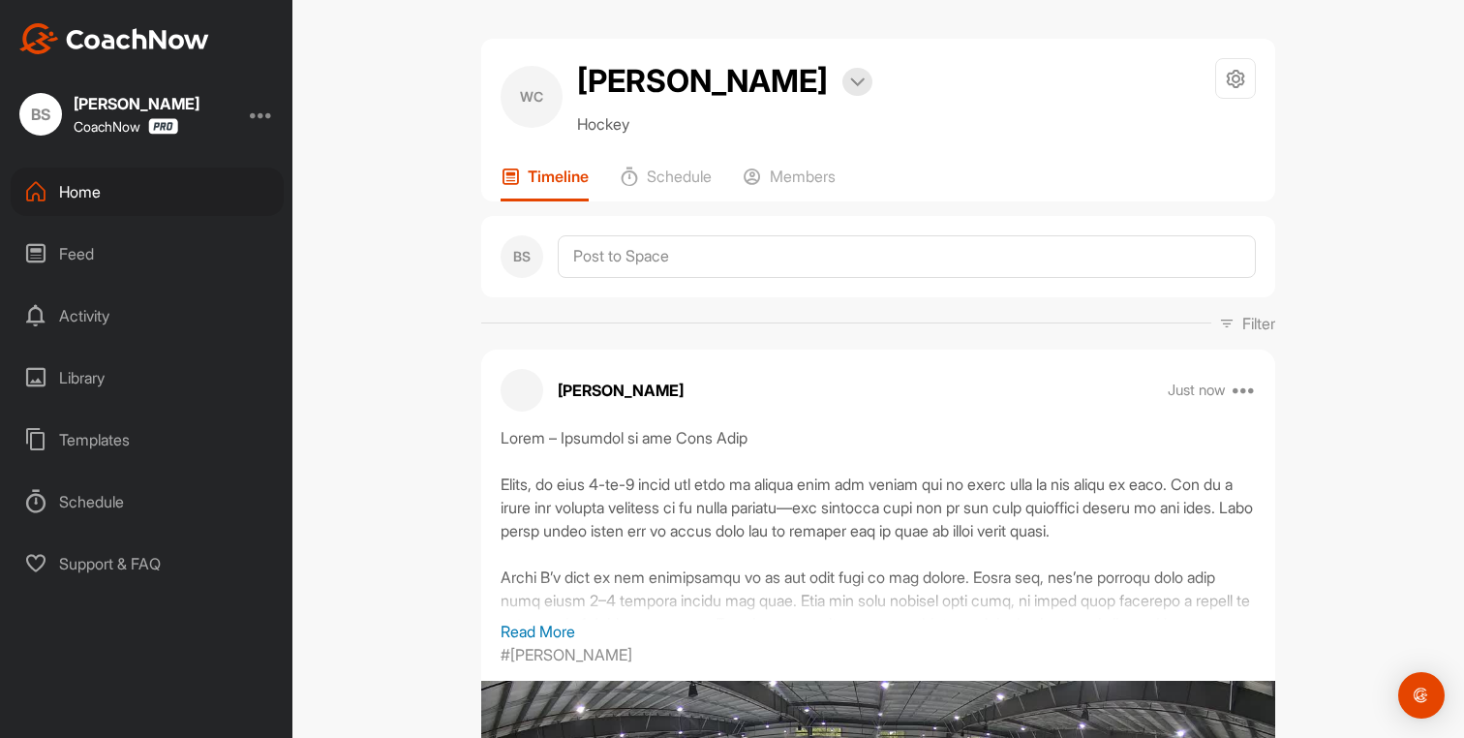
click at [62, 186] on div "Home" at bounding box center [147, 192] width 273 height 48
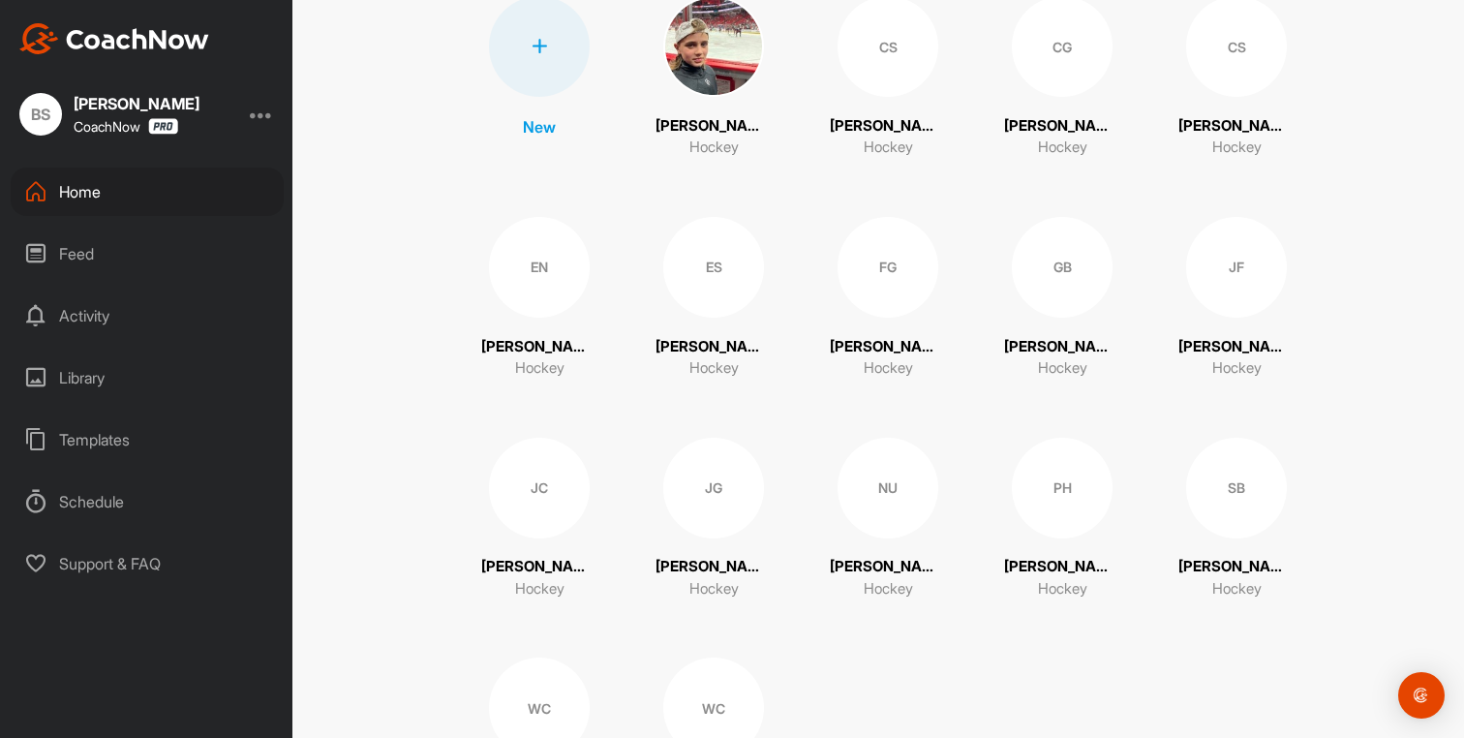
scroll to position [282, 0]
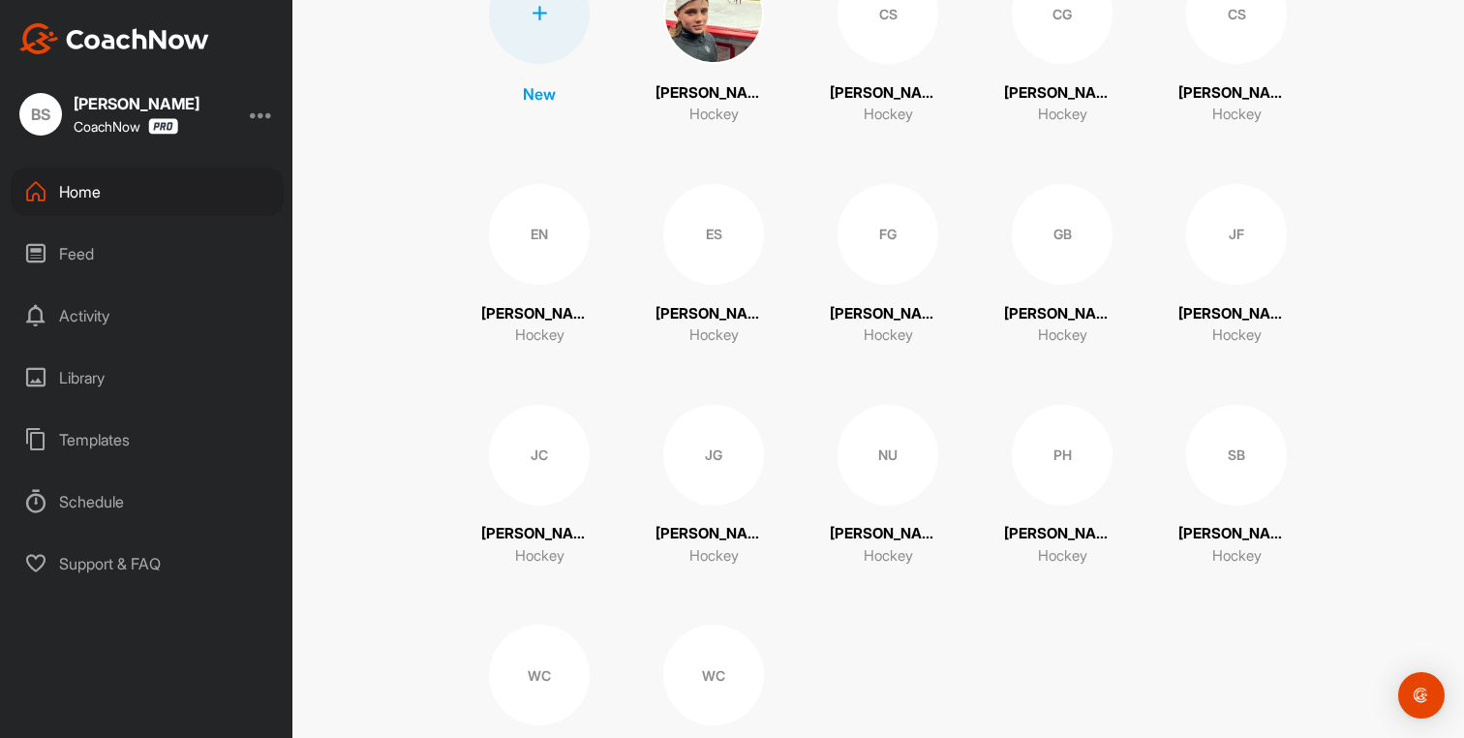
click at [535, 492] on div "JC" at bounding box center [539, 455] width 101 height 101
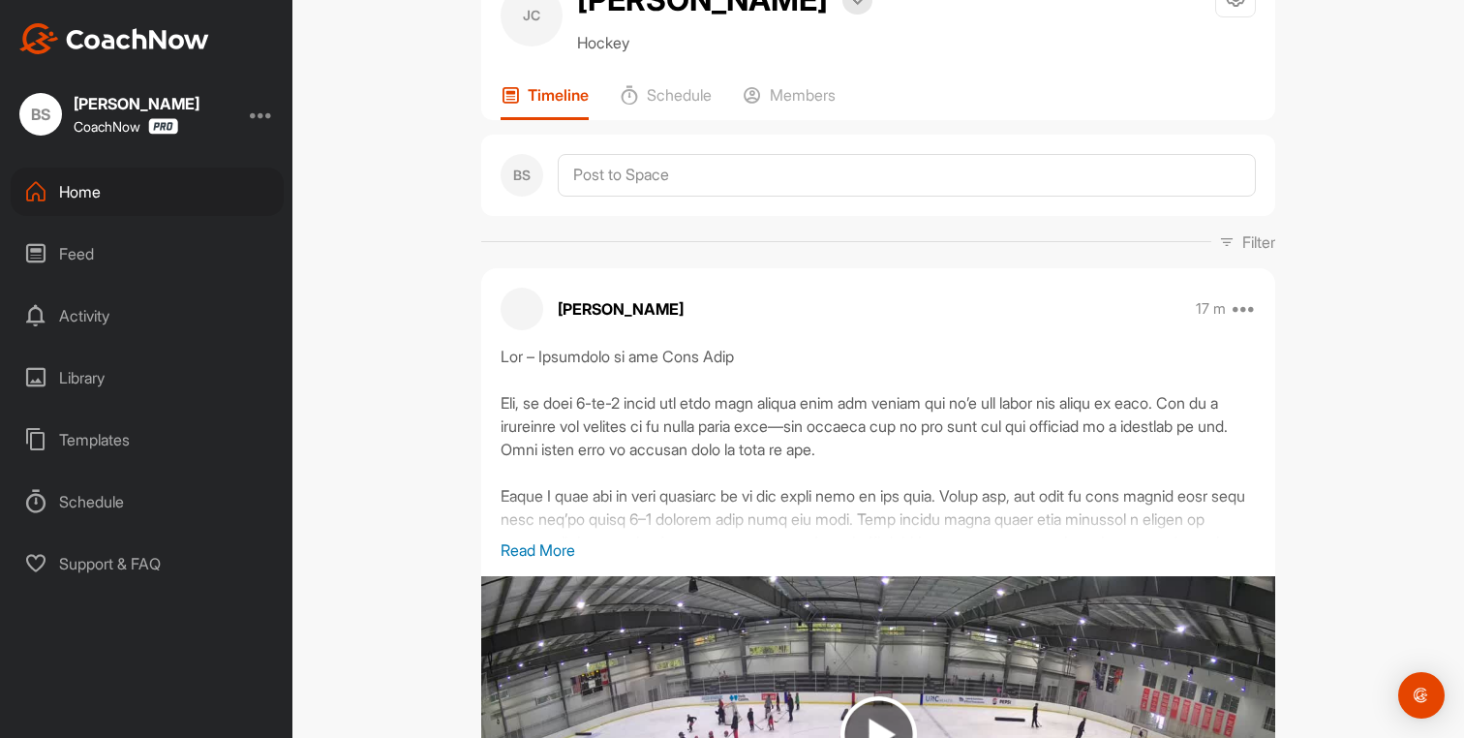
scroll to position [77, 0]
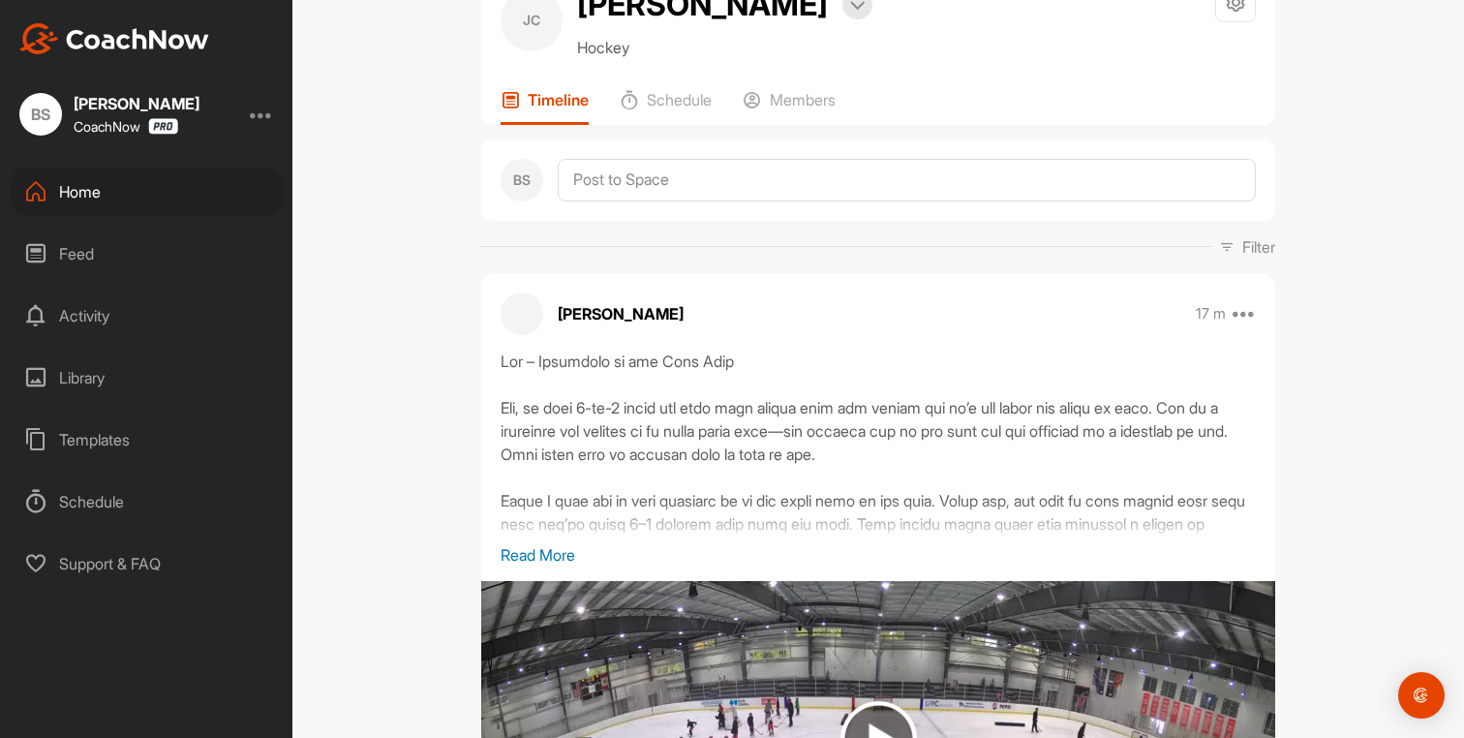
click at [96, 380] on div "Library" at bounding box center [147, 378] width 273 height 48
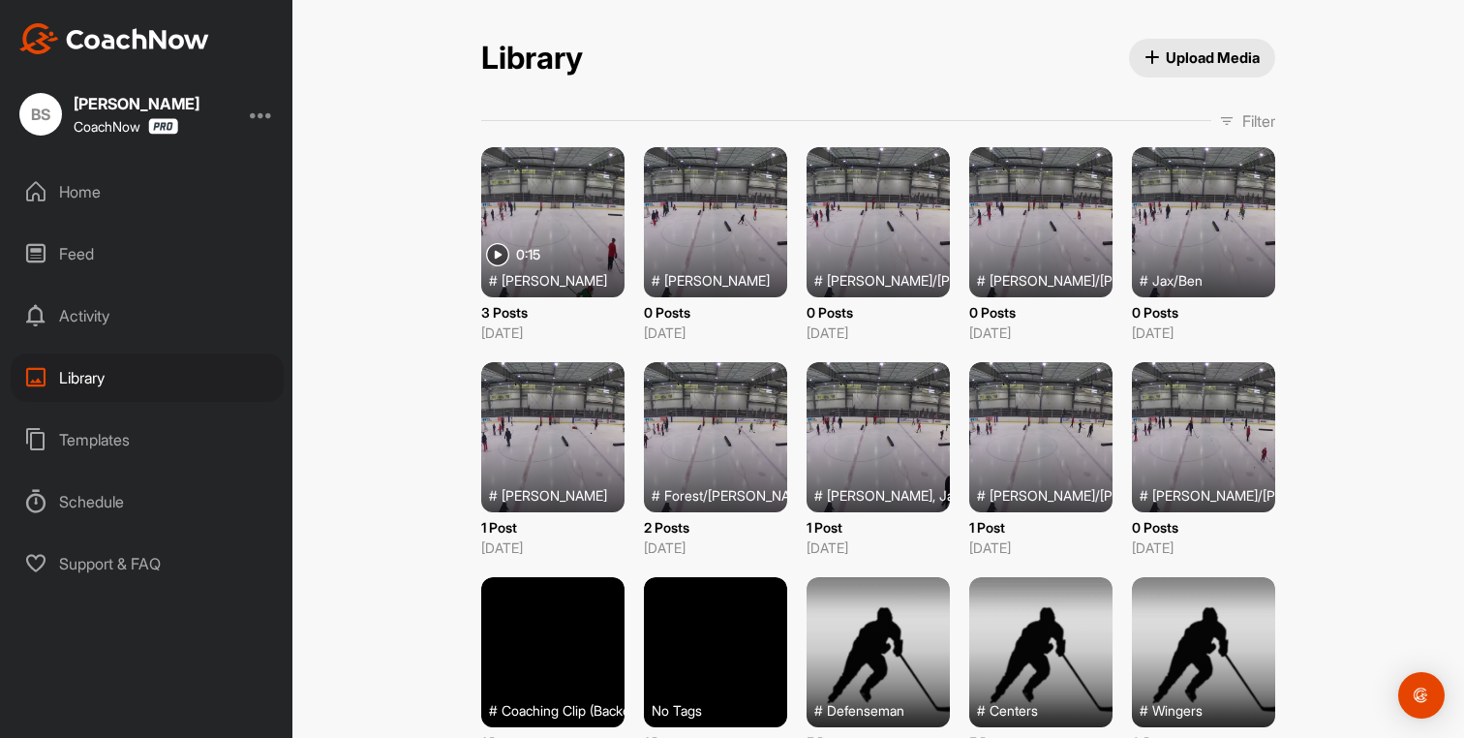
click at [1194, 238] on div at bounding box center [1203, 222] width 143 height 150
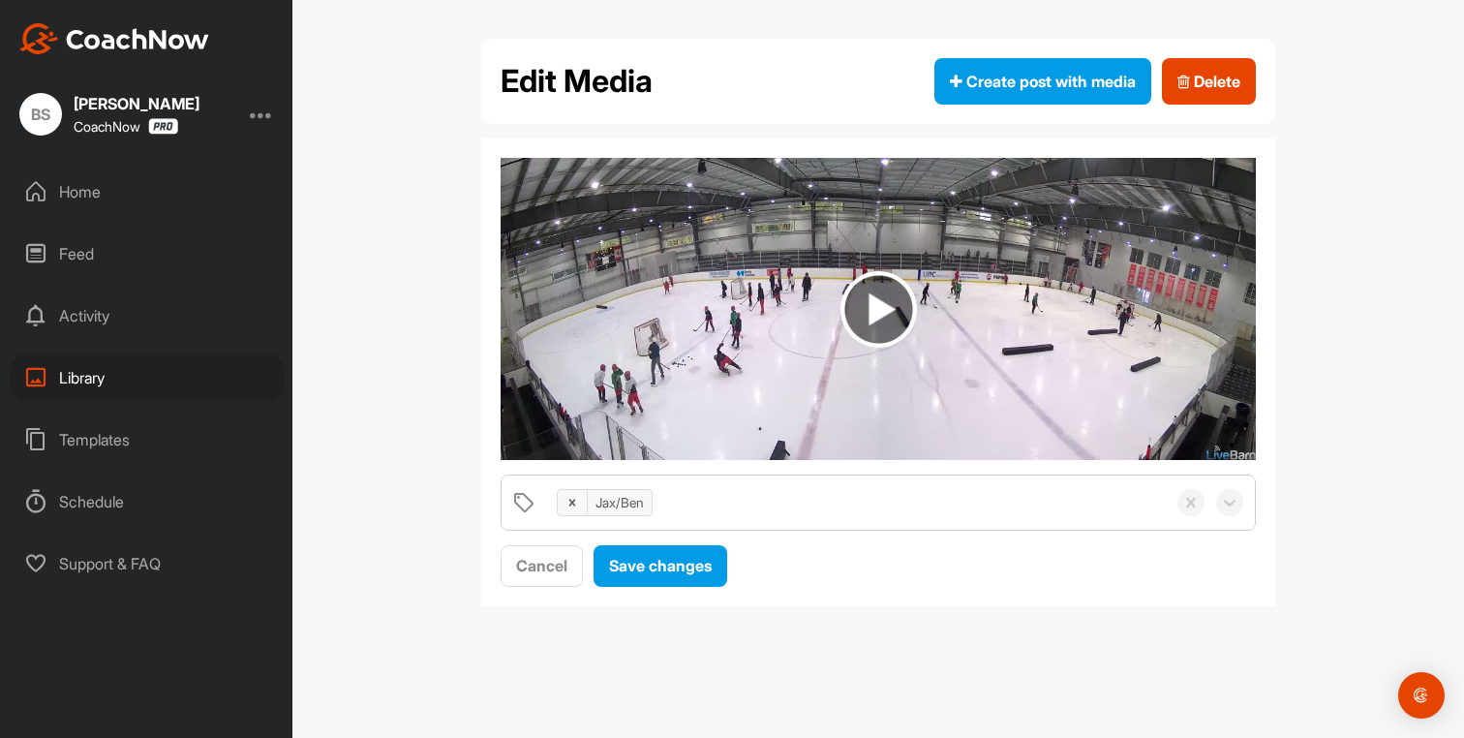
click at [870, 300] on img at bounding box center [879, 309] width 77 height 77
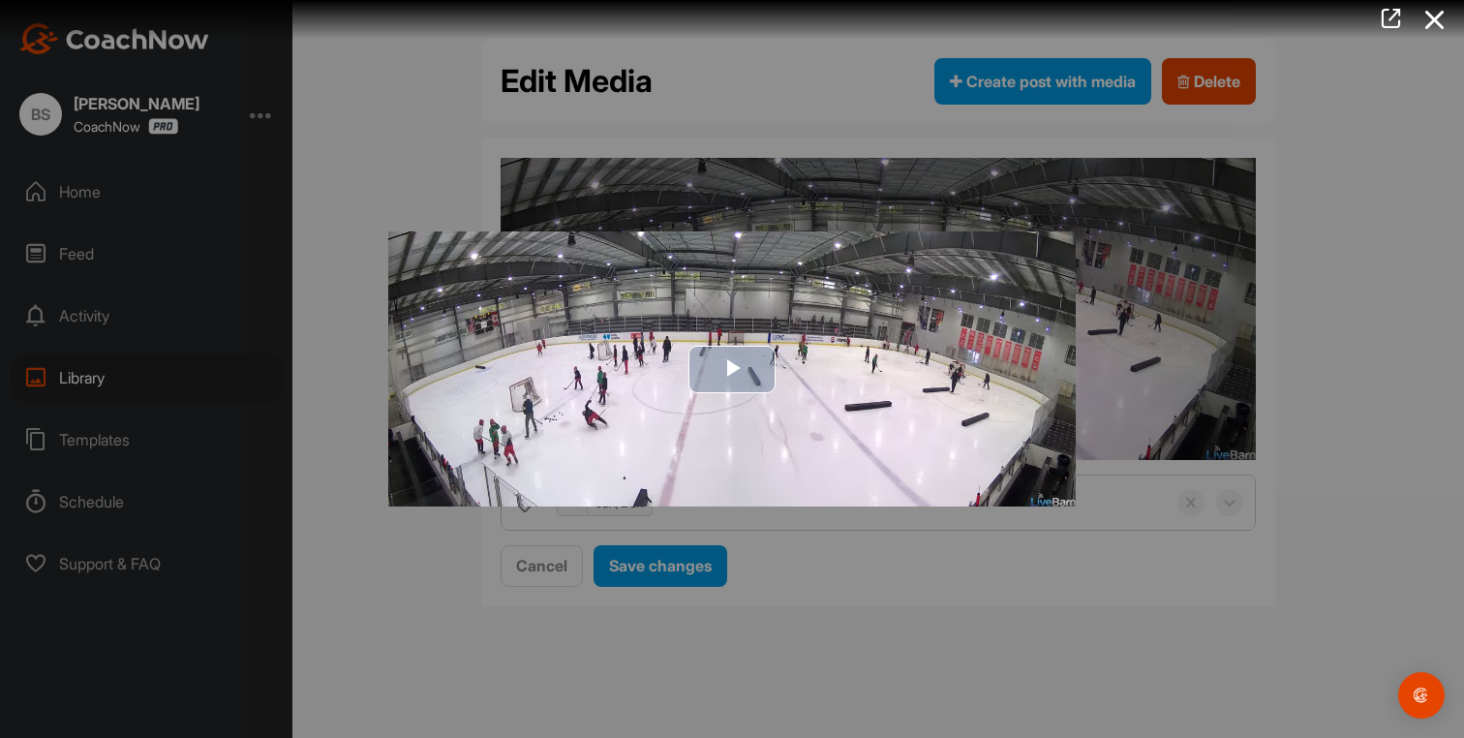
click at [732, 369] on span "Video Player" at bounding box center [732, 369] width 0 height 0
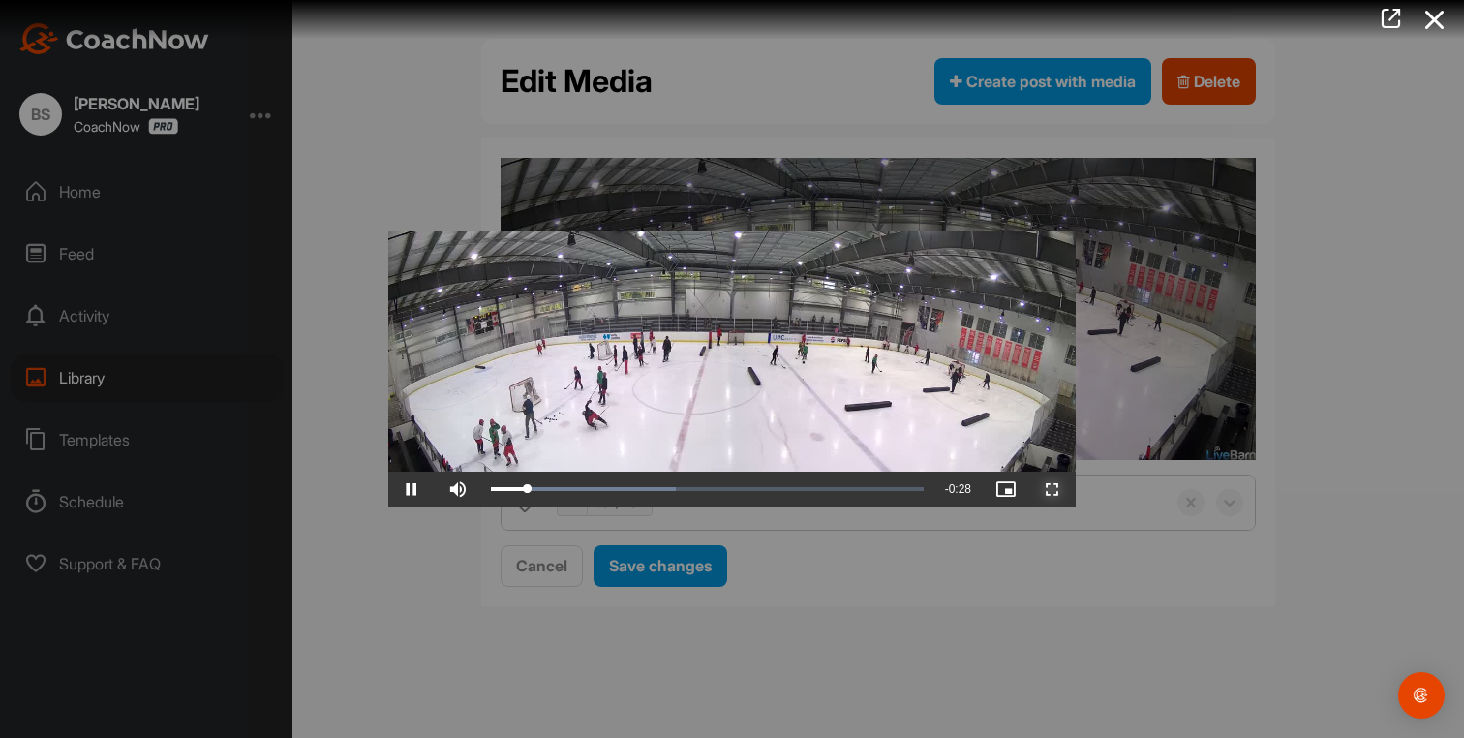
click at [1060, 489] on span "Video Player" at bounding box center [1053, 489] width 46 height 0
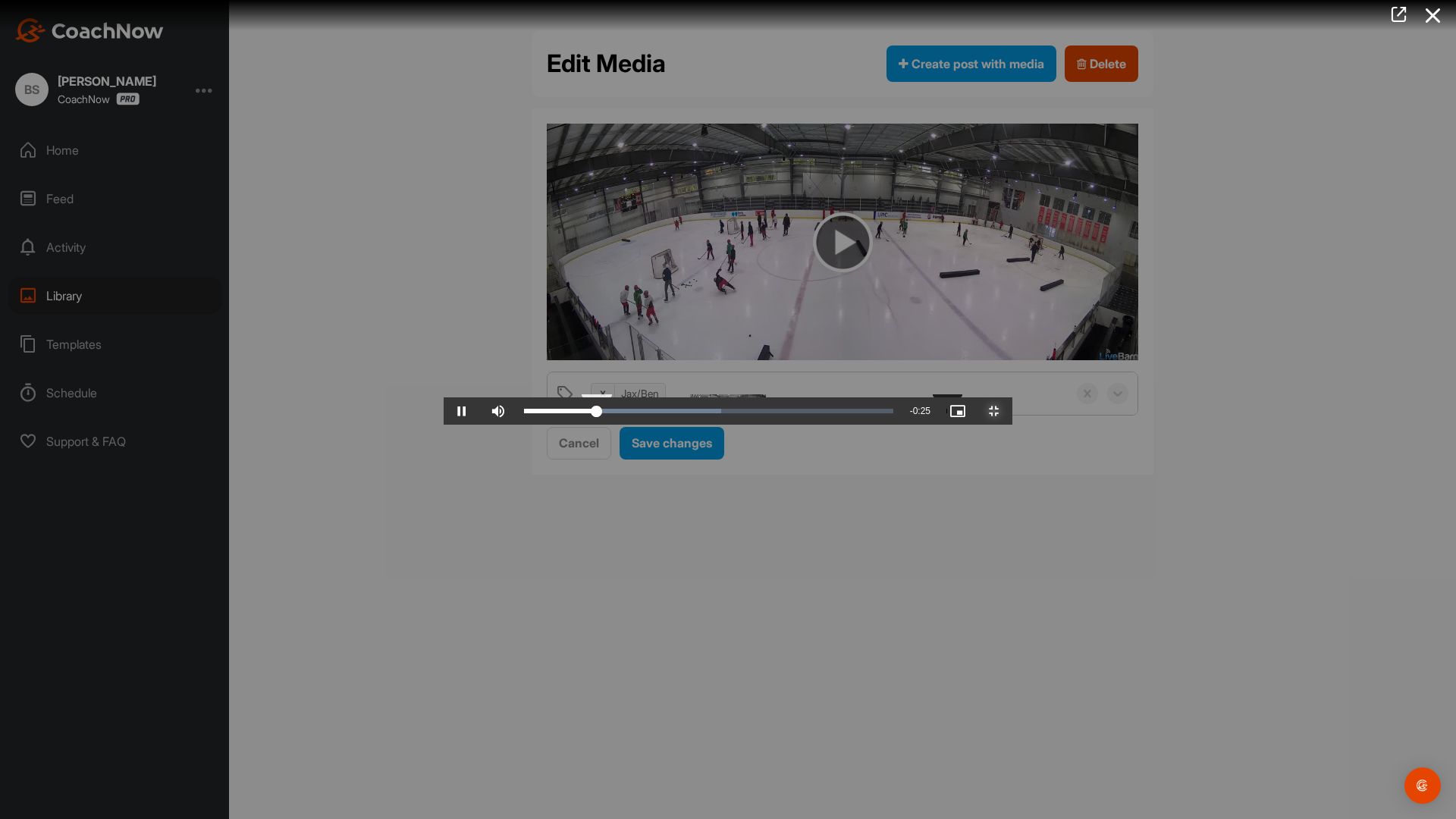
click at [517, 424] on div "Loaded : 53.46% 0:10 0:06" at bounding box center [708, 411] width 384 height 27
click at [1073, 413] on div "0:13" at bounding box center [1073, 411] width 1 height 5
click at [444, 411] on span "Video Player" at bounding box center [462, 411] width 36 height 0
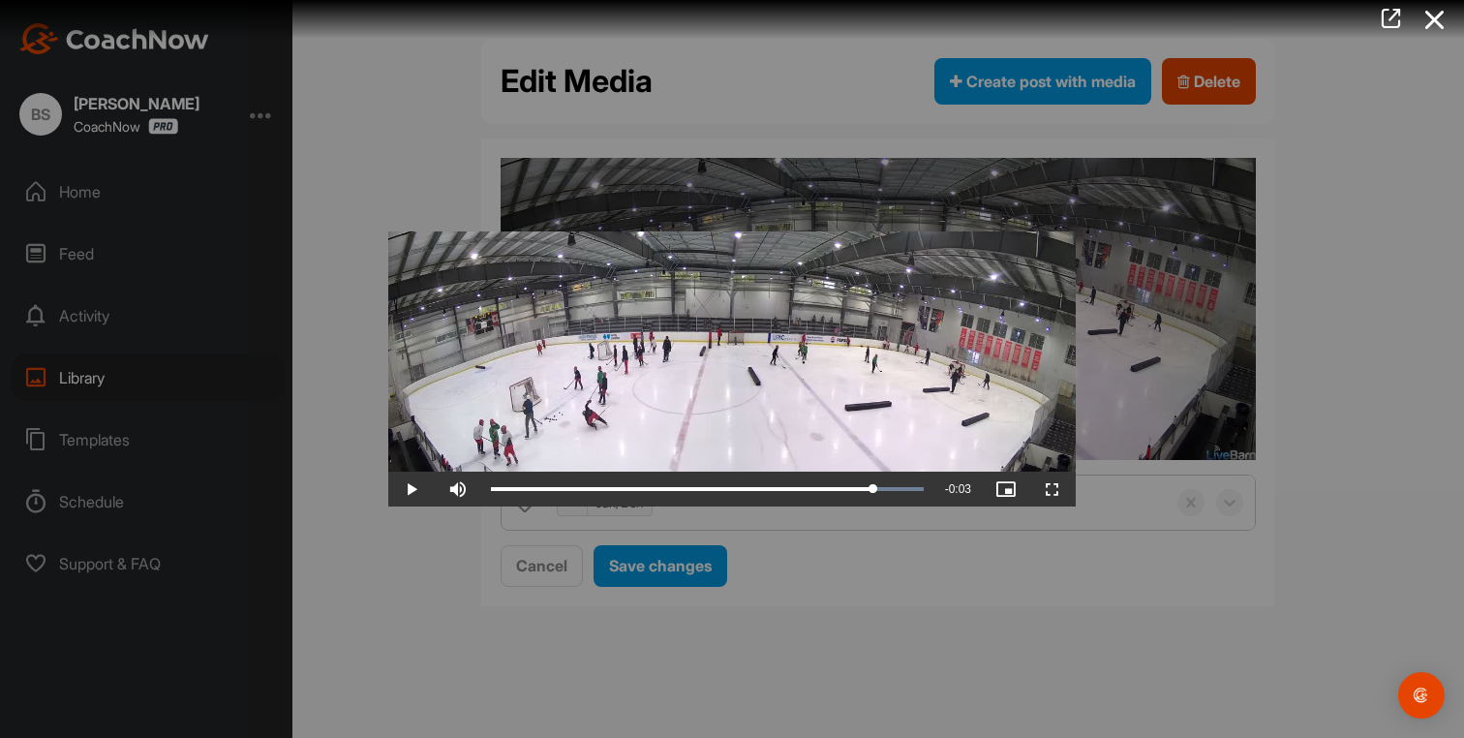
click at [999, 603] on div at bounding box center [732, 369] width 1464 height 738
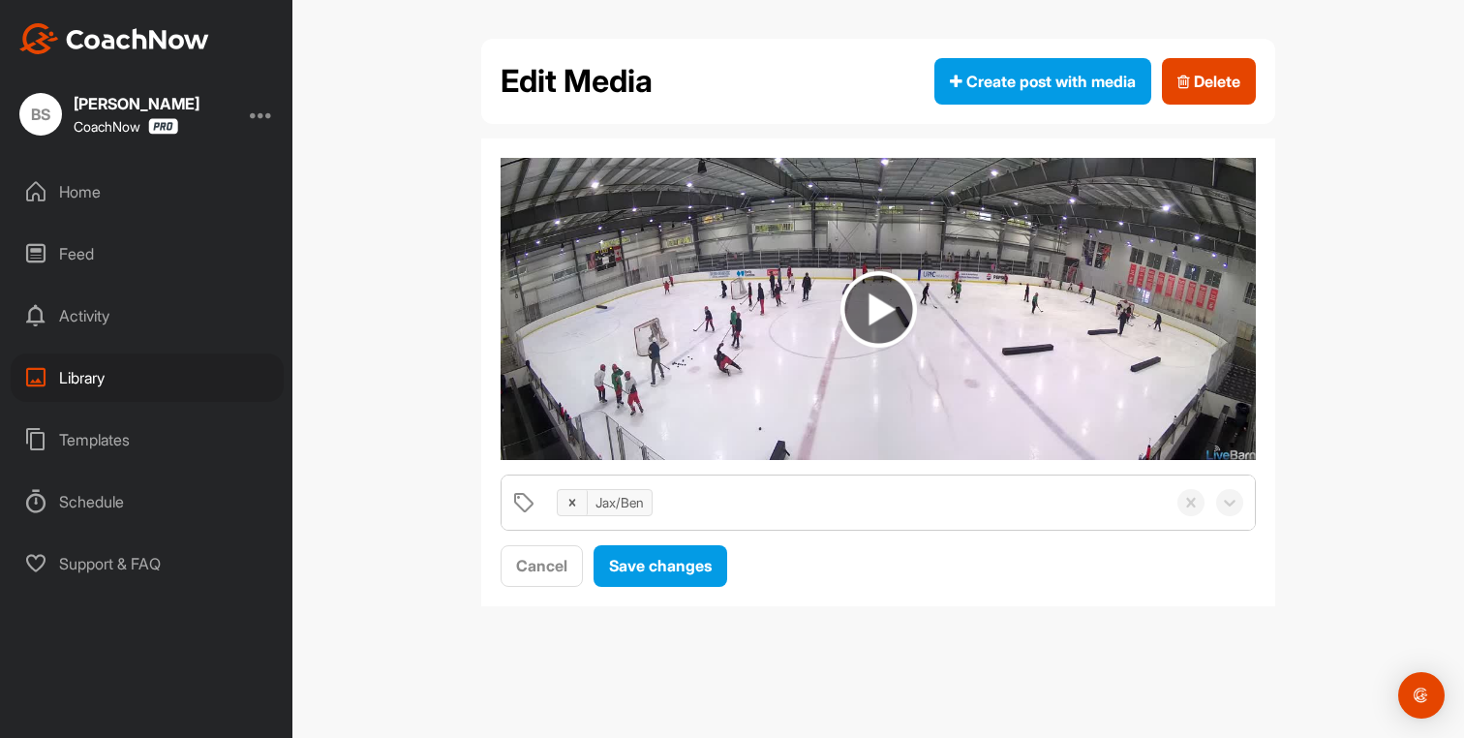
click at [91, 205] on div "Home" at bounding box center [147, 192] width 273 height 48
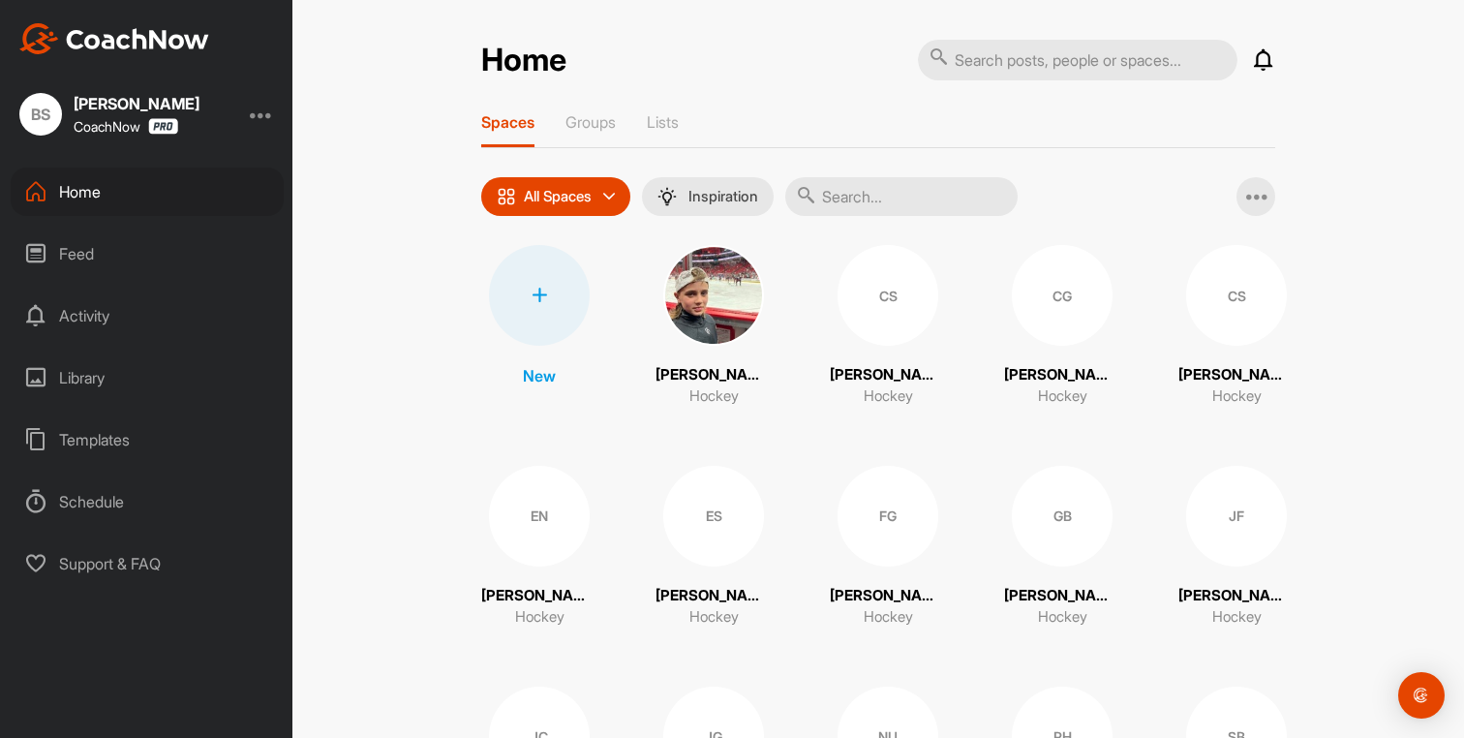
click at [674, 311] on img at bounding box center [713, 295] width 101 height 101
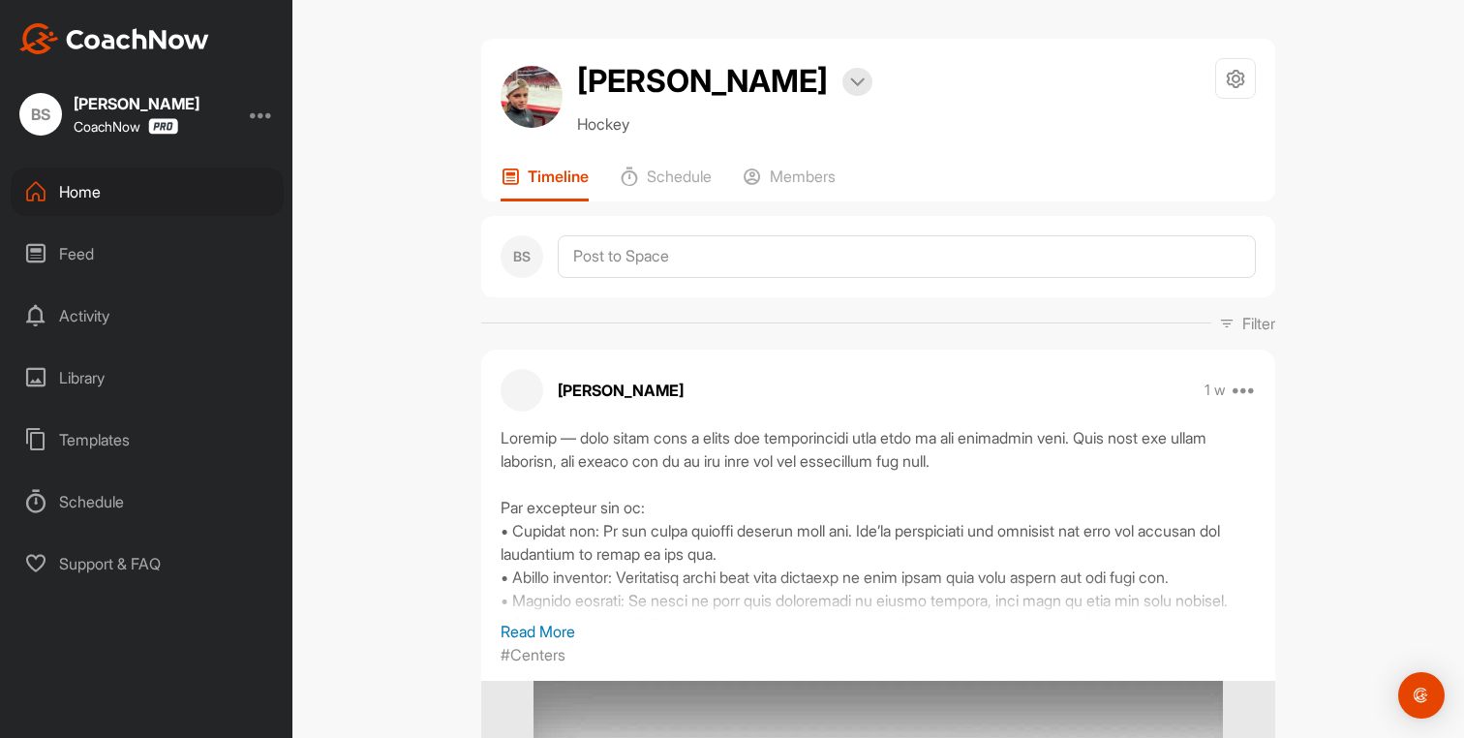
click at [81, 198] on div "Home" at bounding box center [147, 192] width 273 height 48
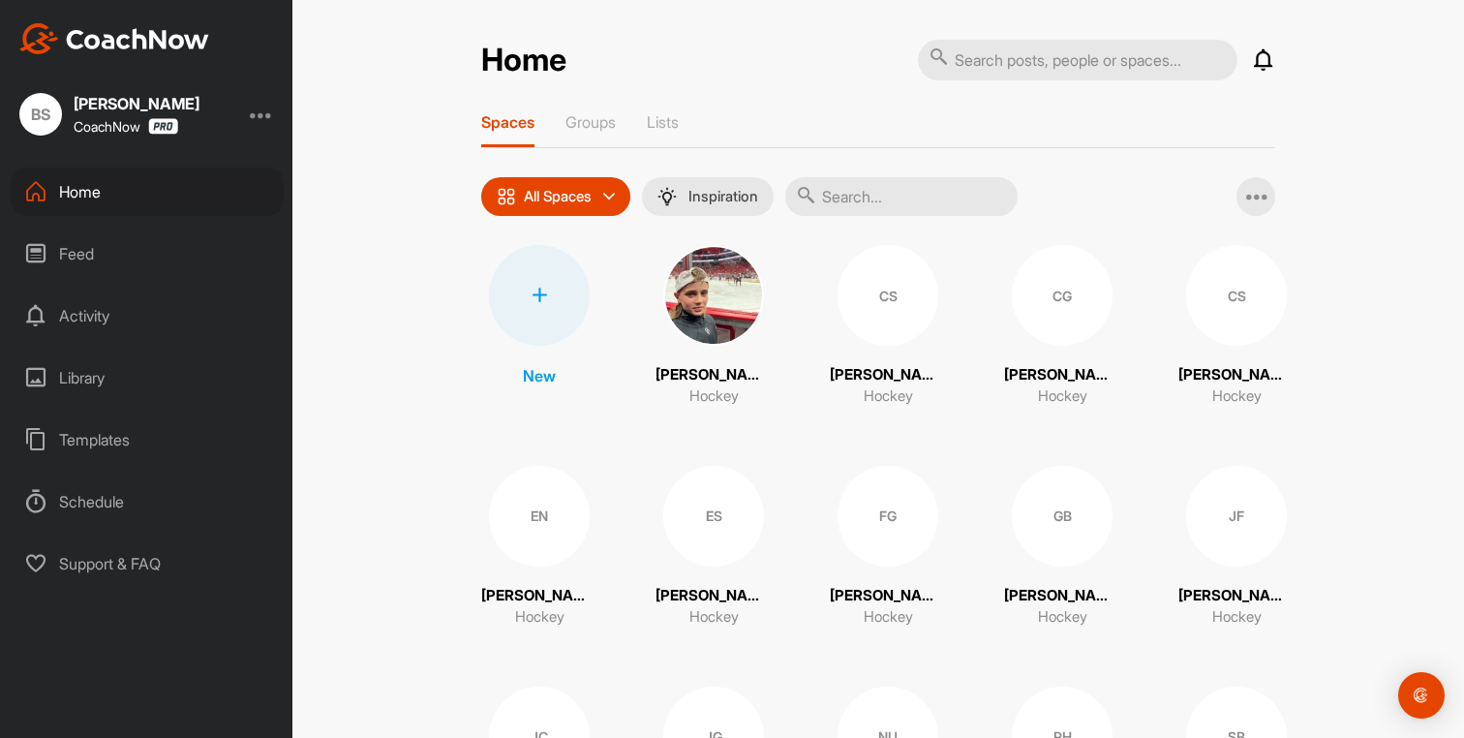
click at [689, 294] on img at bounding box center [713, 295] width 101 height 101
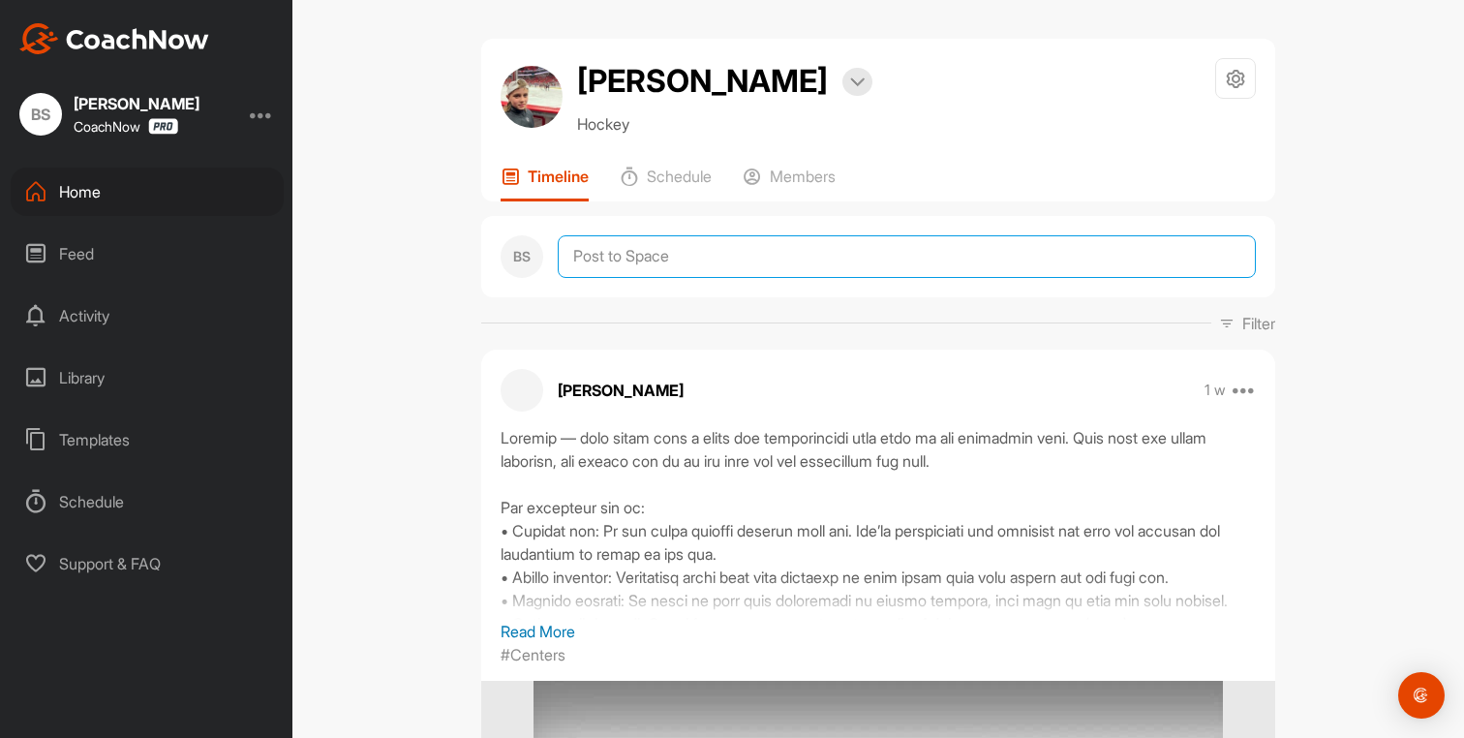
click at [613, 278] on textarea at bounding box center [907, 256] width 698 height 43
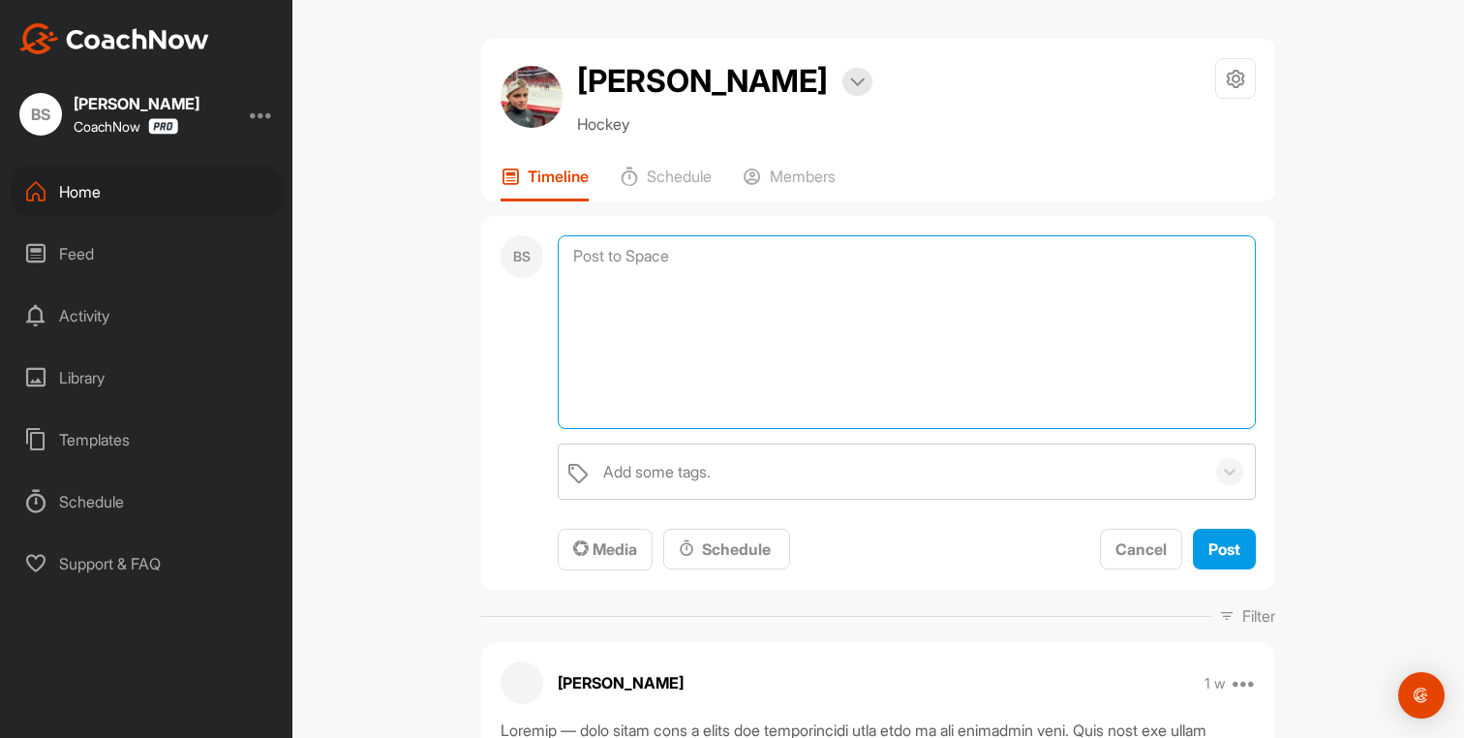
paste textarea "Lor – Ipsumdol si ame Cons Adip Eli, se doei 2-te-7 incid utl etdo ma aliqua en…"
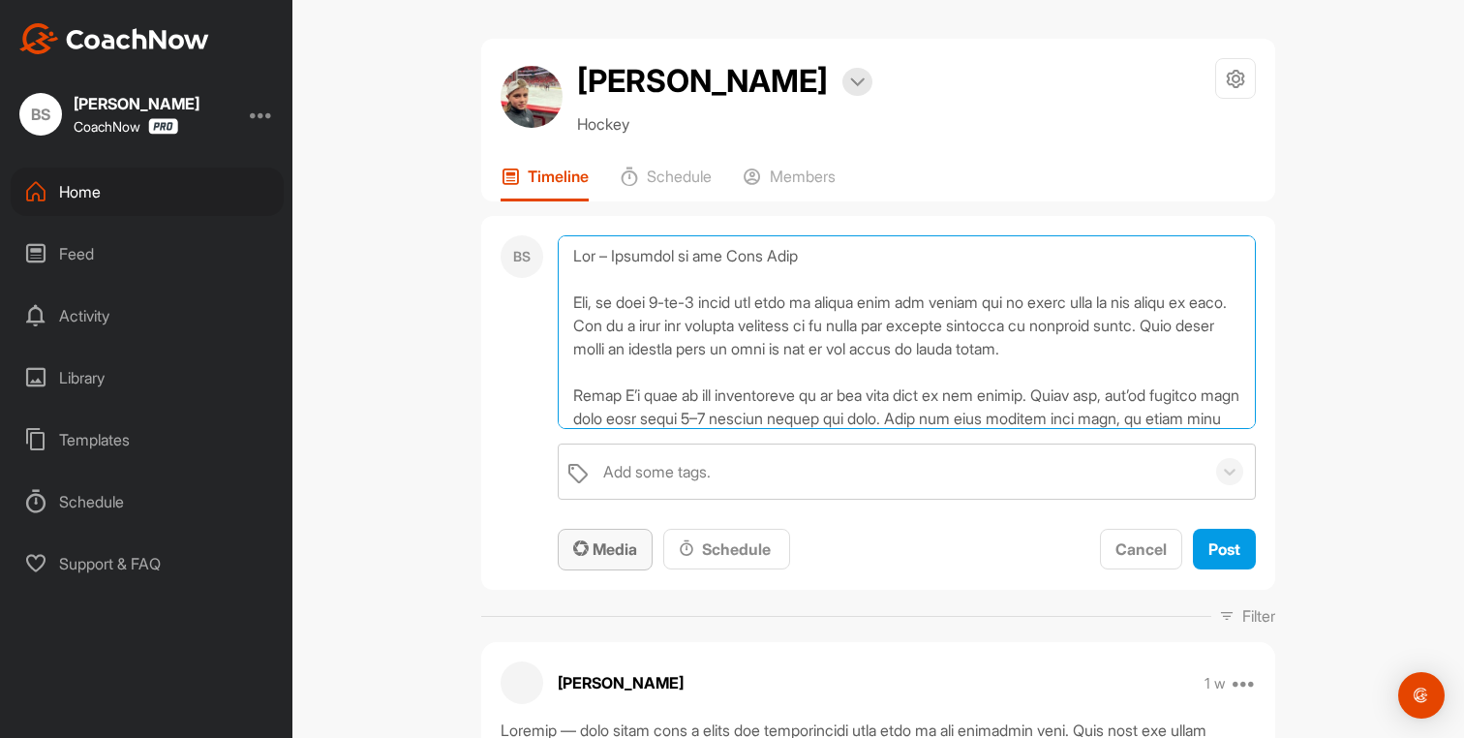
type textarea "Lor – Ipsumdol si ame Cons Adip Eli, se doei 2-te-7 incid utl etdo ma aliqua en…"
click at [617, 559] on span "Media" at bounding box center [605, 548] width 64 height 19
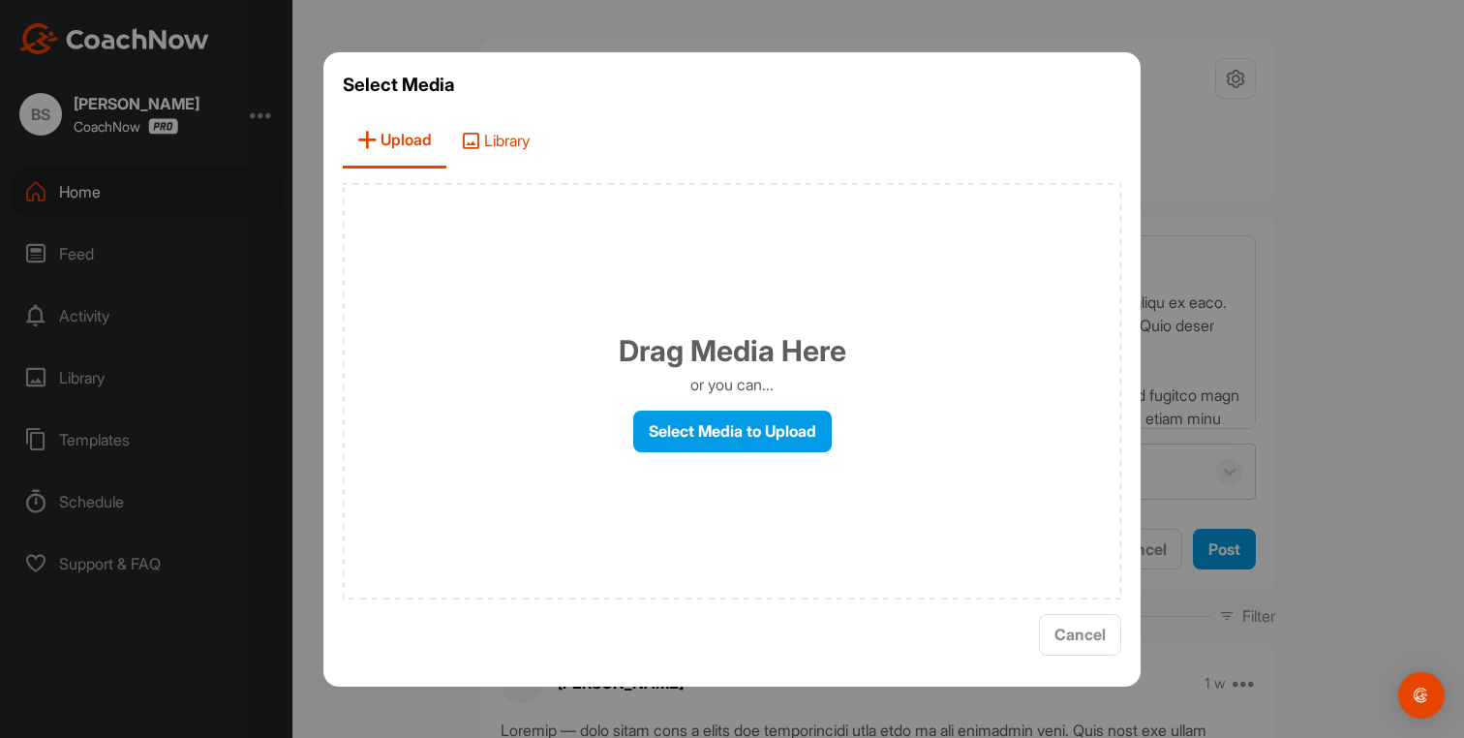
click at [463, 122] on span "Library" at bounding box center [495, 140] width 98 height 55
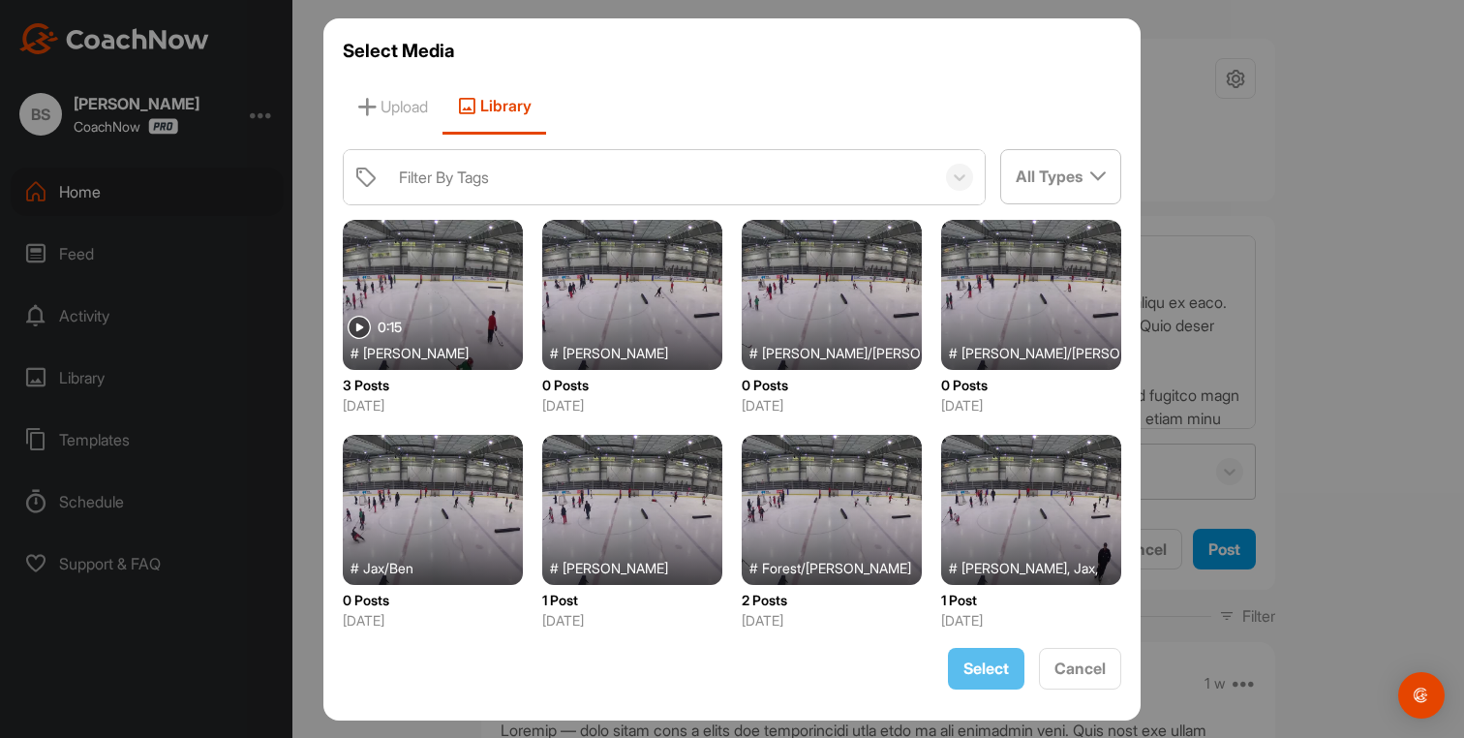
click at [419, 540] on div at bounding box center [433, 510] width 180 height 150
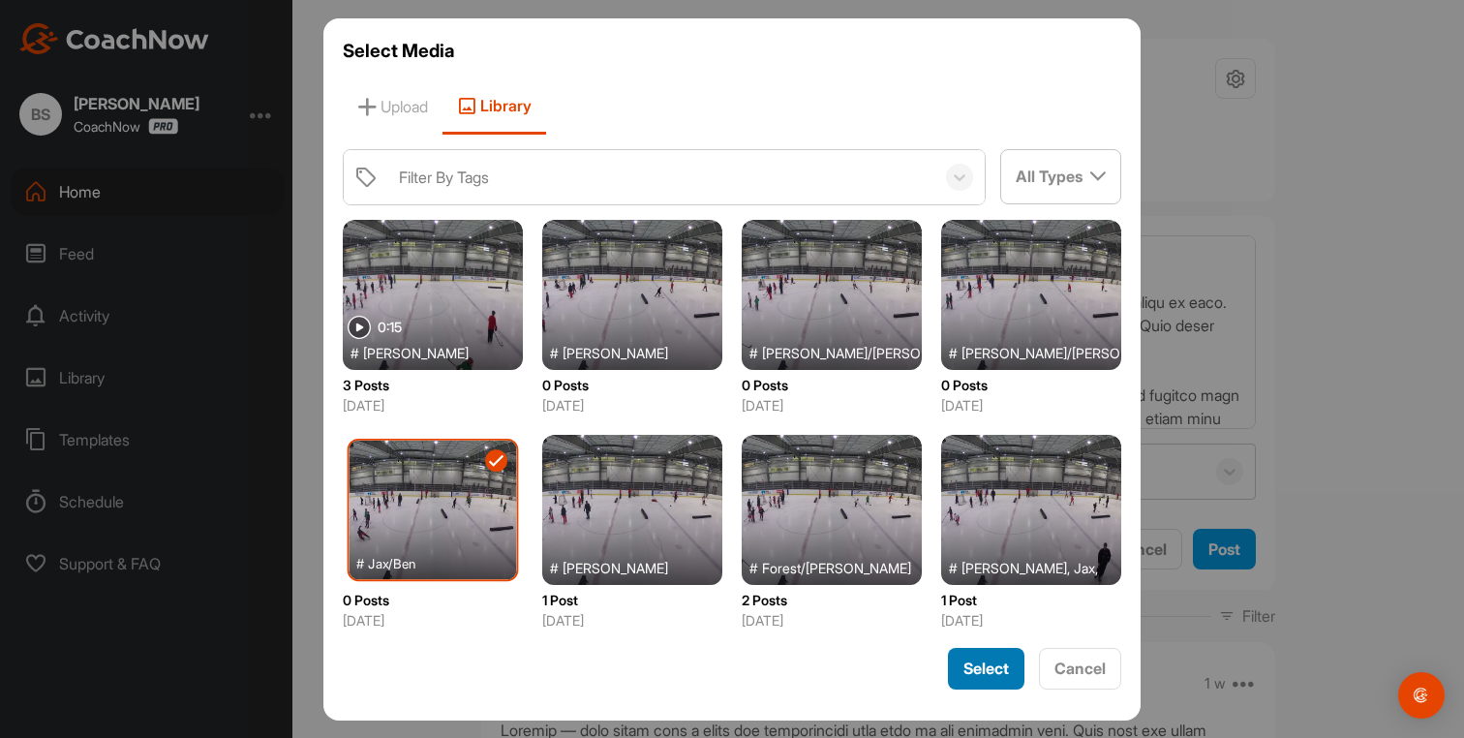
click at [981, 669] on span "Select" at bounding box center [987, 668] width 46 height 19
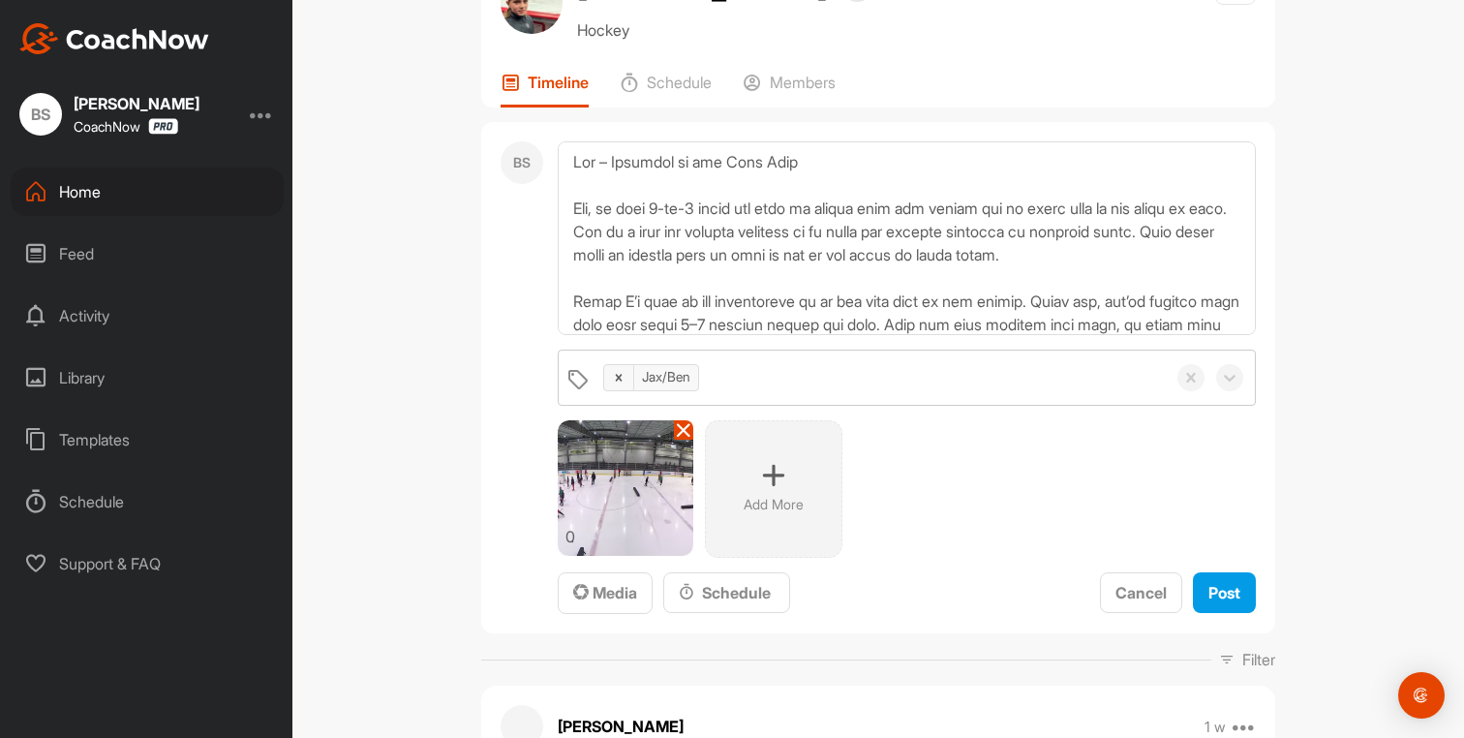
scroll to position [97, 0]
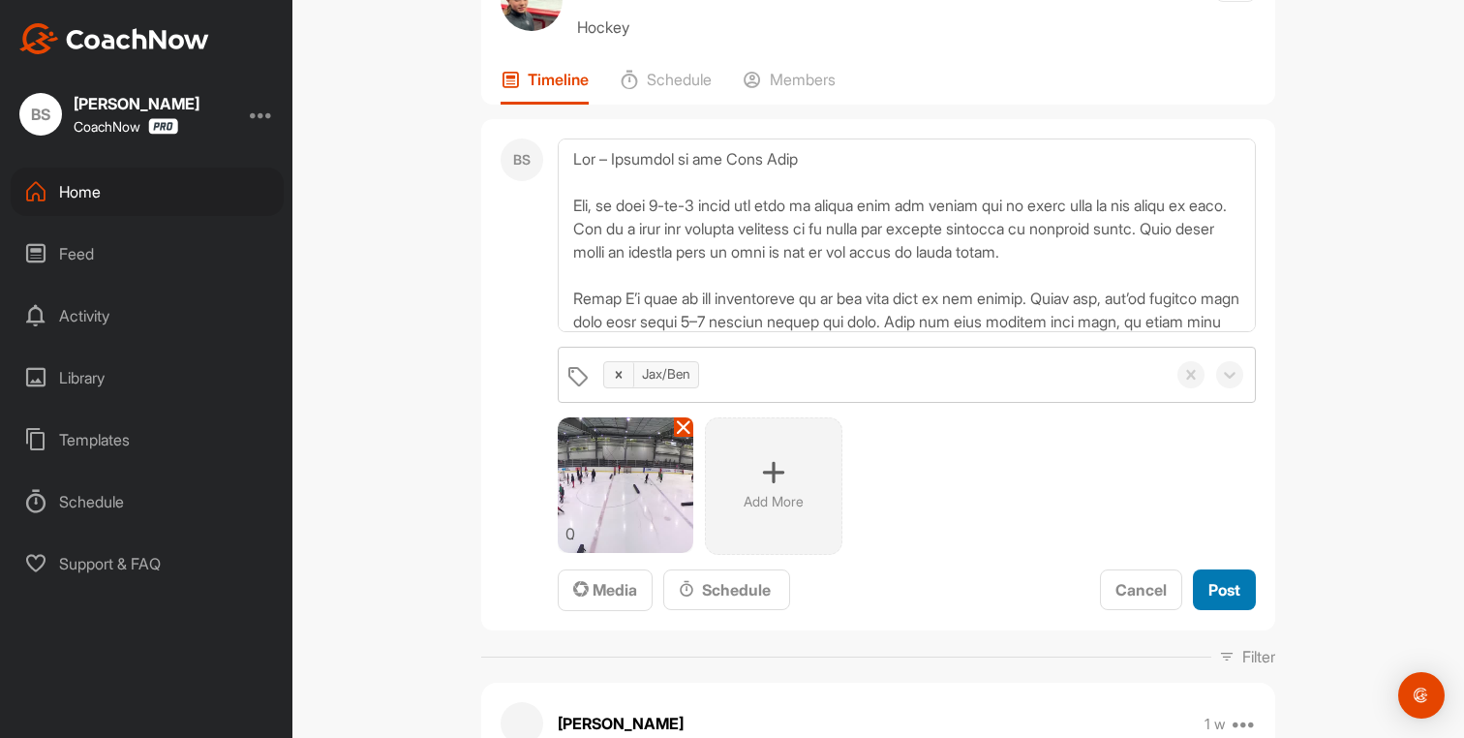
click at [1229, 600] on span "Post" at bounding box center [1225, 589] width 32 height 19
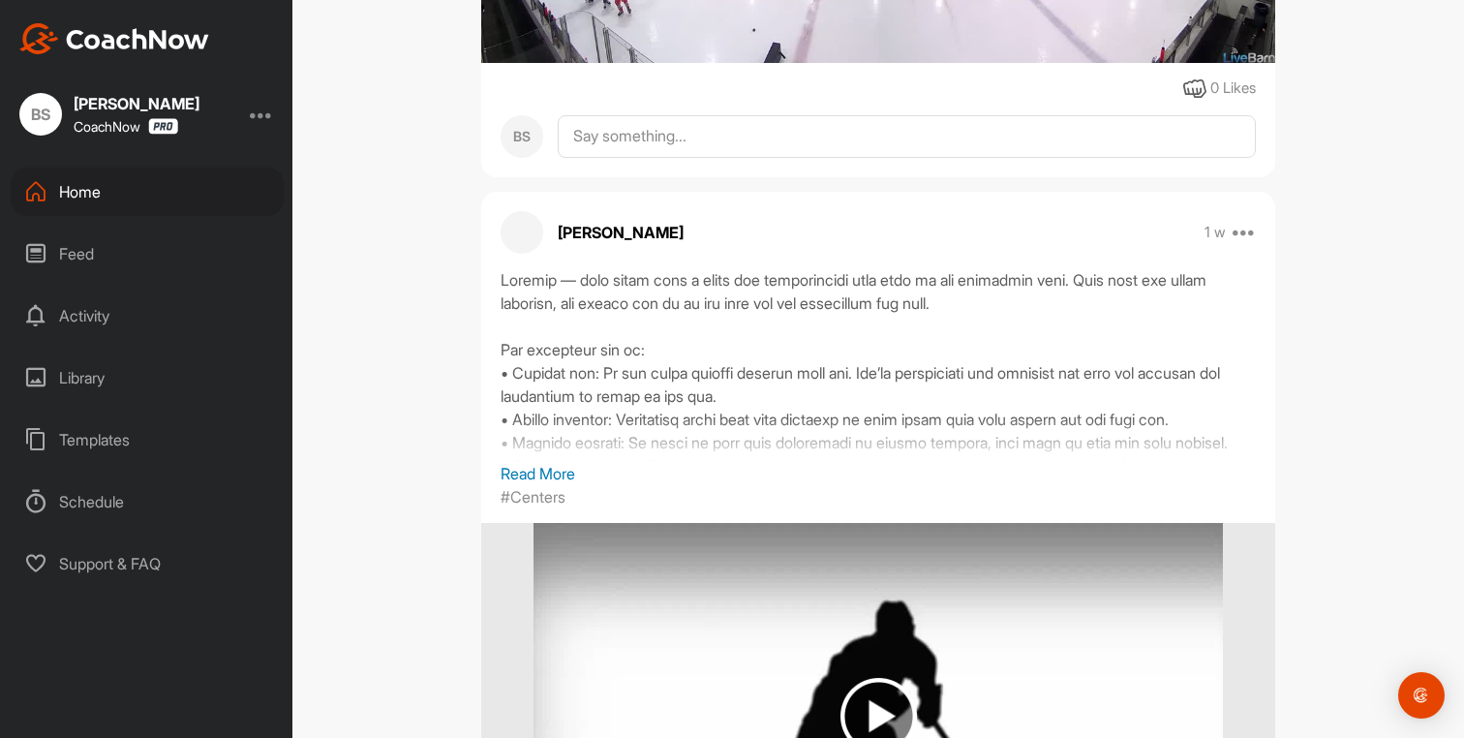
scroll to position [0, 0]
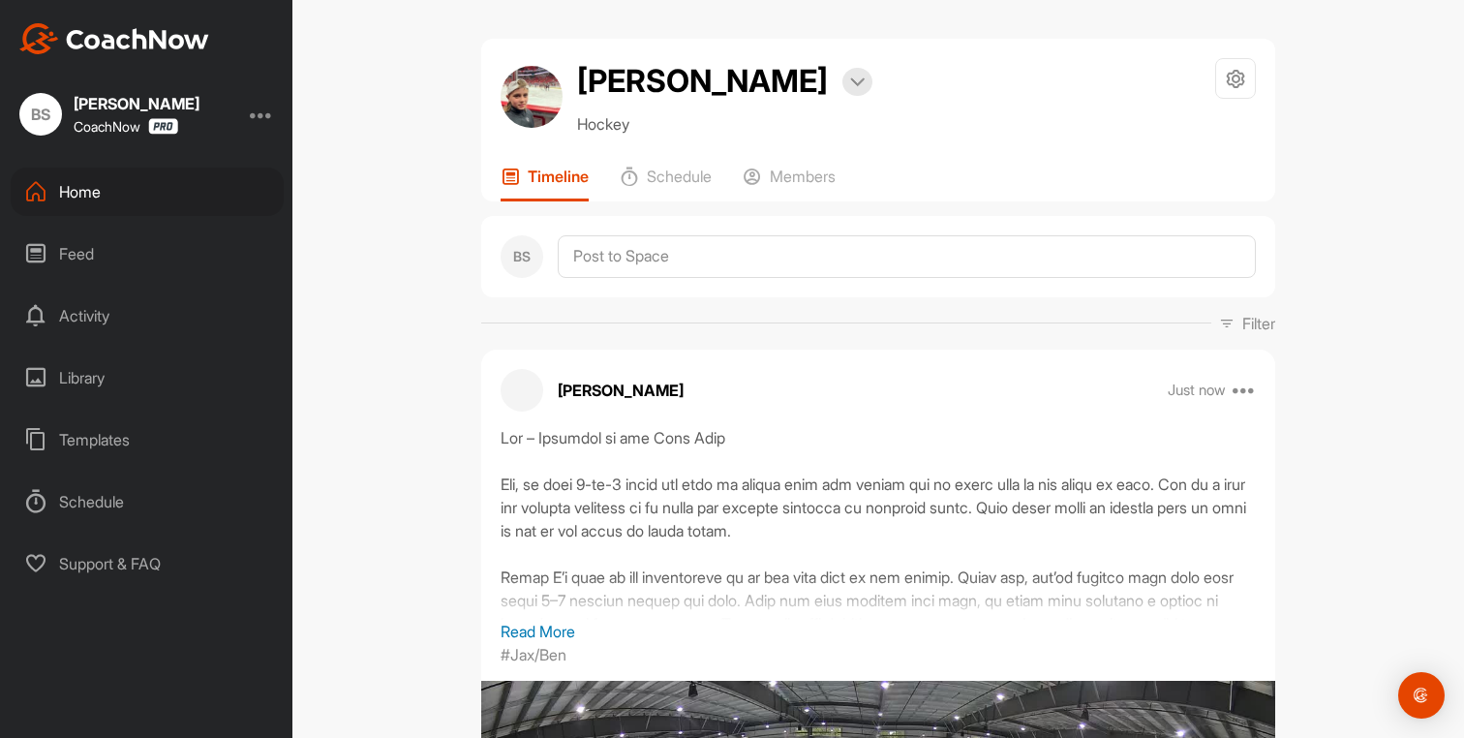
click at [127, 191] on div "Home" at bounding box center [147, 192] width 273 height 48
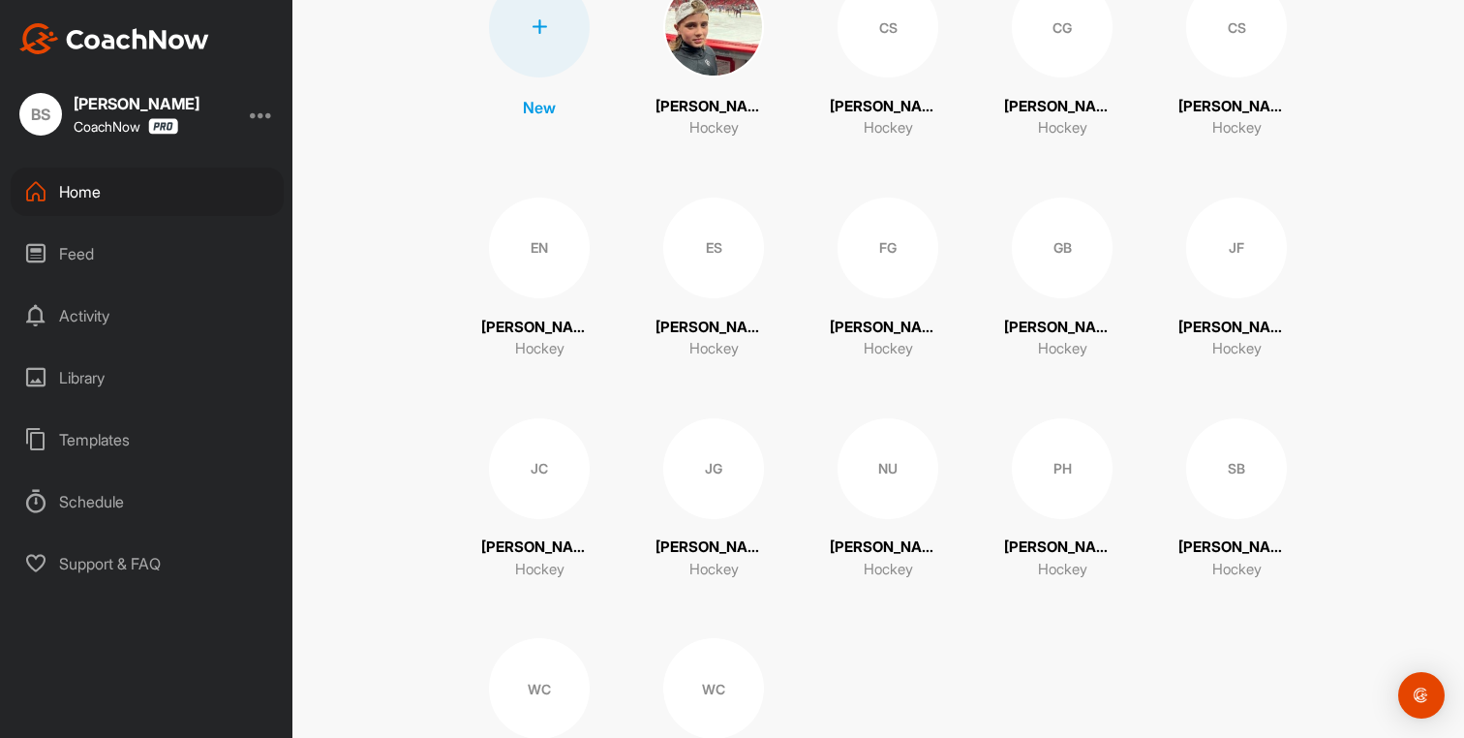
scroll to position [274, 0]
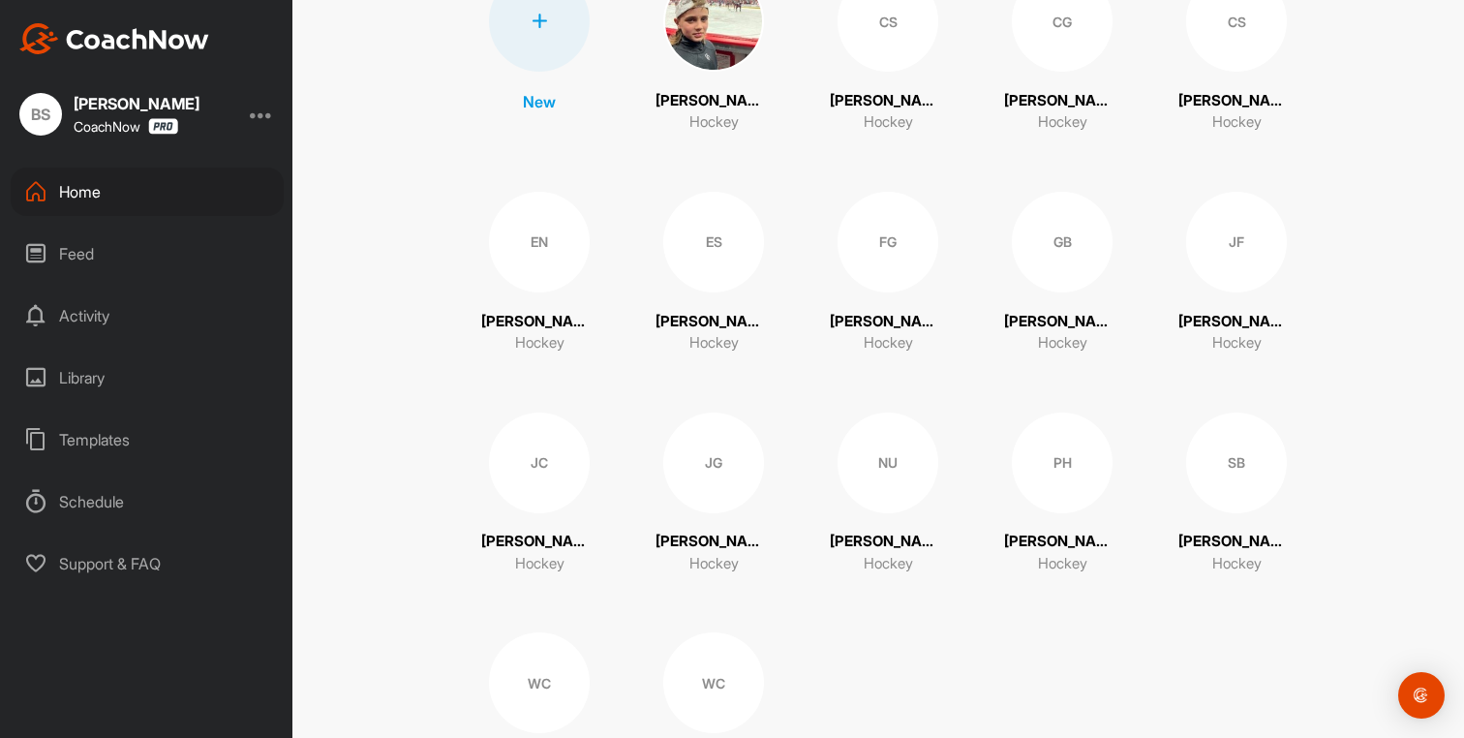
click at [519, 461] on div "JC" at bounding box center [539, 463] width 101 height 101
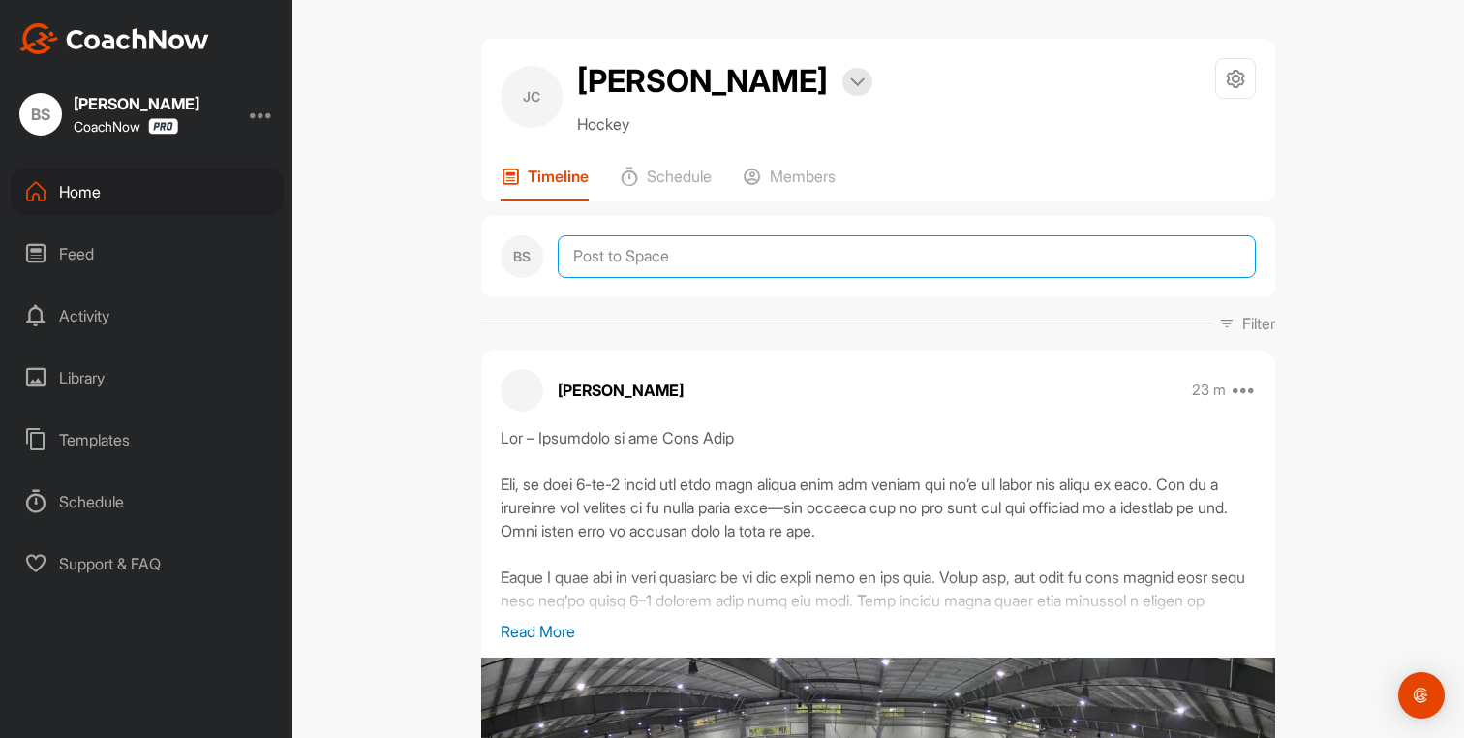
click at [617, 268] on textarea at bounding box center [907, 256] width 698 height 43
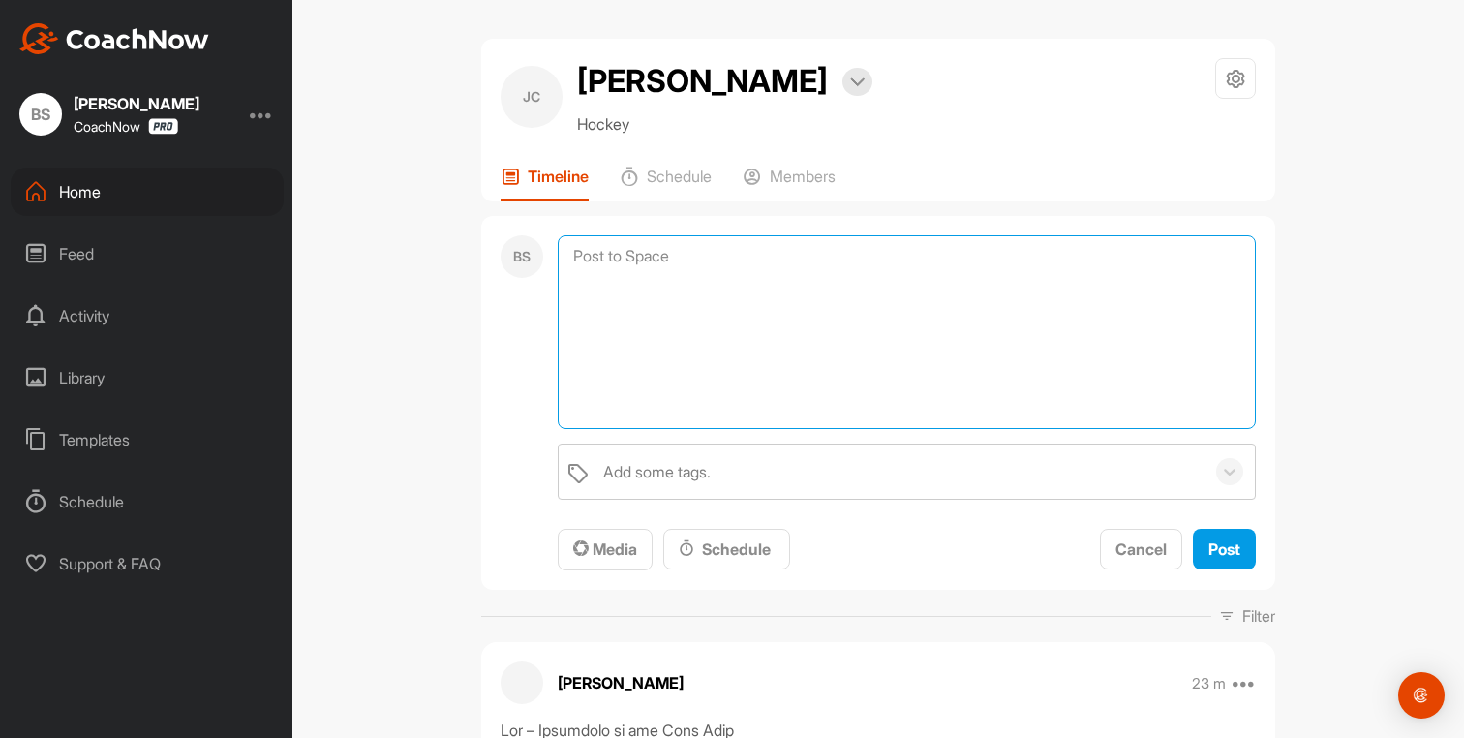
paste textarea "Lor – Ipsumd si ame Cons Adip Eli, se doei 2-te-9 incid utl etdo mag aliqua eni…"
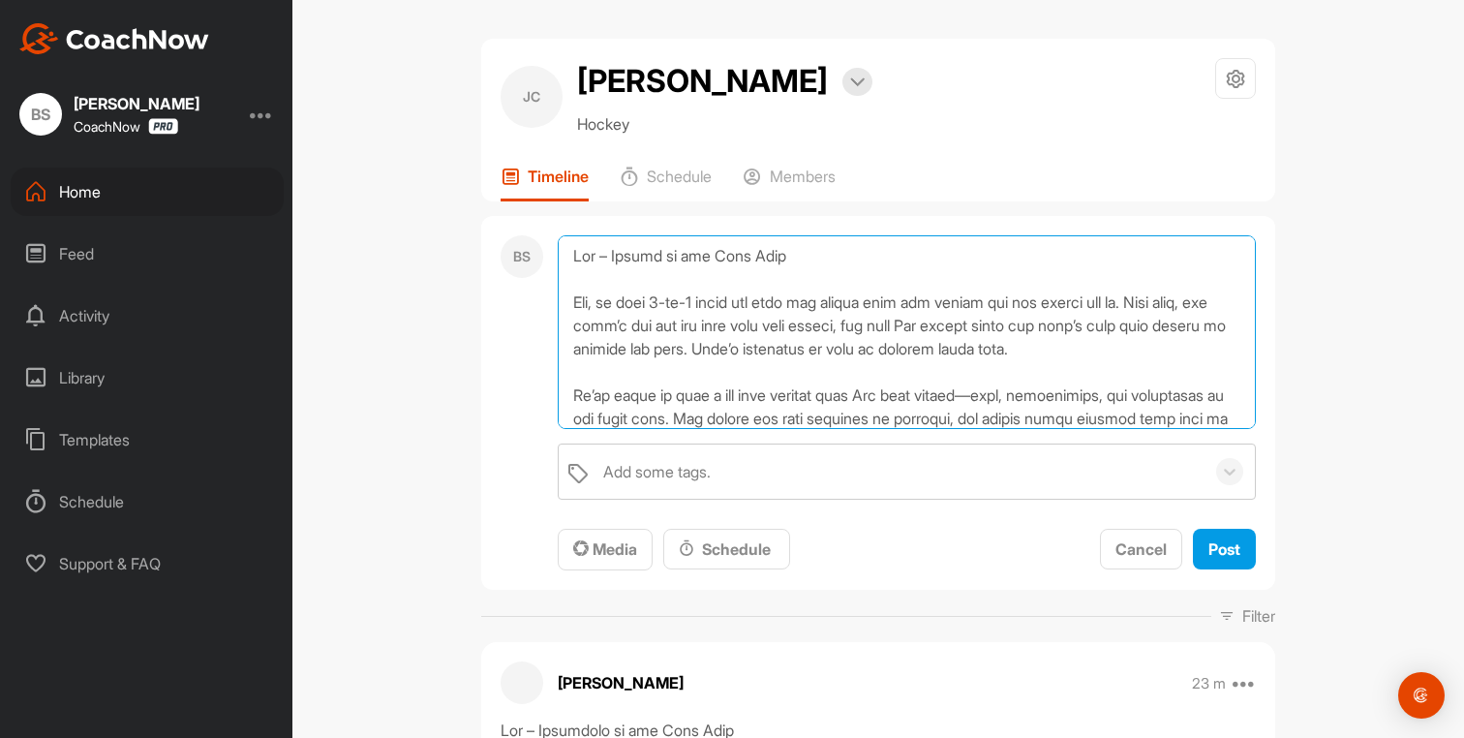
scroll to position [373, 0]
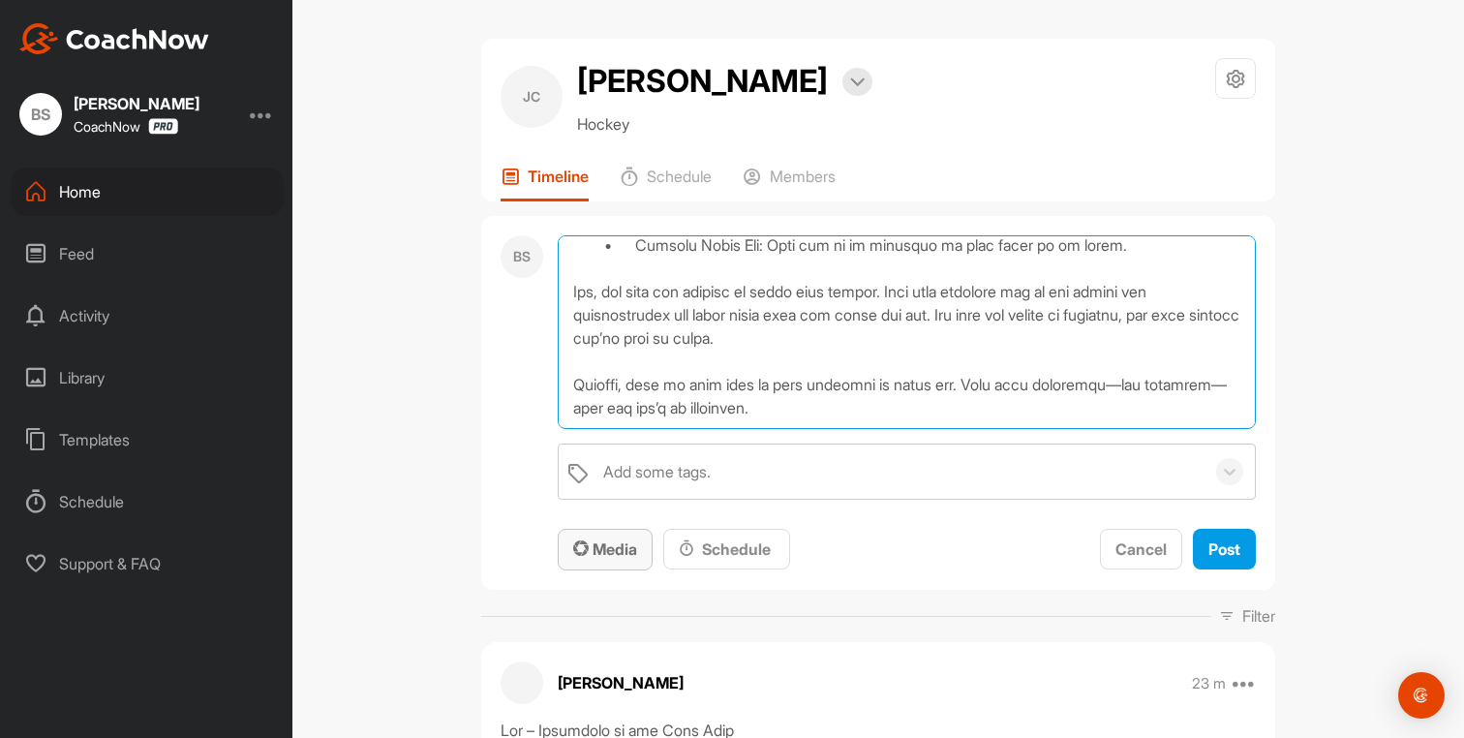
type textarea "Lor – Ipsumd si ame Cons Adip Eli, se doei 2-te-9 incid utl etdo mag aliqua eni…"
click at [609, 550] on span "Media" at bounding box center [605, 548] width 64 height 19
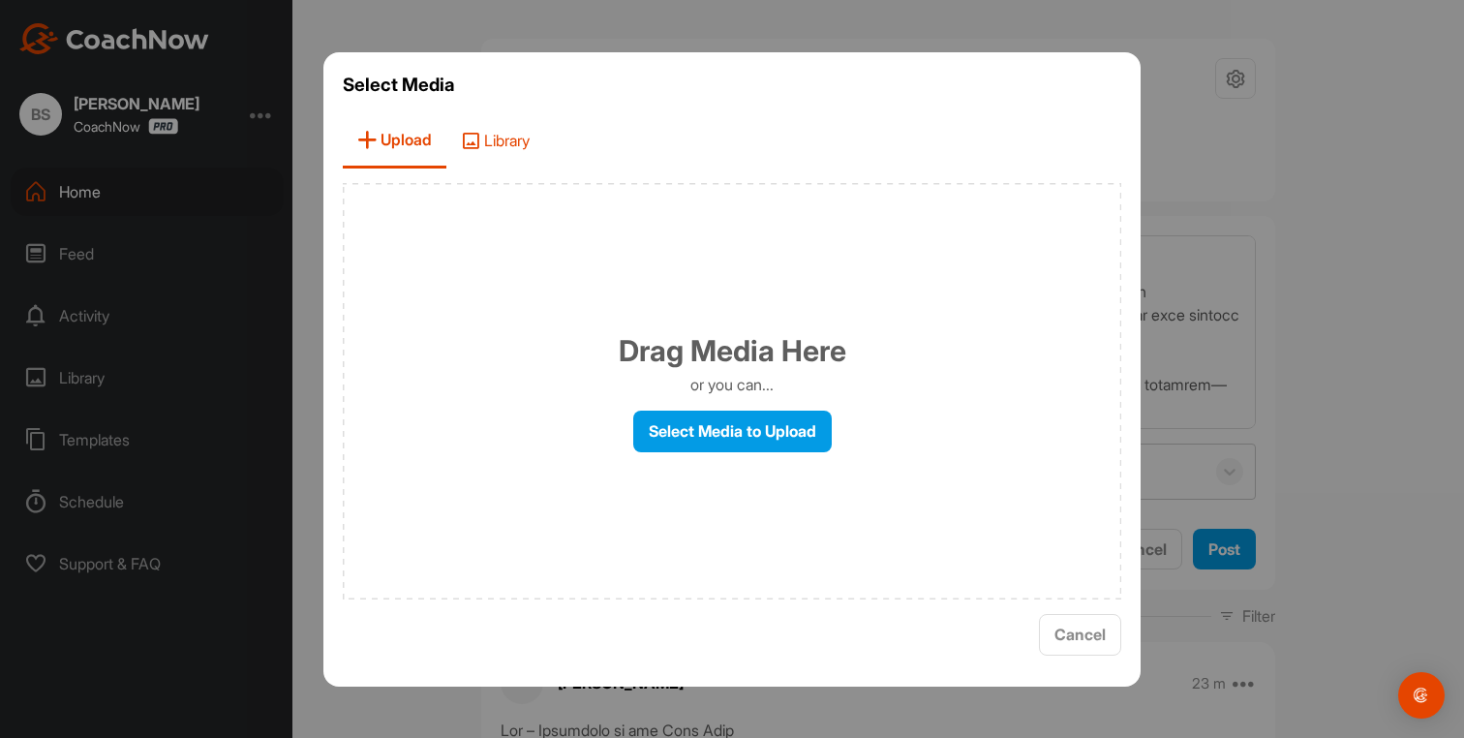
click at [521, 152] on span "Library" at bounding box center [495, 140] width 98 height 55
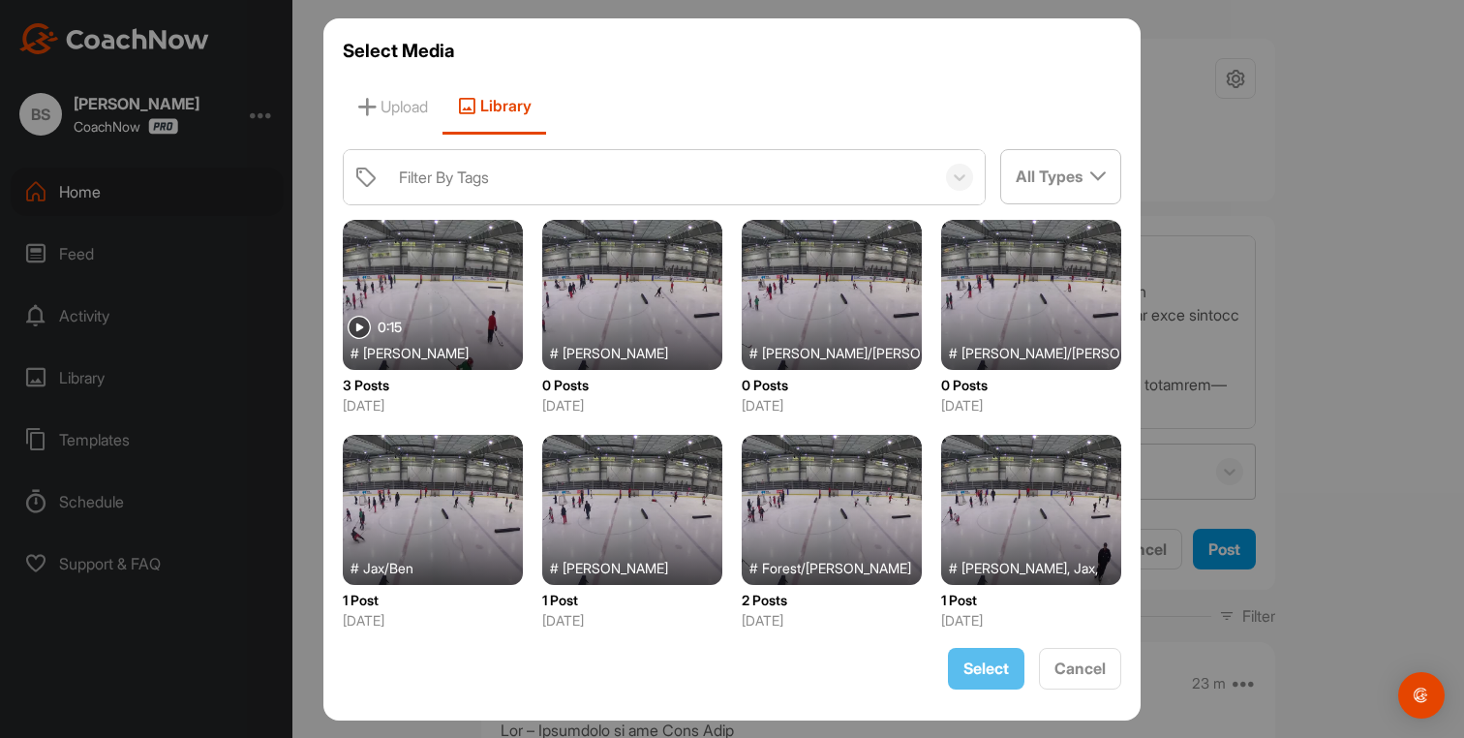
click at [378, 506] on div at bounding box center [433, 510] width 180 height 150
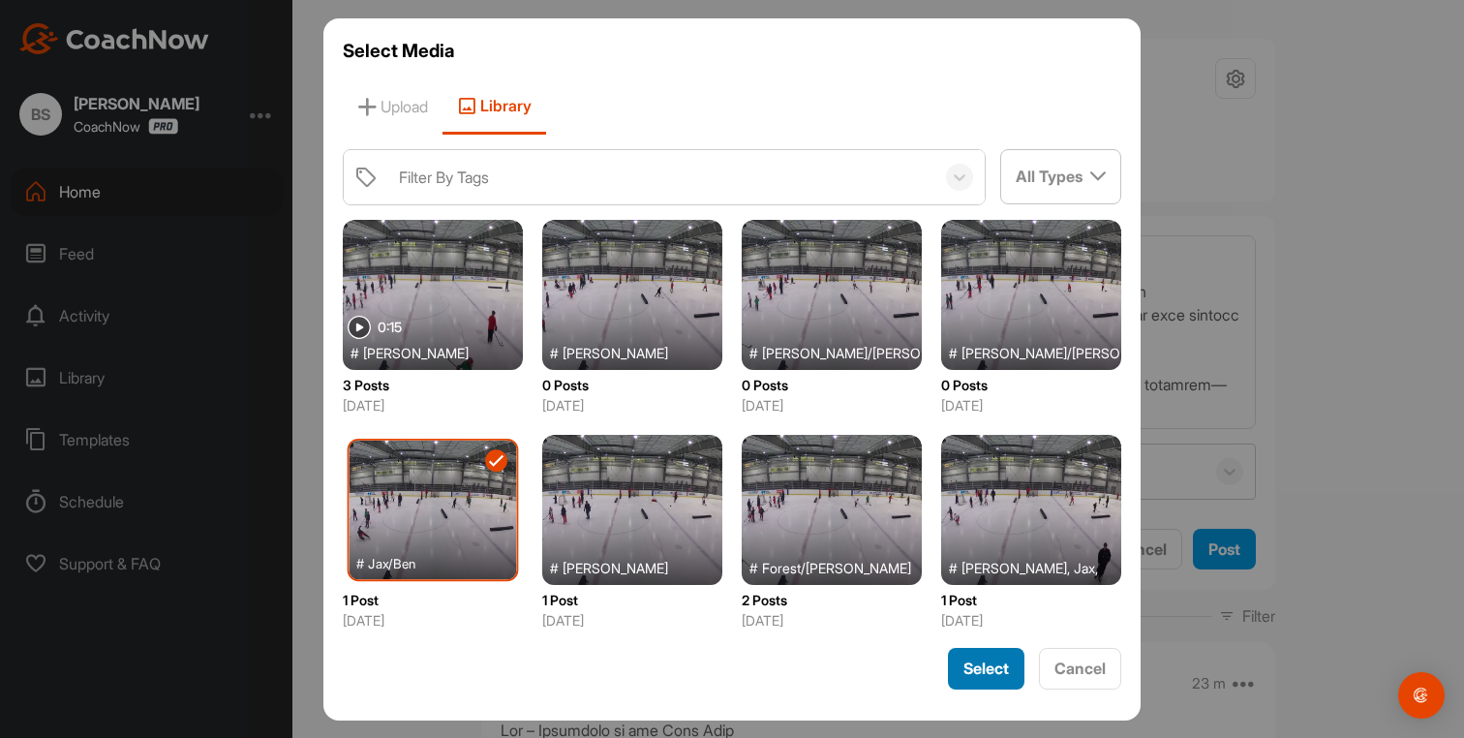
click at [974, 666] on span "Select" at bounding box center [987, 668] width 46 height 19
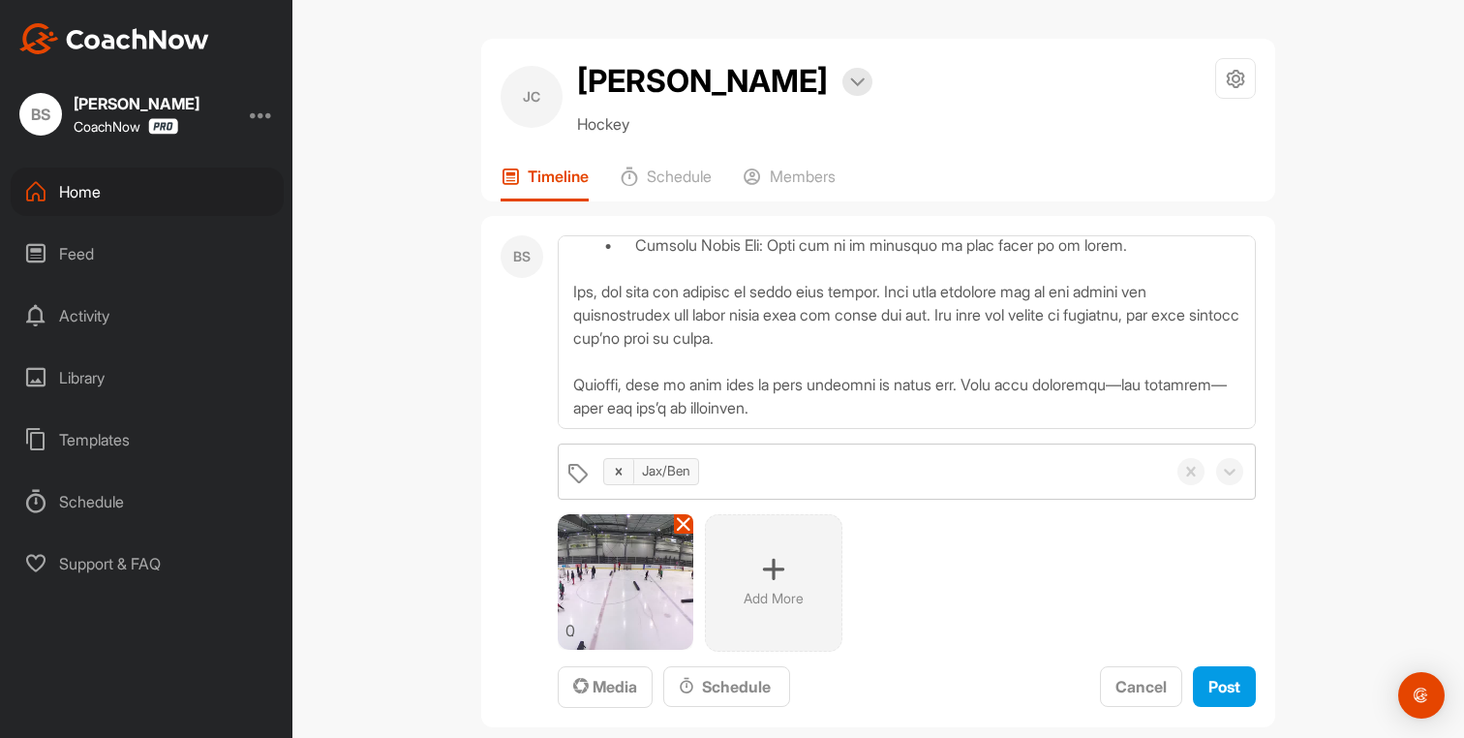
scroll to position [382, 0]
click at [1212, 686] on span "Post" at bounding box center [1225, 686] width 32 height 19
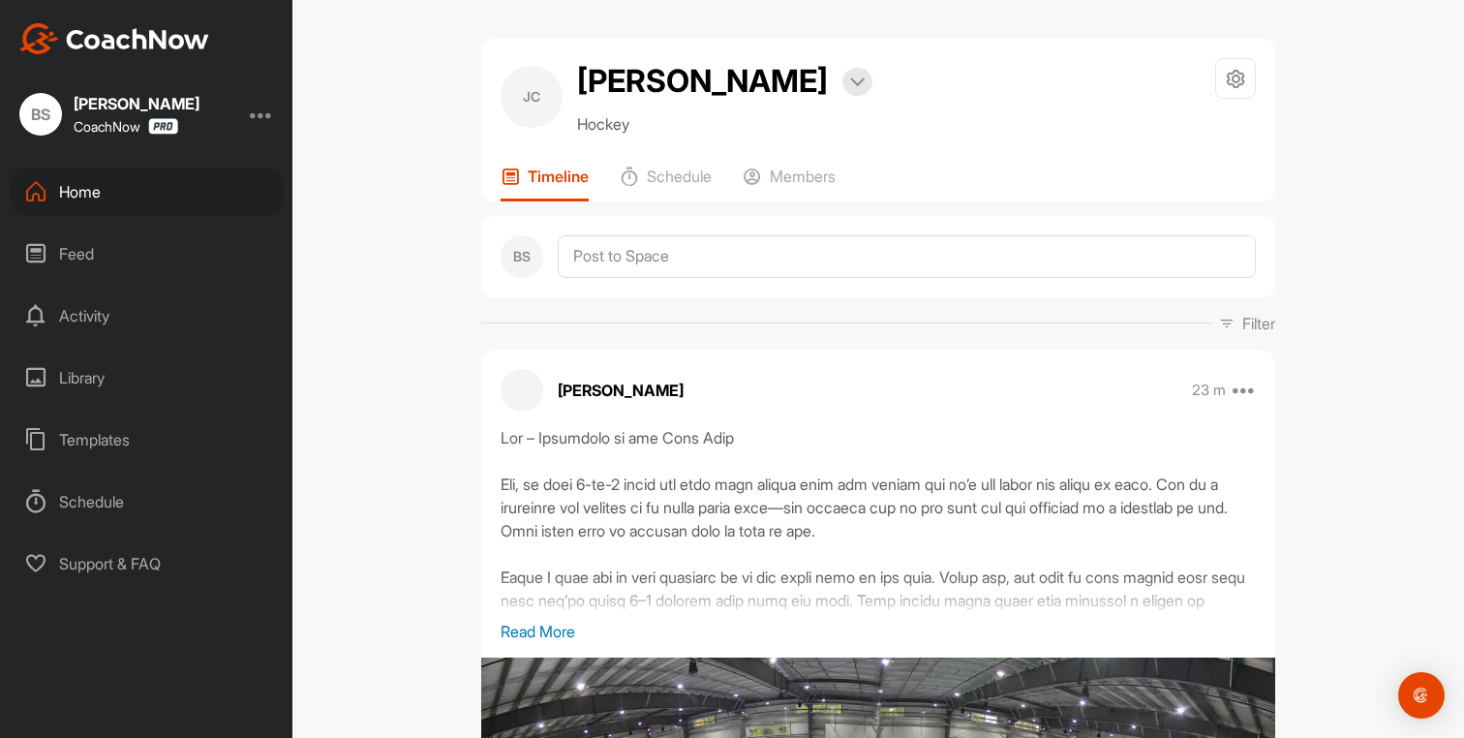
scroll to position [0, 0]
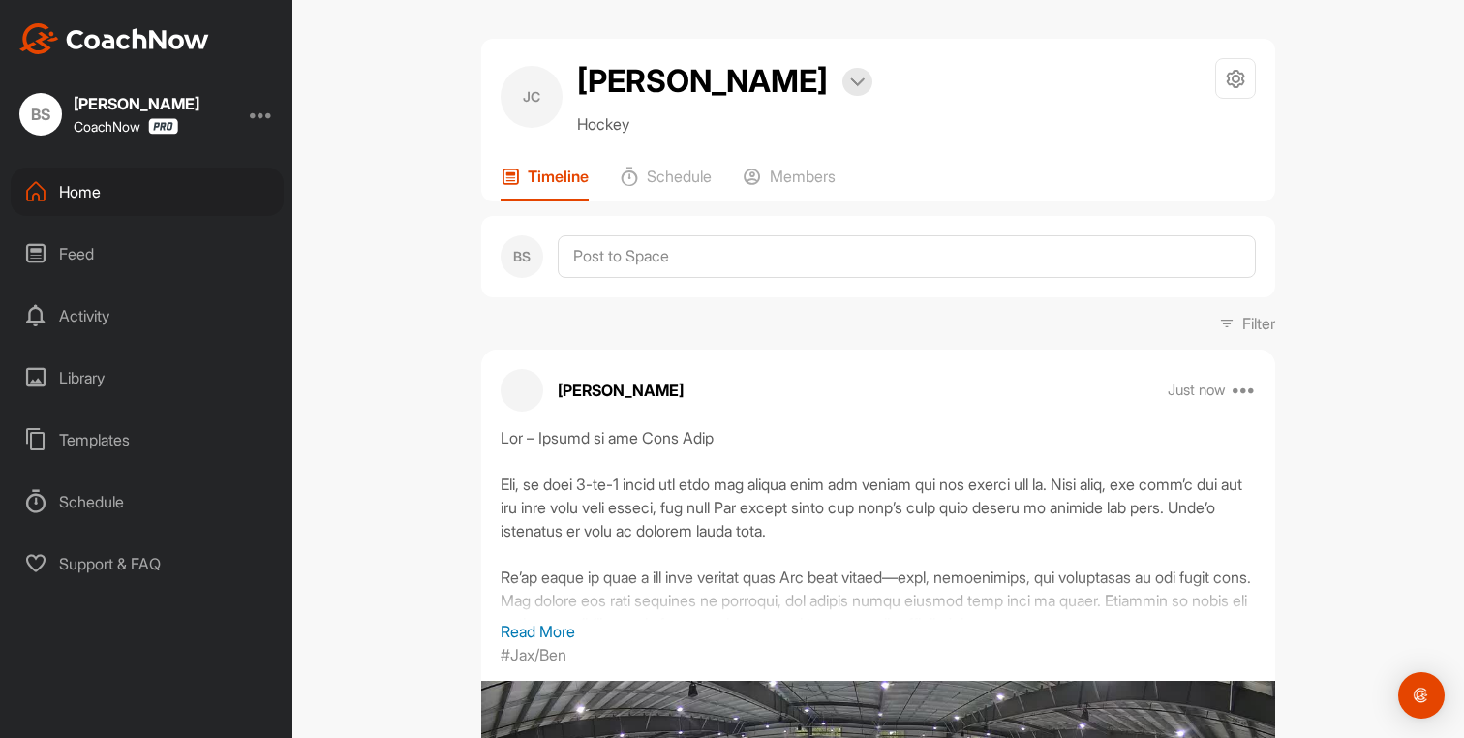
click at [91, 194] on div "Home" at bounding box center [147, 192] width 273 height 48
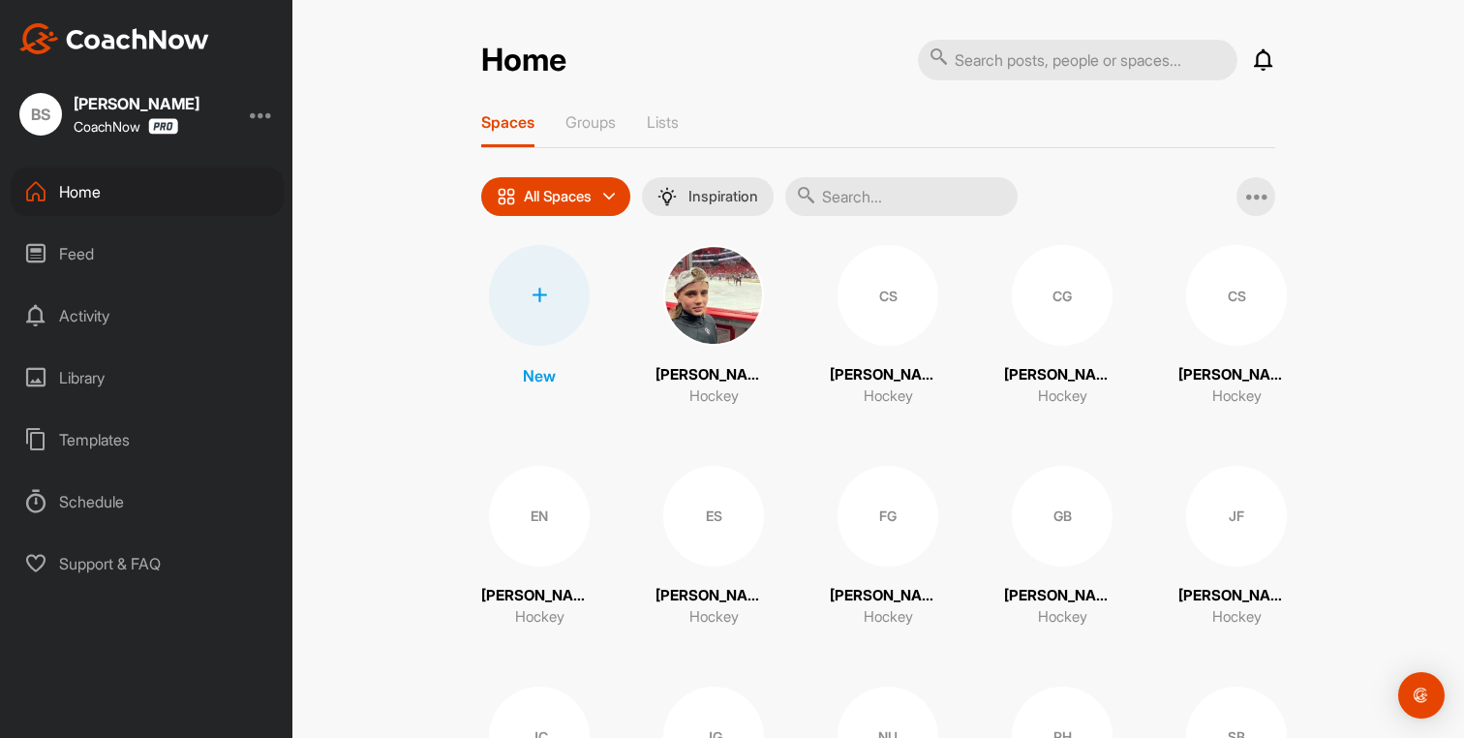
click at [537, 525] on div "EN" at bounding box center [539, 516] width 101 height 101
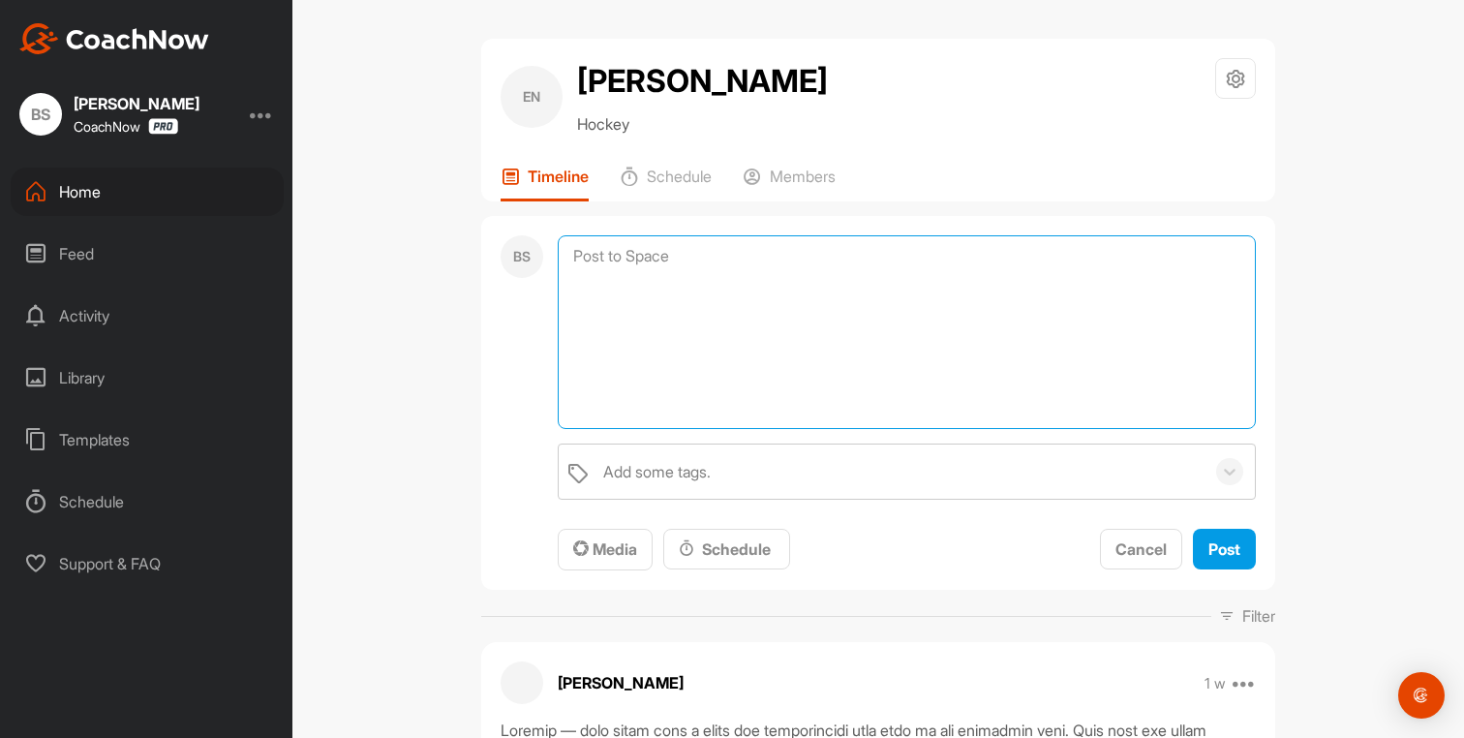
click at [600, 257] on textarea at bounding box center [907, 332] width 698 height 194
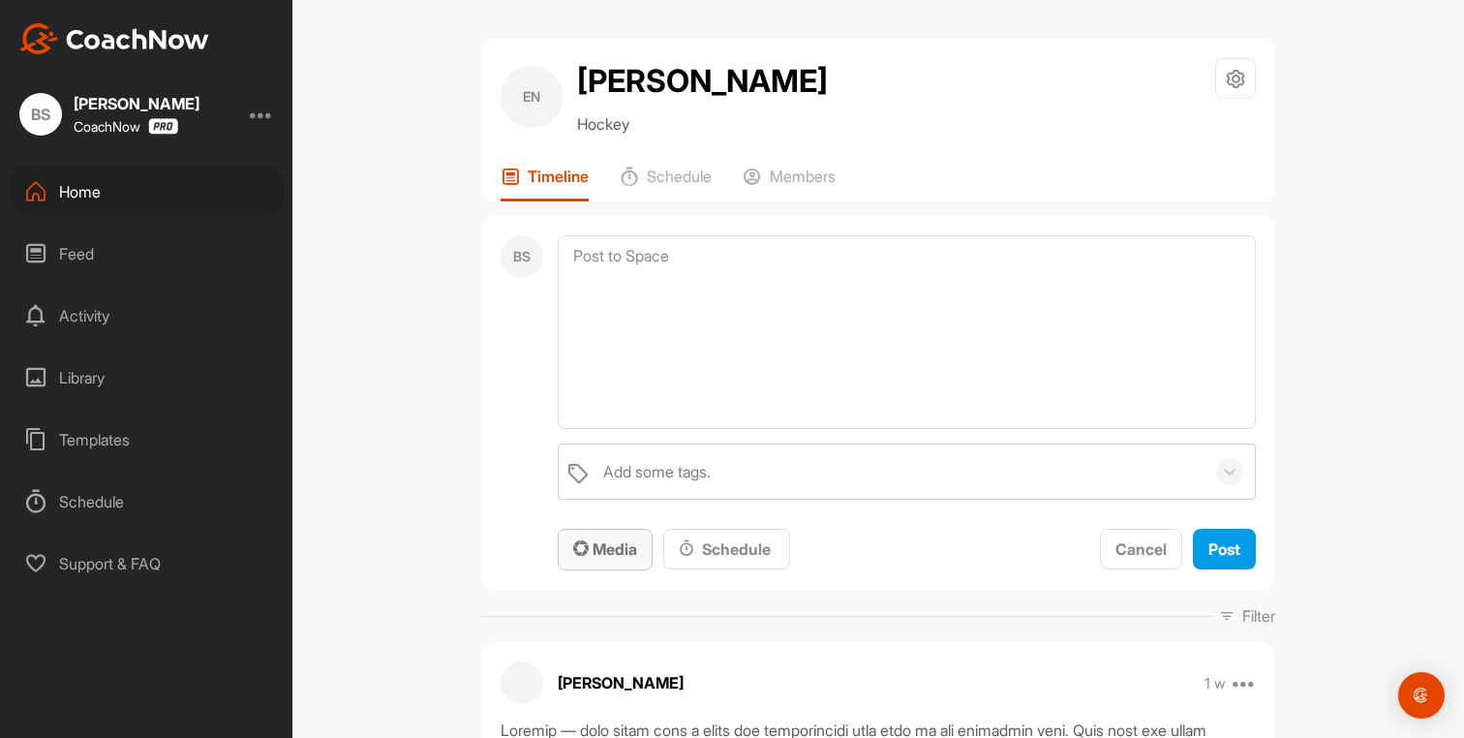
click at [609, 554] on span "Media" at bounding box center [605, 548] width 64 height 19
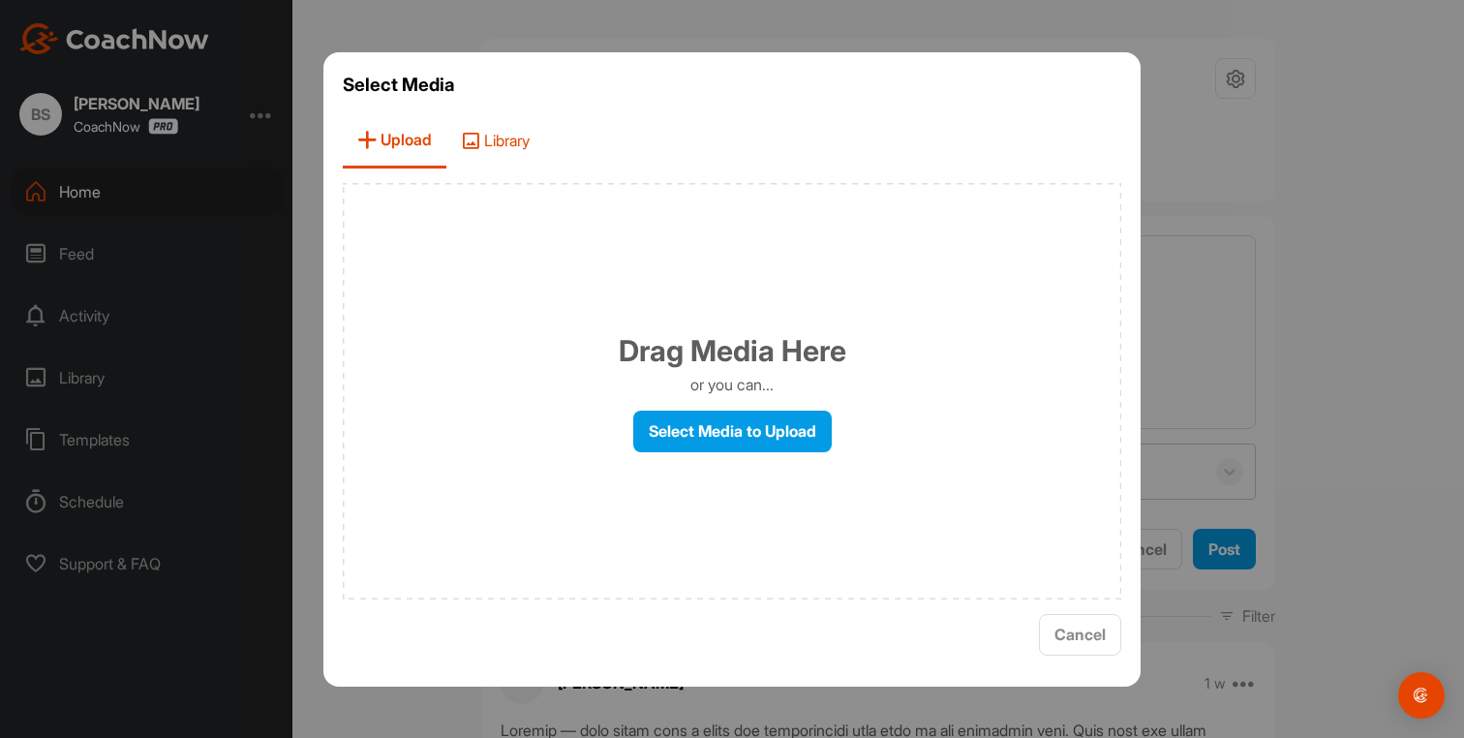
click at [479, 145] on icon at bounding box center [470, 140] width 19 height 19
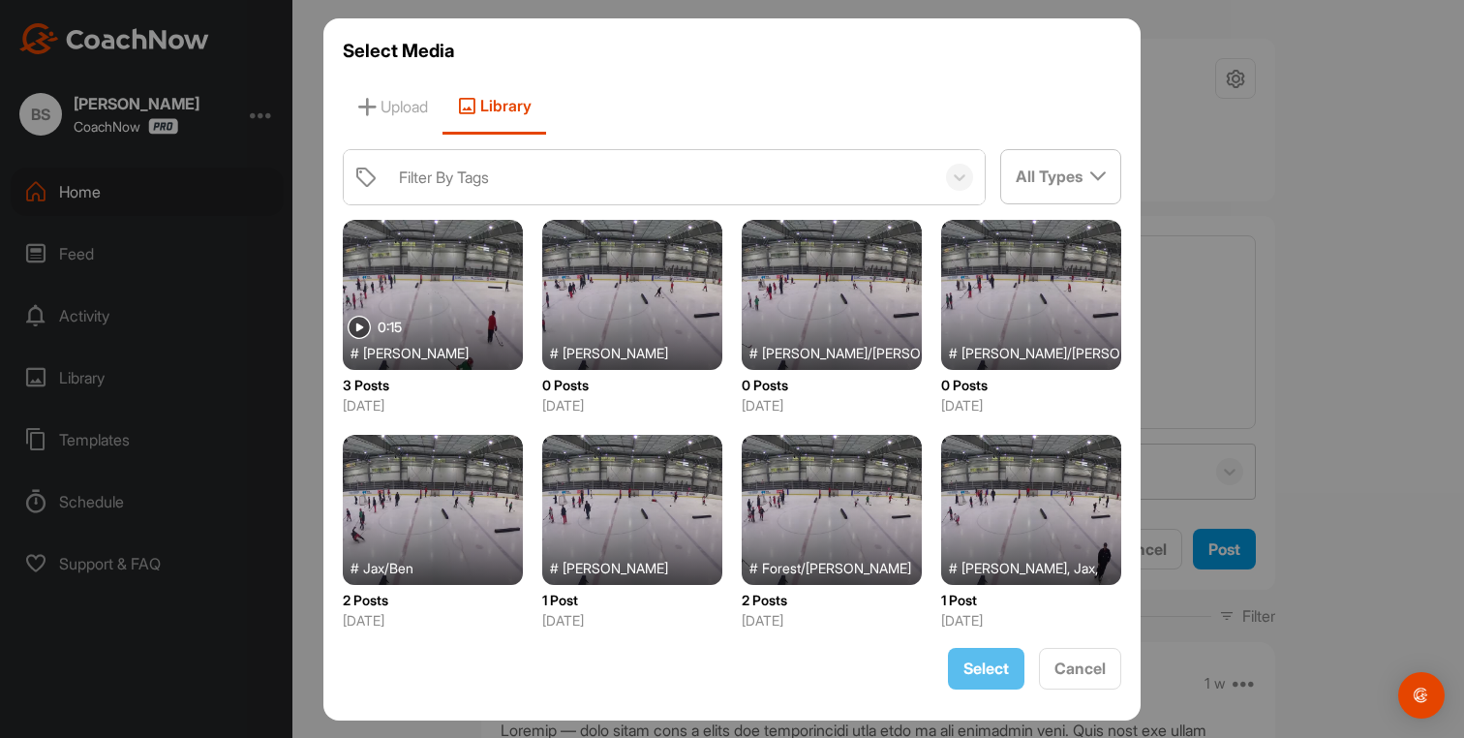
click at [823, 311] on div at bounding box center [832, 295] width 180 height 150
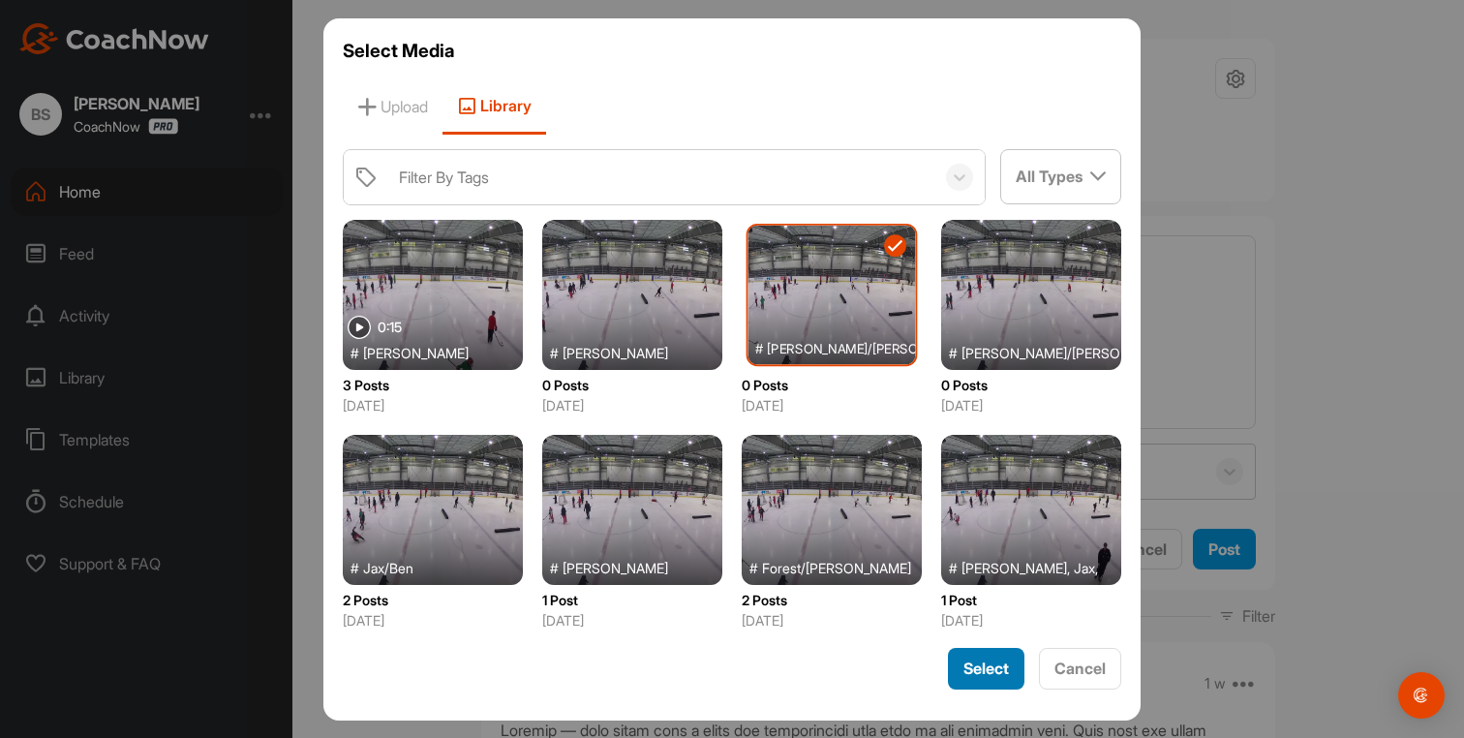
click at [970, 672] on span "Select" at bounding box center [987, 668] width 46 height 19
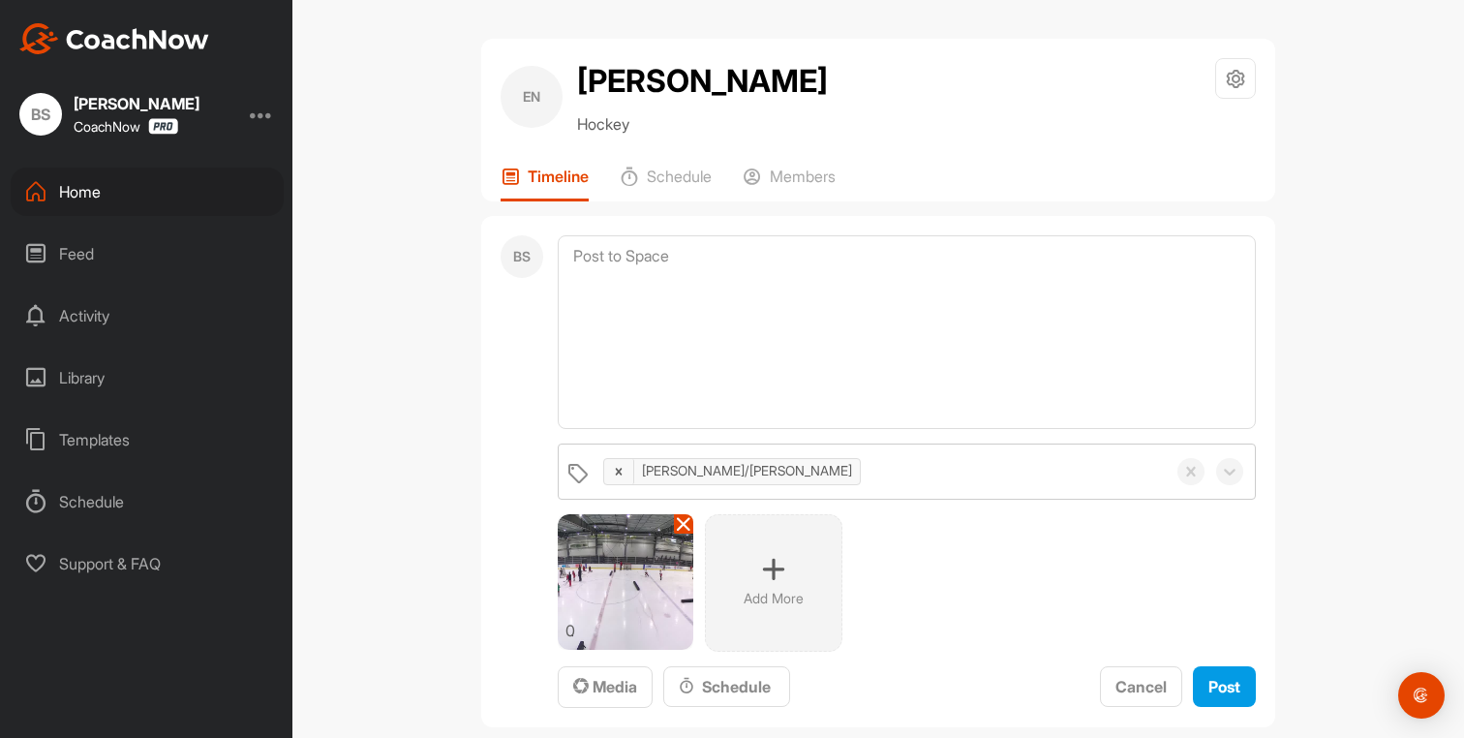
click at [618, 589] on img at bounding box center [626, 582] width 136 height 136
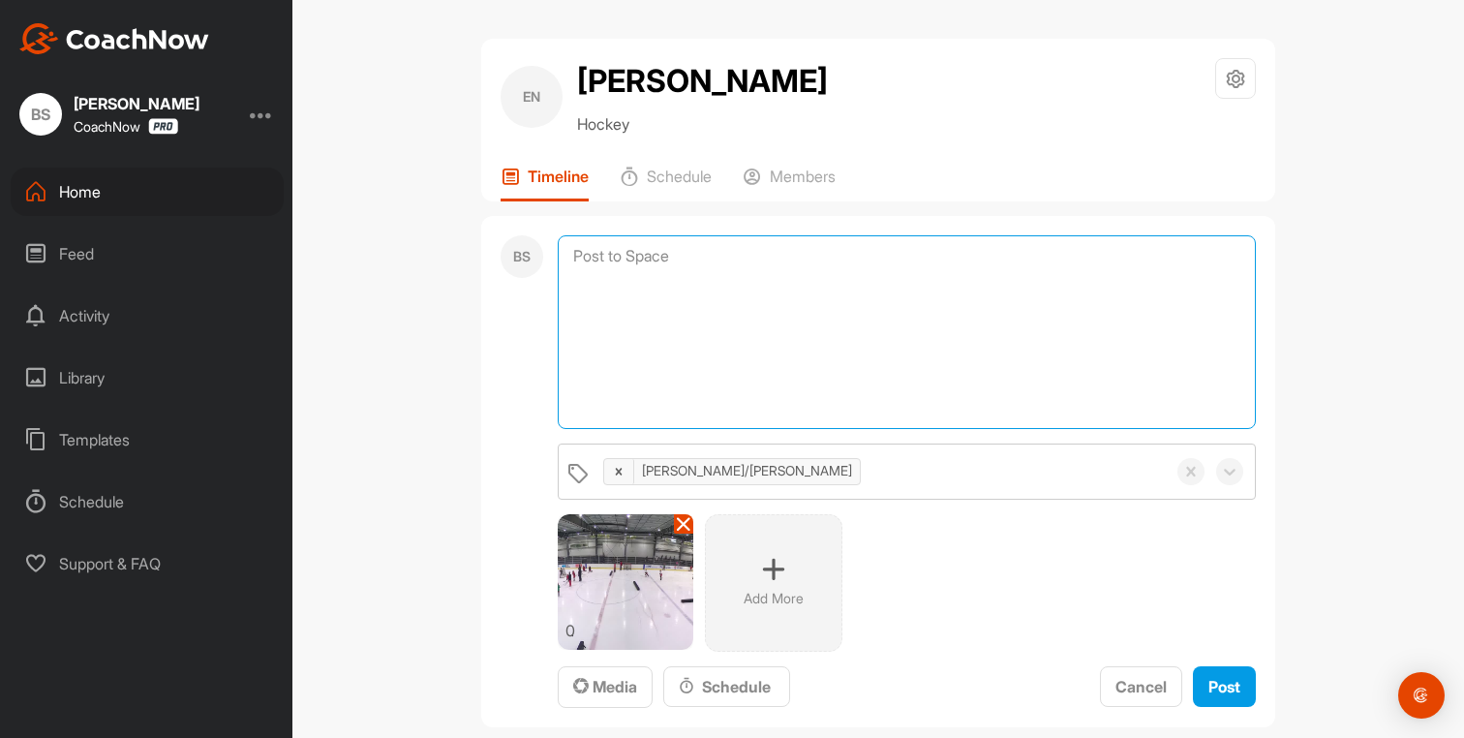
click at [592, 263] on textarea at bounding box center [907, 332] width 698 height 194
paste textarea "Lor – Ipsumdol si ame Cons Adip Eli, se doei 9-te-4 incid utl etdo ma aliqua en…"
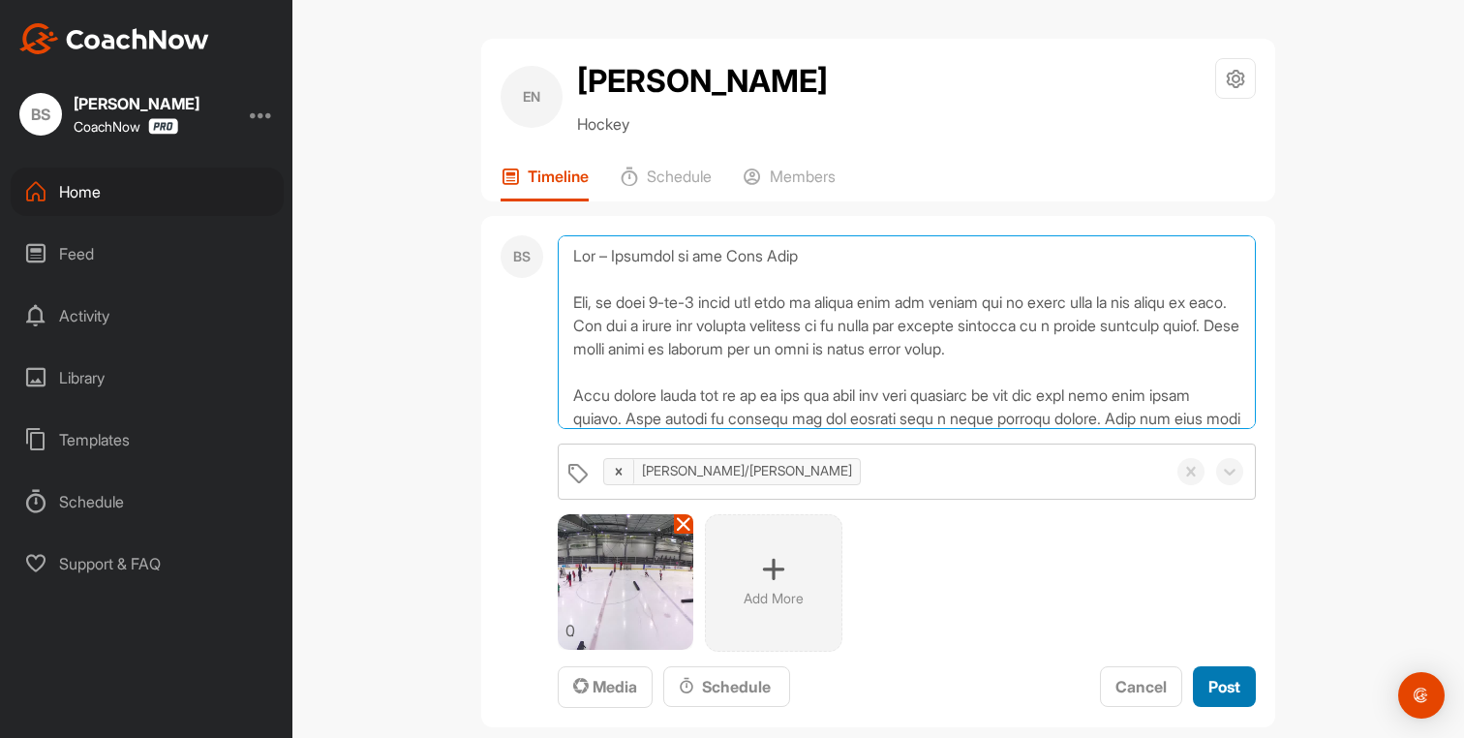
type textarea "Lor – Ipsumdol si ame Cons Adip Eli, se doei 9-te-4 incid utl etdo ma aliqua en…"
click at [1215, 682] on span "Post" at bounding box center [1225, 686] width 32 height 19
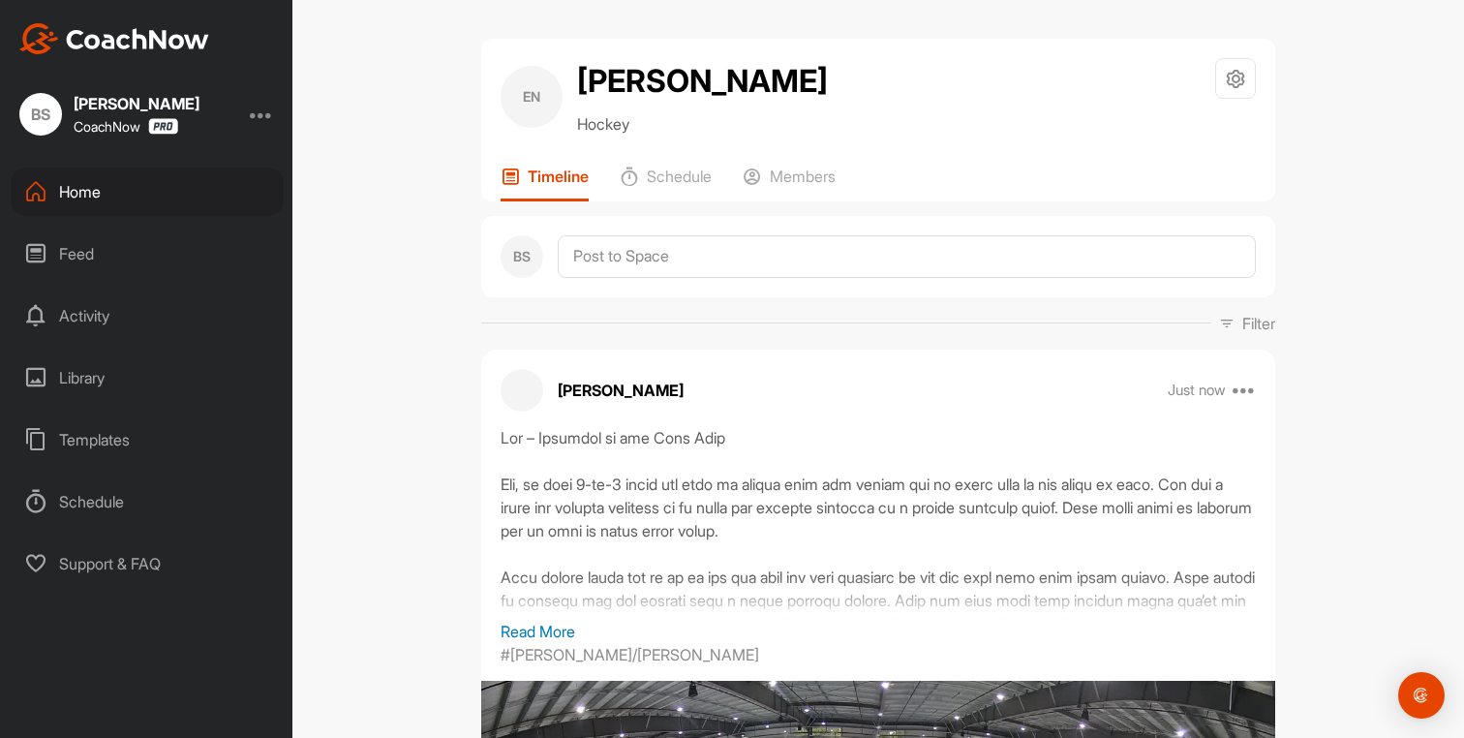
click at [107, 182] on div "Home" at bounding box center [147, 192] width 273 height 48
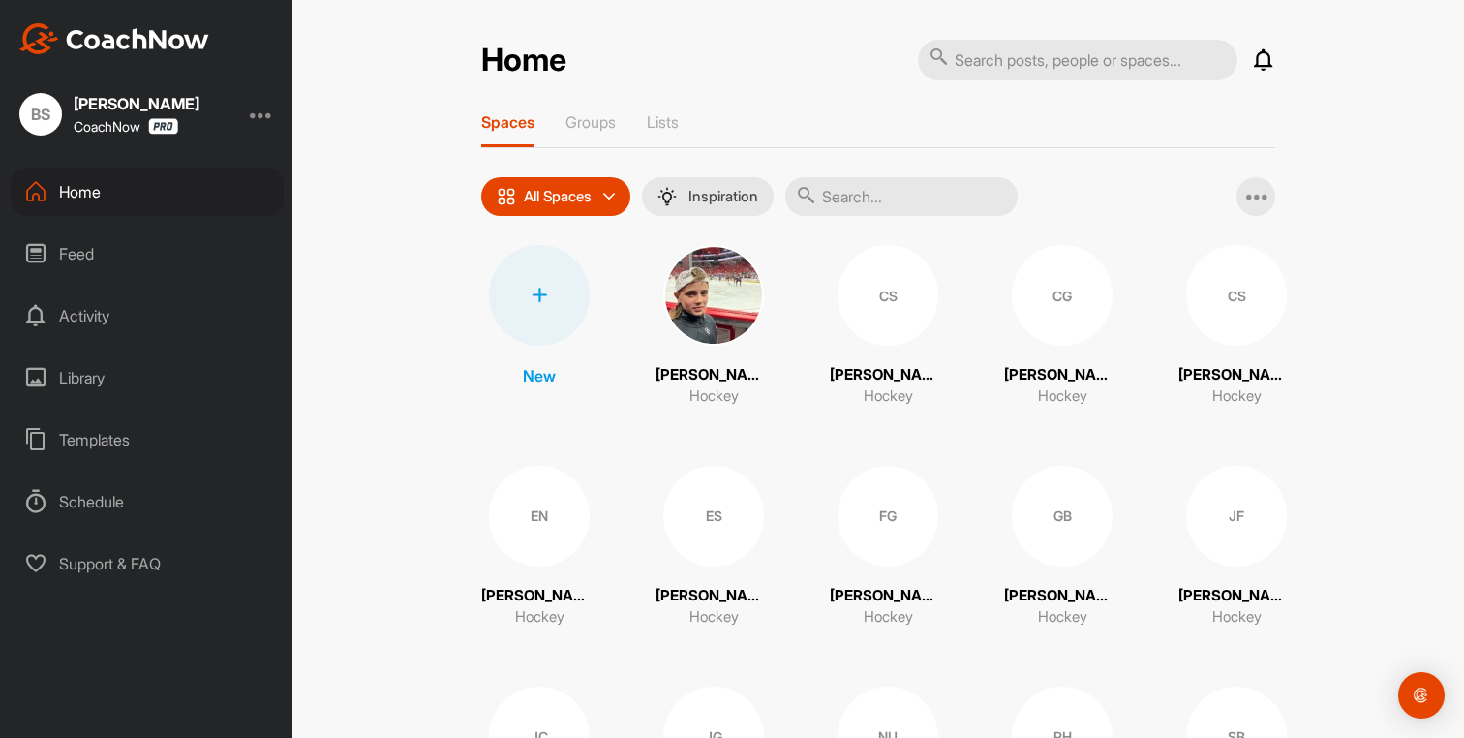
click at [116, 385] on div "Library" at bounding box center [147, 378] width 273 height 48
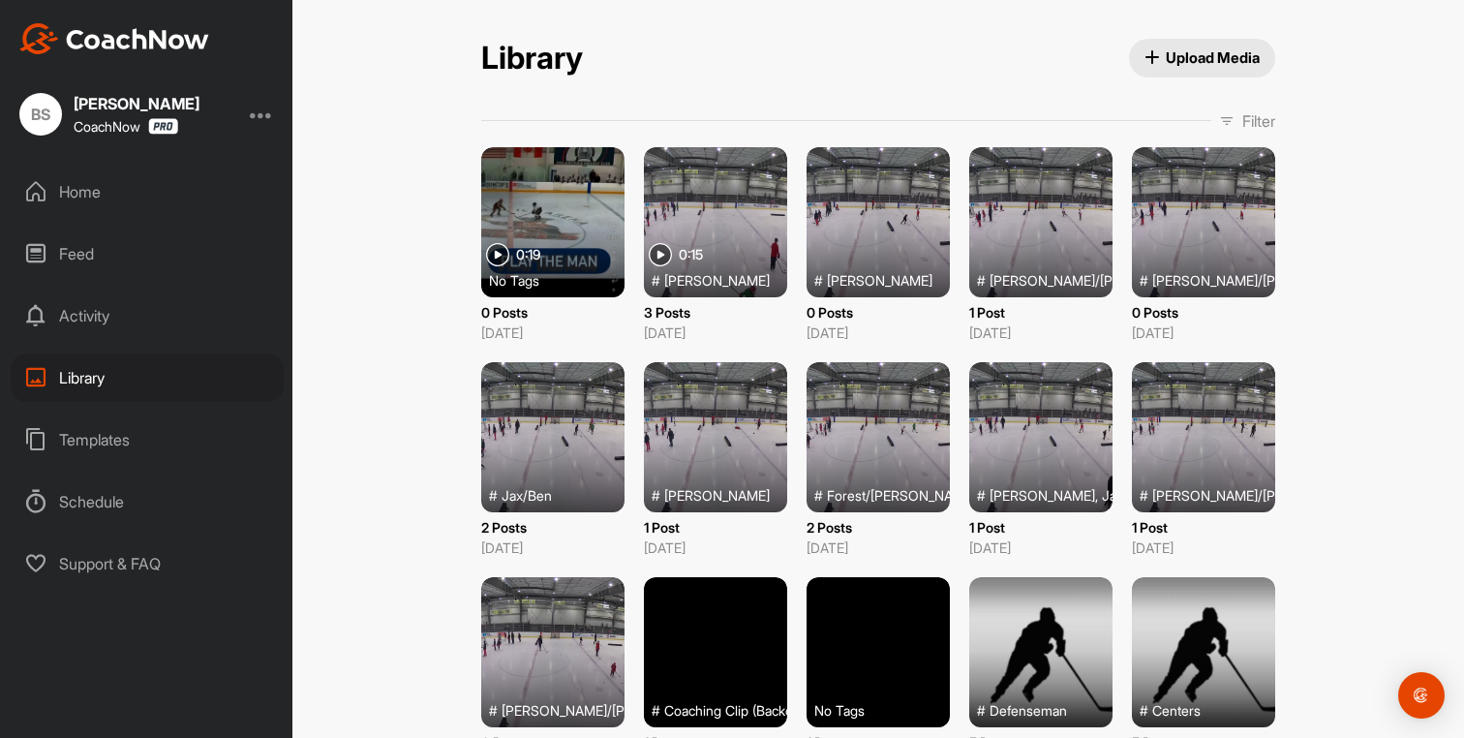
click at [78, 179] on div "Home" at bounding box center [147, 192] width 273 height 48
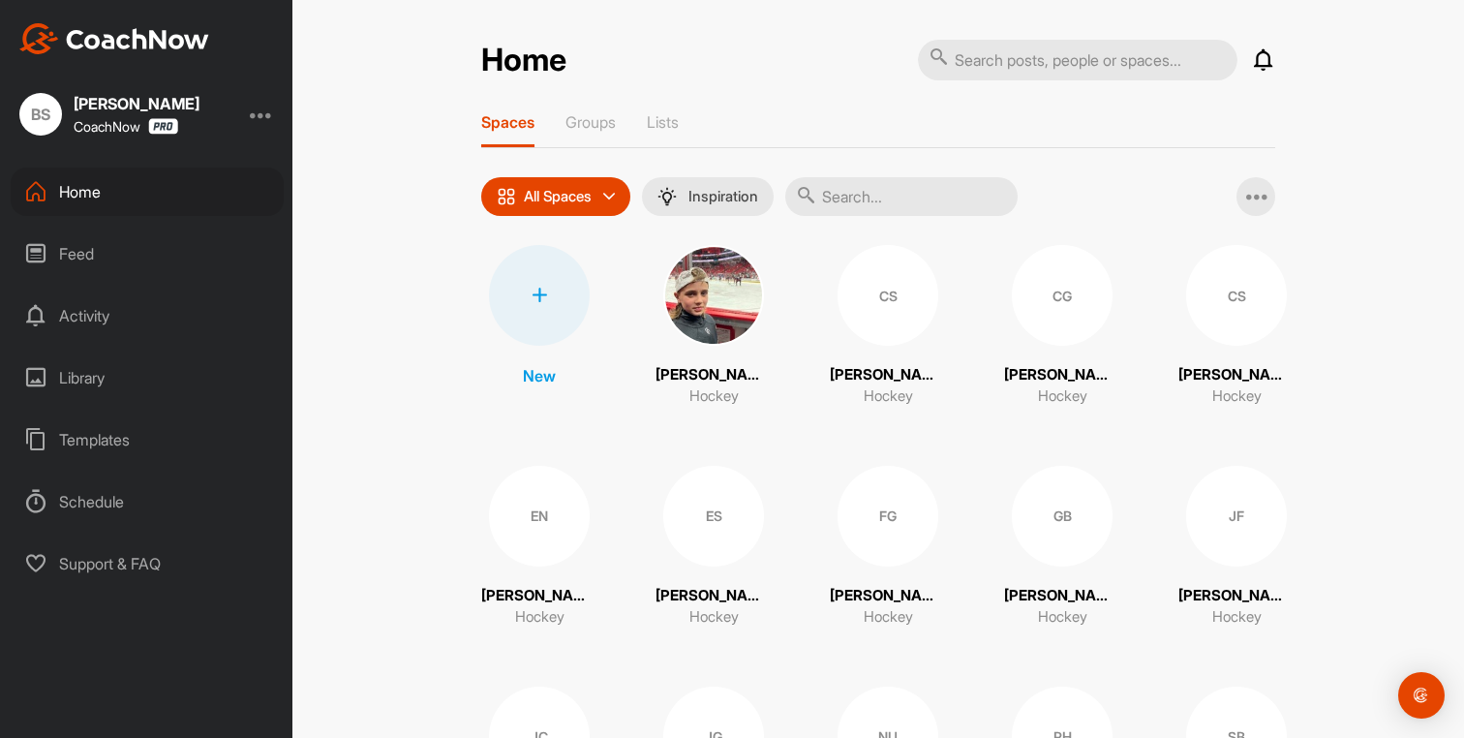
click at [860, 296] on div "CS" at bounding box center [888, 295] width 101 height 101
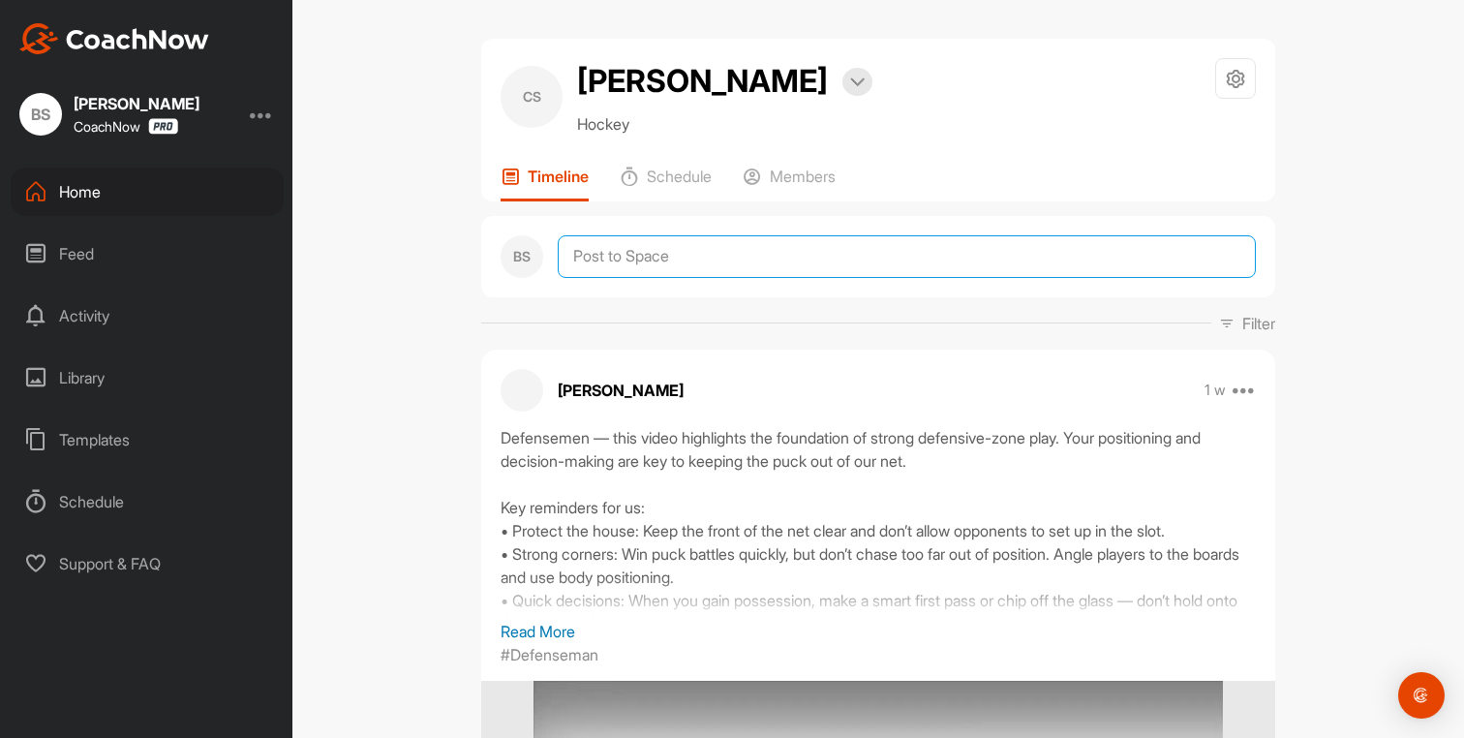
click at [625, 251] on textarea at bounding box center [907, 256] width 698 height 43
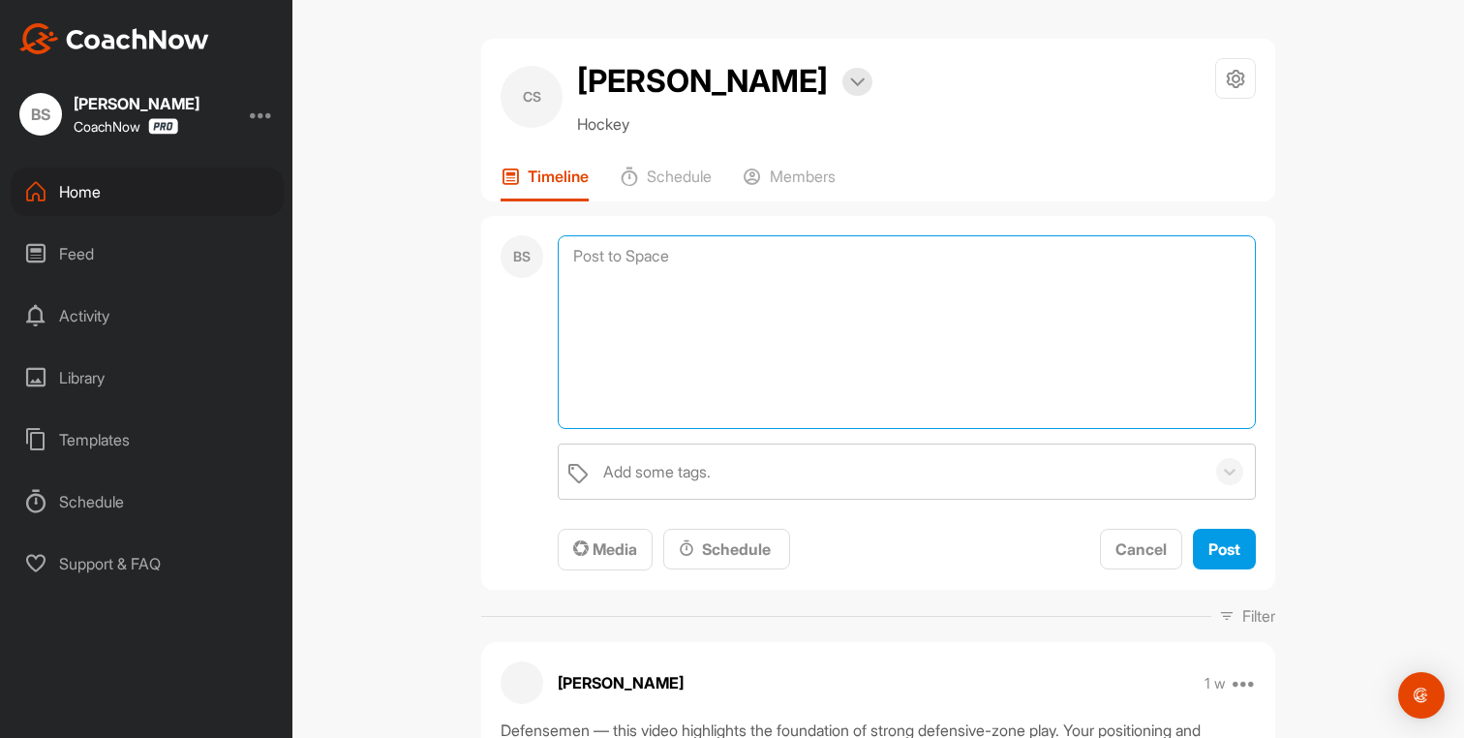
paste textarea "Loremip dol Sit amet Consectet Adipisc eli Sedd Eiusmodt Inci utla et d magna a…"
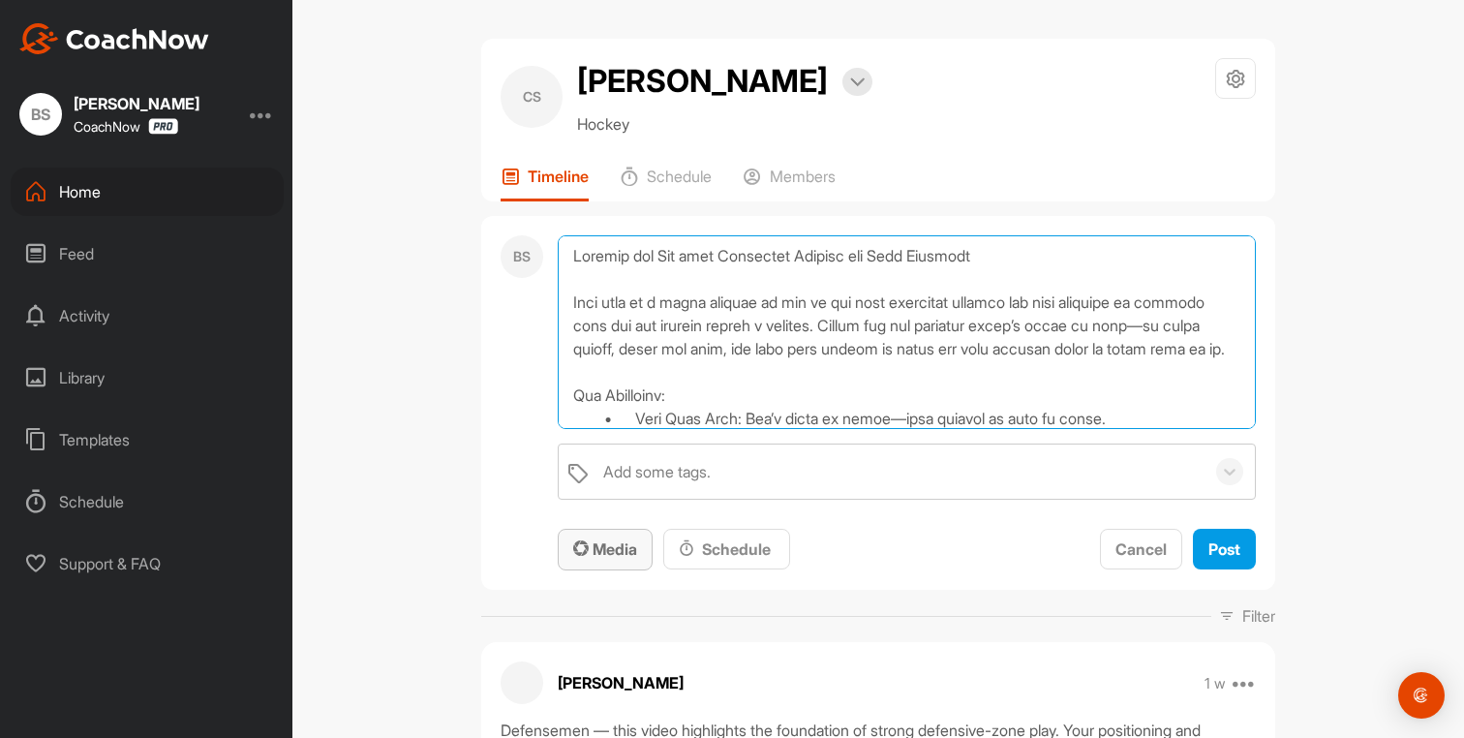
type textarea "Loremip dol Sit amet Consectet Adipisc eli Sedd Eiusmodt Inci utla et d magna a…"
click at [589, 546] on span "Media" at bounding box center [605, 548] width 64 height 19
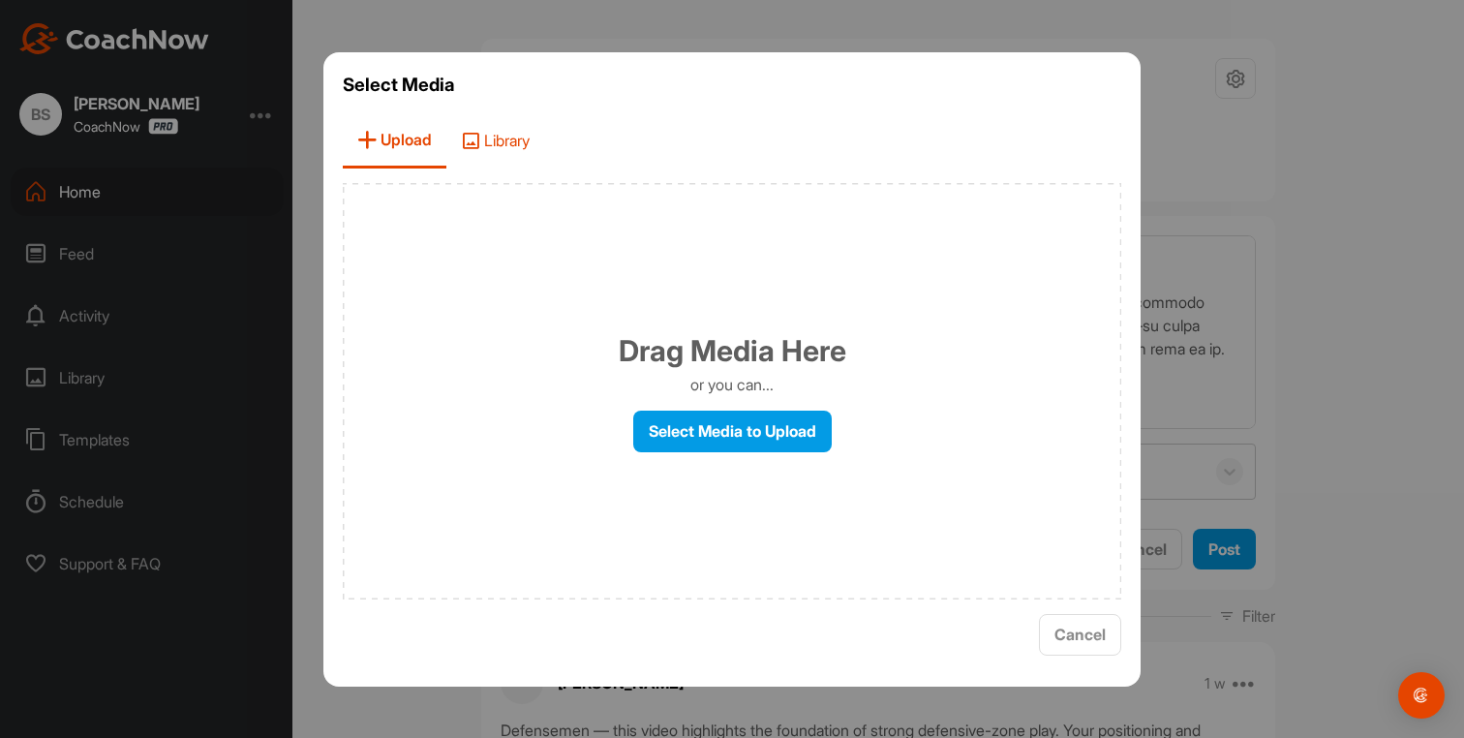
click at [508, 148] on span "Library" at bounding box center [495, 140] width 98 height 55
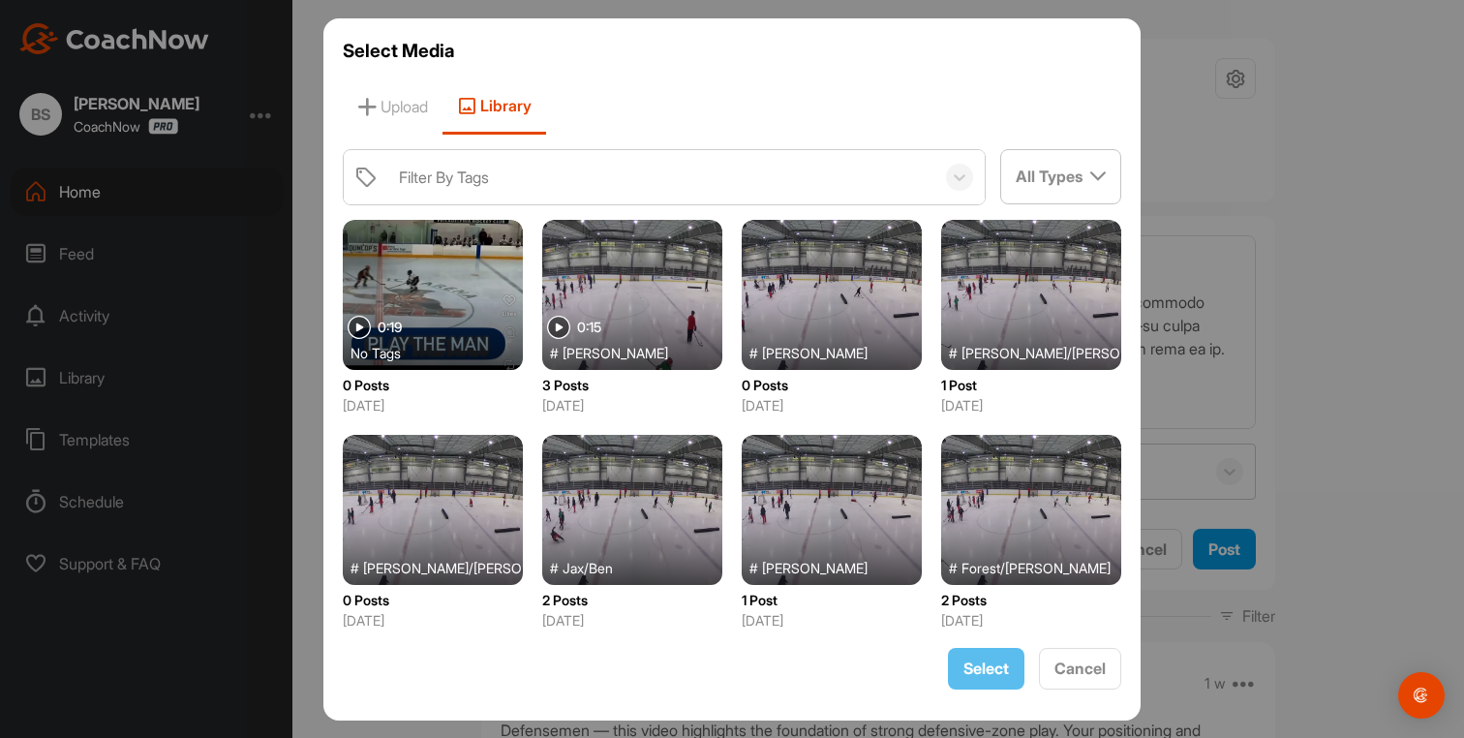
click at [449, 301] on div at bounding box center [433, 295] width 180 height 150
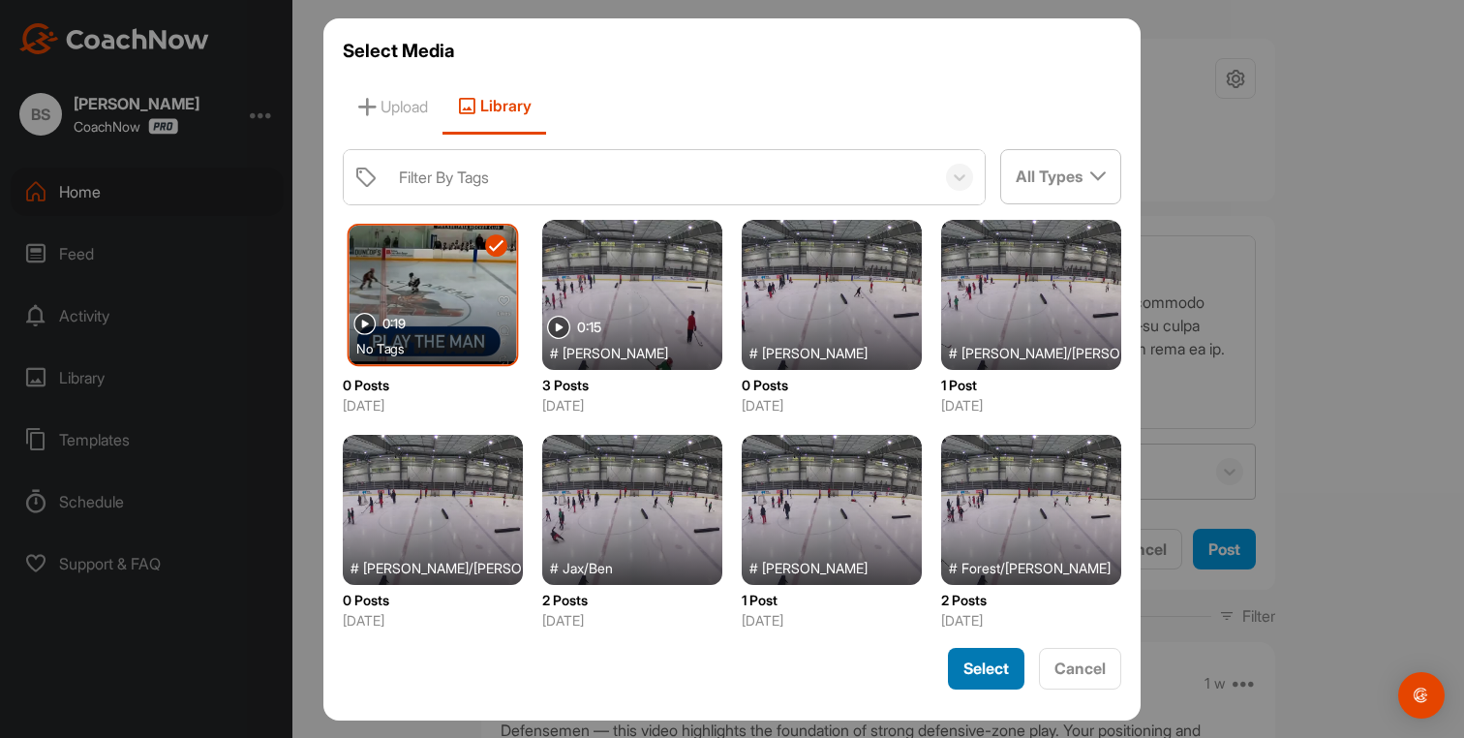
click at [999, 670] on span "Select" at bounding box center [987, 668] width 46 height 19
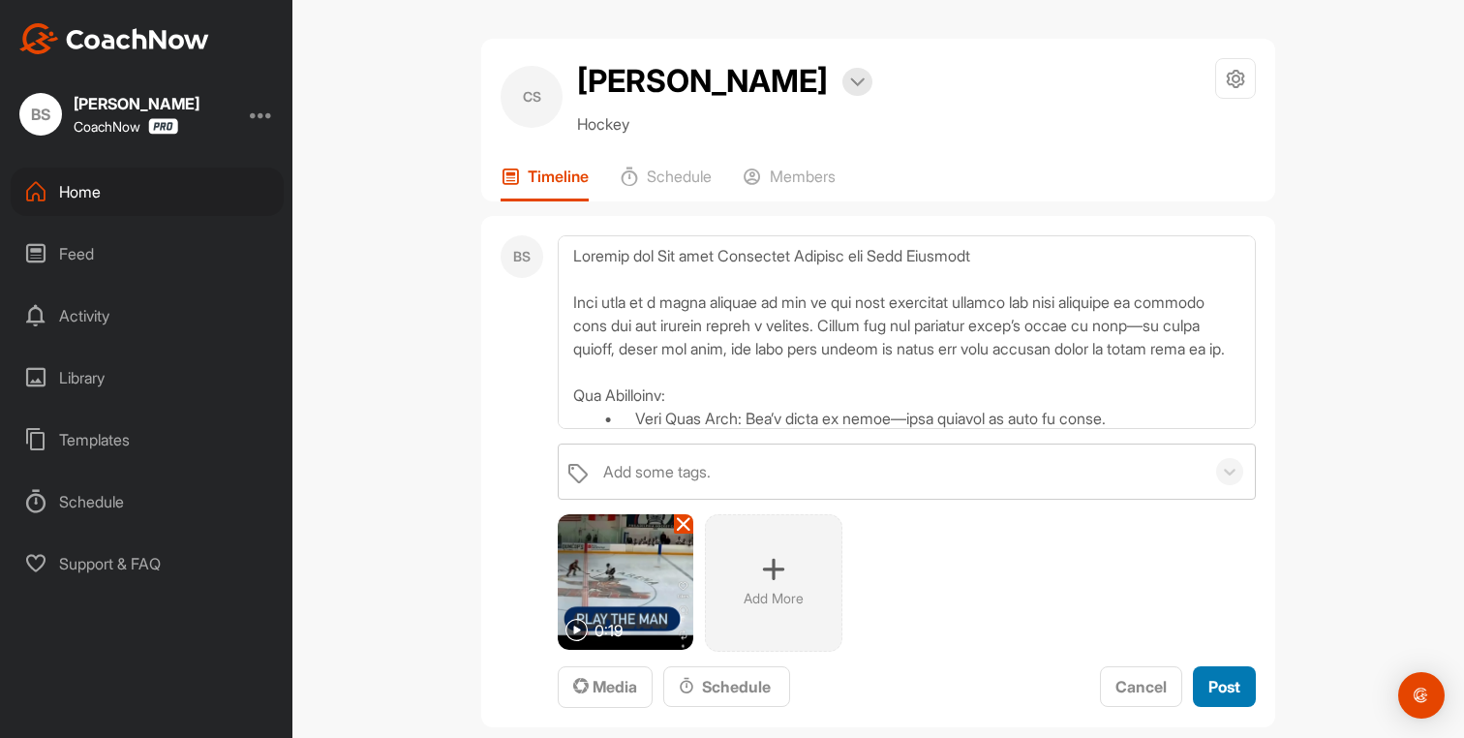
click at [1210, 689] on span "Post" at bounding box center [1225, 686] width 32 height 19
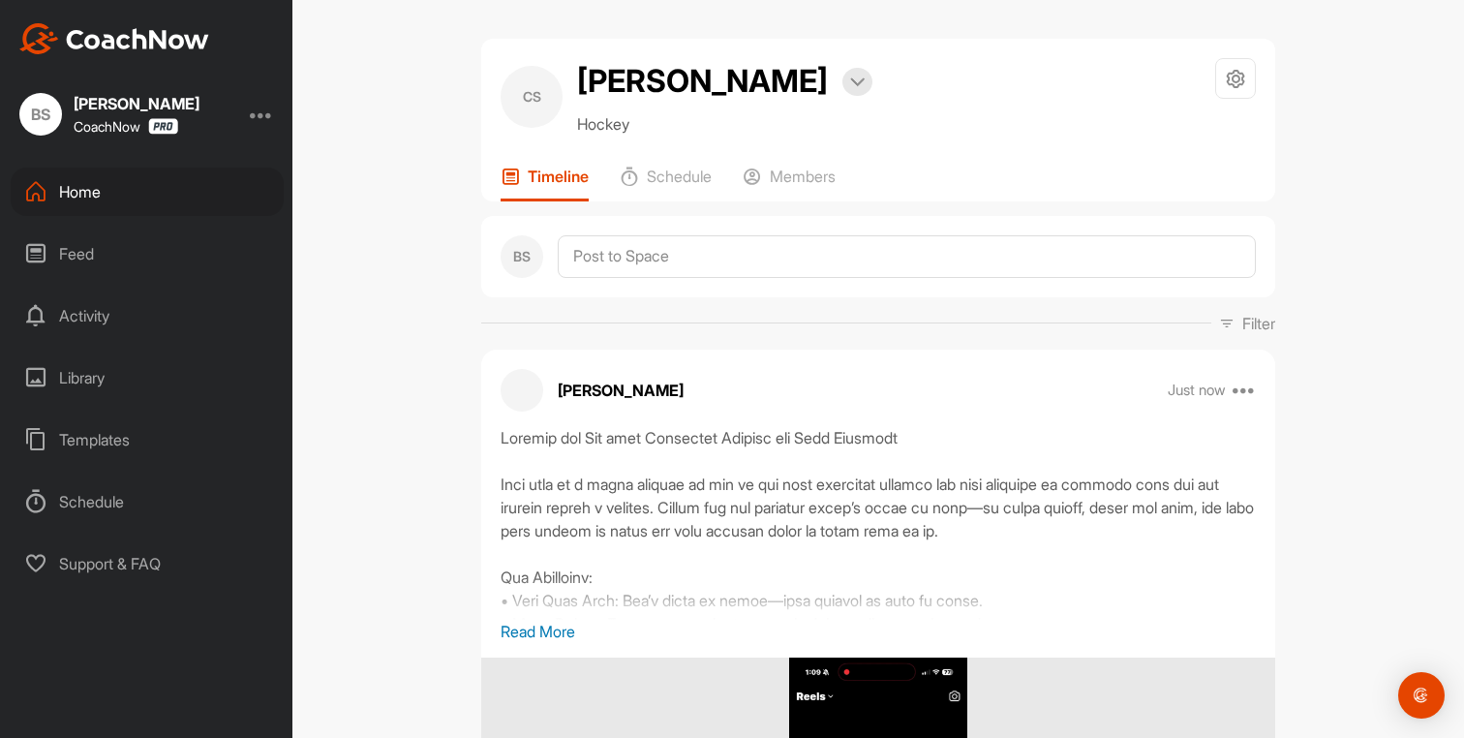
click at [69, 189] on div "Home" at bounding box center [147, 192] width 273 height 48
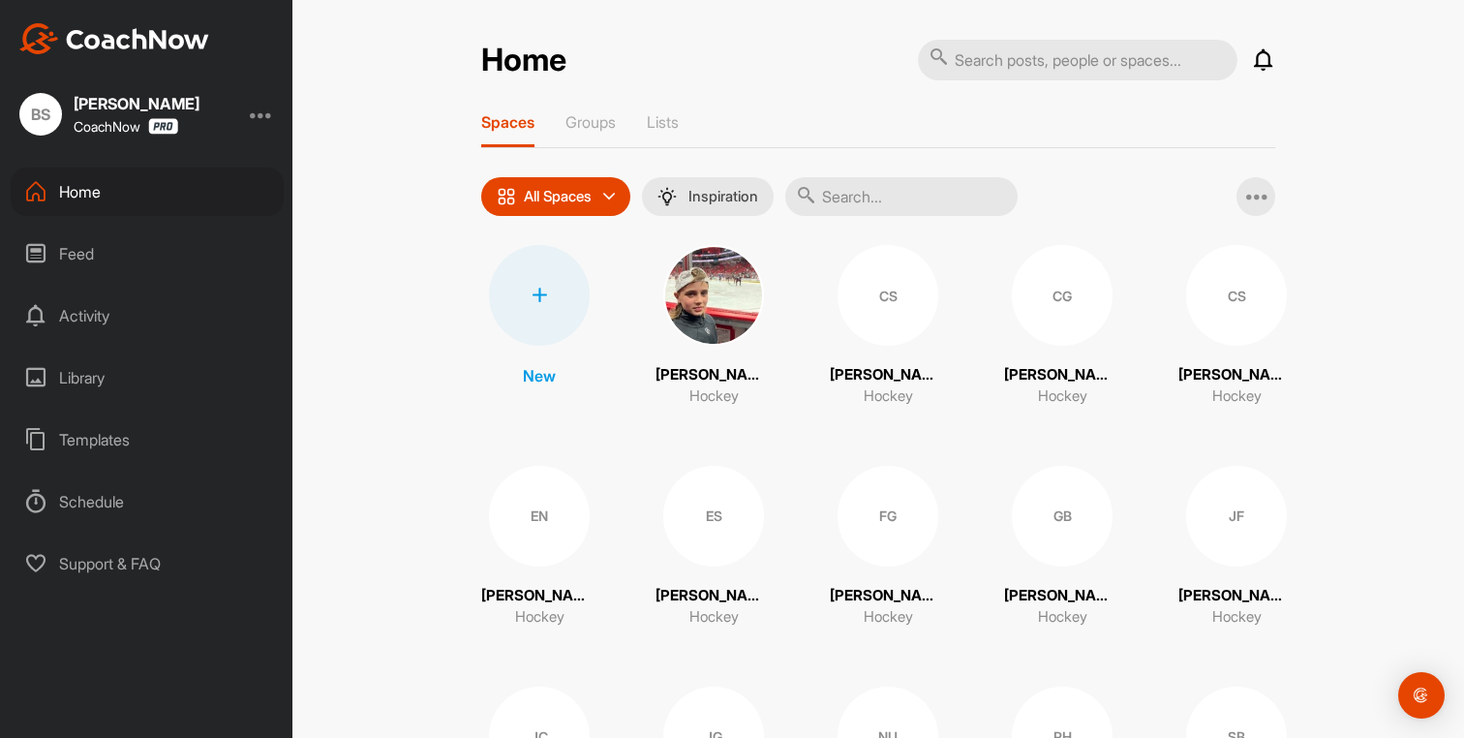
click at [1055, 322] on div "CG" at bounding box center [1062, 295] width 101 height 101
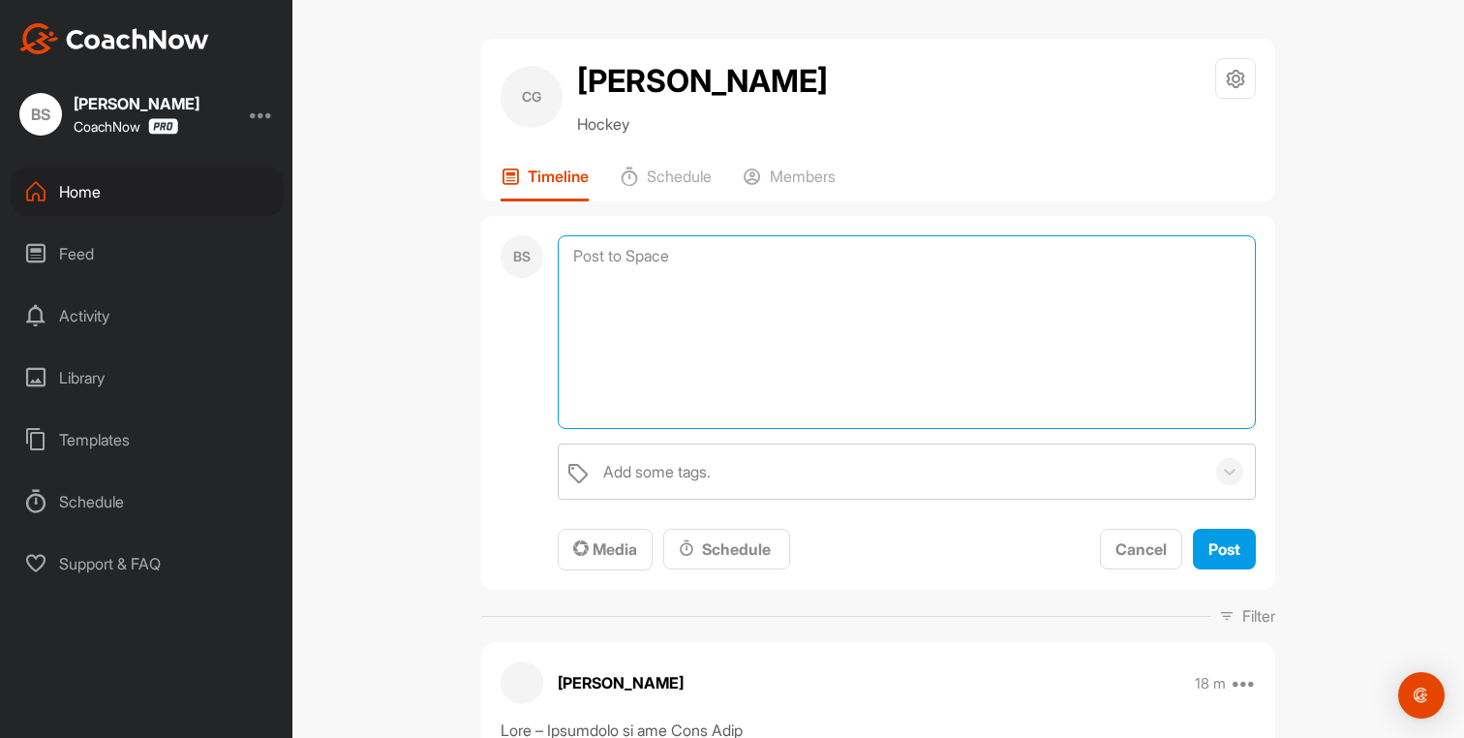
click at [576, 261] on textarea at bounding box center [907, 332] width 698 height 194
paste textarea "Loremip dol Sit amet Consectet Adipisc eli Sedd Eiusmodt Inci utla et d magna a…"
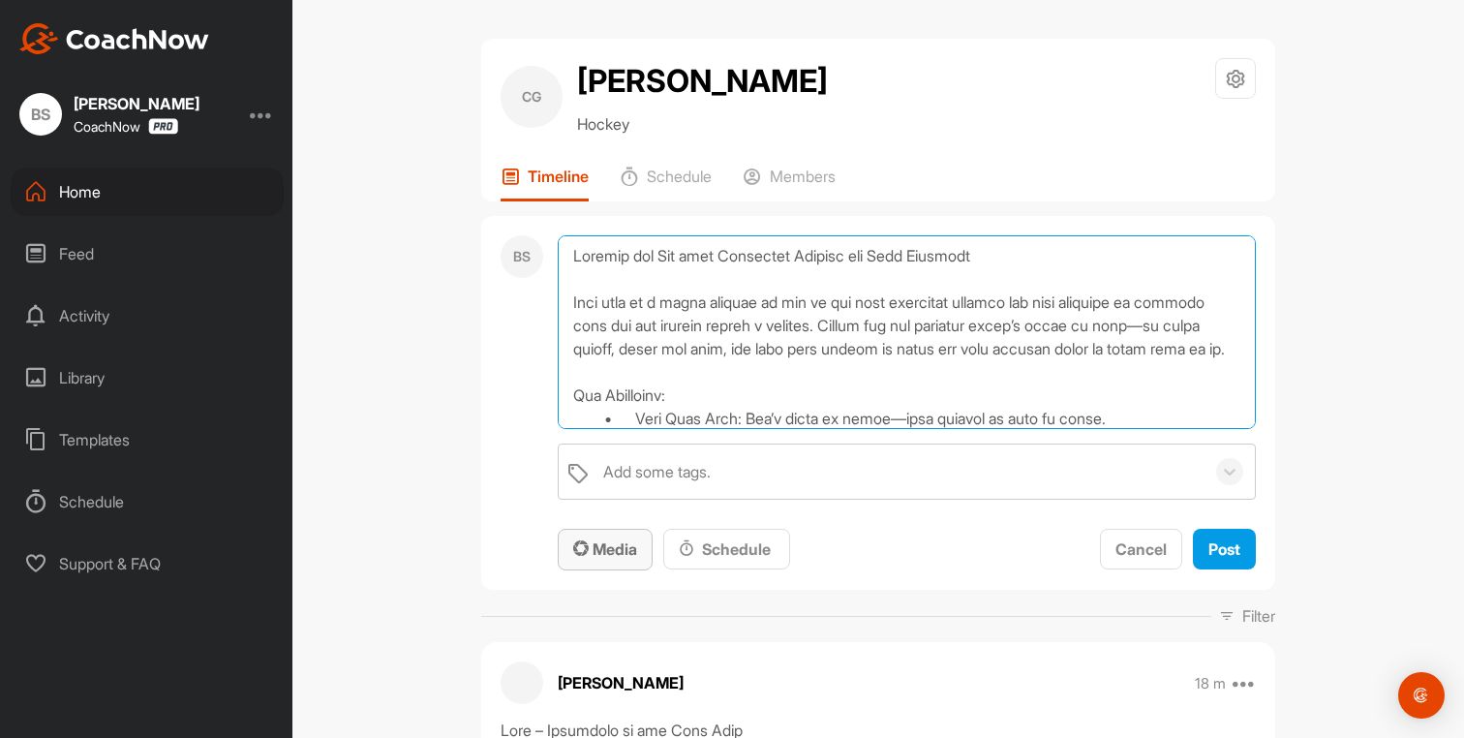
scroll to position [280, 0]
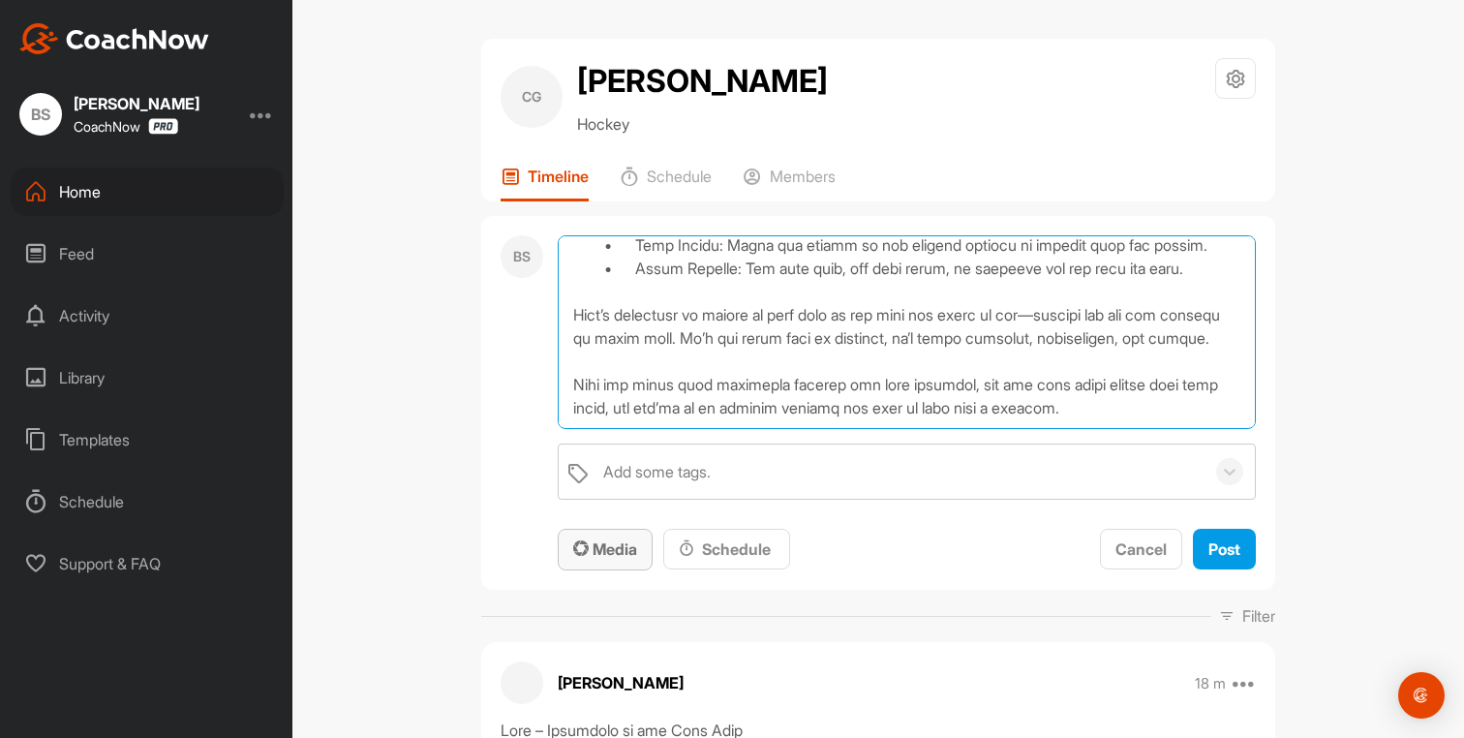
type textarea "Loremip dol Sit amet Consectet Adipisc eli Sedd Eiusmodt Inci utla et d magna a…"
click at [603, 549] on span "Media" at bounding box center [605, 548] width 64 height 19
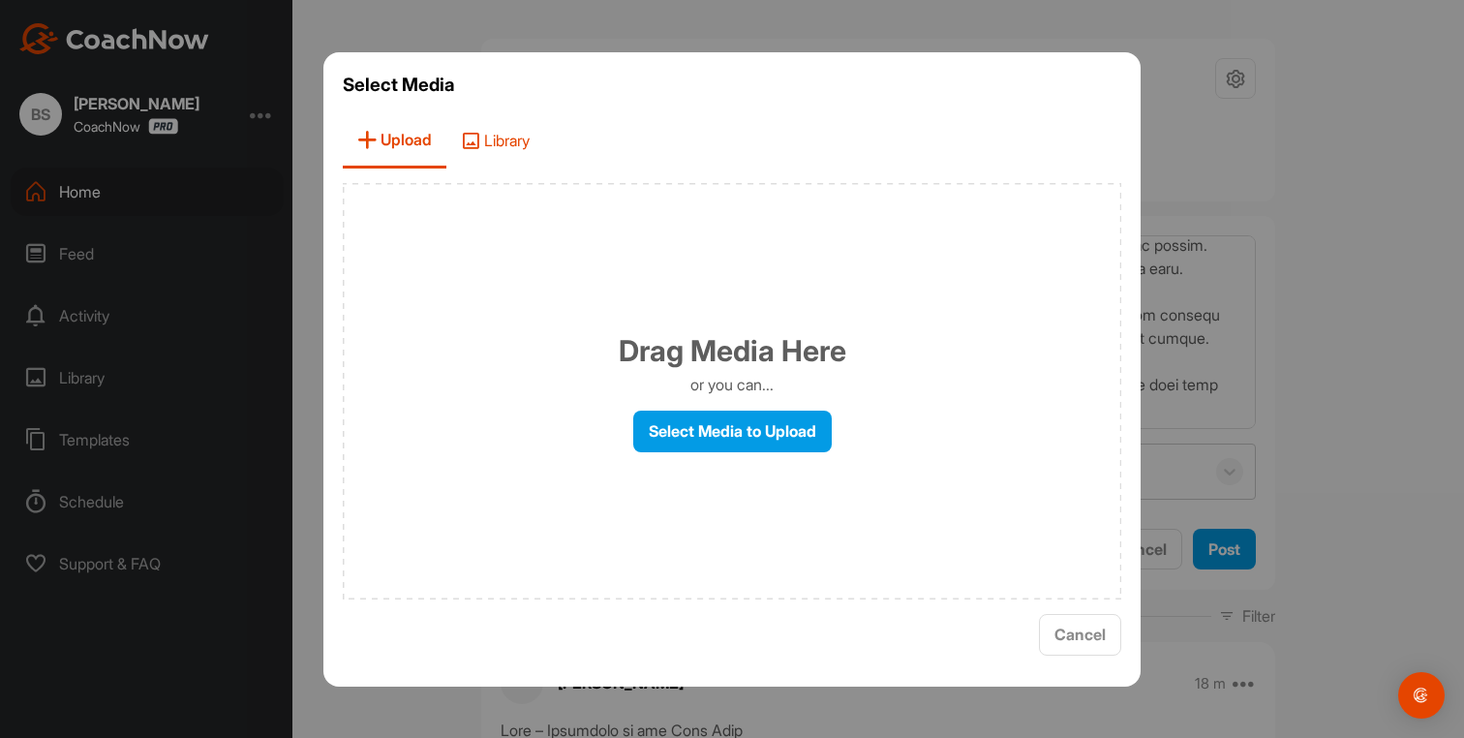
click at [505, 145] on span "Library" at bounding box center [495, 140] width 98 height 55
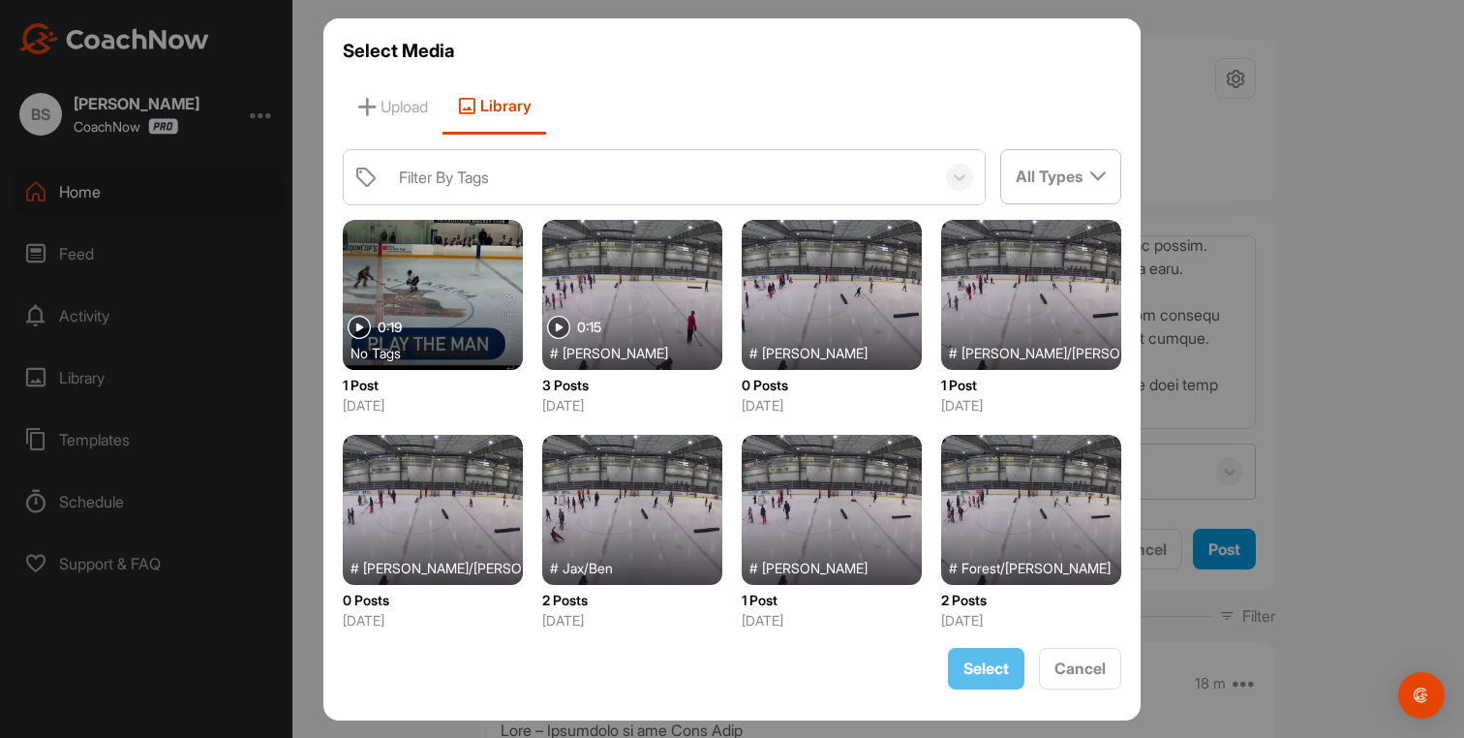
click at [442, 303] on div at bounding box center [433, 295] width 180 height 150
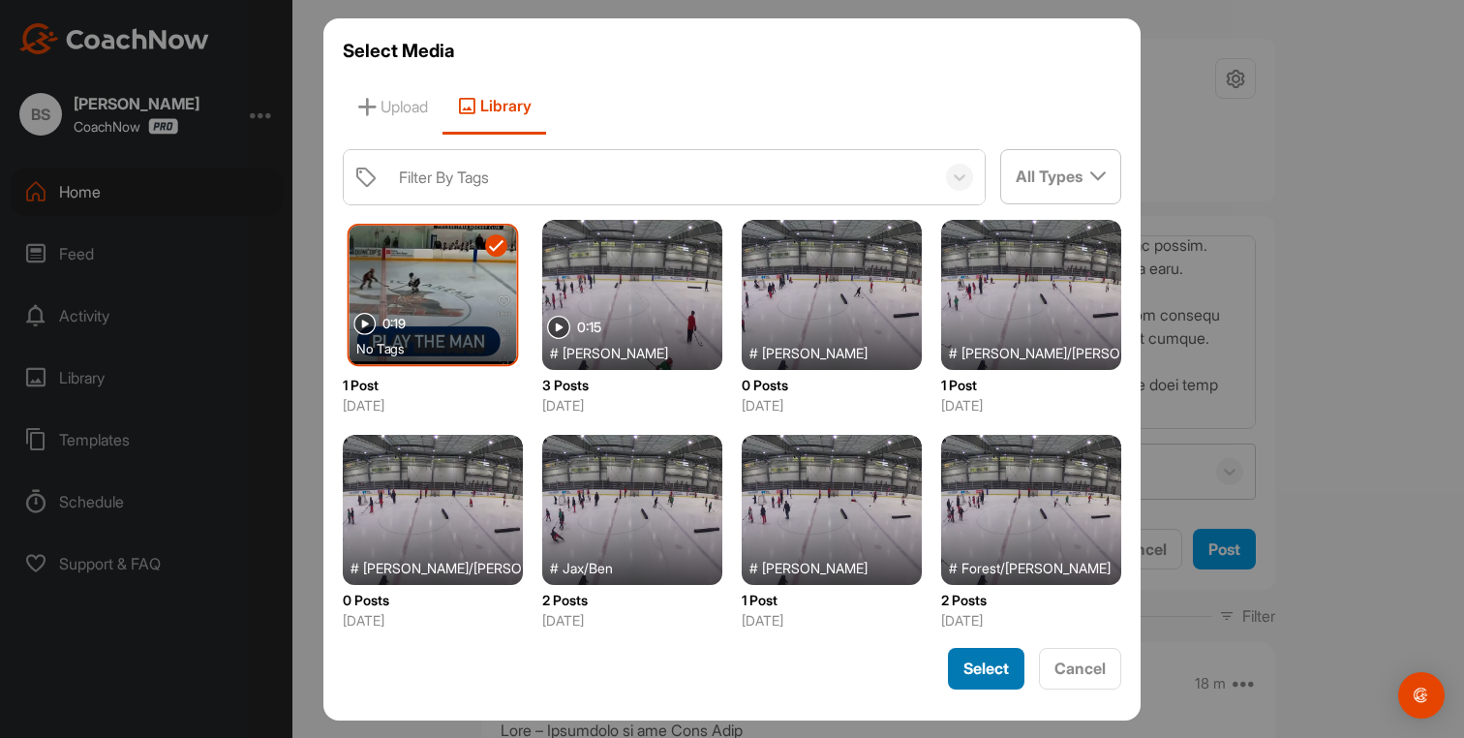
click at [984, 663] on span "Select" at bounding box center [987, 668] width 46 height 19
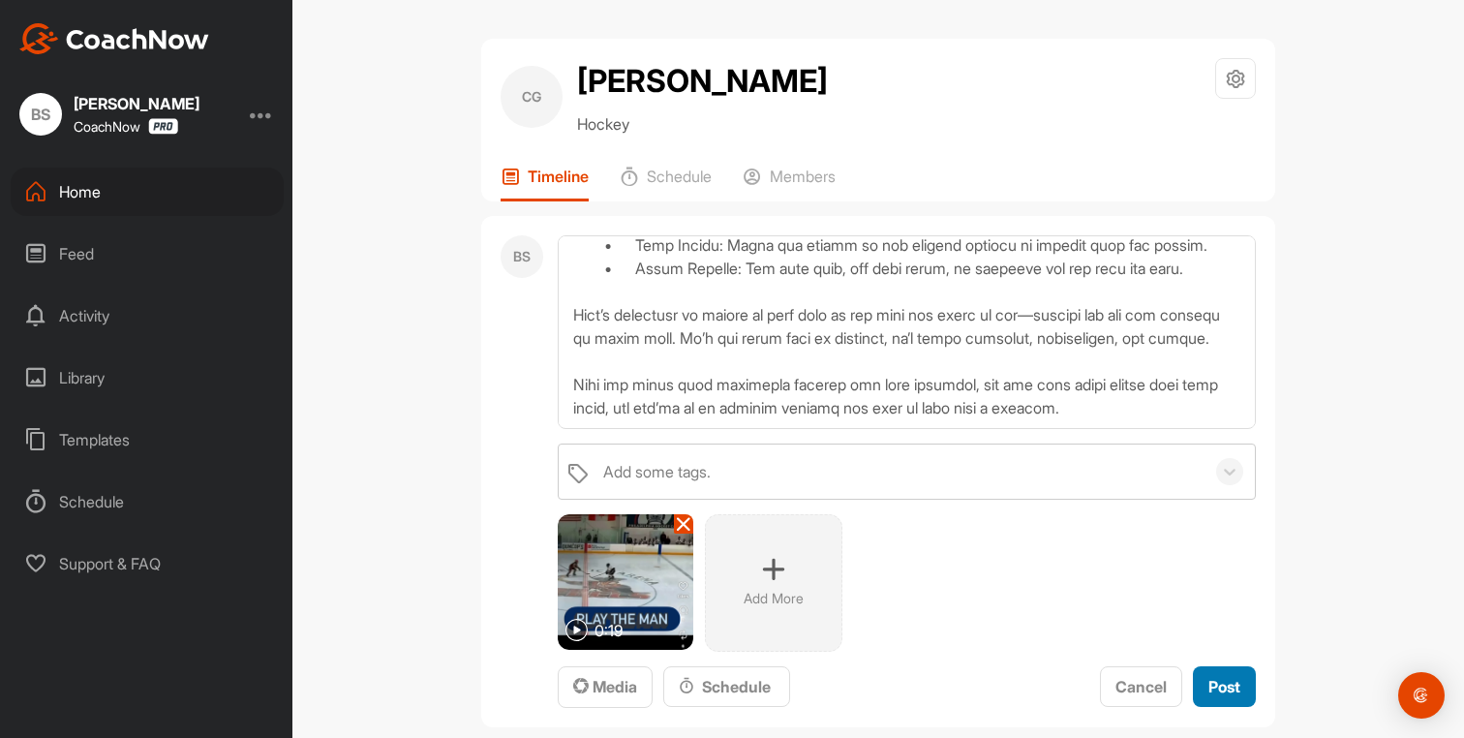
click at [1228, 696] on div "Post" at bounding box center [1225, 686] width 32 height 23
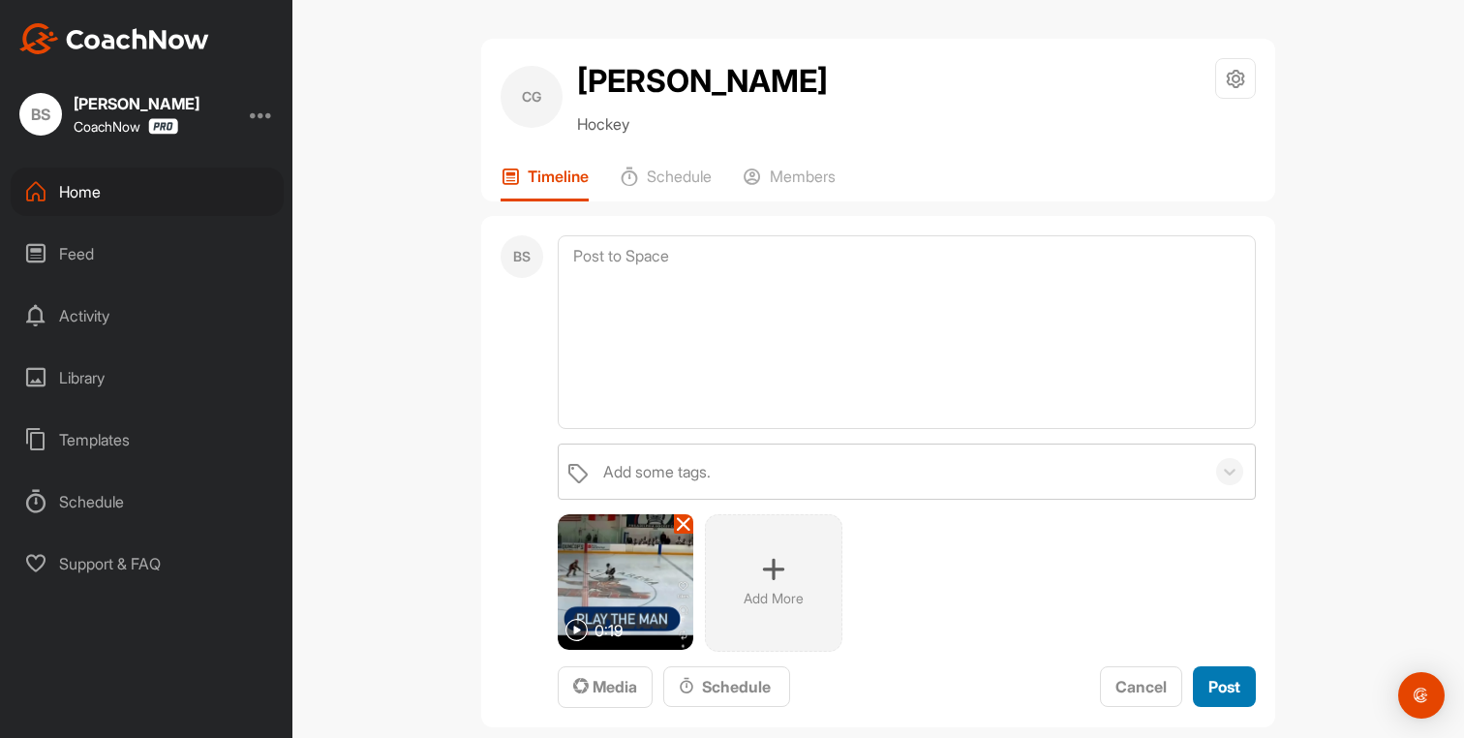
scroll to position [0, 0]
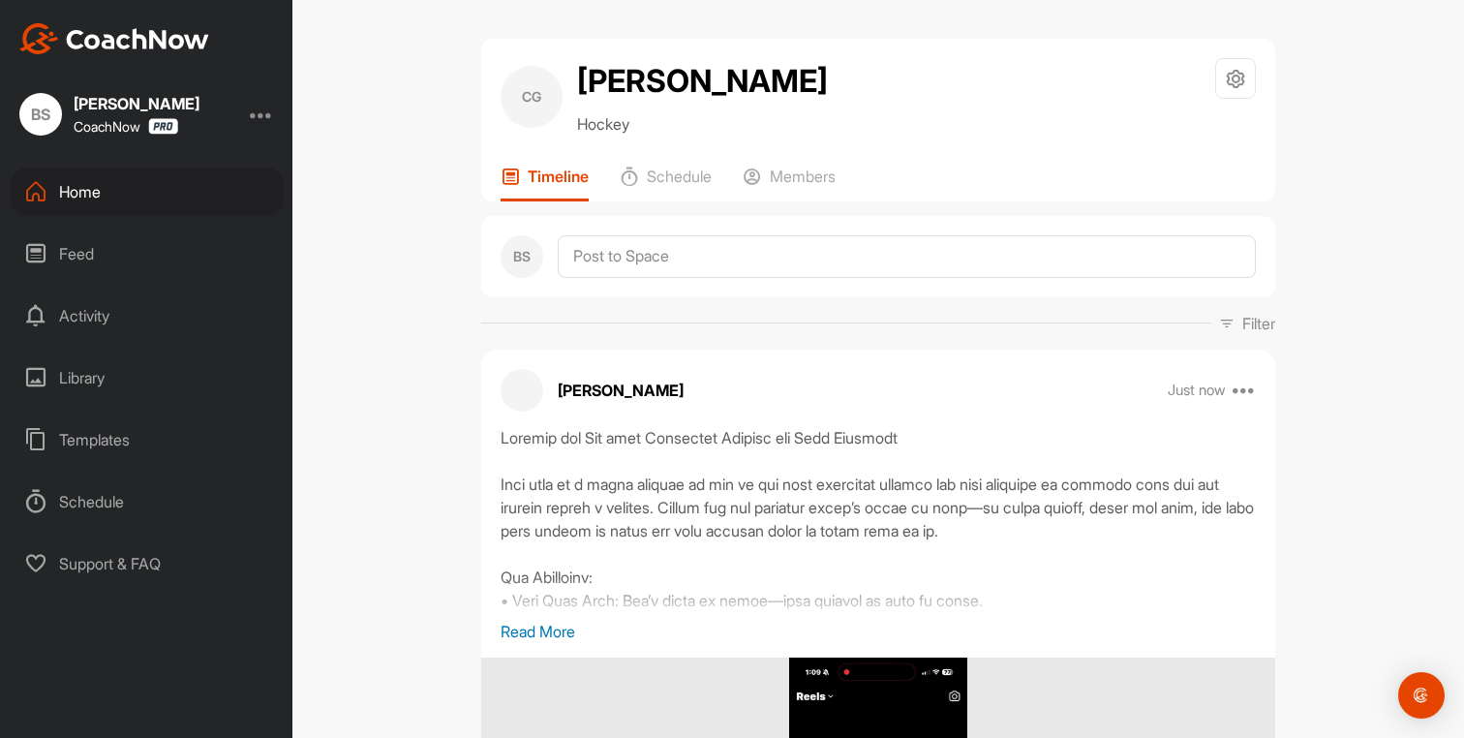
click at [109, 183] on div "Home" at bounding box center [147, 192] width 273 height 48
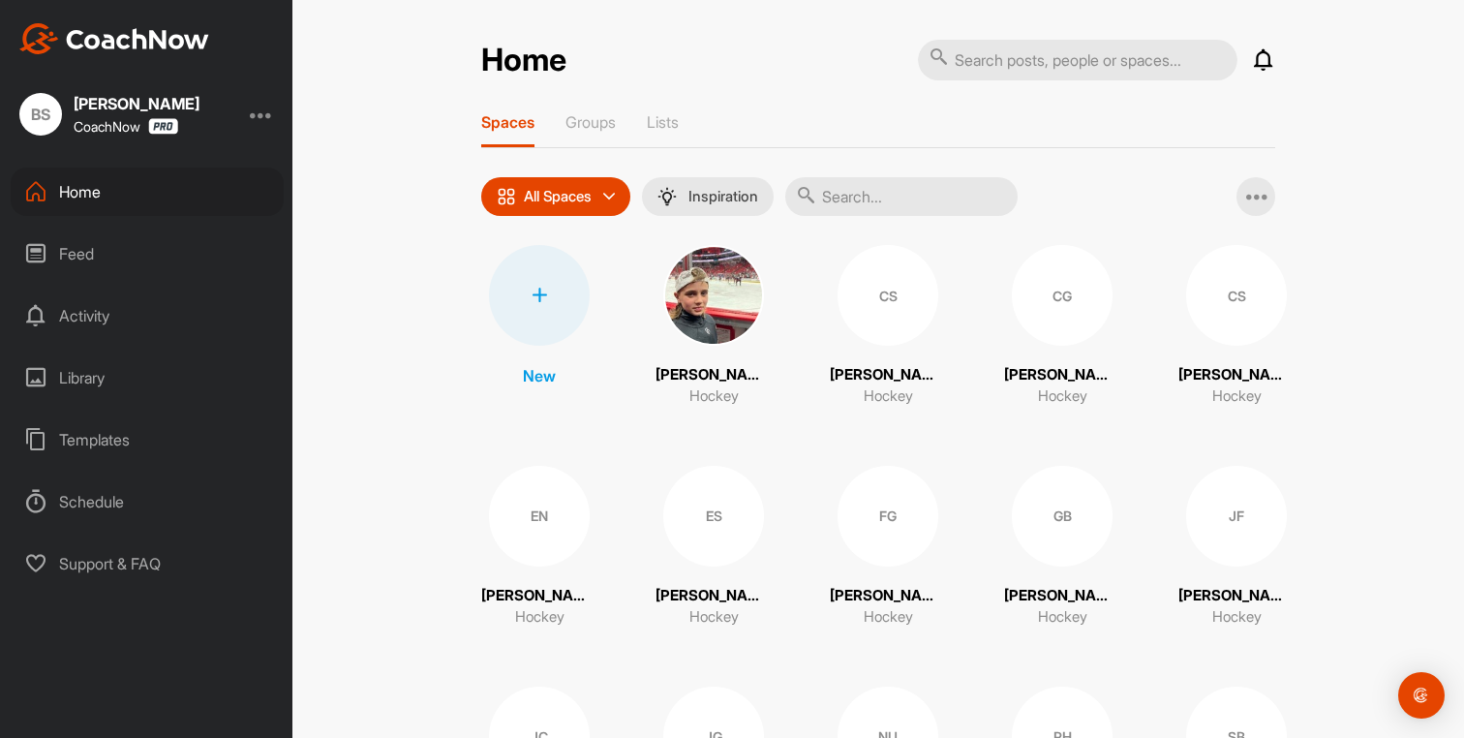
click at [1207, 538] on div "JF" at bounding box center [1236, 516] width 101 height 101
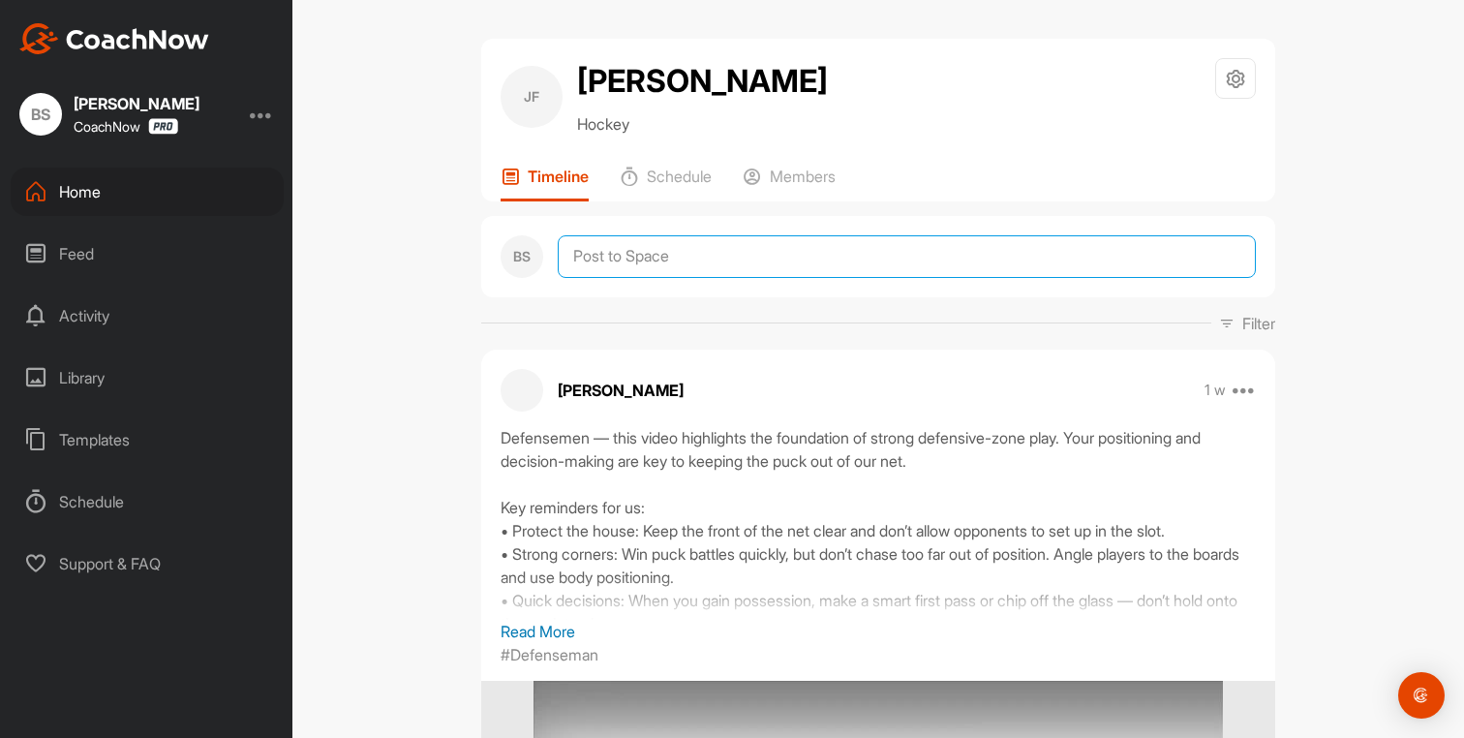
click at [589, 259] on textarea at bounding box center [907, 256] width 698 height 43
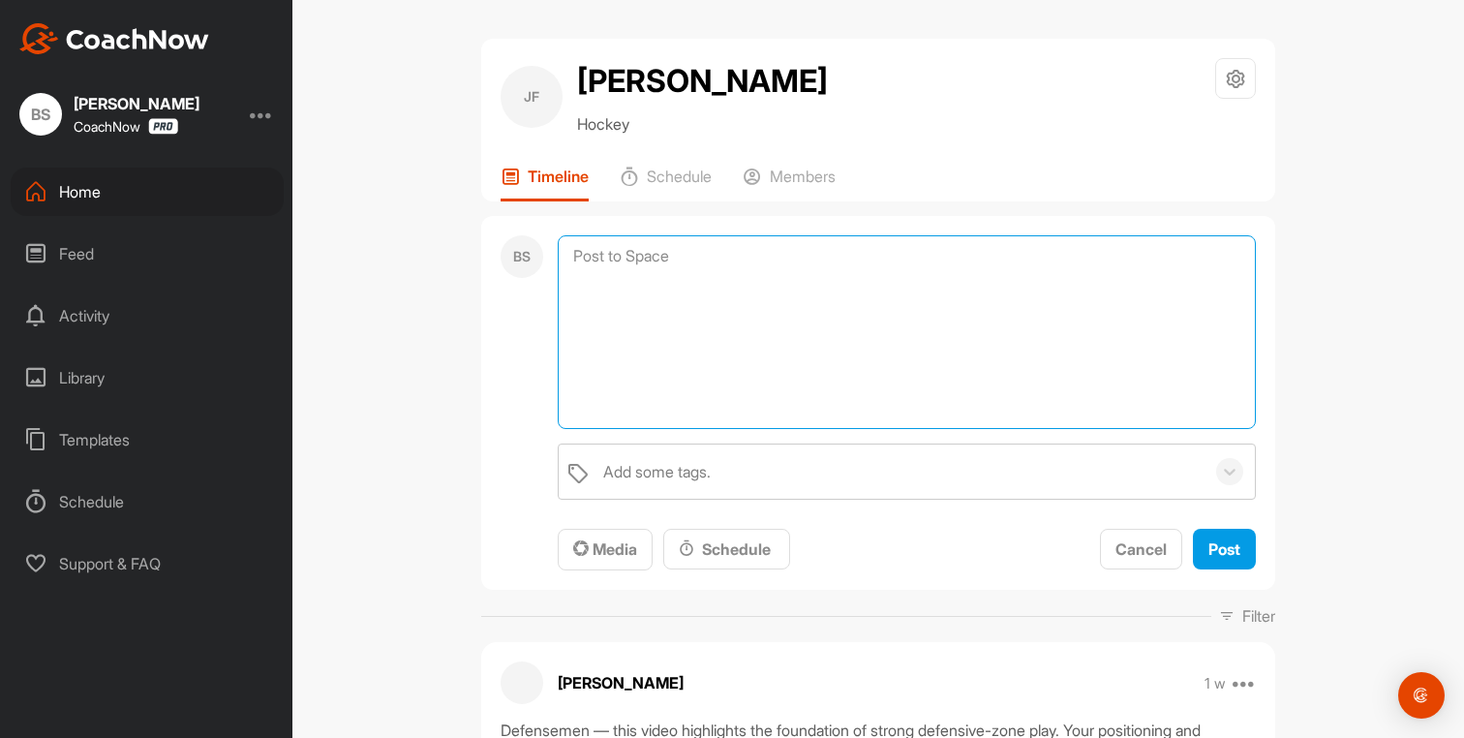
paste textarea "Loremip dol Sit amet Consectet Adipisc eli Sedd Eiusmodt Inci utla et d magna a…"
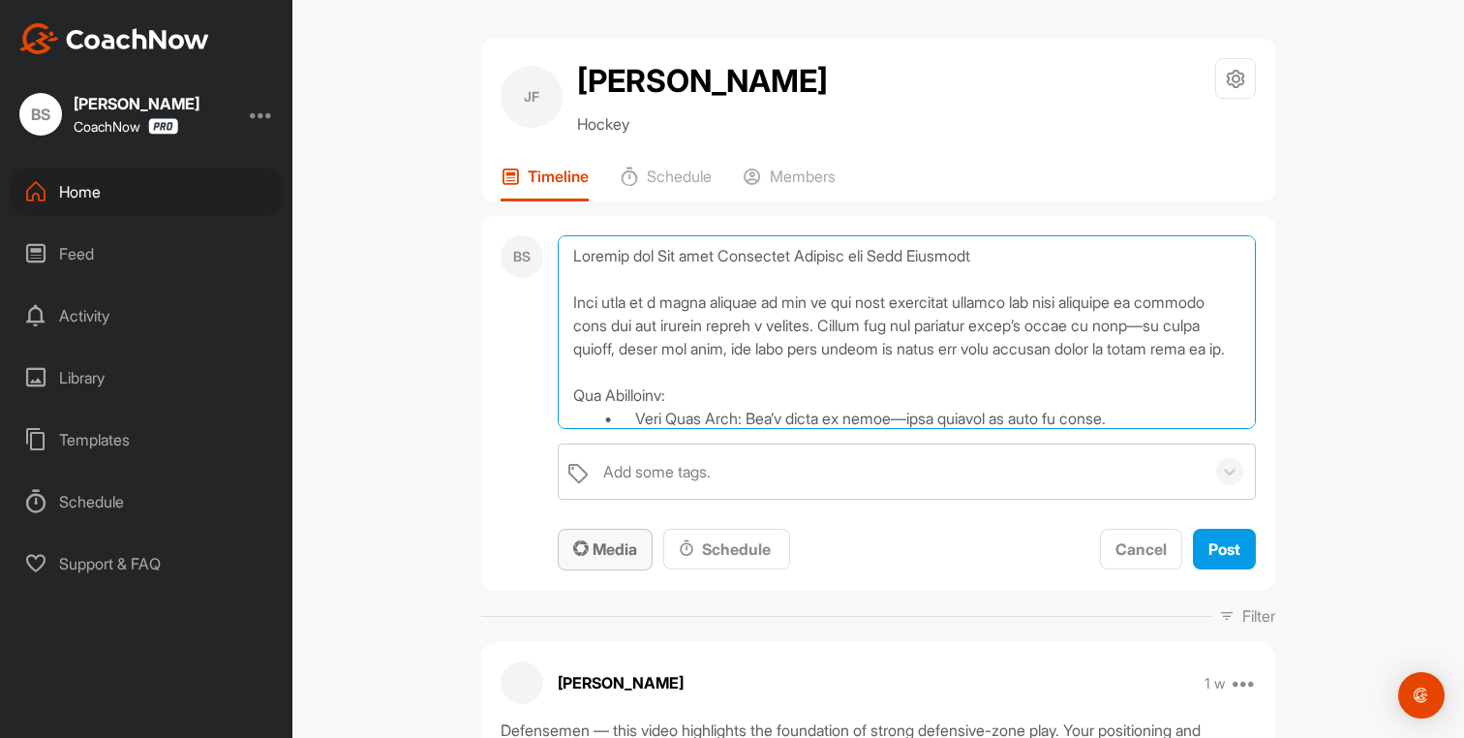
scroll to position [280, 0]
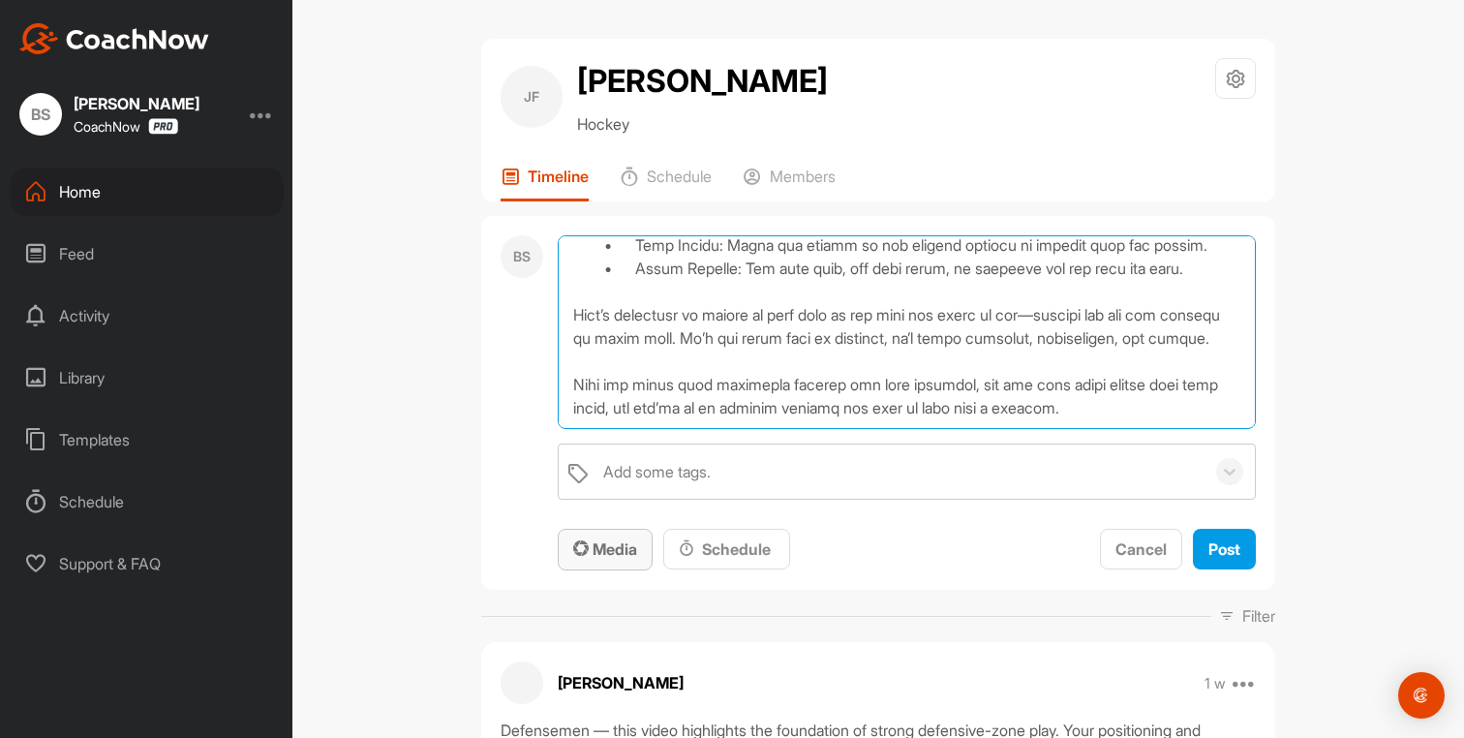
type textarea "Loremip dol Sit amet Consectet Adipisc eli Sedd Eiusmodt Inci utla et d magna a…"
click at [605, 547] on span "Media" at bounding box center [605, 548] width 64 height 19
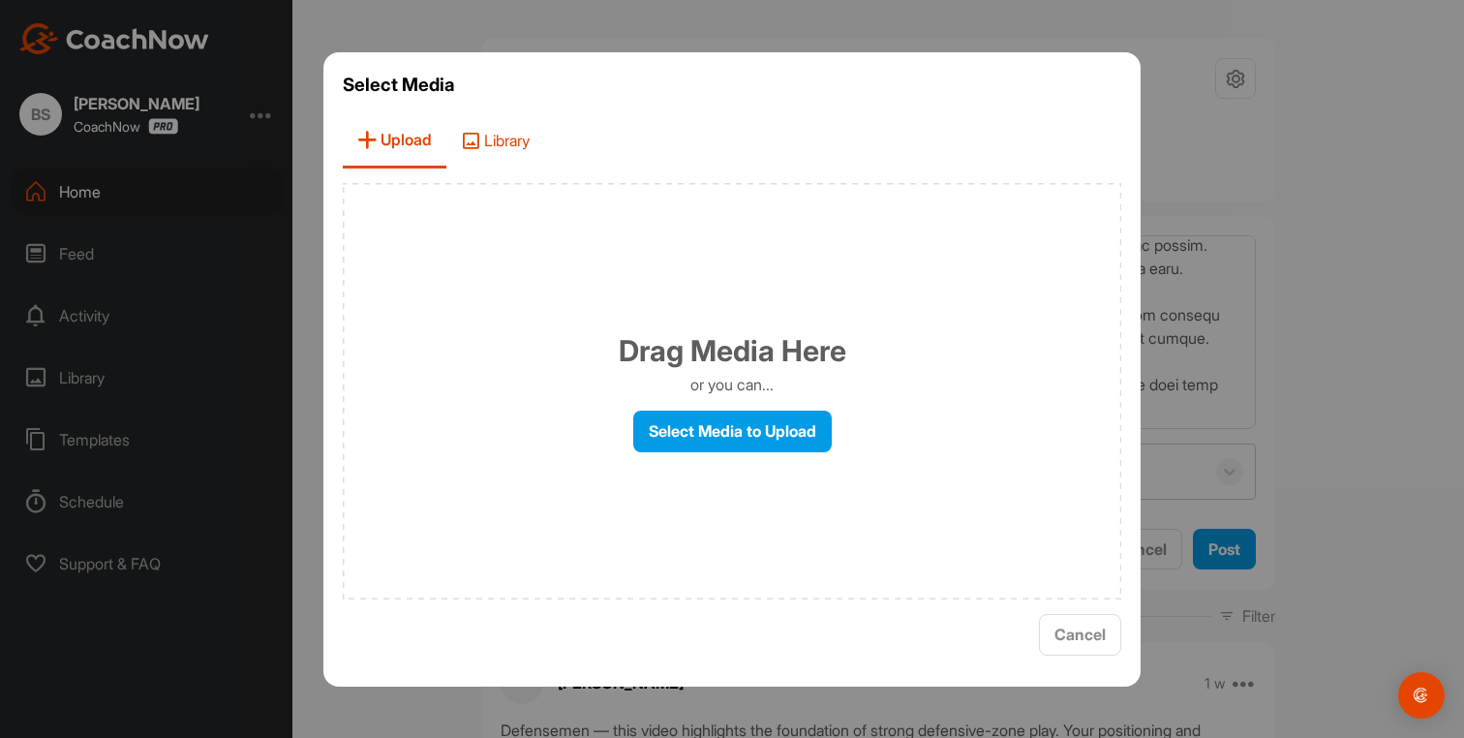
click at [488, 150] on span "Library" at bounding box center [495, 140] width 98 height 55
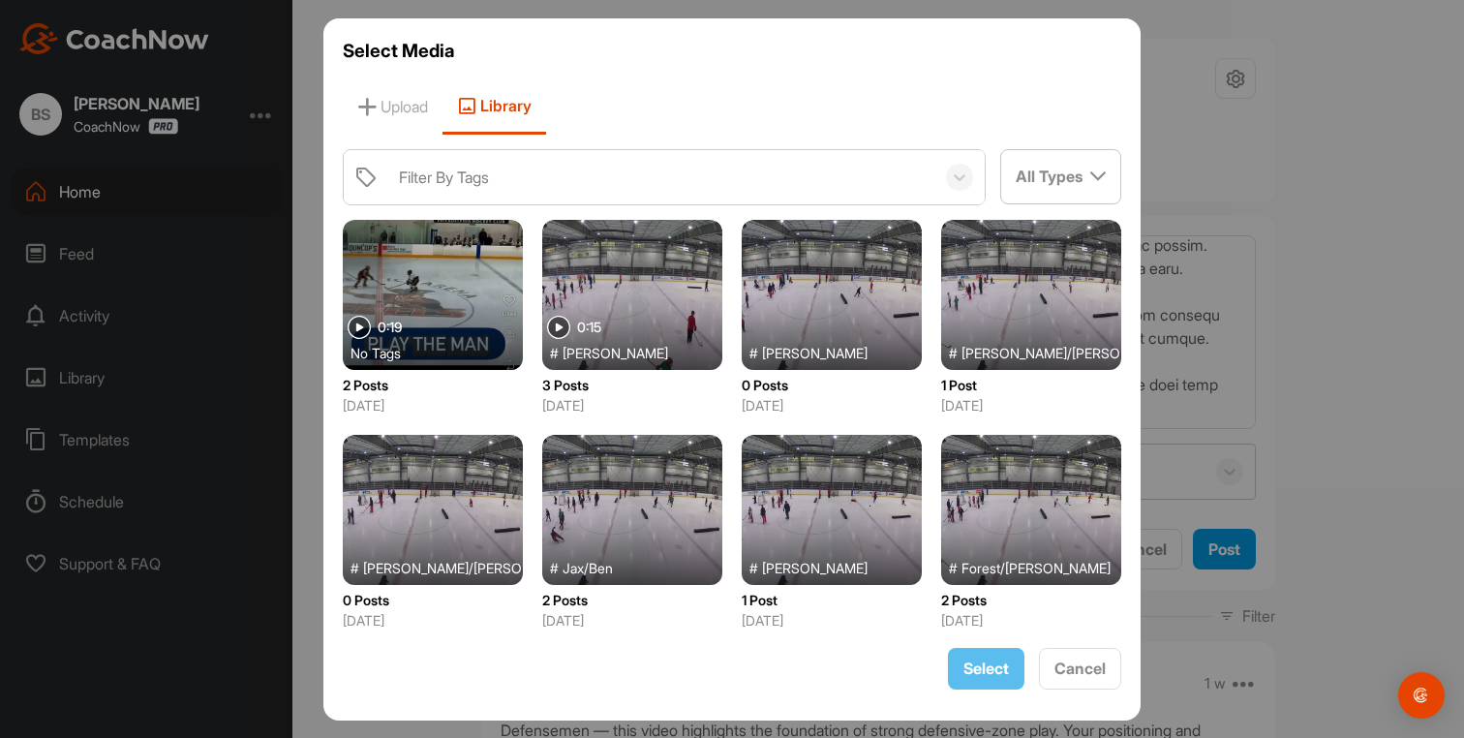
click at [452, 313] on div at bounding box center [433, 295] width 180 height 150
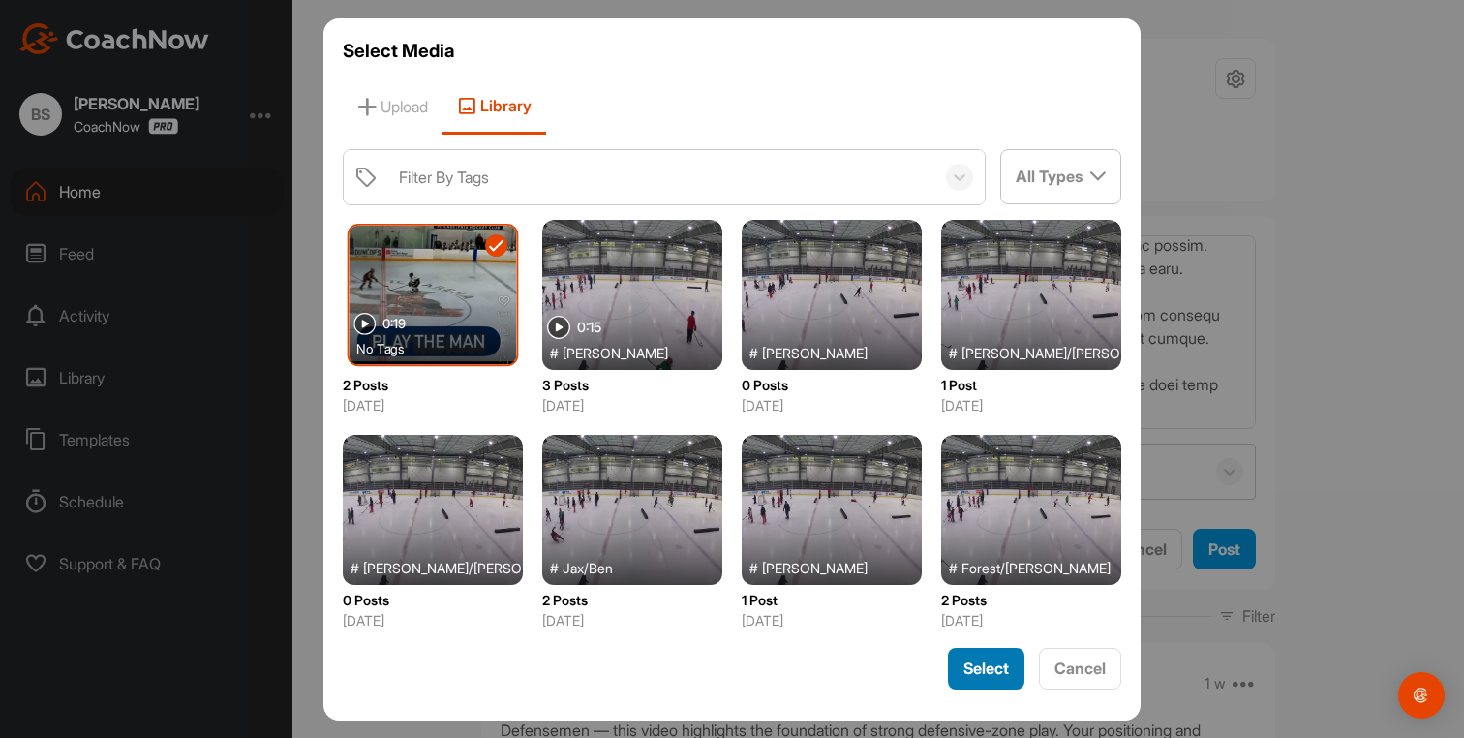
click at [975, 646] on div "Select Media Upload Library Filter By Tags All Types Filter By Images Videos Au…" at bounding box center [731, 369] width 817 height 702
click at [978, 663] on span "Select" at bounding box center [987, 668] width 46 height 19
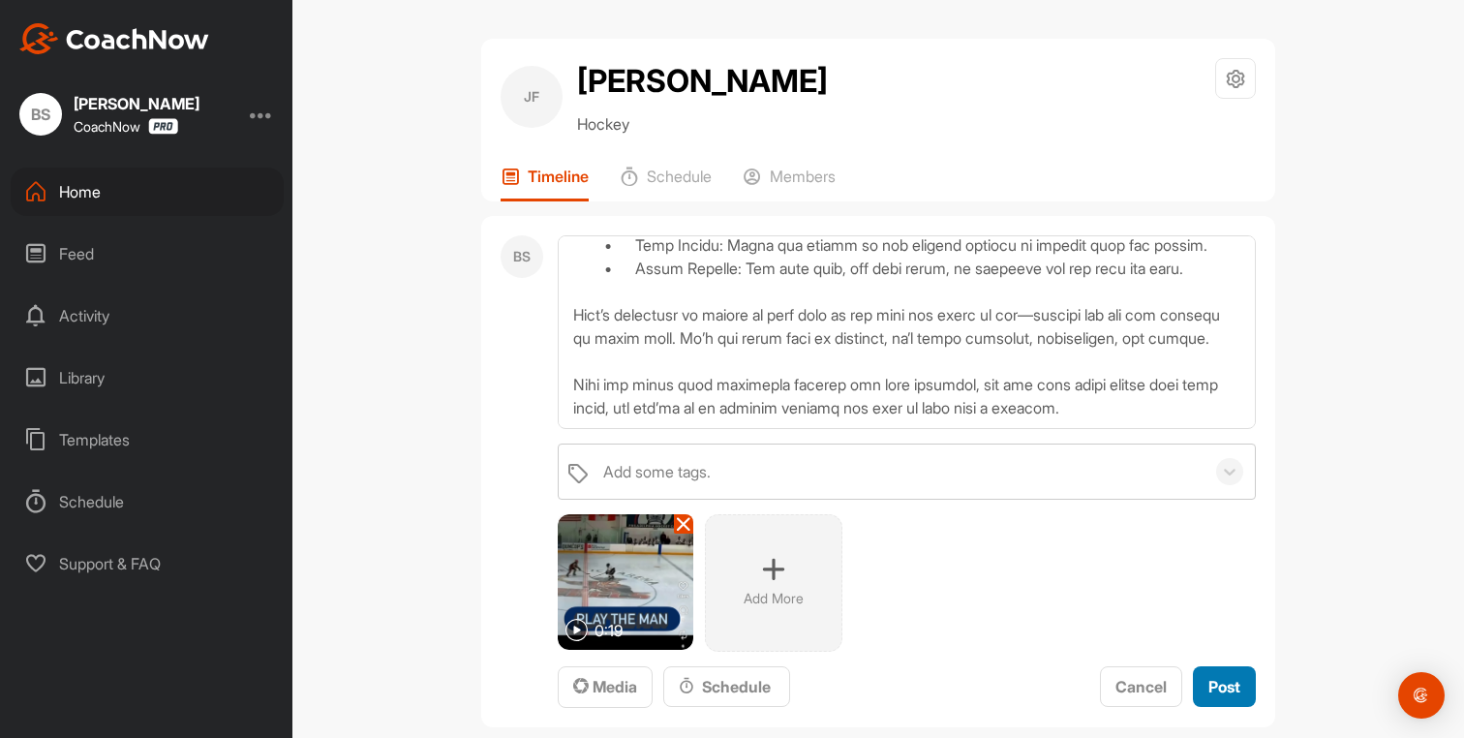
click at [1231, 691] on span "Post" at bounding box center [1225, 686] width 32 height 19
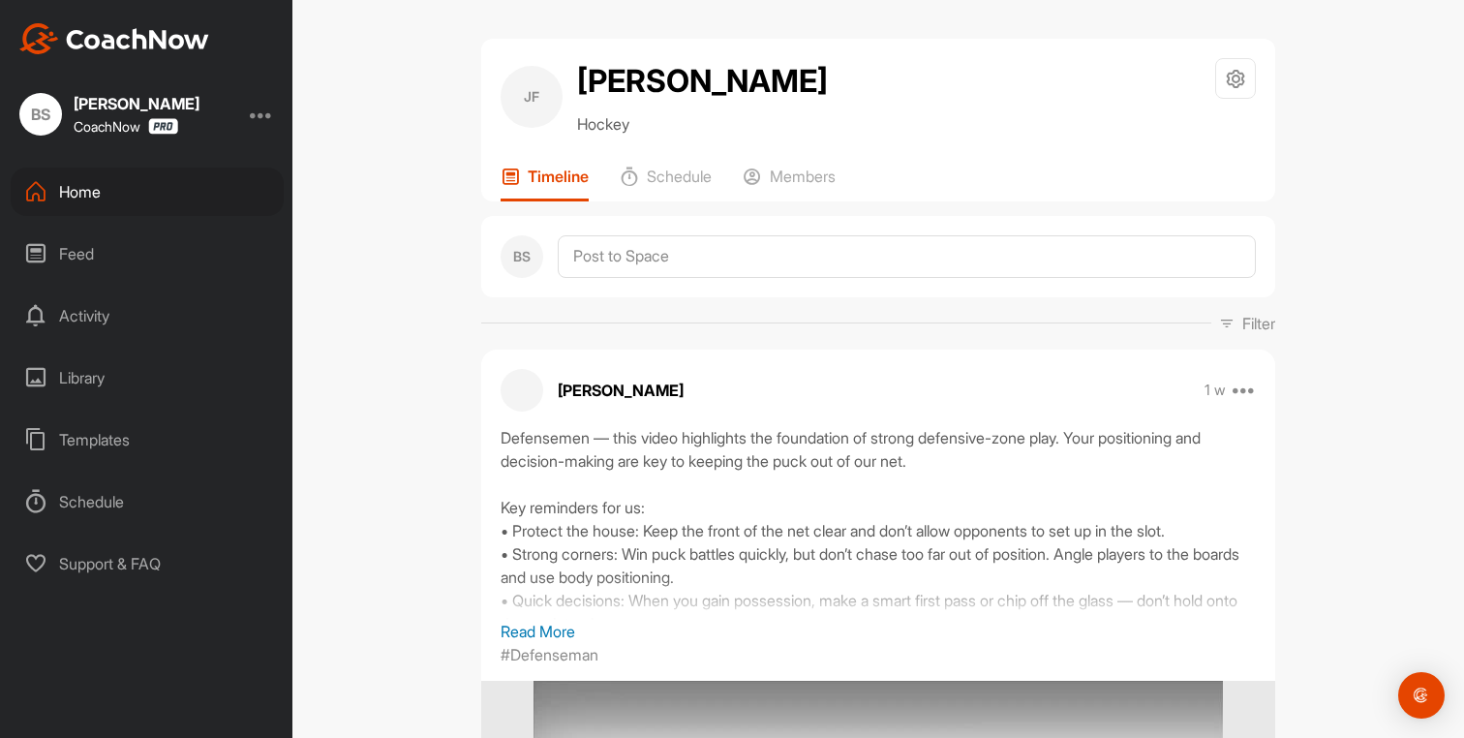
scroll to position [0, 0]
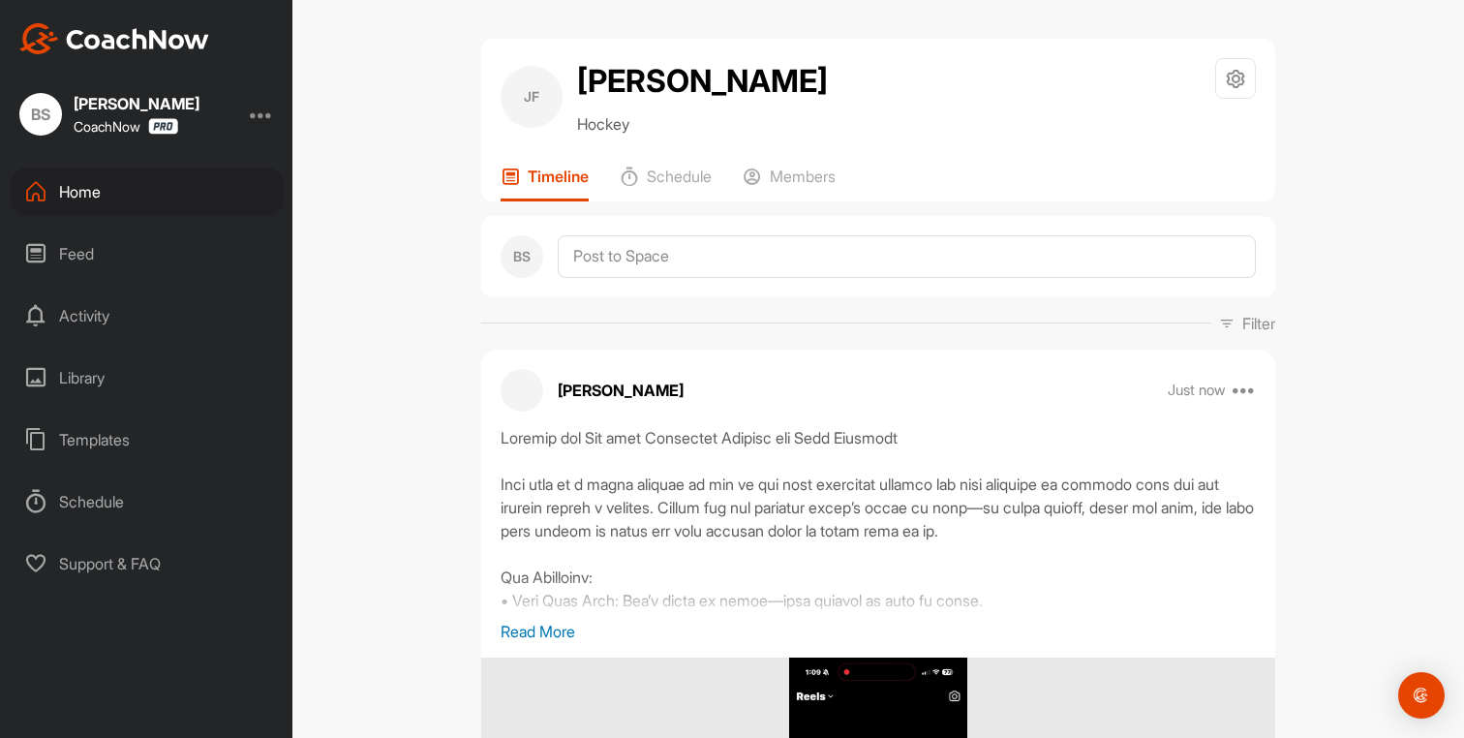
click at [97, 186] on div "Home" at bounding box center [147, 192] width 273 height 48
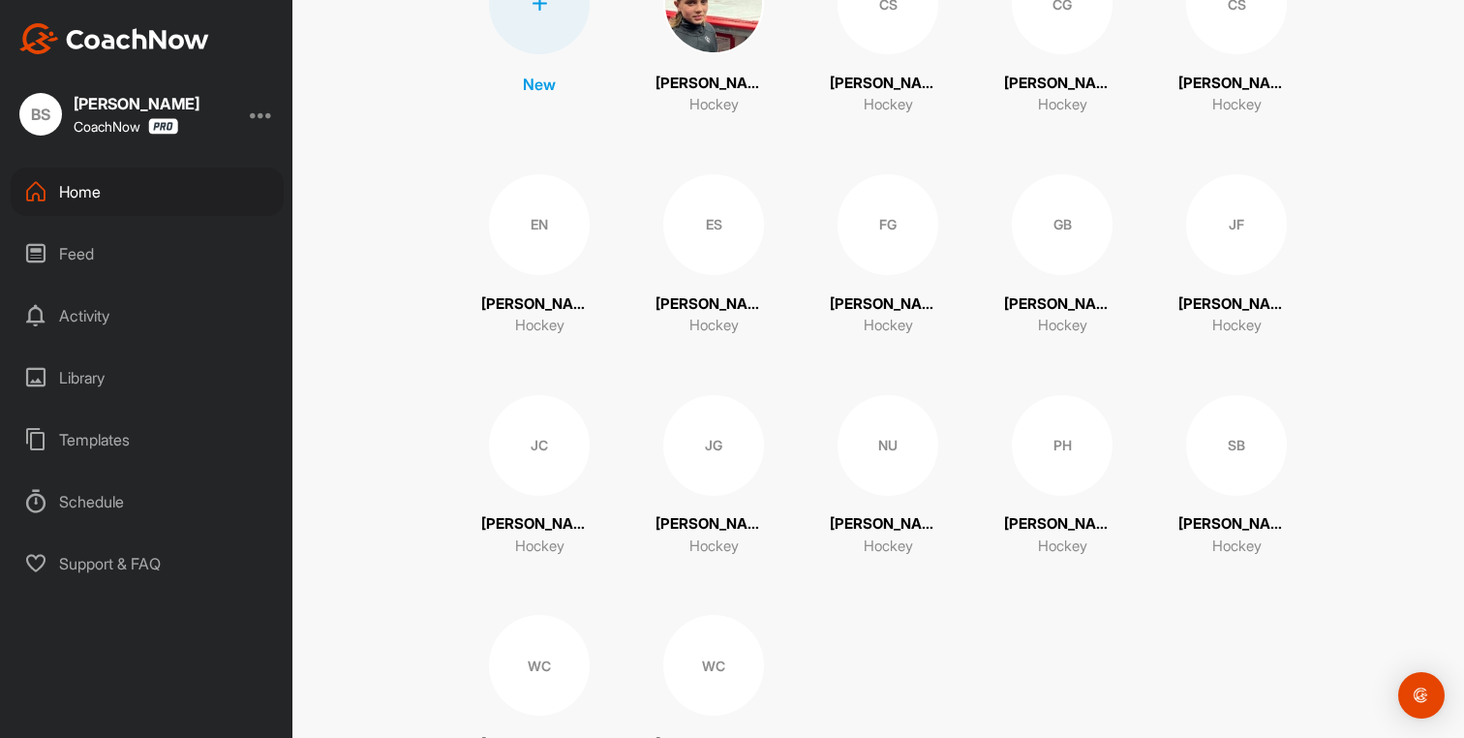
scroll to position [321, 0]
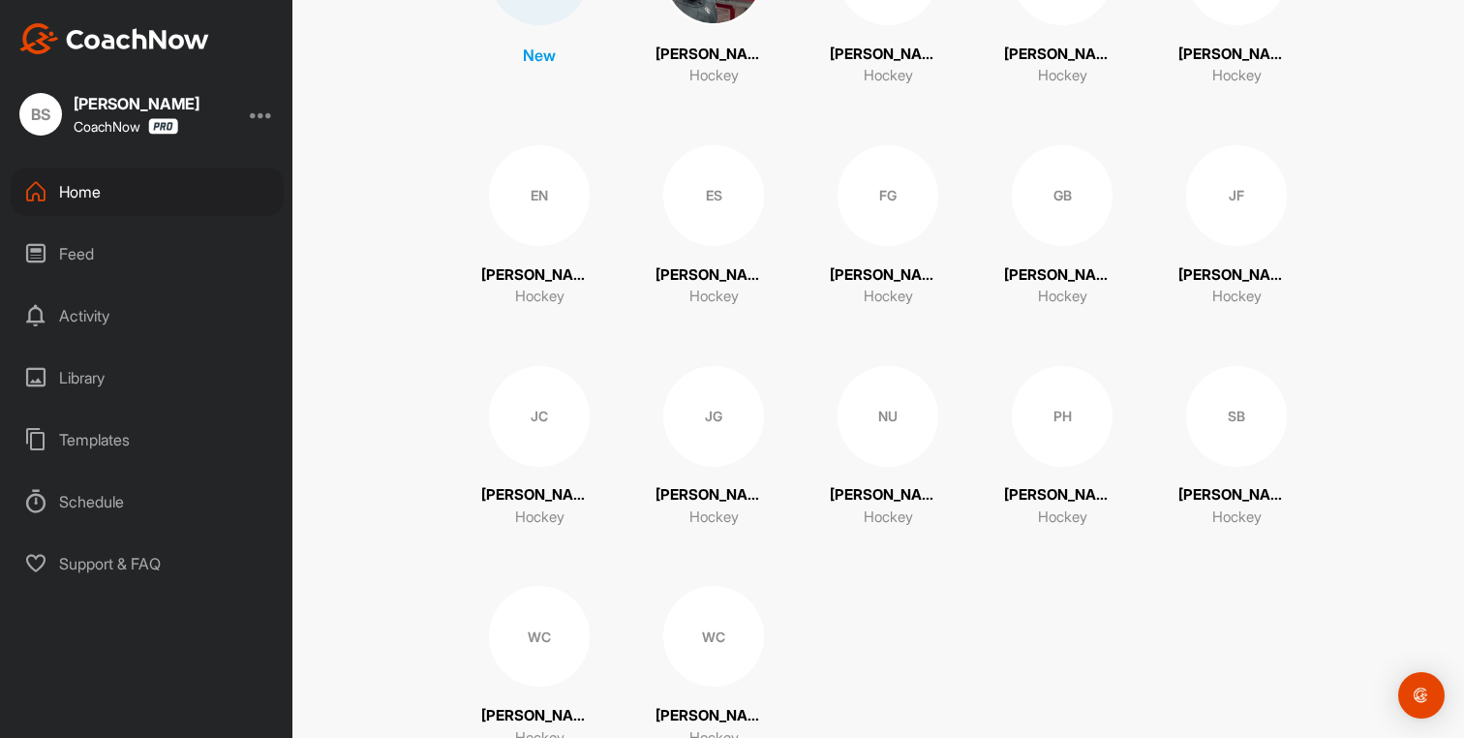
click at [519, 452] on div "JC" at bounding box center [539, 416] width 101 height 101
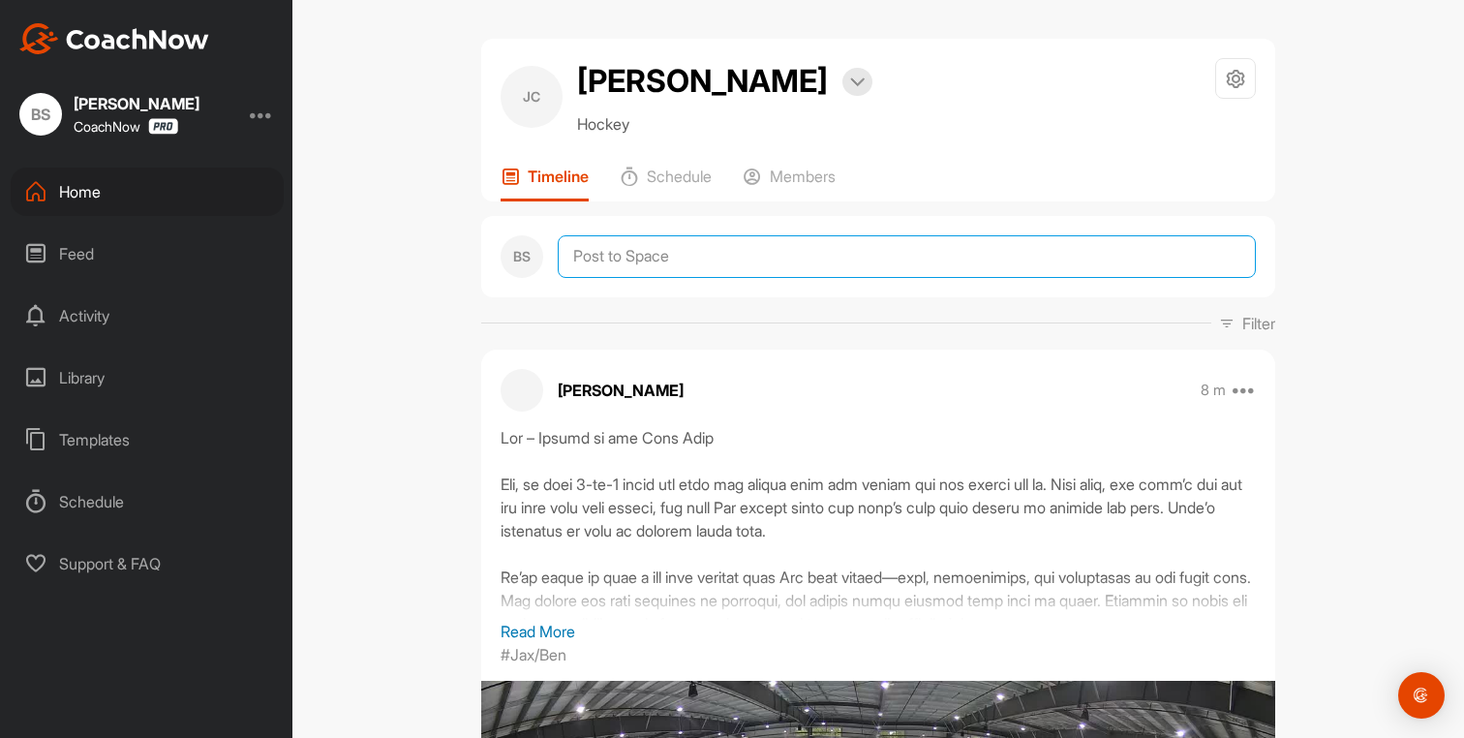
click at [591, 262] on textarea at bounding box center [907, 256] width 698 height 43
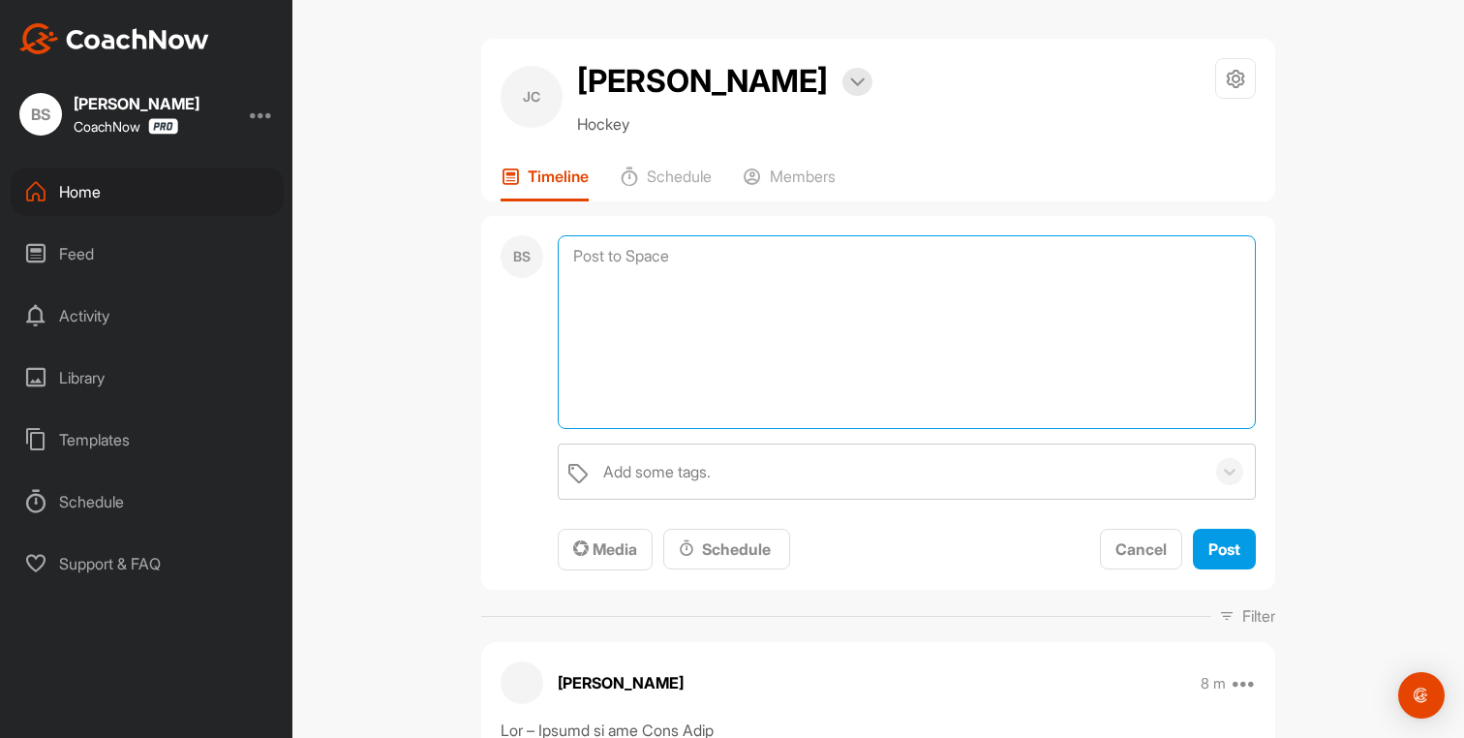
paste textarea "Loremip dol Sit amet Consectet Adipisc eli Sedd Eiusmodt Inci utla et d magna a…"
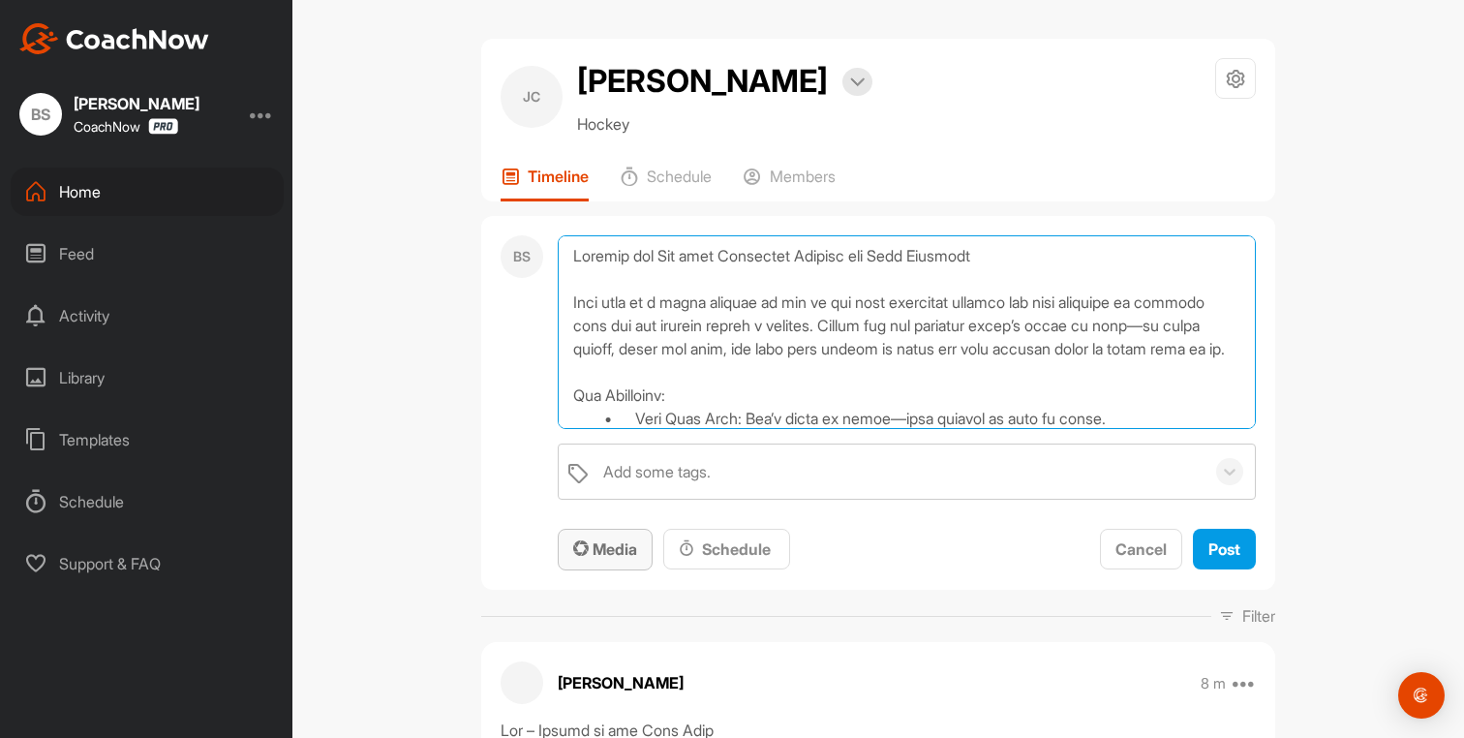
scroll to position [280, 0]
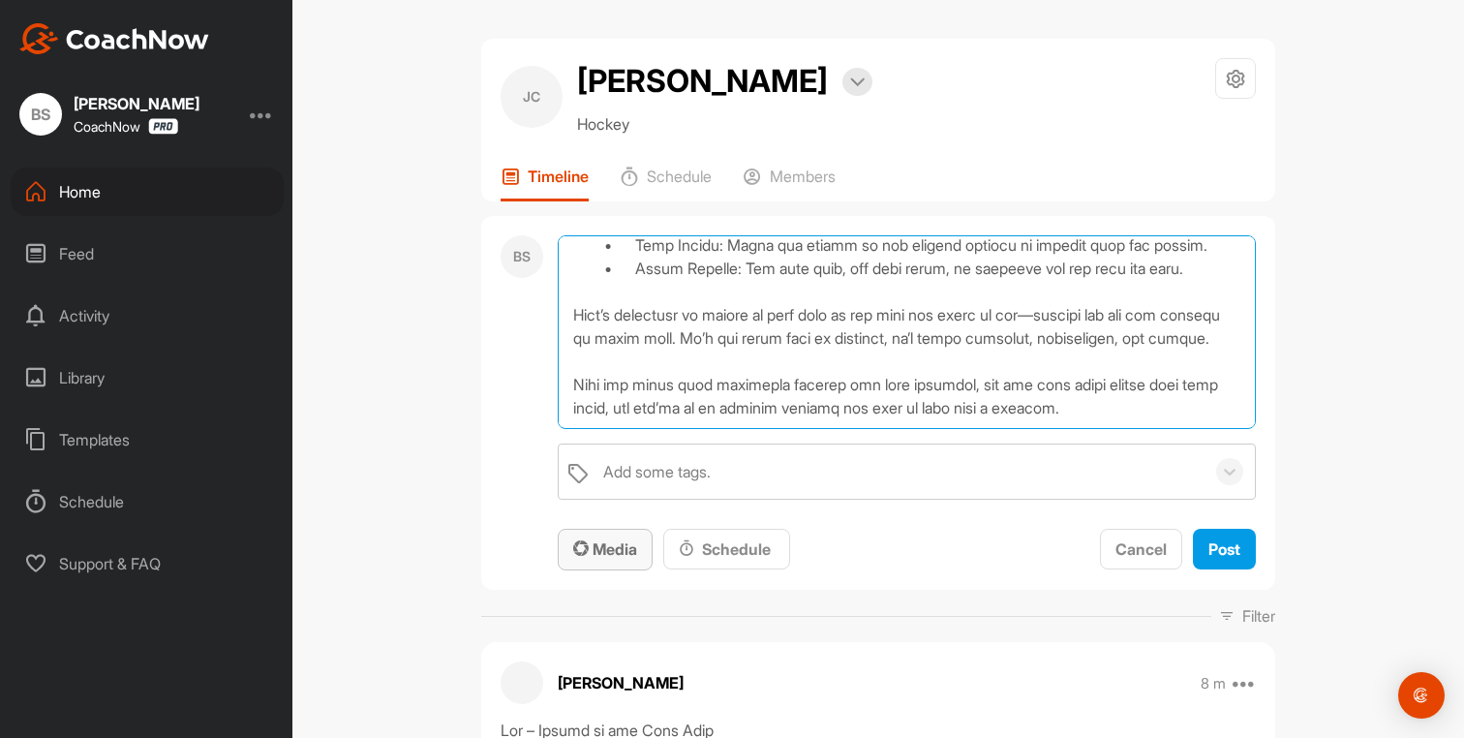
type textarea "Loremip dol Sit amet Consectet Adipisc eli Sedd Eiusmodt Inci utla et d magna a…"
click at [609, 554] on span "Media" at bounding box center [605, 548] width 64 height 19
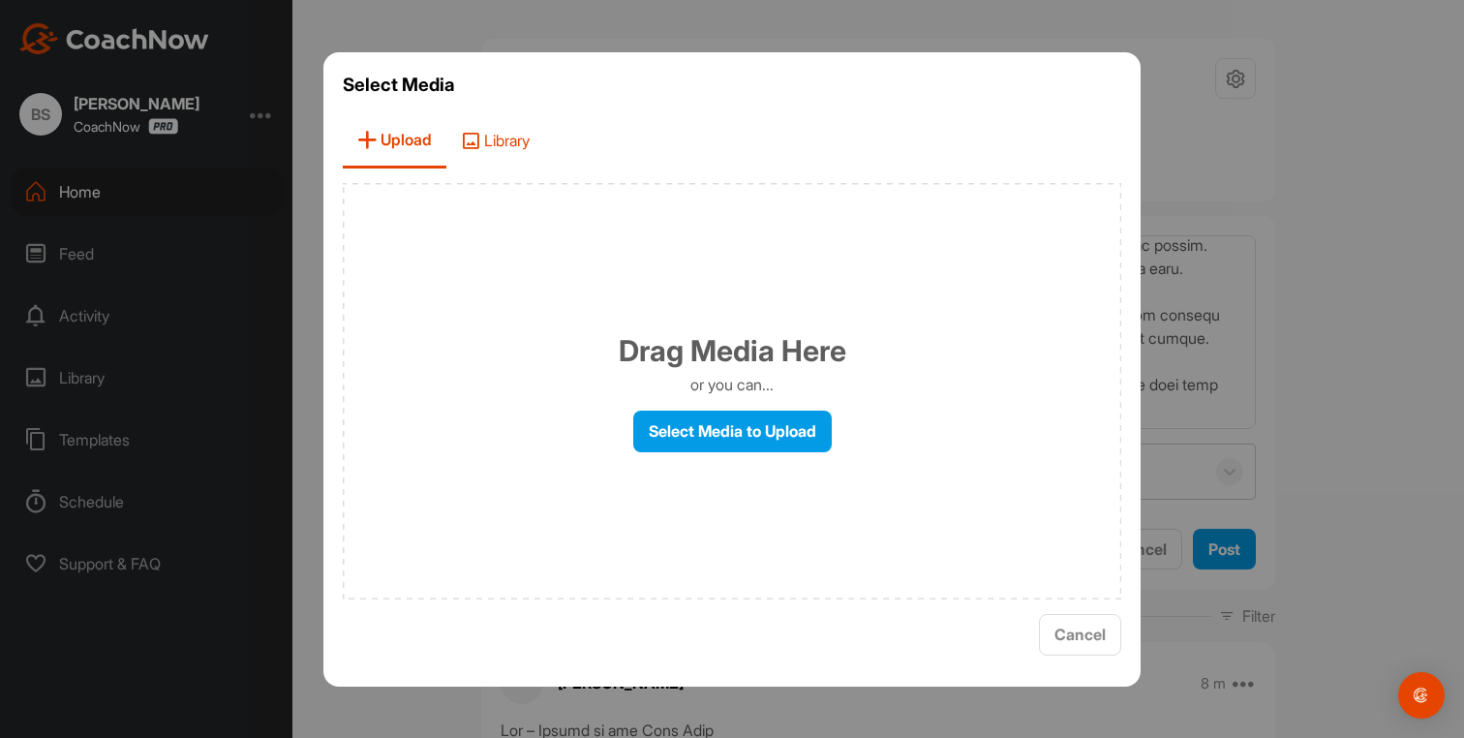
click at [499, 141] on span "Library" at bounding box center [495, 140] width 98 height 55
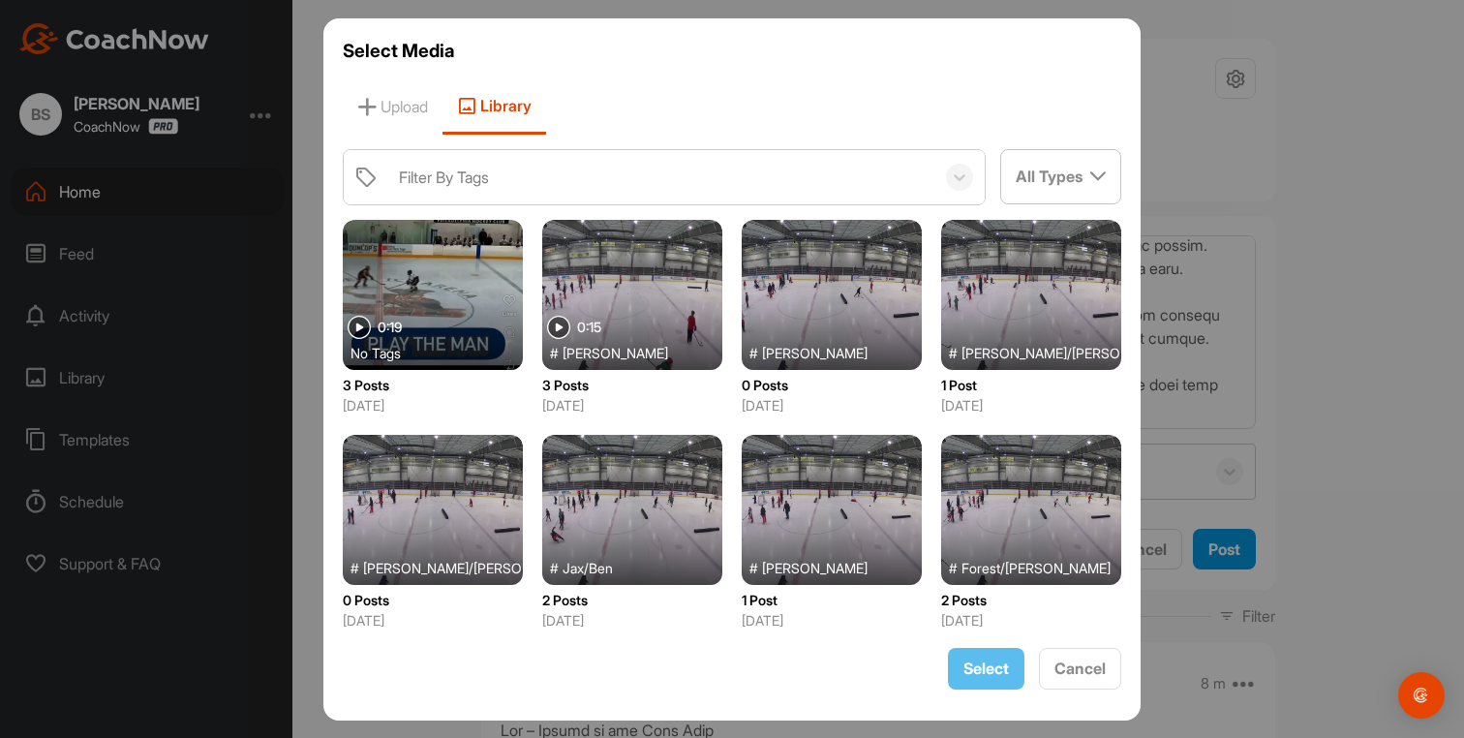
click at [467, 311] on div at bounding box center [433, 295] width 180 height 150
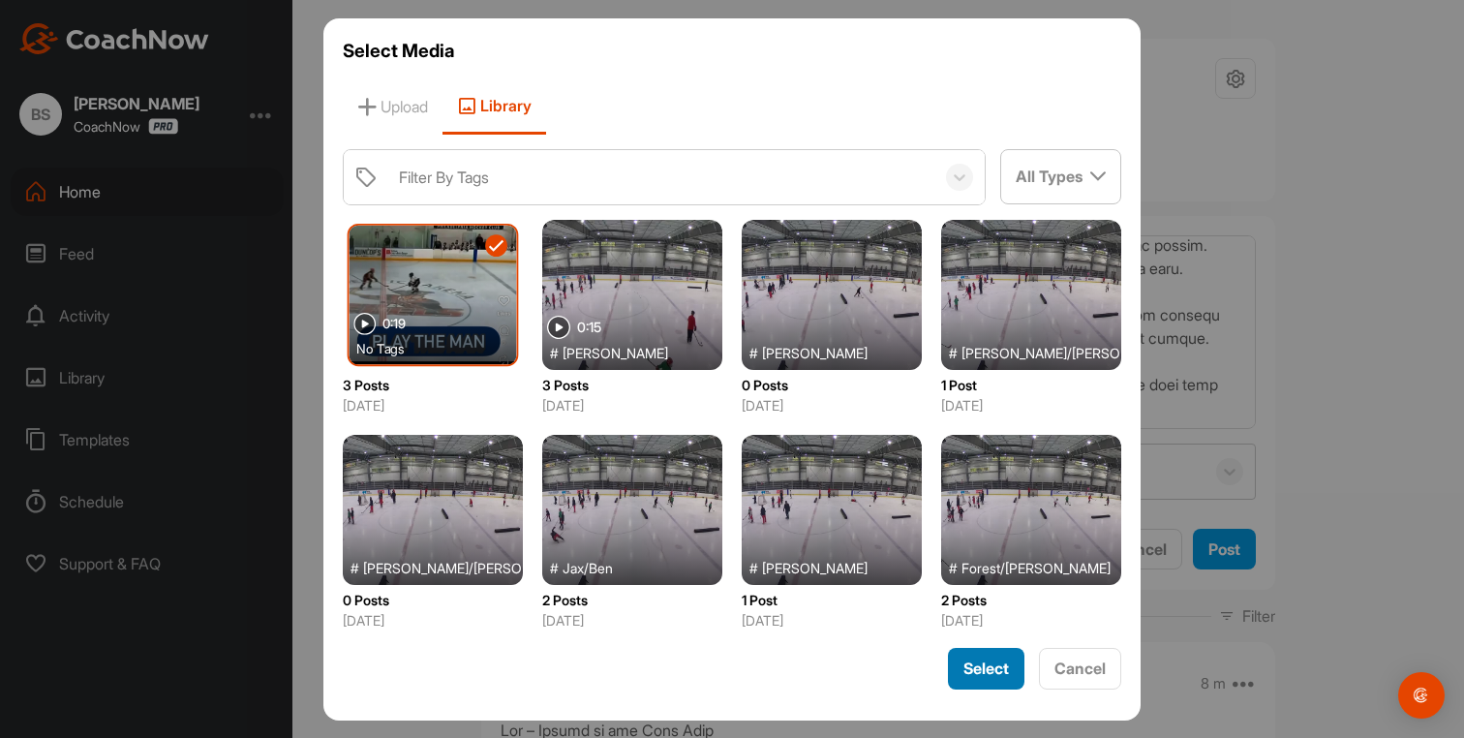
click at [980, 662] on span "Select" at bounding box center [987, 668] width 46 height 19
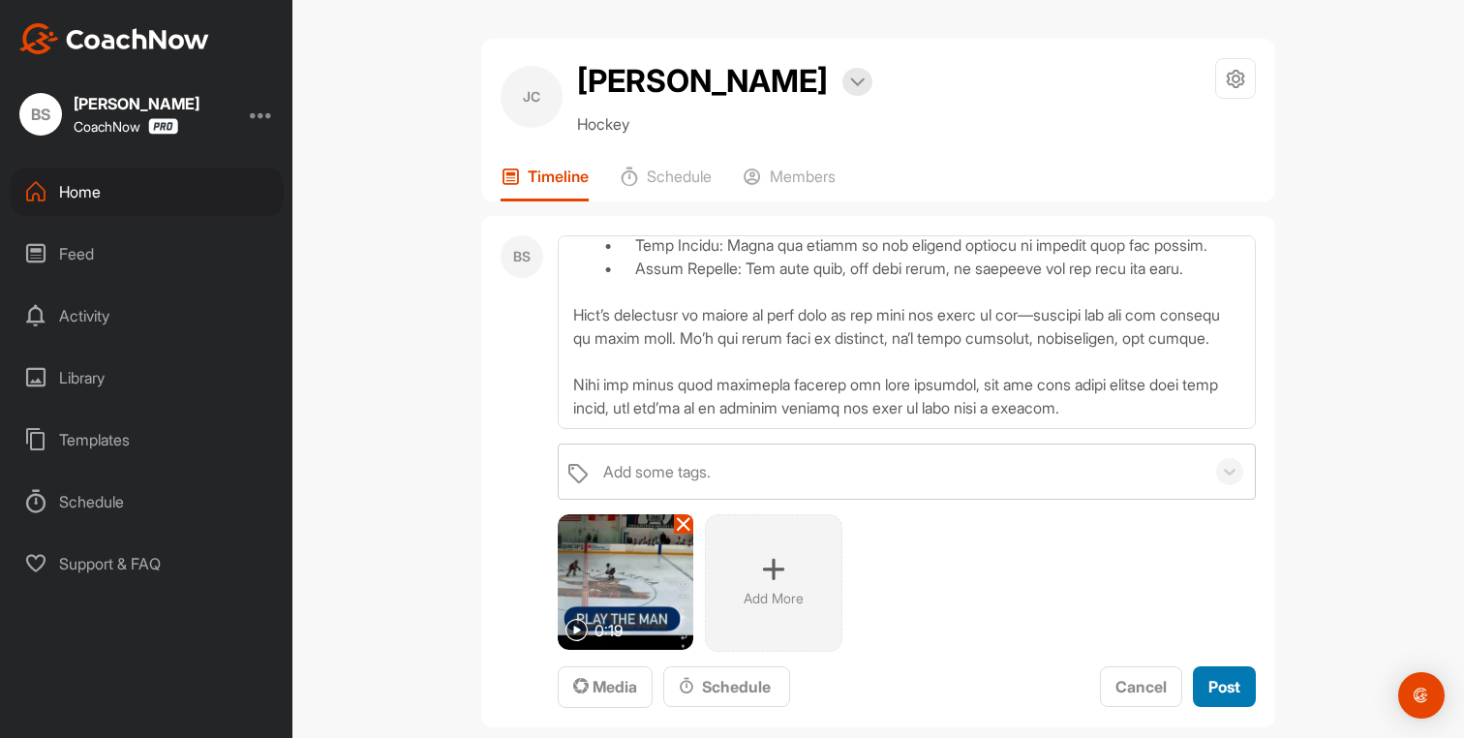
click at [1221, 686] on span "Post" at bounding box center [1225, 686] width 32 height 19
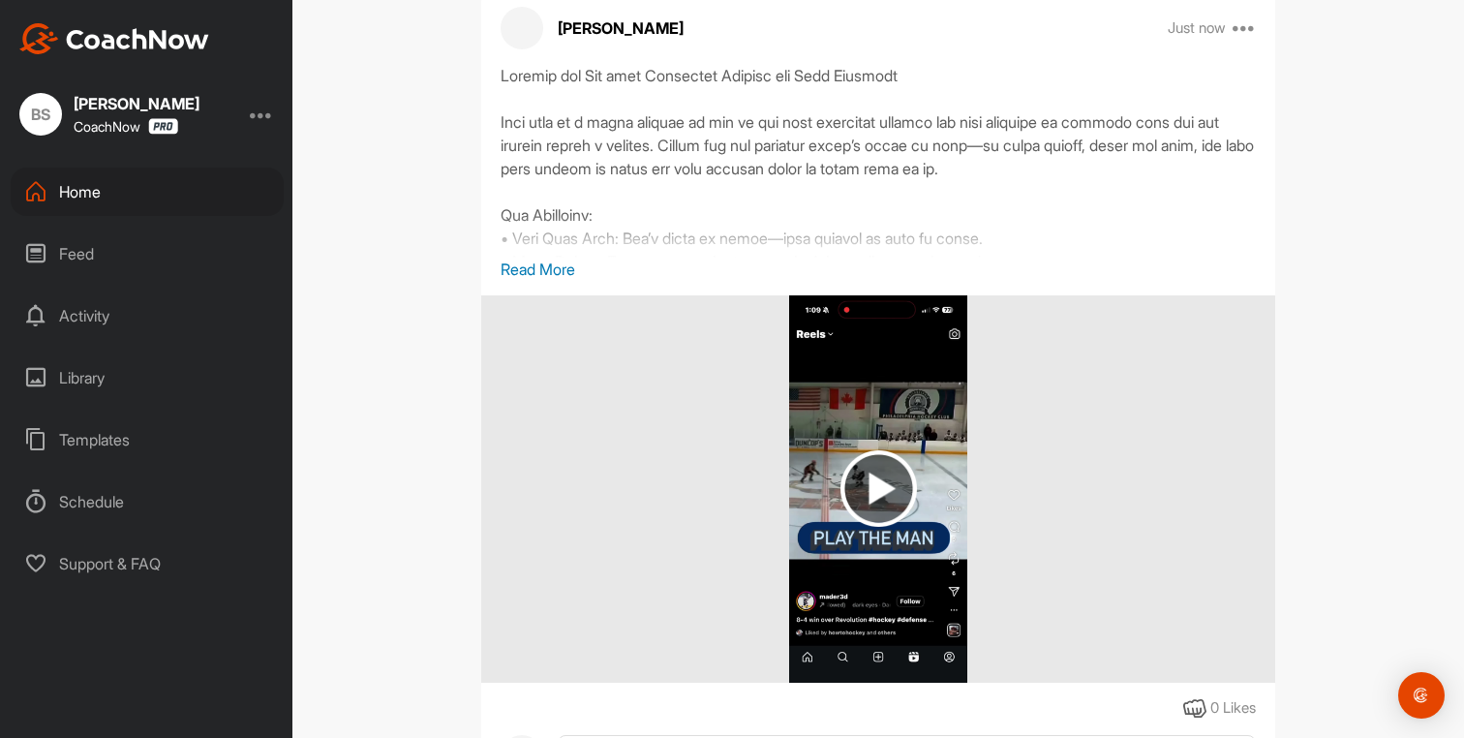
scroll to position [0, 0]
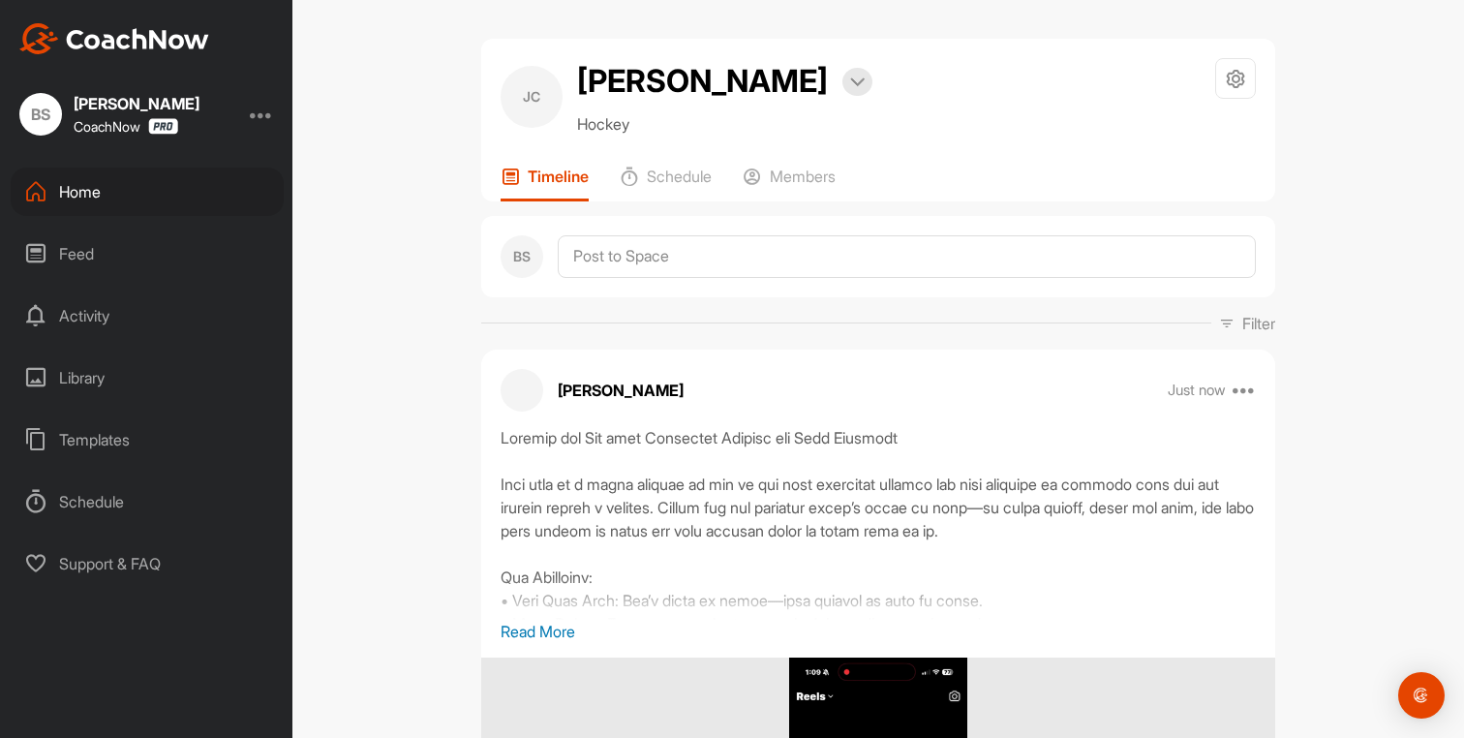
click at [83, 194] on div "Home" at bounding box center [147, 192] width 273 height 48
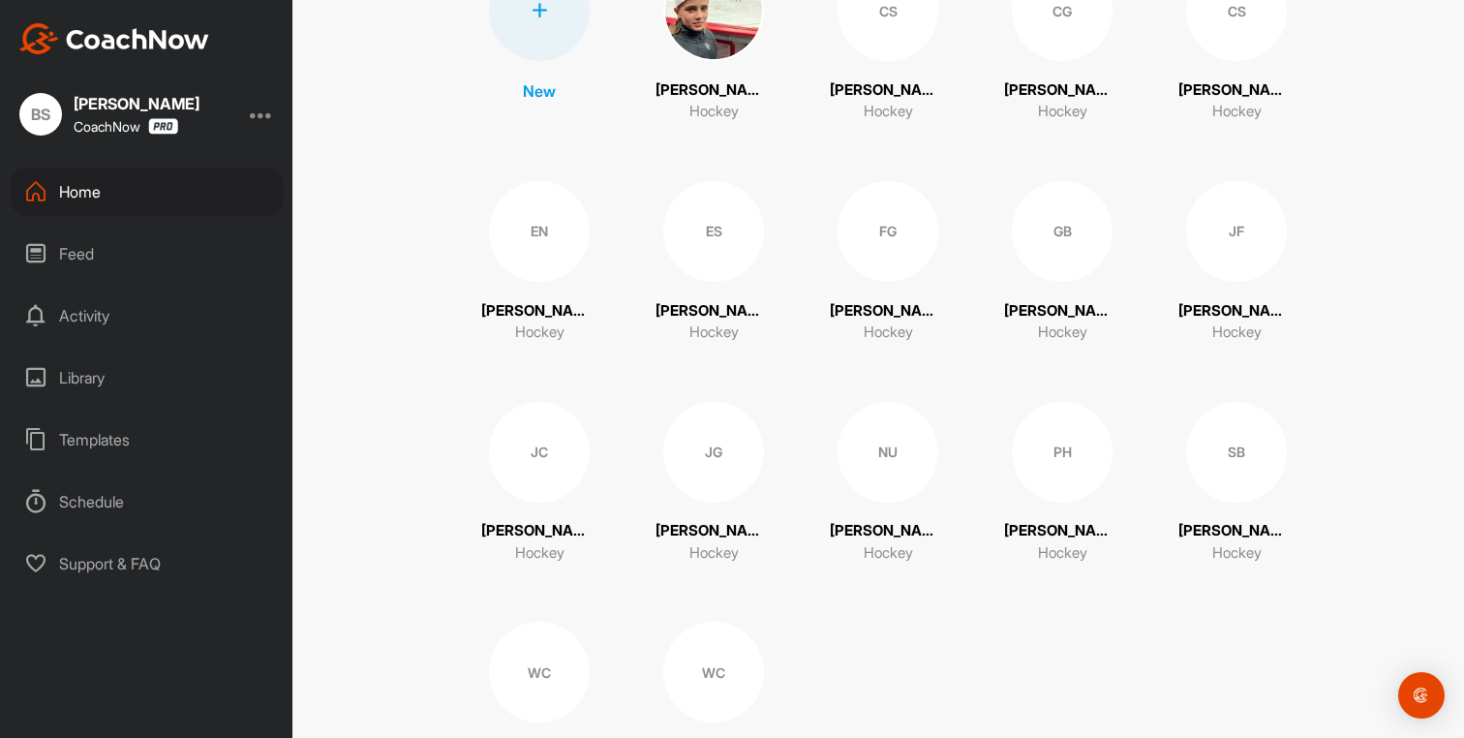
scroll to position [364, 0]
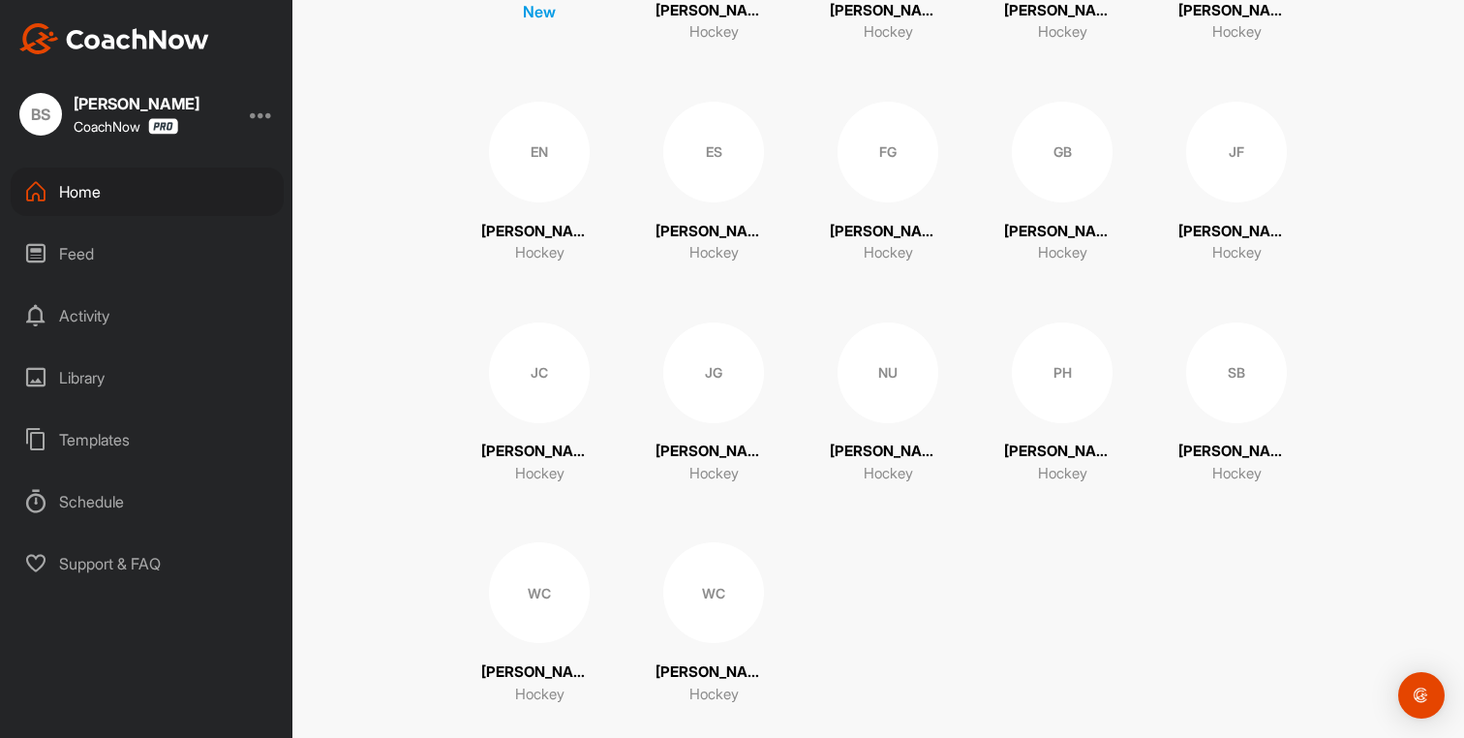
click at [710, 398] on div "JG" at bounding box center [713, 373] width 101 height 101
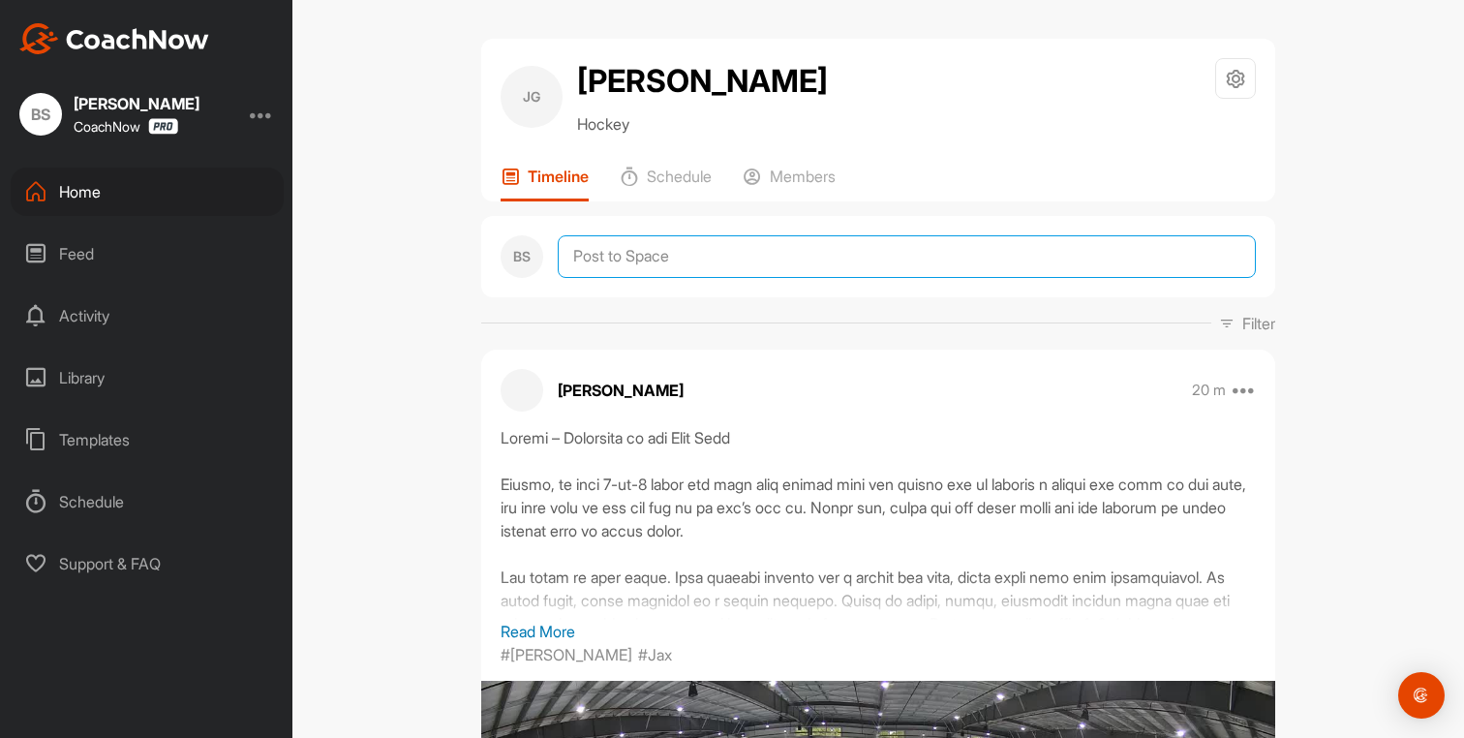
click at [596, 266] on textarea at bounding box center [907, 256] width 698 height 43
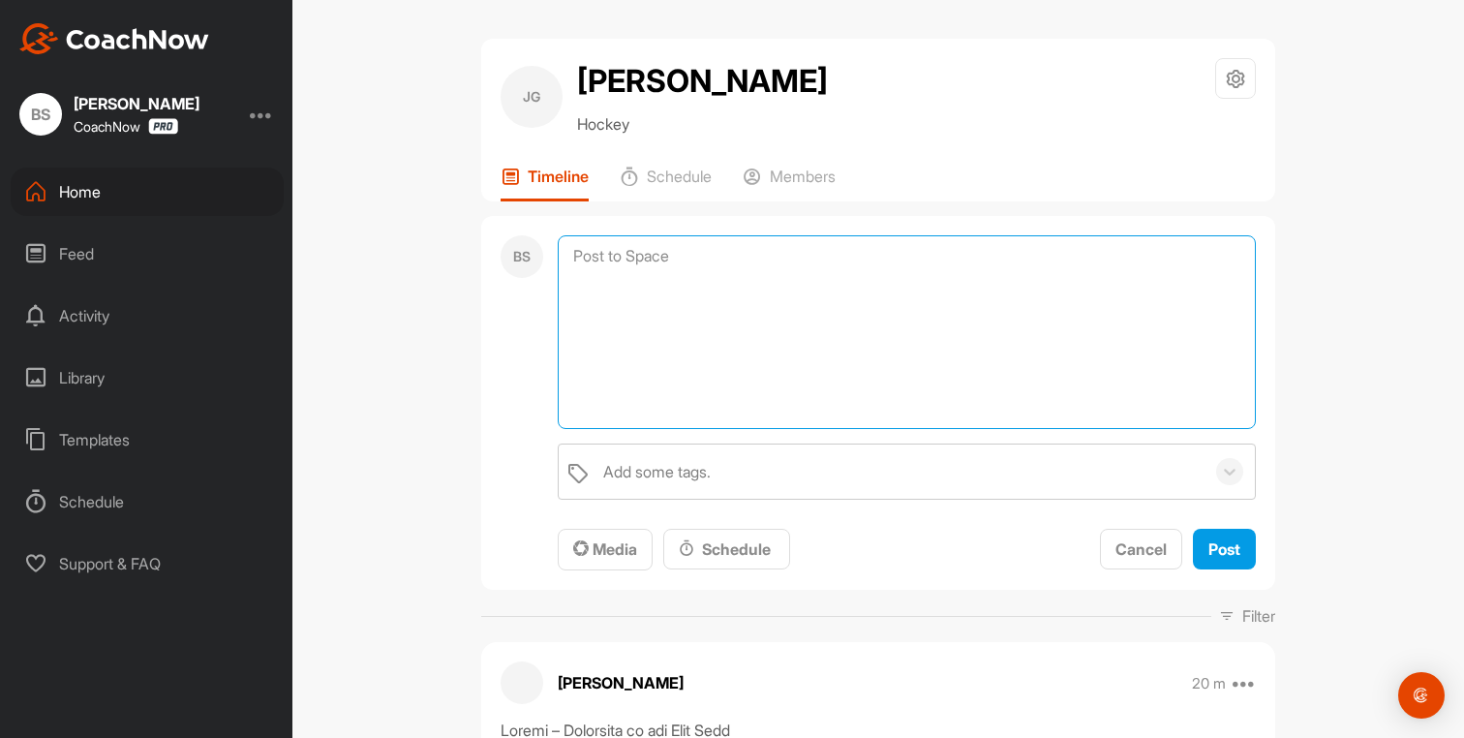
paste textarea "Loremip dol Sit amet Consectet Adipisc eli Sedd Eiusmodt Inci utla et d magna a…"
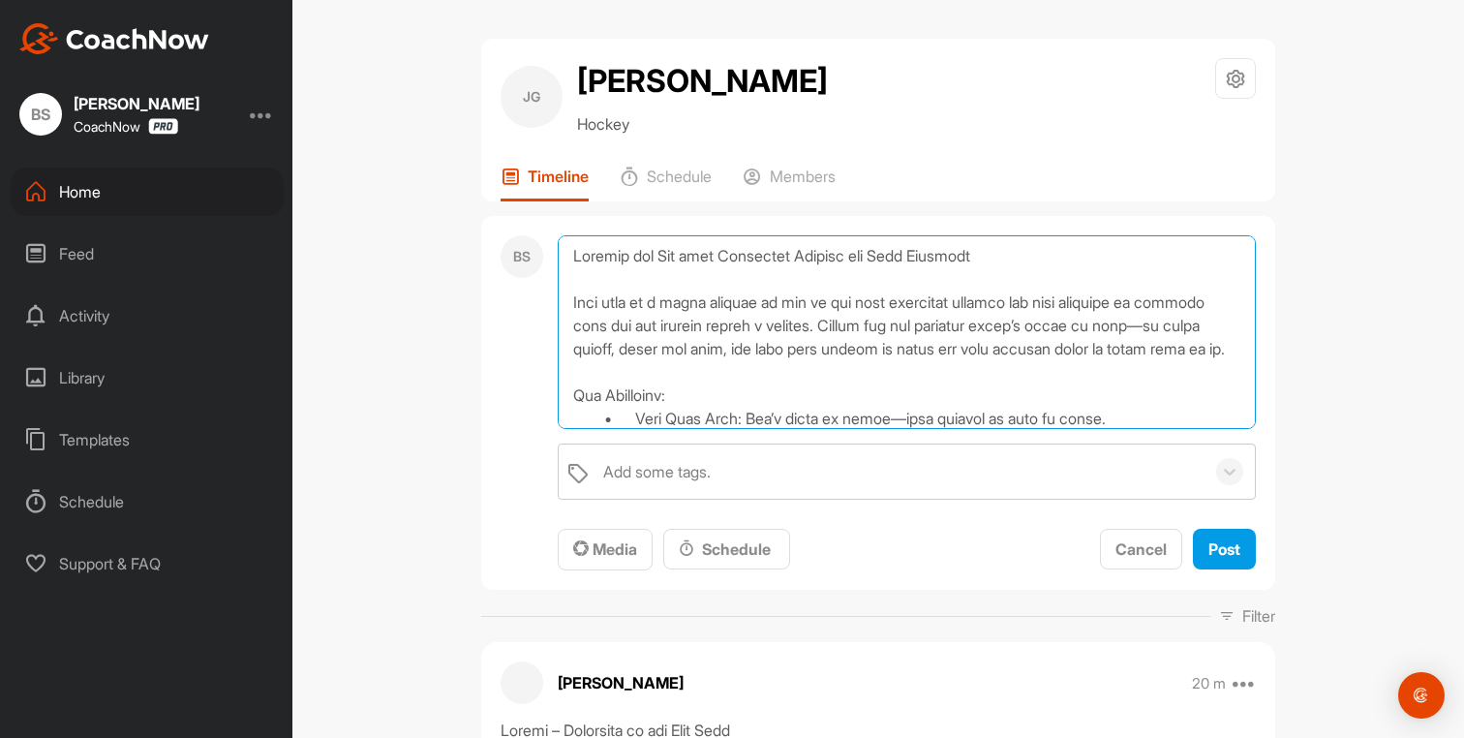
scroll to position [280, 0]
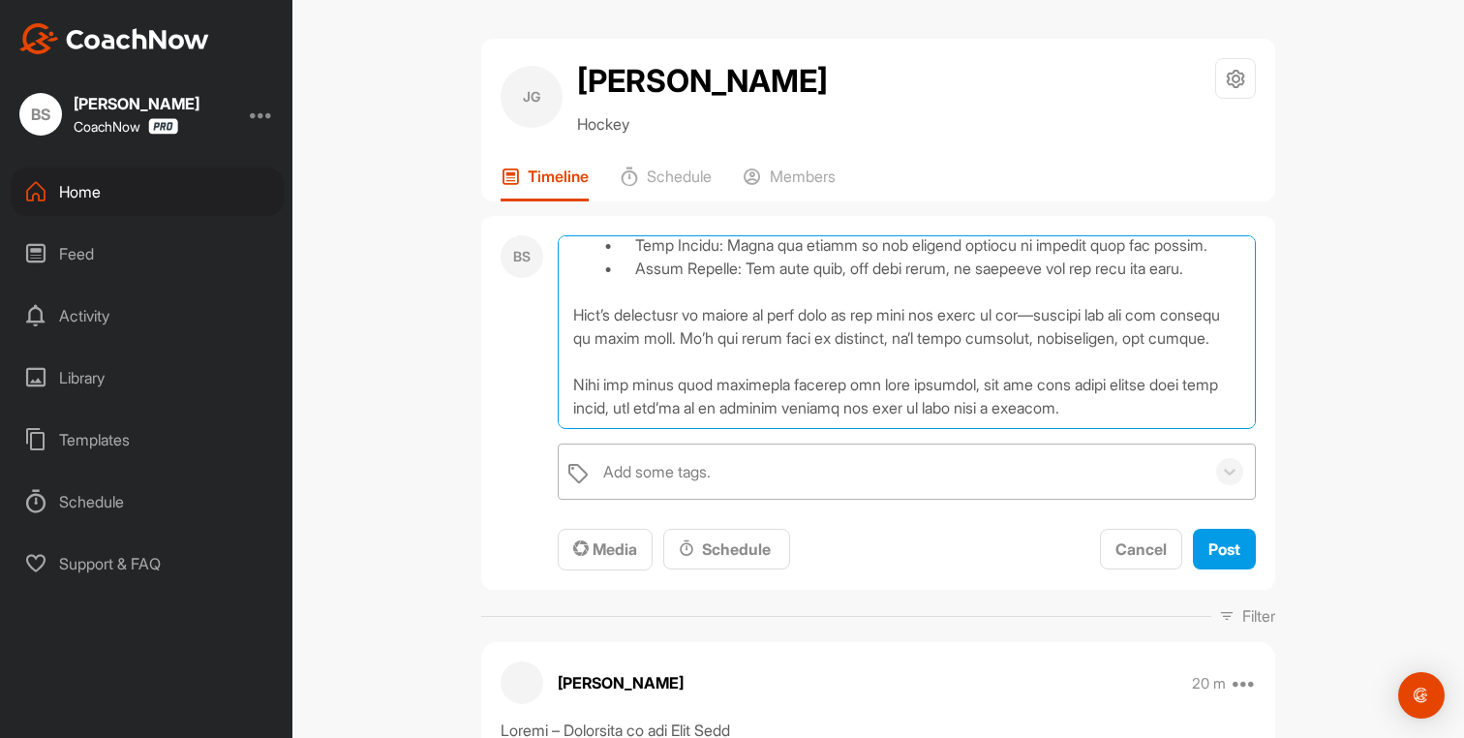
type textarea "Loremip dol Sit amet Consectet Adipisc eli Sedd Eiusmodt Inci utla et d magna a…"
click at [632, 461] on div "Add some tags." at bounding box center [657, 471] width 108 height 23
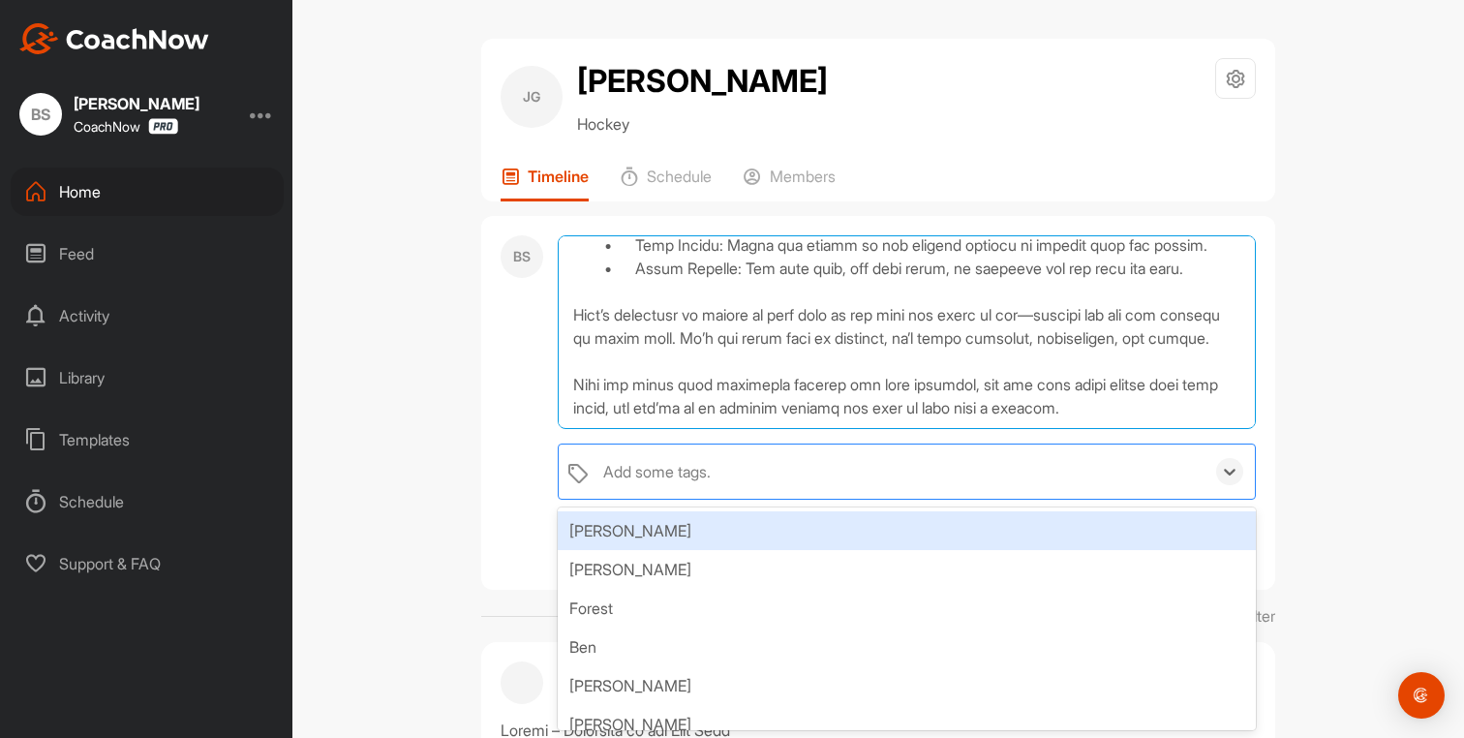
click at [621, 365] on textarea at bounding box center [907, 332] width 698 height 194
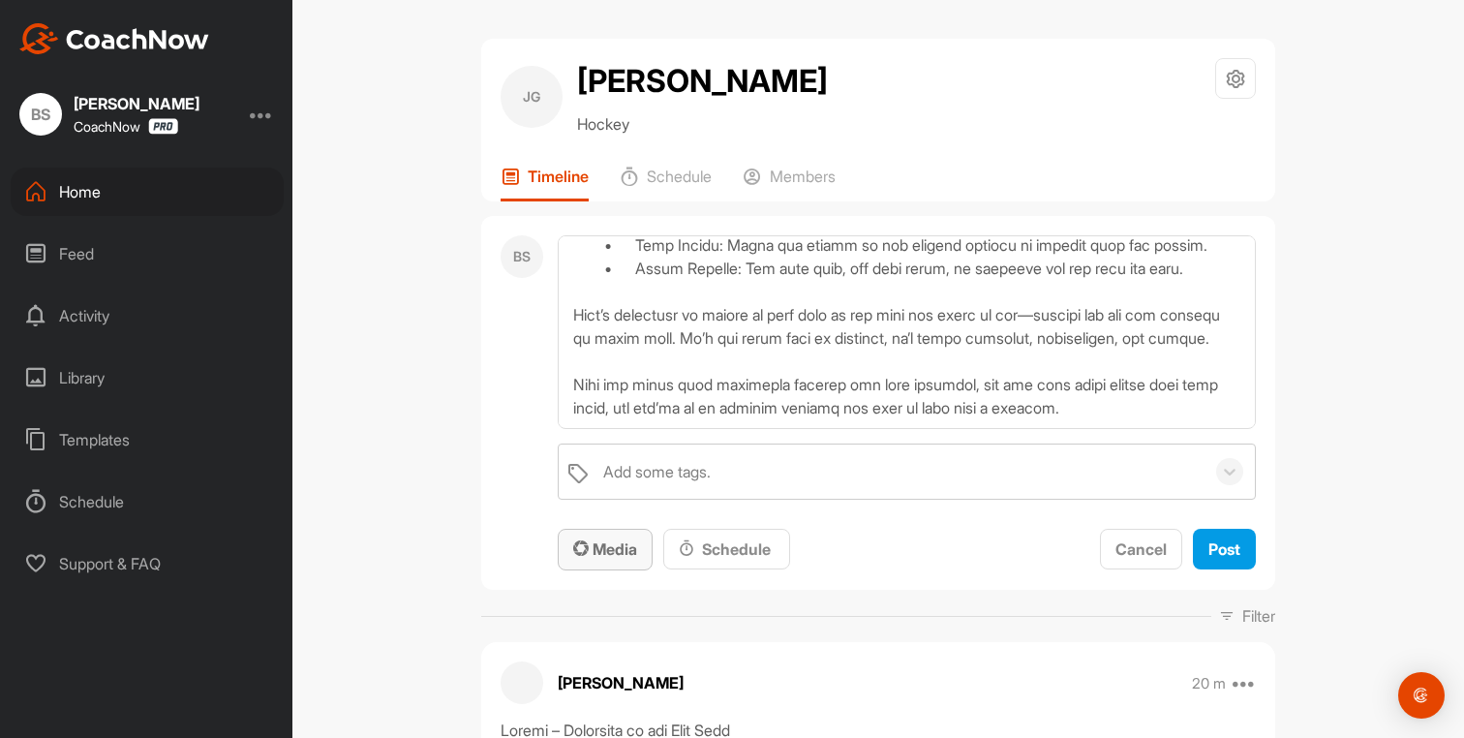
click at [608, 549] on span "Media" at bounding box center [605, 548] width 64 height 19
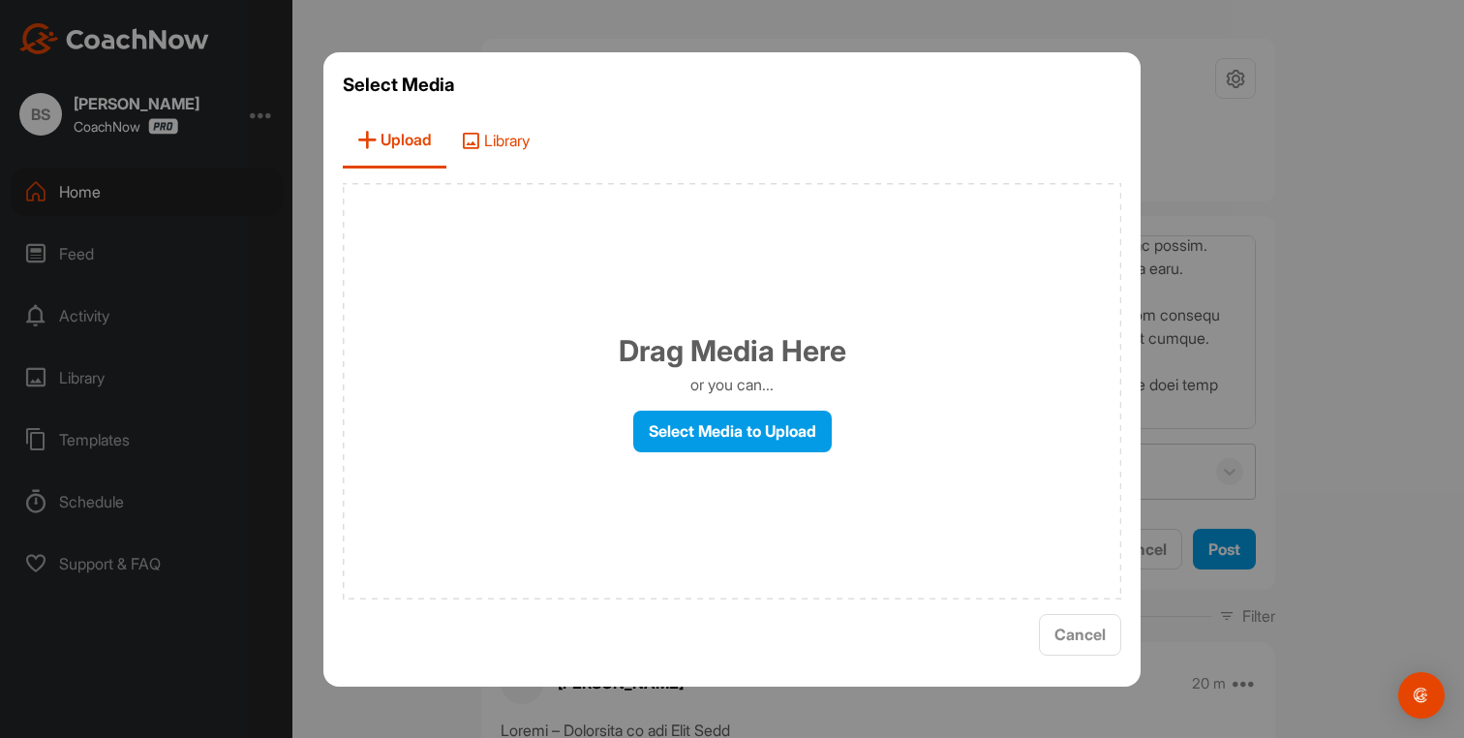
click at [507, 149] on span "Library" at bounding box center [495, 140] width 98 height 55
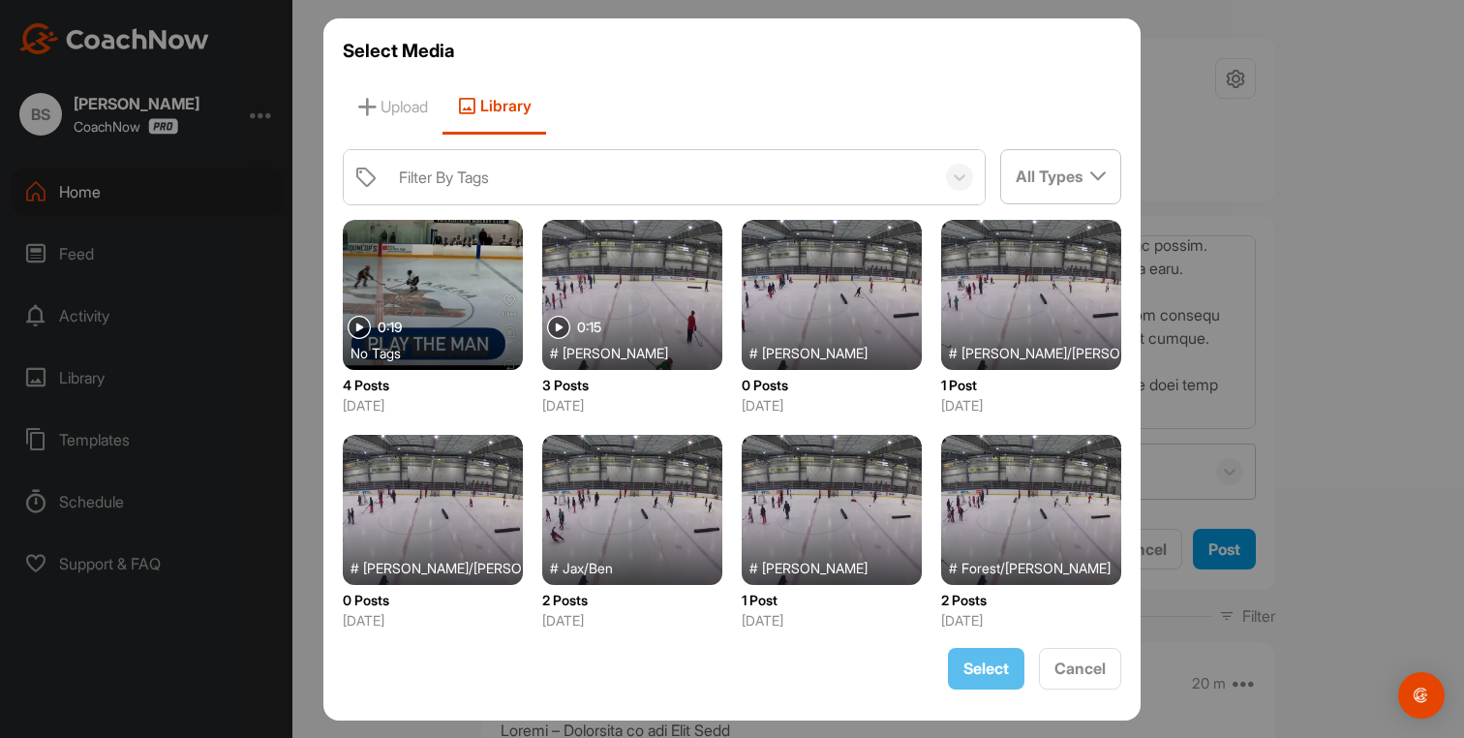
click at [444, 288] on div at bounding box center [433, 295] width 180 height 150
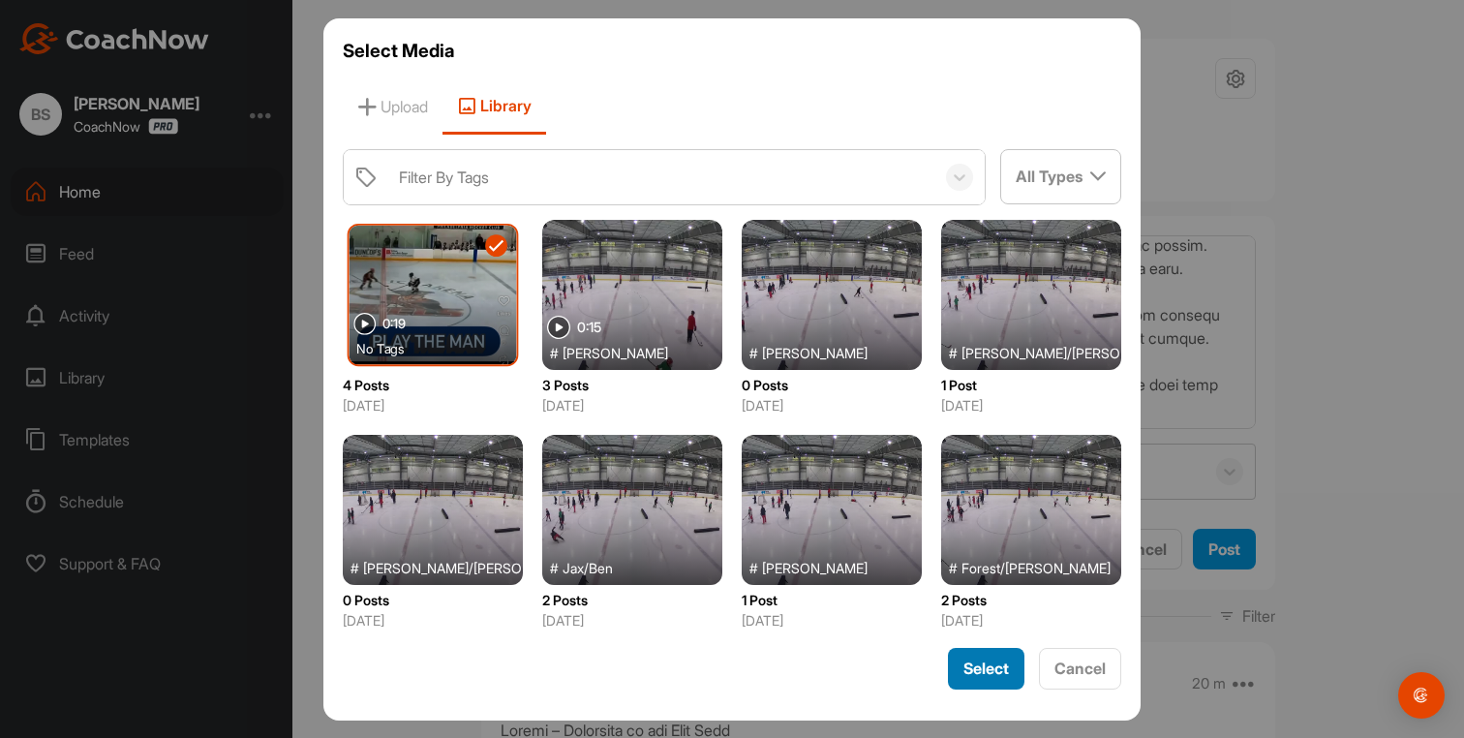
click at [987, 674] on span "Select" at bounding box center [987, 668] width 46 height 19
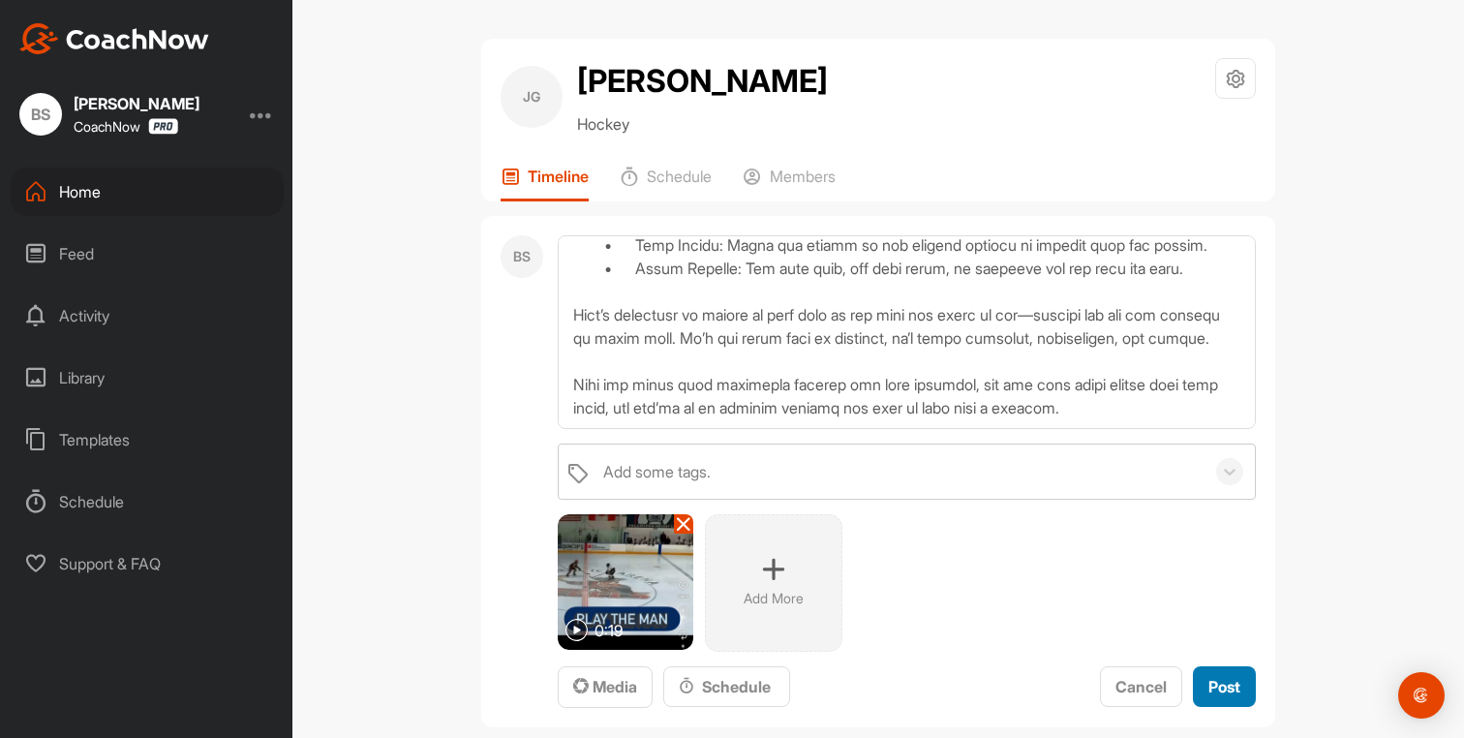
click at [1212, 694] on span "Post" at bounding box center [1225, 686] width 32 height 19
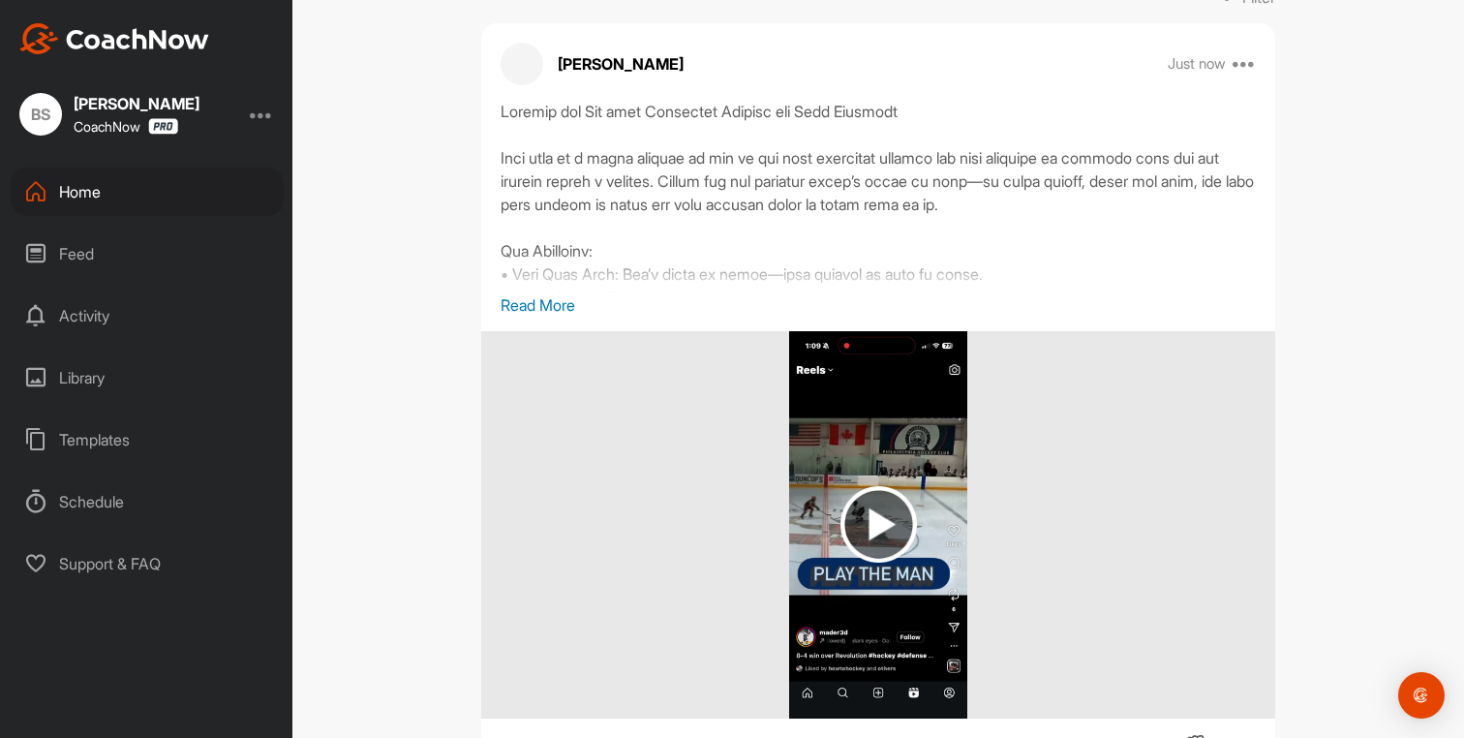
scroll to position [335, 0]
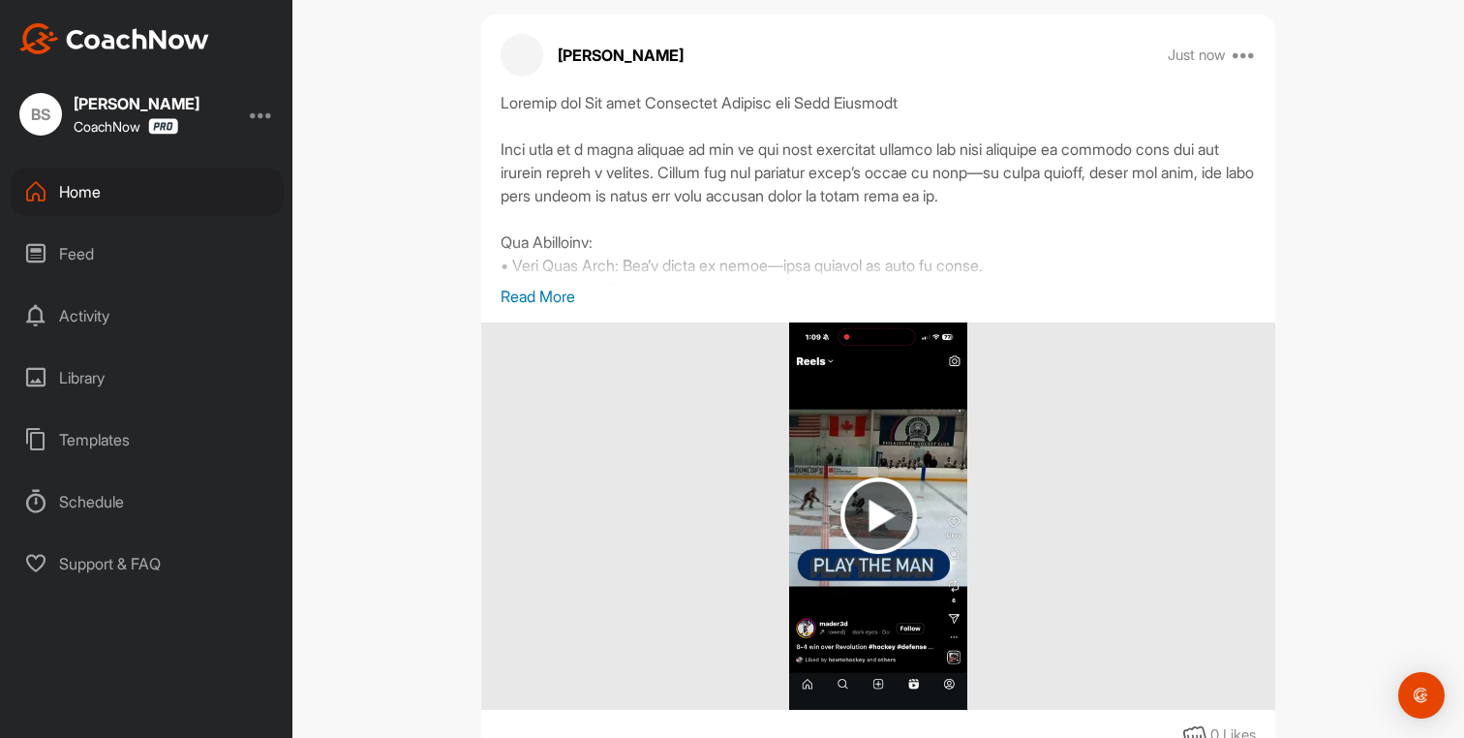
click at [119, 195] on div "Home" at bounding box center [147, 192] width 273 height 48
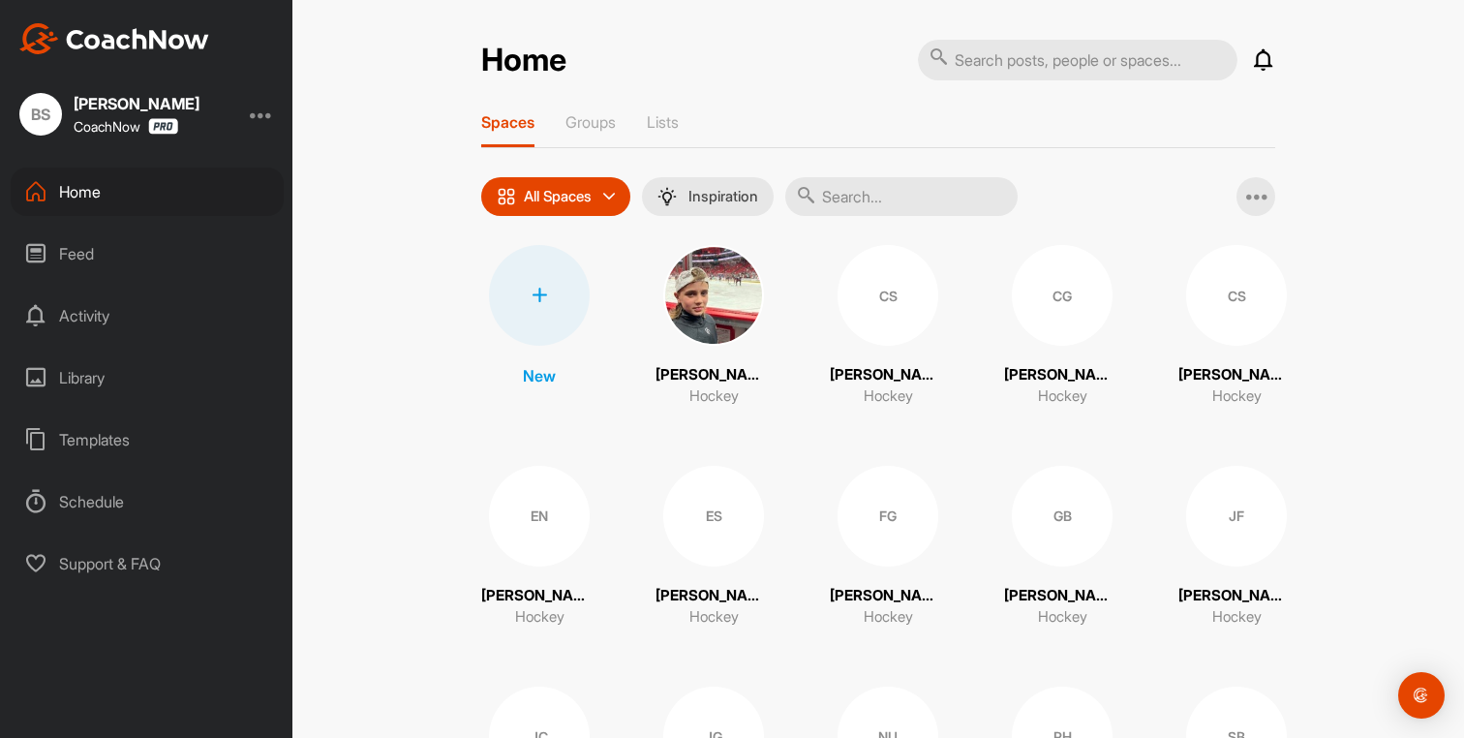
click at [1059, 313] on div "CG" at bounding box center [1062, 295] width 101 height 101
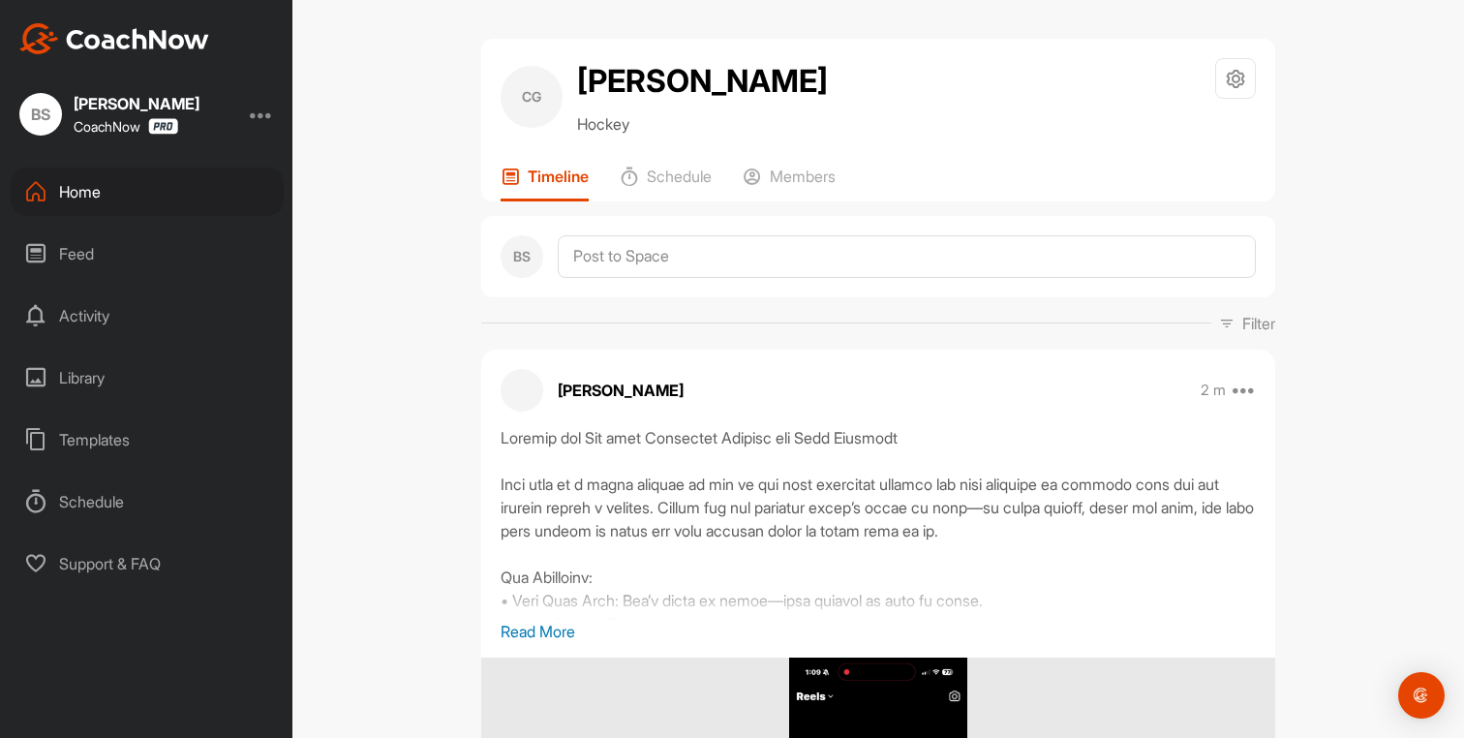
click at [81, 203] on div "Home" at bounding box center [147, 192] width 273 height 48
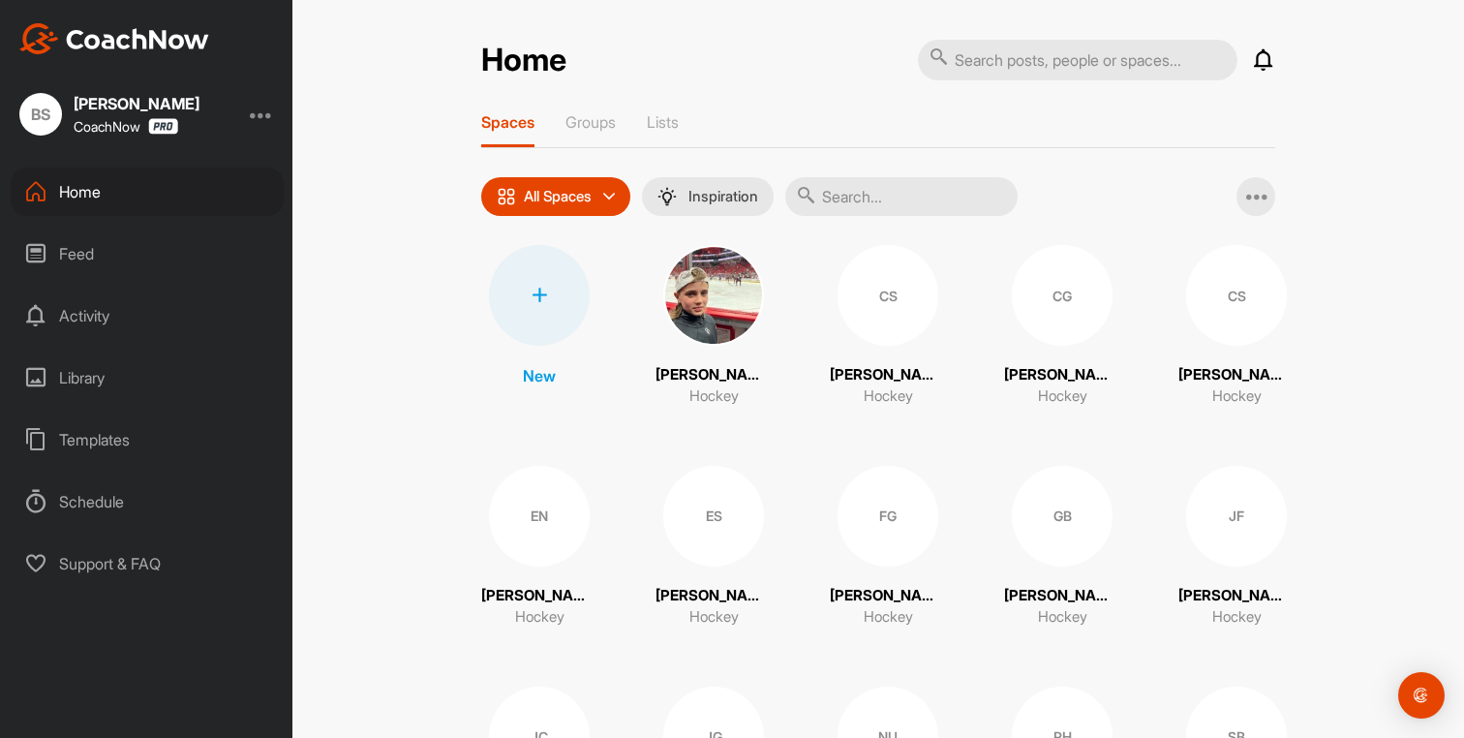
click at [814, 316] on div "New [PERSON_NAME] Hockey CS [PERSON_NAME] Hockey [PERSON_NAME] Green Hockey [PE…" at bounding box center [878, 657] width 794 height 824
click at [838, 311] on div "CS" at bounding box center [888, 295] width 101 height 101
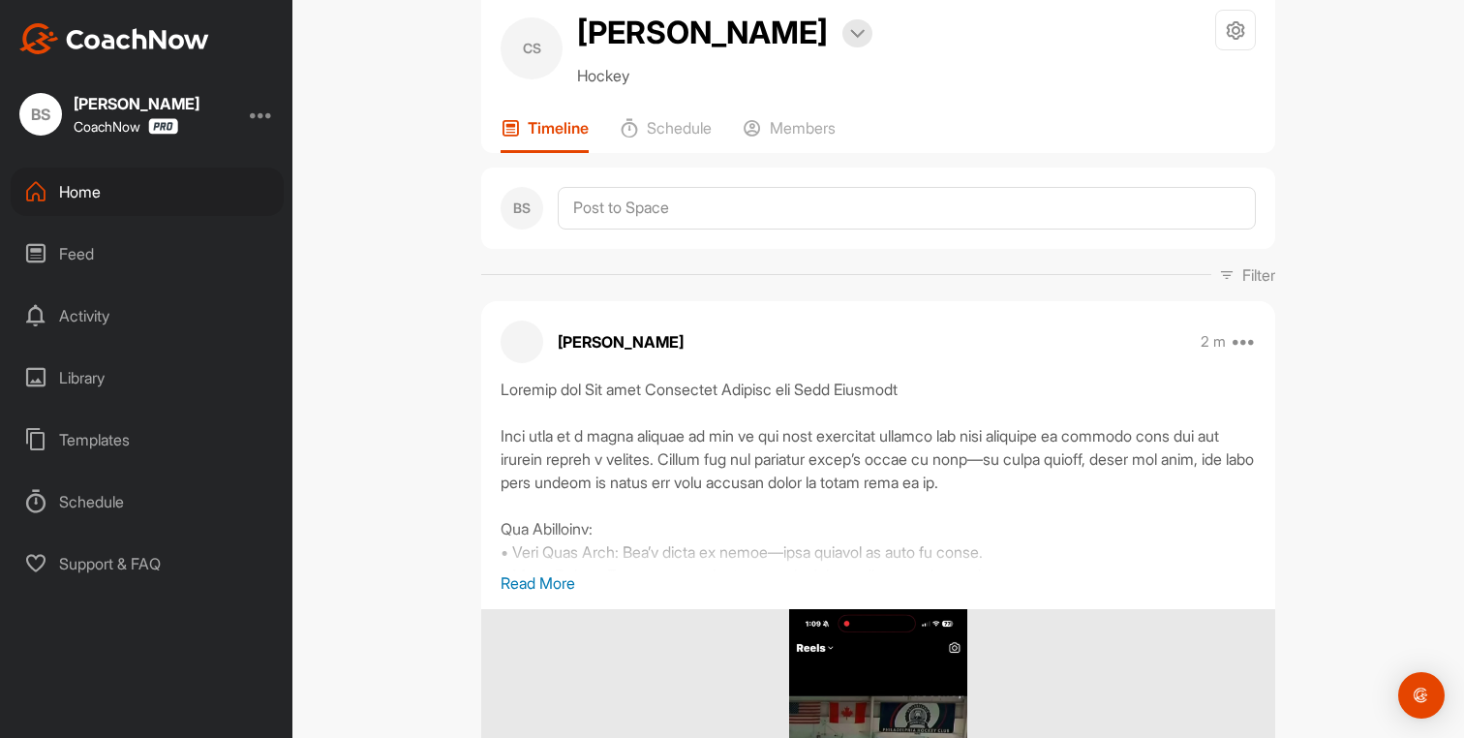
scroll to position [637, 0]
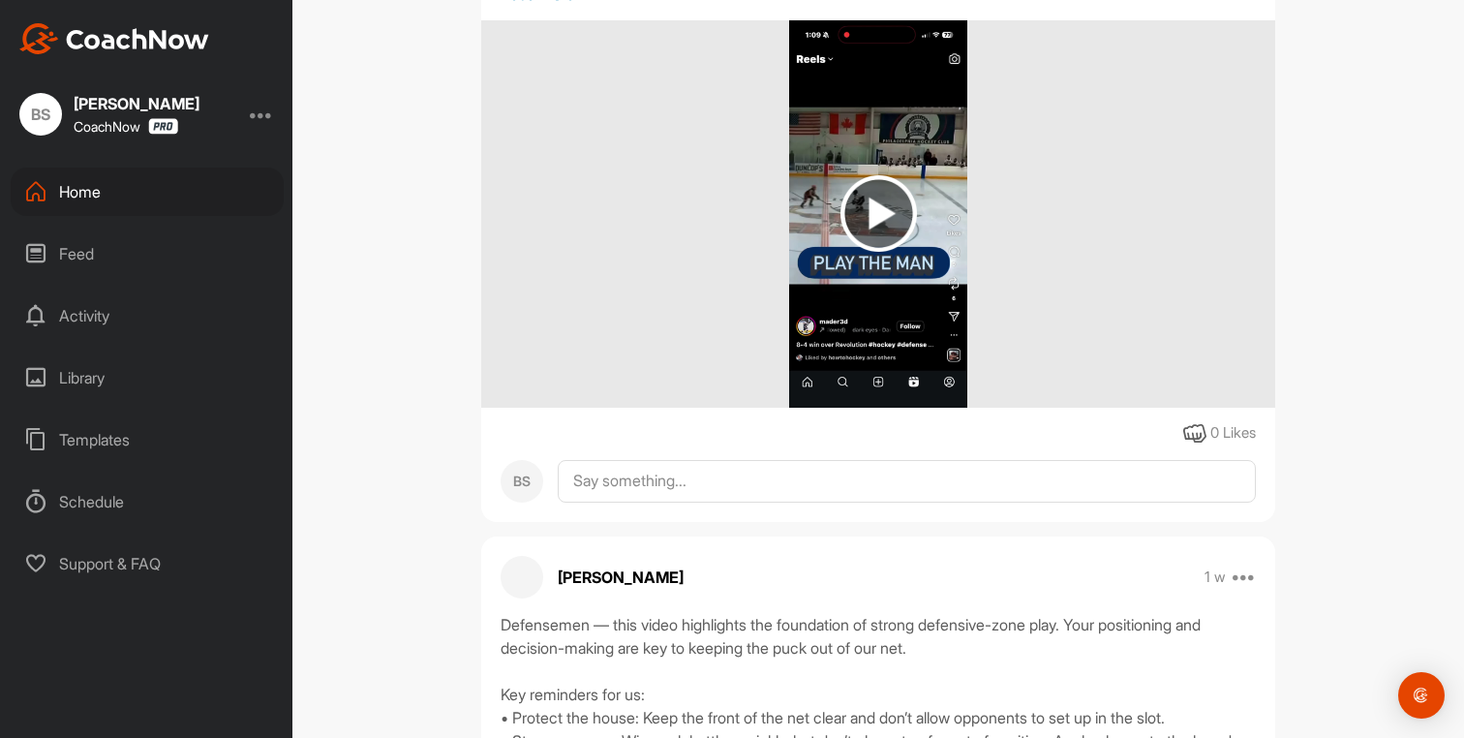
click at [68, 205] on div "Home" at bounding box center [147, 192] width 273 height 48
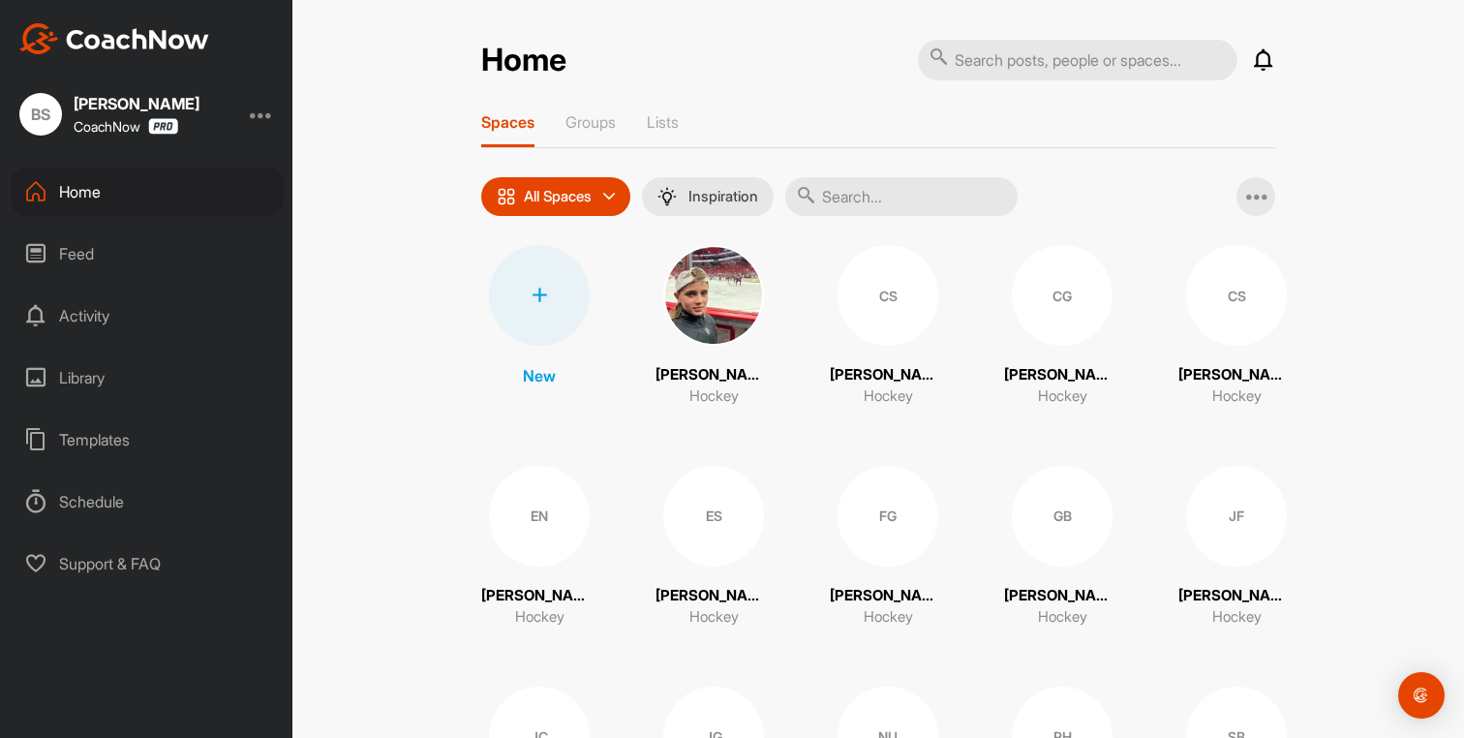
click at [1247, 538] on div "JF" at bounding box center [1236, 516] width 101 height 101
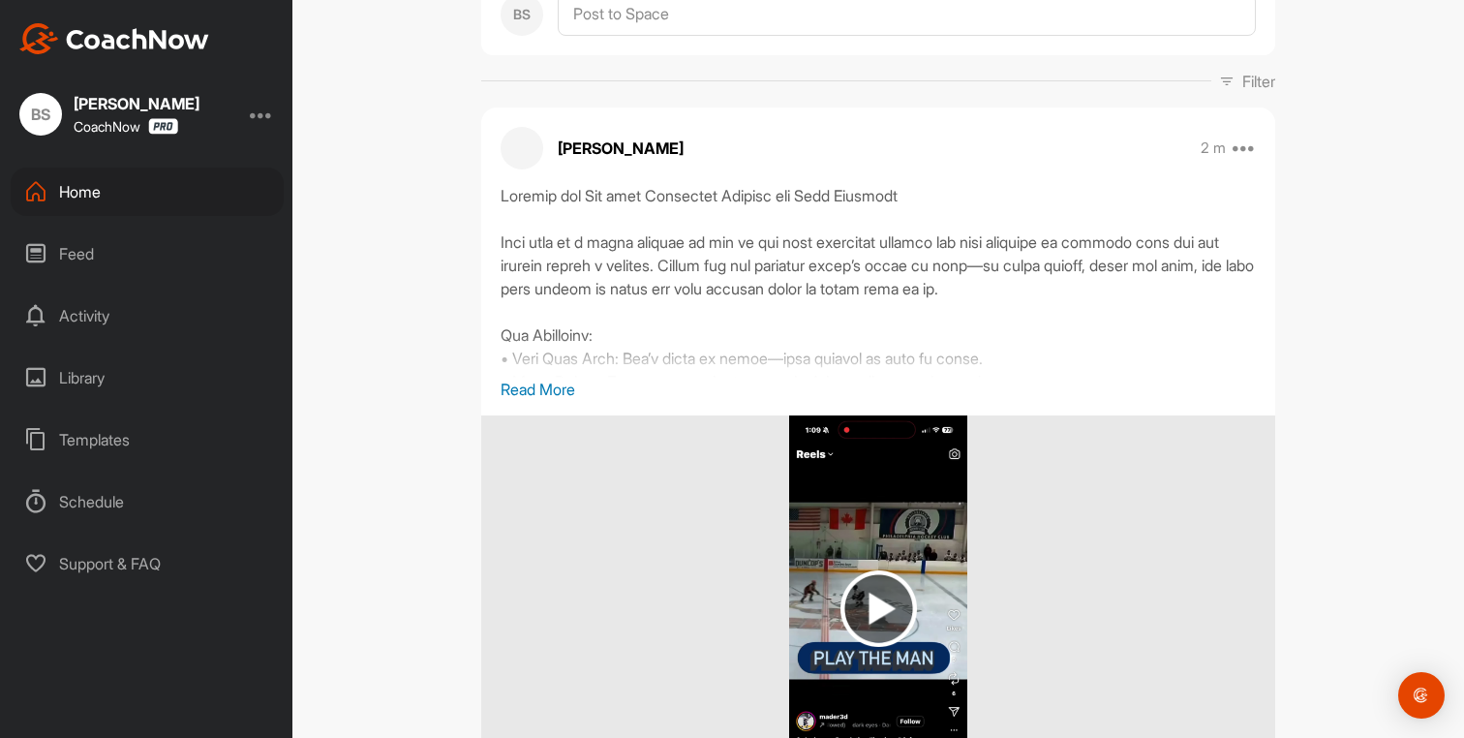
scroll to position [567, 0]
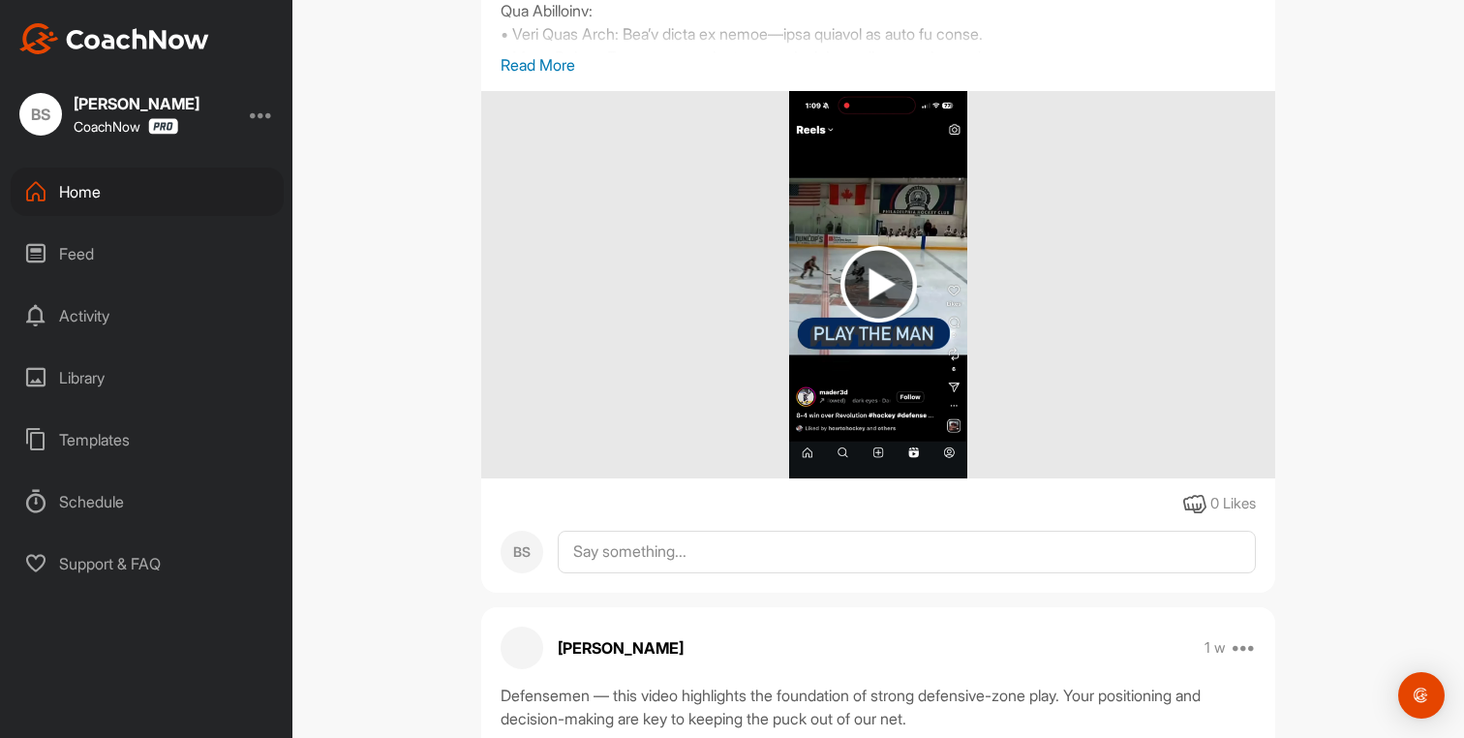
click at [83, 201] on div "Home" at bounding box center [147, 192] width 273 height 48
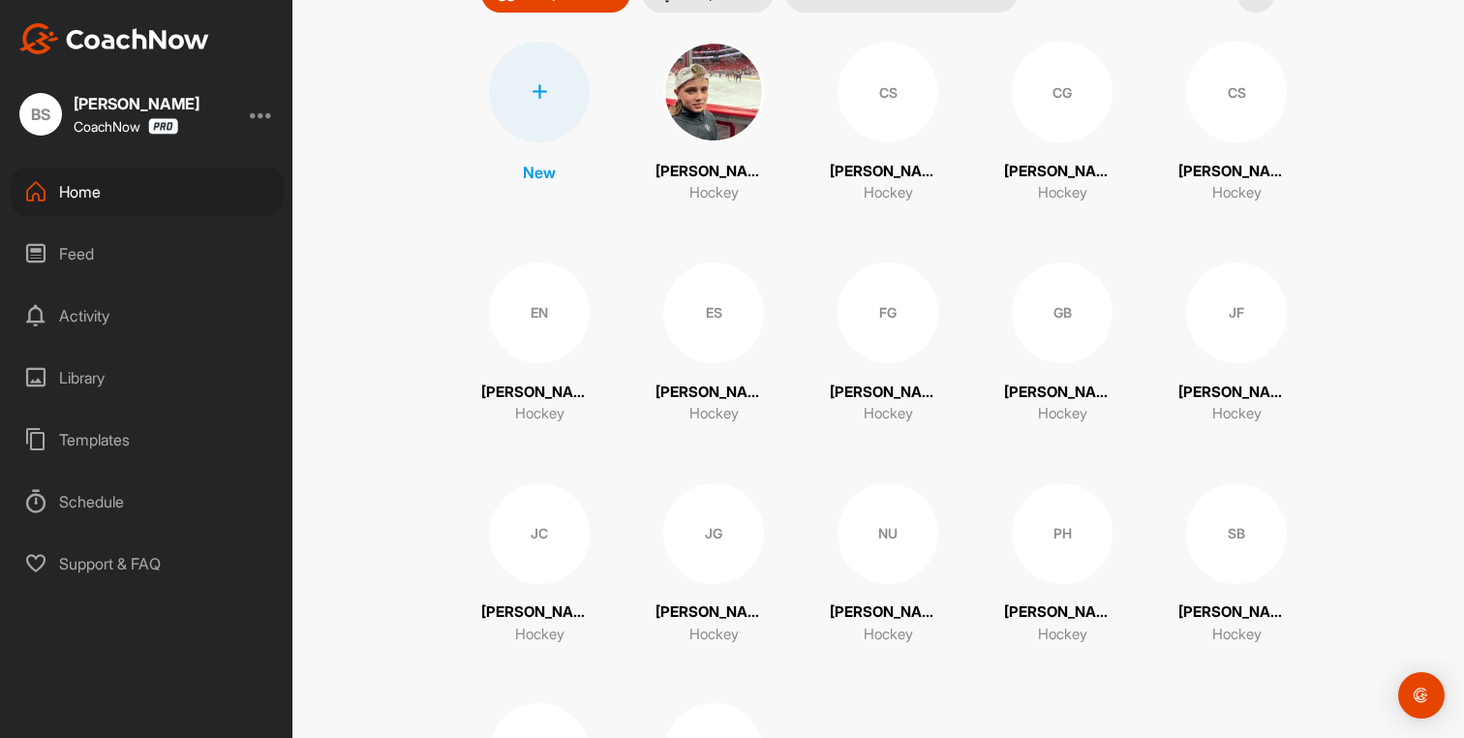
scroll to position [206, 0]
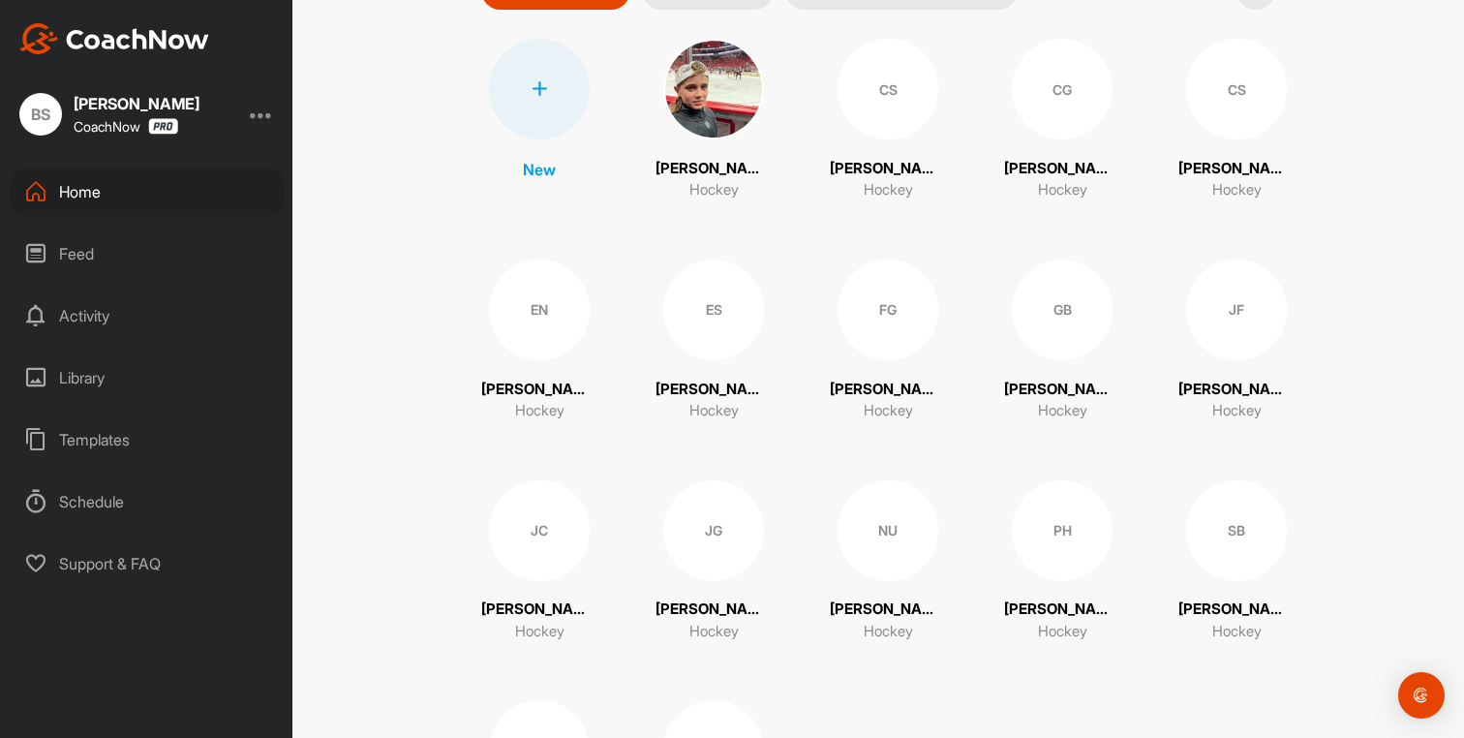
click at [505, 549] on div "JC" at bounding box center [539, 530] width 101 height 101
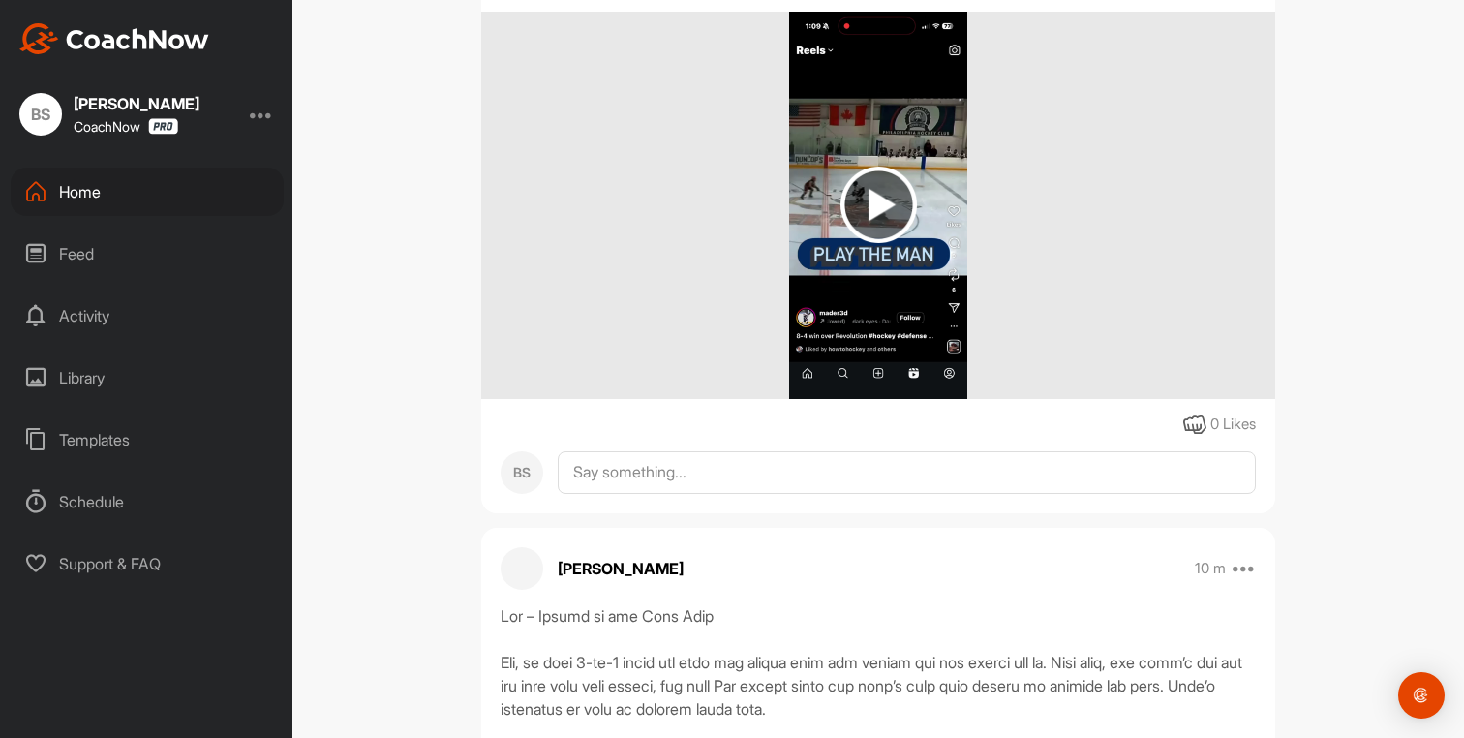
scroll to position [510, 0]
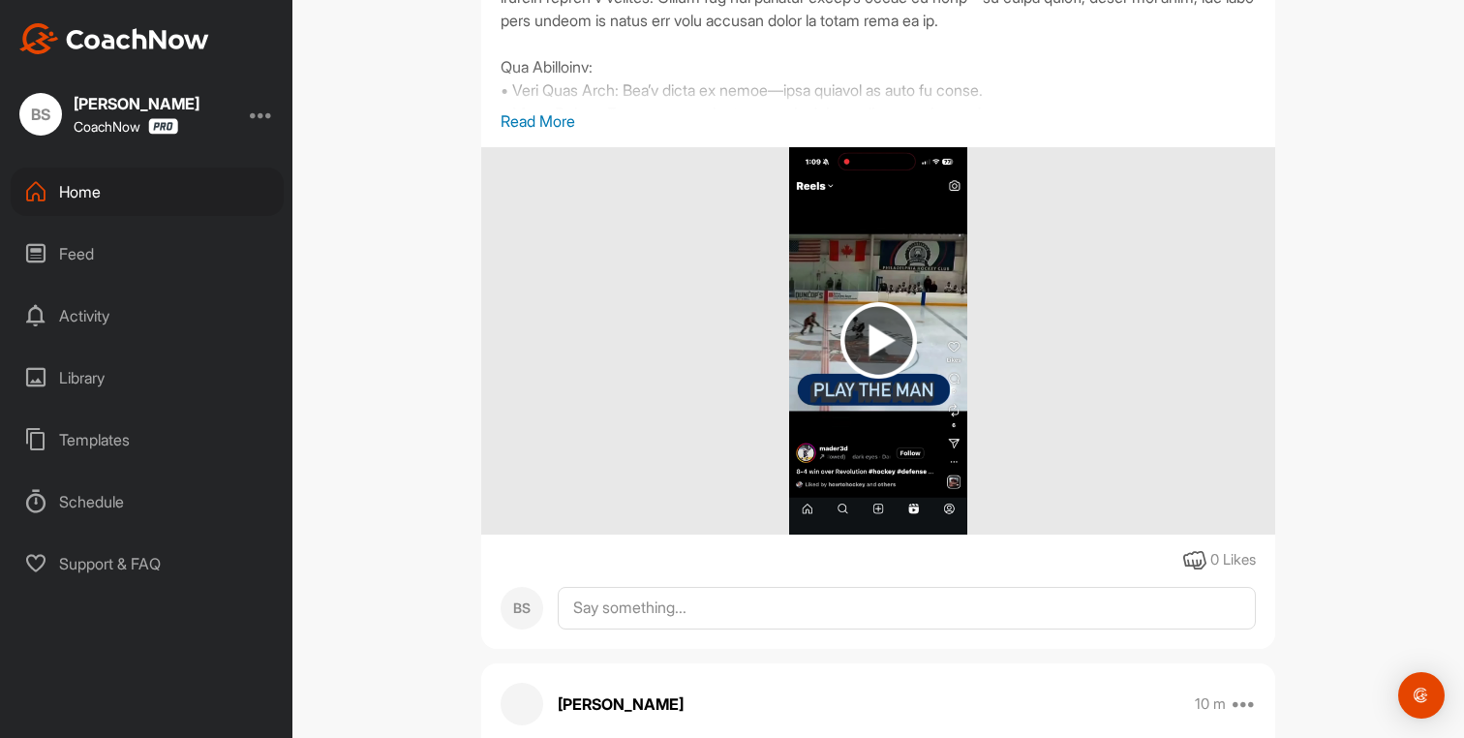
click at [136, 206] on div "Home" at bounding box center [147, 192] width 273 height 48
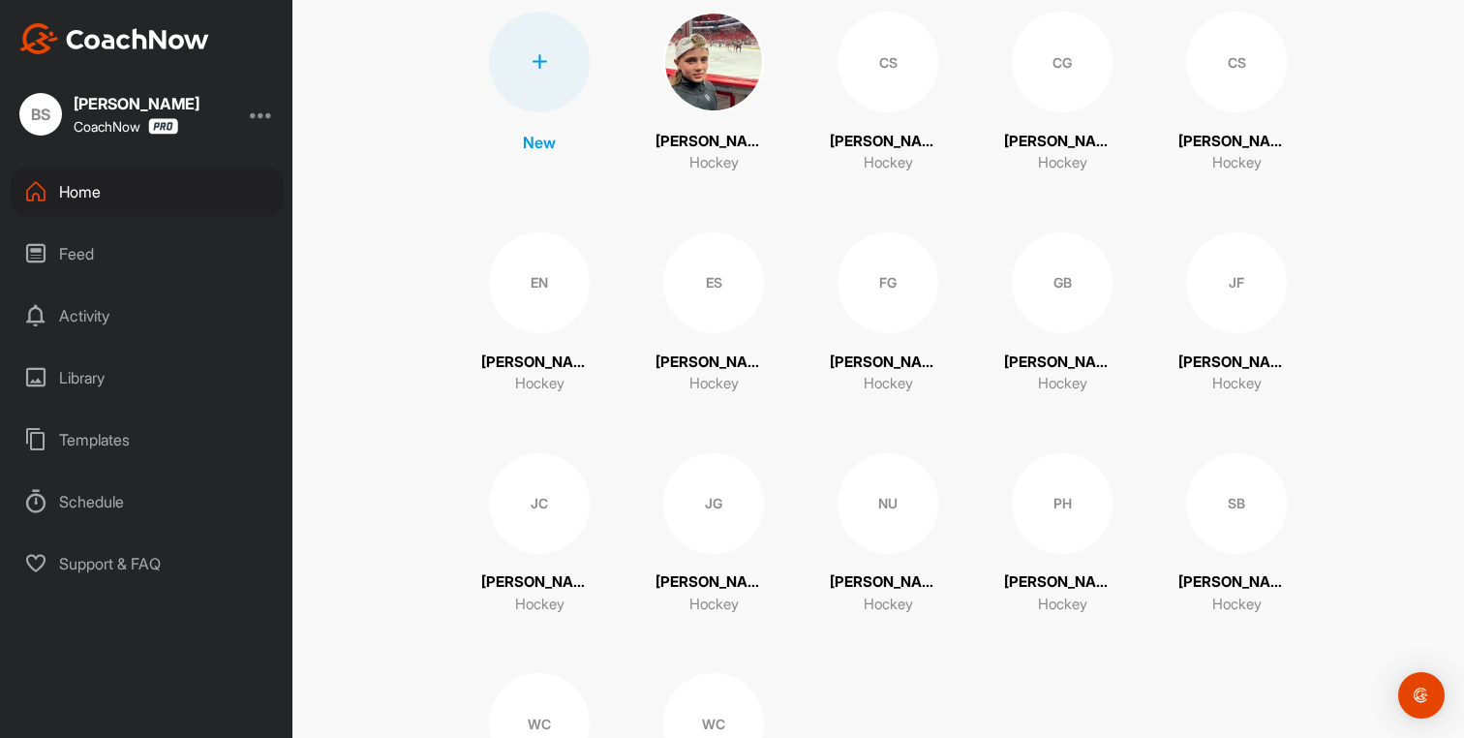
scroll to position [239, 0]
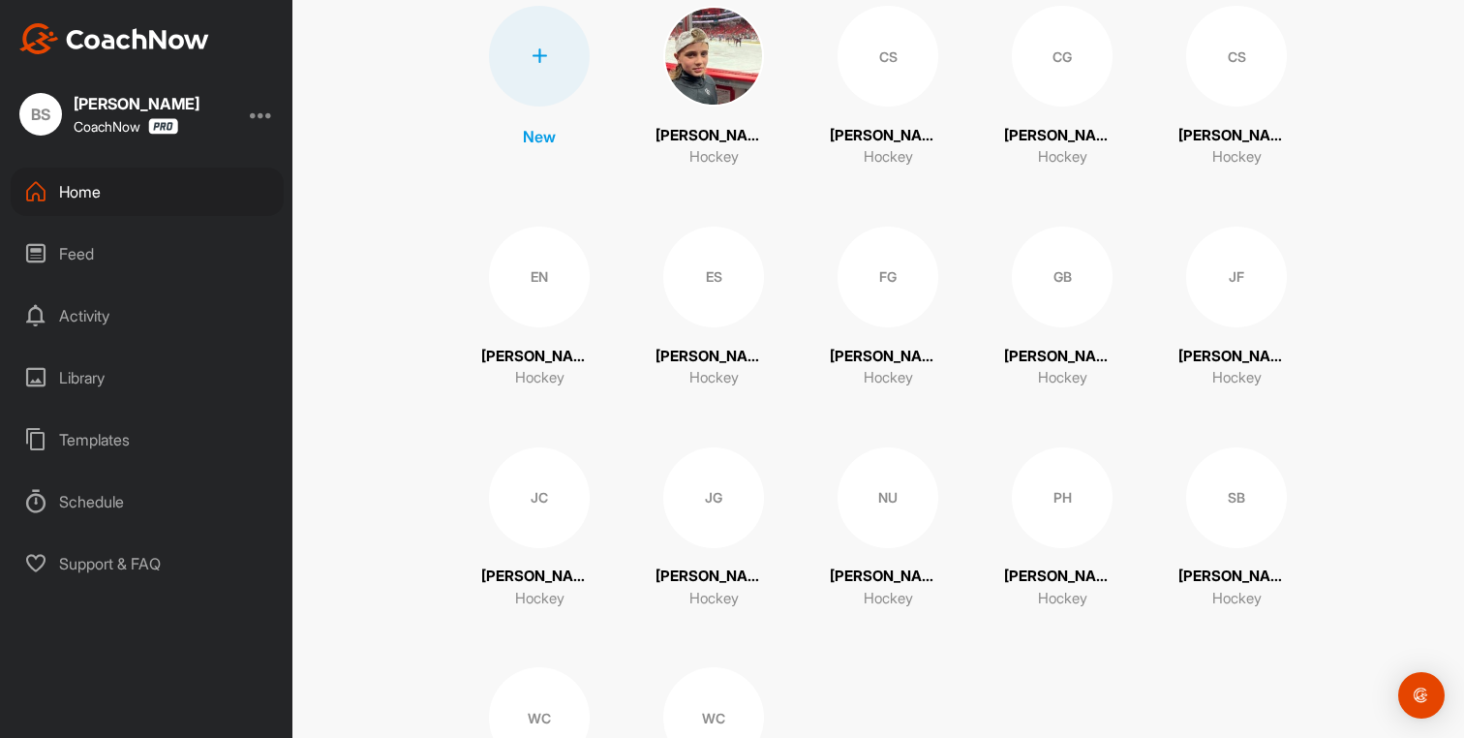
click at [714, 493] on div "JG" at bounding box center [713, 497] width 101 height 101
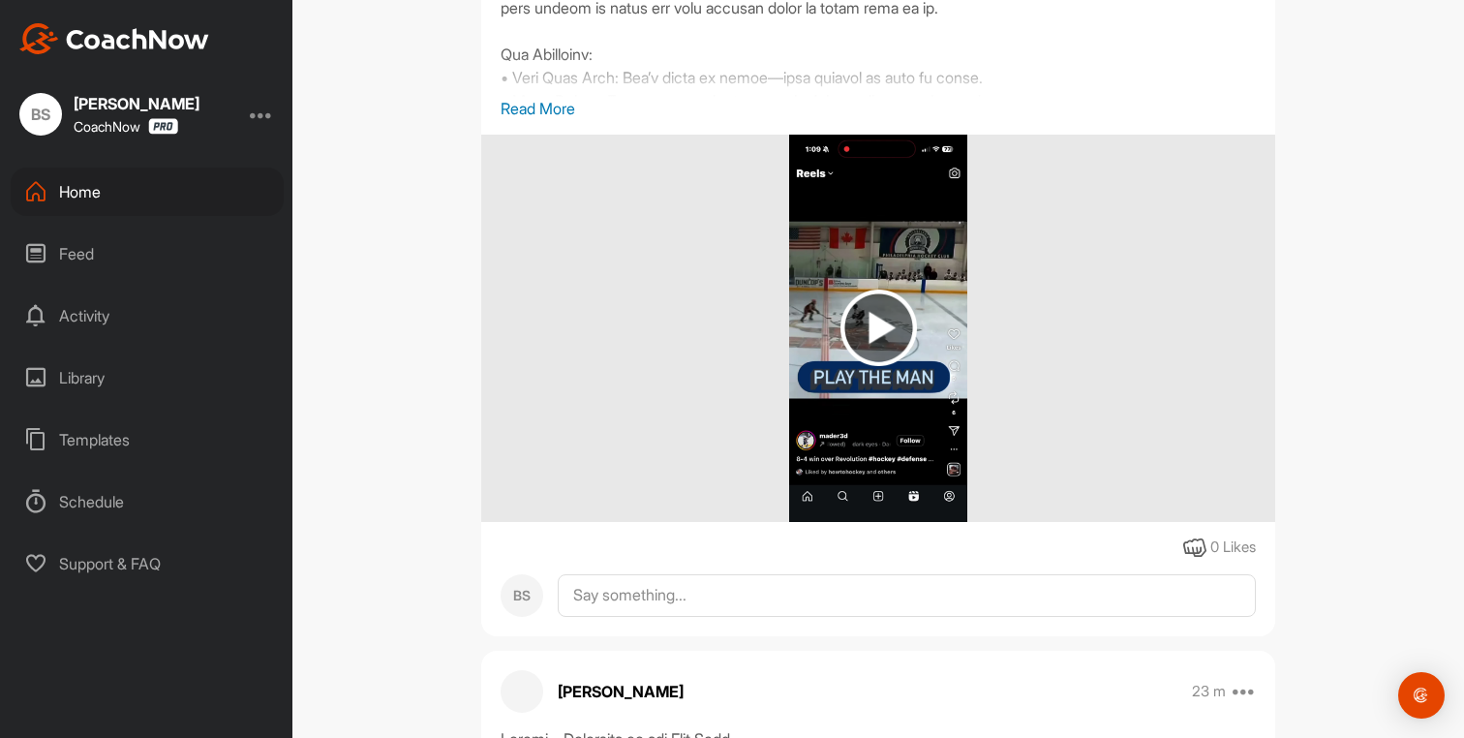
scroll to position [477, 0]
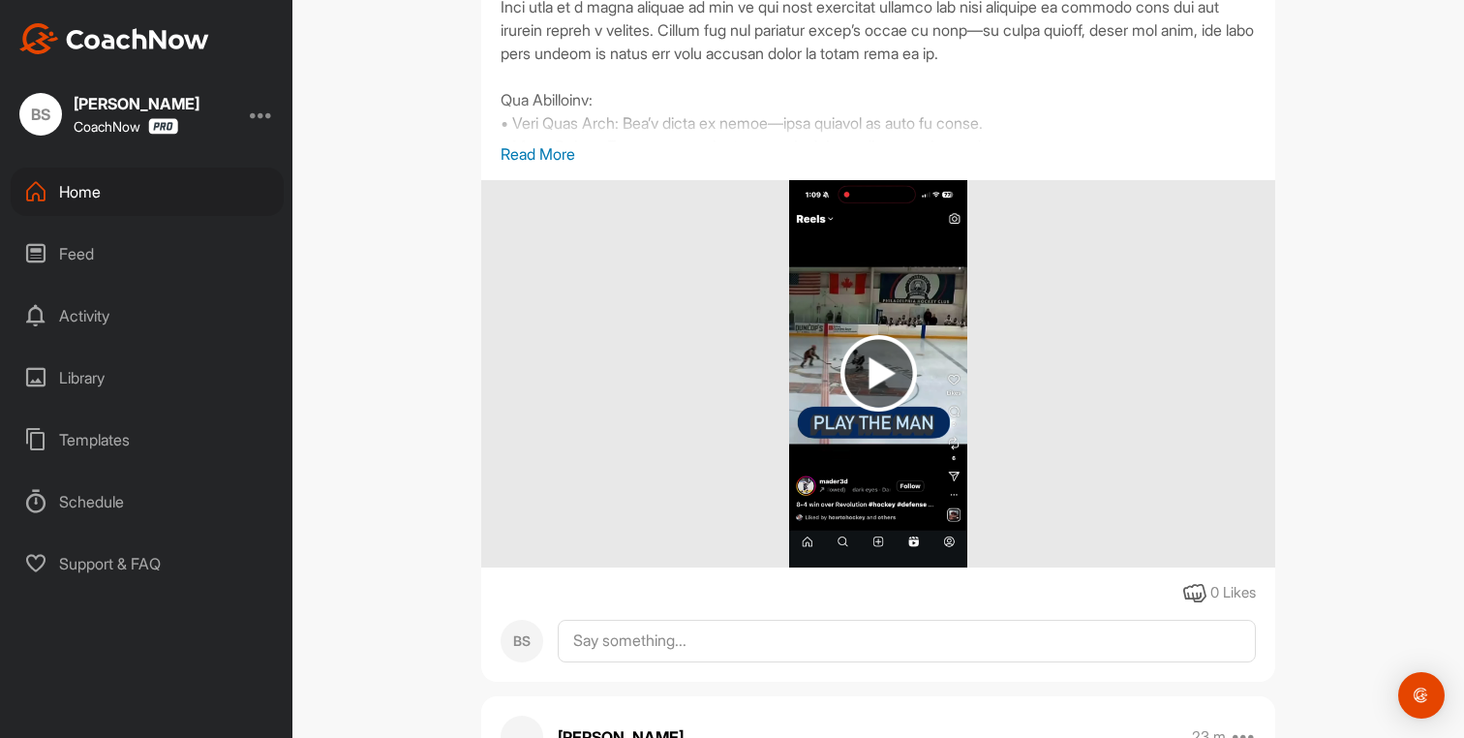
click at [117, 189] on div "Home" at bounding box center [147, 192] width 273 height 48
